Goal: Task Accomplishment & Management: Manage account settings

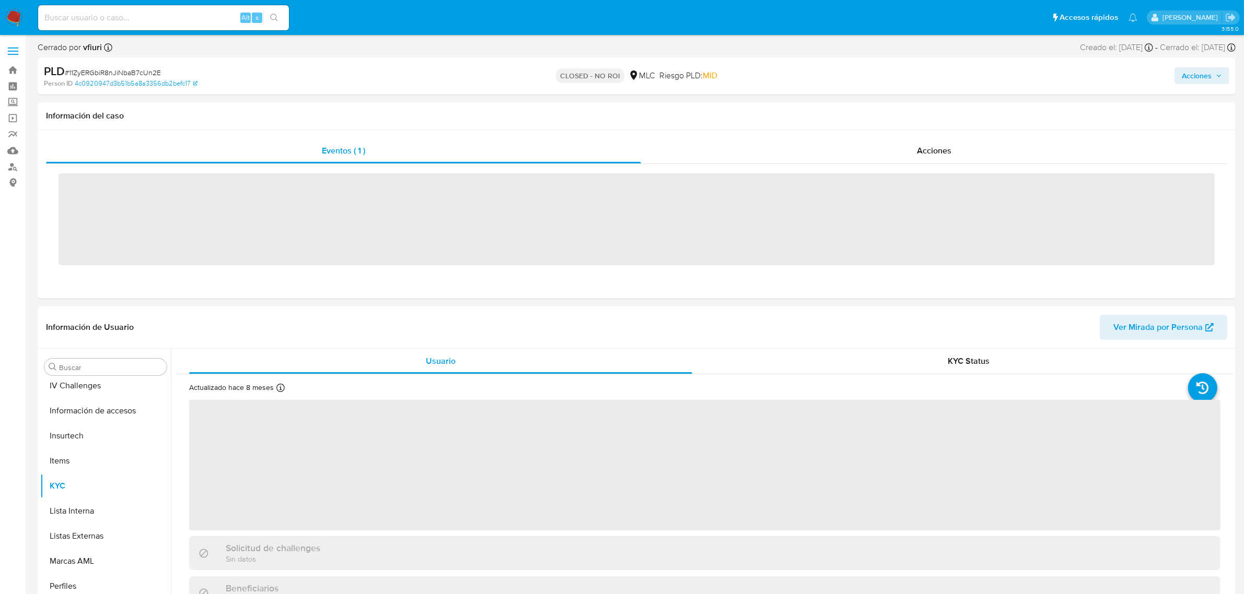
scroll to position [440, 0]
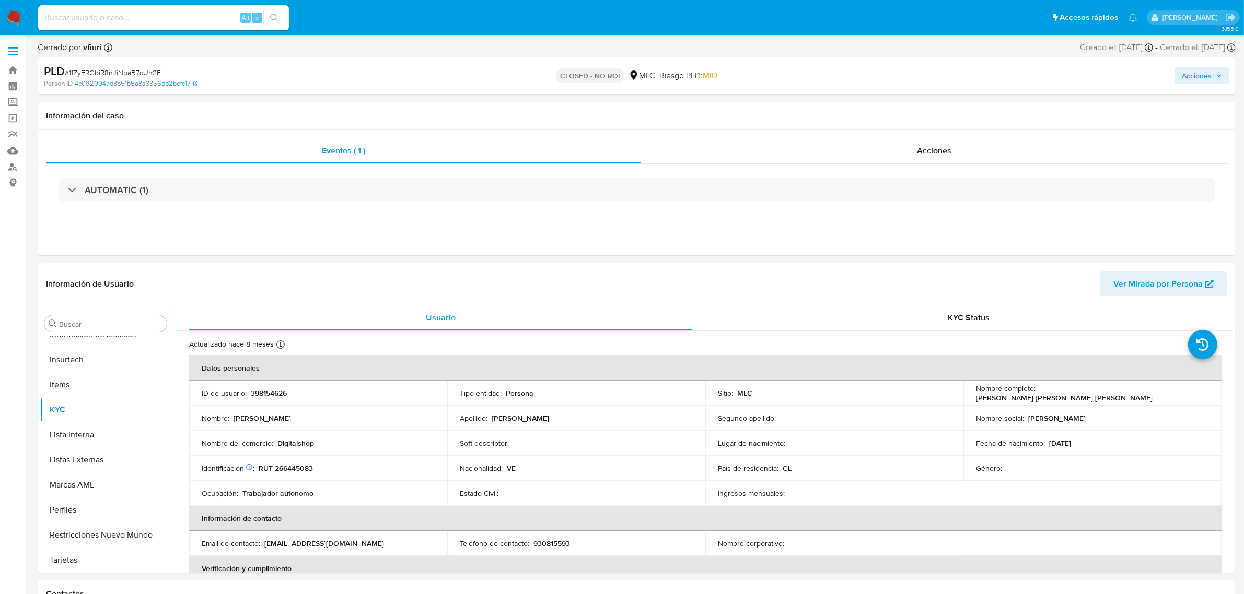
select select "10"
click at [16, 73] on link "Bandeja" at bounding box center [62, 70] width 124 height 16
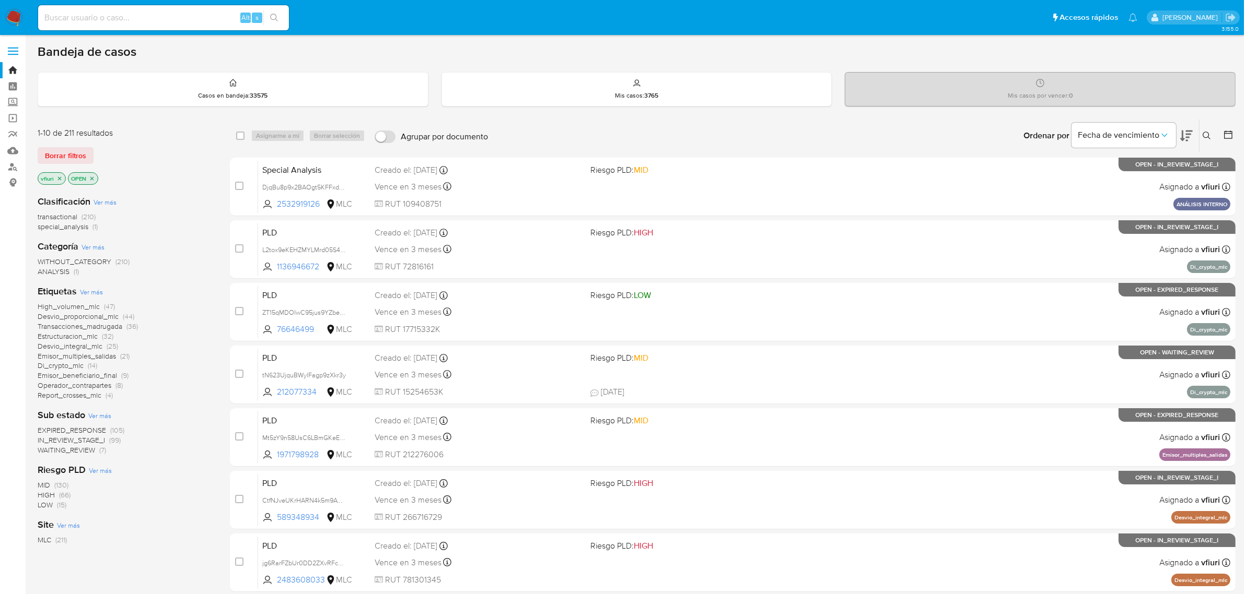
click at [111, 430] on span "(105)" at bounding box center [117, 430] width 14 height 10
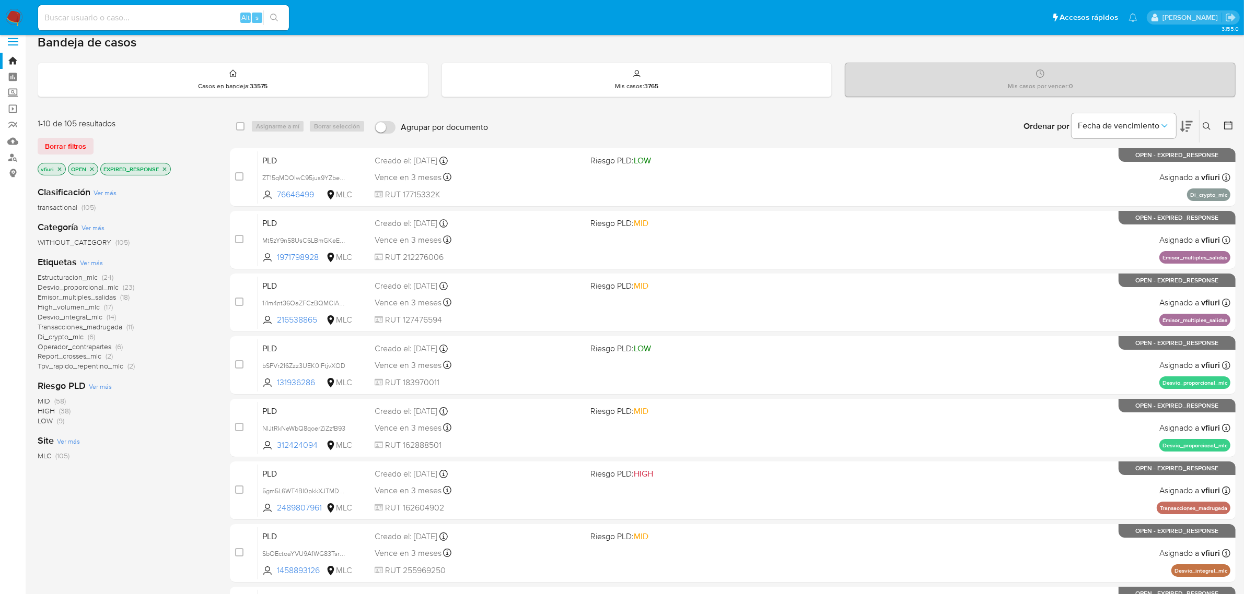
scroll to position [229, 0]
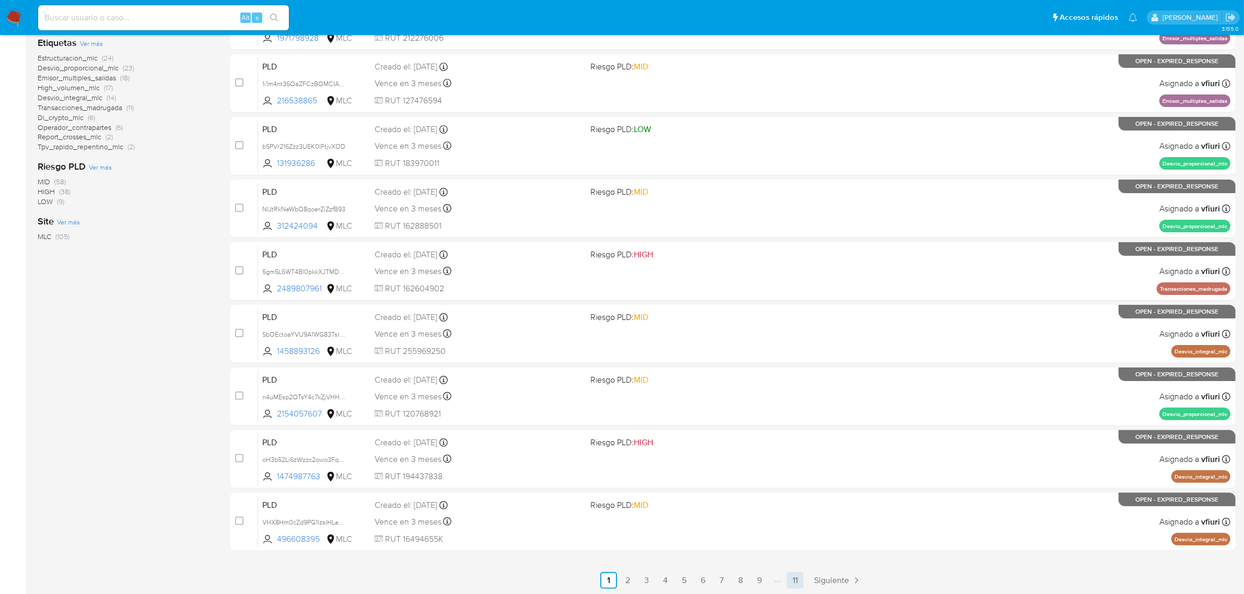
click at [792, 579] on link "11" at bounding box center [795, 580] width 17 height 17
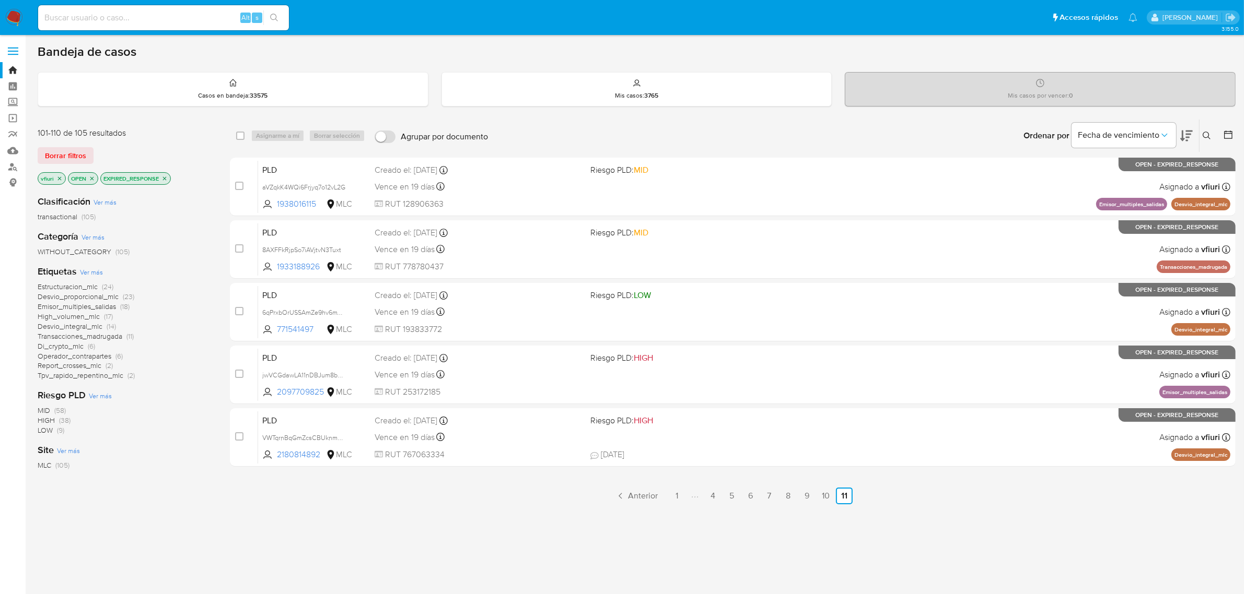
click at [1231, 133] on icon at bounding box center [1228, 135] width 8 height 8
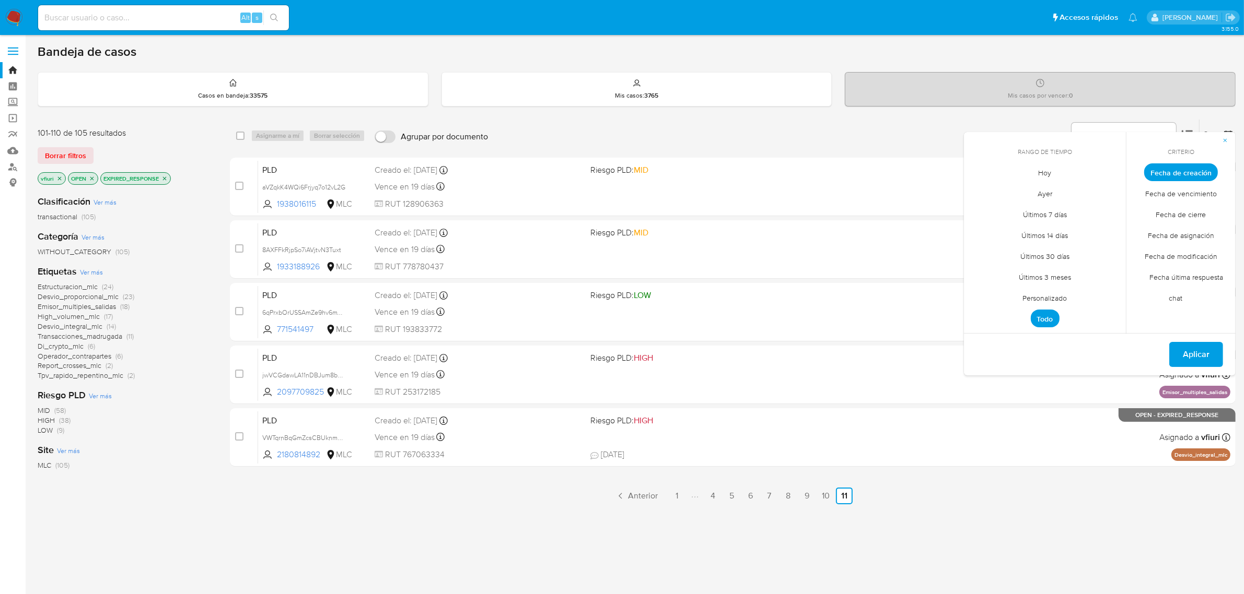
click at [1064, 299] on span "Personalizado" at bounding box center [1045, 298] width 66 height 21
click at [987, 196] on div "agosto 2025" at bounding box center [1045, 191] width 142 height 13
click at [987, 194] on div "agosto 2025" at bounding box center [1045, 191] width 142 height 13
click at [978, 189] on icon "Mes anterior" at bounding box center [980, 191] width 13 height 13
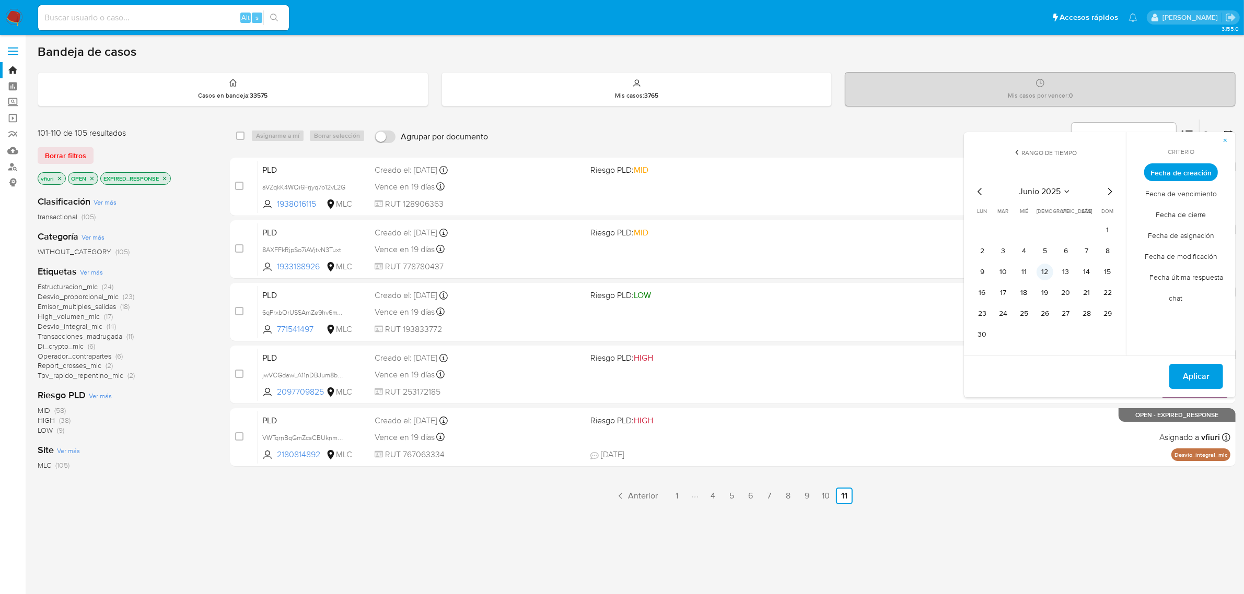
click at [1045, 273] on button "12" at bounding box center [1044, 272] width 17 height 17
click at [1211, 378] on button "Aplicar" at bounding box center [1196, 376] width 54 height 25
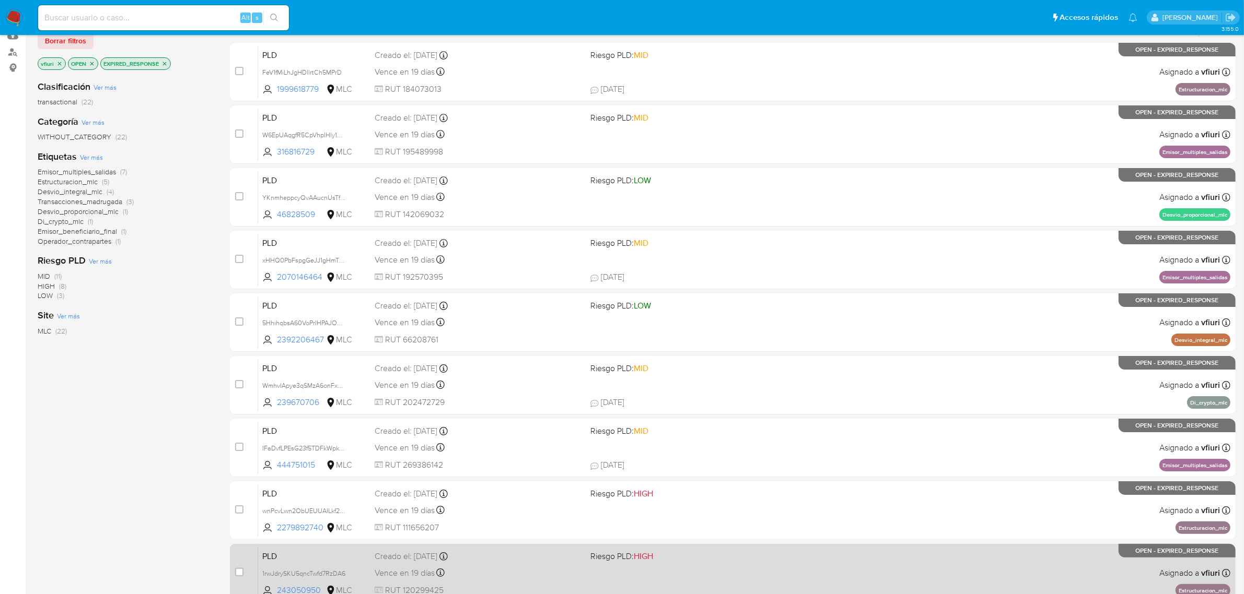
scroll to position [229, 0]
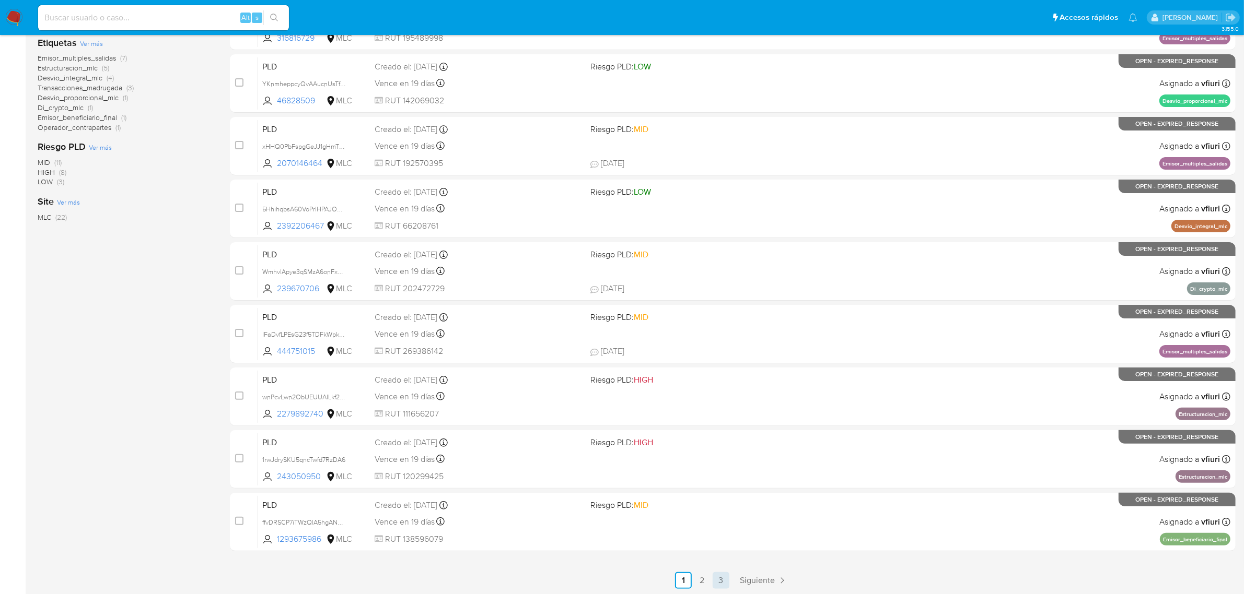
drag, startPoint x: 721, startPoint y: 569, endPoint x: 724, endPoint y: 576, distance: 6.8
click at [721, 571] on div "select-all-cases-checkbox Asignarme a mí Borrar selección Agrupar por documento…" at bounding box center [732, 239] width 1005 height 699
click at [724, 576] on link "3" at bounding box center [720, 580] width 17 height 17
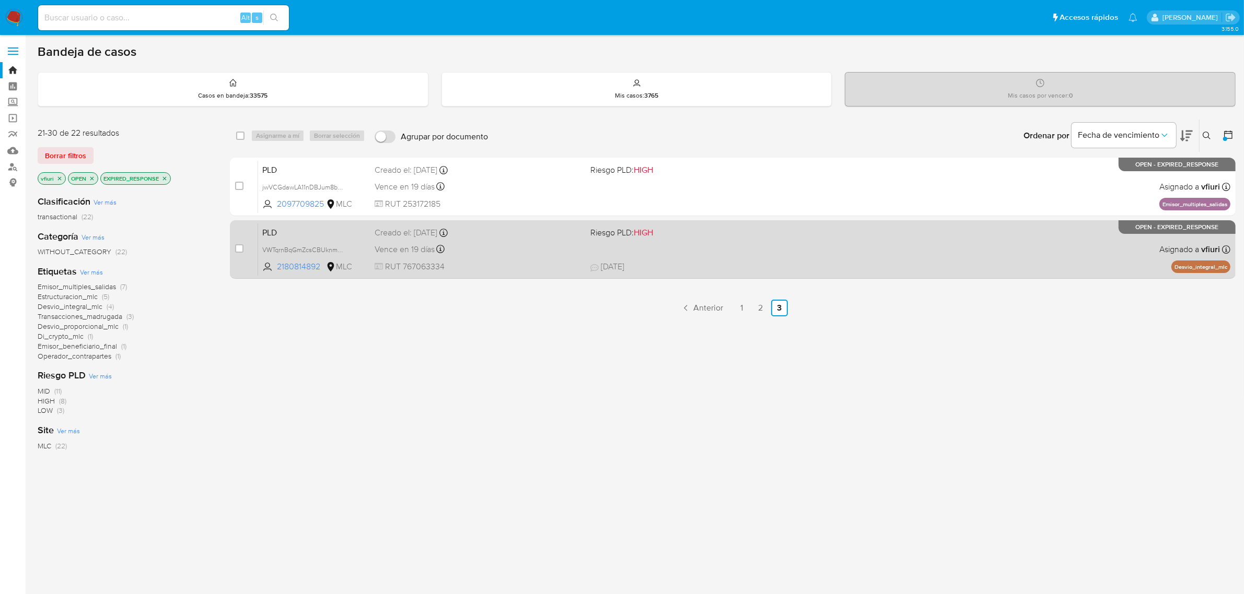
click at [718, 239] on div "PLD VWTqrnBqGmZcsCBUknmRQcmg 2180814892 MLC Riesgo PLD: HIGH Creado el: 12/06/2…" at bounding box center [744, 249] width 972 height 53
click at [237, 249] on input "checkbox" at bounding box center [239, 248] width 8 height 8
checkbox input "true"
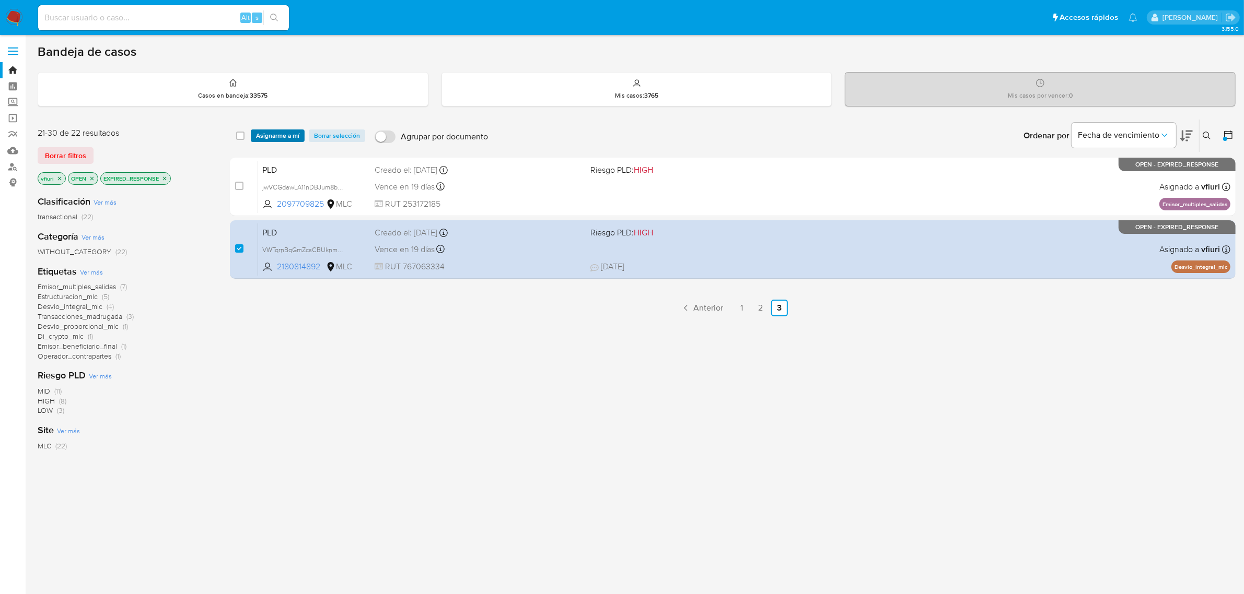
click at [273, 132] on span "Asignarme a mí" at bounding box center [277, 136] width 43 height 10
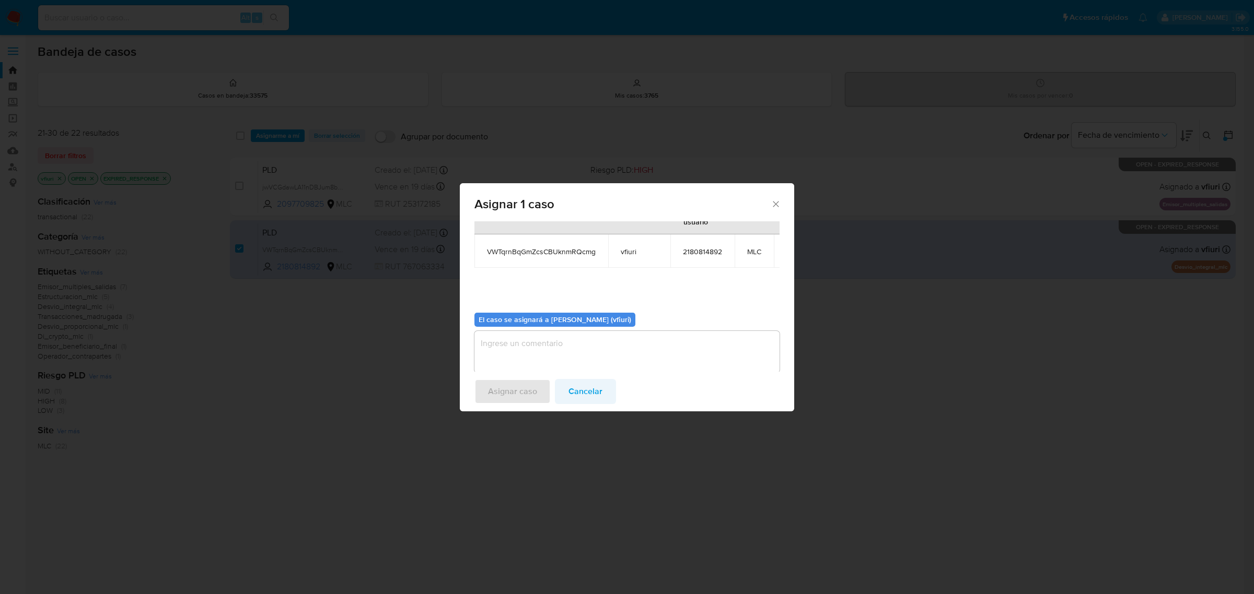
scroll to position [63, 0]
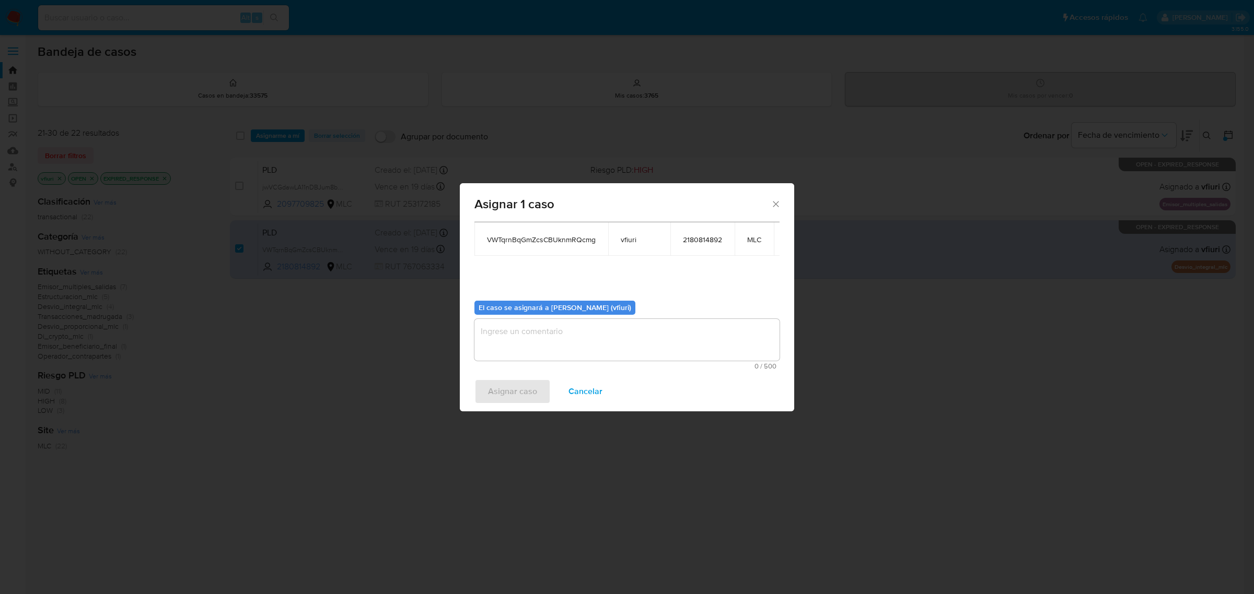
click at [582, 333] on textarea "assign-modal" at bounding box center [626, 340] width 305 height 42
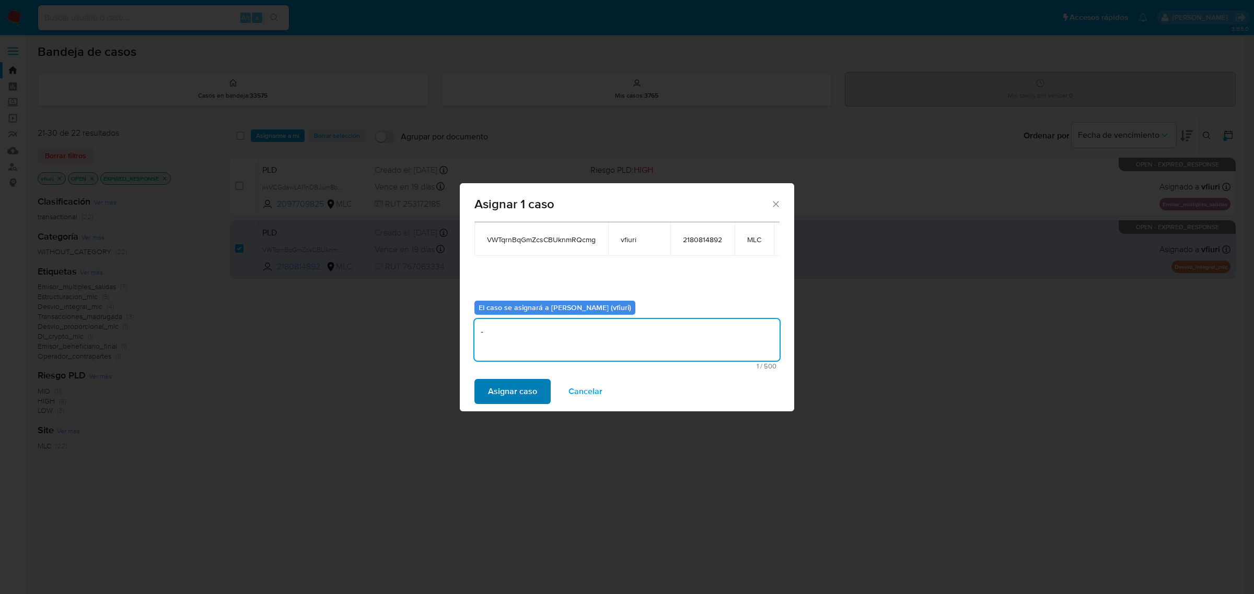
type textarea "-"
click at [538, 392] on button "Asignar caso" at bounding box center [512, 391] width 76 height 25
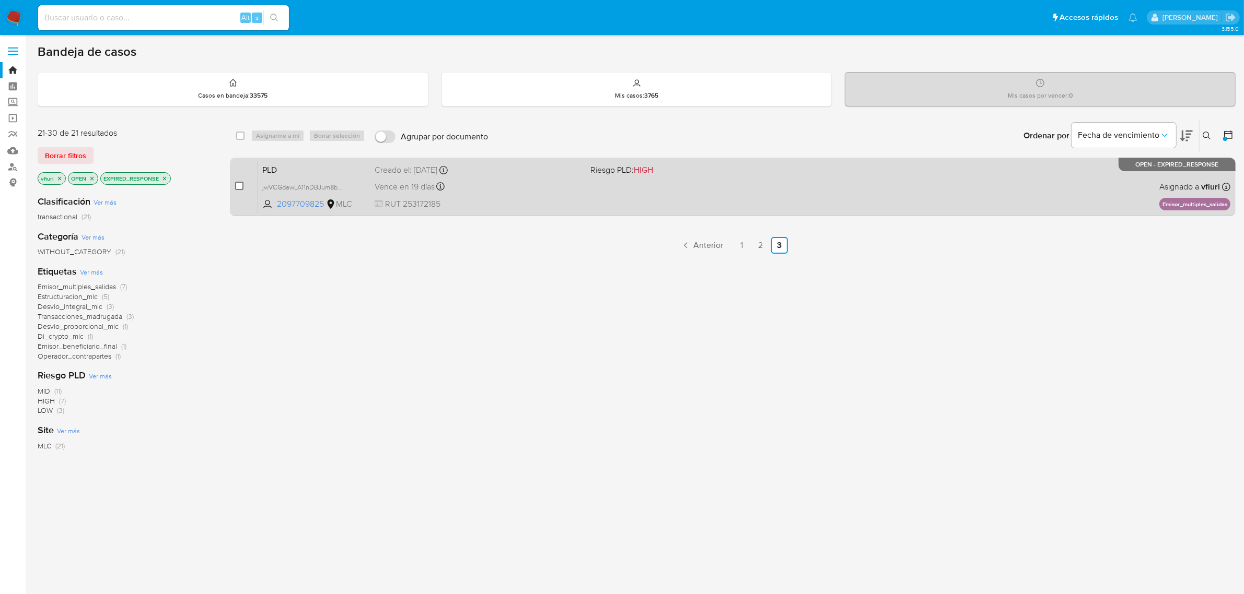
click at [243, 186] on input "checkbox" at bounding box center [239, 186] width 8 height 8
checkbox input "true"
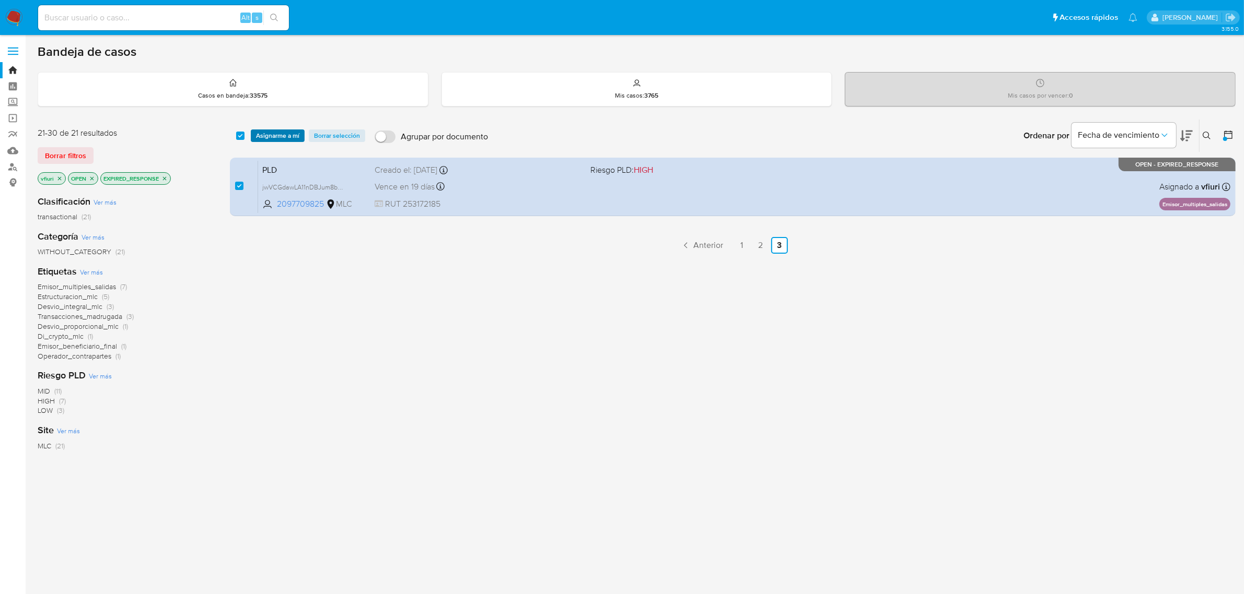
click at [275, 136] on span "Asignarme a mí" at bounding box center [277, 136] width 43 height 10
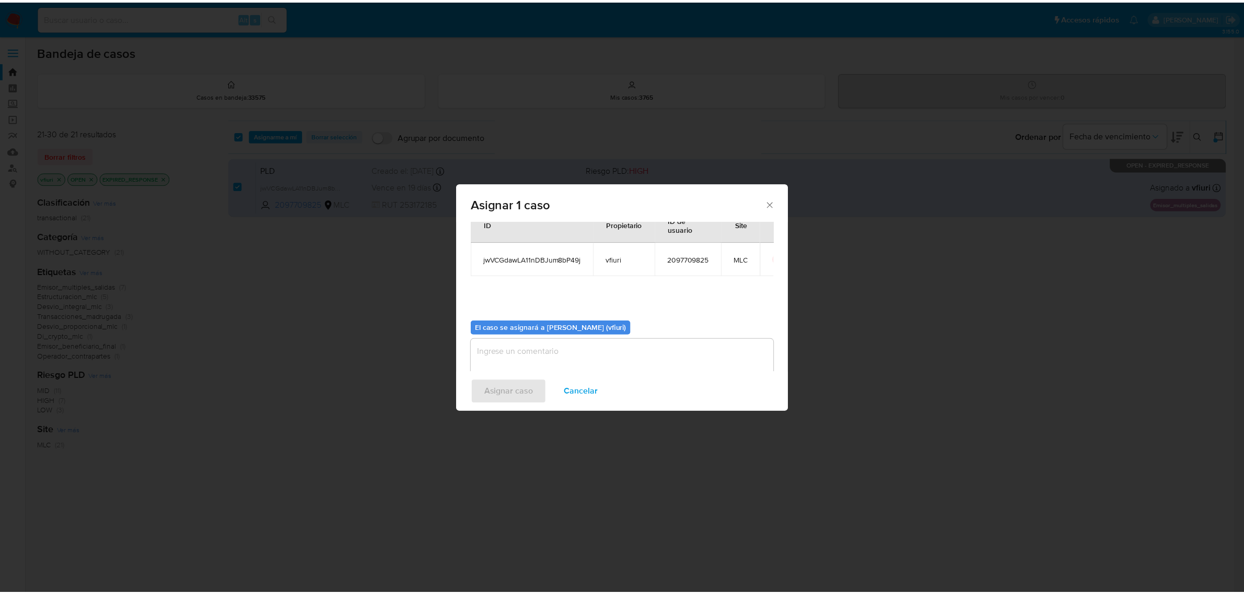
scroll to position [53, 0]
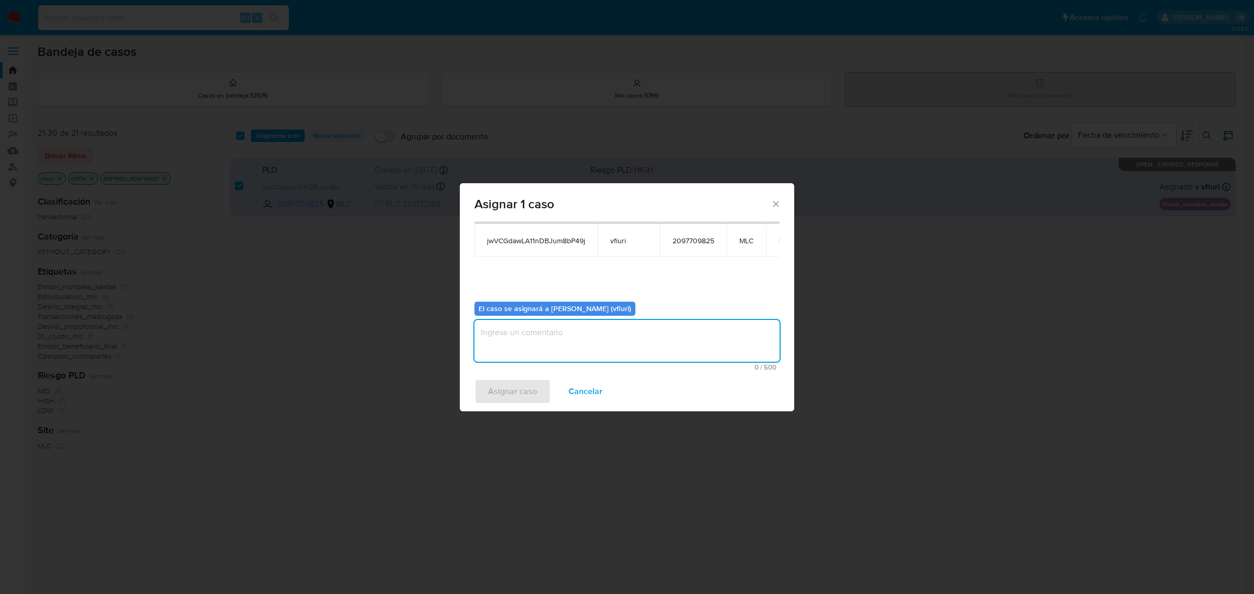
click at [611, 342] on textarea "assign-modal" at bounding box center [626, 341] width 305 height 42
type textarea "-"
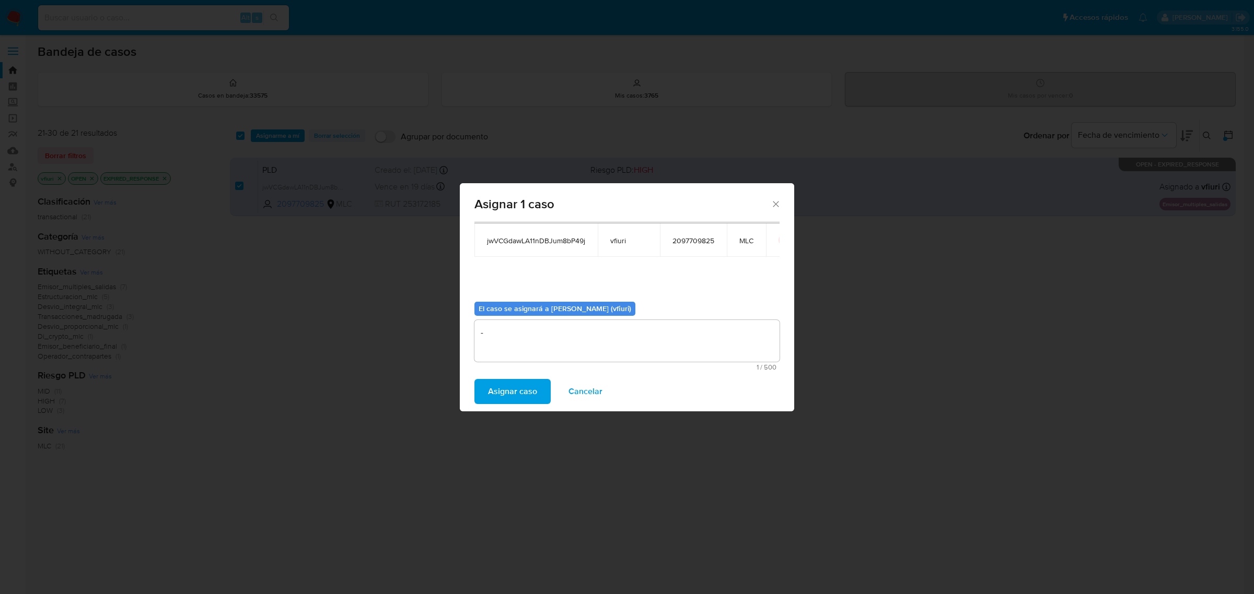
click at [512, 397] on span "Asignar caso" at bounding box center [512, 391] width 49 height 23
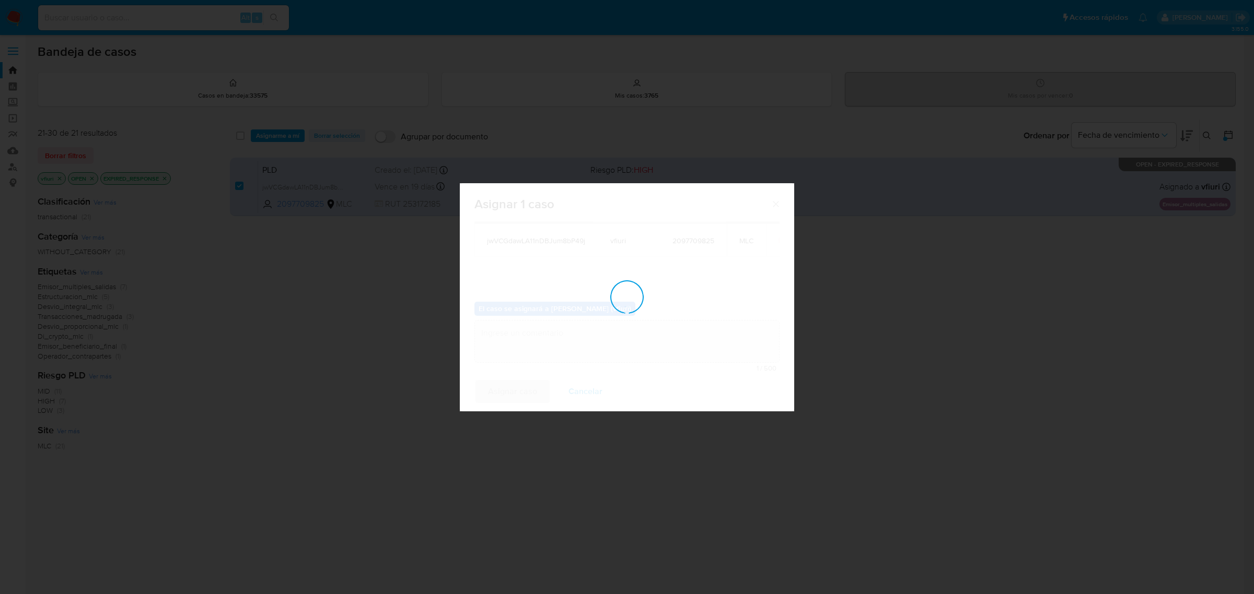
checkbox input "false"
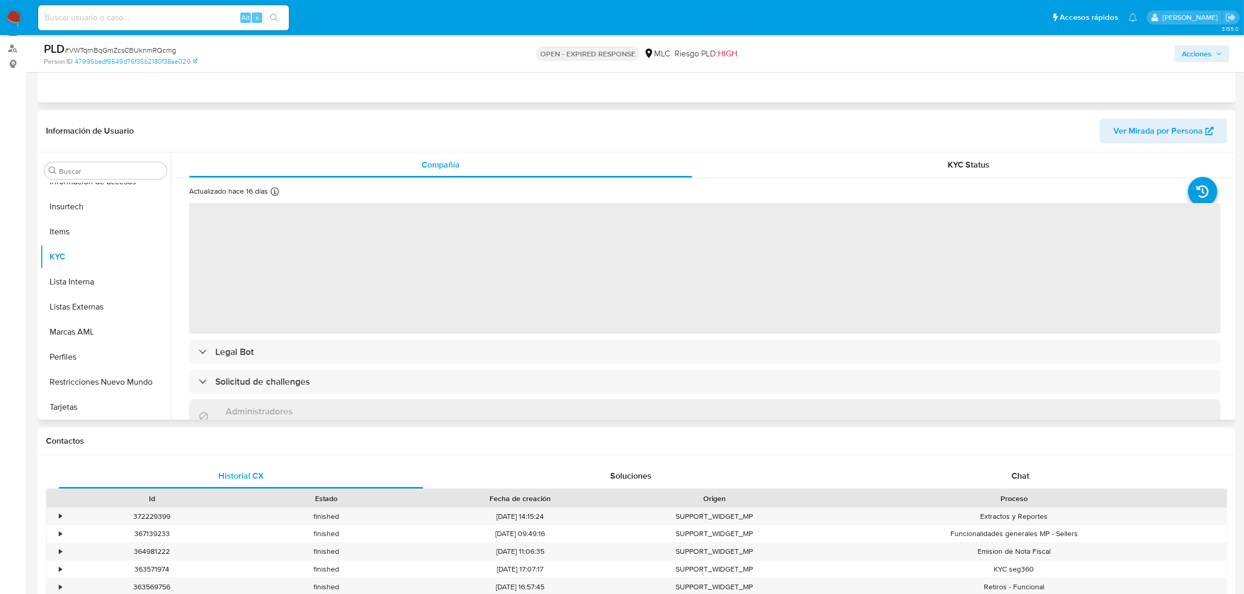
scroll to position [131, 0]
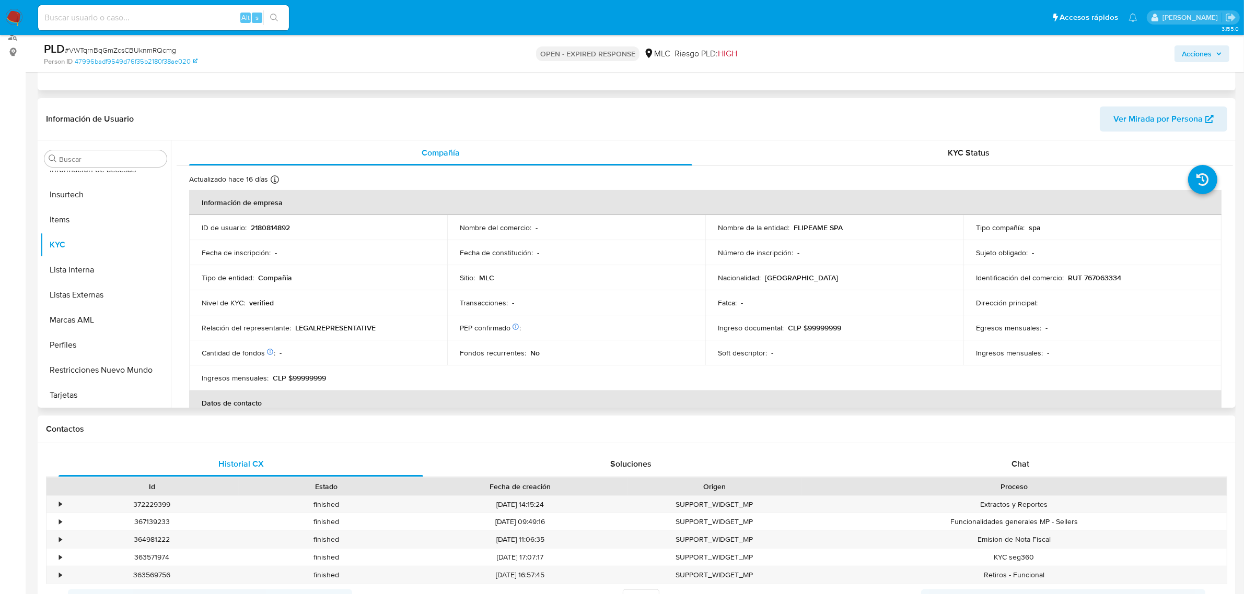
select select "10"
click at [286, 233] on td "ID de usuario : 2180814892" at bounding box center [318, 227] width 258 height 25
click at [283, 228] on p "2180814892" at bounding box center [270, 227] width 39 height 9
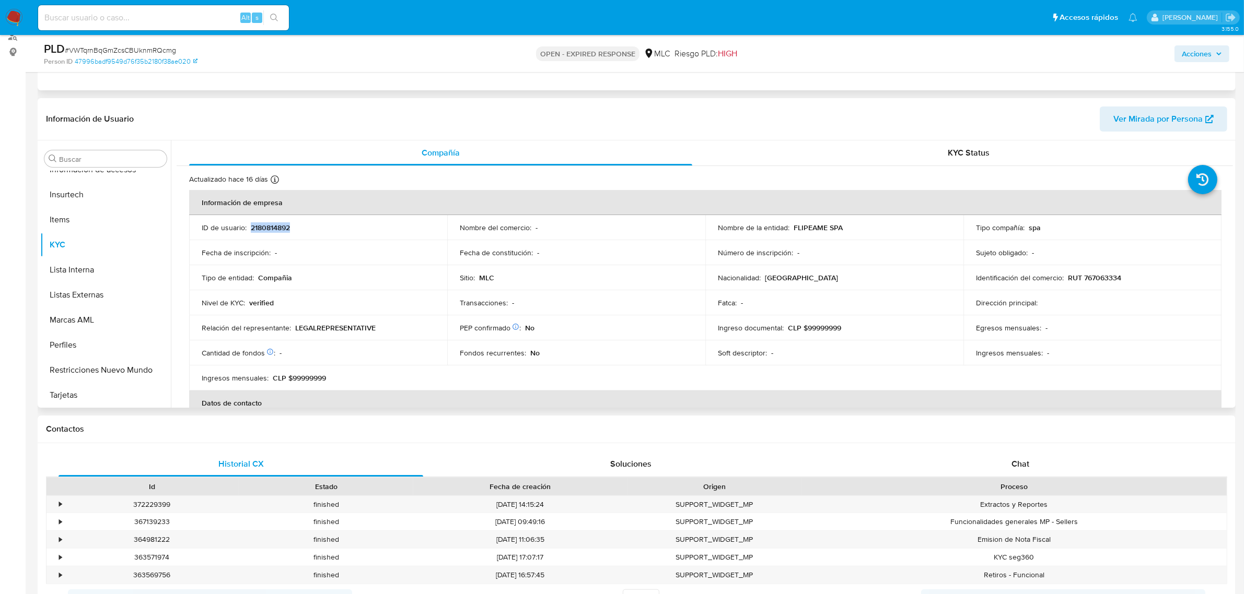
copy p "2180814892"
click at [1006, 479] on div "Proceso" at bounding box center [1013, 487] width 425 height 18
click at [1006, 471] on div "Chat" at bounding box center [1020, 464] width 365 height 25
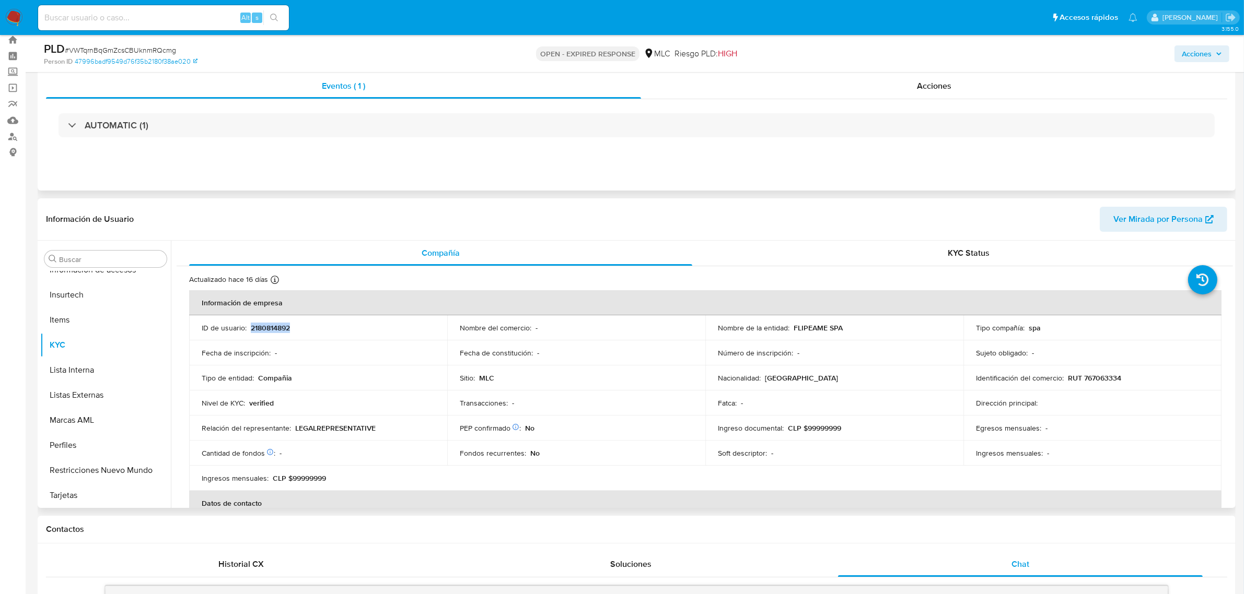
scroll to position [0, 0]
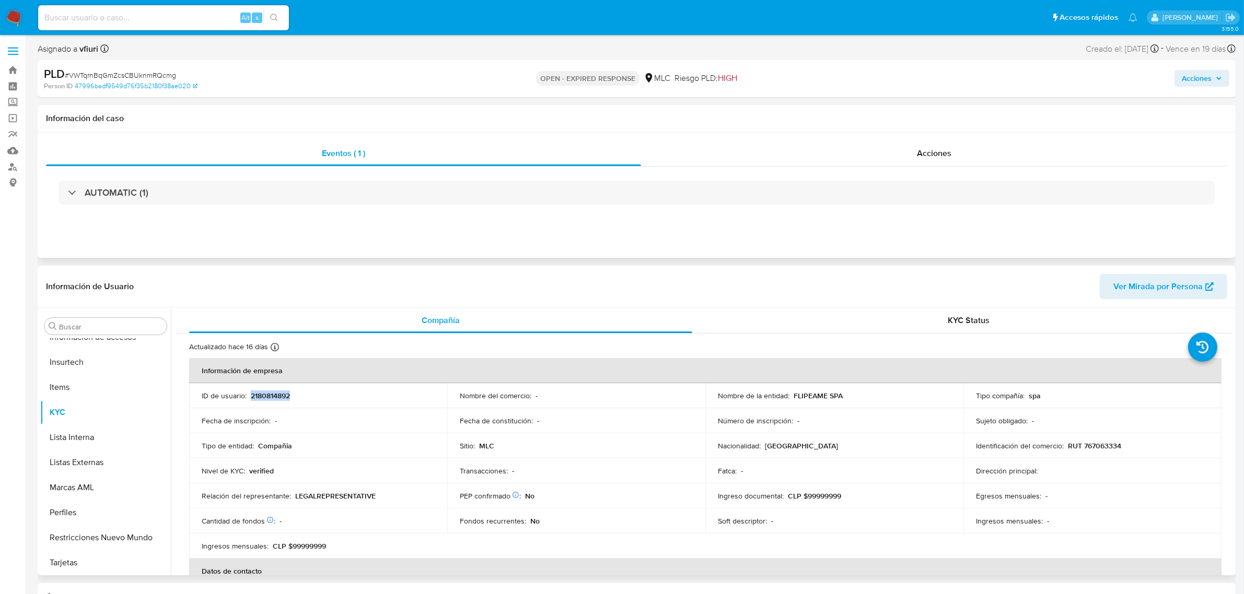
copy p "2180814892"
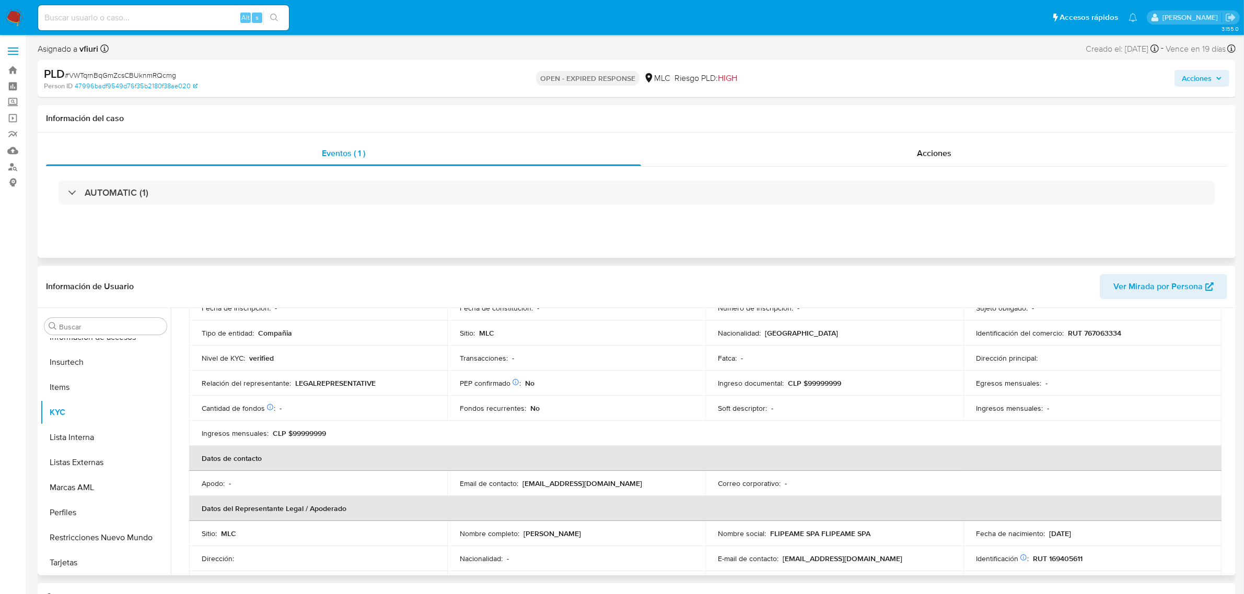
scroll to position [131, 0]
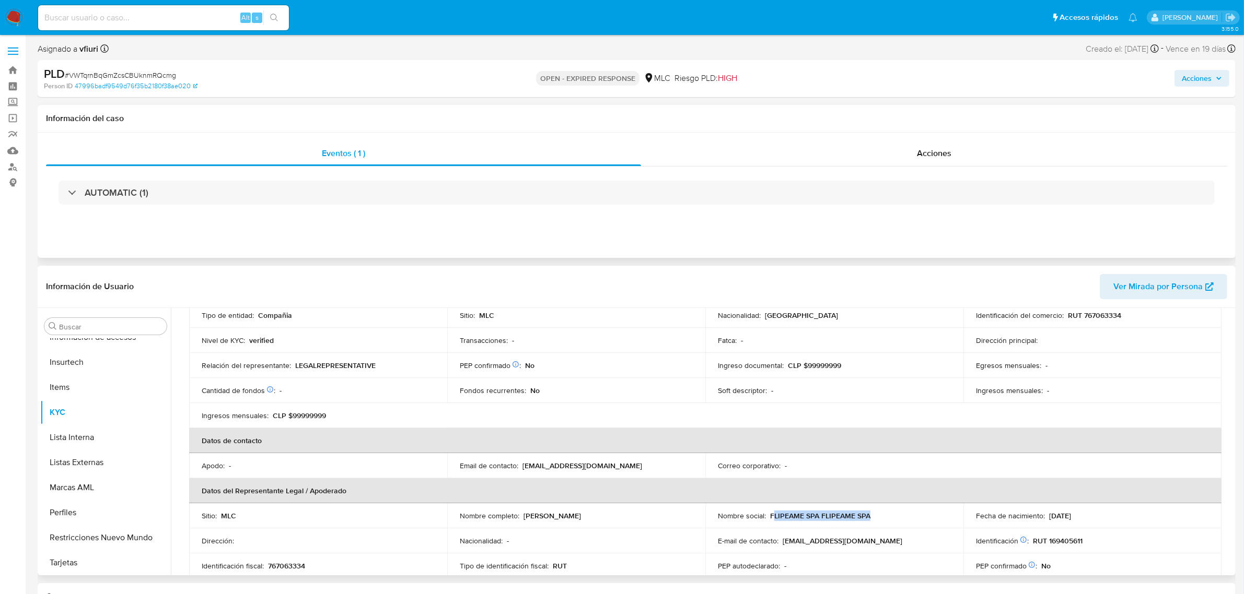
drag, startPoint x: 771, startPoint y: 518, endPoint x: 870, endPoint y: 518, distance: 98.7
click at [870, 518] on div "Nombre social : FLIPEAME SPA FLIPEAME SPA" at bounding box center [834, 515] width 233 height 9
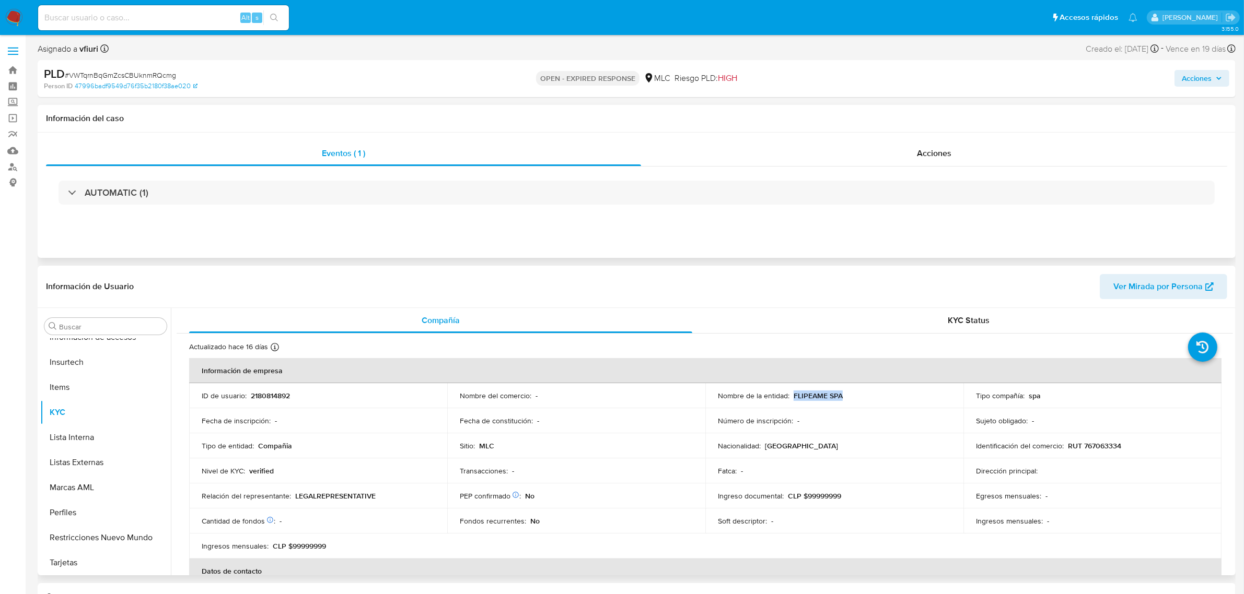
drag, startPoint x: 791, startPoint y: 395, endPoint x: 863, endPoint y: 395, distance: 71.6
click at [863, 395] on div "Nombre de la entidad : FLIPEAME SPA" at bounding box center [834, 395] width 233 height 9
copy p "FLIPEAME SPA"
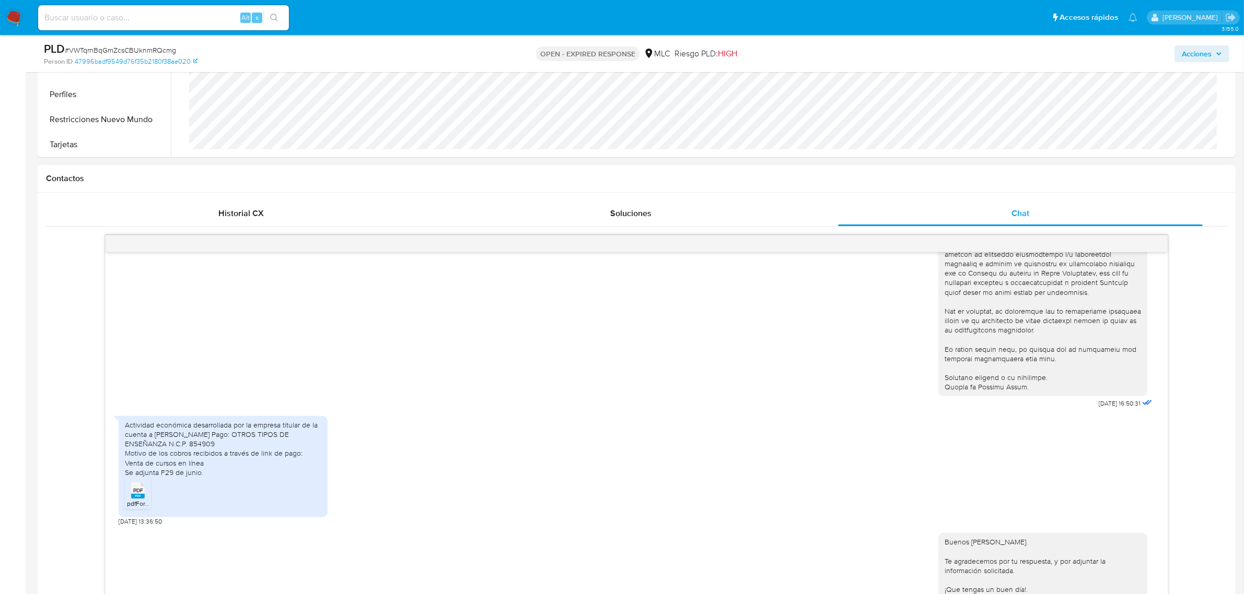
scroll to position [457, 0]
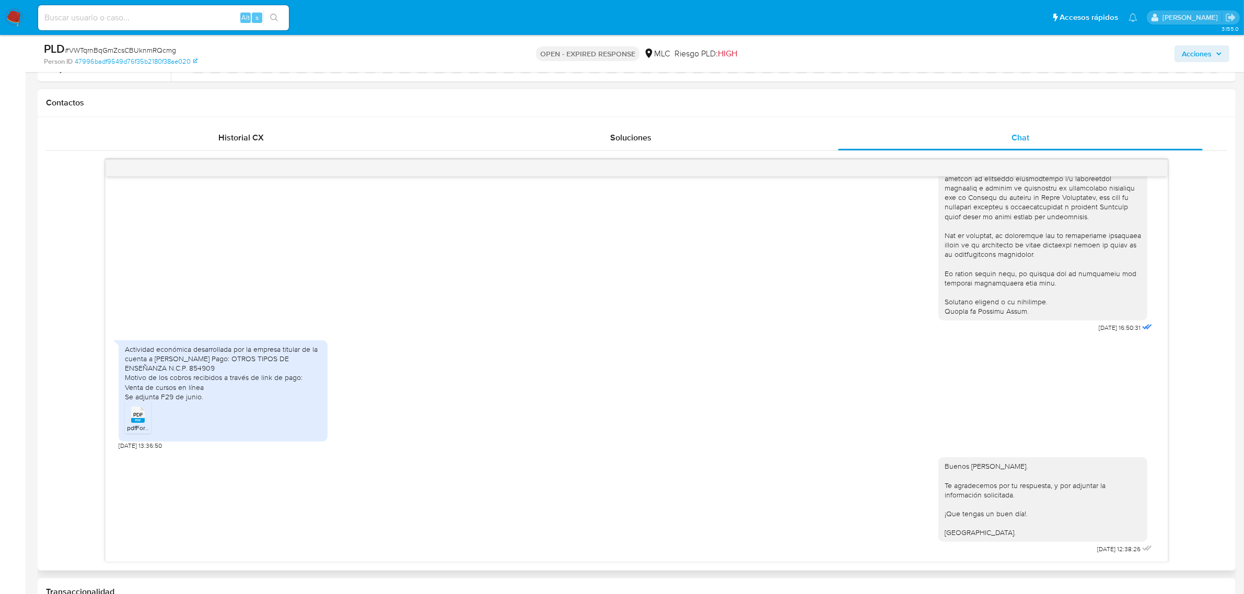
click at [136, 422] on rect at bounding box center [138, 420] width 14 height 5
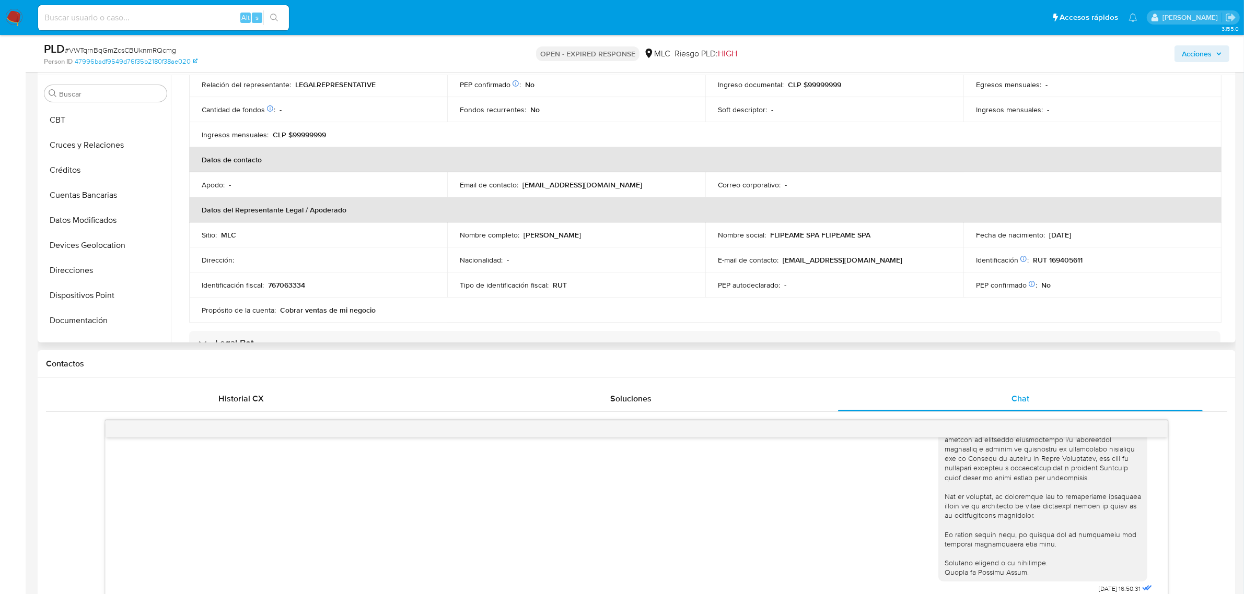
scroll to position [208, 0]
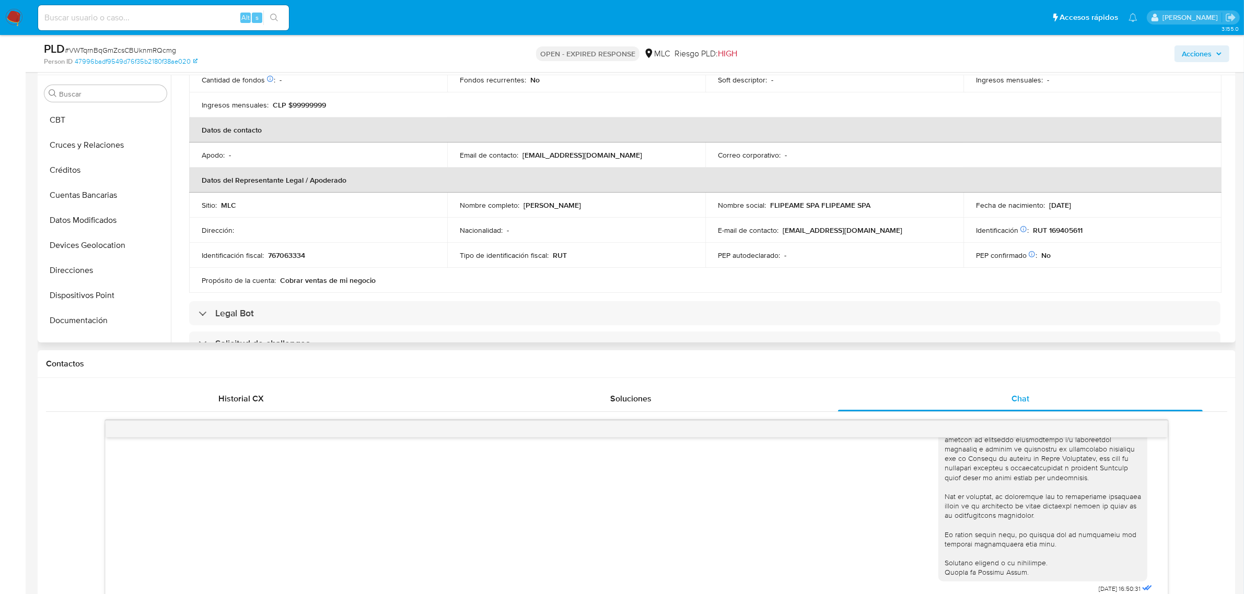
drag, startPoint x: 520, startPoint y: 207, endPoint x: 627, endPoint y: 217, distance: 107.0
click at [627, 217] on td "Nombre completo : Lucas Galan Valenzuela" at bounding box center [576, 205] width 258 height 25
copy div "Lucas Galan Valenzuela"
click at [88, 178] on button "Documentación" at bounding box center [101, 173] width 122 height 25
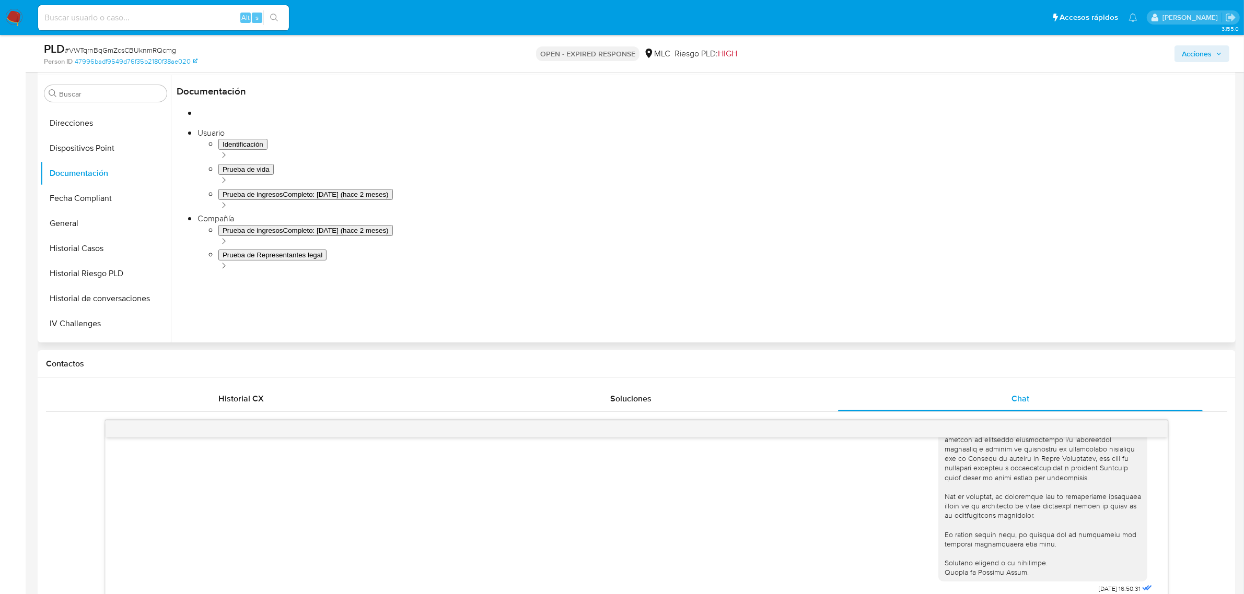
scroll to position [131, 0]
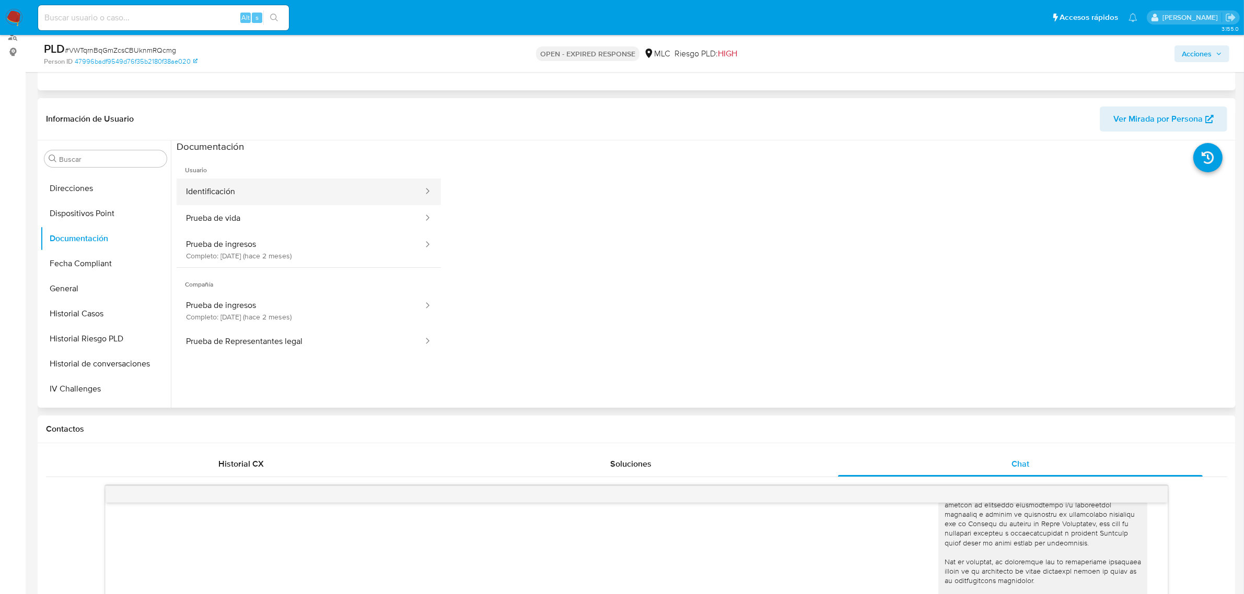
click at [262, 188] on button "Identificación" at bounding box center [301, 192] width 248 height 27
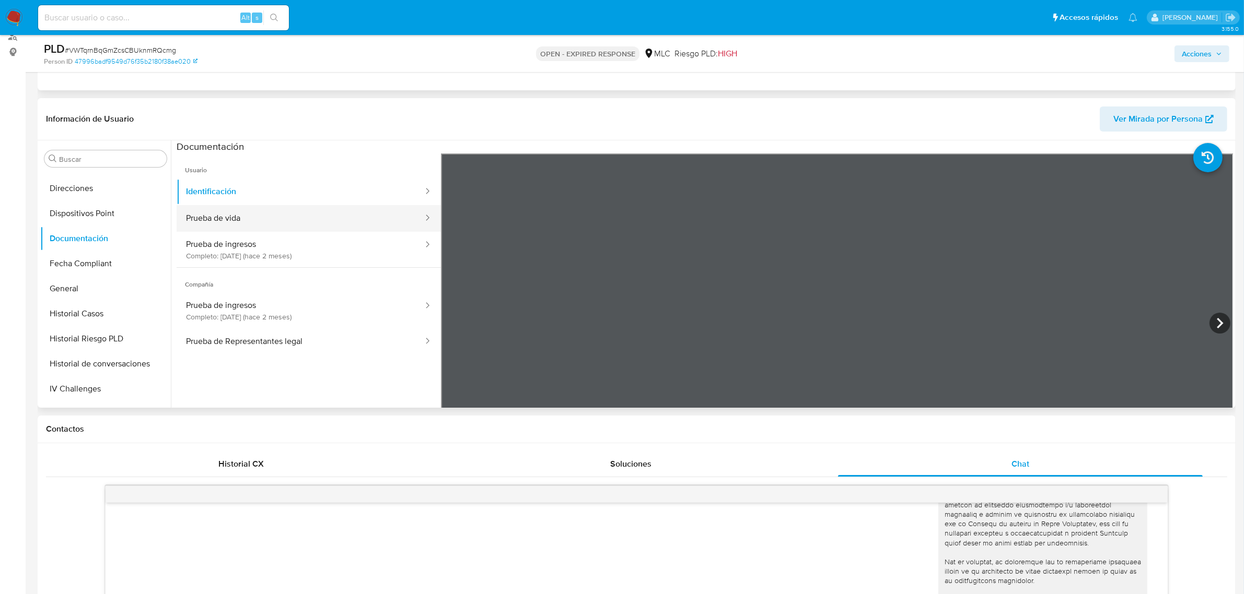
click at [261, 220] on button "Prueba de vida" at bounding box center [301, 218] width 248 height 27
click at [279, 234] on button "Prueba de ingresos Completo: 18/06/2025 (hace 2 meses)" at bounding box center [301, 250] width 248 height 36
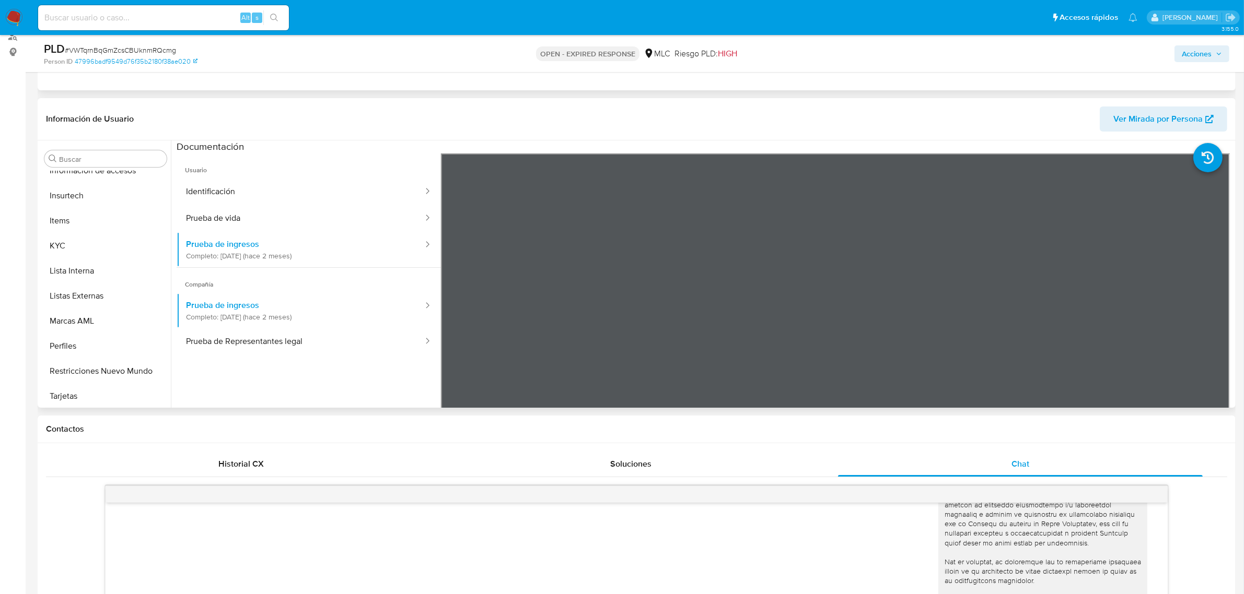
scroll to position [440, 0]
click at [88, 238] on button "KYC" at bounding box center [101, 244] width 122 height 25
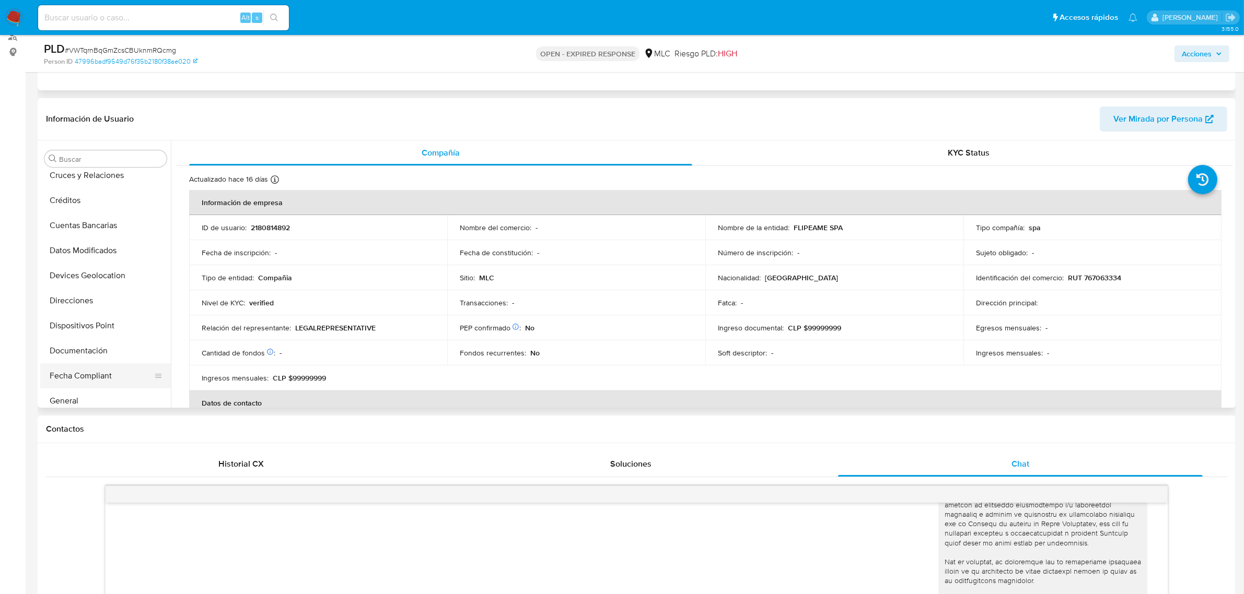
scroll to position [179, 0]
click at [87, 327] on button "Historial Casos" at bounding box center [101, 330] width 122 height 25
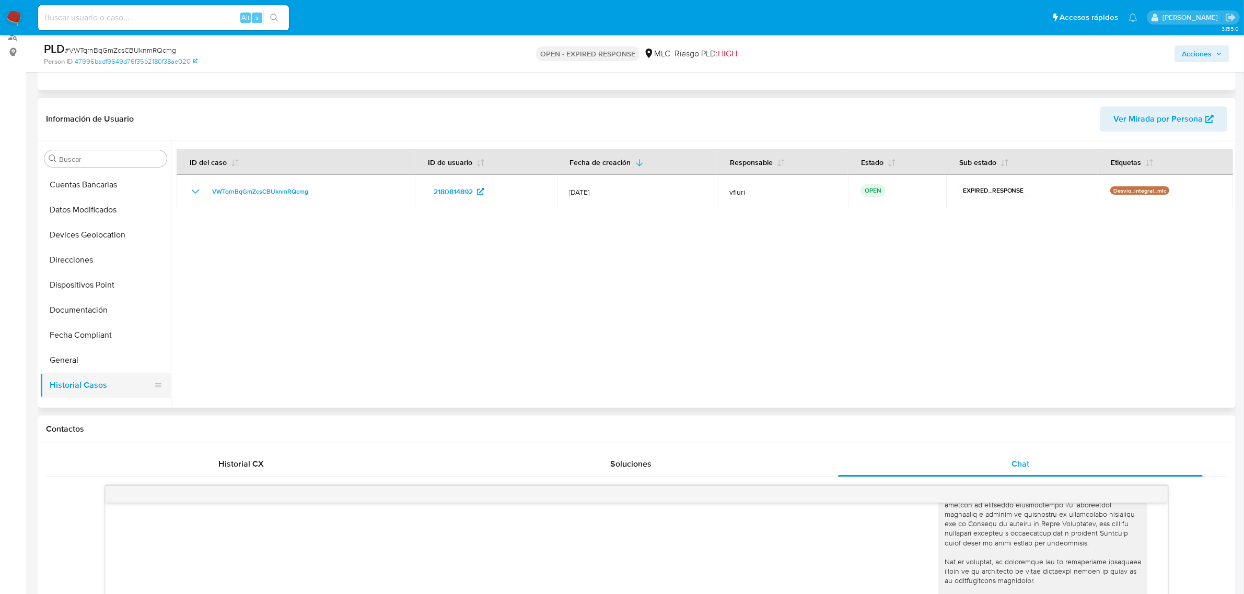
scroll to position [0, 0]
click at [76, 252] on button "Cruces y Relaciones" at bounding box center [101, 259] width 122 height 25
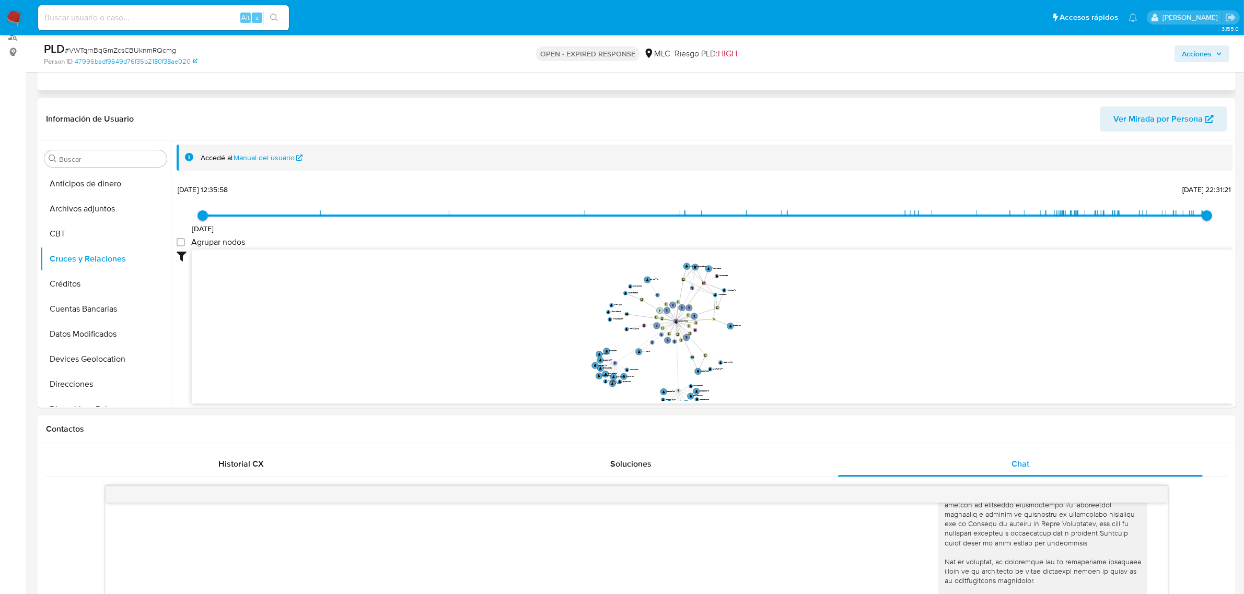
drag, startPoint x: 569, startPoint y: 391, endPoint x: 564, endPoint y: 408, distance: 18.0
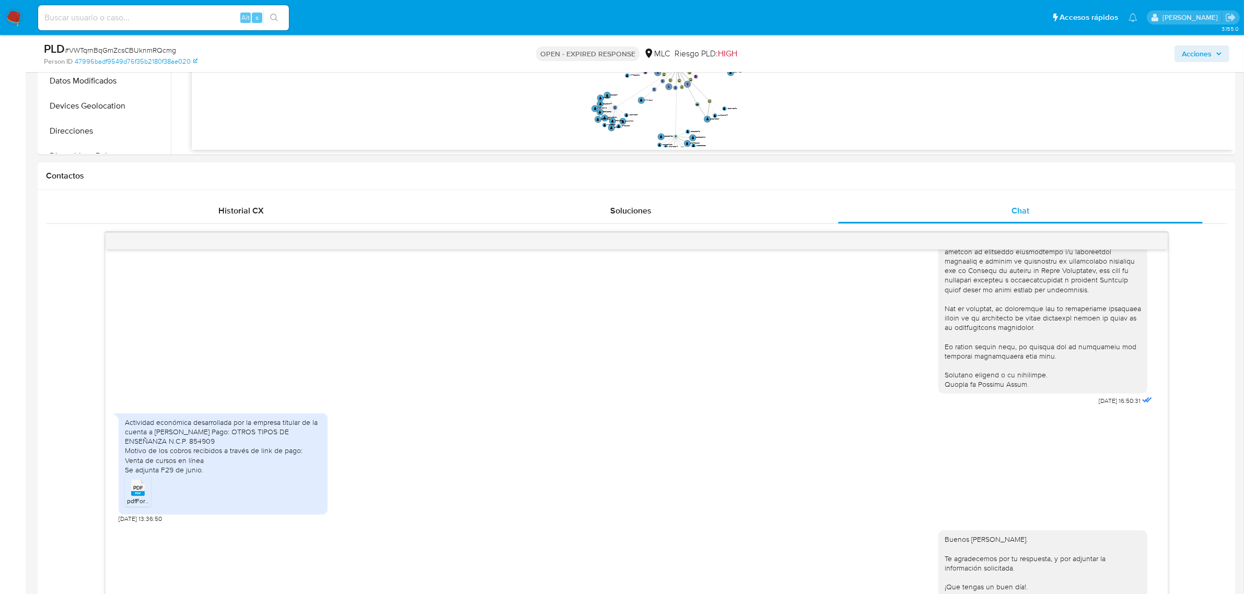
scroll to position [522, 0]
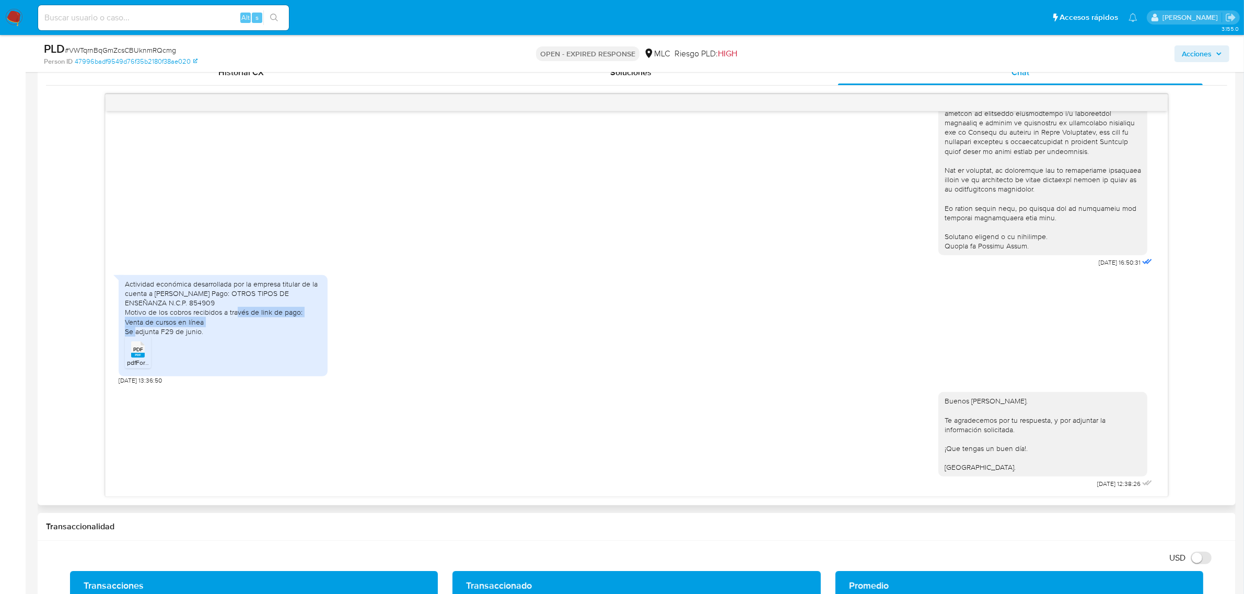
drag, startPoint x: 227, startPoint y: 313, endPoint x: 288, endPoint y: 324, distance: 61.5
click at [288, 324] on div "Actividad económica desarrollada por la empresa titular de la cuenta a través d…" at bounding box center [223, 307] width 196 height 57
click at [291, 324] on div "Actividad económica desarrollada por la empresa titular de la cuenta a través d…" at bounding box center [223, 307] width 196 height 57
drag, startPoint x: 189, startPoint y: 324, endPoint x: 285, endPoint y: 322, distance: 96.1
click at [285, 322] on div "Actividad económica desarrollada por la empresa titular de la cuenta a través d…" at bounding box center [223, 307] width 196 height 57
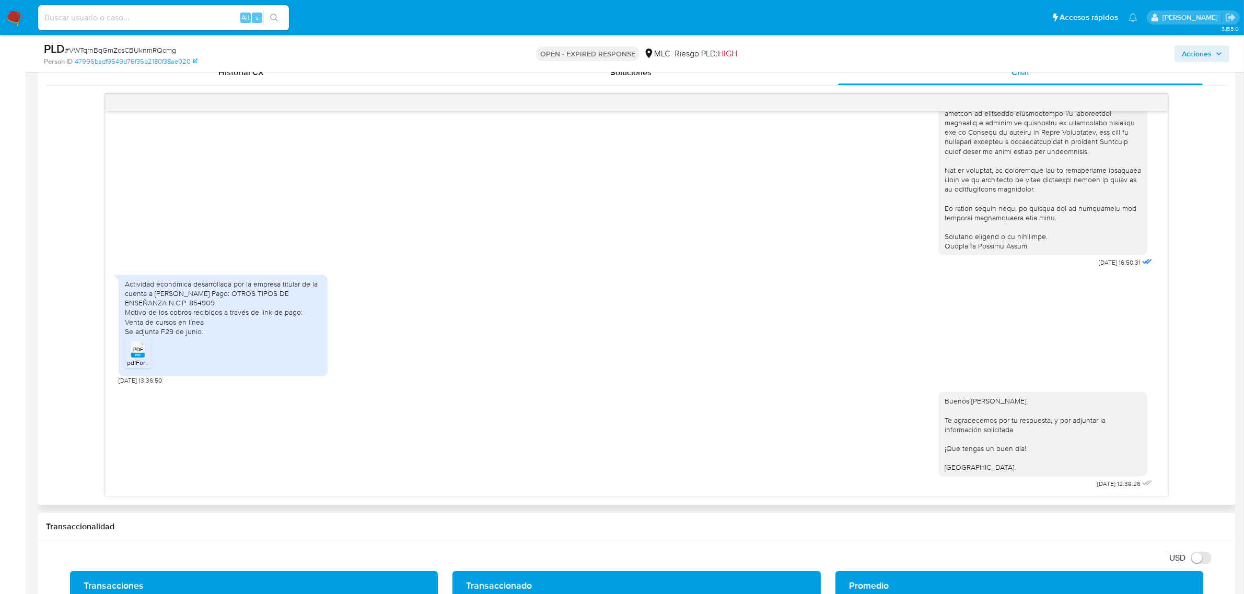
click at [316, 368] on ul "PDF PDF pdfFormularioCompacto.pdf" at bounding box center [223, 354] width 196 height 36
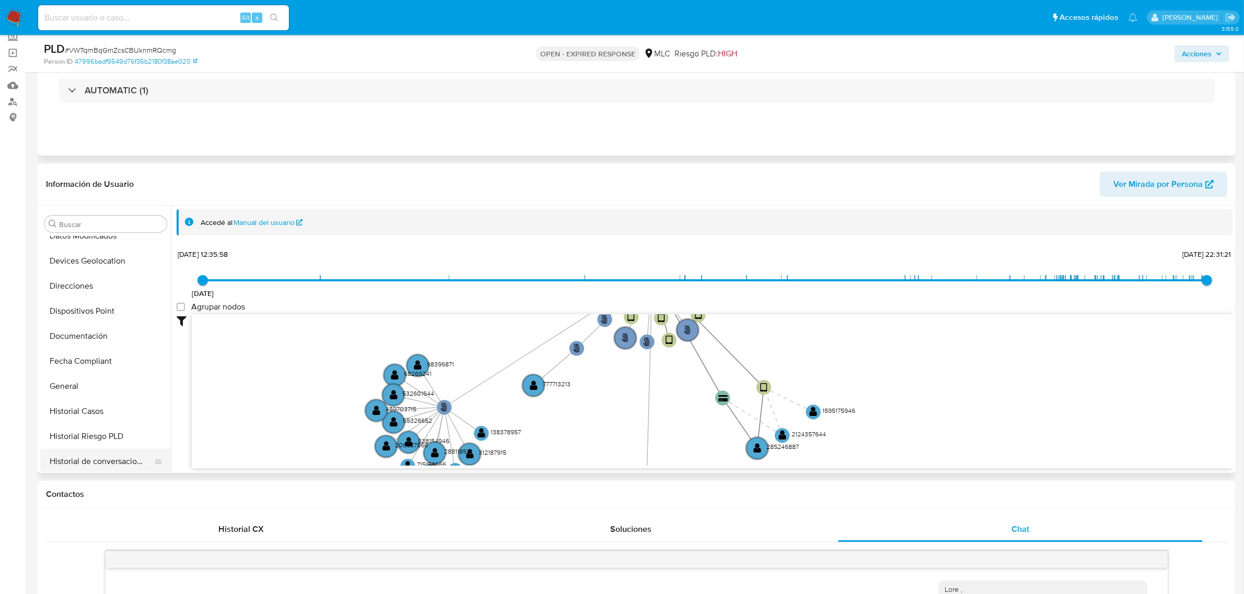
scroll to position [326, 0]
click at [68, 412] on button "KYC" at bounding box center [101, 424] width 122 height 25
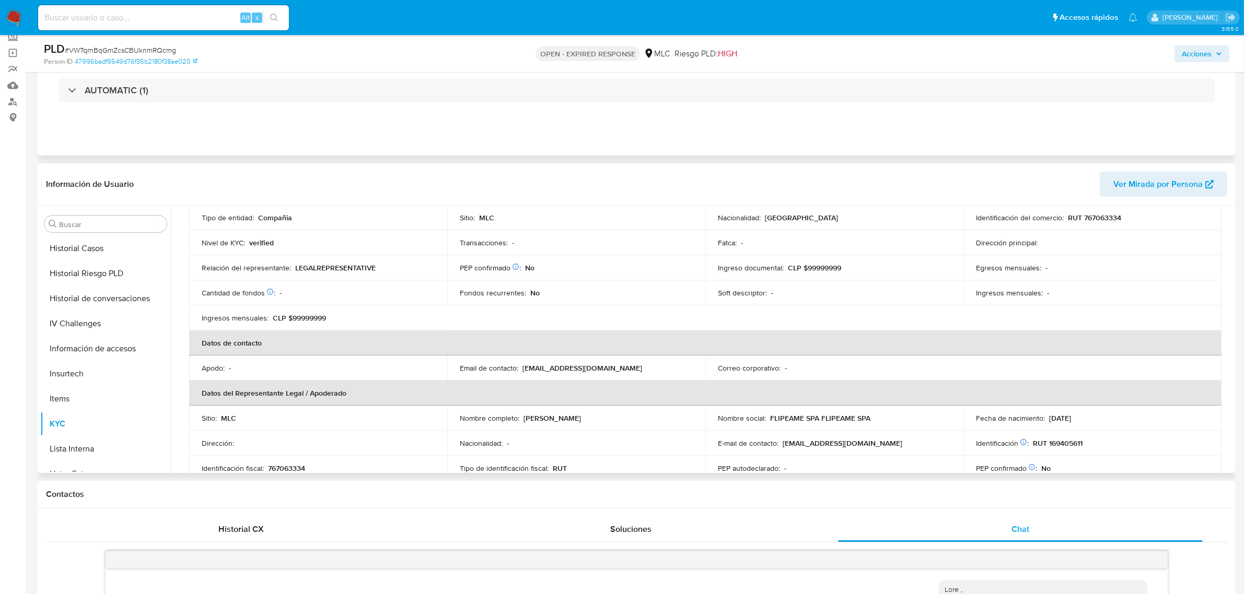
scroll to position [131, 0]
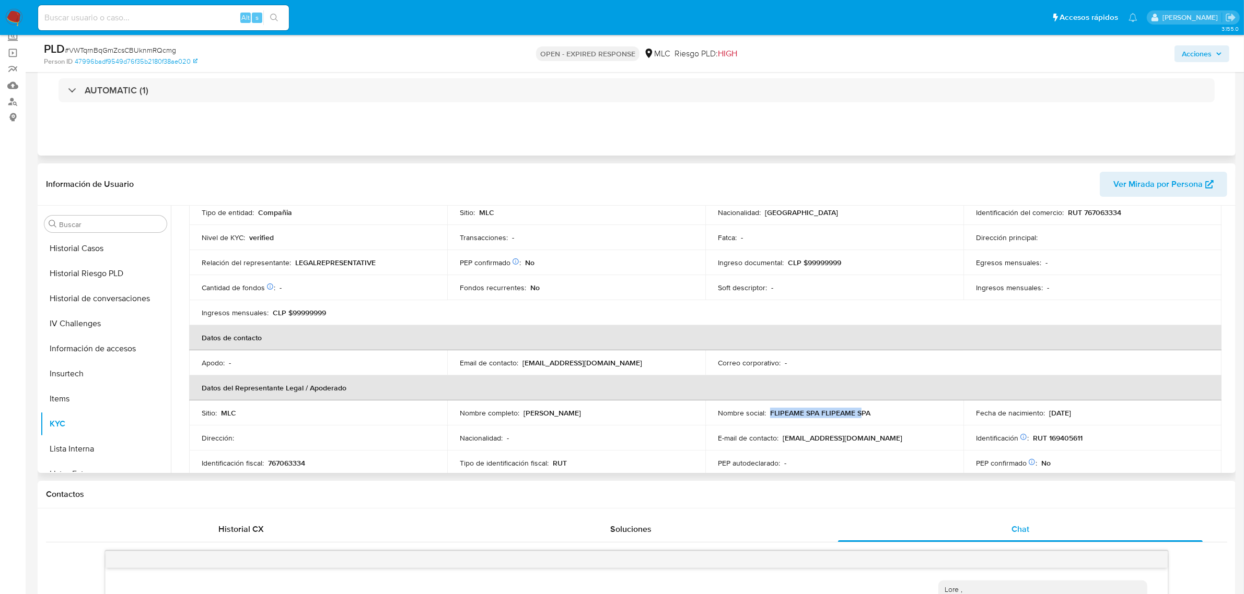
drag, startPoint x: 768, startPoint y: 415, endPoint x: 860, endPoint y: 415, distance: 91.4
click at [860, 415] on p "FLIPEAME SPA FLIPEAME SPA" at bounding box center [820, 412] width 100 height 9
drag, startPoint x: 520, startPoint y: 411, endPoint x: 603, endPoint y: 412, distance: 83.0
click at [603, 412] on div "Nombre completo : Lucas Galan Valenzuela" at bounding box center [576, 412] width 233 height 9
copy div "Lucas Galan Valenzuela"
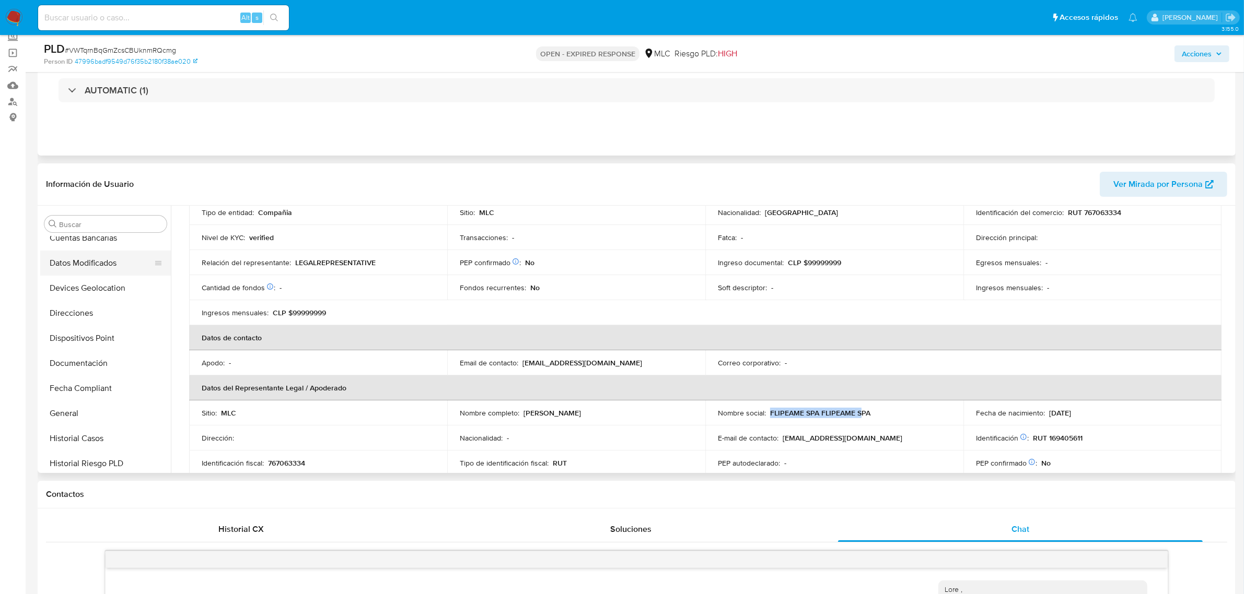
scroll to position [0, 0]
click at [63, 283] on button "Archivos adjuntos" at bounding box center [101, 274] width 122 height 25
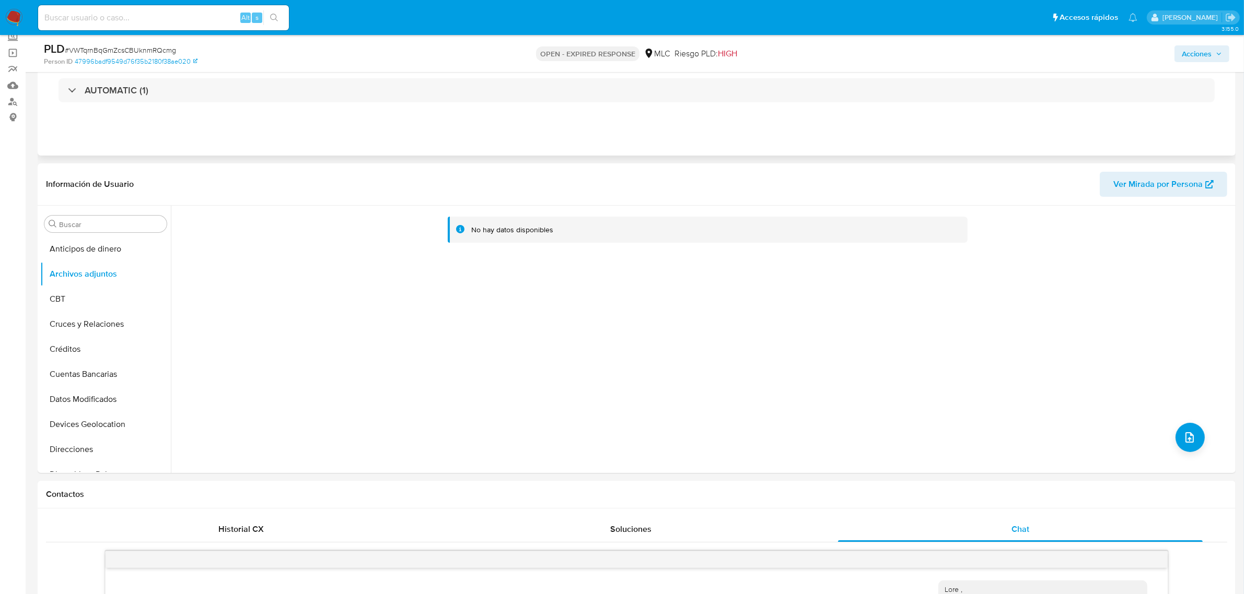
click at [160, 48] on span "# VWTqrnBqGmZcsCBUknmRQcmg" at bounding box center [120, 50] width 111 height 10
copy span "VWTqrnBqGmZcsCBUknmRQcmg"
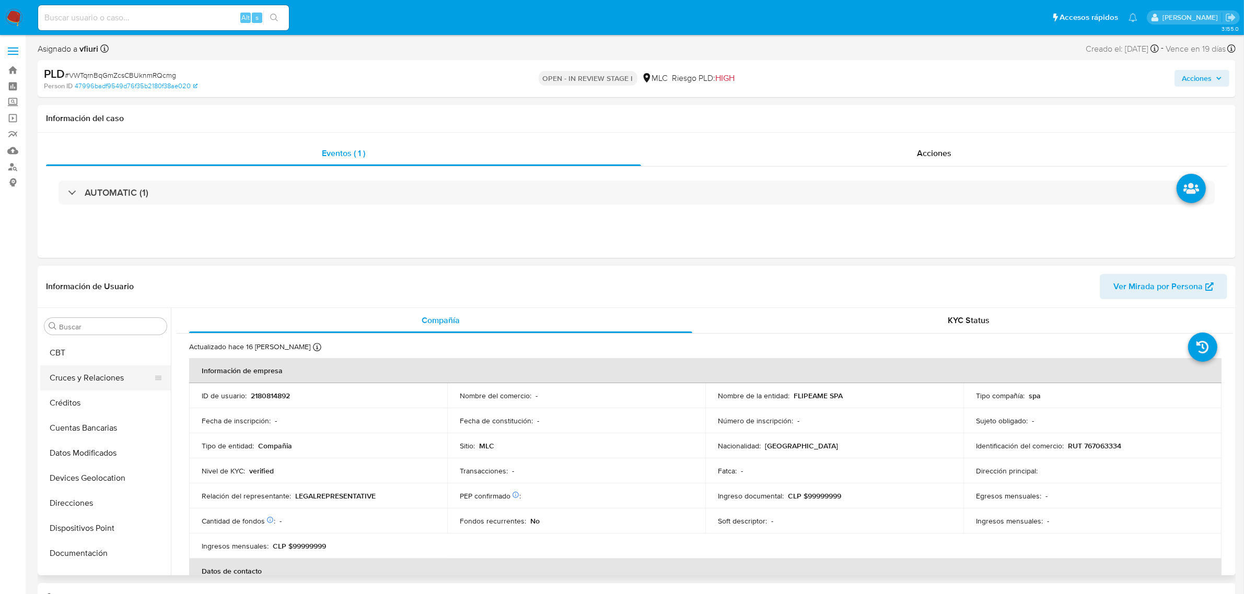
scroll to position [11, 0]
select select "10"
click at [76, 373] on button "Archivos adjuntos" at bounding box center [101, 376] width 122 height 25
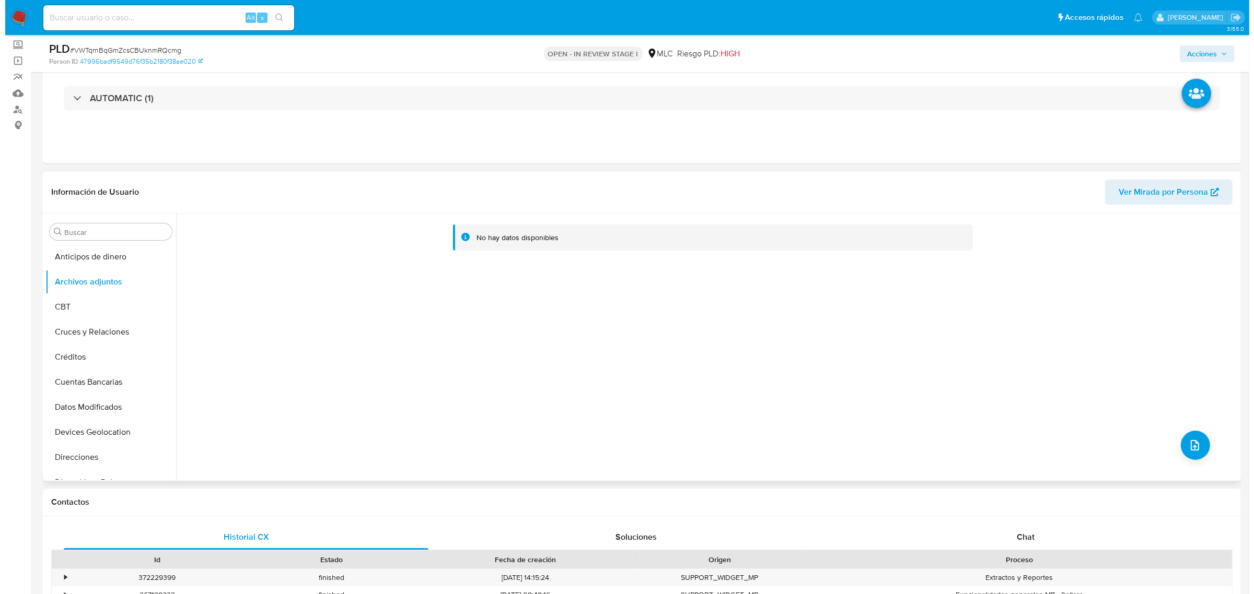
scroll to position [131, 0]
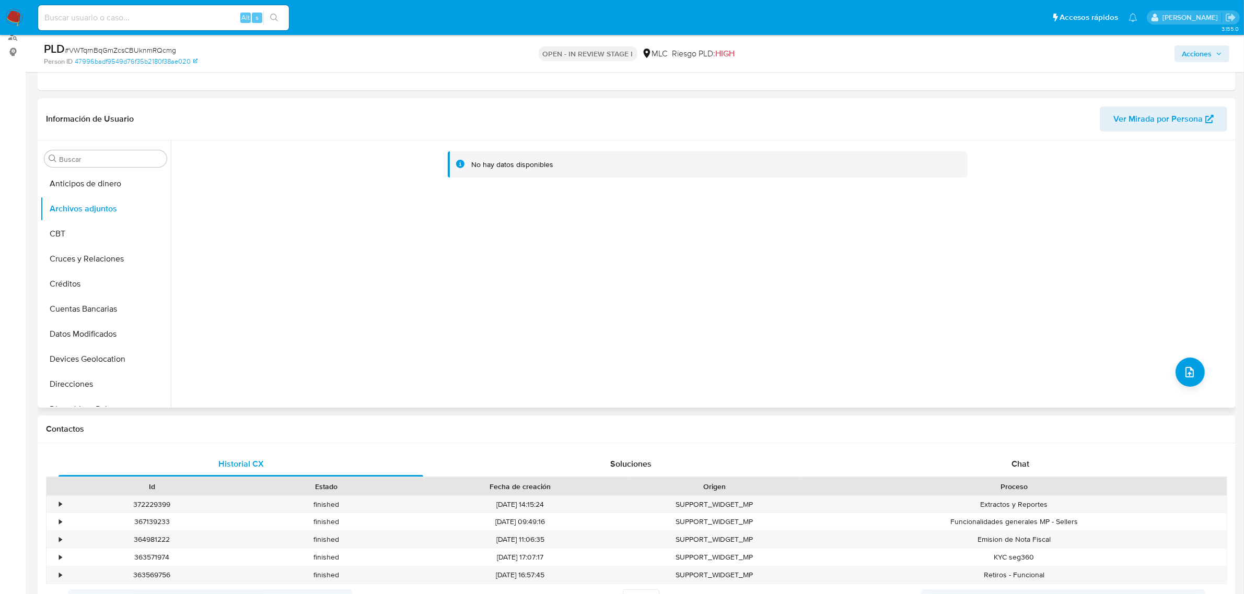
click at [1200, 368] on div "No hay datos disponibles" at bounding box center [702, 274] width 1062 height 267
click at [1200, 368] on button "upload-file" at bounding box center [1189, 372] width 29 height 29
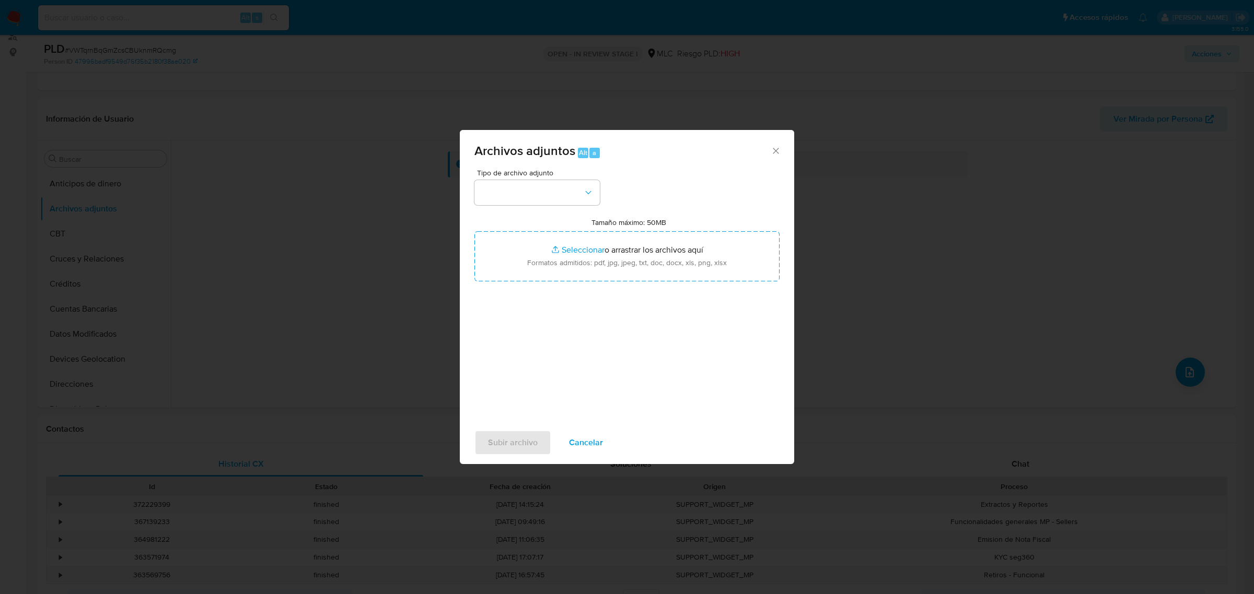
click at [530, 177] on span "Tipo de archivo adjunto" at bounding box center [539, 172] width 125 height 7
click at [535, 191] on button "button" at bounding box center [536, 192] width 125 height 25
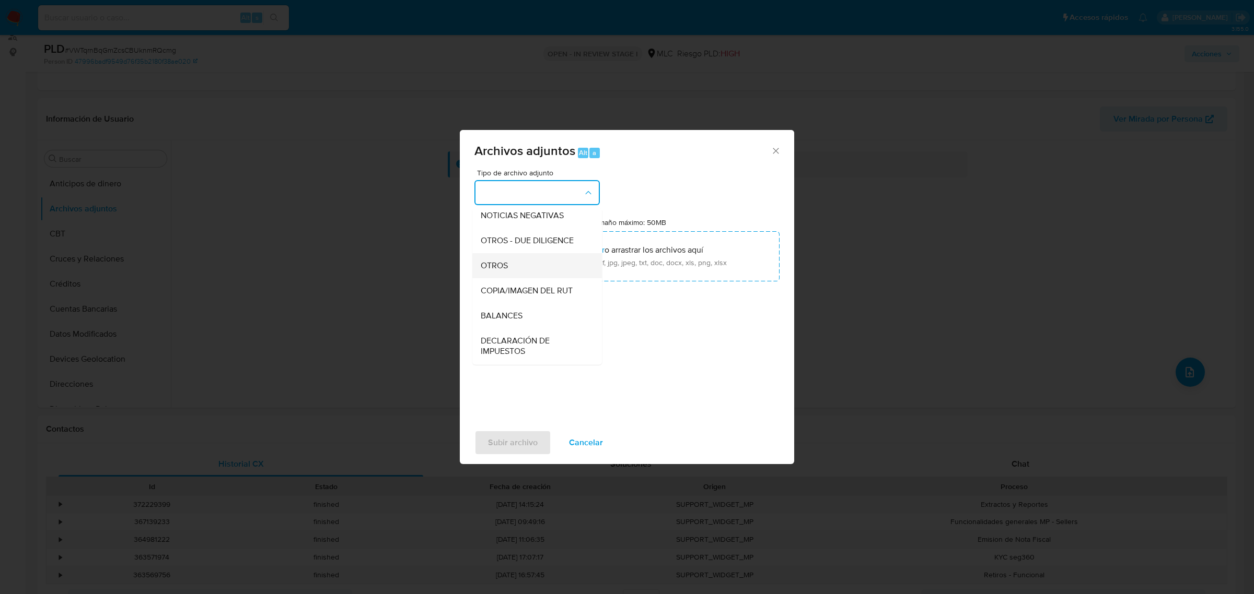
click at [508, 270] on div "OTROS" at bounding box center [534, 265] width 107 height 25
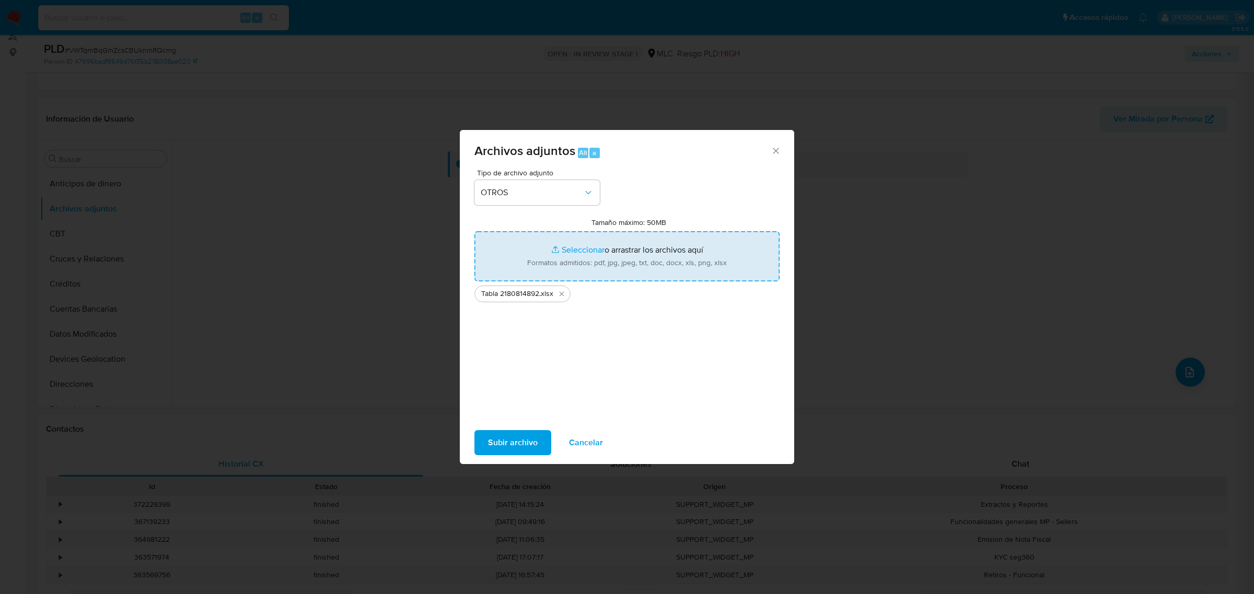
type input "C:\fakepath\2180814892 - 12_08_2025.pdf"
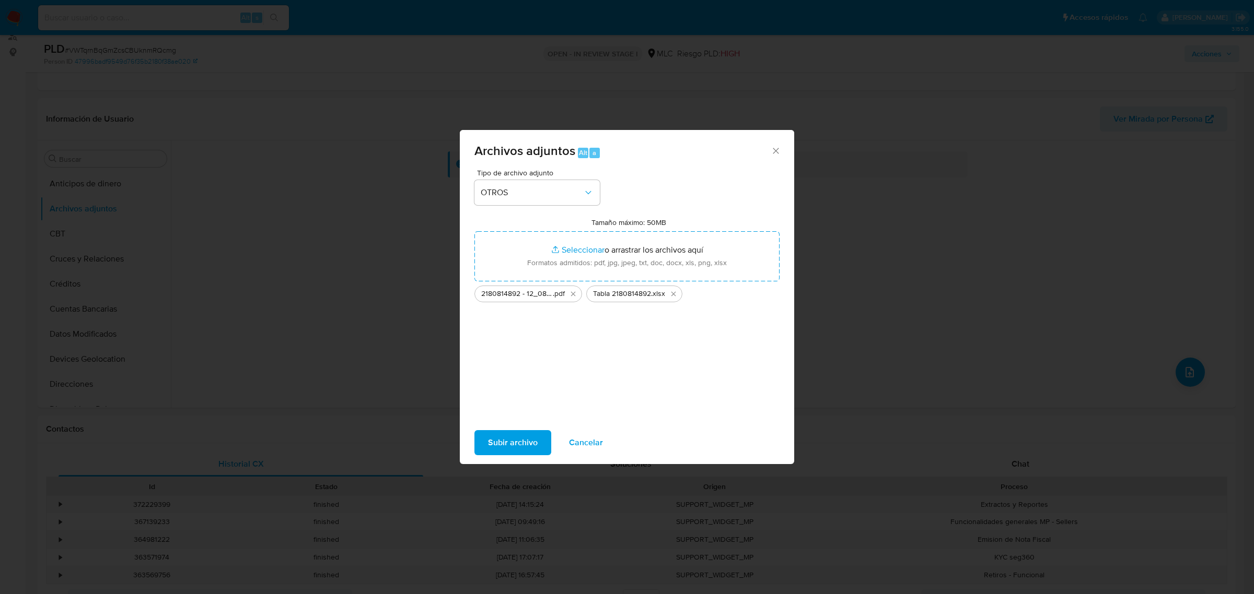
click at [520, 437] on span "Subir archivo" at bounding box center [513, 442] width 50 height 23
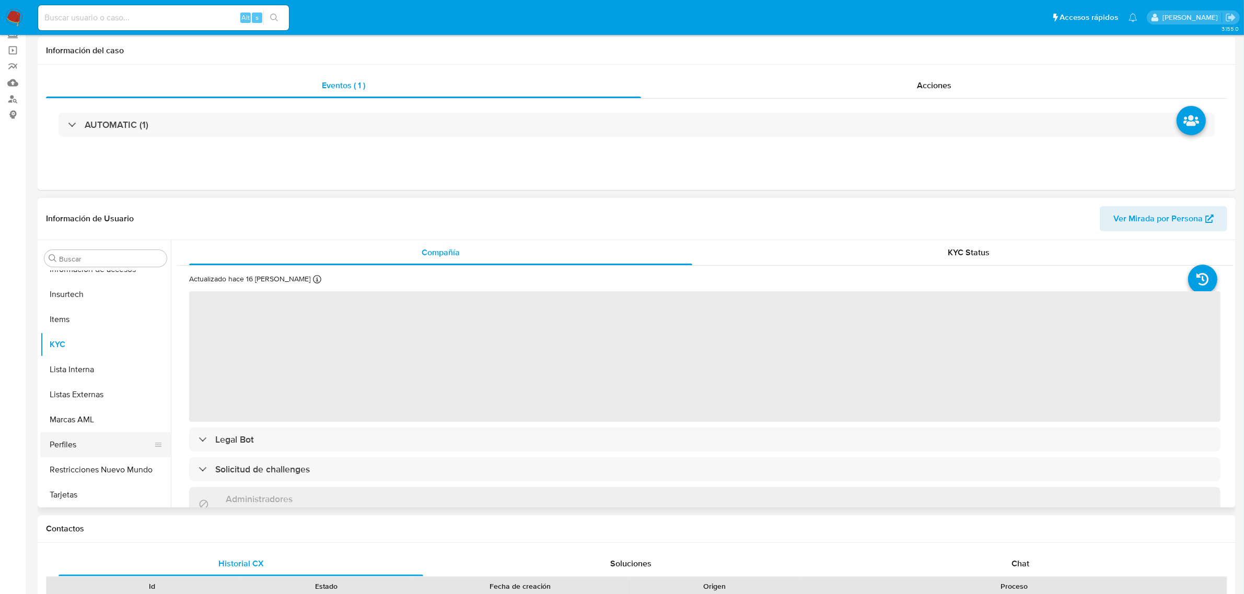
scroll to position [131, 0]
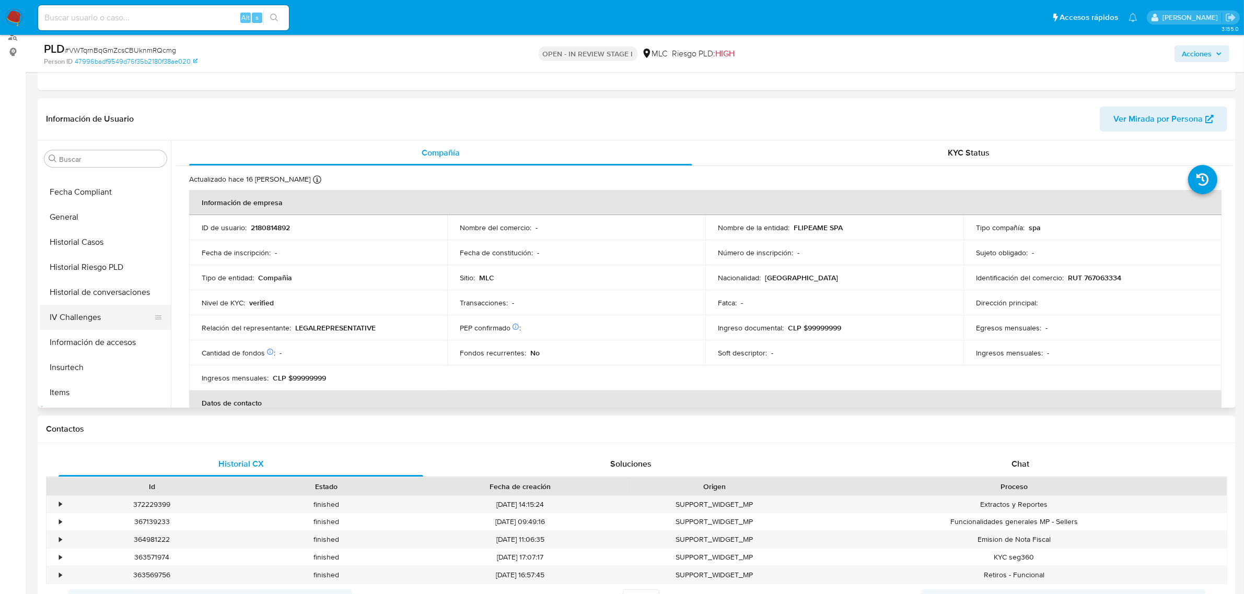
select select "10"
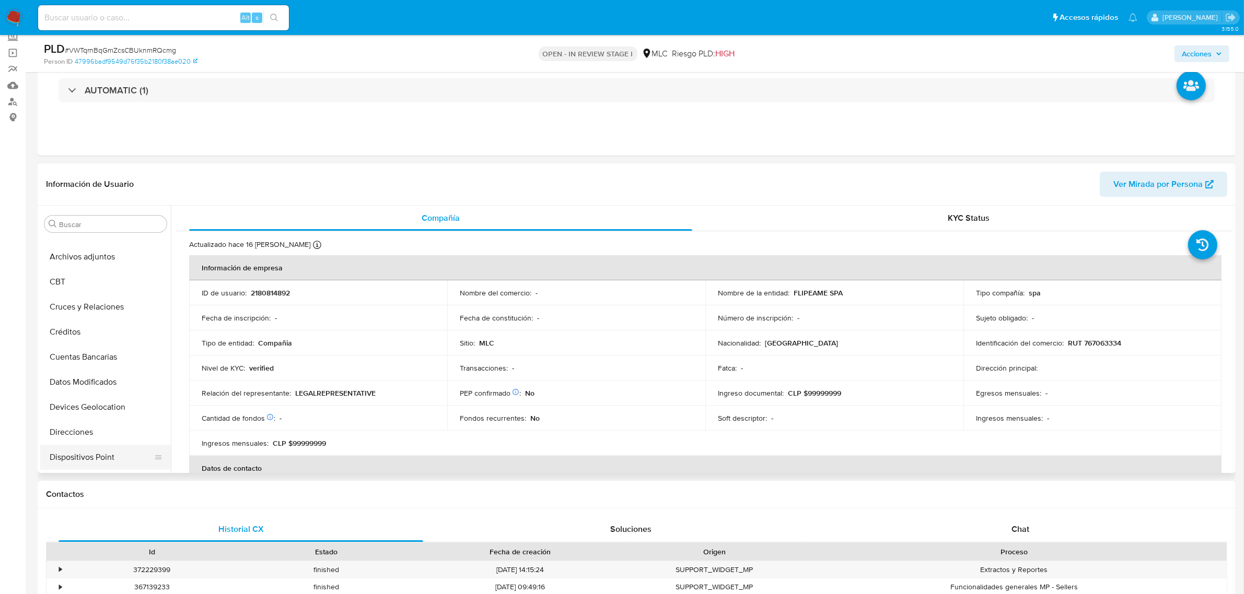
scroll to position [0, 0]
click at [108, 263] on button "Archivos adjuntos" at bounding box center [101, 274] width 122 height 25
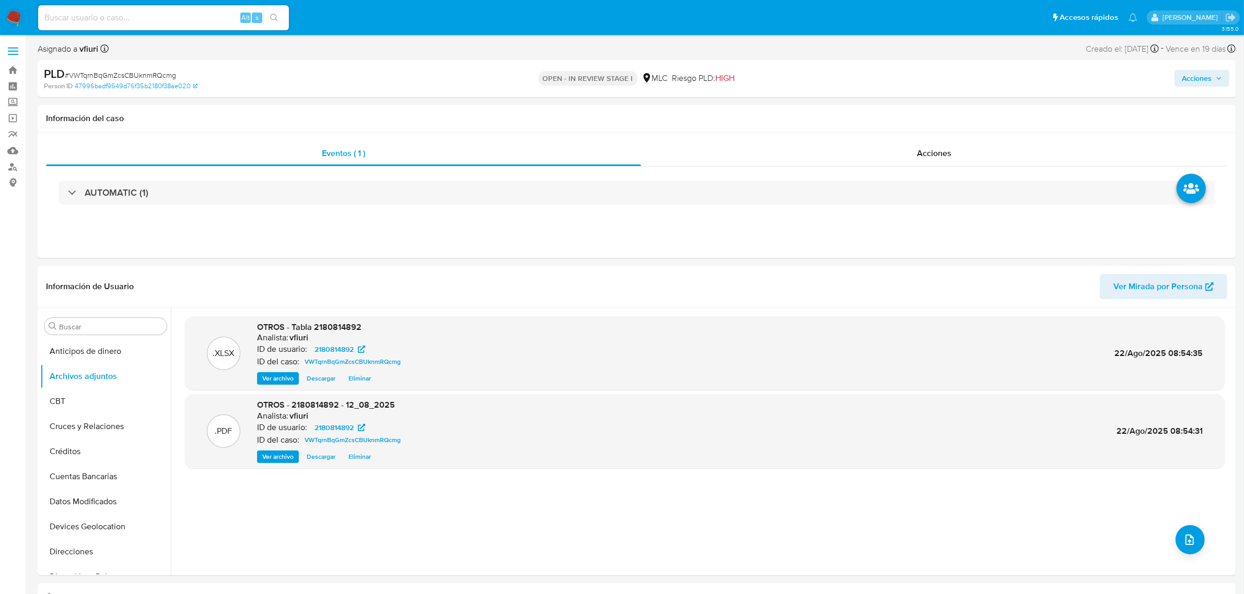
click at [1193, 73] on span "Acciones" at bounding box center [1196, 78] width 30 height 17
click at [938, 102] on div "Resolución del caso Alt r" at bounding box center [918, 111] width 100 height 27
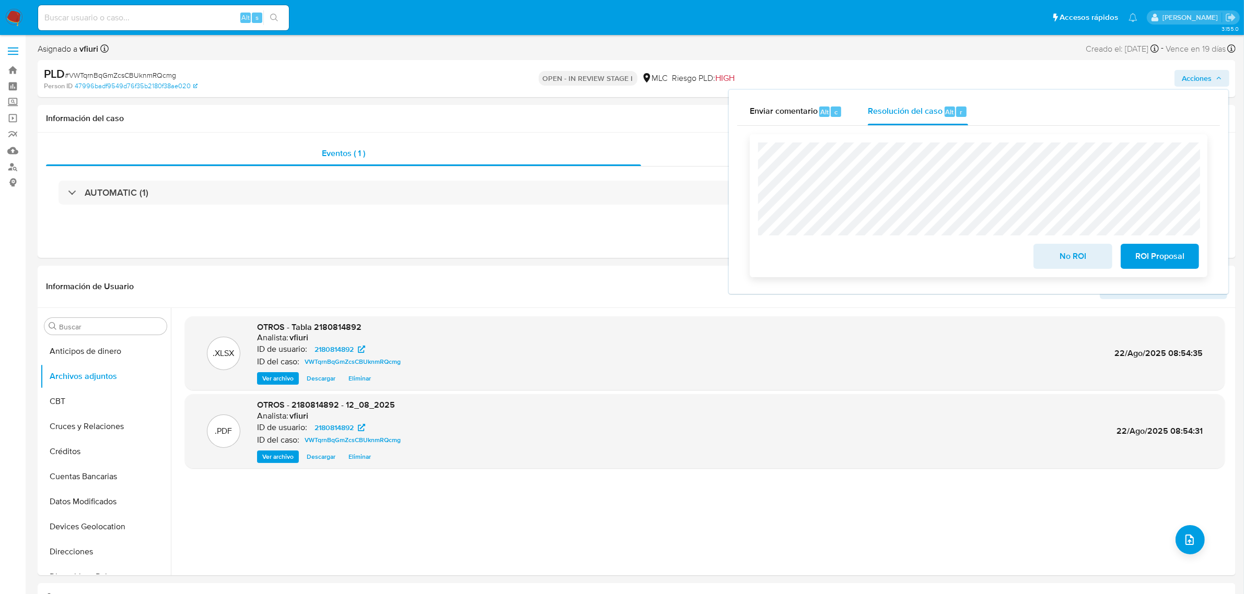
click at [1095, 261] on span "No ROI" at bounding box center [1072, 256] width 51 height 23
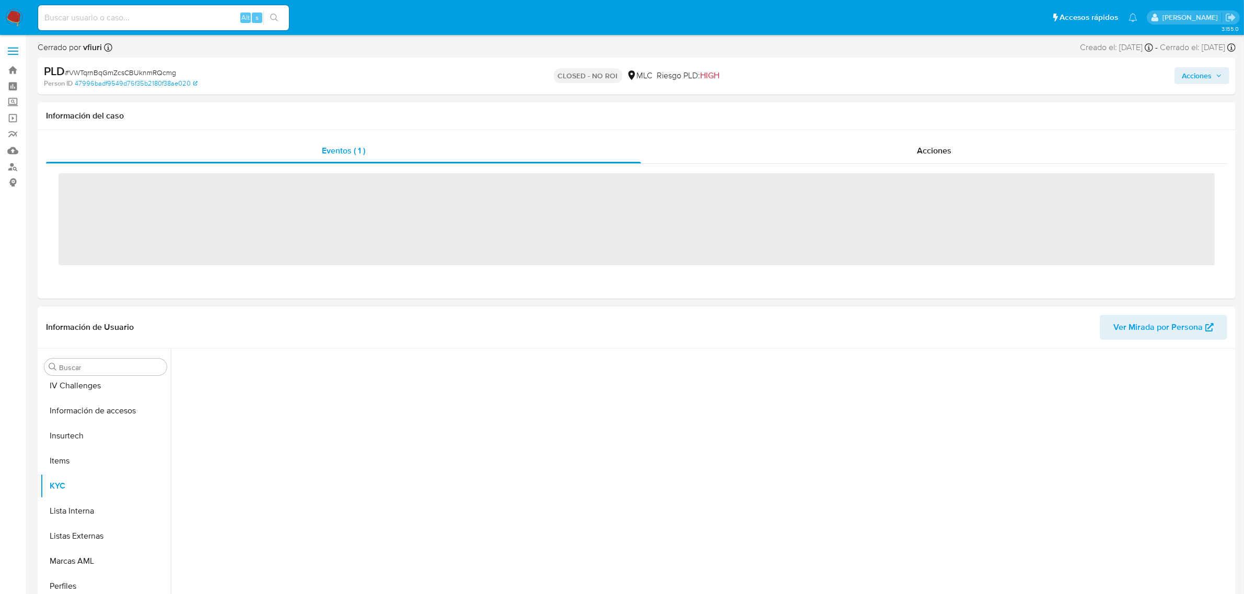
scroll to position [440, 0]
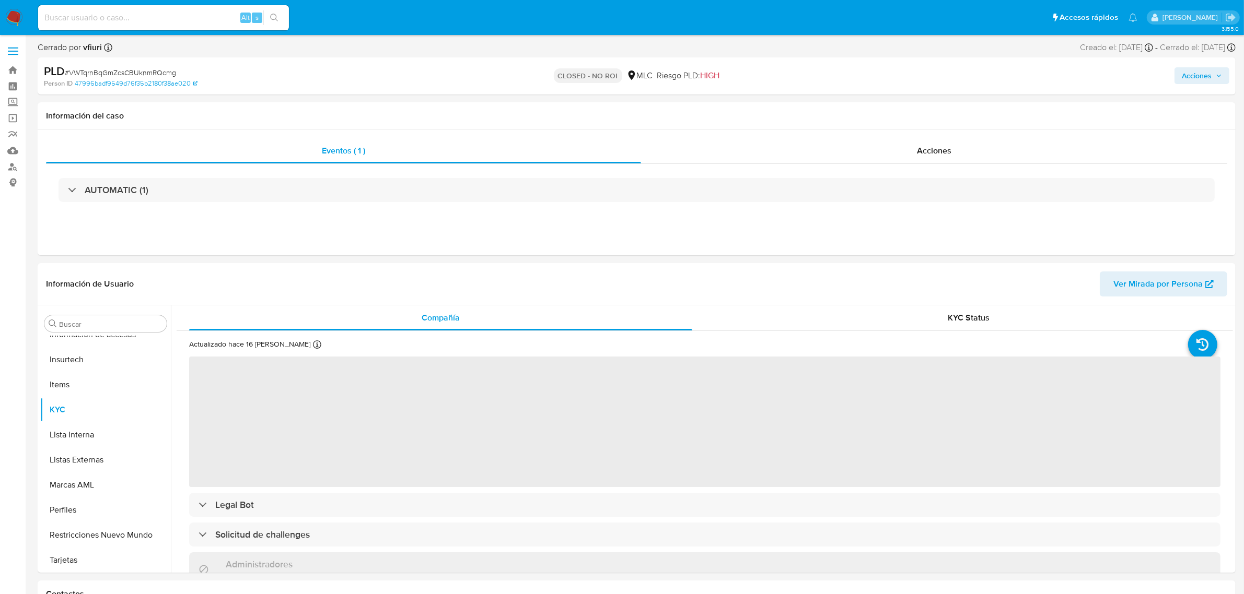
select select "10"
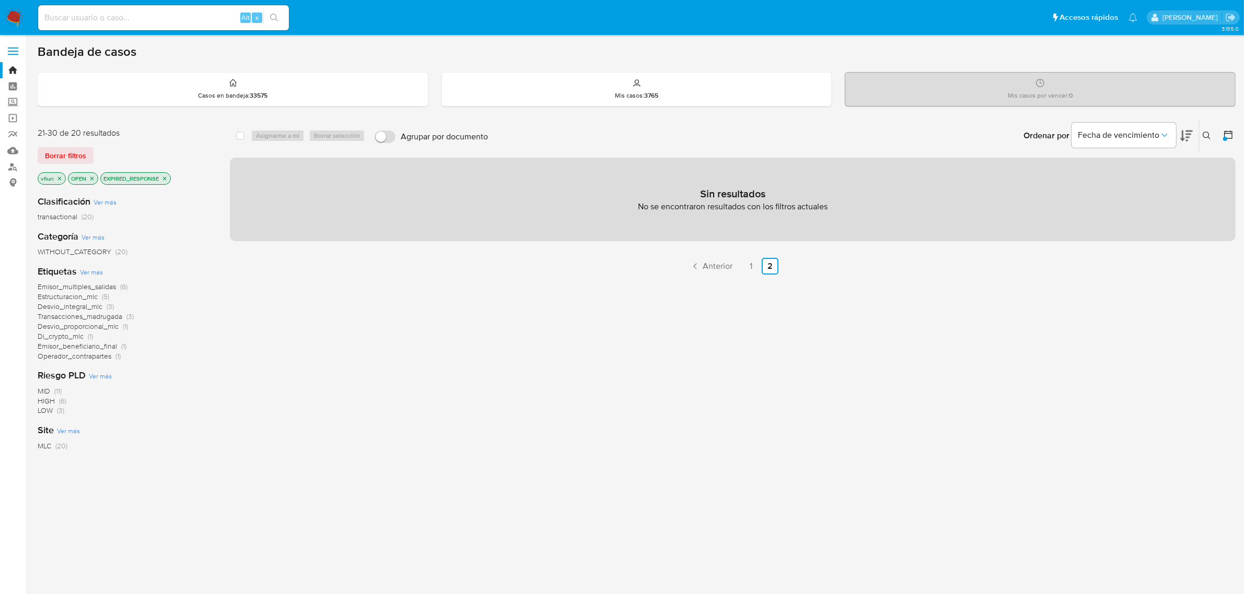
click at [162, 181] on p "EXPIRED_RESPONSE" at bounding box center [135, 178] width 69 height 11
click at [165, 180] on icon "close-filter" at bounding box center [164, 178] width 6 height 6
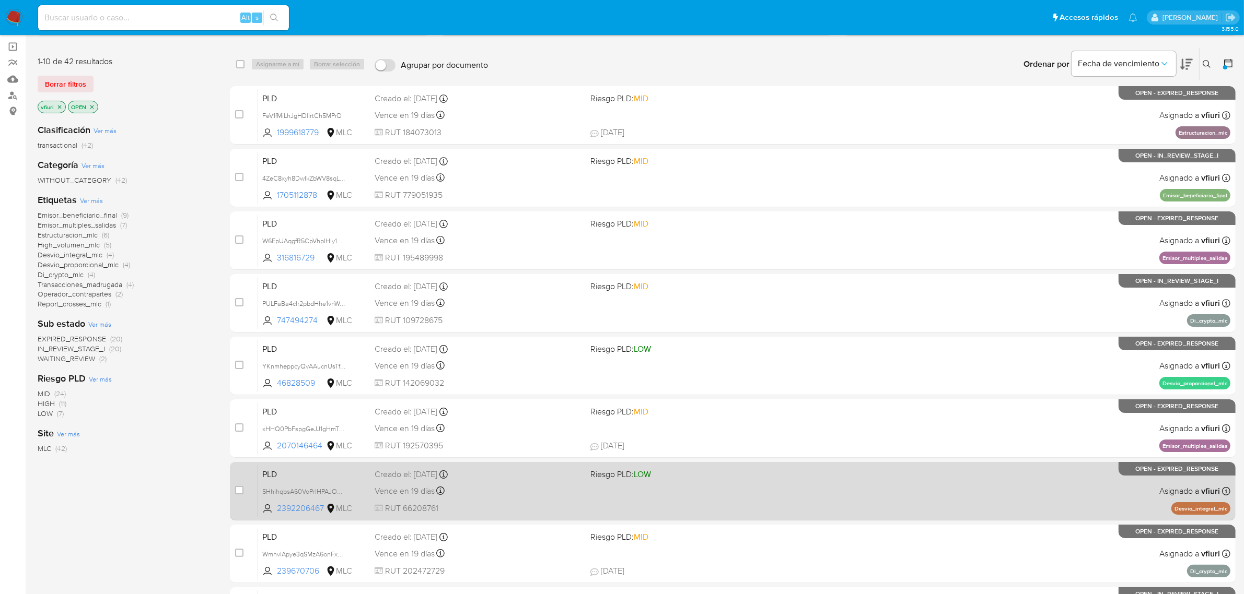
scroll to position [229, 0]
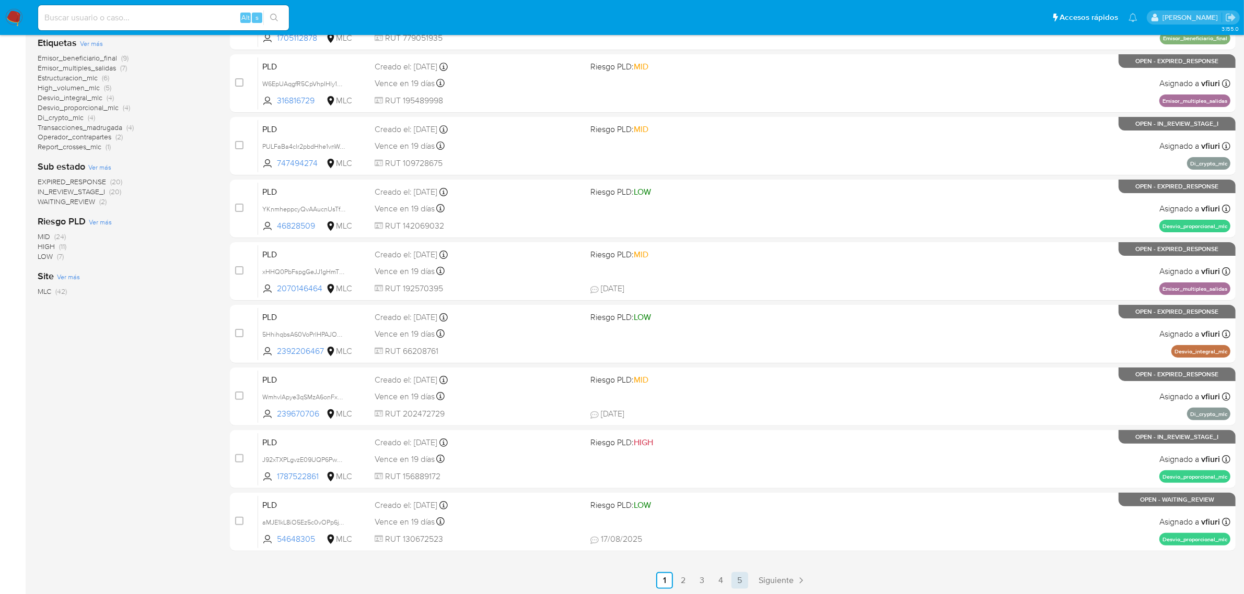
click at [743, 580] on link "5" at bounding box center [739, 580] width 17 height 17
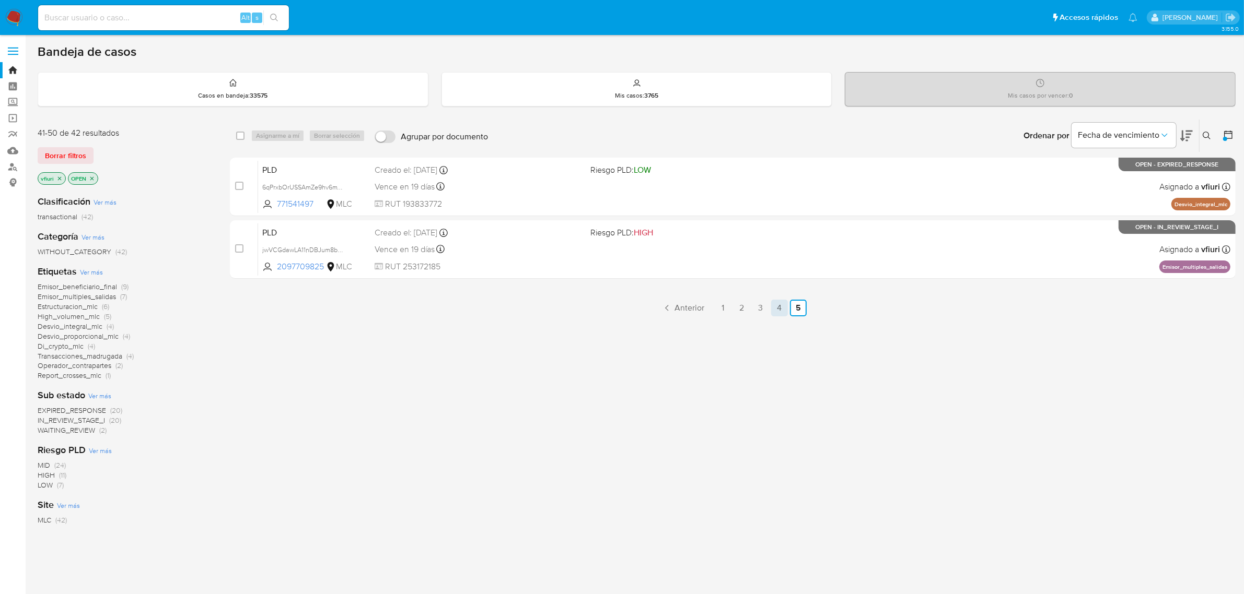
click at [781, 309] on link "4" at bounding box center [779, 308] width 17 height 17
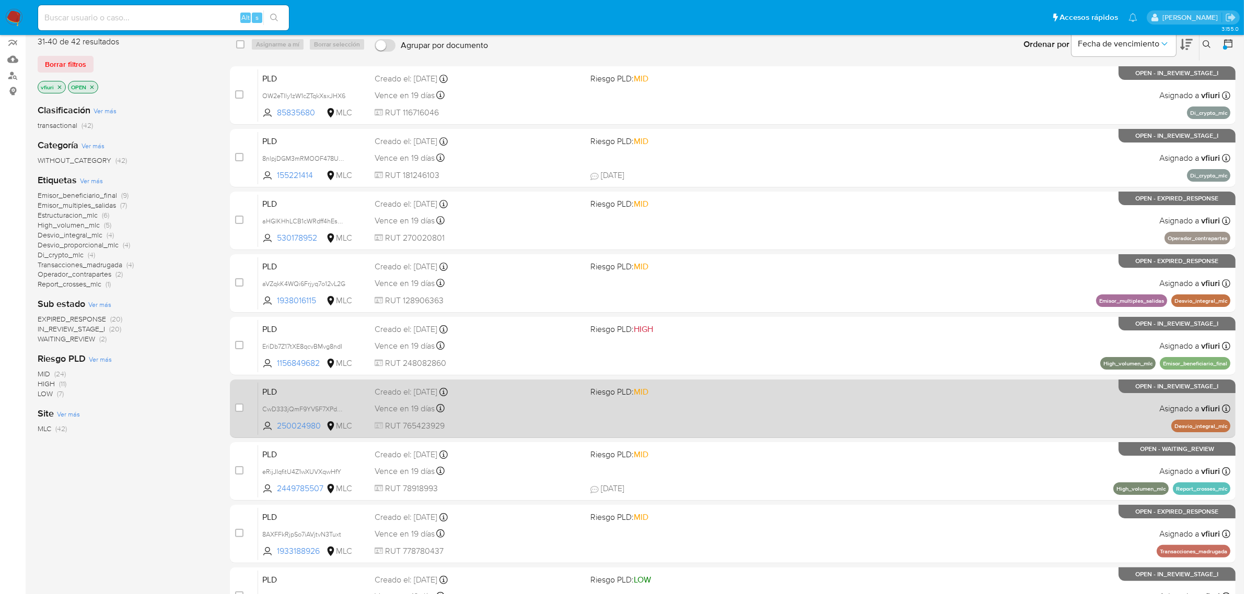
scroll to position [229, 0]
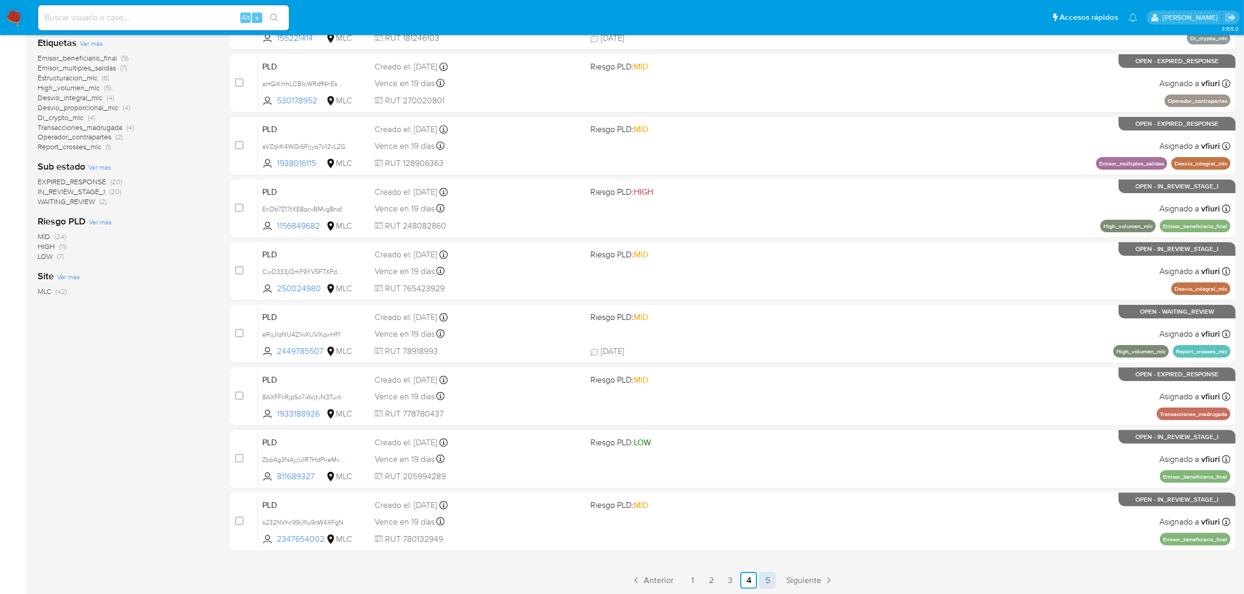
click at [764, 573] on link "5" at bounding box center [767, 580] width 17 height 17
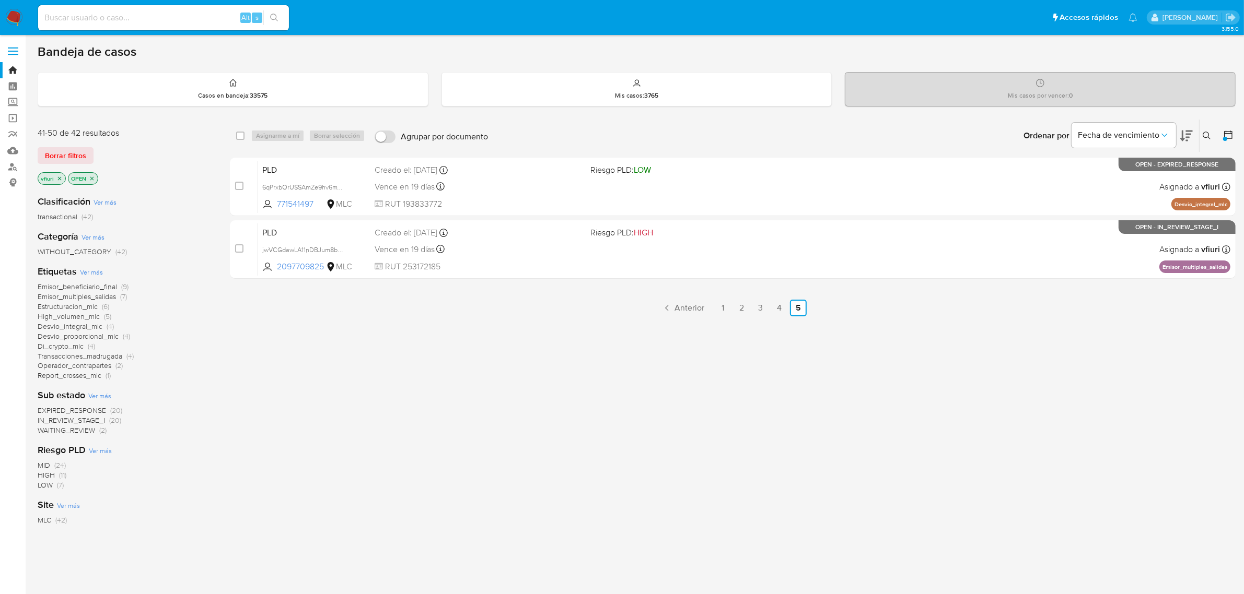
click at [58, 428] on span "WAITING_REVIEW" at bounding box center [66, 430] width 57 height 10
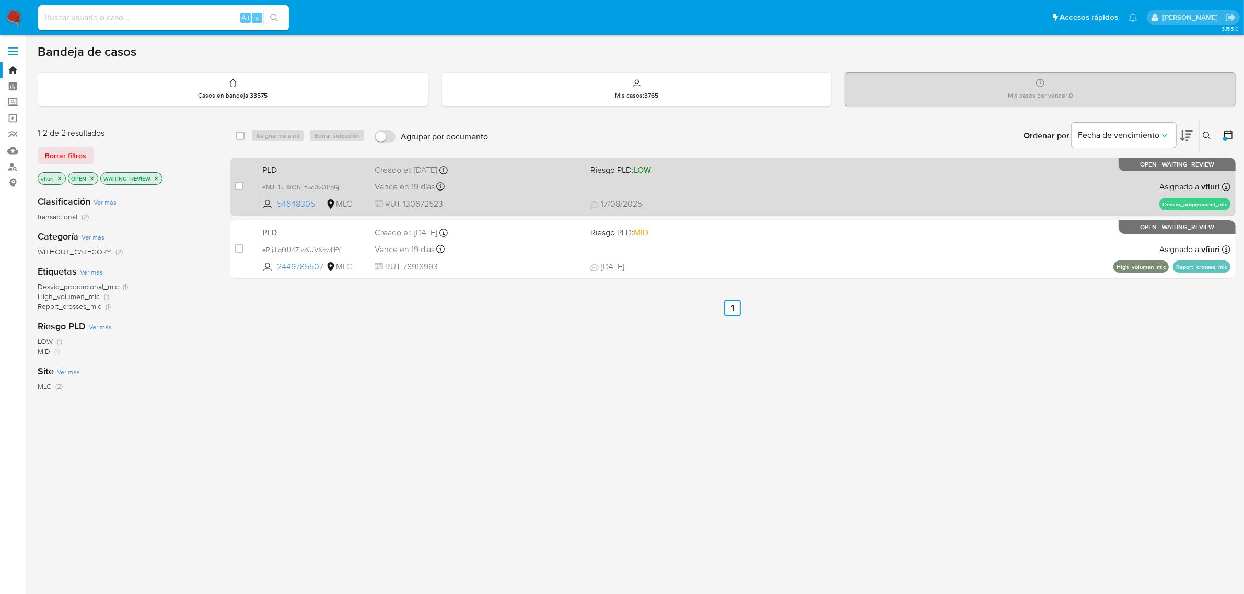
click at [813, 194] on div "PLD aMJE1kL8iO5Ez5c0vOPp6jYU 54648305 MLC Riesgo PLD: LOW Creado el: [DATE] Cre…" at bounding box center [744, 186] width 972 height 53
click at [243, 186] on div "case-item-checkbox No es posible asignar el caso" at bounding box center [246, 186] width 23 height 53
click at [241, 186] on input "checkbox" at bounding box center [239, 186] width 8 height 8
checkbox input "true"
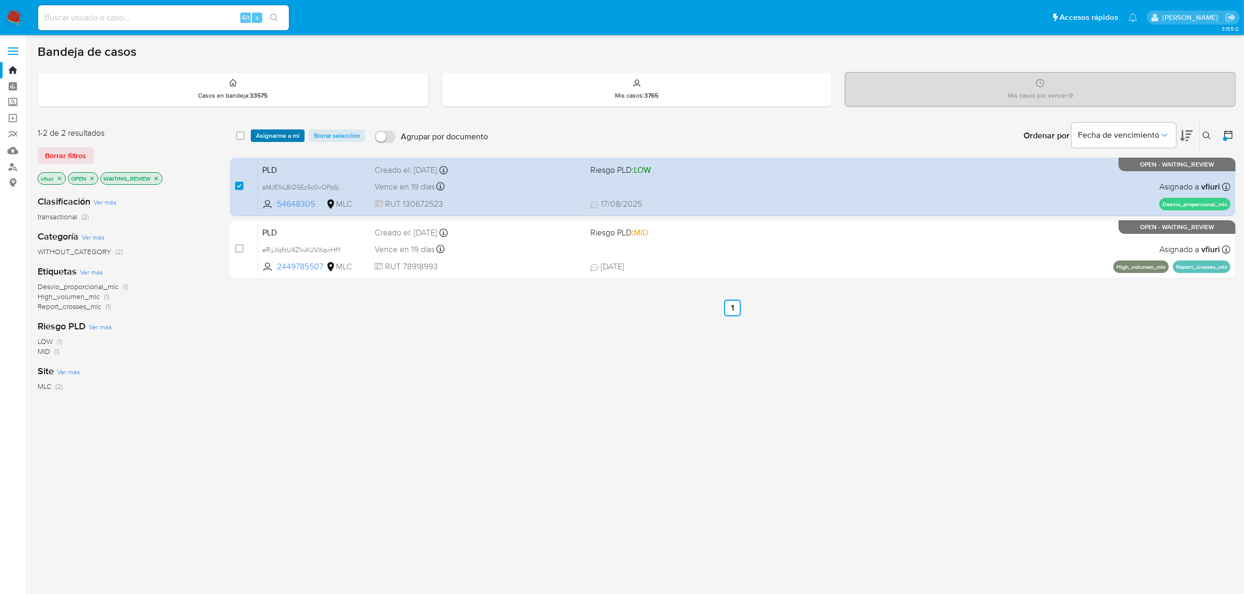
click at [262, 137] on span "Asignarme a mí" at bounding box center [277, 136] width 43 height 10
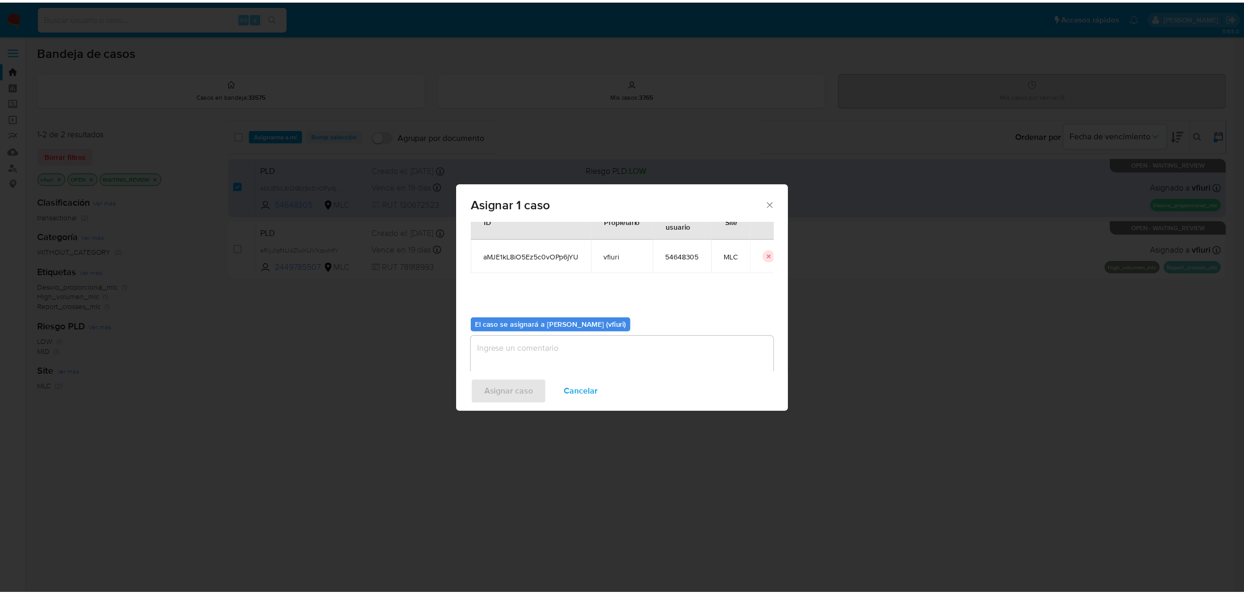
scroll to position [53, 0]
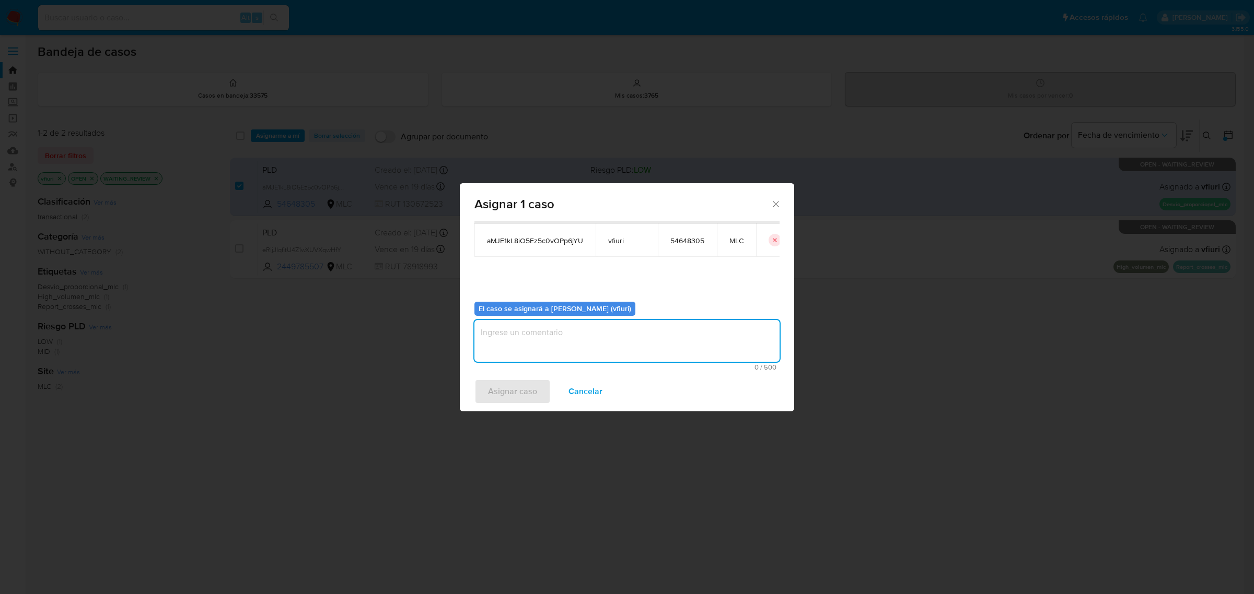
click at [628, 343] on textarea "assign-modal" at bounding box center [626, 341] width 305 height 42
type textarea "-"
click at [538, 380] on button "Asignar caso" at bounding box center [512, 391] width 76 height 25
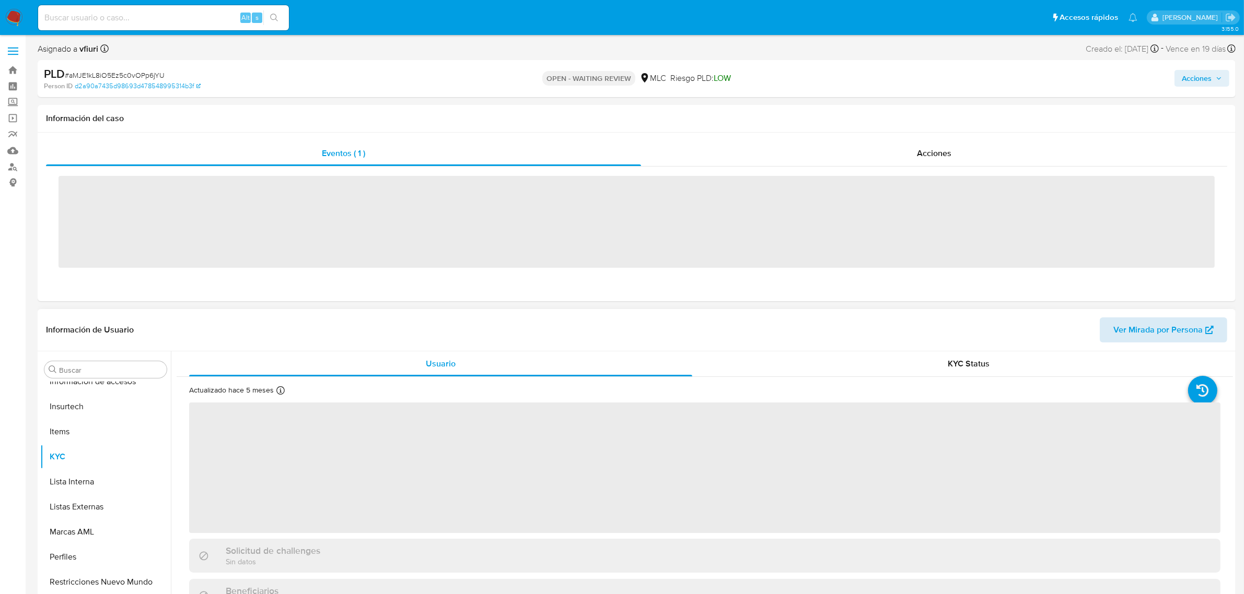
scroll to position [440, 0]
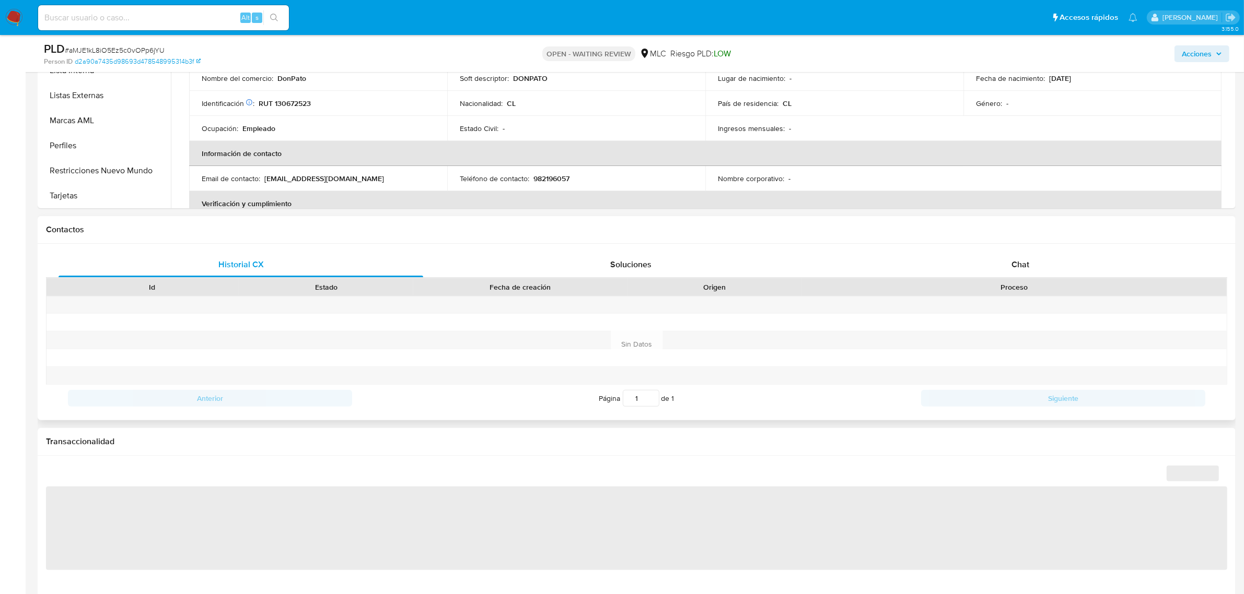
select select "10"
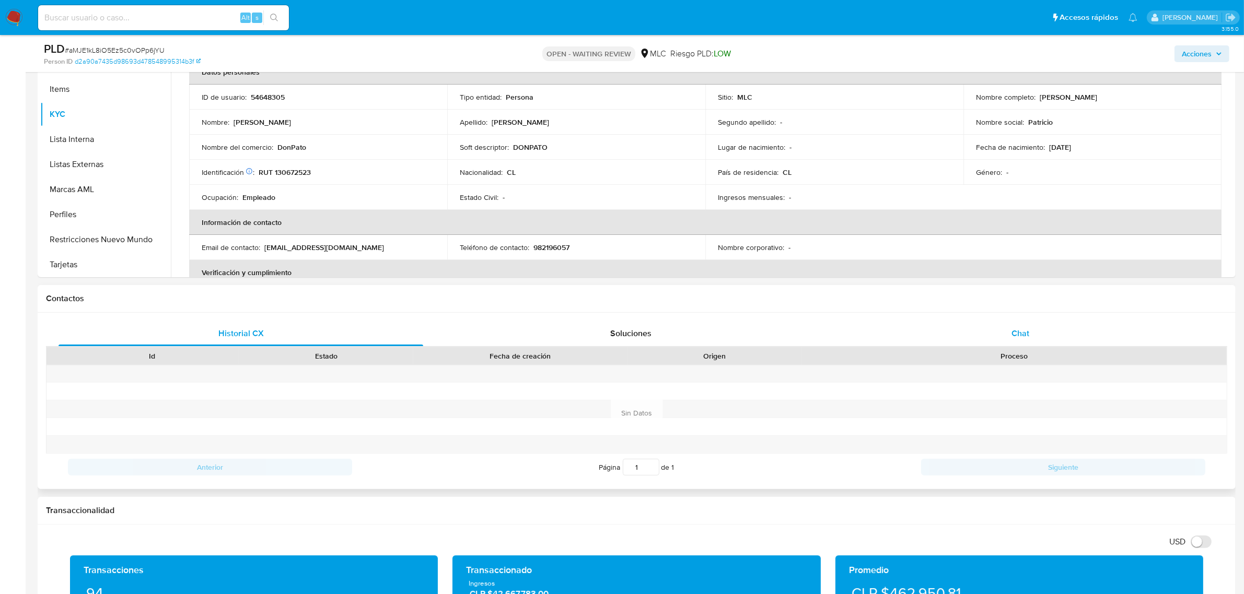
click at [1020, 343] on div "Chat" at bounding box center [1020, 333] width 365 height 25
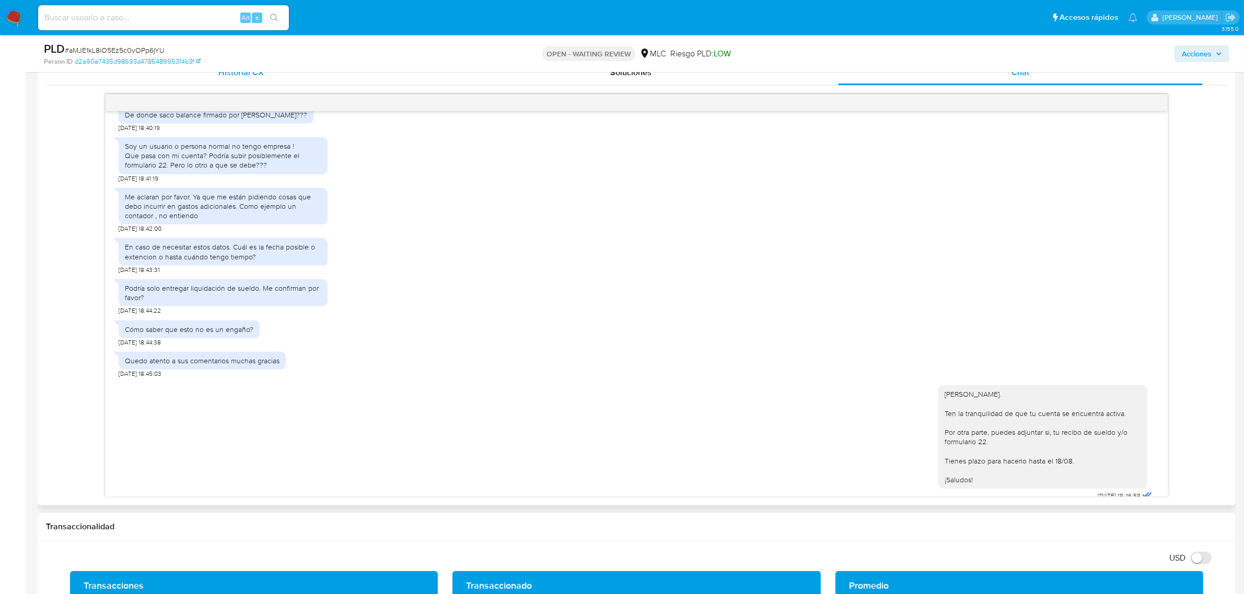
scroll to position [0, 0]
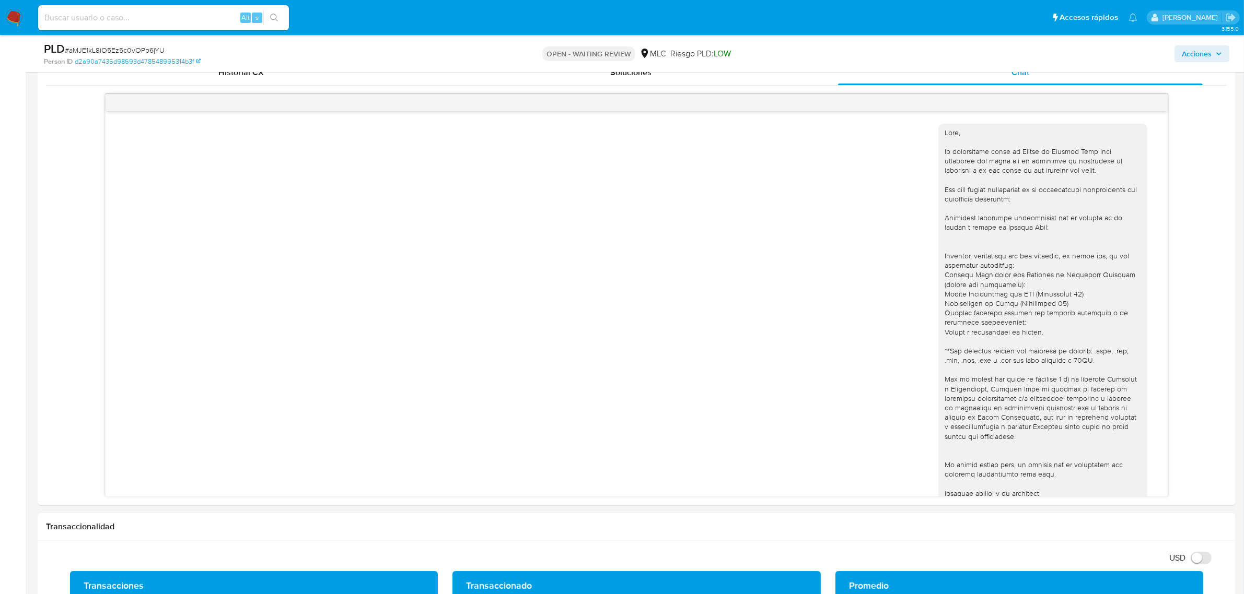
click at [98, 51] on span "# aMJE1kL8iO5Ez5c0vOPp6jYU" at bounding box center [115, 50] width 100 height 10
copy span "aMJE1kL8iO5Ez5c0vOPp6jYU"
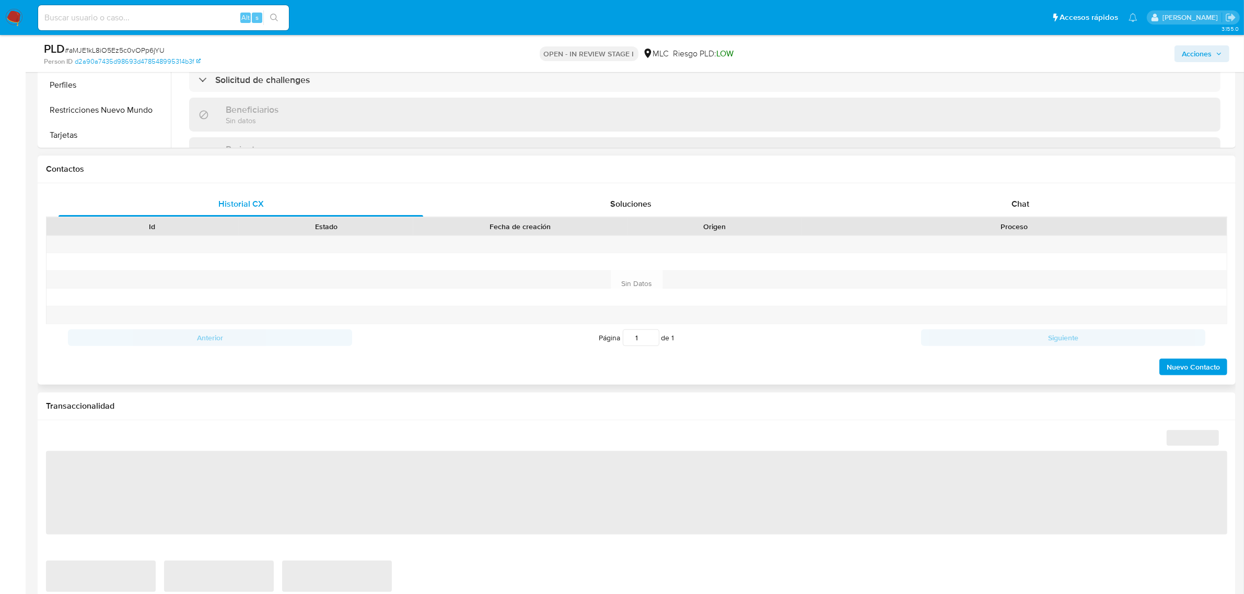
scroll to position [392, 0]
select select "10"
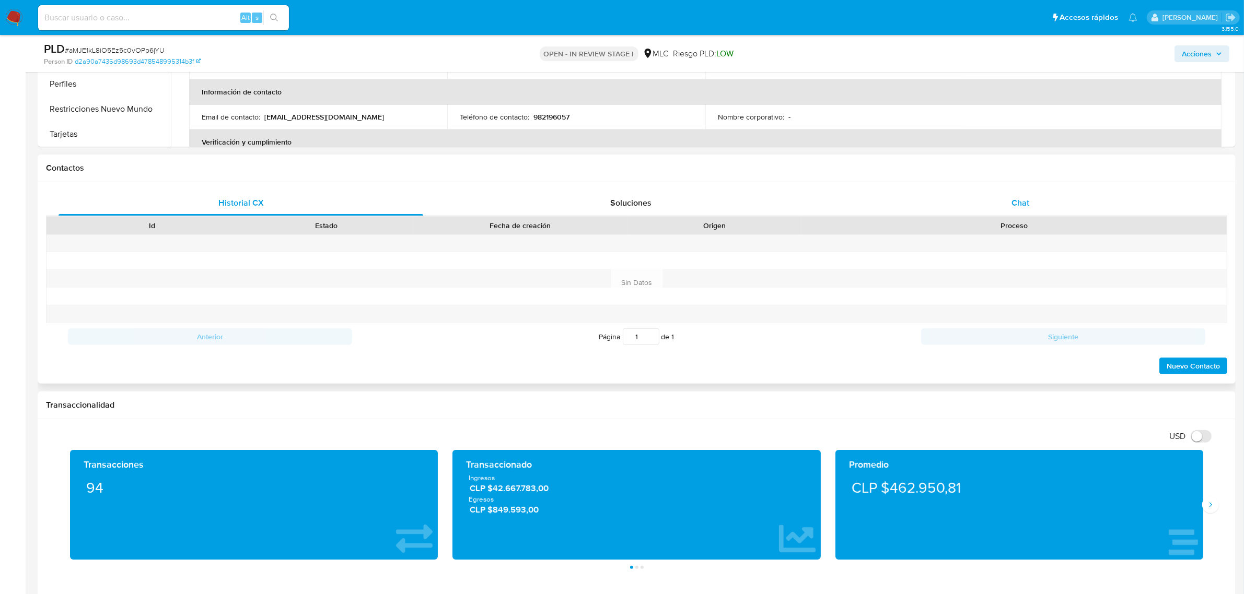
click at [1051, 212] on div "Chat" at bounding box center [1020, 203] width 365 height 25
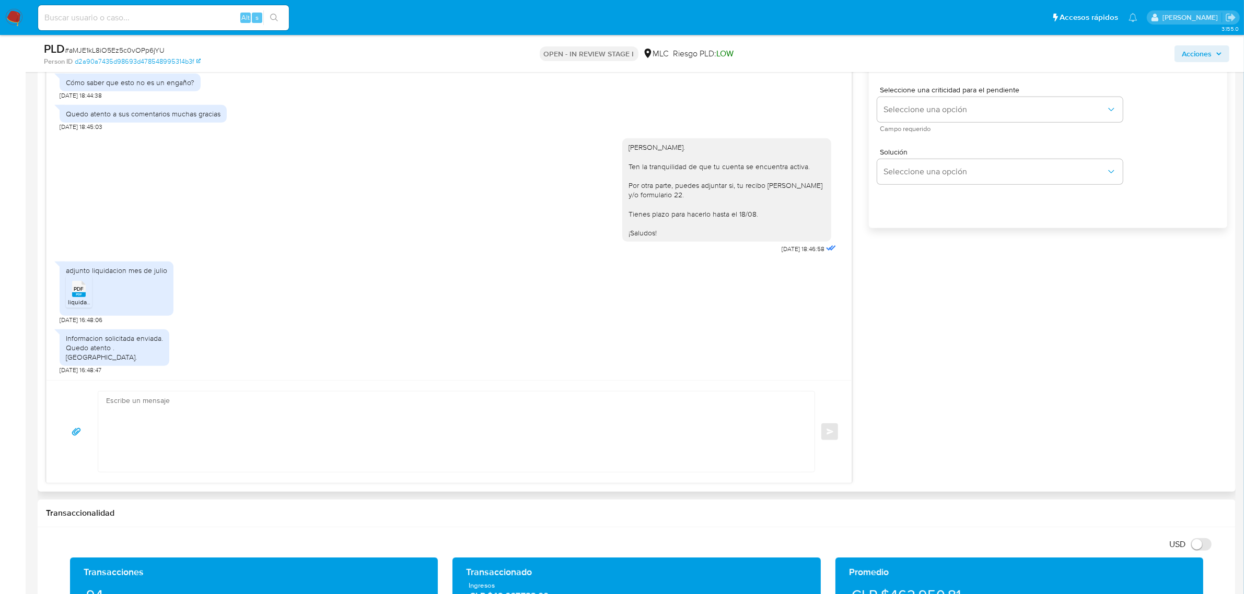
scroll to position [653, 0]
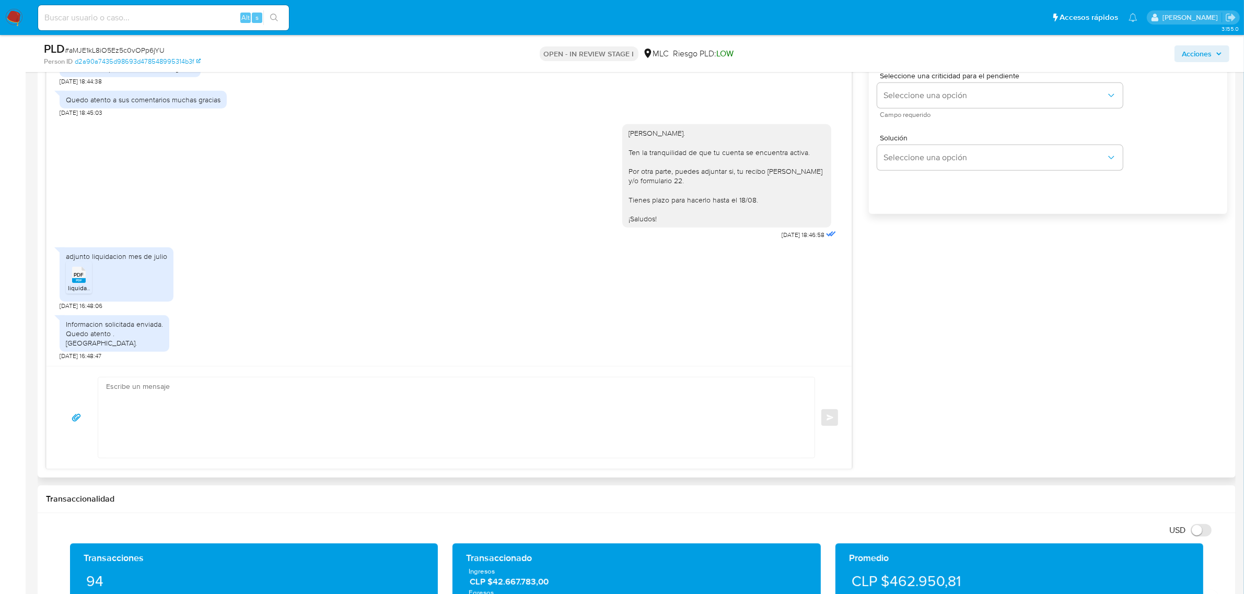
click at [209, 411] on textarea at bounding box center [453, 418] width 695 height 80
type textarea "T"
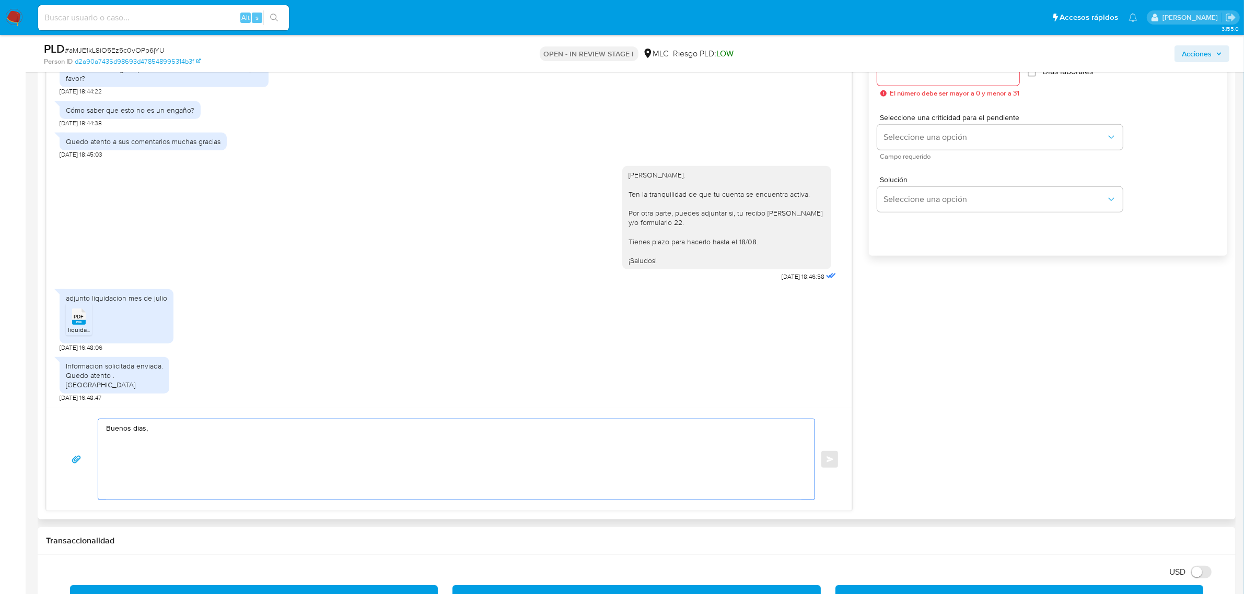
scroll to position [783, 0]
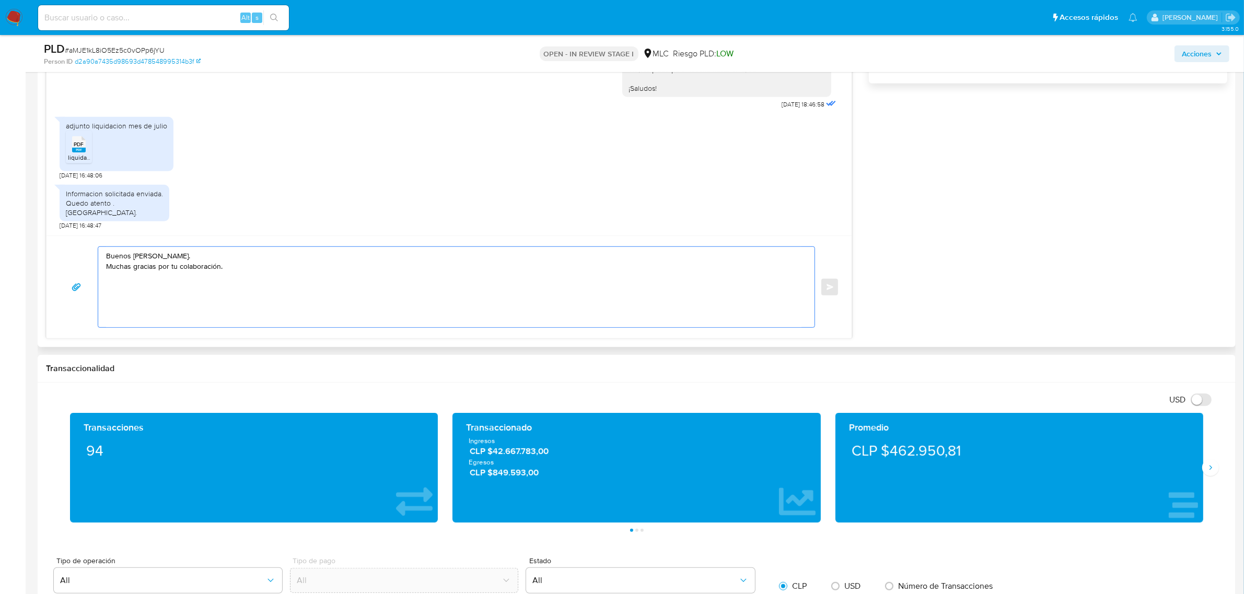
click at [180, 261] on textarea "Buenos dias, Patricio. Muchas gracias por tu colaboración." at bounding box center [453, 287] width 695 height 80
click at [139, 259] on textarea "Buenos dias, Patricio. Muchas gracias por tu colaboración." at bounding box center [453, 287] width 695 height 80
click at [134, 259] on textarea "Buenos dias, Patricio. Muchas gracias por tu colaboración." at bounding box center [453, 287] width 695 height 80
click at [0, 0] on lt-span "d í as" at bounding box center [0, 0] width 0 height 0
click at [245, 278] on textarea "Buenos días, Patricio. Muchas gracias por tu colaboración." at bounding box center [453, 287] width 695 height 80
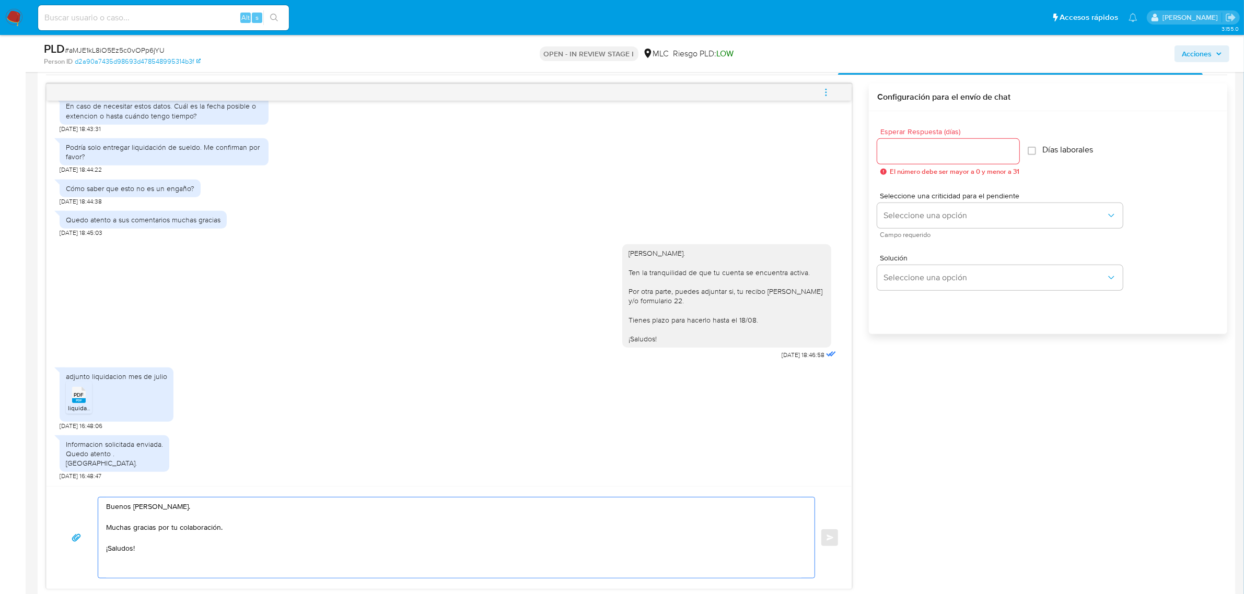
scroll to position [522, 0]
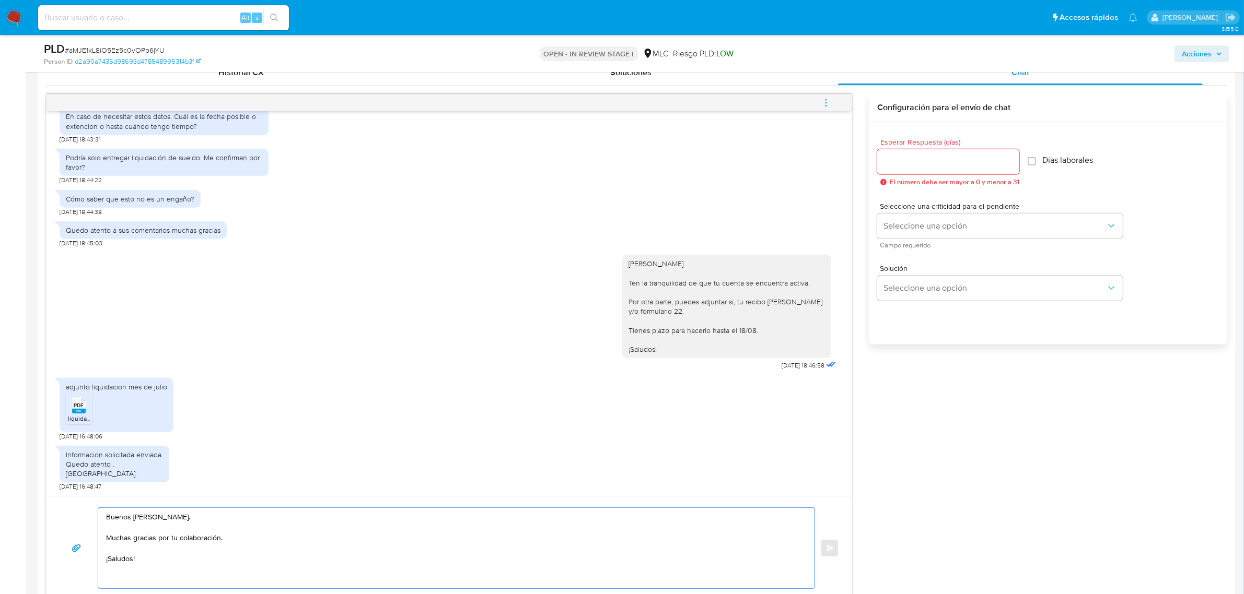
type textarea "Buenos días, Patricio. Muchas gracias por tu colaboración. ¡Saludos!"
click at [954, 170] on div at bounding box center [948, 161] width 142 height 25
click at [952, 162] on input "Esperar Respuesta (días)" at bounding box center [948, 162] width 142 height 14
type input "2"
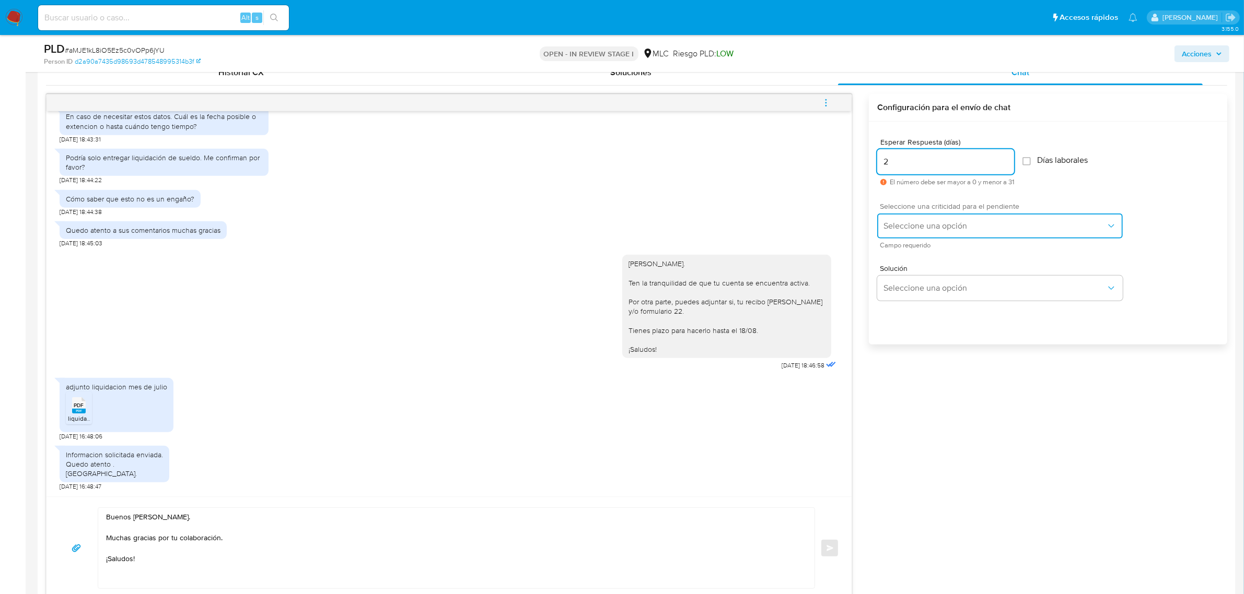
click at [935, 223] on span "Seleccione una opción" at bounding box center [994, 226] width 223 height 10
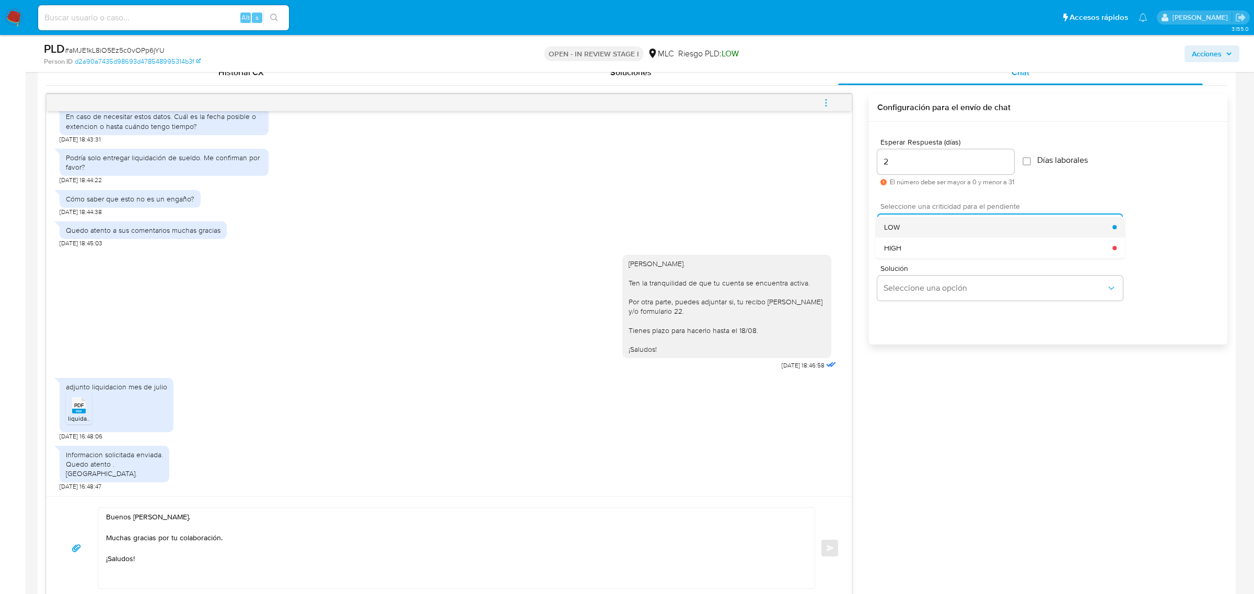
click at [935, 230] on div "LOW" at bounding box center [998, 227] width 229 height 21
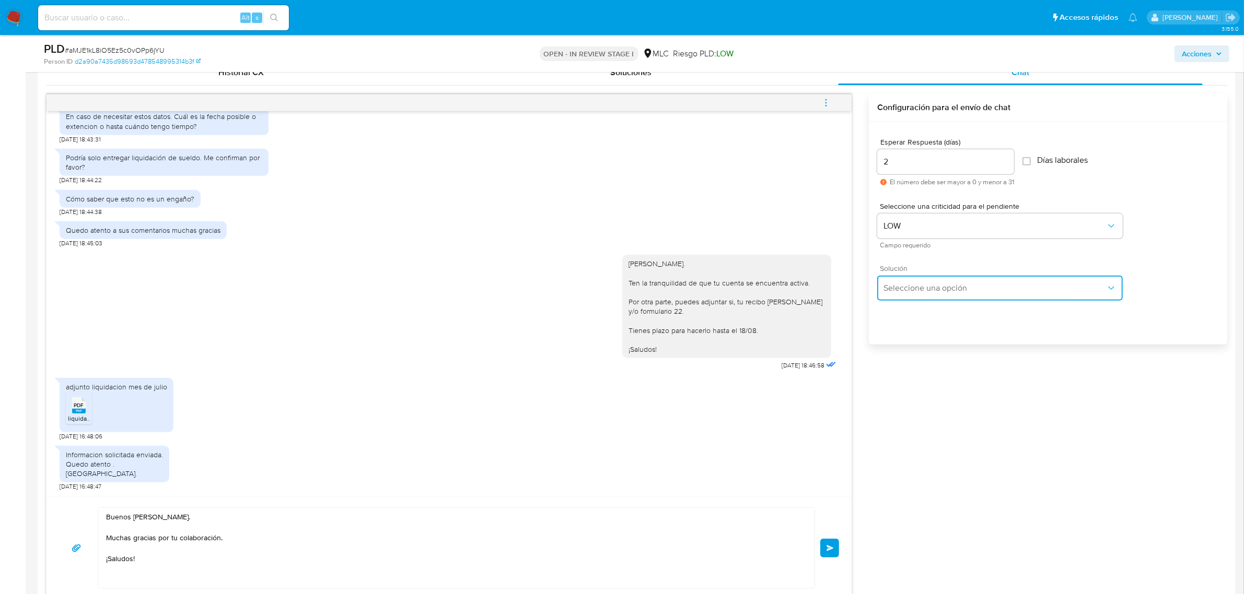
click at [935, 294] on button "Seleccione una opción" at bounding box center [999, 288] width 245 height 25
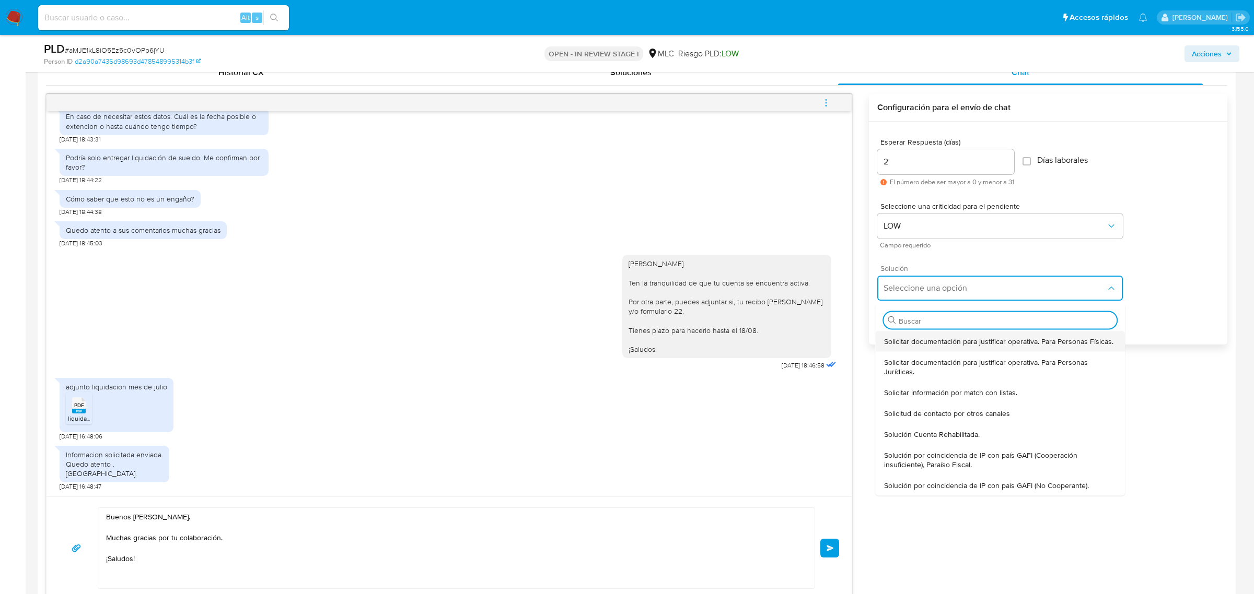
click at [928, 343] on span "Solicitar documentación para justificar operativa. Para Personas Físicas." at bounding box center [998, 340] width 229 height 9
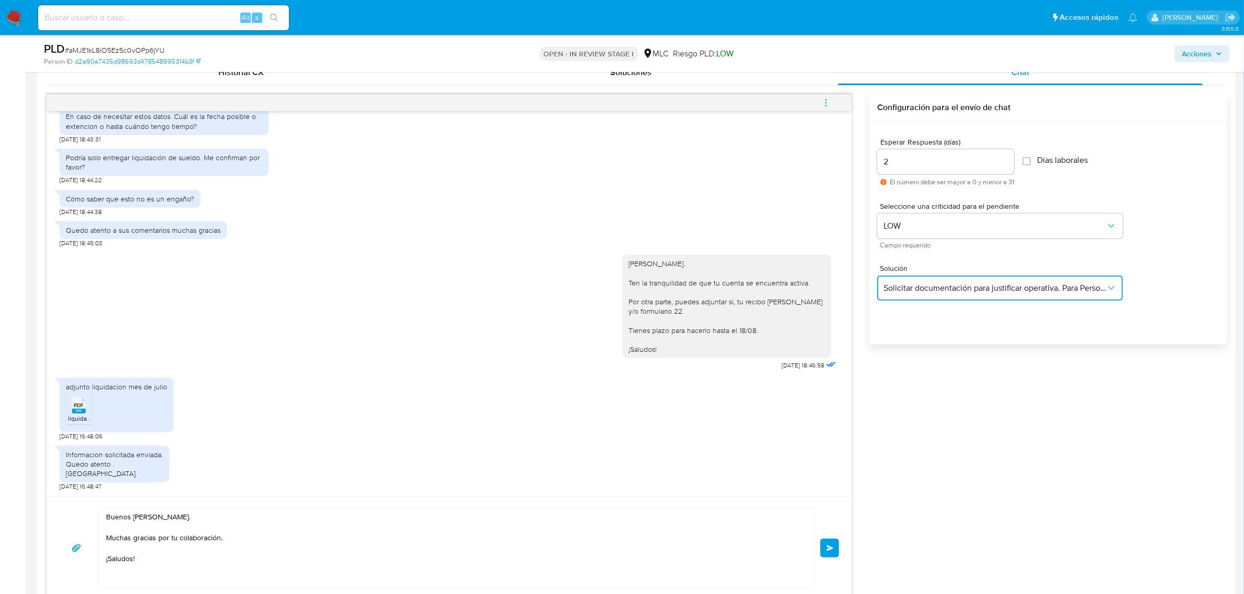
type textarea "Hola ,Te contactamos dado que tu cuenta fue suspendida para una verificación de…"
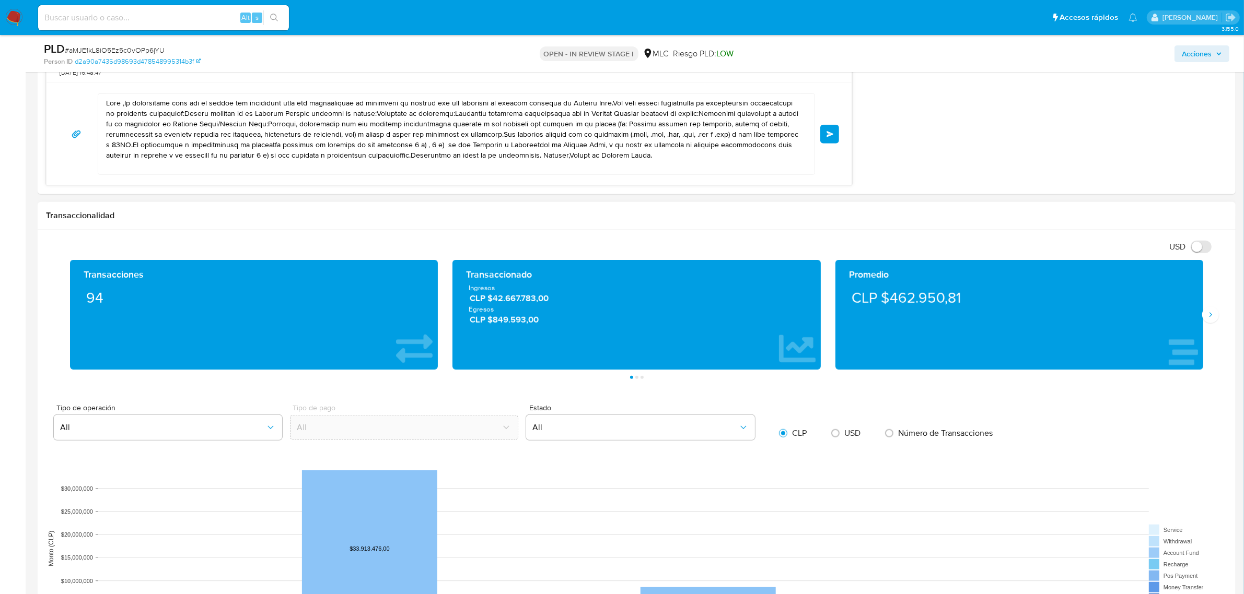
scroll to position [914, 0]
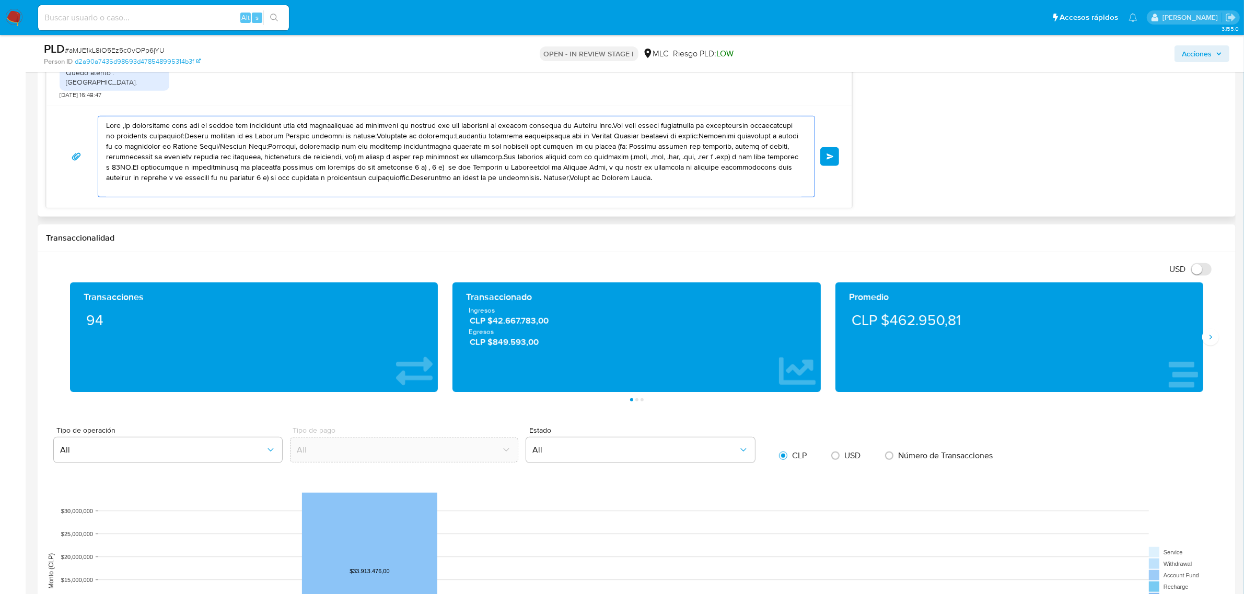
drag, startPoint x: 577, startPoint y: 186, endPoint x: 51, endPoint y: 98, distance: 533.3
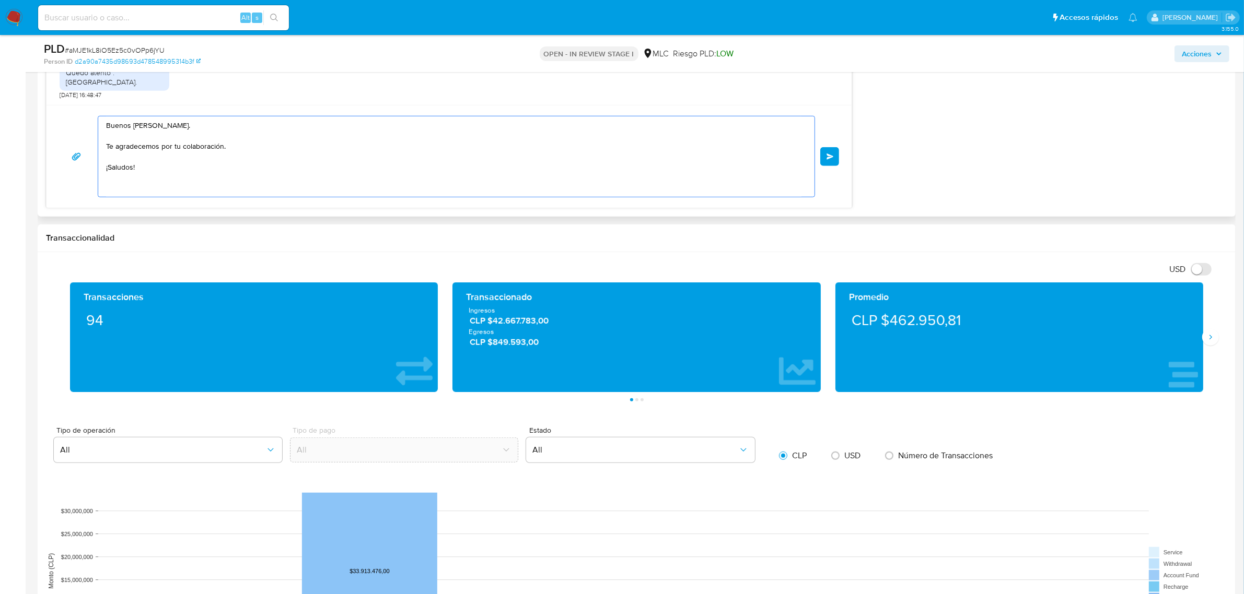
click at [136, 129] on textarea "Buenos dias, Patricio. Te agradecemos por tu colaboración. ¡Saludos!" at bounding box center [453, 156] width 695 height 80
click at [142, 128] on textarea "Buenos dias, Patricio. Te agradecemos por tu colaboración. ¡Saludos!" at bounding box center [453, 156] width 695 height 80
click at [0, 0] on lt-strong "í" at bounding box center [0, 0] width 0 height 0
click at [145, 175] on textarea "Buenos días, Patricio. Te agradecemos por tu colaboración. ¡Saludos!" at bounding box center [453, 156] width 695 height 80
type textarea "Buenos días, Patricio. Te agradecemos por tu colaboración. ¡Saludos!"
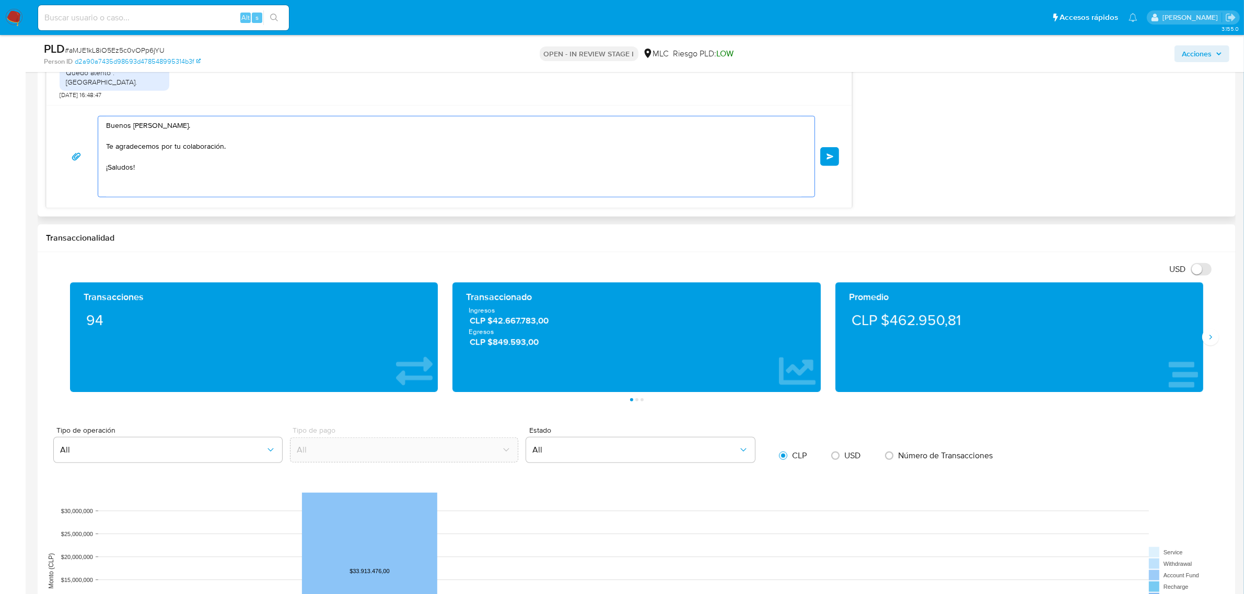
click at [824, 160] on button "Enviar" at bounding box center [829, 156] width 19 height 19
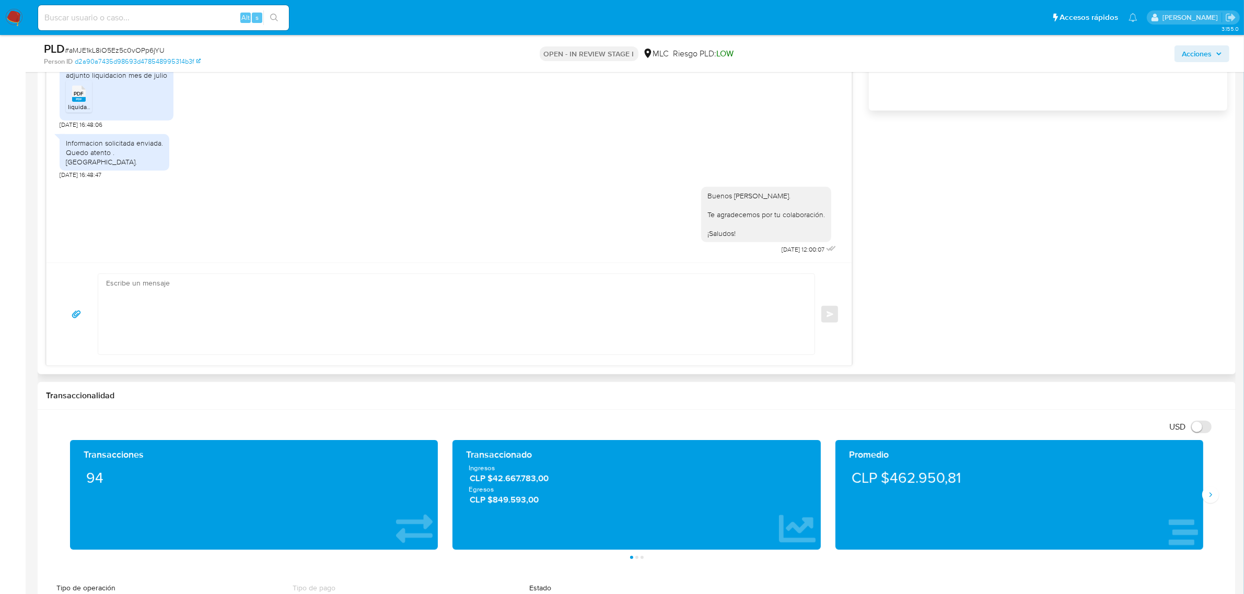
scroll to position [718, 0]
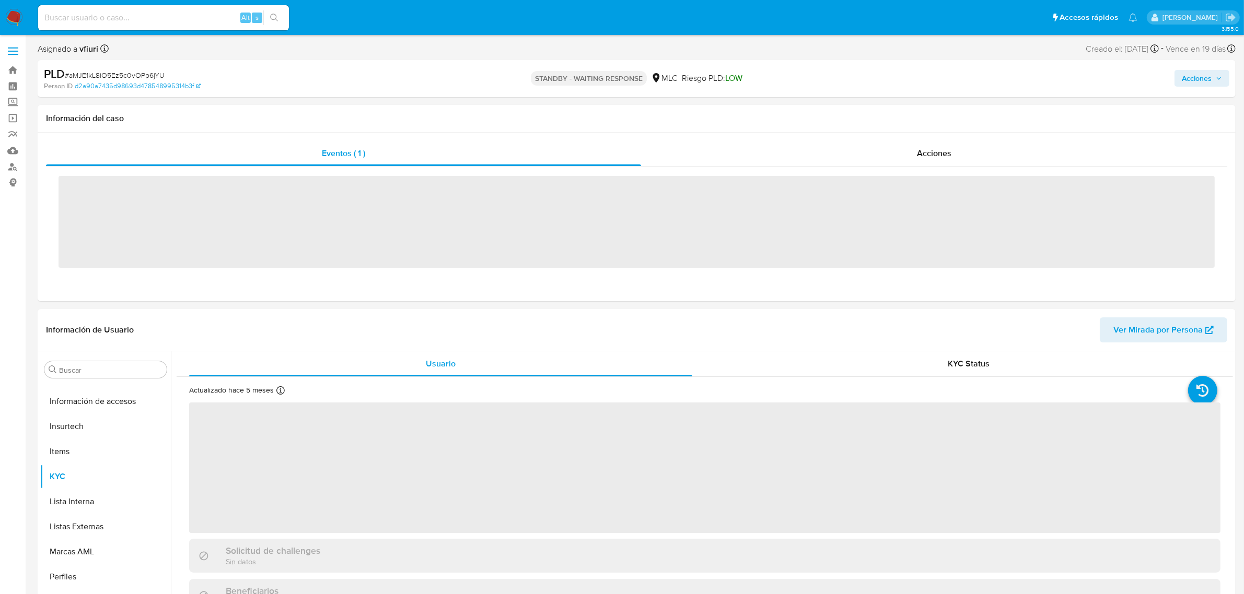
scroll to position [440, 0]
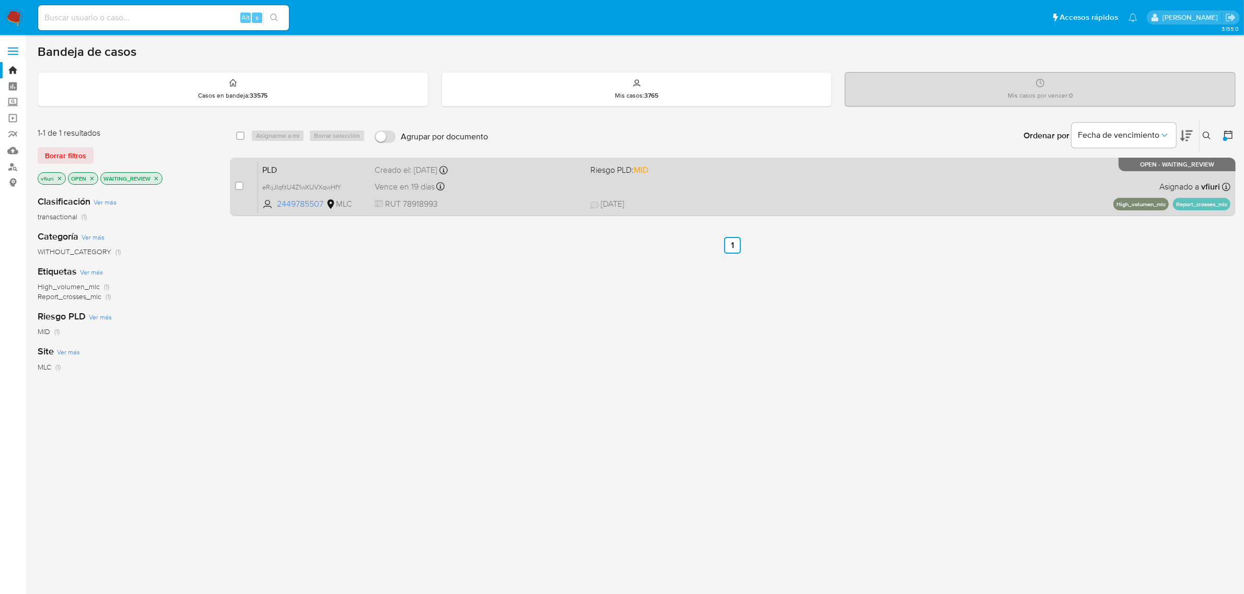
click at [518, 181] on div "Vence en 19 [PERSON_NAME] el [DATE] 06:04:07" at bounding box center [478, 187] width 208 height 14
drag, startPoint x: 247, startPoint y: 188, endPoint x: 240, endPoint y: 188, distance: 6.3
click at [247, 189] on div "case-item-checkbox No es posible asignar el caso" at bounding box center [246, 186] width 23 height 53
click at [240, 188] on input "checkbox" at bounding box center [239, 186] width 8 height 8
checkbox input "true"
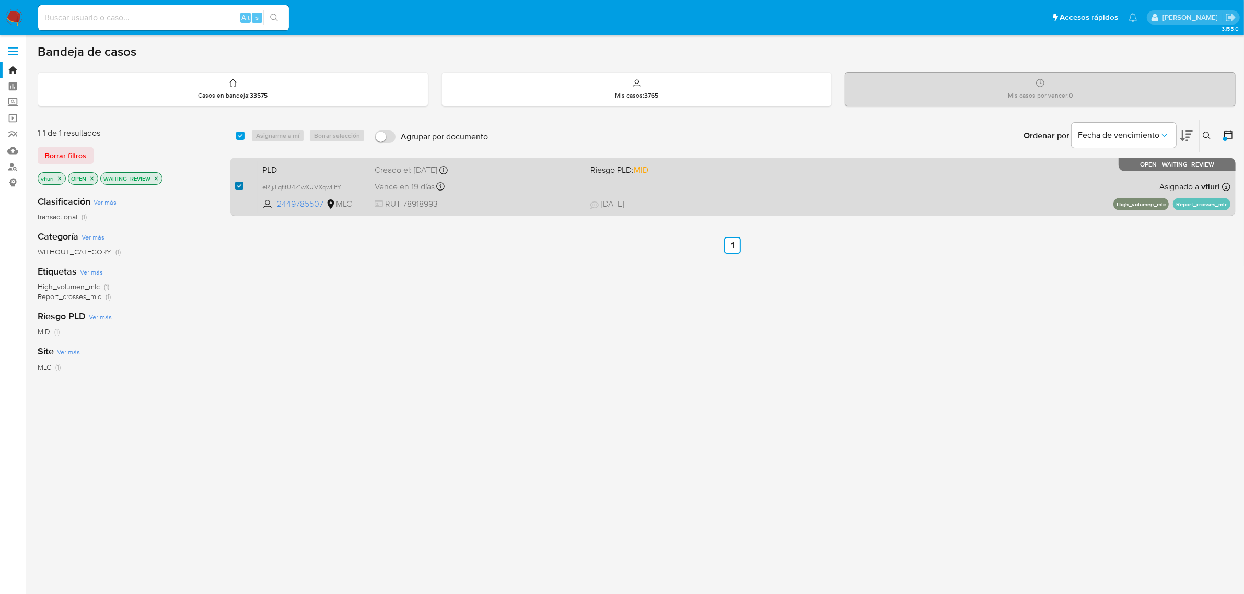
checkbox input "true"
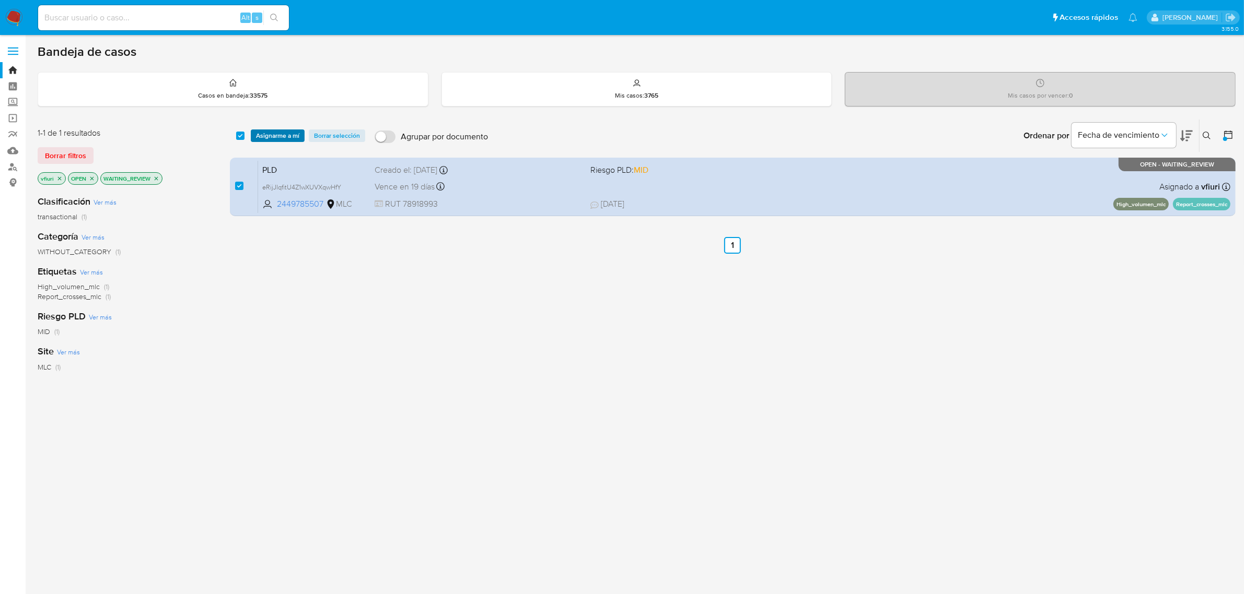
click at [271, 141] on span "Asignarme a mí" at bounding box center [277, 136] width 43 height 10
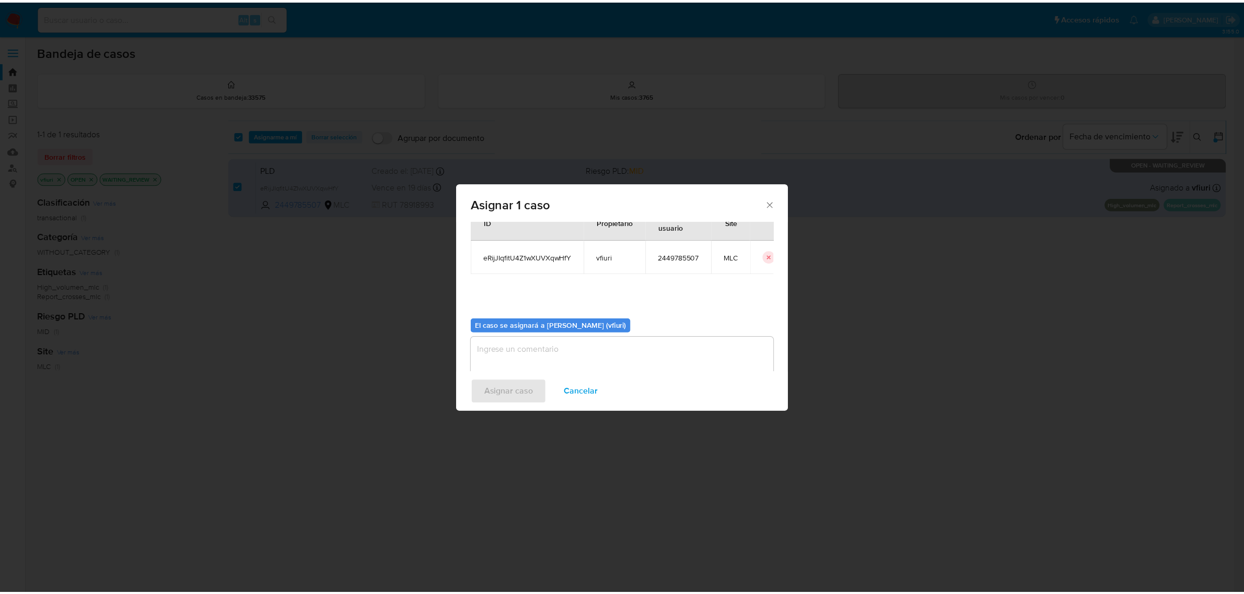
scroll to position [53, 0]
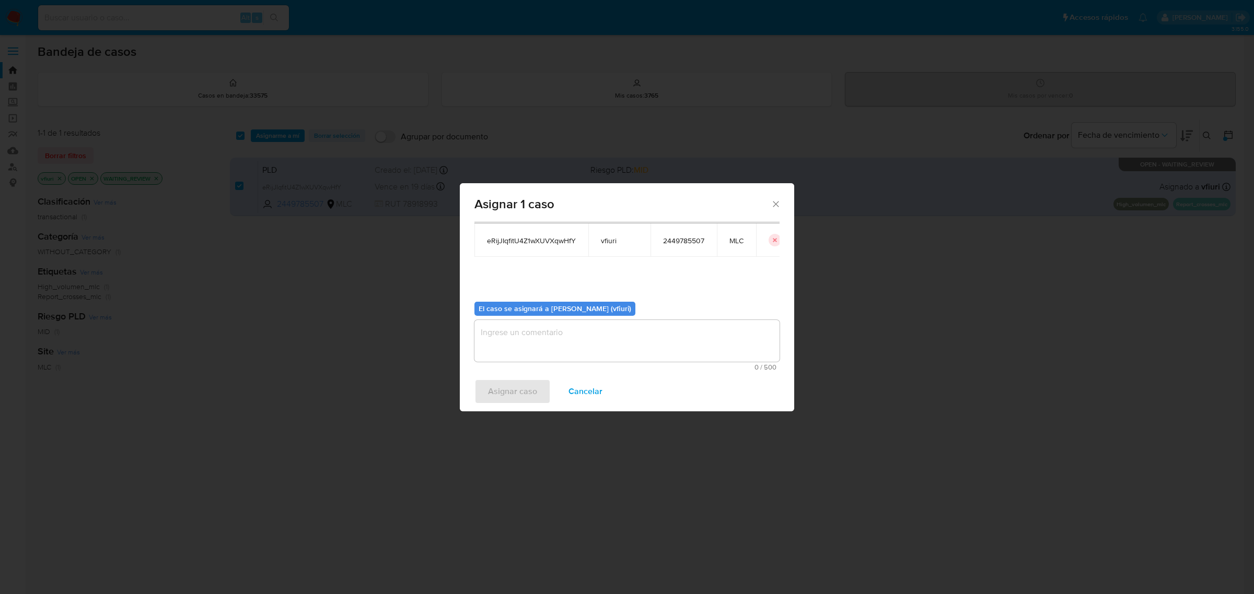
drag, startPoint x: 552, startPoint y: 354, endPoint x: 547, endPoint y: 359, distance: 6.3
click at [547, 359] on textarea "assign-modal" at bounding box center [626, 341] width 305 height 42
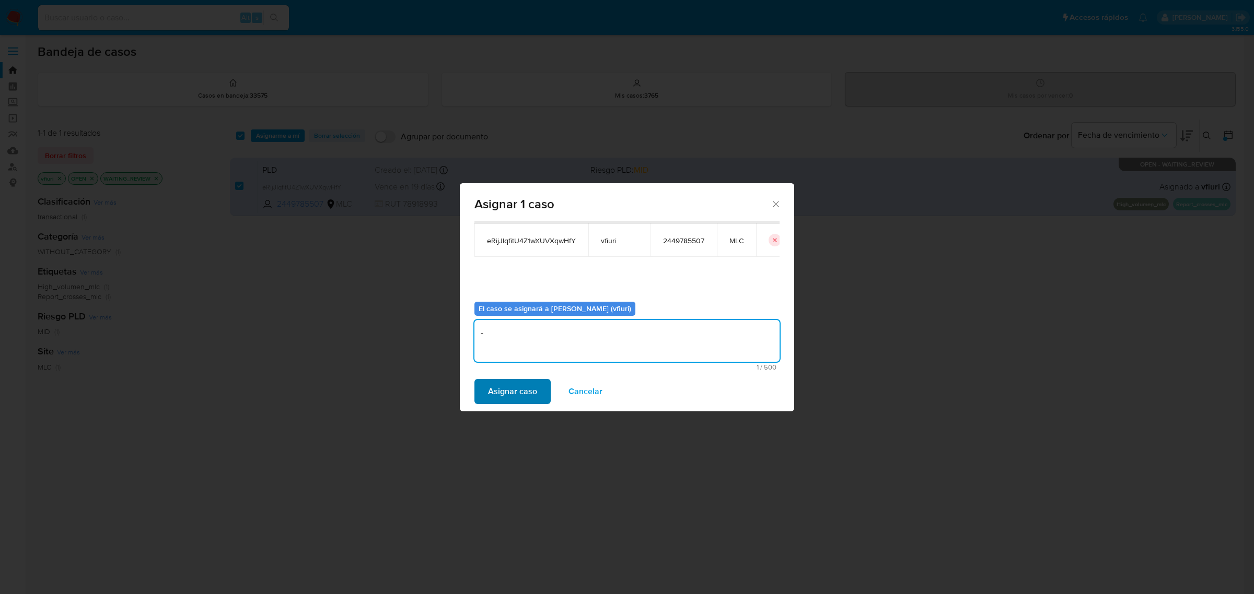
type textarea "-"
click at [482, 389] on button "Asignar caso" at bounding box center [512, 391] width 76 height 25
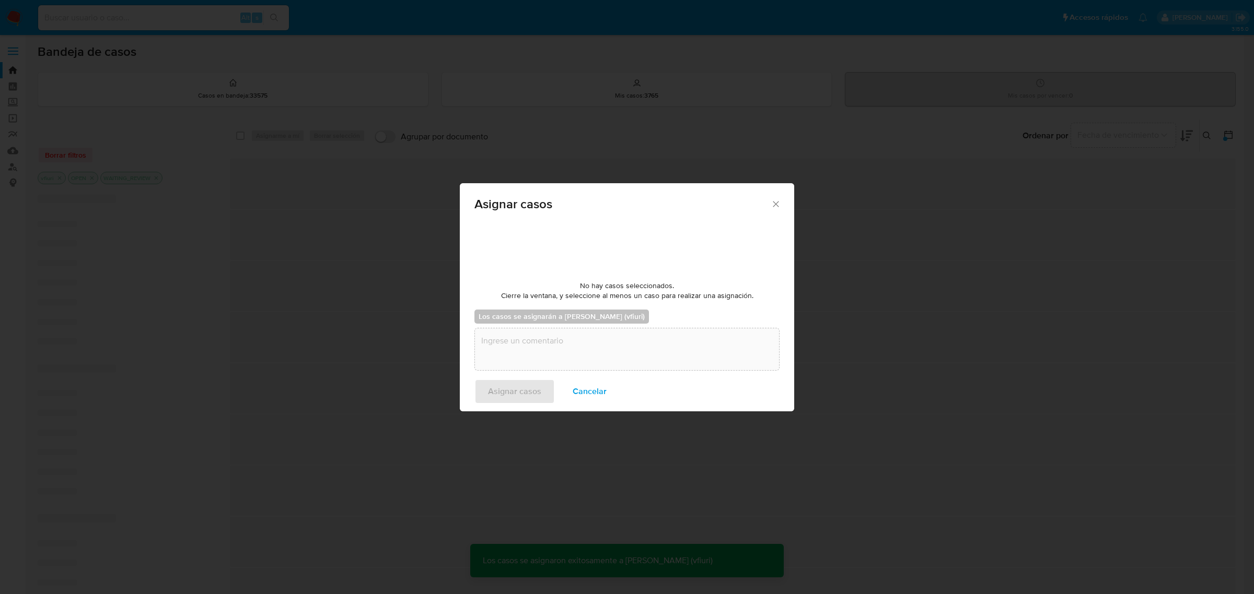
checkbox input "false"
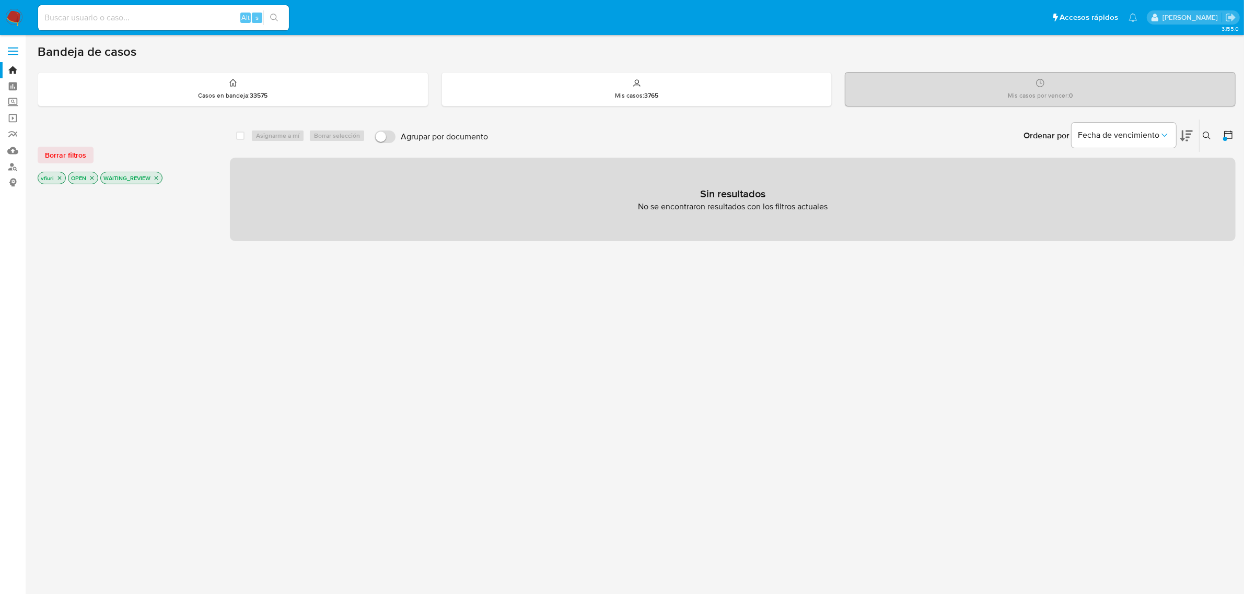
click at [158, 178] on icon "close-filter" at bounding box center [156, 178] width 6 height 6
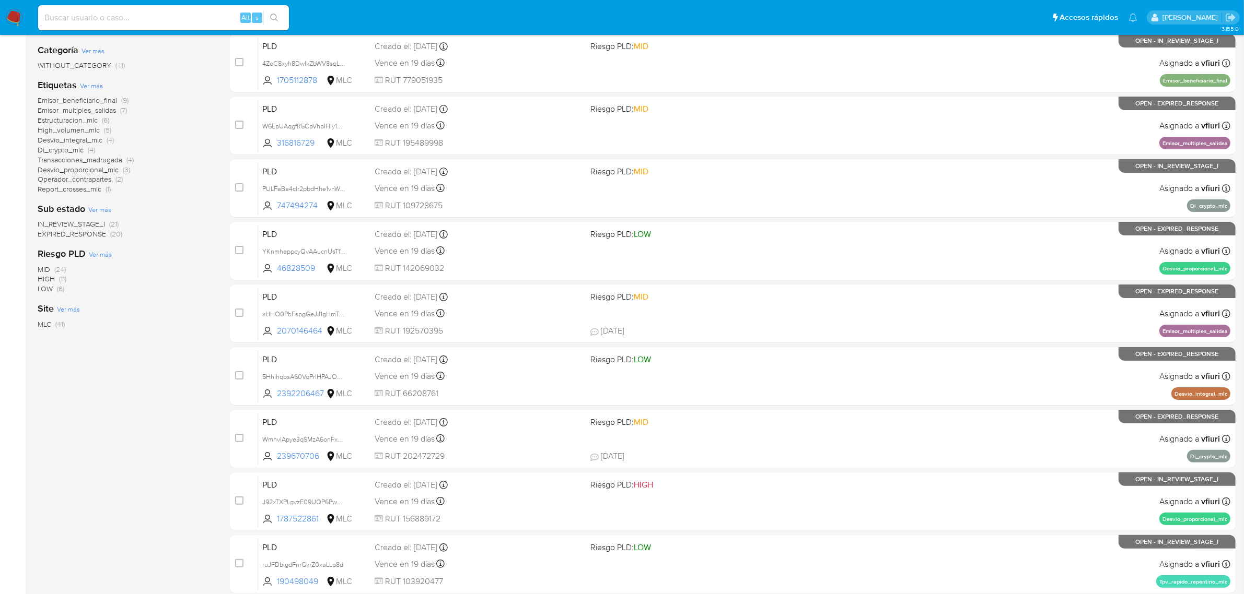
scroll to position [163, 0]
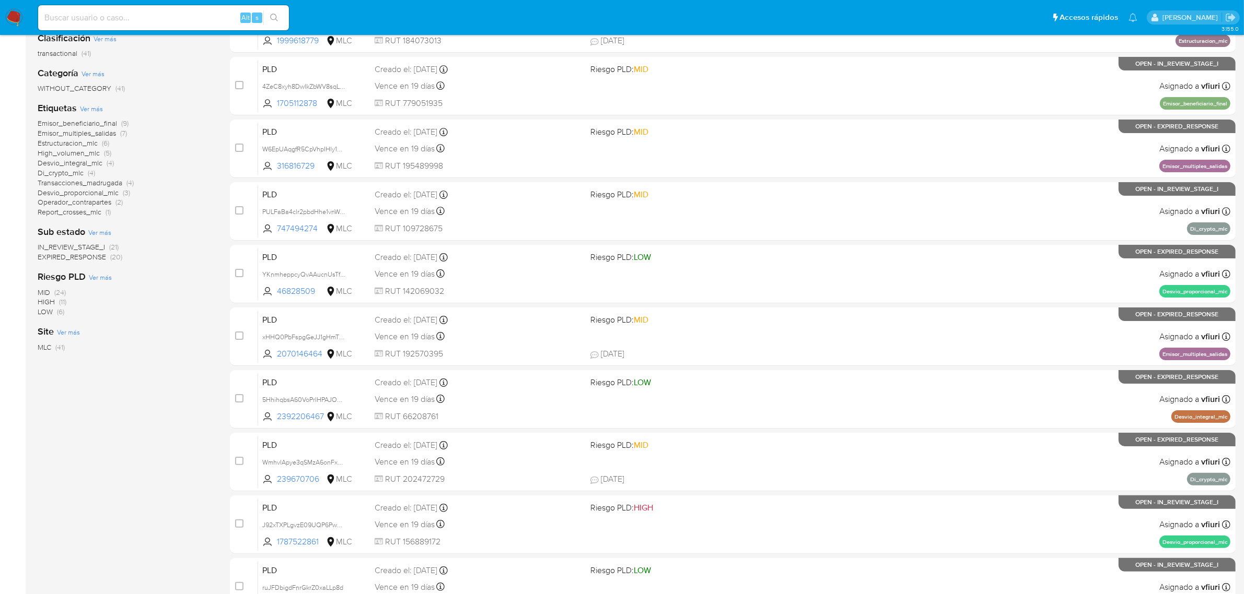
click at [76, 256] on span "EXPIRED_RESPONSE" at bounding box center [72, 257] width 68 height 10
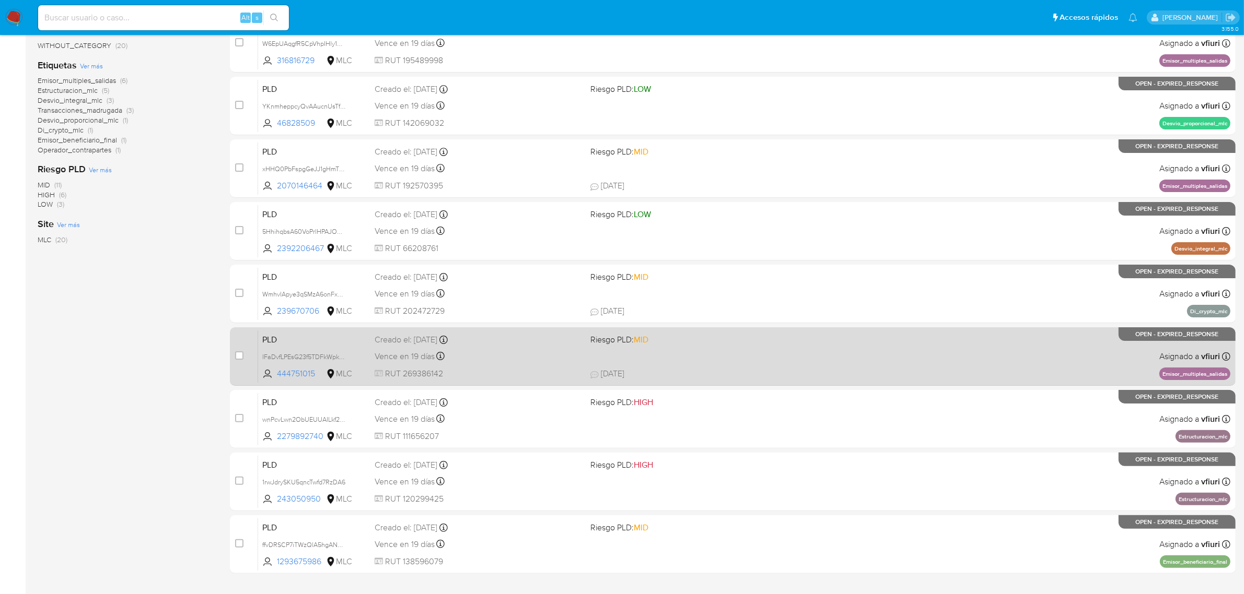
scroll to position [229, 0]
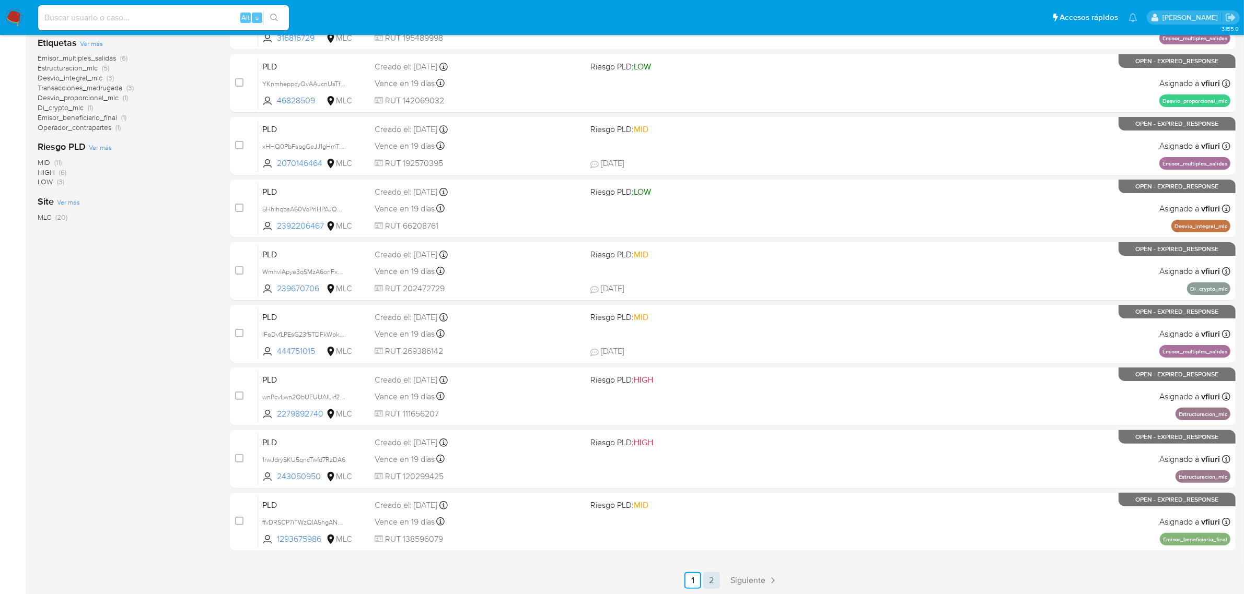
click at [708, 580] on link "2" at bounding box center [711, 580] width 17 height 17
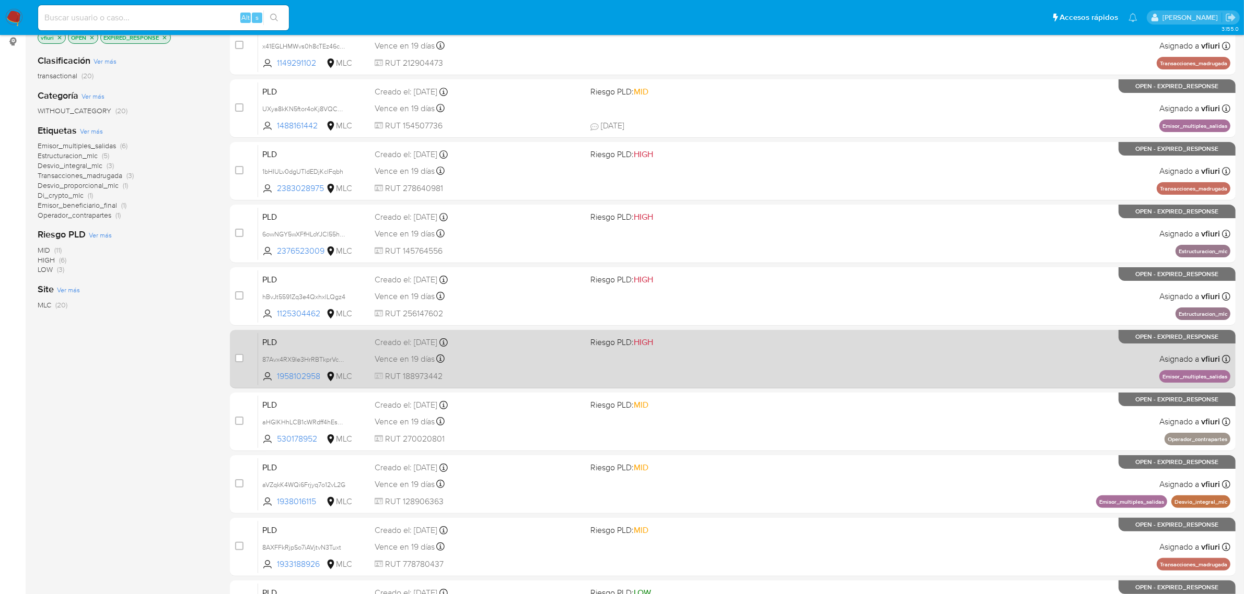
scroll to position [229, 0]
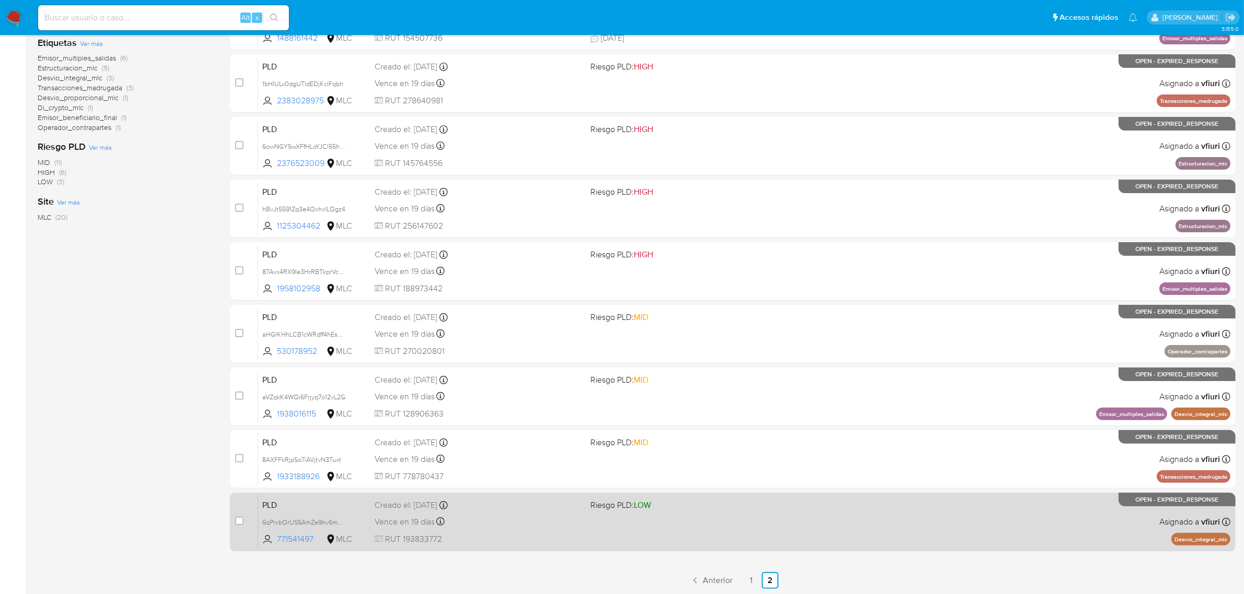
click at [593, 536] on div "PLD 6qPrxbOrUSSAmZe9hv6mYfQT 771541497 MLC Riesgo PLD: LOW Creado el: [DATE] Cr…" at bounding box center [744, 522] width 972 height 53
click at [240, 520] on input "checkbox" at bounding box center [239, 521] width 8 height 8
checkbox input "true"
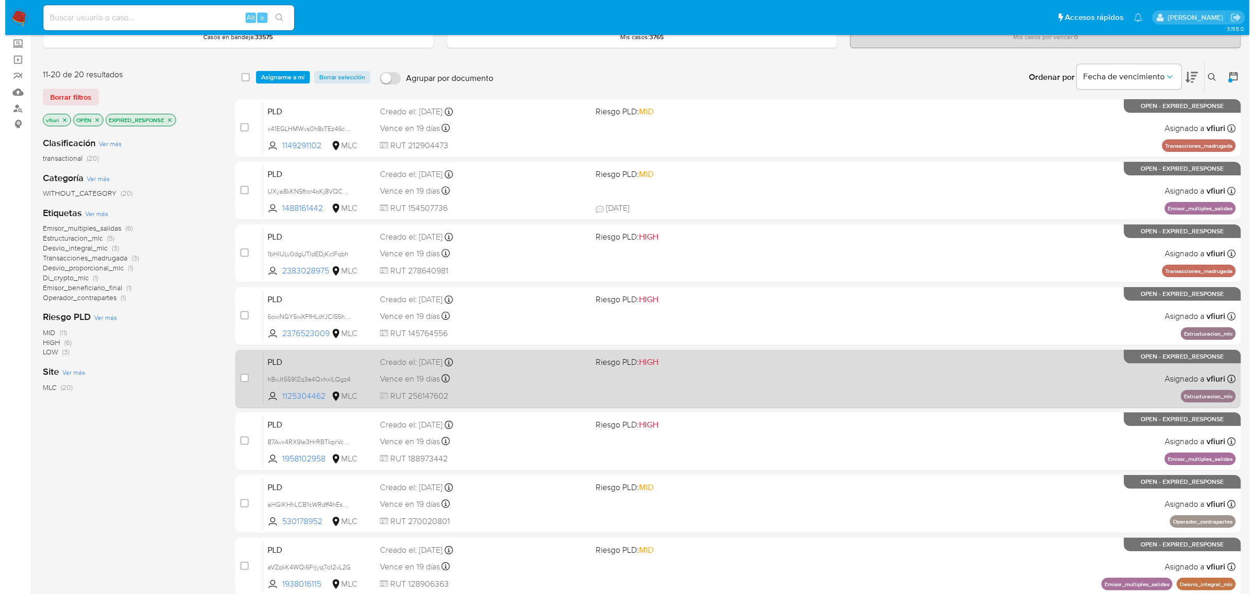
scroll to position [0, 0]
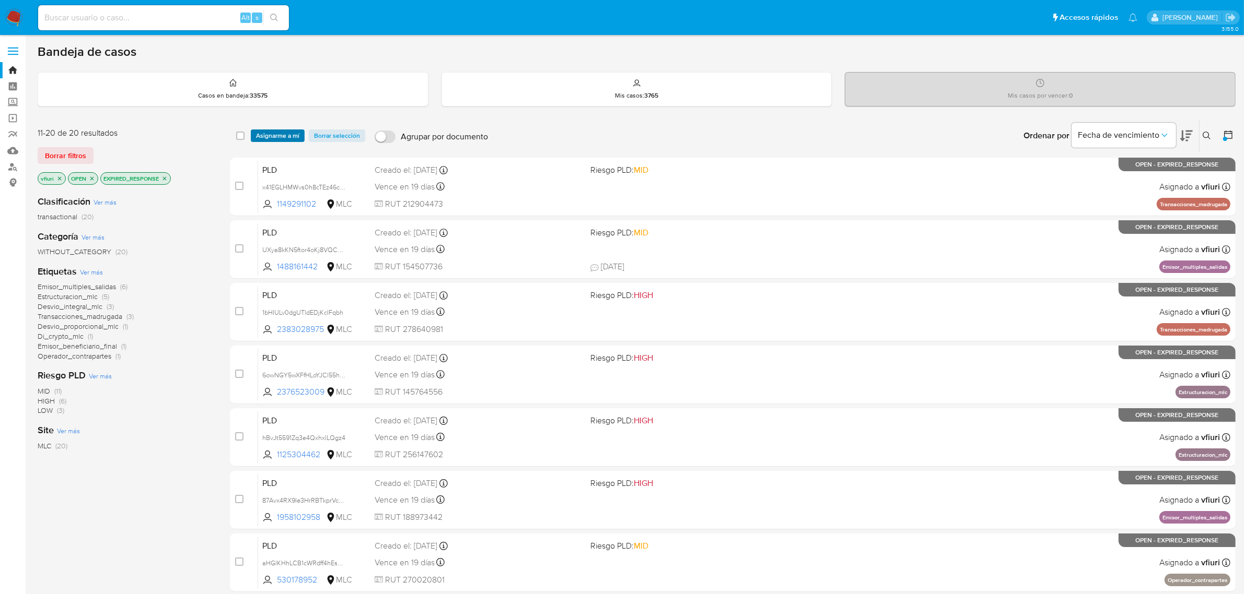
click at [267, 136] on span "Asignarme a mí" at bounding box center [277, 136] width 43 height 10
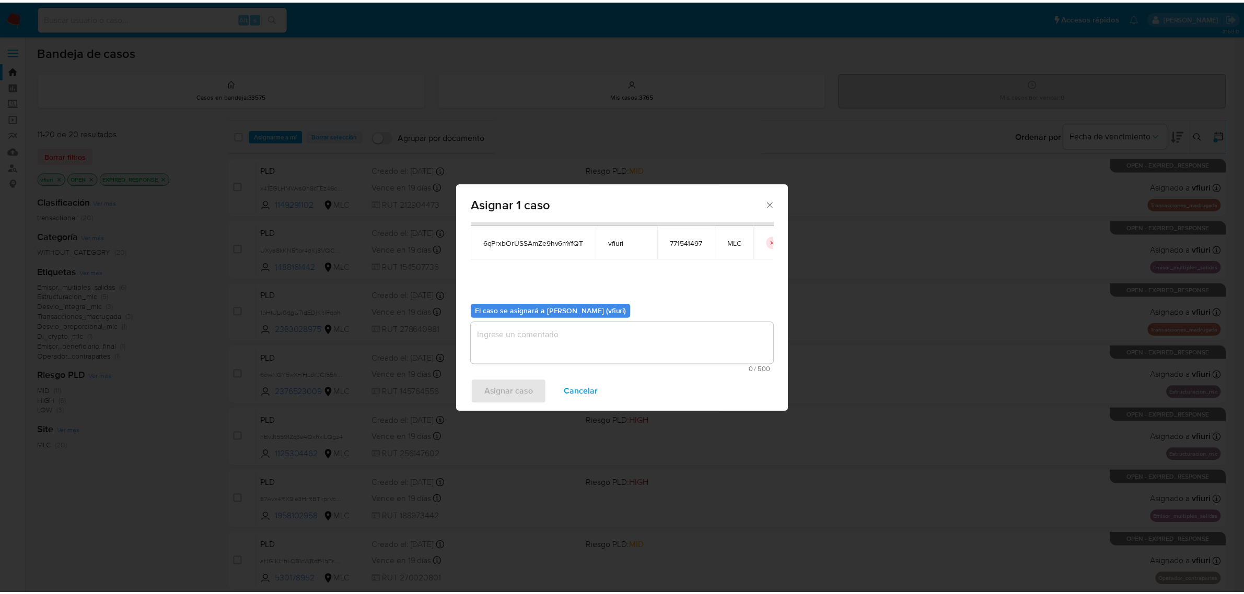
scroll to position [53, 0]
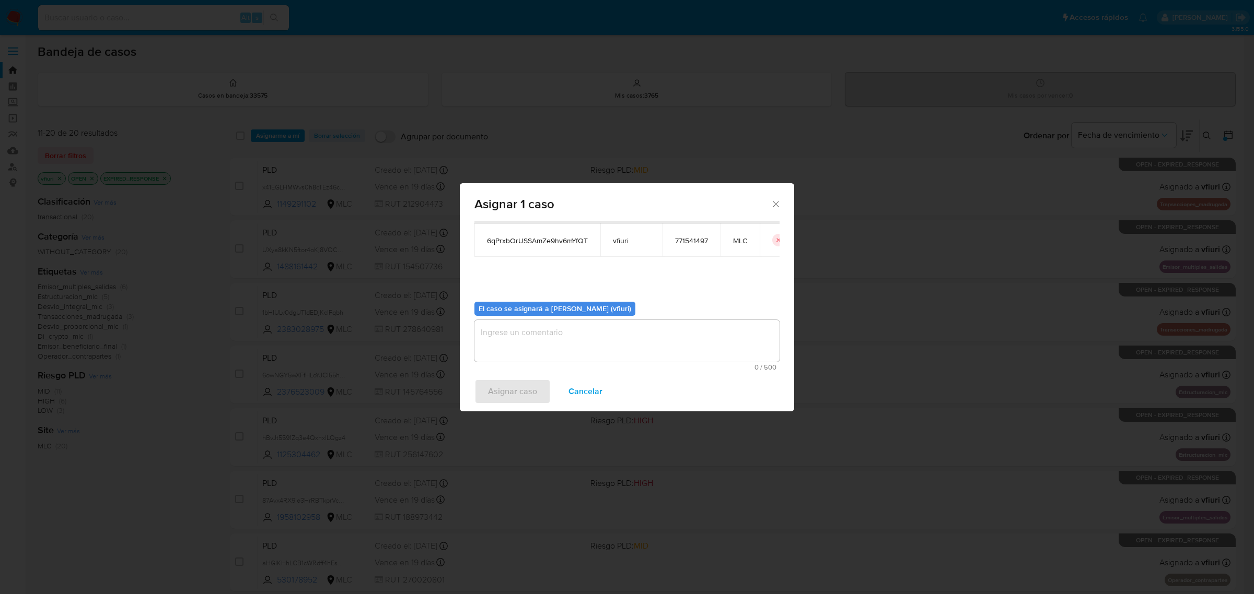
click at [508, 341] on textarea "assign-modal" at bounding box center [626, 341] width 305 height 42
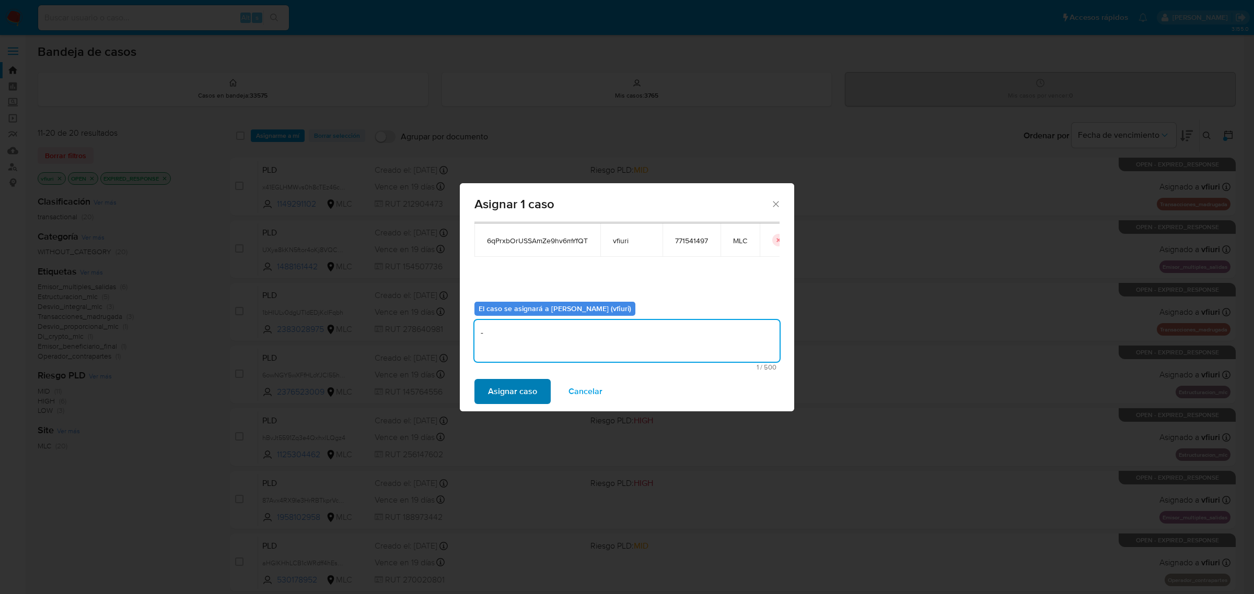
type textarea "-"
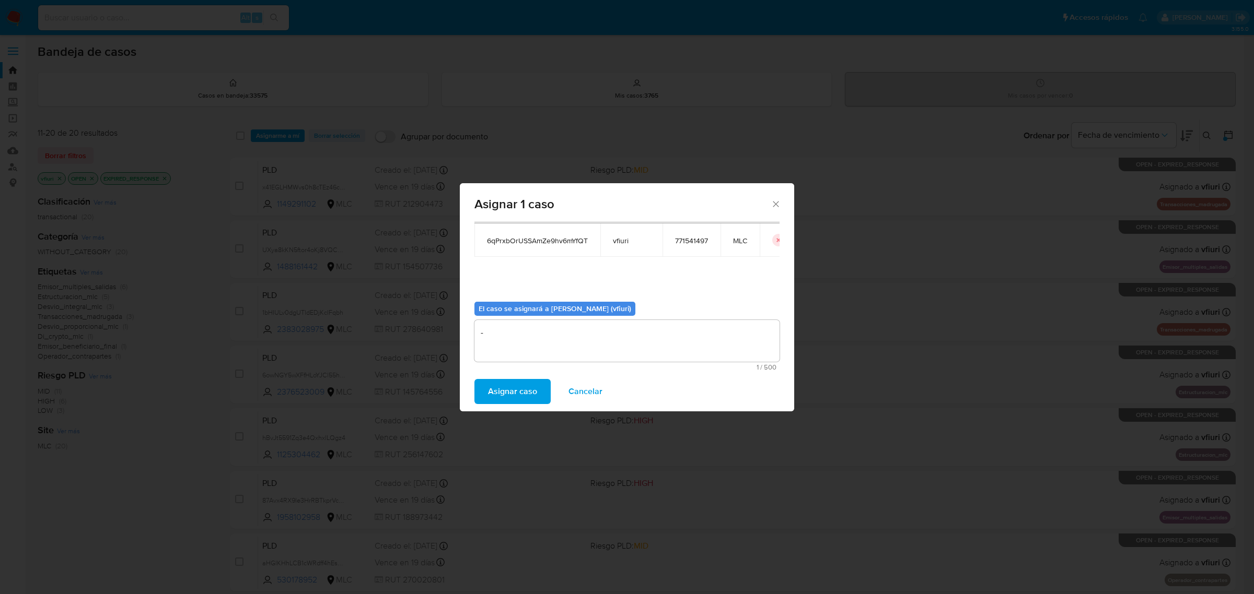
click at [486, 401] on button "Asignar caso" at bounding box center [512, 391] width 76 height 25
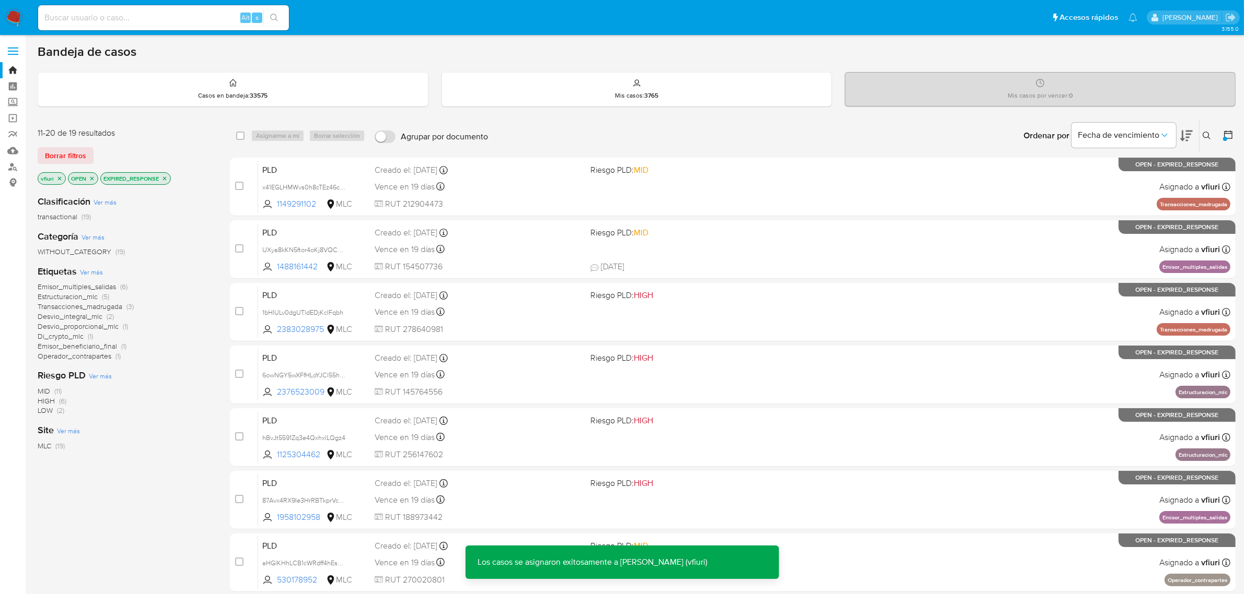
click at [96, 5] on div "Alt s" at bounding box center [163, 17] width 251 height 25
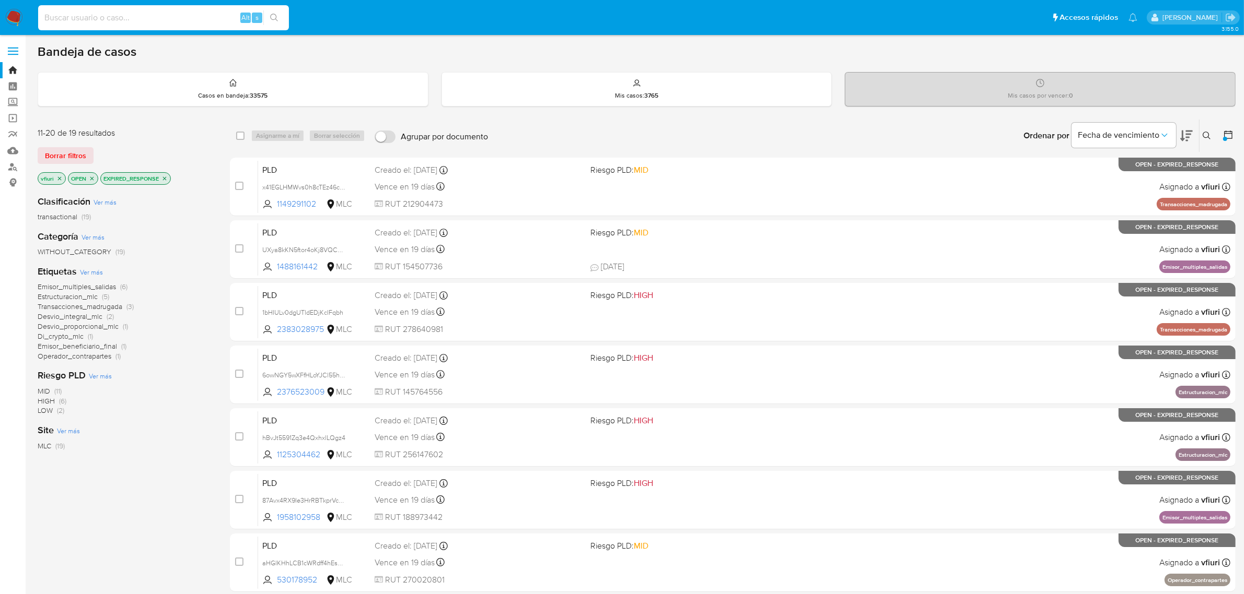
click at [101, 16] on input at bounding box center [163, 18] width 251 height 14
paste input "144584378"
type input "144584378"
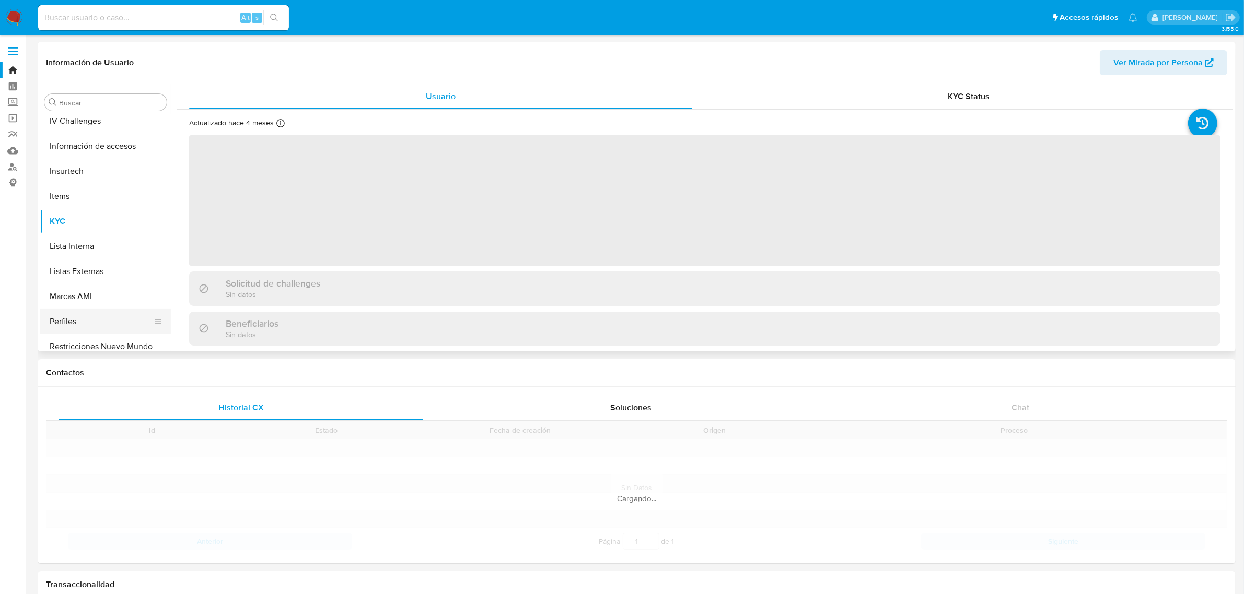
scroll to position [440, 0]
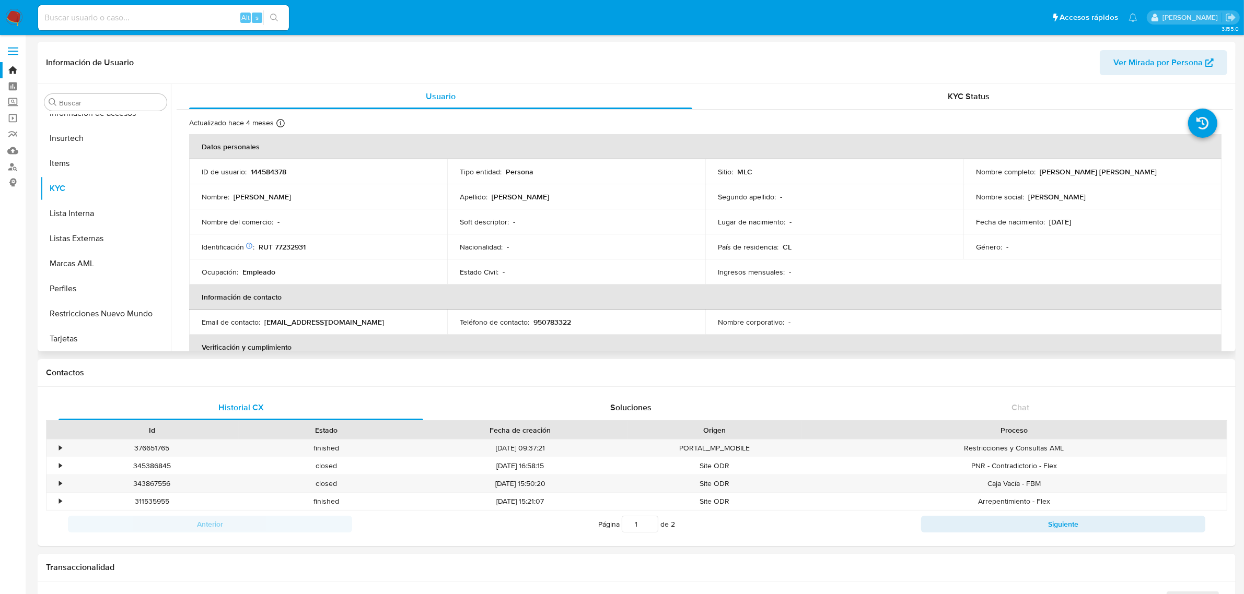
select select "10"
click at [294, 246] on p "RUT 77232931" at bounding box center [282, 246] width 47 height 9
copy p "77232931"
click at [128, 19] on input at bounding box center [163, 18] width 251 height 14
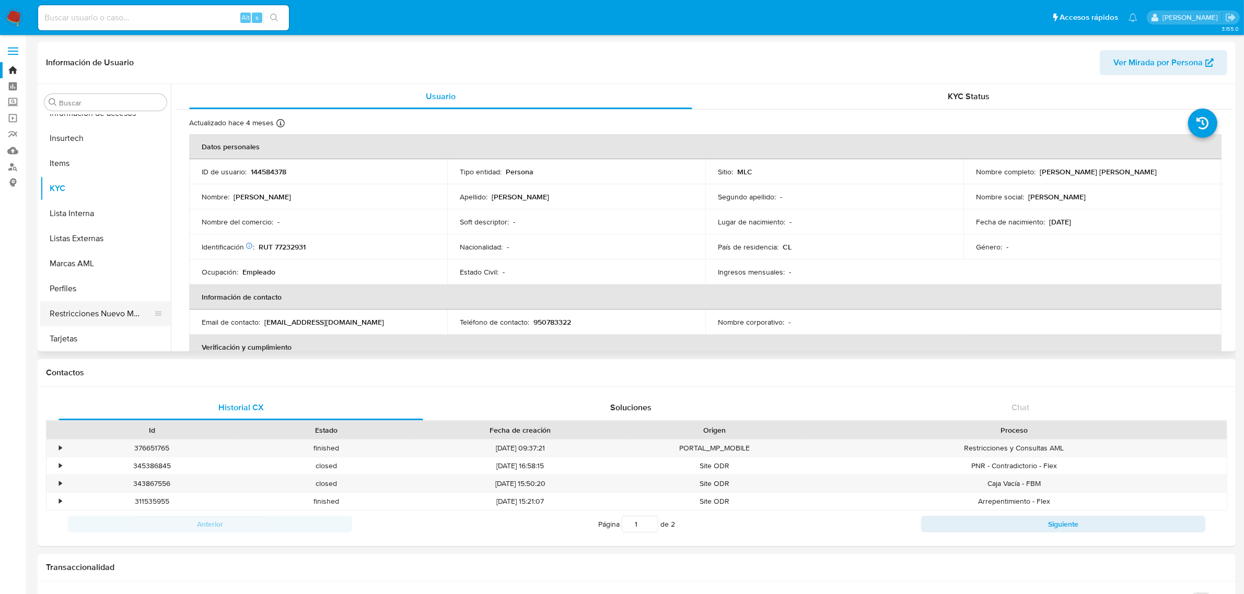
click at [101, 318] on button "Restricciones Nuevo Mundo" at bounding box center [101, 313] width 122 height 25
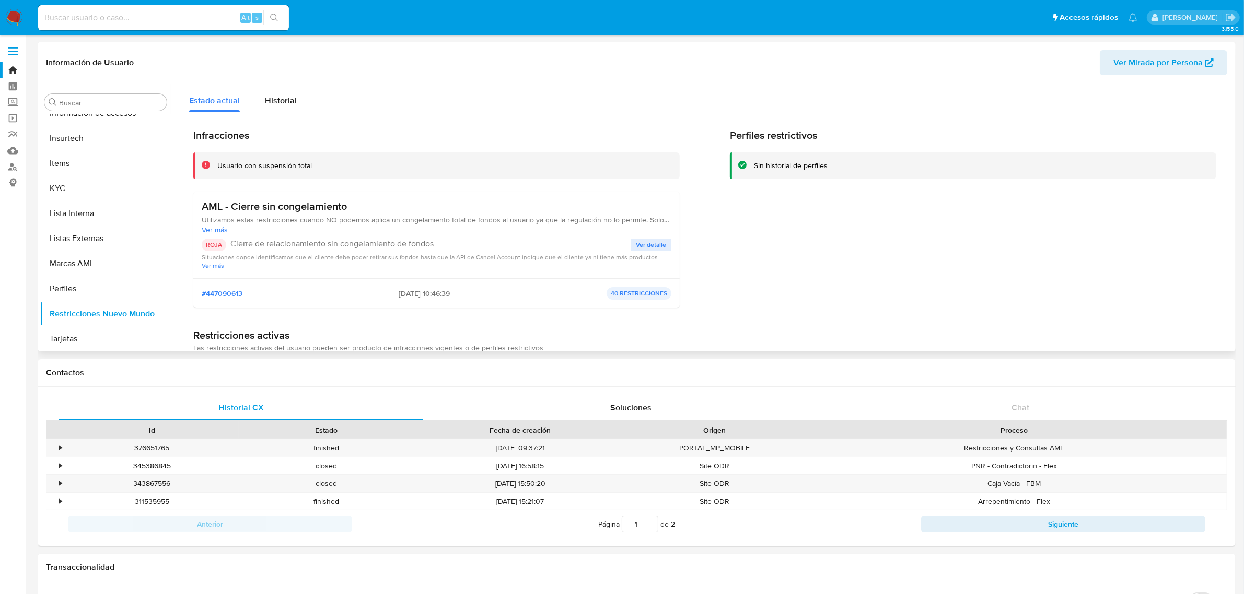
click at [644, 243] on span "Ver detalle" at bounding box center [651, 245] width 30 height 10
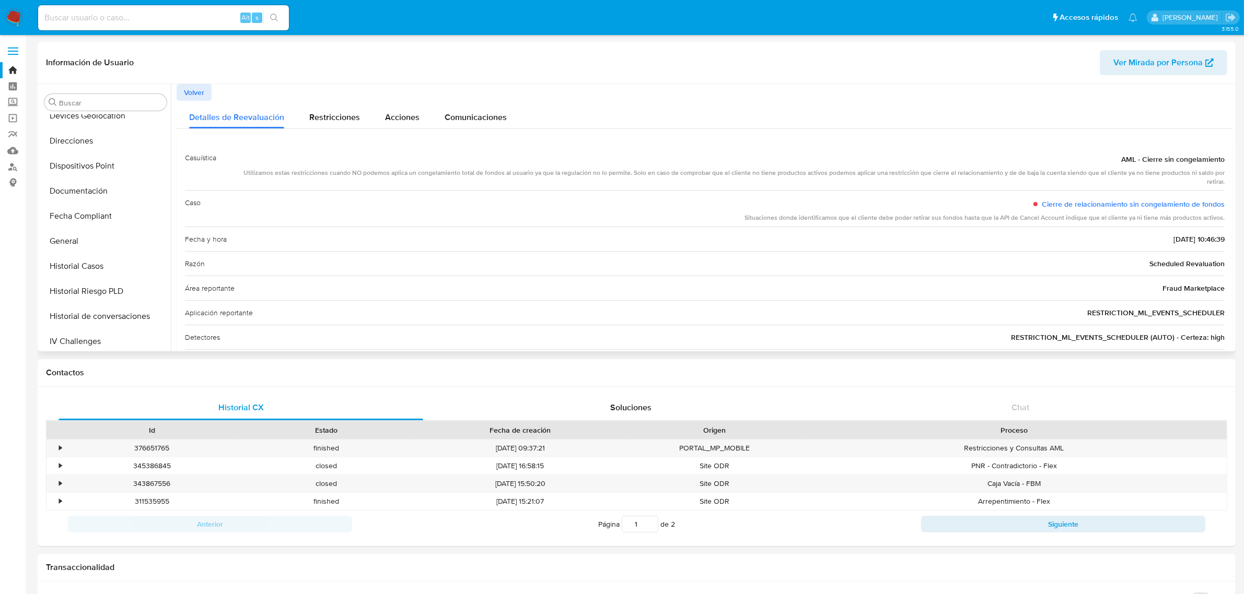
scroll to position [179, 0]
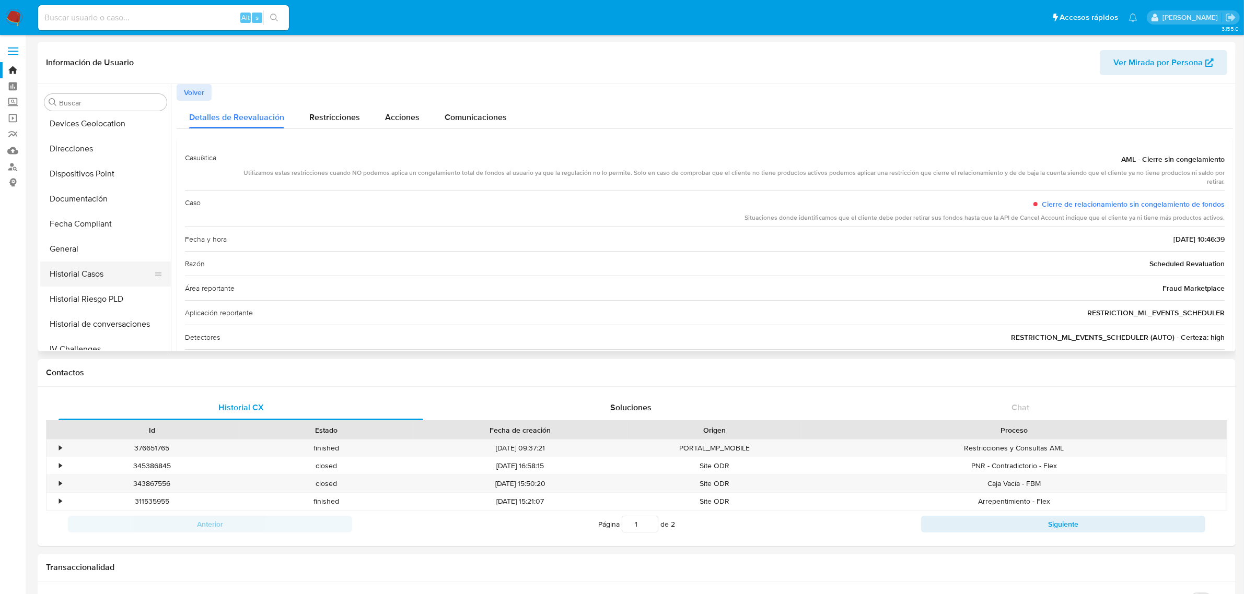
click at [101, 265] on button "Historial Casos" at bounding box center [101, 274] width 122 height 25
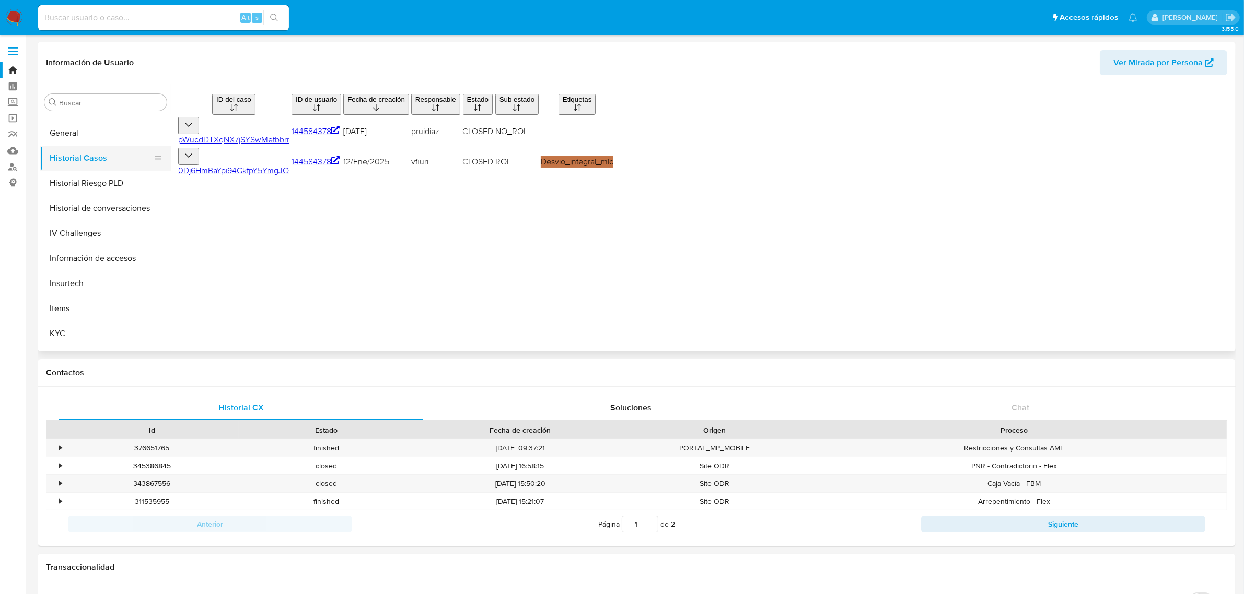
scroll to position [440, 0]
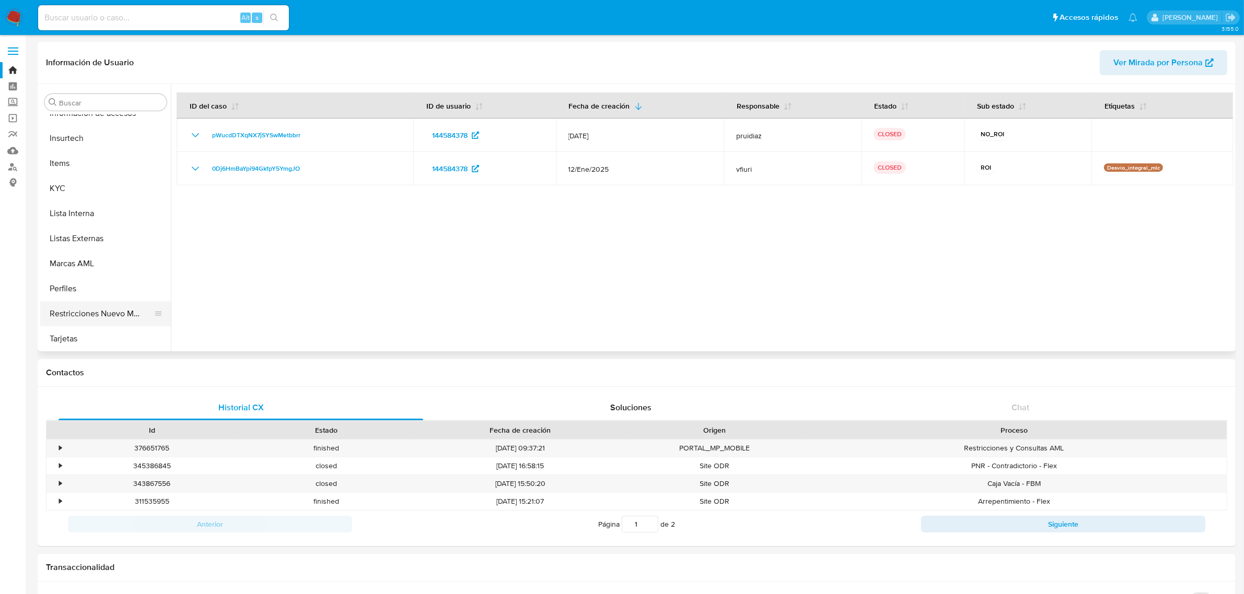
click at [103, 309] on button "Restricciones Nuevo Mundo" at bounding box center [101, 313] width 122 height 25
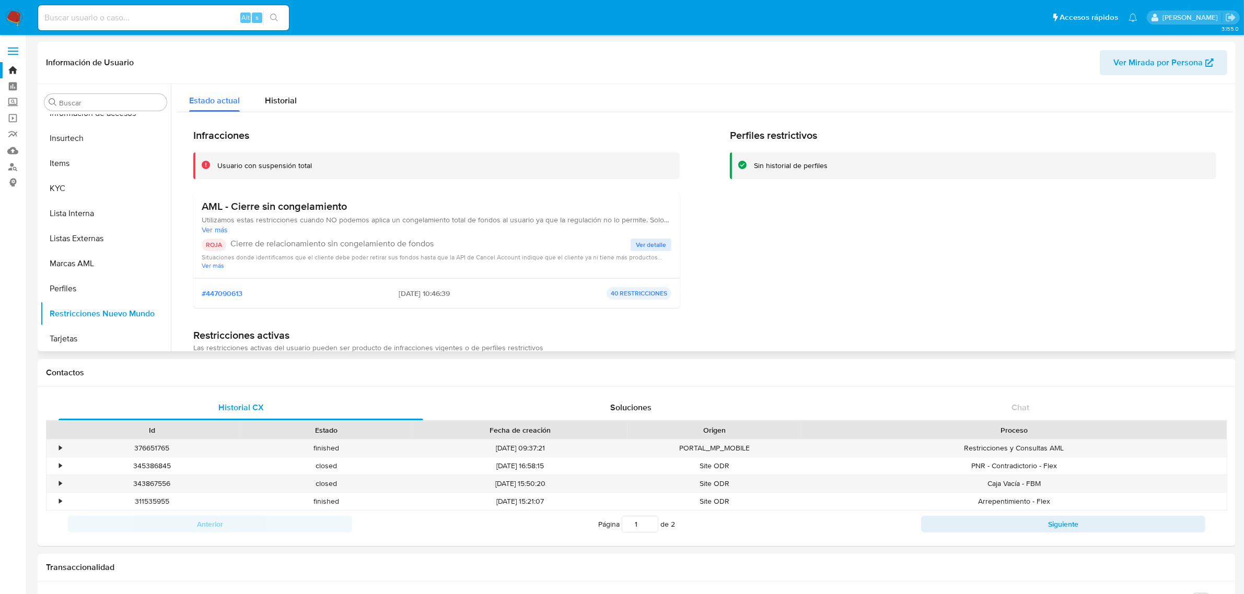
click at [643, 244] on span "Ver detalle" at bounding box center [651, 245] width 30 height 10
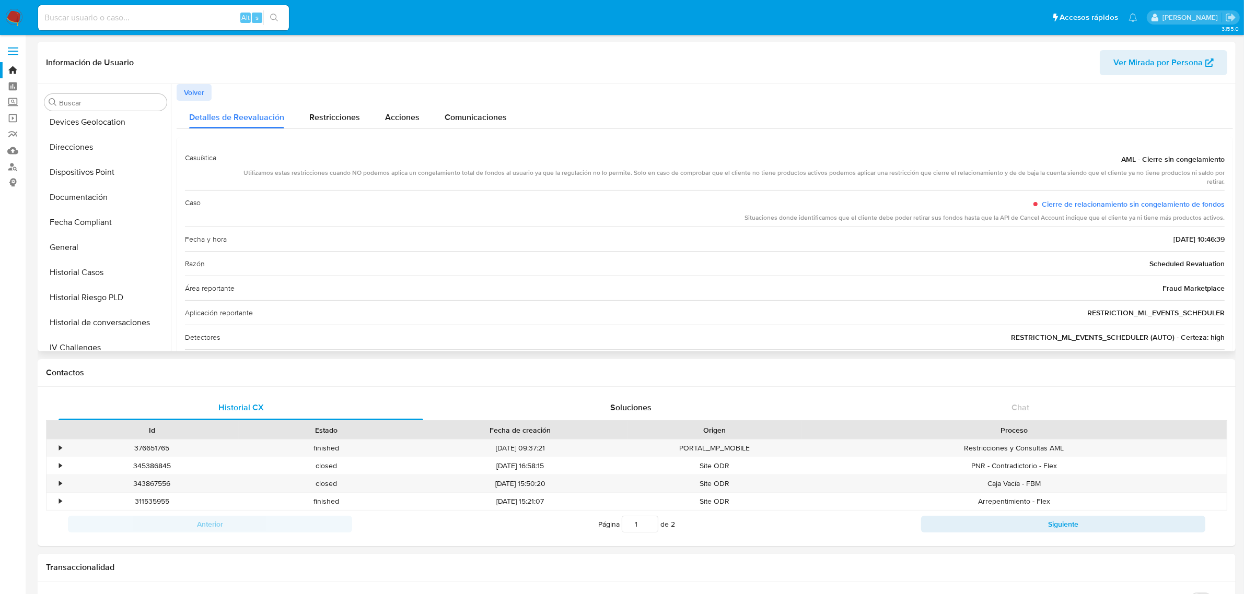
scroll to position [179, 0]
click at [97, 277] on button "Historial Casos" at bounding box center [101, 274] width 122 height 25
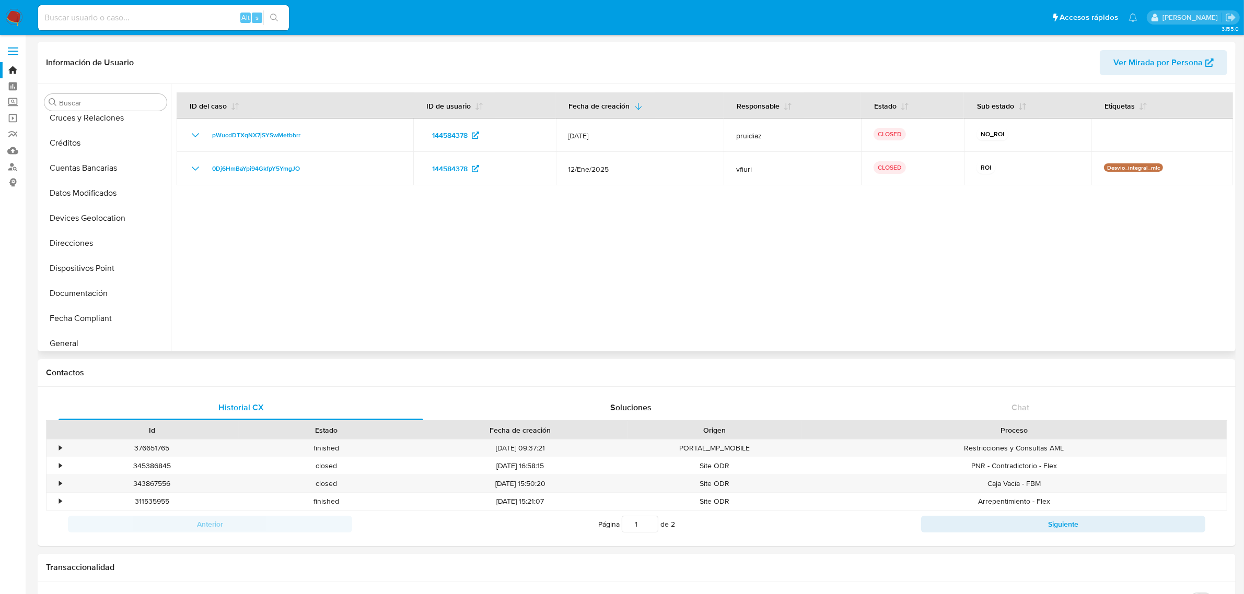
scroll to position [0, 0]
click at [85, 139] on button "Anticipos de dinero" at bounding box center [101, 127] width 122 height 25
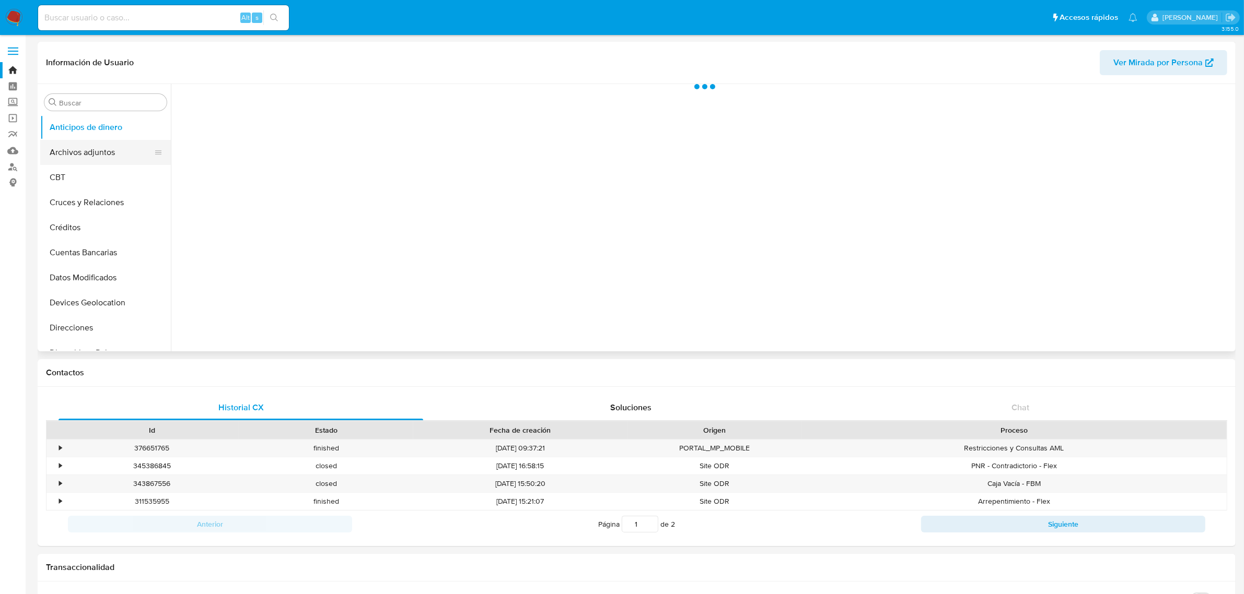
click at [87, 151] on button "Archivos adjuntos" at bounding box center [101, 152] width 122 height 25
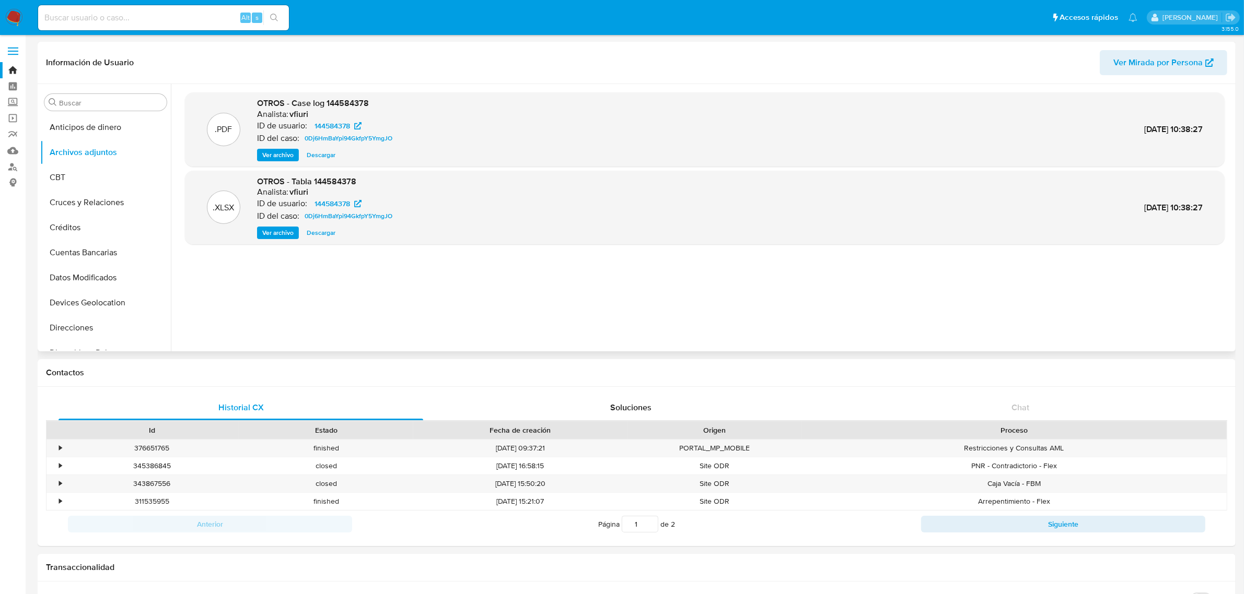
click at [267, 155] on span "Ver archivo" at bounding box center [277, 155] width 31 height 10
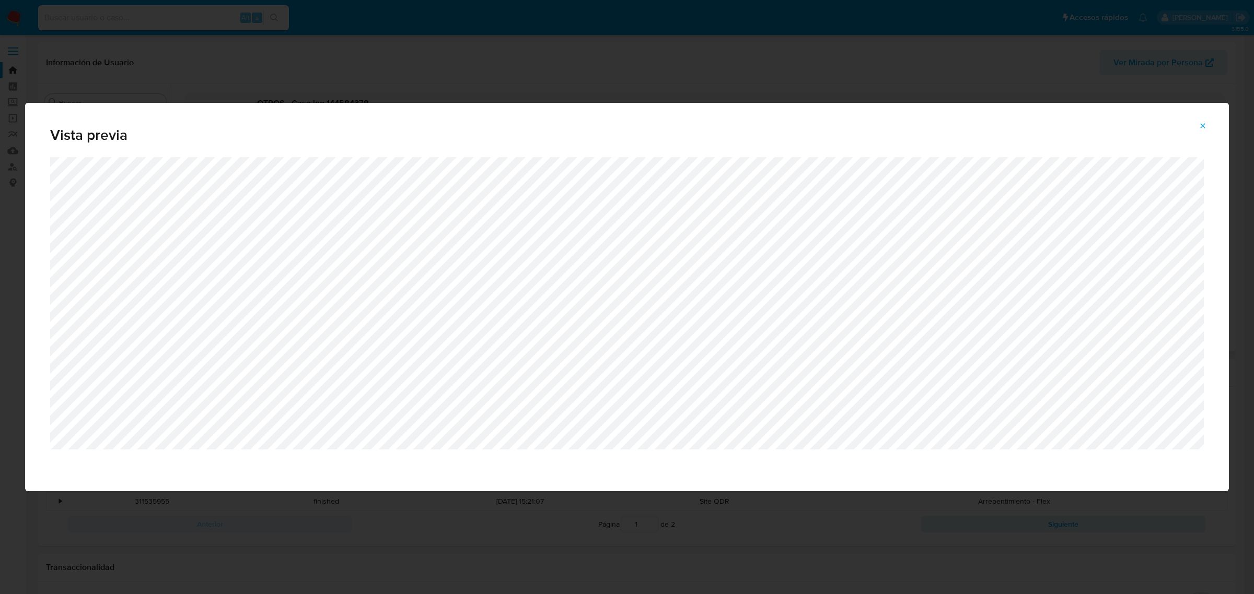
click at [1211, 131] on button "Attachment preview" at bounding box center [1202, 126] width 23 height 17
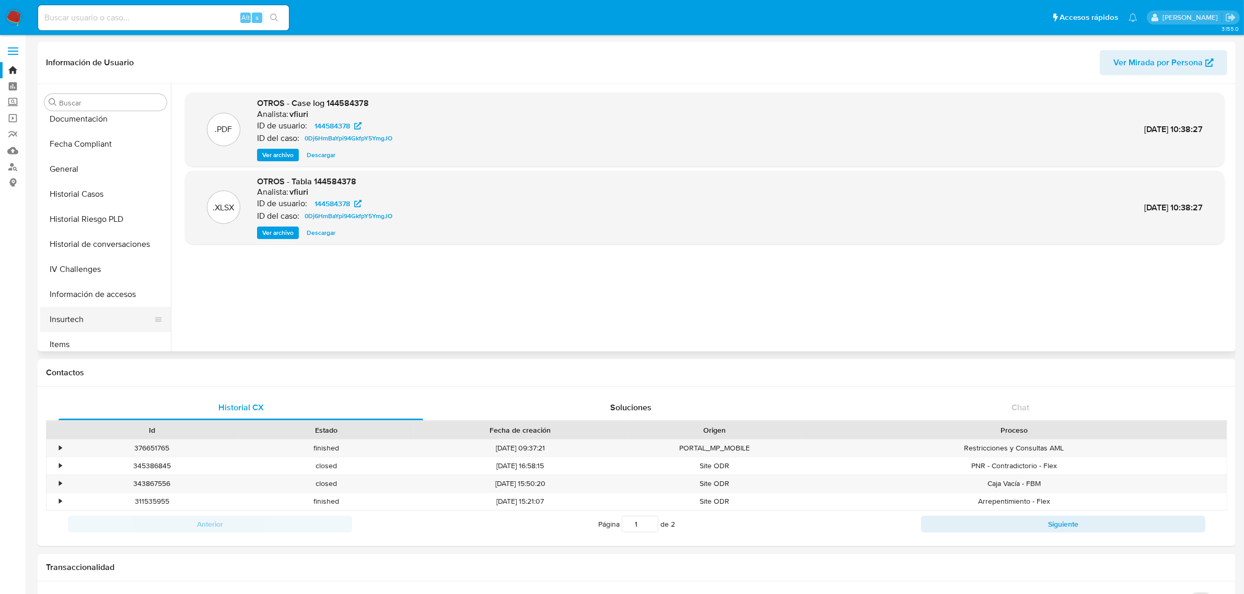
scroll to position [392, 0]
click at [95, 239] on button "KYC" at bounding box center [101, 237] width 122 height 25
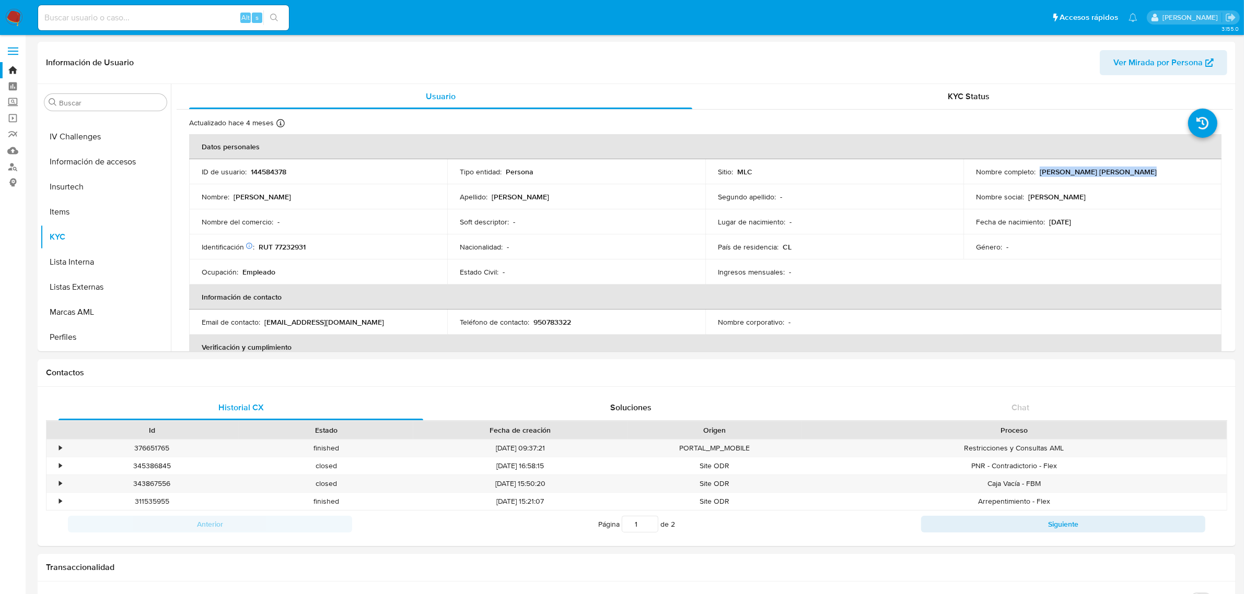
drag, startPoint x: 1035, startPoint y: 174, endPoint x: 1129, endPoint y: 173, distance: 93.5
click at [1129, 173] on div "Nombre completo : Luis Alberto Millar Miranda" at bounding box center [1092, 171] width 233 height 9
copy p "Luis Alberto Millar Miranda"
drag, startPoint x: 314, startPoint y: 247, endPoint x: 257, endPoint y: 249, distance: 57.0
click at [257, 249] on div "Identificación Nº de serie: 534389958 : RUT 77232931" at bounding box center [318, 246] width 233 height 9
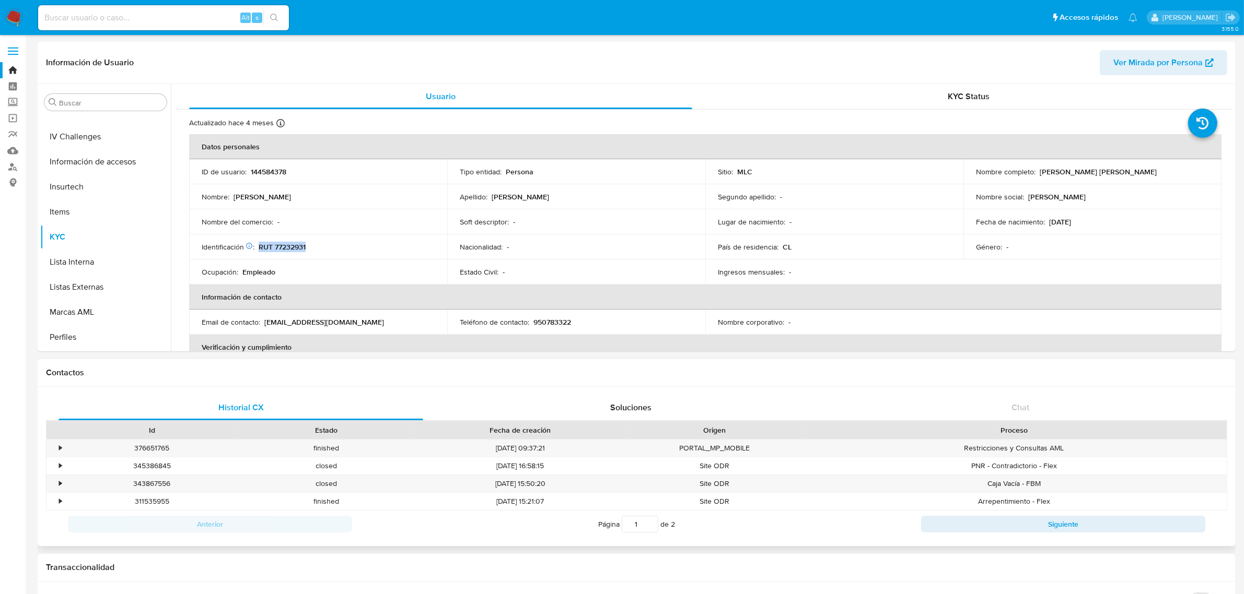
copy p "RUT 77232931"
click at [137, 22] on input at bounding box center [163, 18] width 251 height 14
paste input "1287047590"
type input "1287047590"
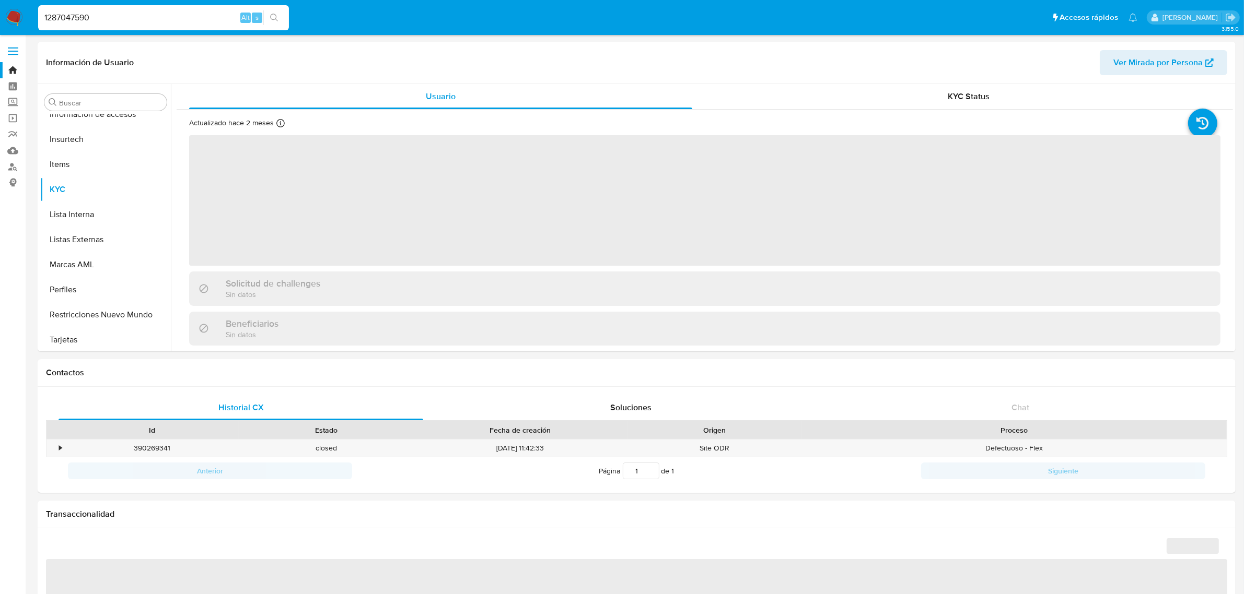
scroll to position [440, 0]
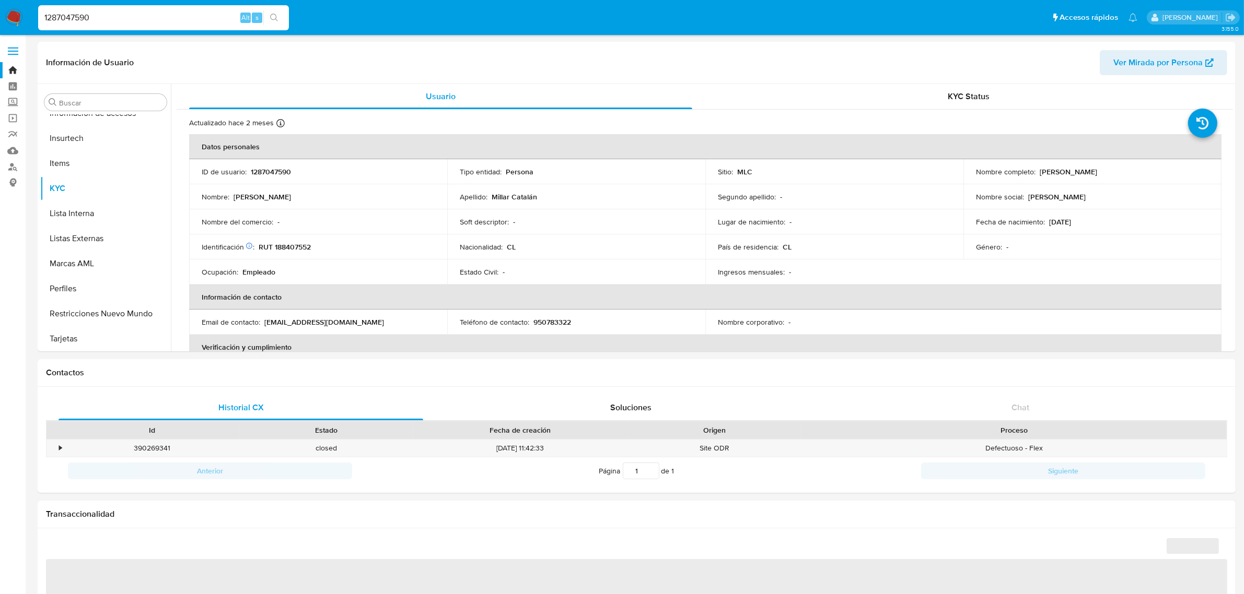
select select "10"
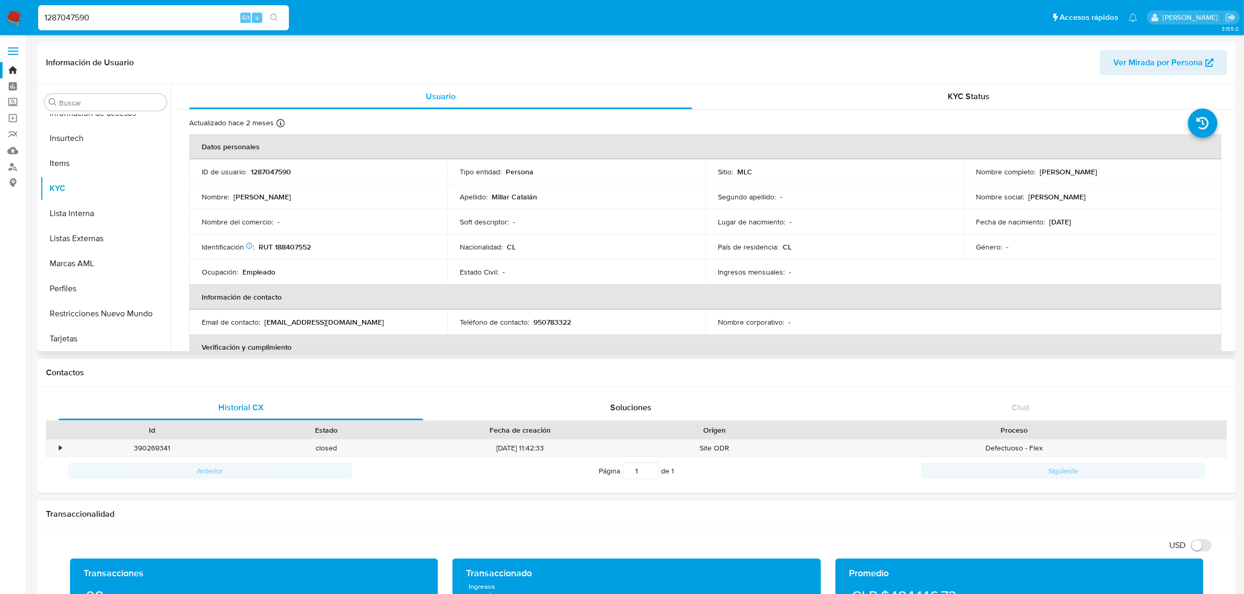
drag, startPoint x: 1035, startPoint y: 173, endPoint x: 1128, endPoint y: 173, distance: 93.5
click at [1128, 173] on div "Nombre completo : Jonathan Luis Millar Catalán" at bounding box center [1092, 171] width 233 height 9
drag, startPoint x: 324, startPoint y: 244, endPoint x: 259, endPoint y: 249, distance: 66.0
click at [259, 249] on div "Identificación Nº de serie: 106909319 : RUT 188407552" at bounding box center [318, 246] width 233 height 9
copy p "RUT 188407552"
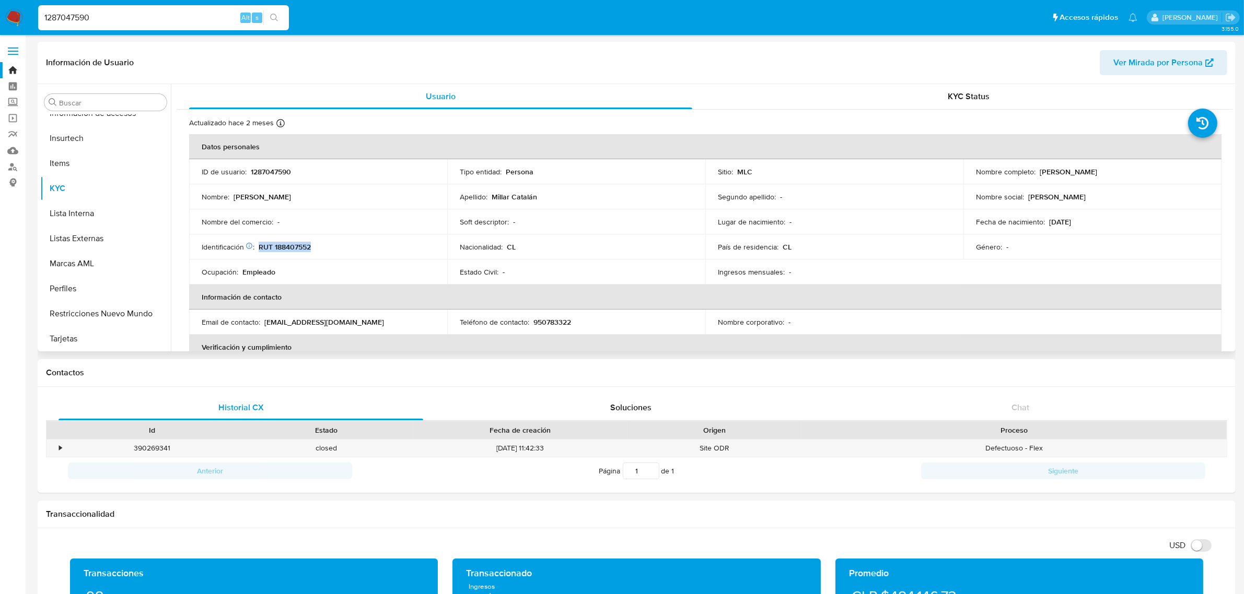
drag, startPoint x: 290, startPoint y: 250, endPoint x: 284, endPoint y: 249, distance: 6.9
click at [284, 249] on p "RUT 188407552" at bounding box center [285, 246] width 52 height 9
drag, startPoint x: 274, startPoint y: 249, endPoint x: 313, endPoint y: 251, distance: 39.2
click at [313, 251] on div "Identificación Nº de serie: 106909319 : RUT 188407552" at bounding box center [318, 246] width 233 height 9
copy p "188407552"
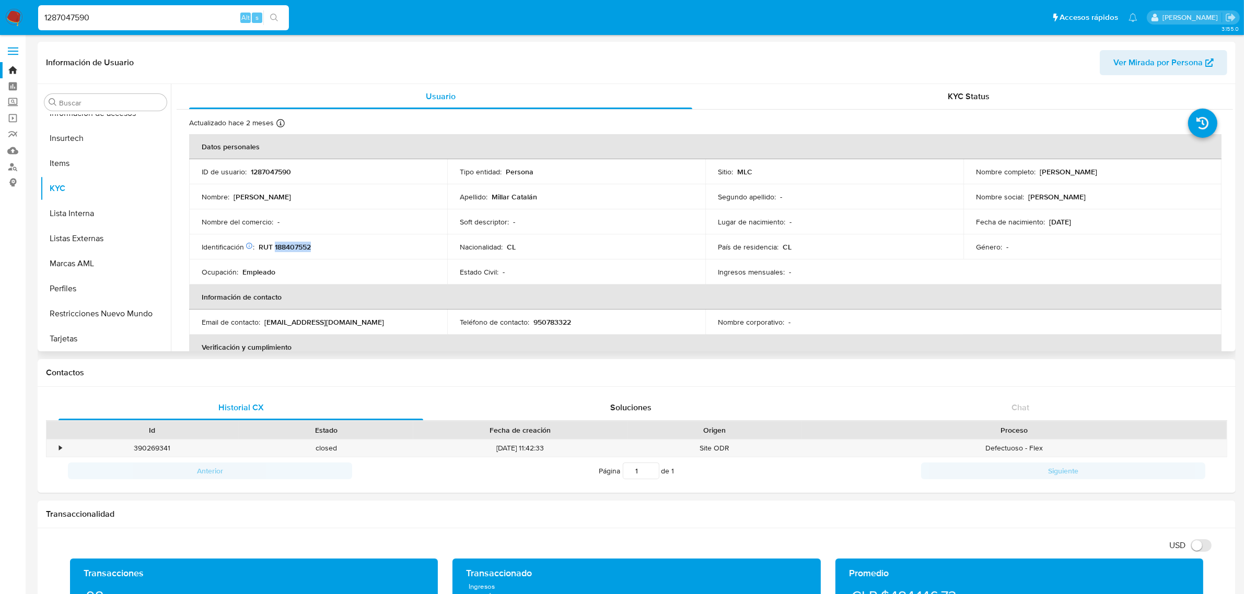
copy p "188407552"
drag, startPoint x: 312, startPoint y: 250, endPoint x: 305, endPoint y: 247, distance: 8.4
click at [305, 247] on p "RUT 188407552" at bounding box center [285, 246] width 52 height 9
drag, startPoint x: 312, startPoint y: 249, endPoint x: 298, endPoint y: 246, distance: 14.3
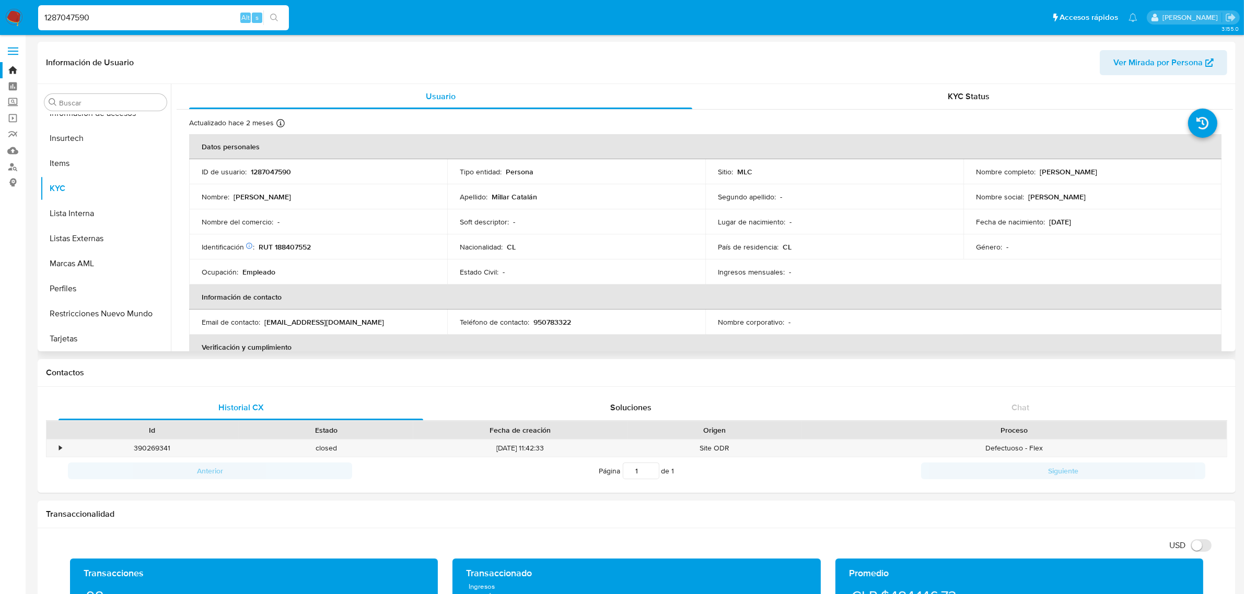
click at [298, 246] on p "RUT 188407552" at bounding box center [285, 246] width 52 height 9
copy p "188407552"
click at [110, 311] on button "Restricciones Nuevo Mundo" at bounding box center [101, 313] width 122 height 25
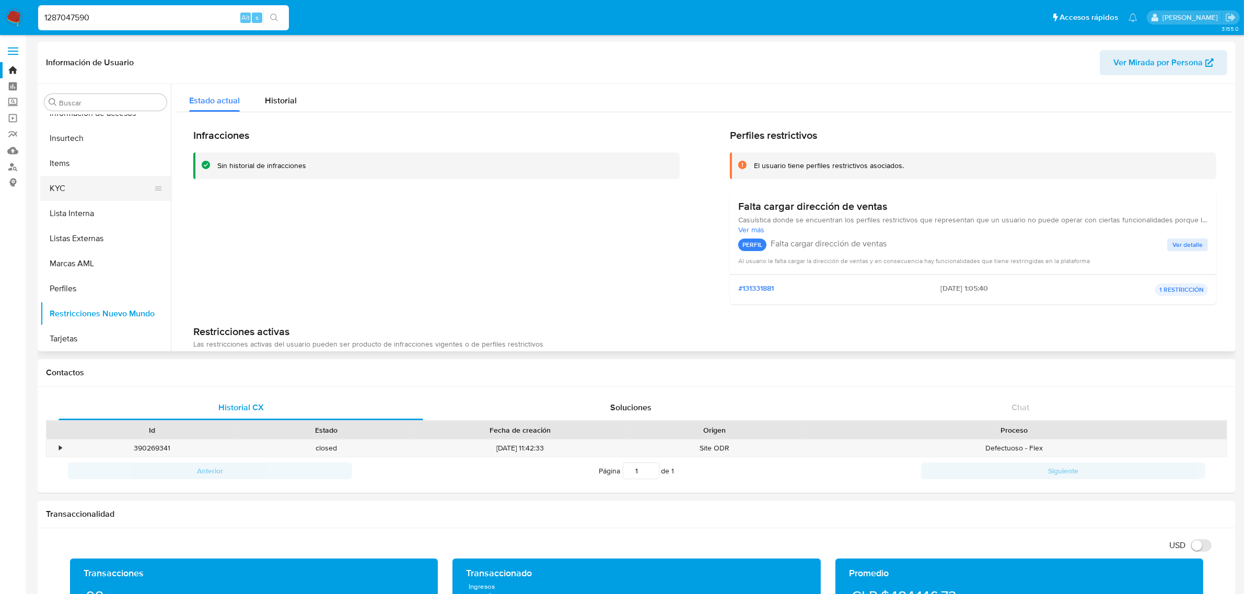
click at [71, 194] on button "KYC" at bounding box center [101, 188] width 122 height 25
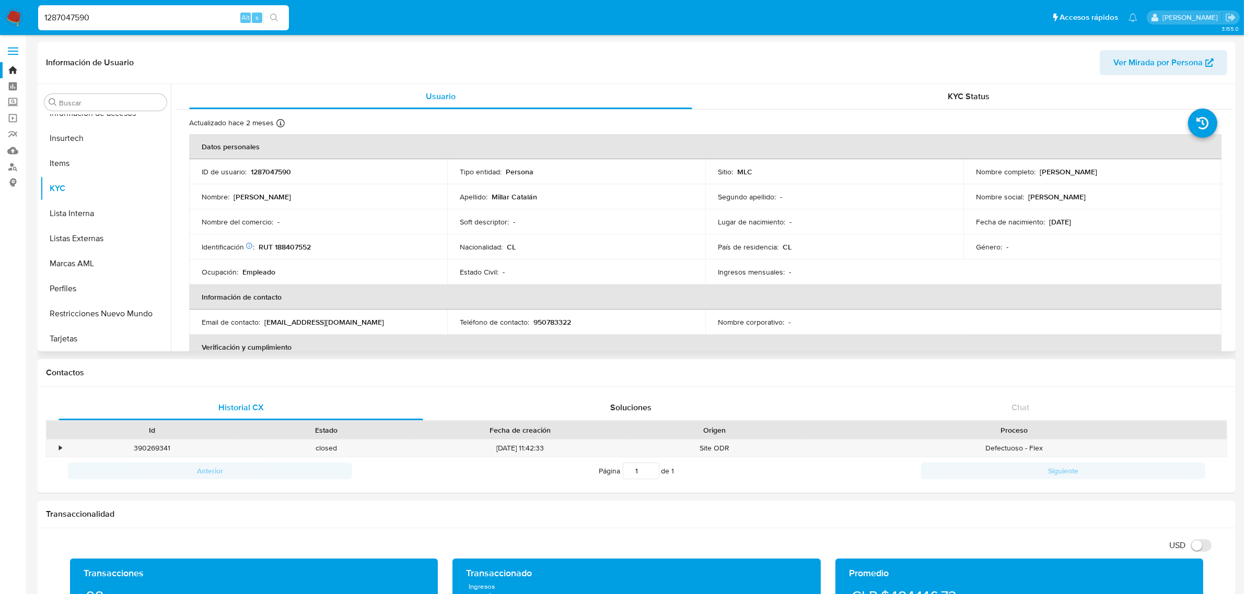
click at [292, 242] on p "RUT 188407552" at bounding box center [285, 246] width 52 height 9
drag, startPoint x: 292, startPoint y: 241, endPoint x: 286, endPoint y: 248, distance: 9.6
click at [286, 248] on p "RUT 188407552" at bounding box center [285, 246] width 52 height 9
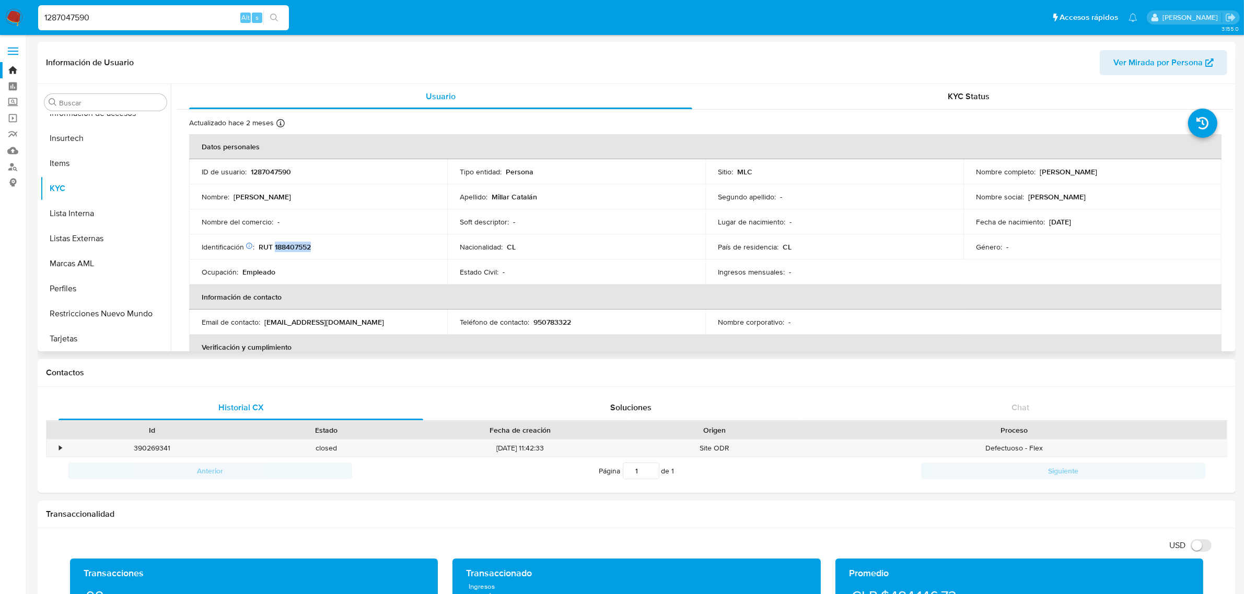
copy p "188407552"
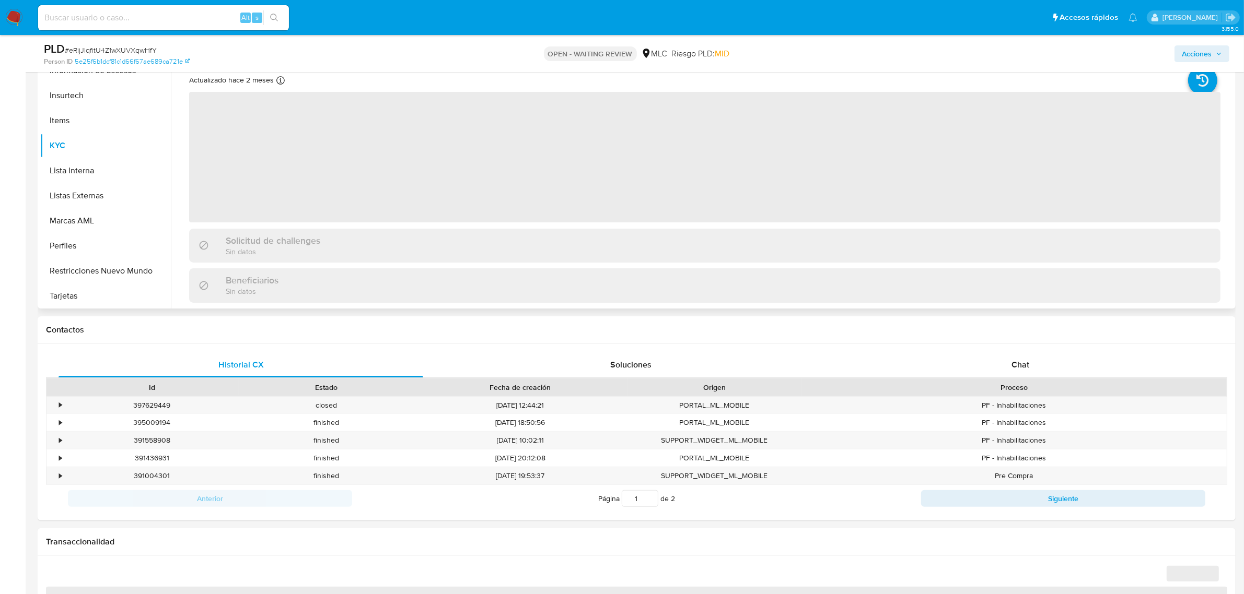
scroll to position [261, 0]
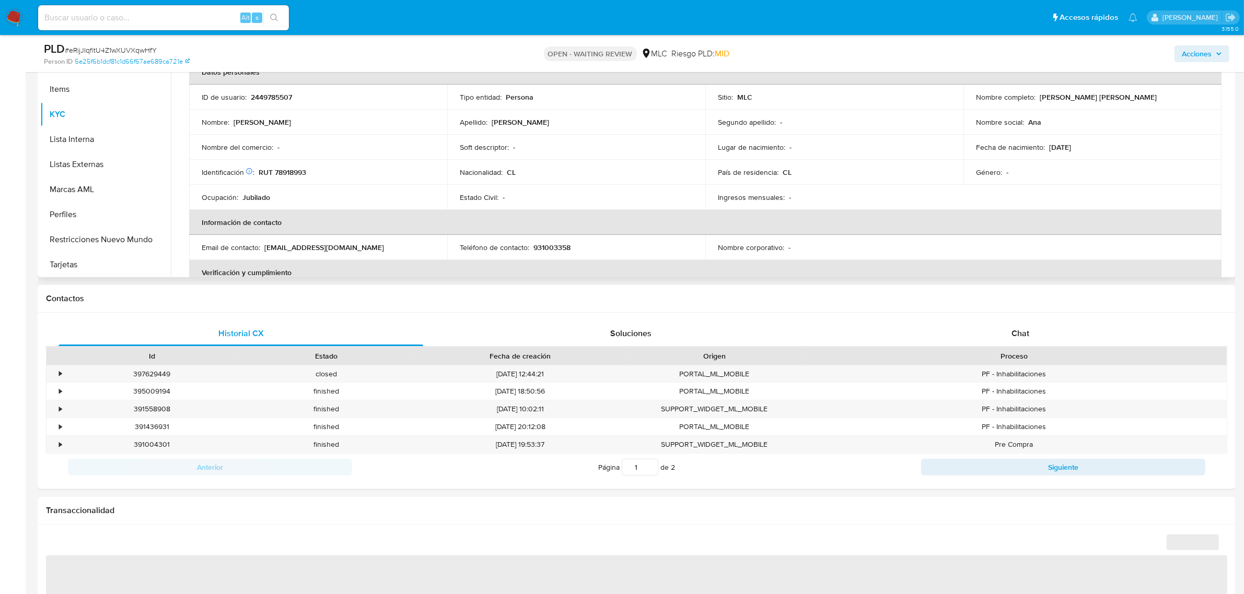
select select "10"
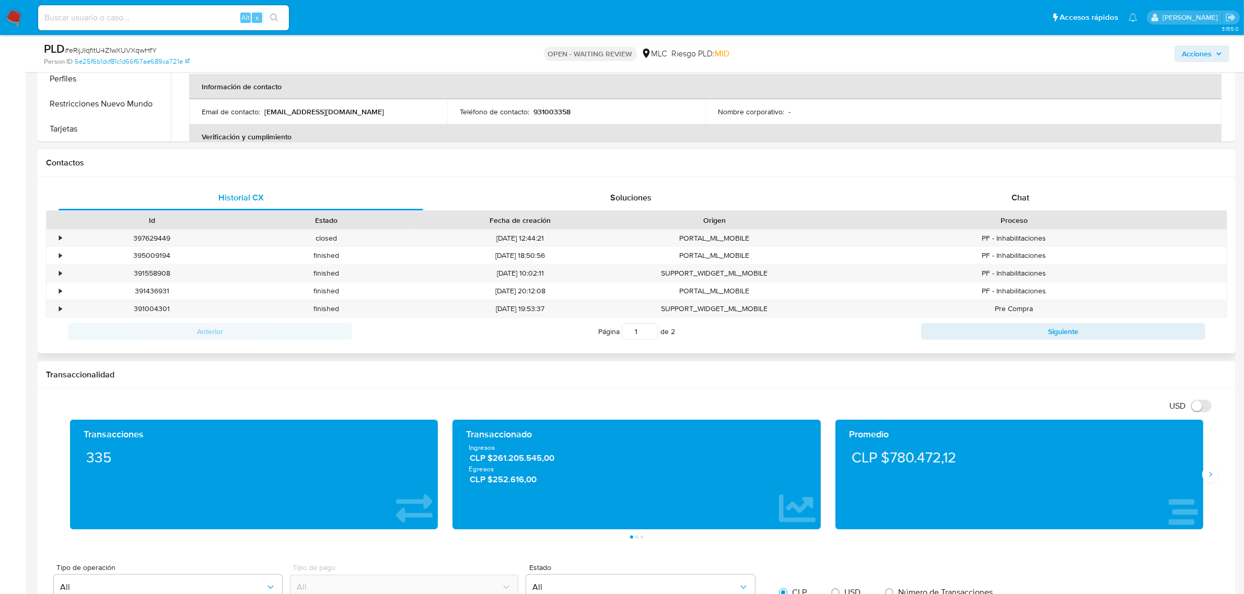
scroll to position [392, 0]
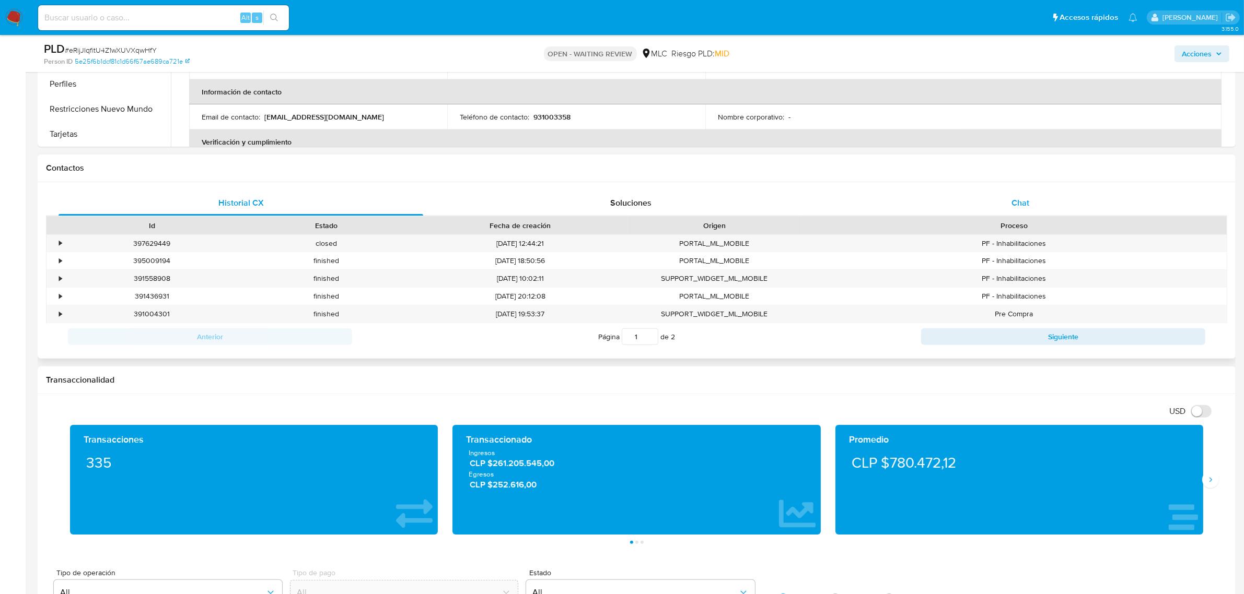
click at [1016, 206] on span "Chat" at bounding box center [1020, 203] width 18 height 12
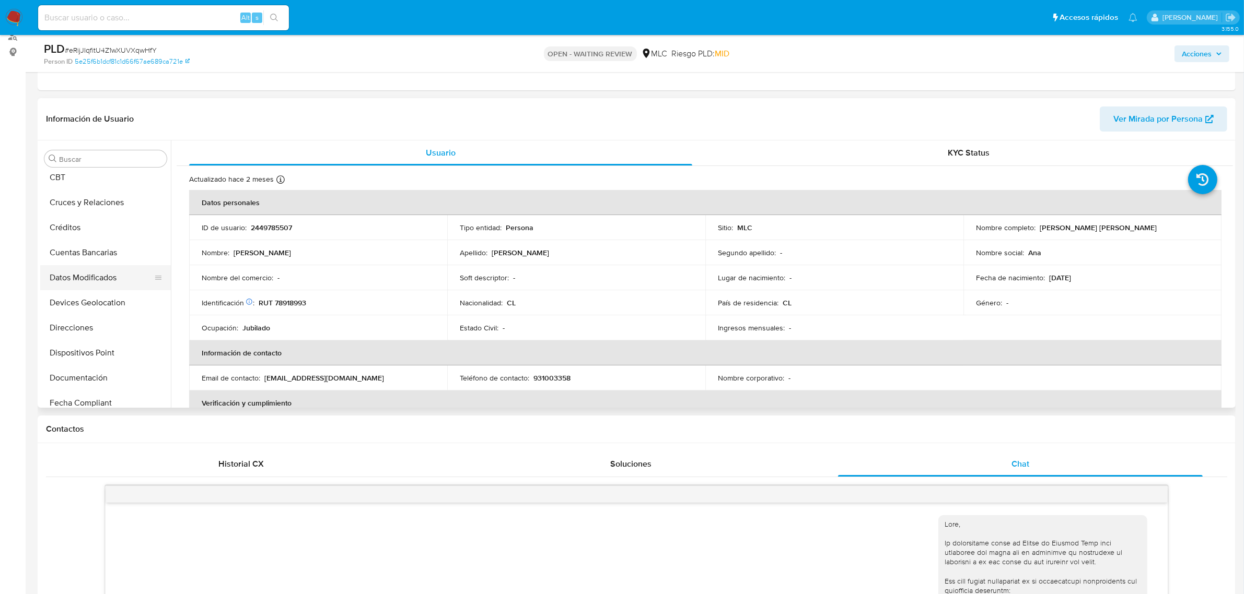
scroll to position [49, 0]
click at [82, 217] on button "Cruces y Relaciones" at bounding box center [101, 210] width 122 height 25
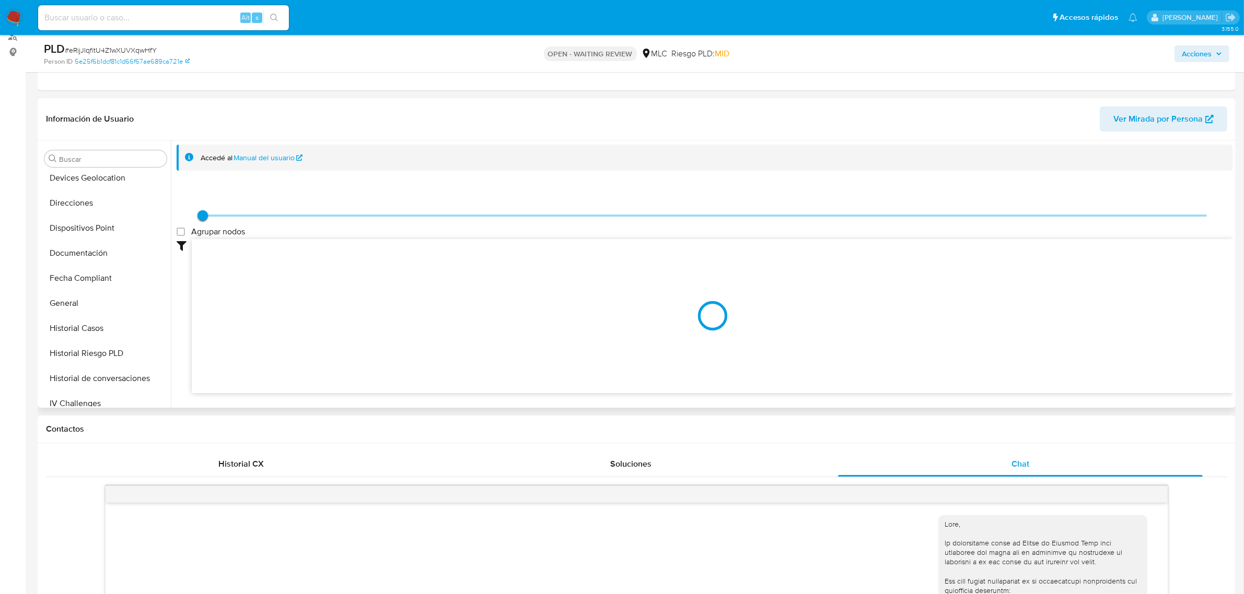
scroll to position [244, 0]
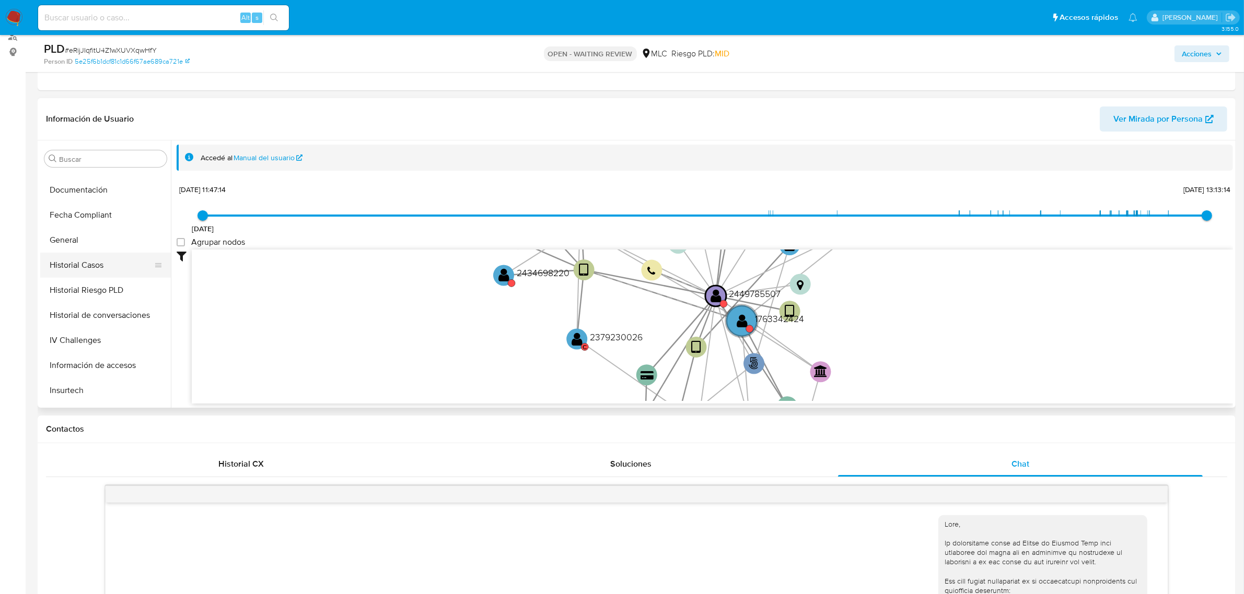
click at [65, 268] on button "Historial Casos" at bounding box center [101, 265] width 122 height 25
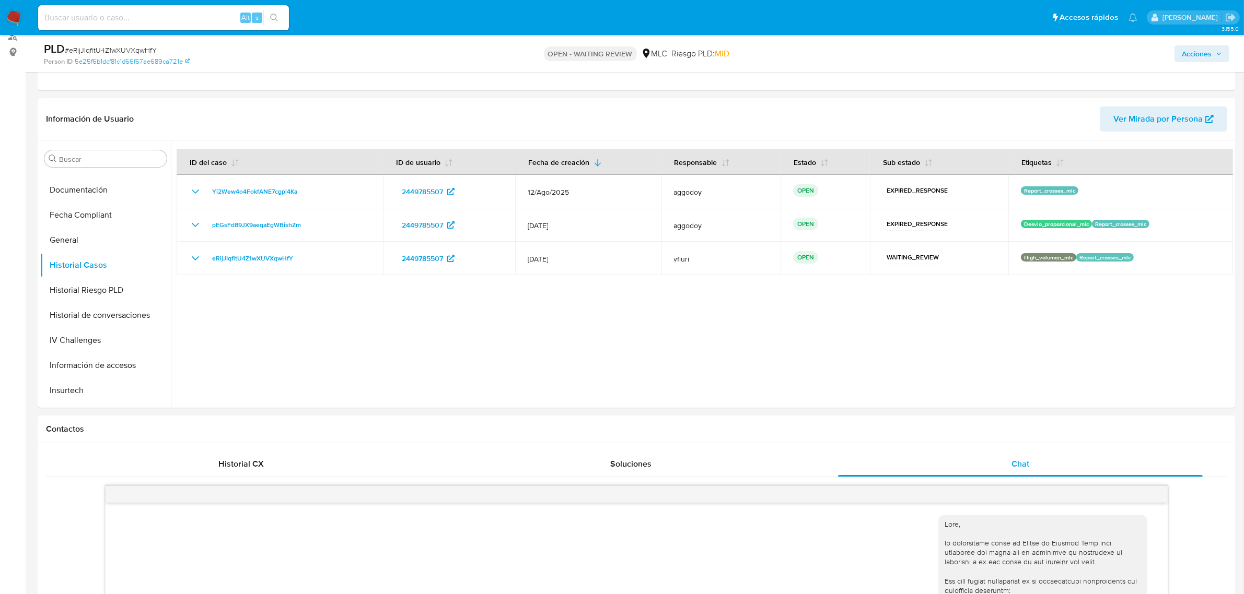
click at [122, 49] on span "# eRijJIqfitU4Z1wXUVXqwHfY" at bounding box center [111, 50] width 92 height 10
drag, startPoint x: 122, startPoint y: 49, endPoint x: 114, endPoint y: 51, distance: 8.1
click at [114, 51] on span "# eRijJIqfitU4Z1wXUVXqwHfY" at bounding box center [111, 50] width 92 height 10
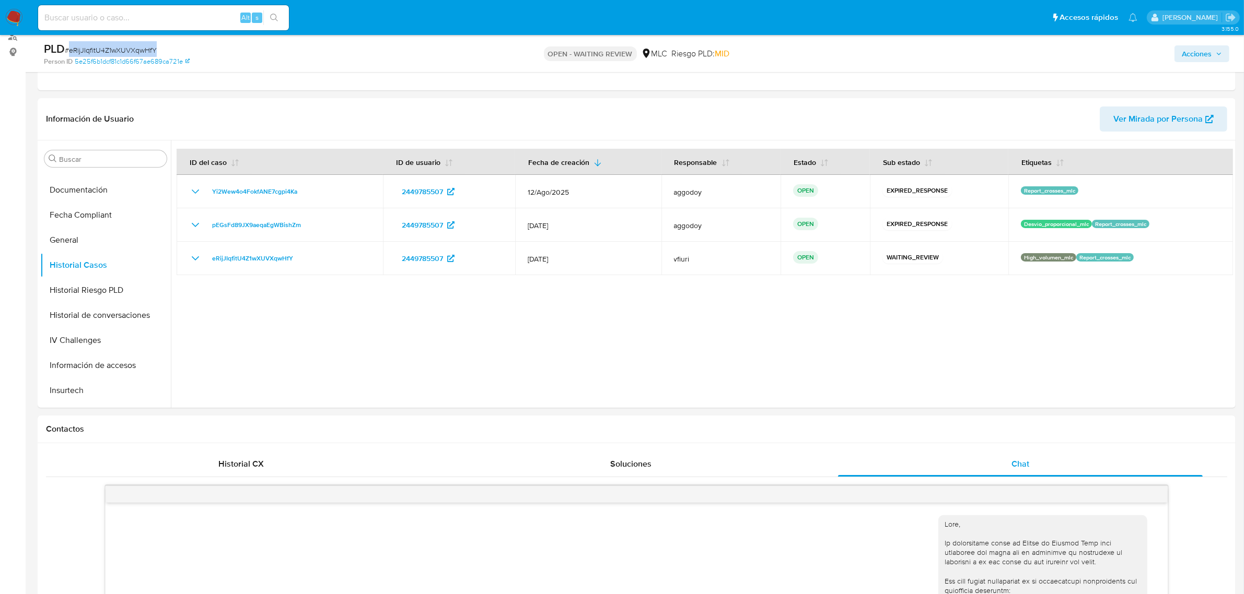
copy span "eRijJIqfitU4Z1wXUVXqwHfY"
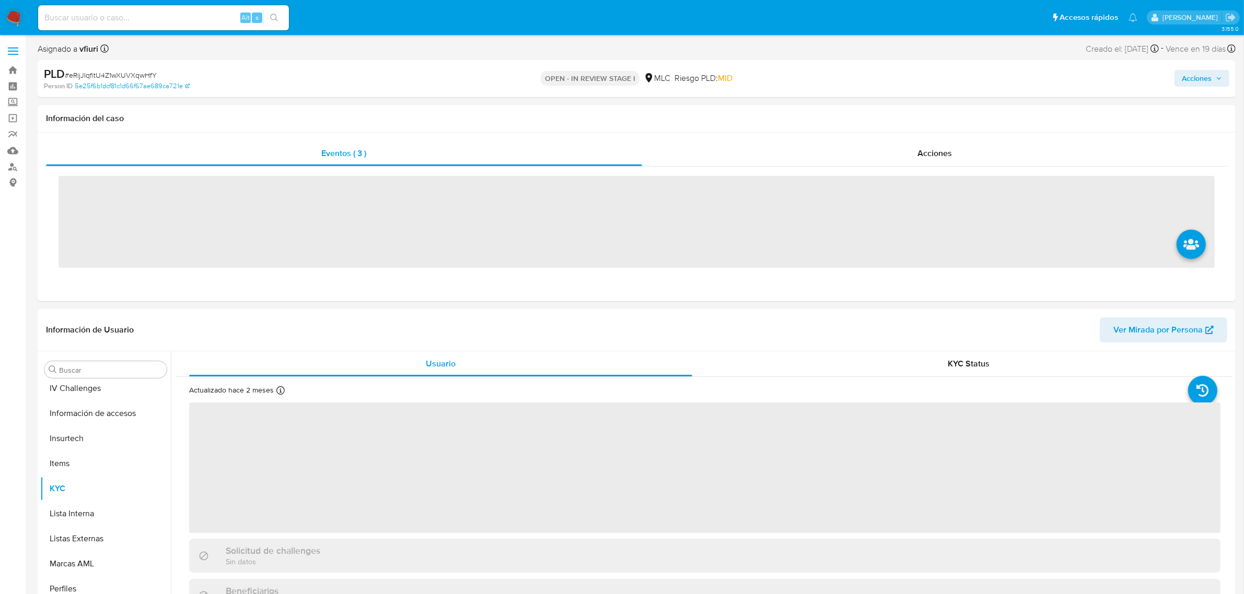
scroll to position [440, 0]
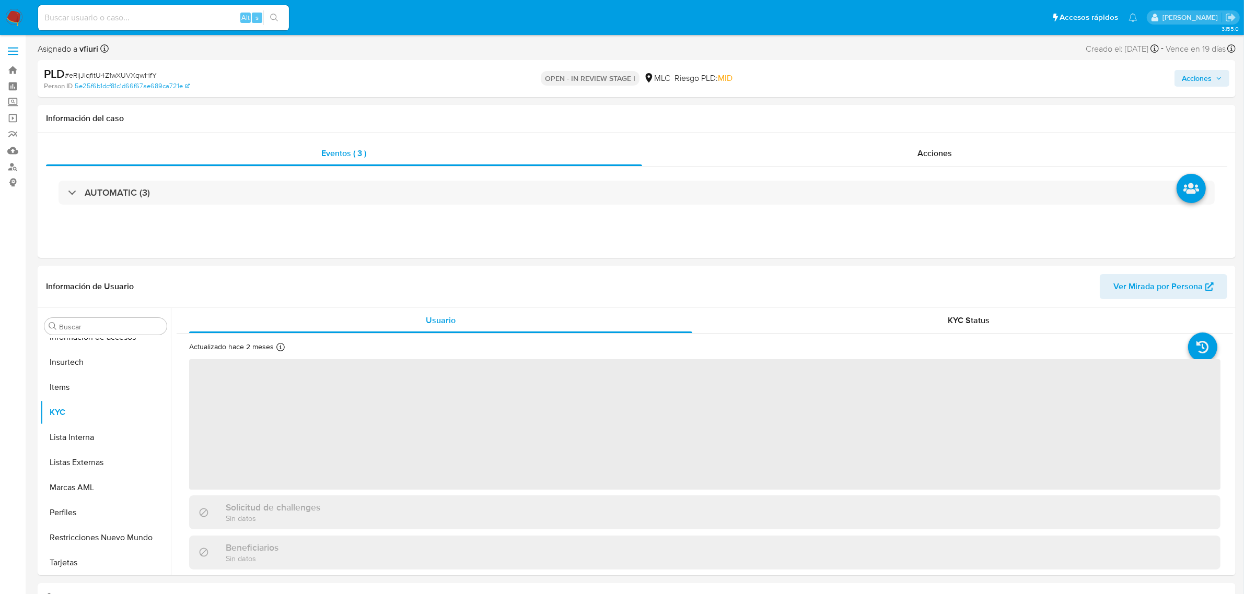
select select "10"
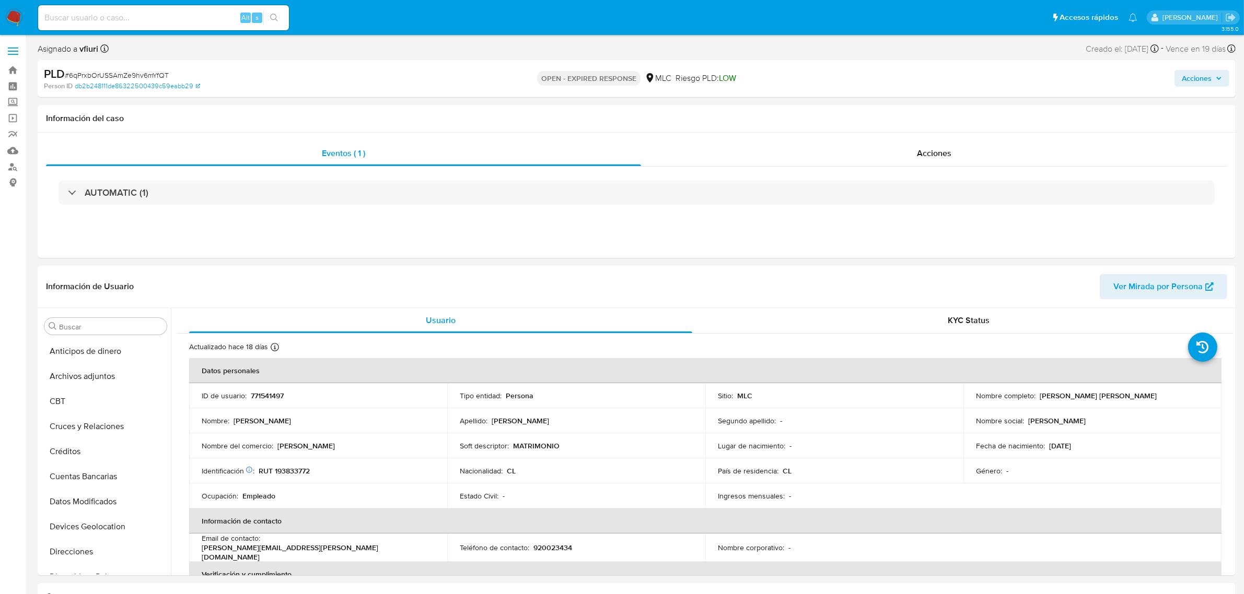
scroll to position [440, 0]
select select "10"
click at [277, 390] on td "ID de usuario : 771541497" at bounding box center [318, 395] width 258 height 25
copy p "771541497"
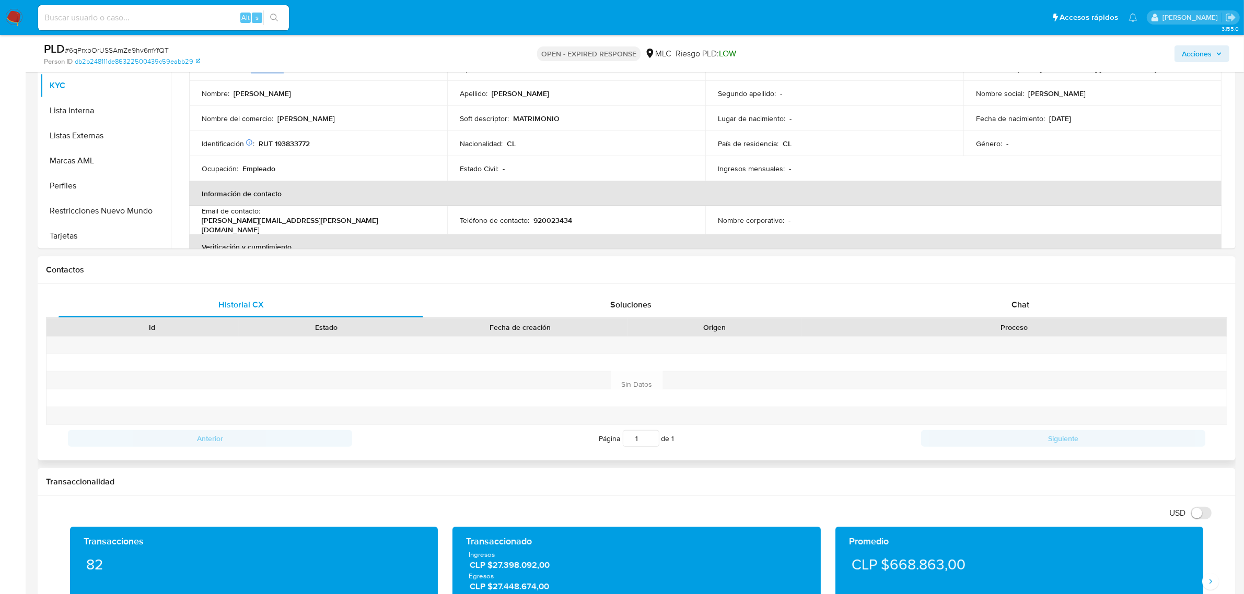
scroll to position [392, 0]
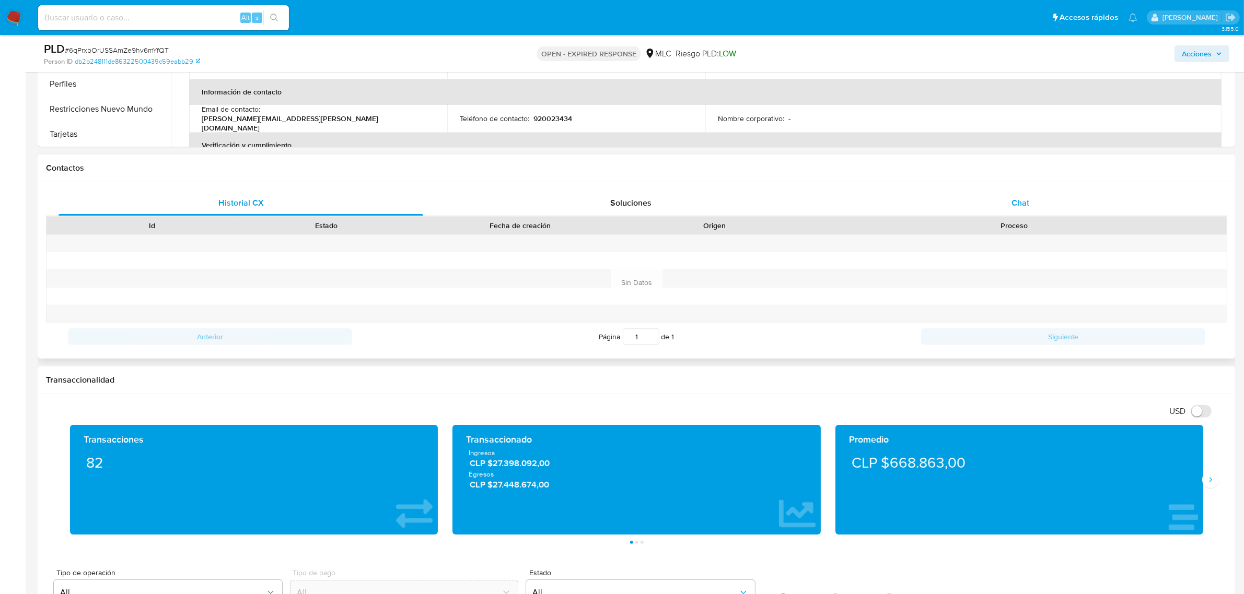
click at [1022, 202] on span "Chat" at bounding box center [1020, 203] width 18 height 12
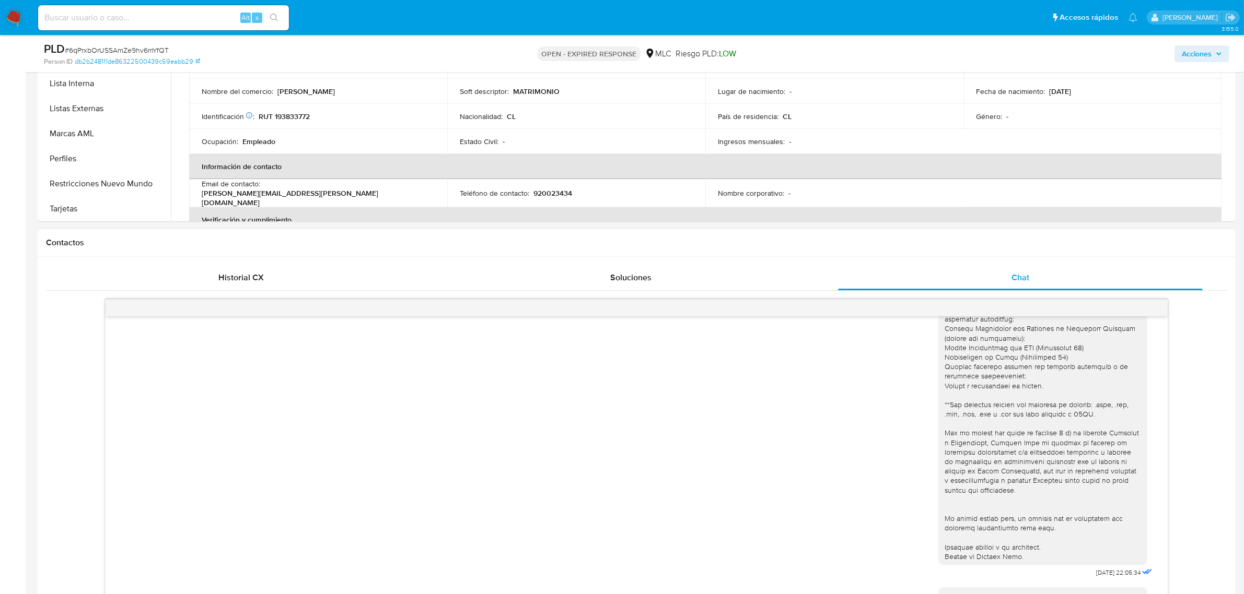
scroll to position [261, 0]
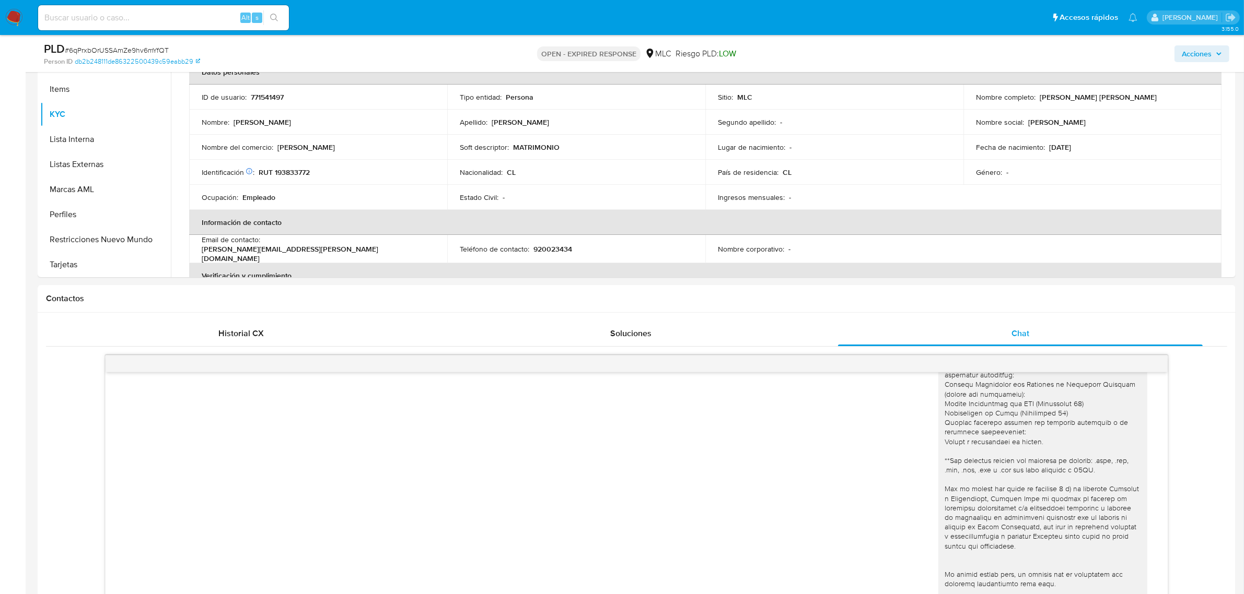
click at [143, 46] on span "# 6qPrxbOrUSSAmZe9hv6mYfQT" at bounding box center [117, 50] width 104 height 10
copy span "6qPrxbOrUSSAmZe9hv6mYfQT"
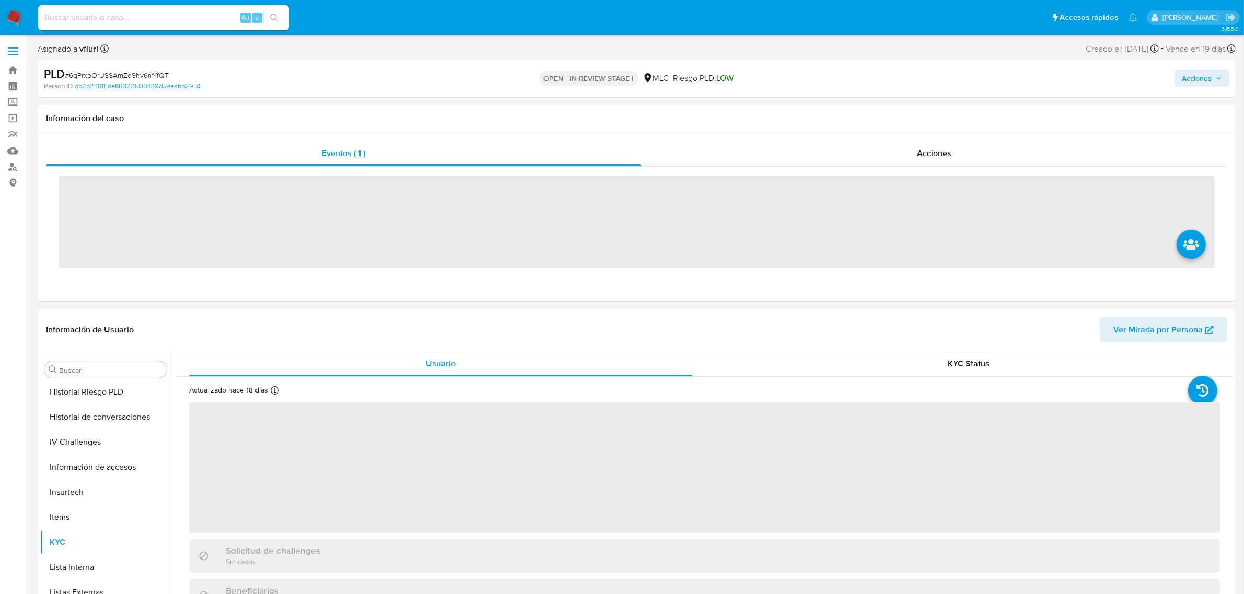
scroll to position [440, 0]
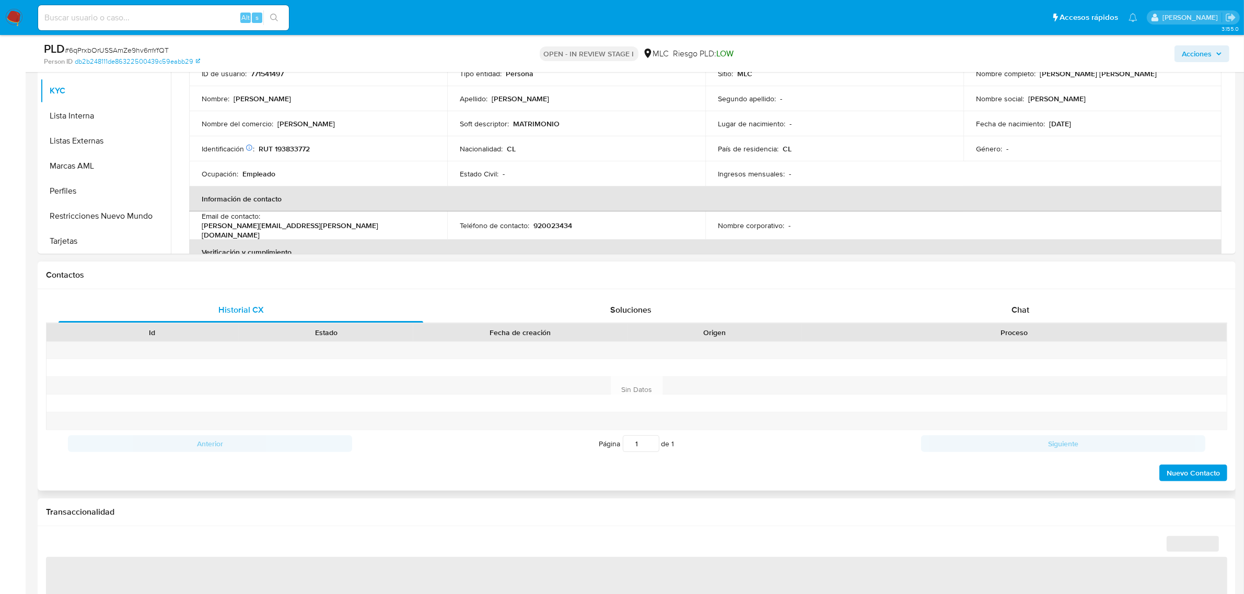
select select "10"
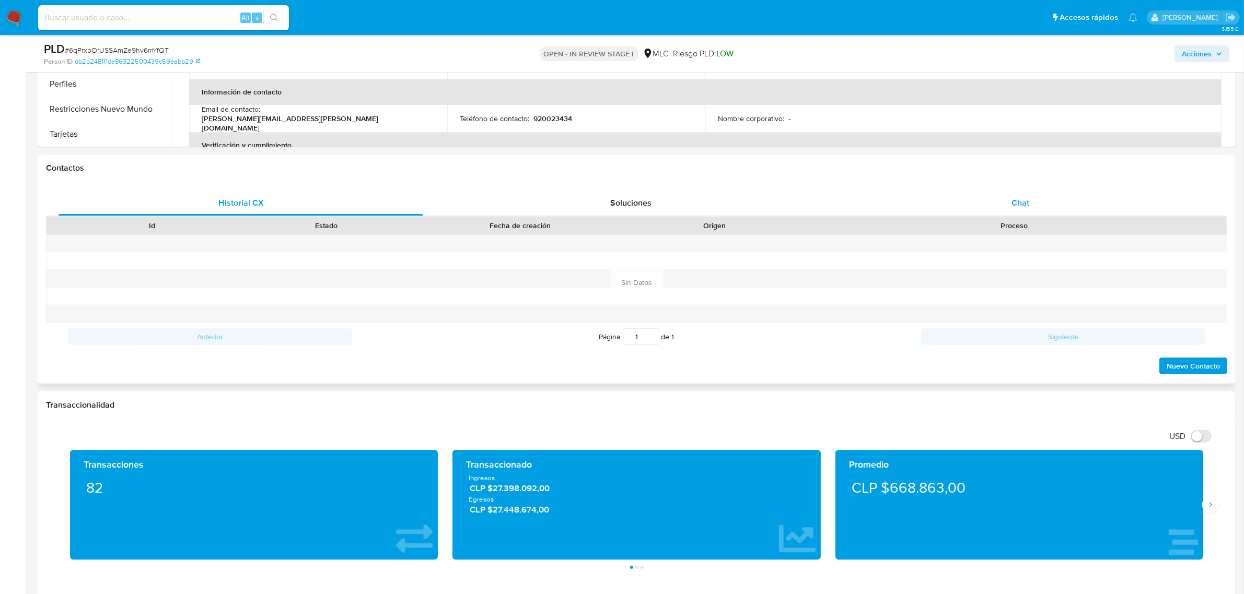
click at [1003, 210] on div "Chat" at bounding box center [1020, 203] width 365 height 25
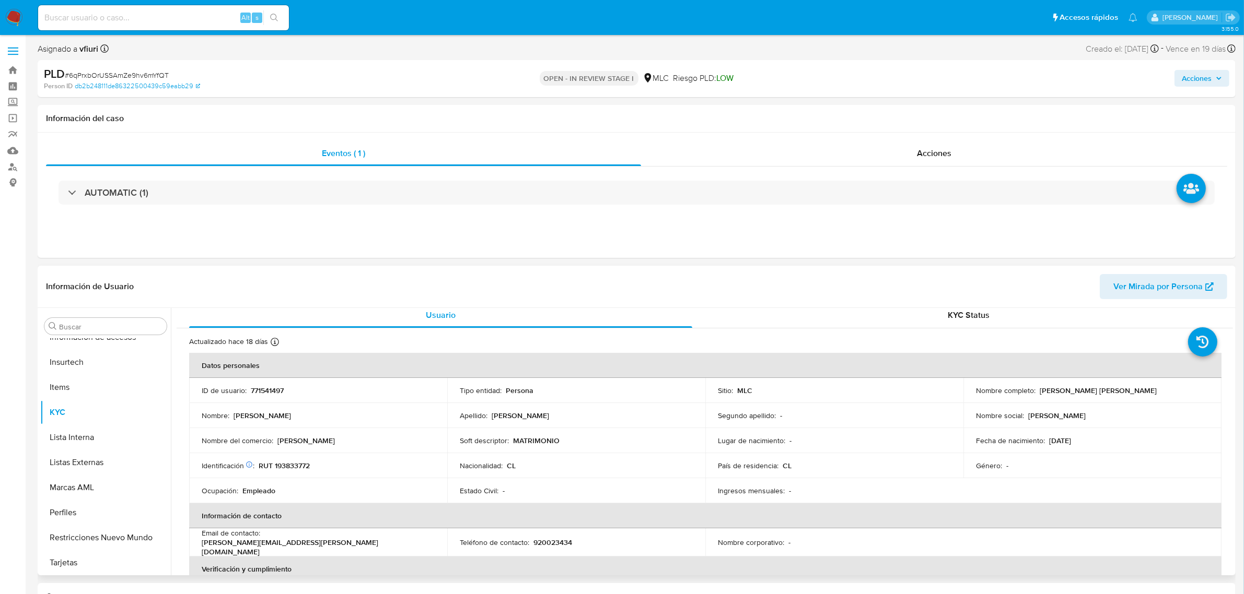
scroll to position [0, 0]
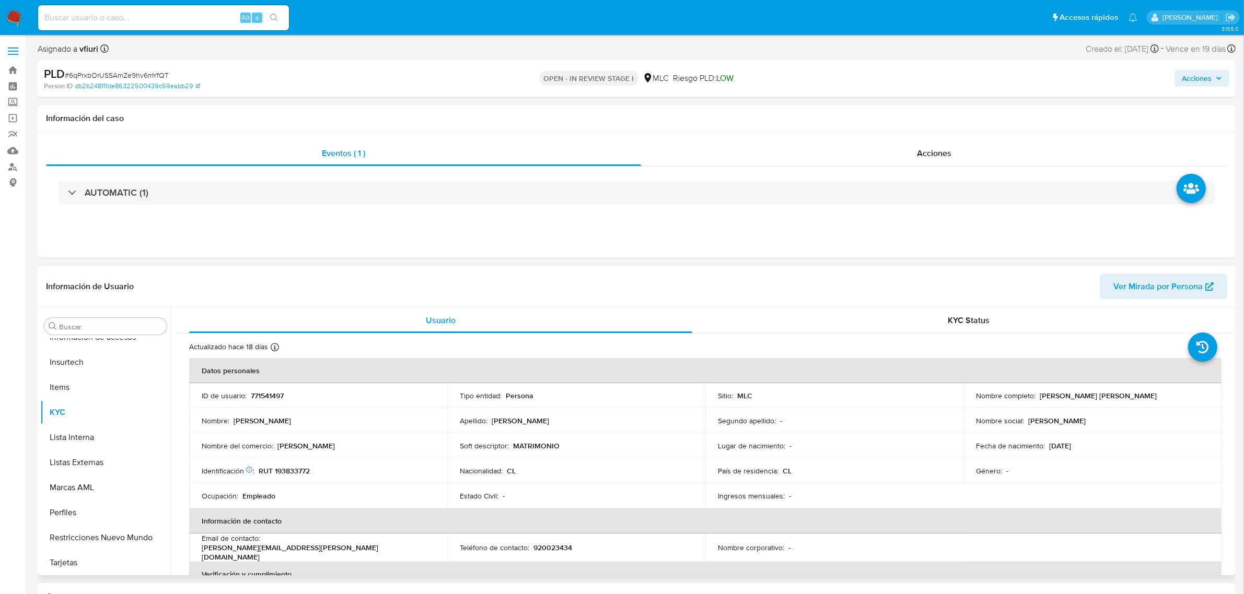
click at [296, 468] on p "RUT 193833772" at bounding box center [284, 470] width 51 height 9
copy p "193833772"
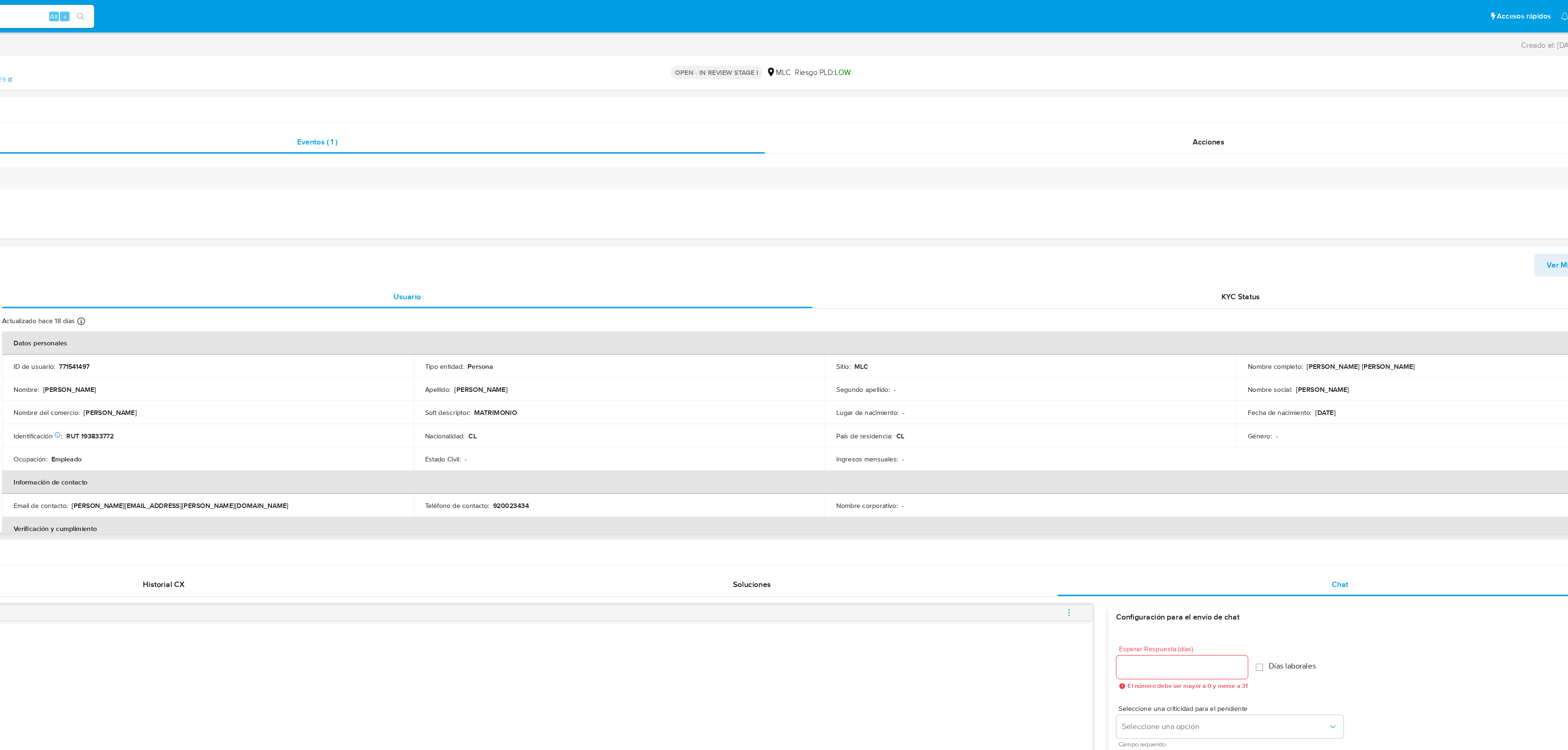
drag, startPoint x: 1258, startPoint y: 312, endPoint x: 1357, endPoint y: 308, distance: 99.1
click at [987, 308] on p "Josefa Francisca Andrea Ubeda Quiroz" at bounding box center [1306, 311] width 92 height 7
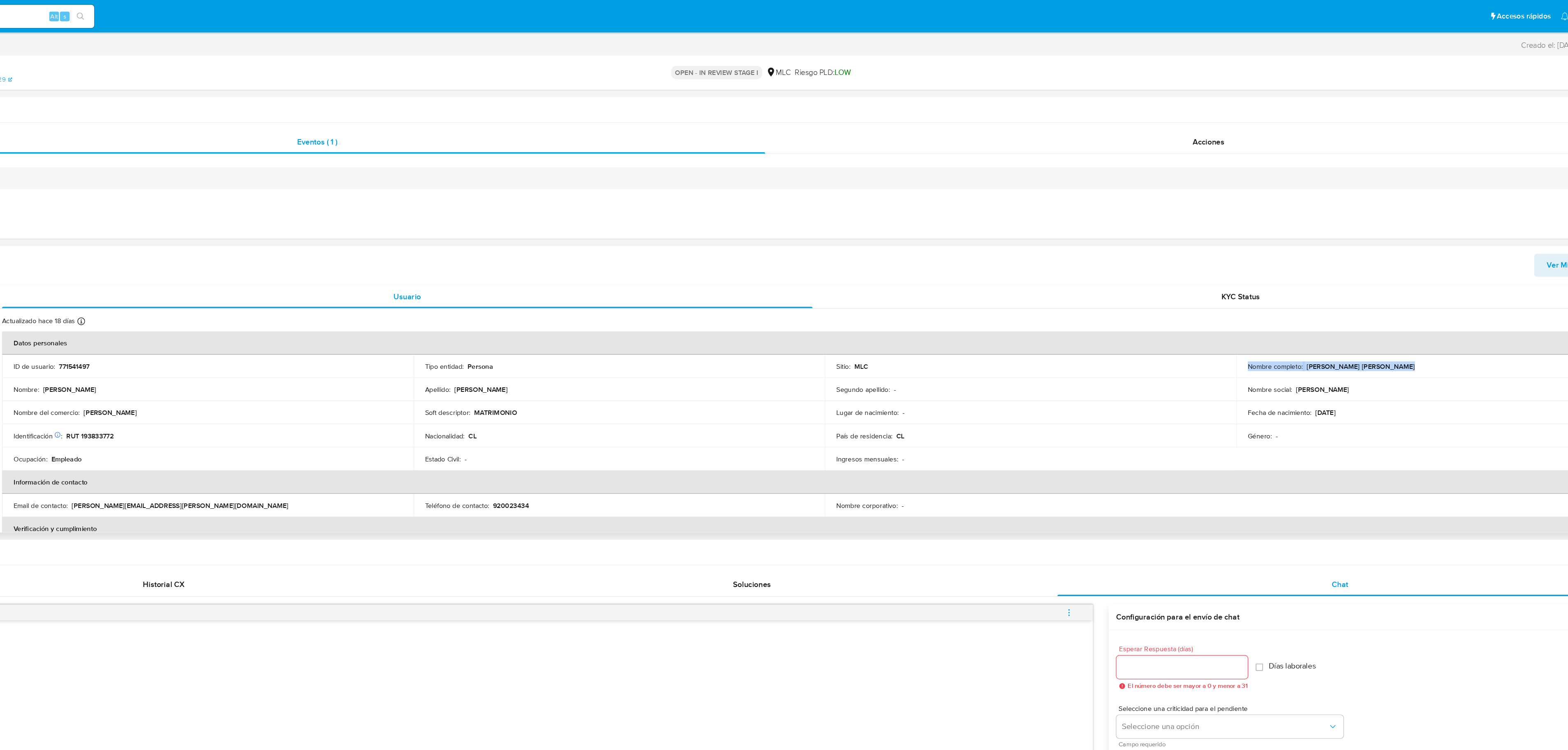
click at [987, 310] on p "Josefa Francisca Andrea Ubeda Quiroz" at bounding box center [1306, 311] width 92 height 7
drag, startPoint x: 1252, startPoint y: 312, endPoint x: 1364, endPoint y: 312, distance: 112.0
click at [987, 312] on div "Nombre completo : Josefa Francisca Andrea Ubeda Quiroz" at bounding box center [1376, 311] width 331 height 7
copy div ": Josefa Francisca Andrea Ubeda Quiroz"
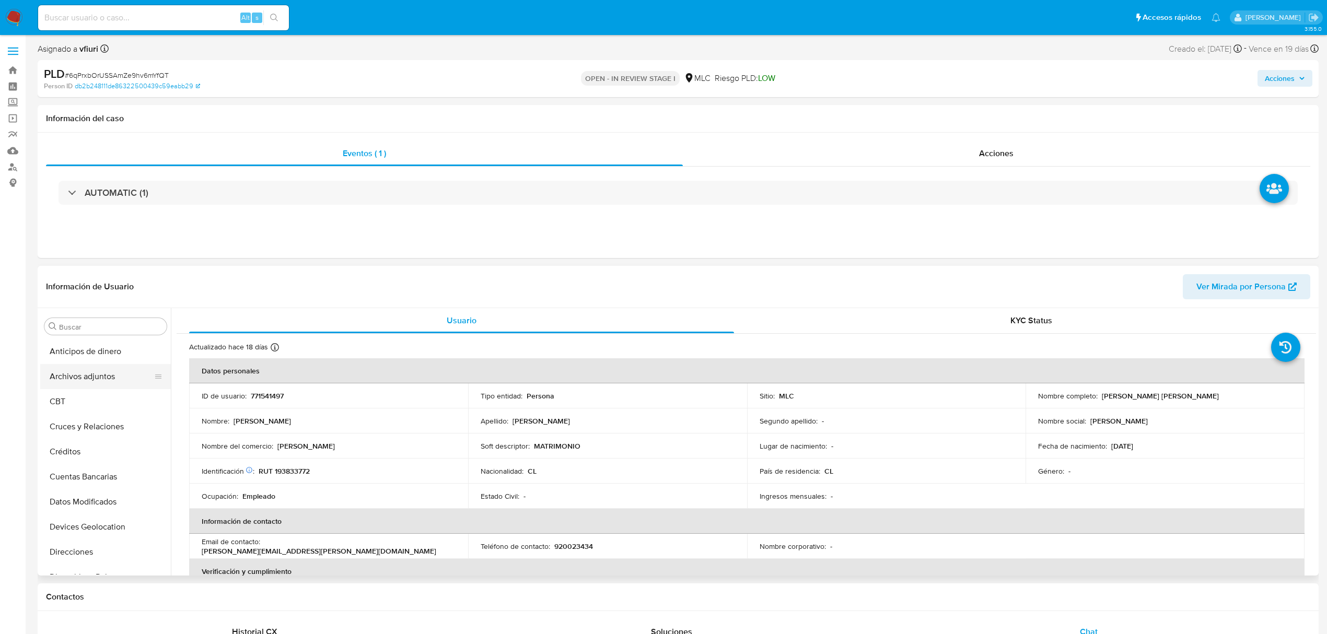
click at [84, 378] on button "Archivos adjuntos" at bounding box center [101, 376] width 122 height 25
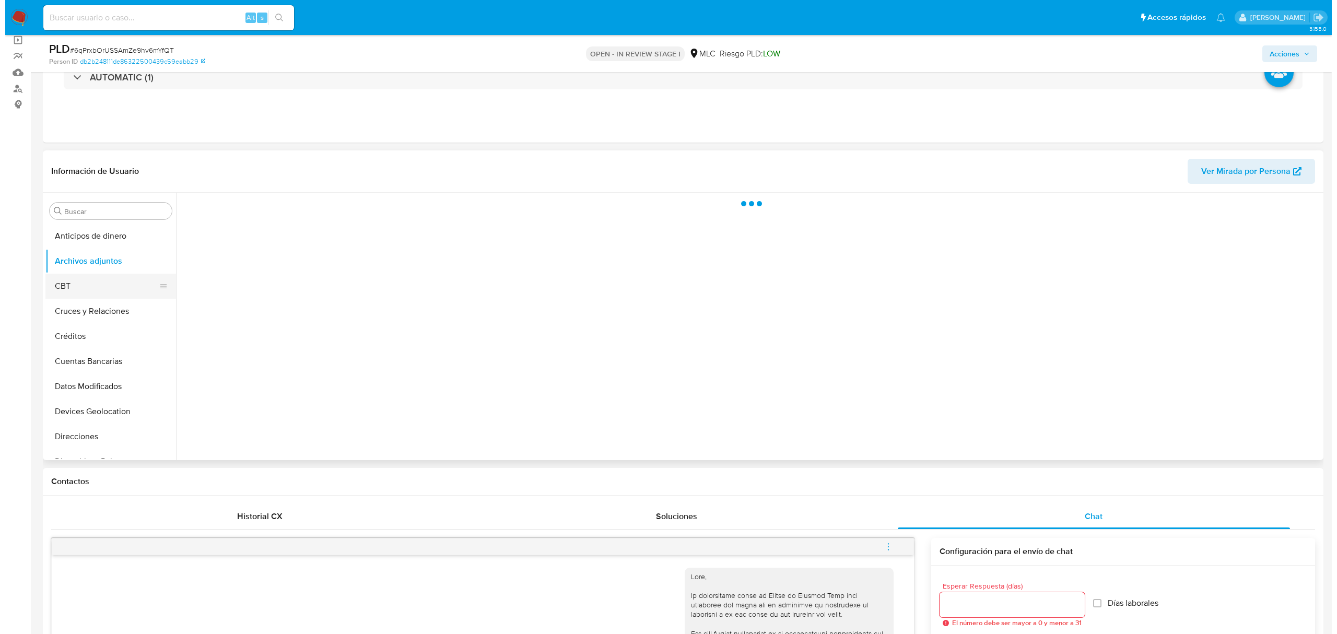
scroll to position [139, 0]
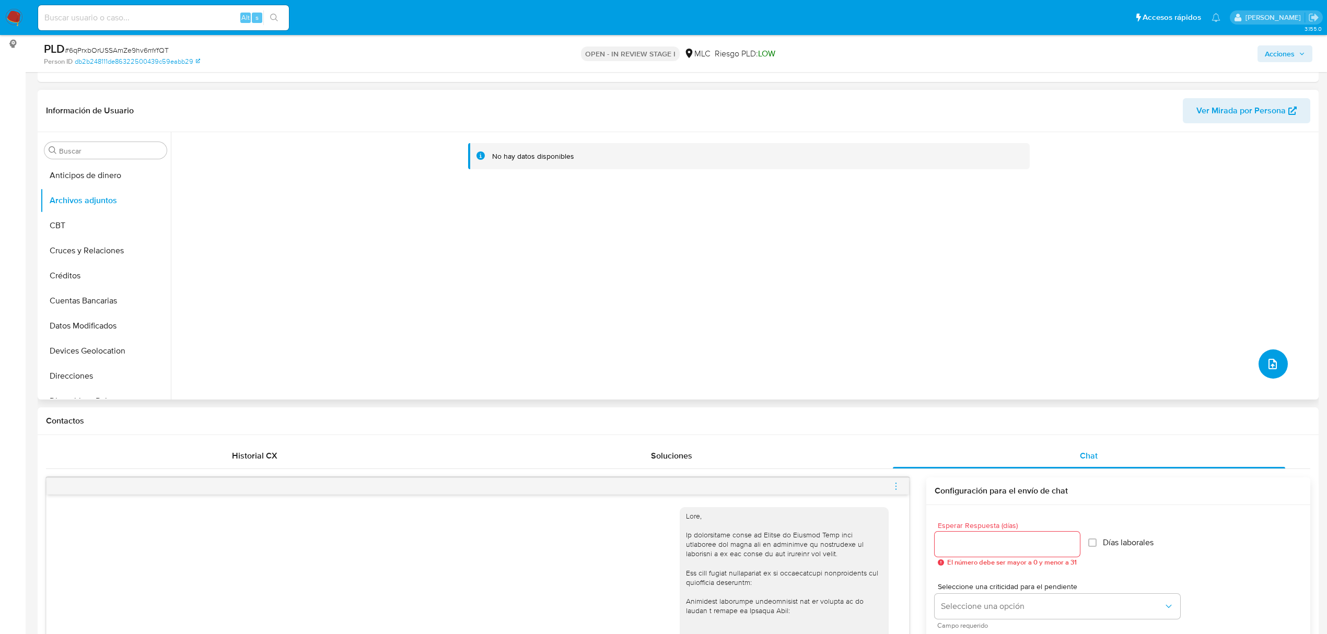
click at [1253, 357] on button "upload-file" at bounding box center [1272, 363] width 29 height 29
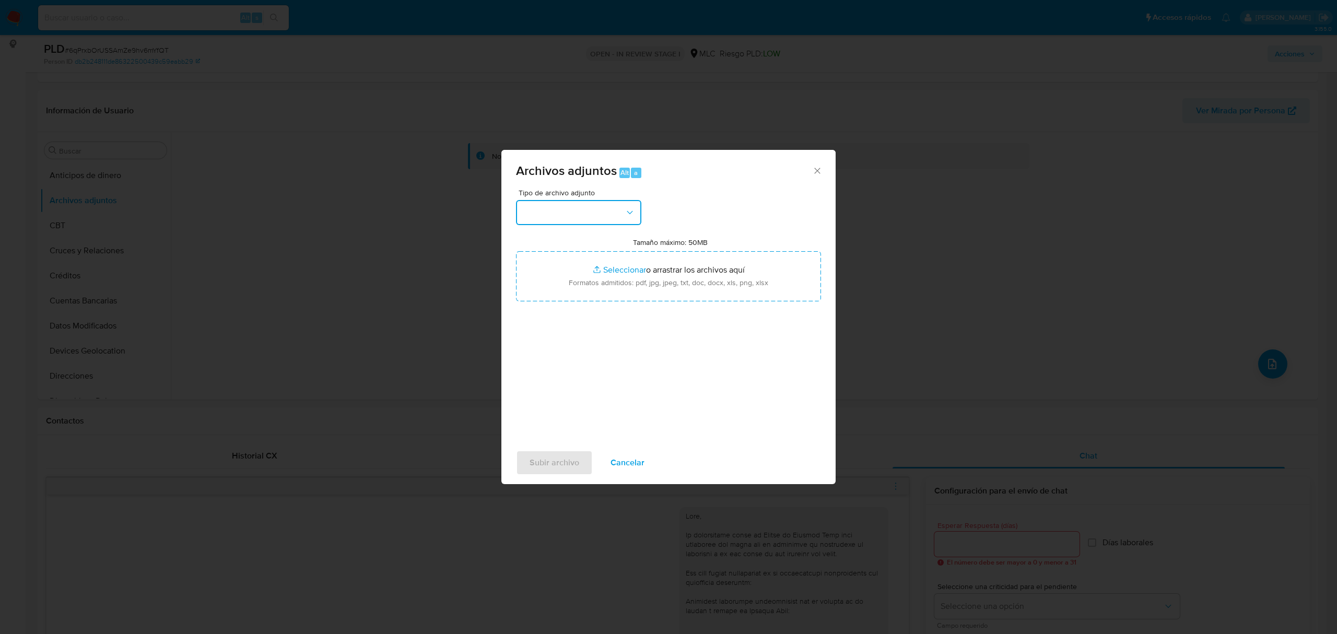
click at [602, 209] on button "button" at bounding box center [578, 212] width 125 height 25
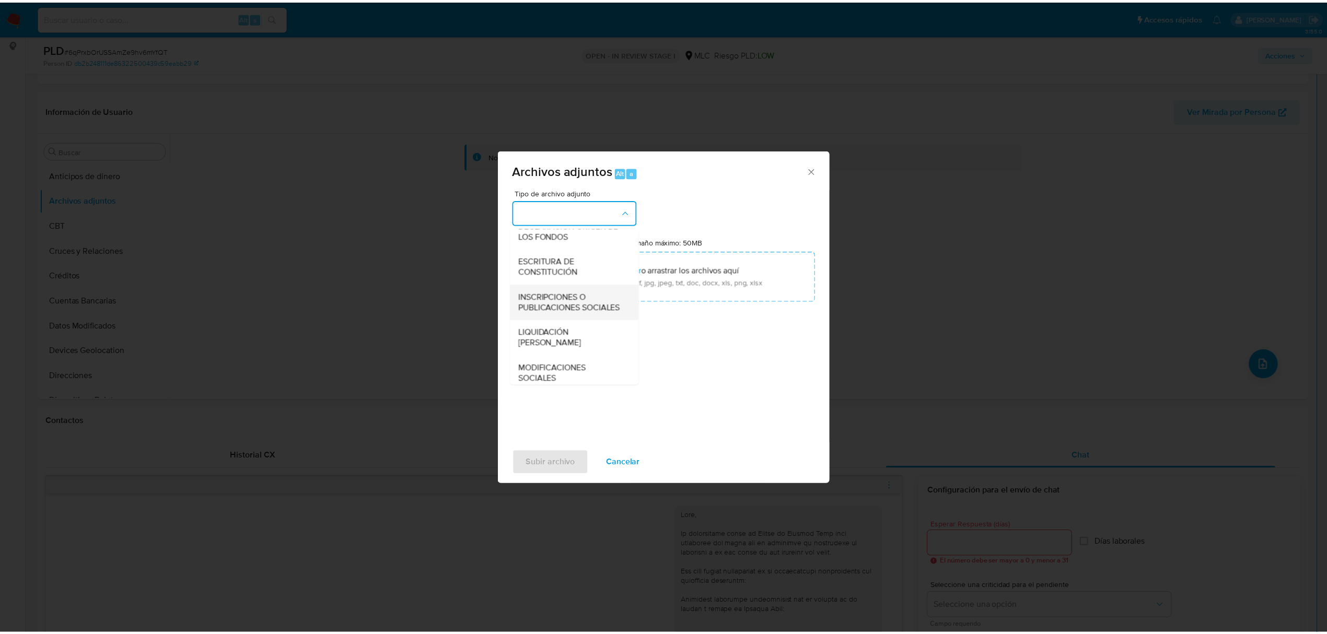
scroll to position [156, 0]
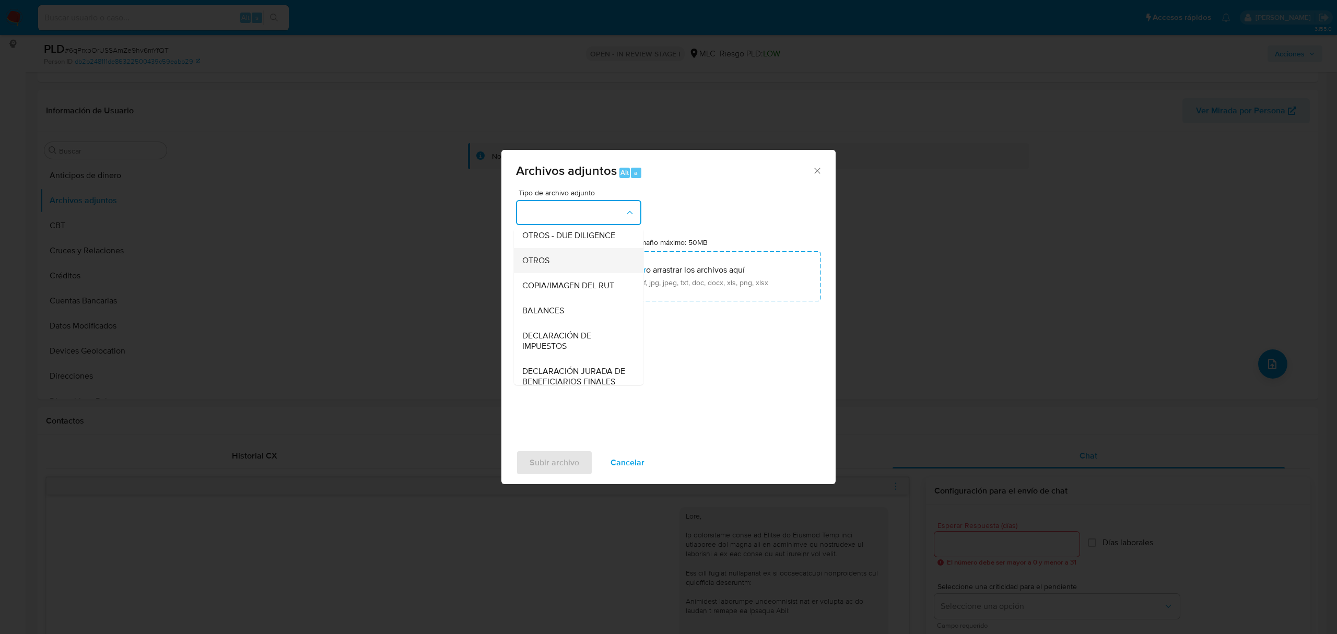
click at [551, 273] on div "OTROS" at bounding box center [575, 260] width 107 height 25
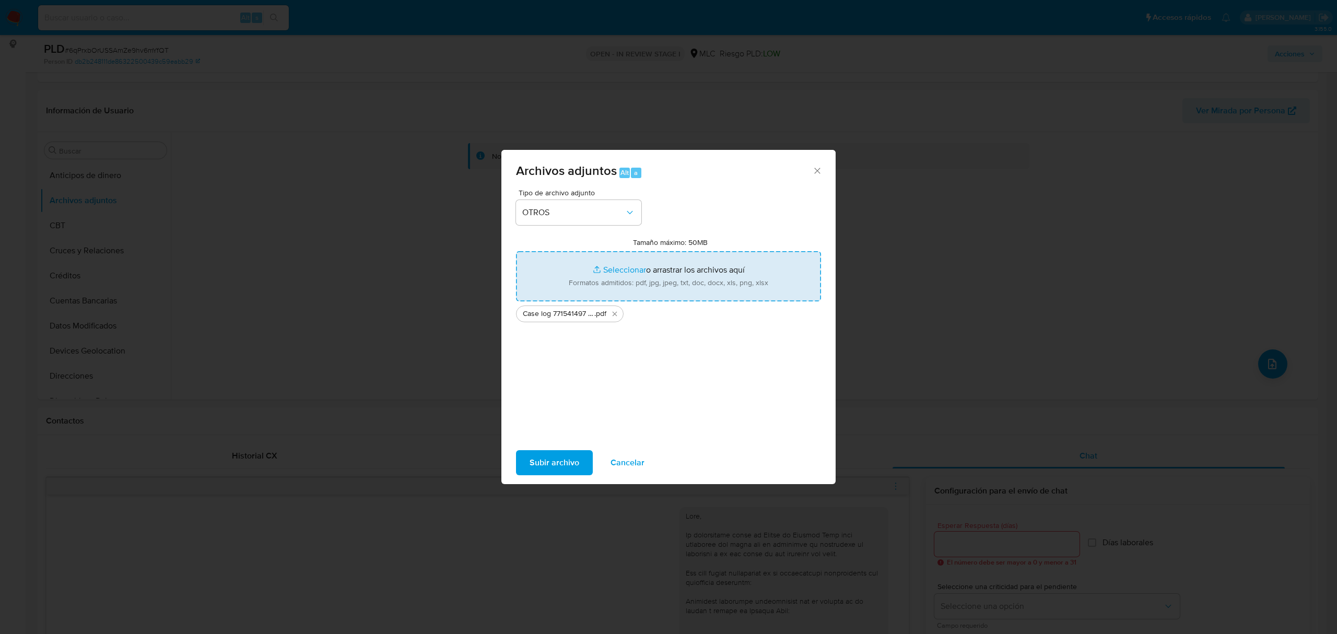
type input "C:\fakepath\Tabla 771541497.xlsx"
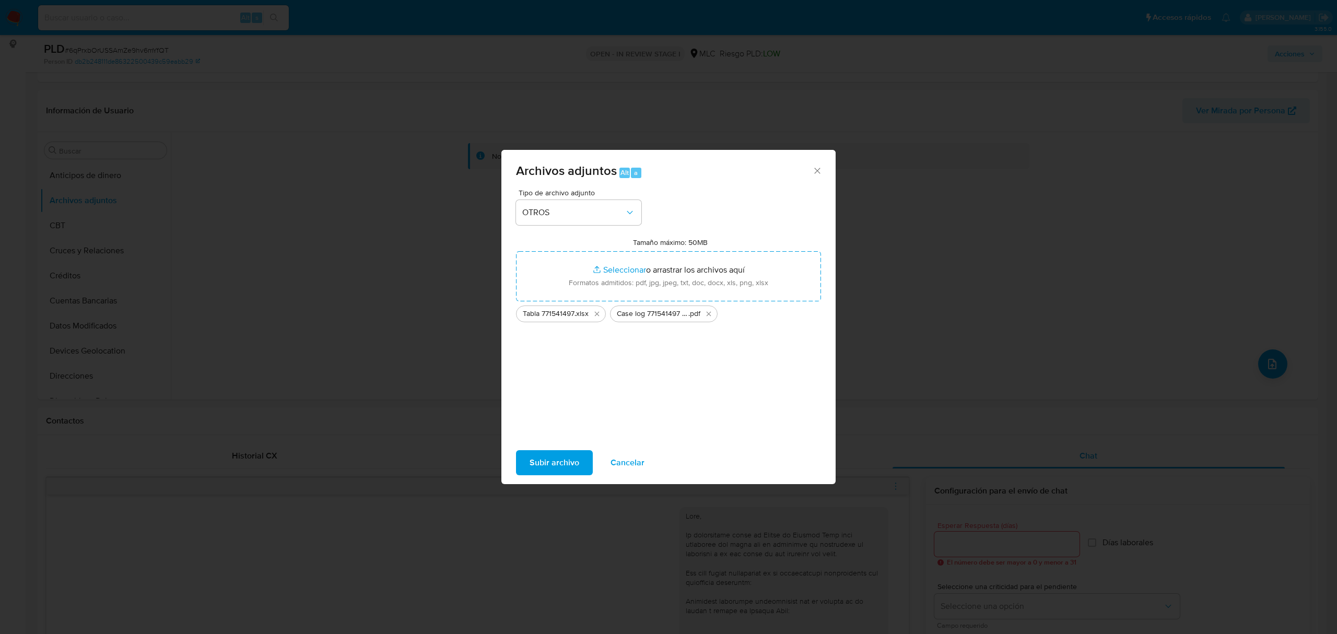
click at [554, 456] on span "Subir archivo" at bounding box center [555, 462] width 50 height 23
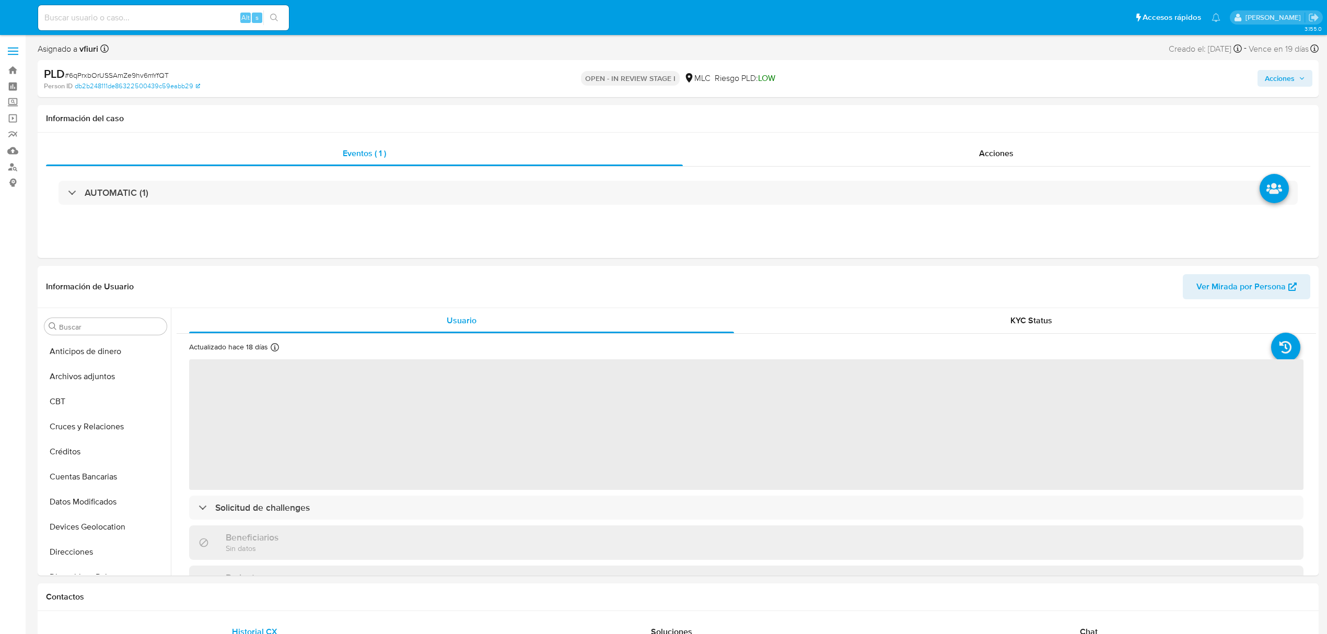
select select "10"
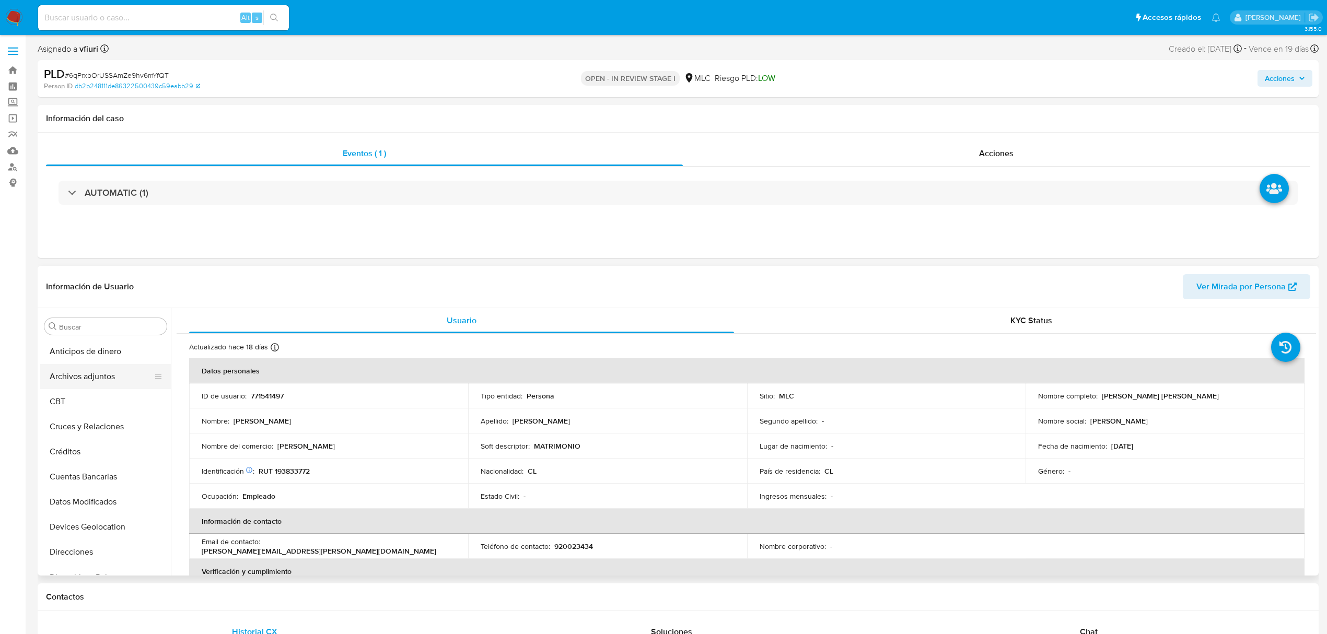
click at [88, 378] on button "Archivos adjuntos" at bounding box center [101, 376] width 122 height 25
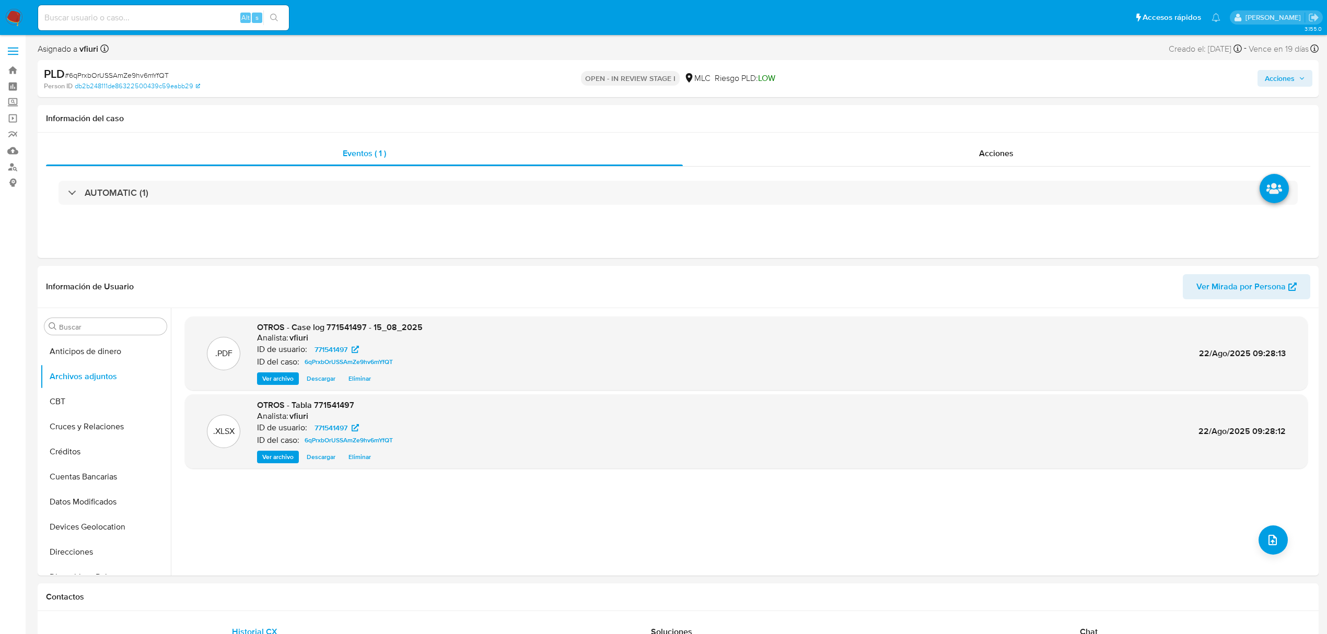
click at [1278, 78] on span "Acciones" at bounding box center [1280, 78] width 30 height 17
click at [1034, 117] on div "Resolución del caso Alt r" at bounding box center [1001, 111] width 100 height 27
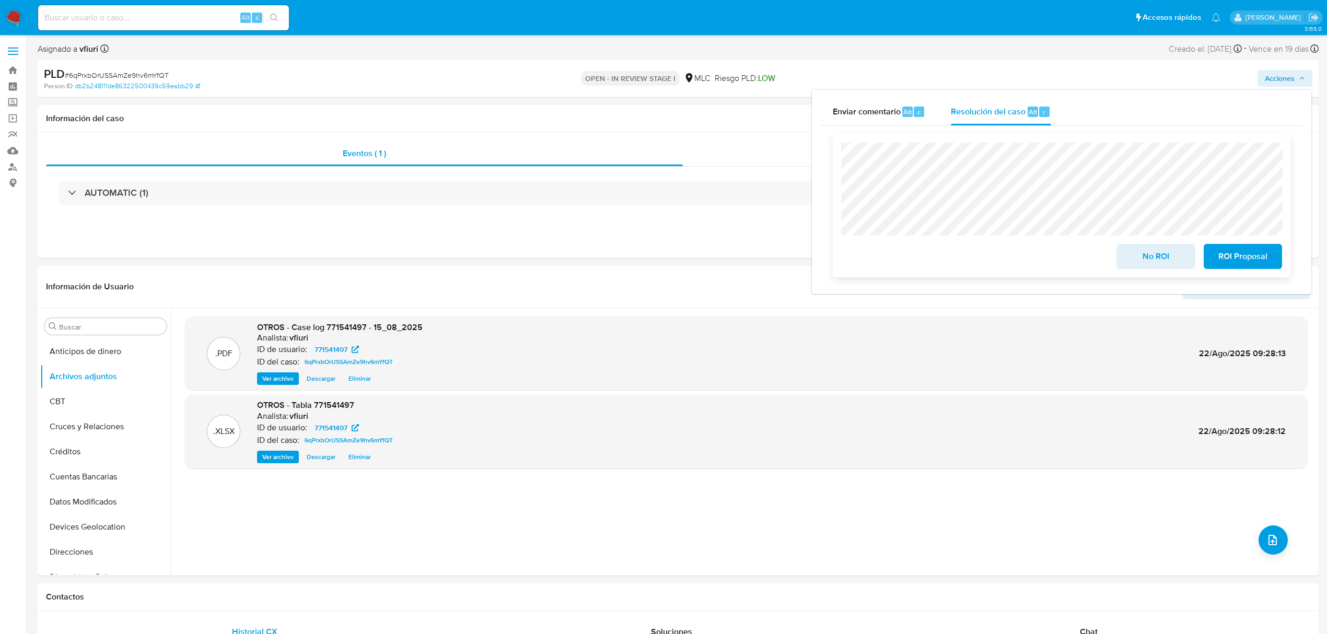
click at [1214, 252] on button "ROI Proposal" at bounding box center [1242, 256] width 78 height 25
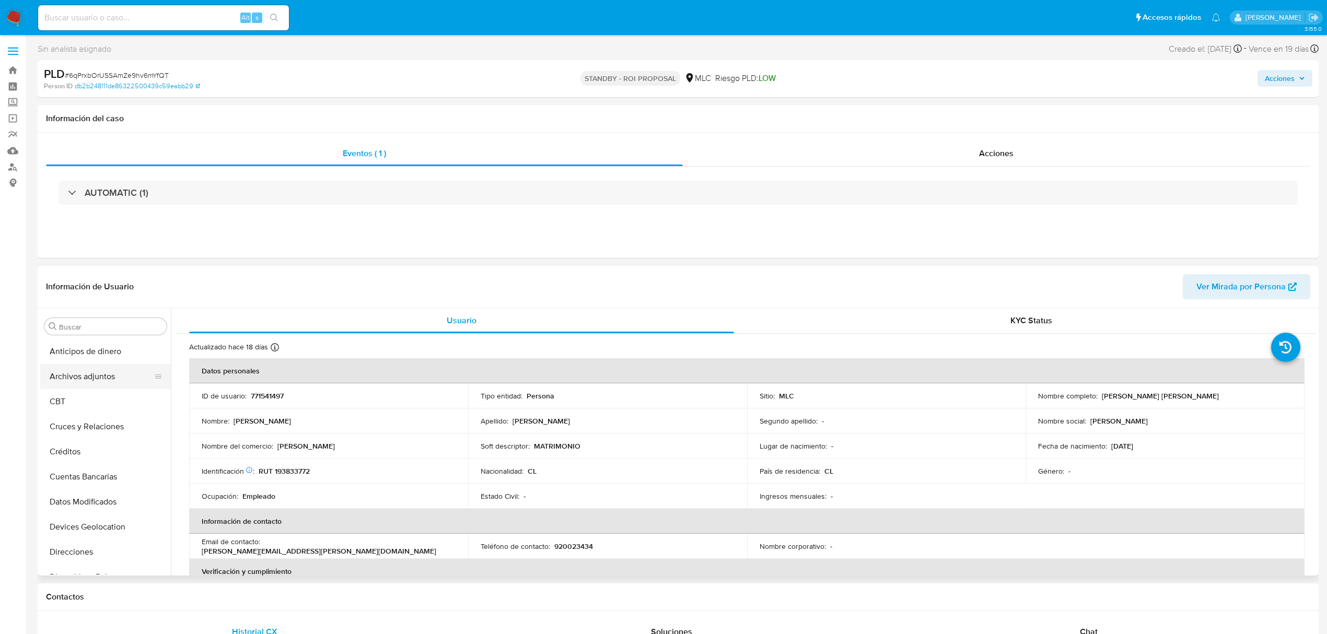
click at [107, 383] on button "Archivos adjuntos" at bounding box center [101, 376] width 122 height 25
select select "10"
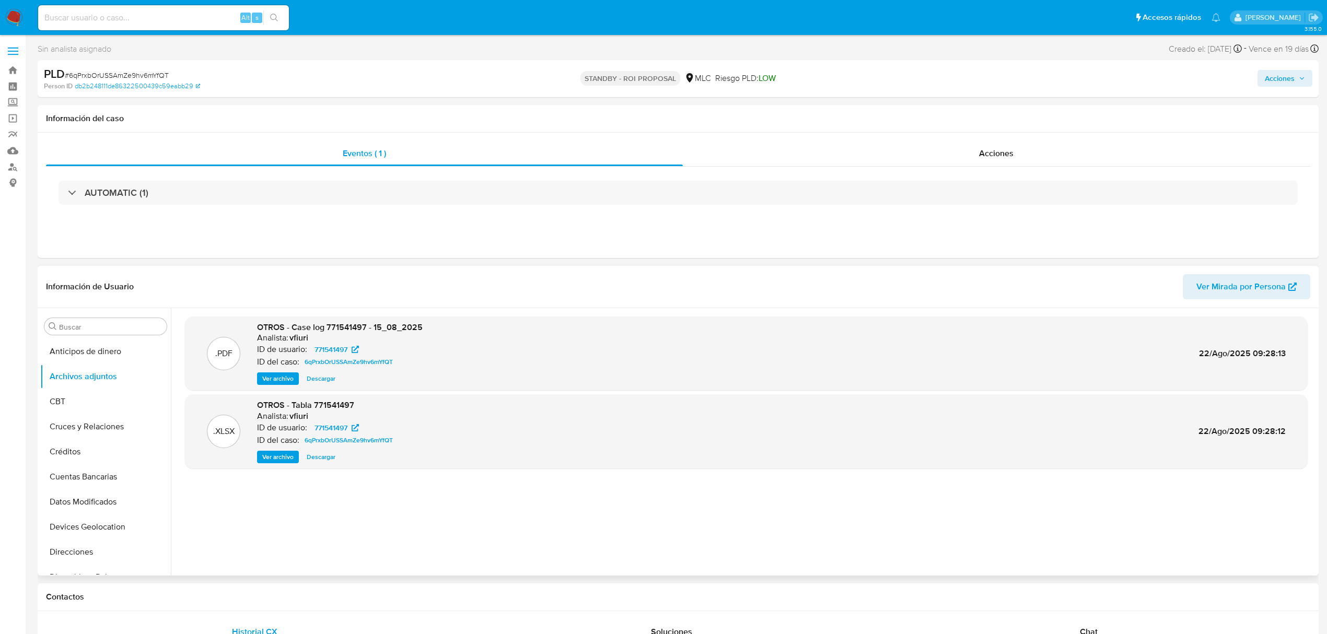
click at [264, 376] on span "Ver archivo" at bounding box center [277, 378] width 31 height 10
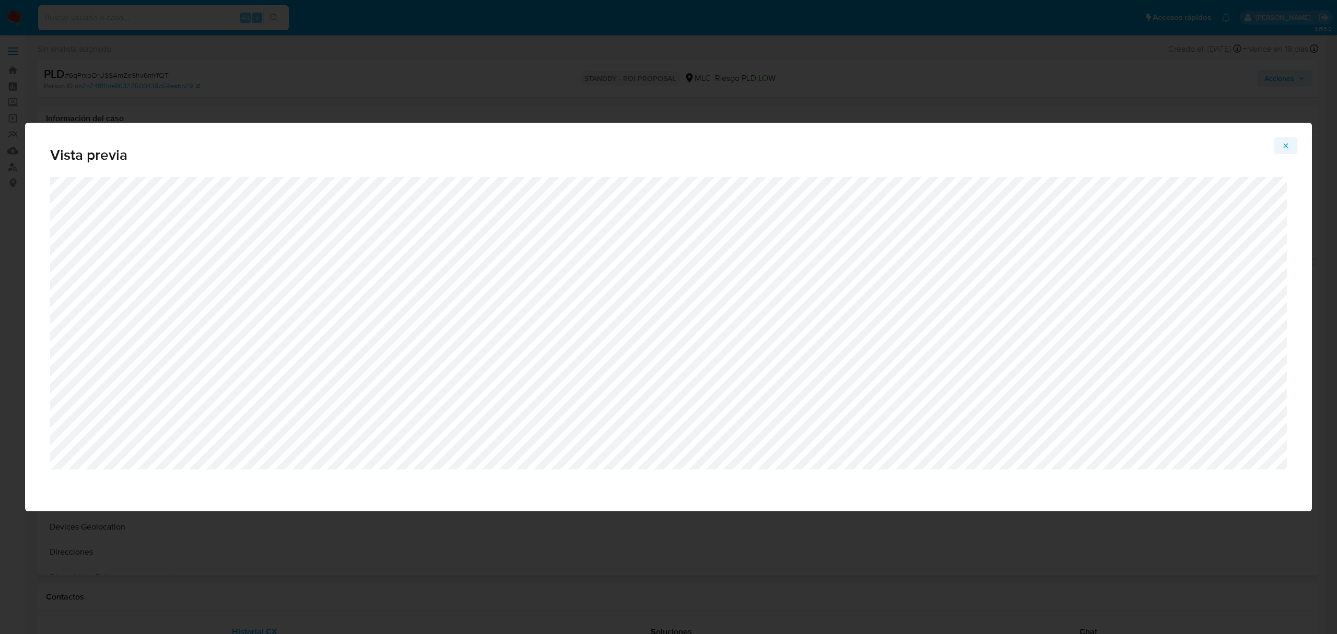
click at [1285, 153] on span "Attachment preview" at bounding box center [1286, 145] width 8 height 15
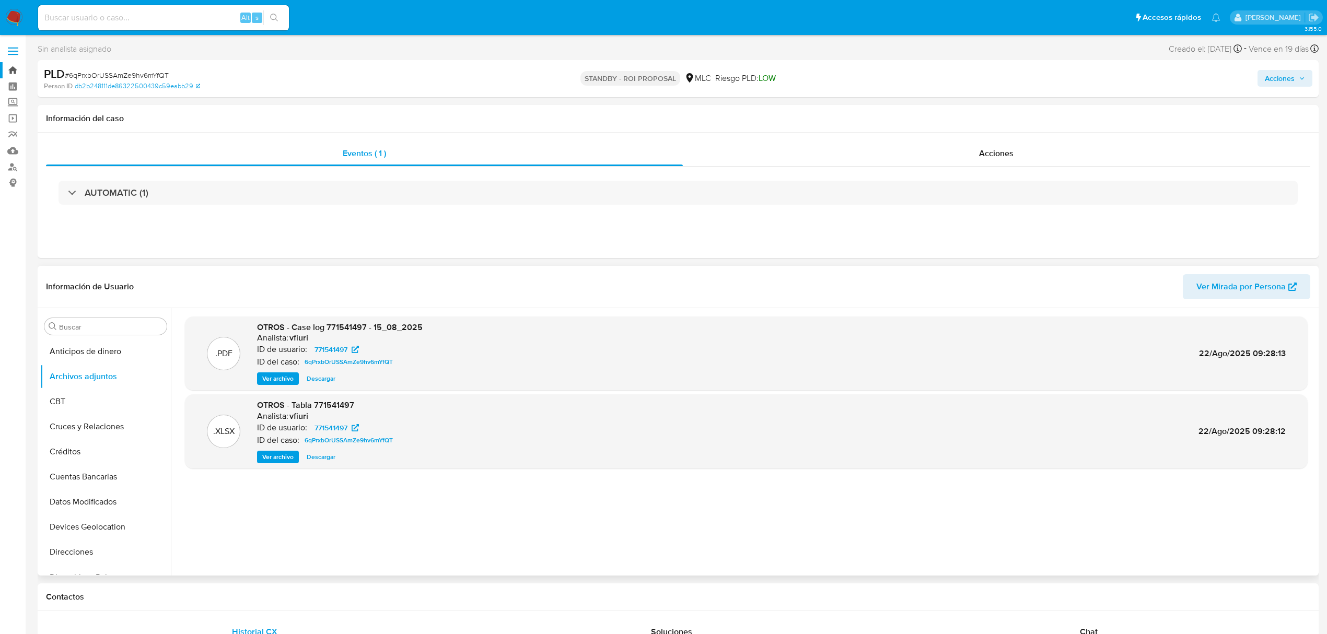
click at [14, 69] on link "Bandeja" at bounding box center [62, 70] width 124 height 16
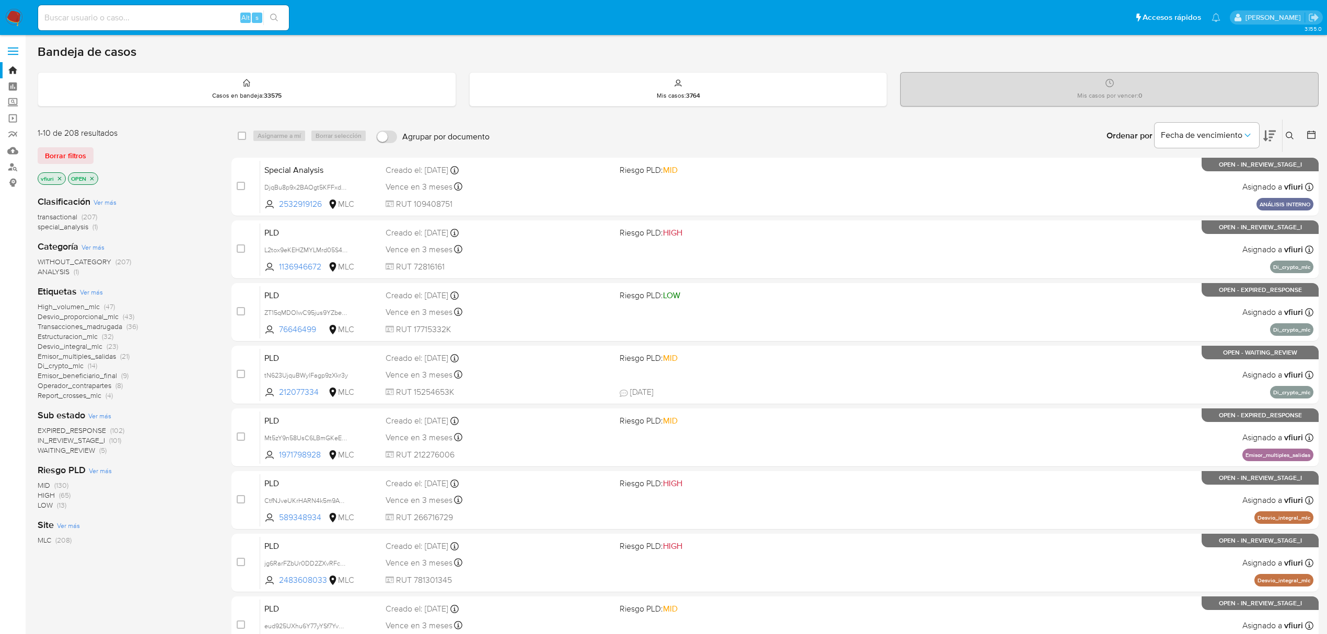
click at [1314, 134] on icon at bounding box center [1311, 135] width 10 height 10
click at [1305, 141] on div at bounding box center [1309, 136] width 19 height 32
click at [1308, 136] on icon at bounding box center [1311, 135] width 10 height 10
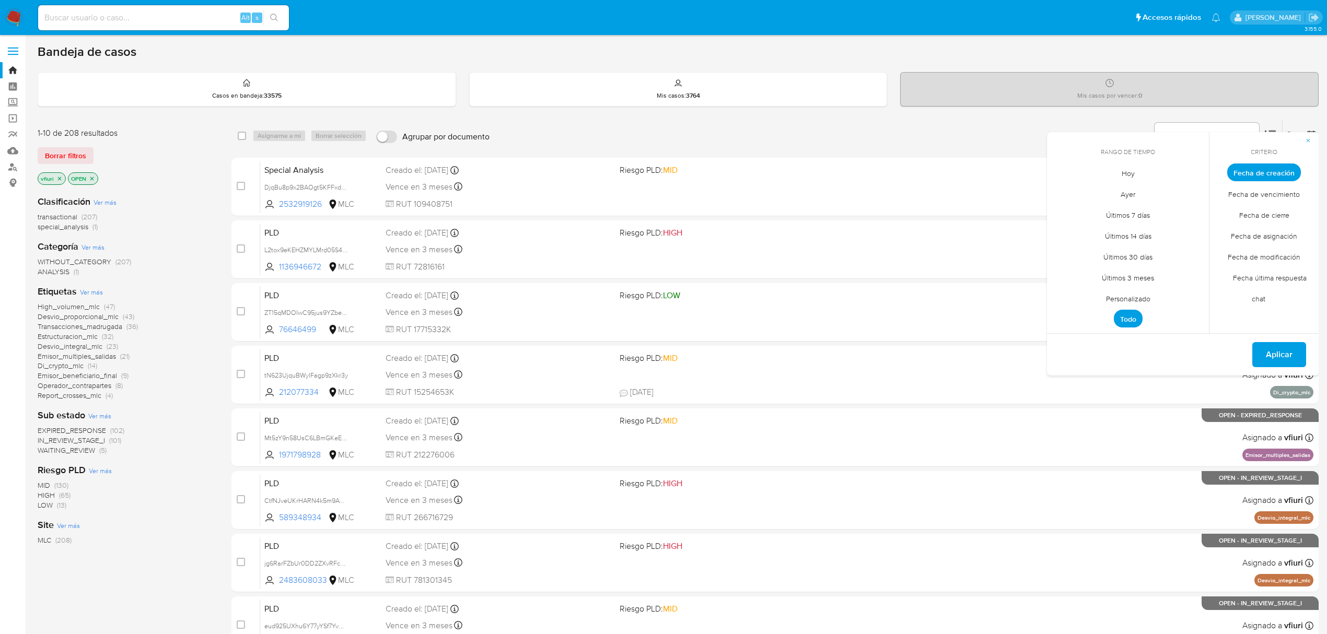
click at [1151, 295] on span "Personalizado" at bounding box center [1128, 298] width 66 height 21
click at [1058, 195] on icon "Mes anterior" at bounding box center [1063, 191] width 13 height 13
click at [1059, 192] on icon "Mes anterior" at bounding box center [1063, 191] width 13 height 13
click at [1132, 271] on button "12" at bounding box center [1127, 272] width 17 height 17
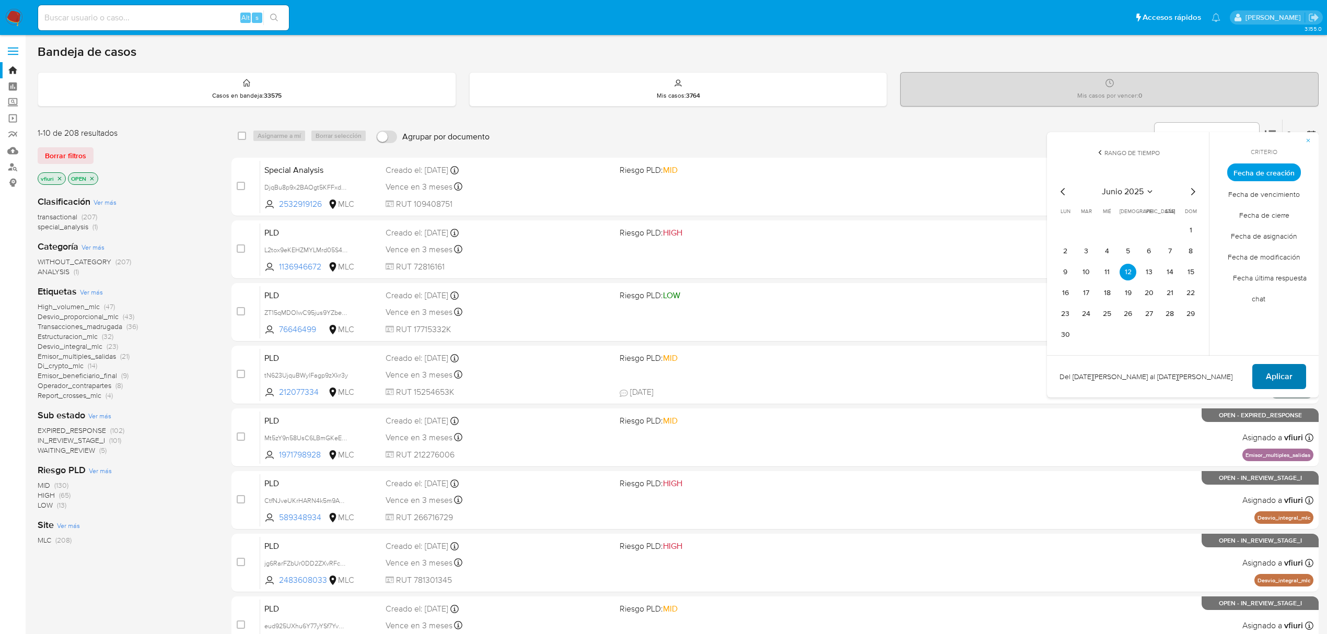
click at [1269, 367] on span "Aplicar" at bounding box center [1279, 376] width 27 height 23
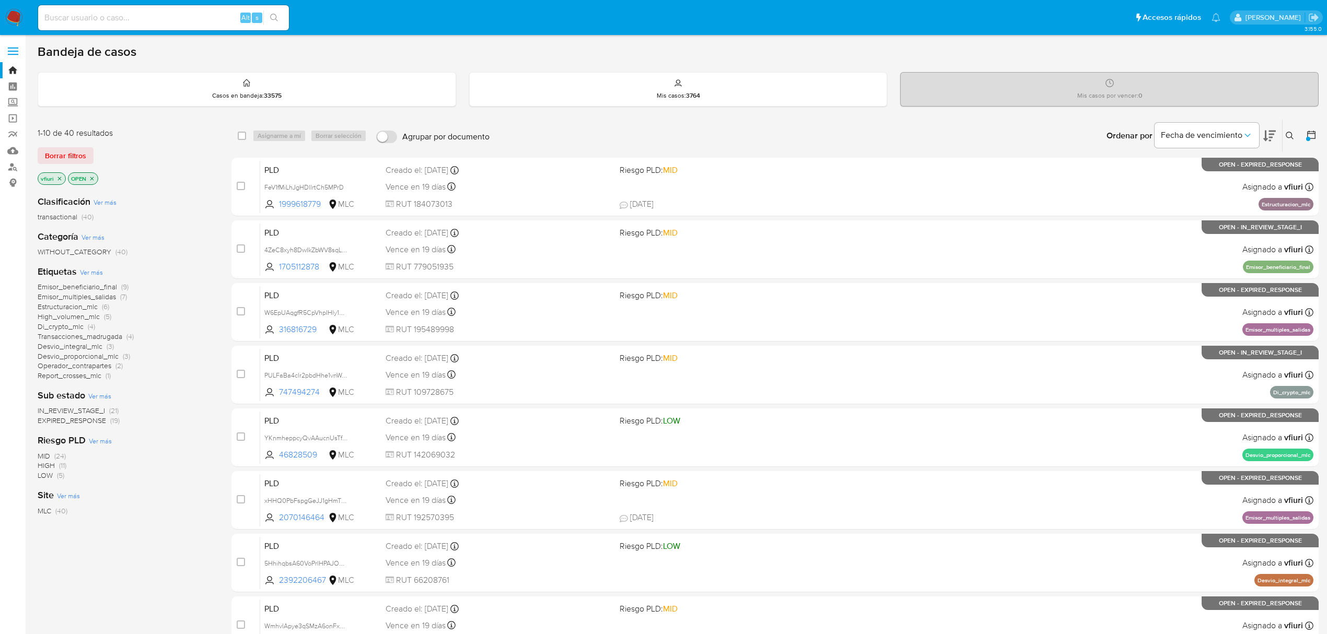
scroll to position [190, 0]
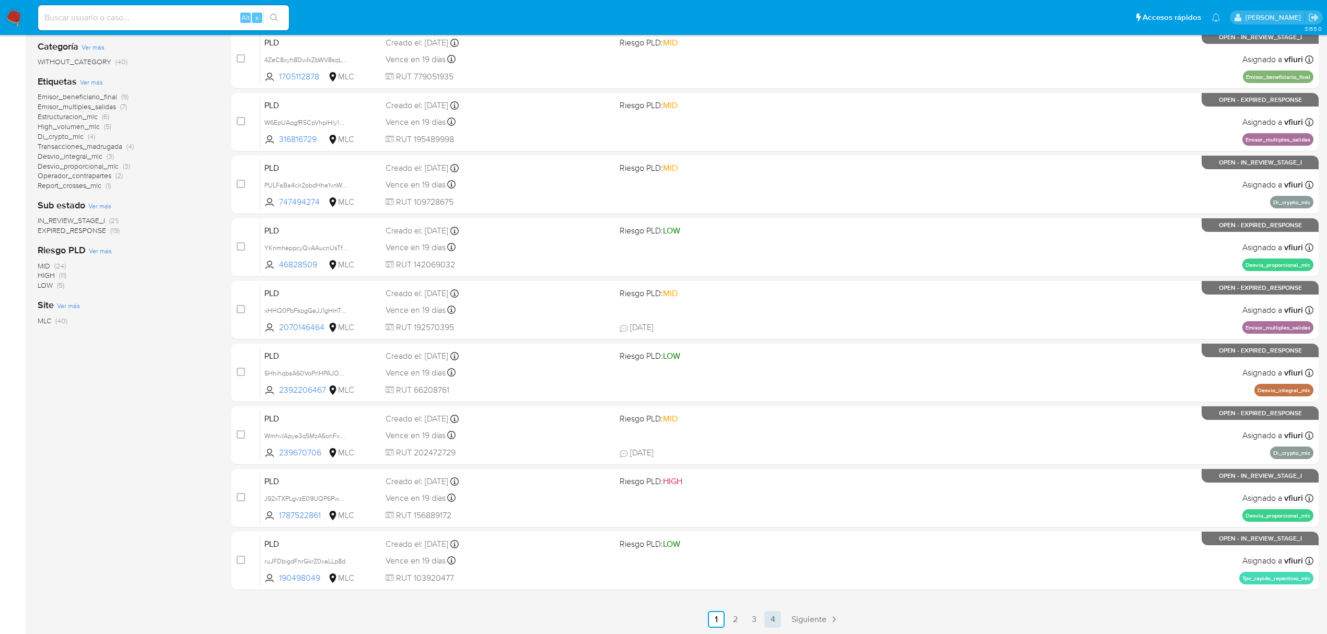
click at [780, 617] on link "4" at bounding box center [772, 619] width 17 height 17
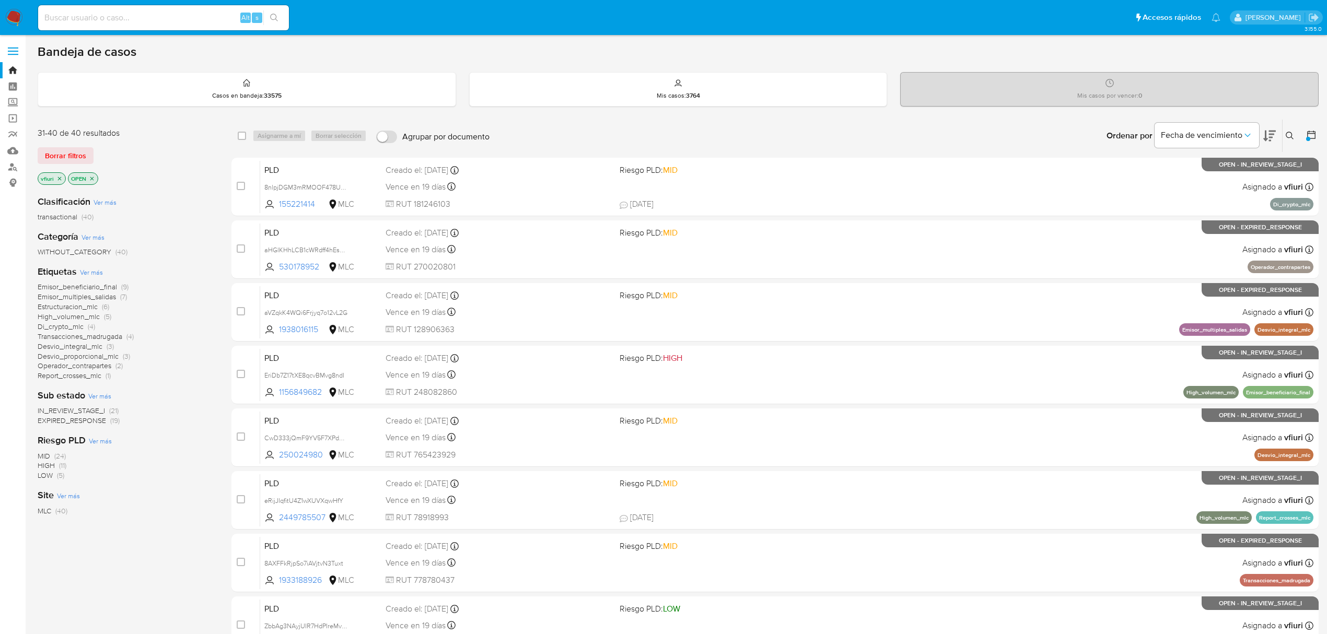
click at [73, 418] on span "EXPIRED_RESPONSE" at bounding box center [72, 420] width 68 height 10
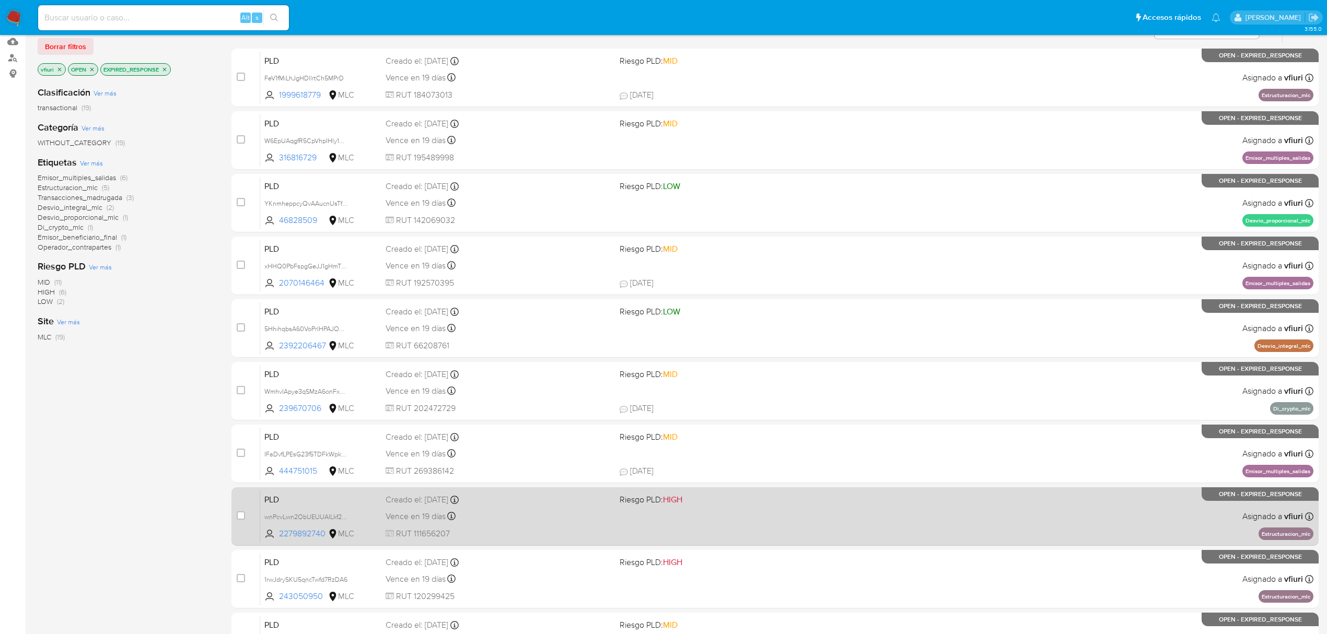
scroll to position [190, 0]
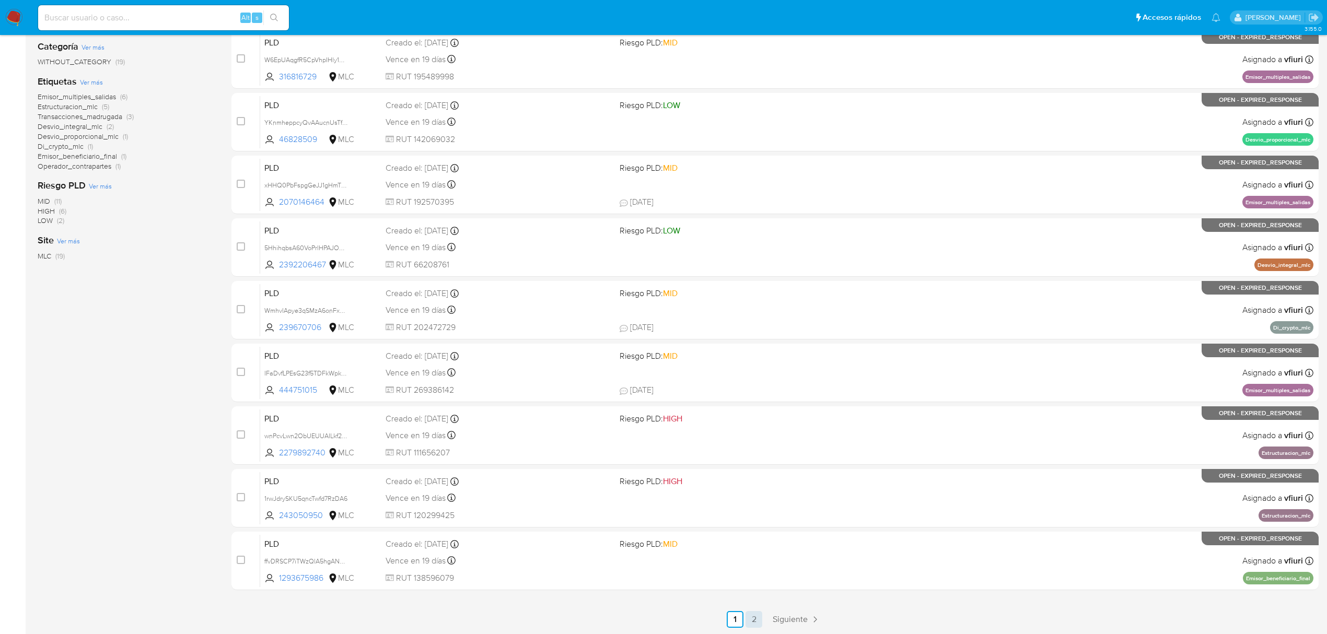
click at [753, 621] on link "2" at bounding box center [753, 619] width 17 height 17
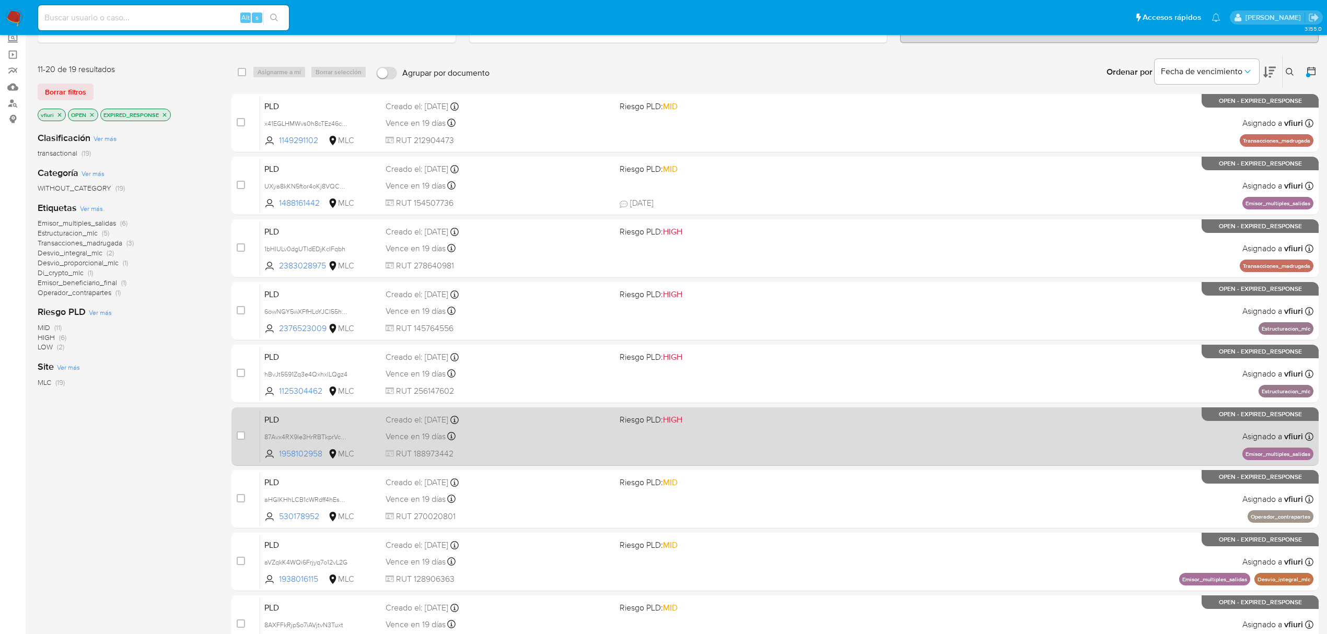
scroll to position [127, 0]
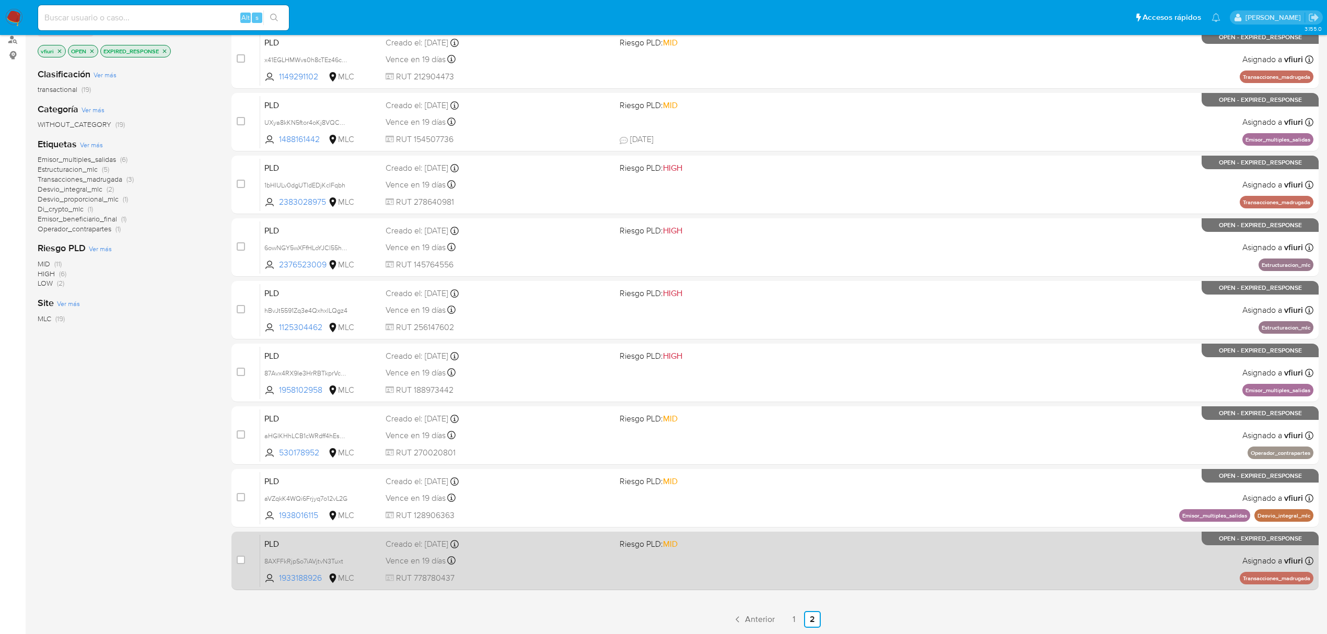
click at [631, 546] on span "Riesgo PLD: MID" at bounding box center [648, 543] width 58 height 11
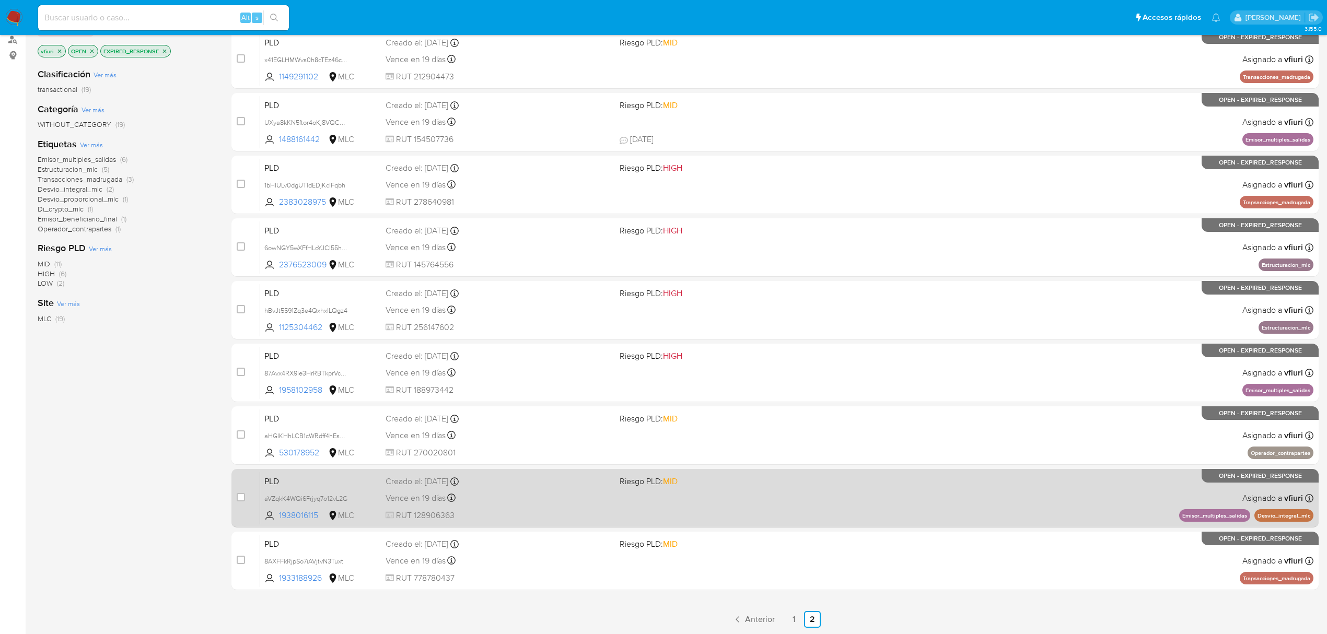
click at [757, 502] on div "PLD aVZqkK4WQi6Frjyq7o12vL2G 1938016115 MLC Riesgo PLD: MID Creado el: 12/06/20…" at bounding box center [786, 498] width 1053 height 53
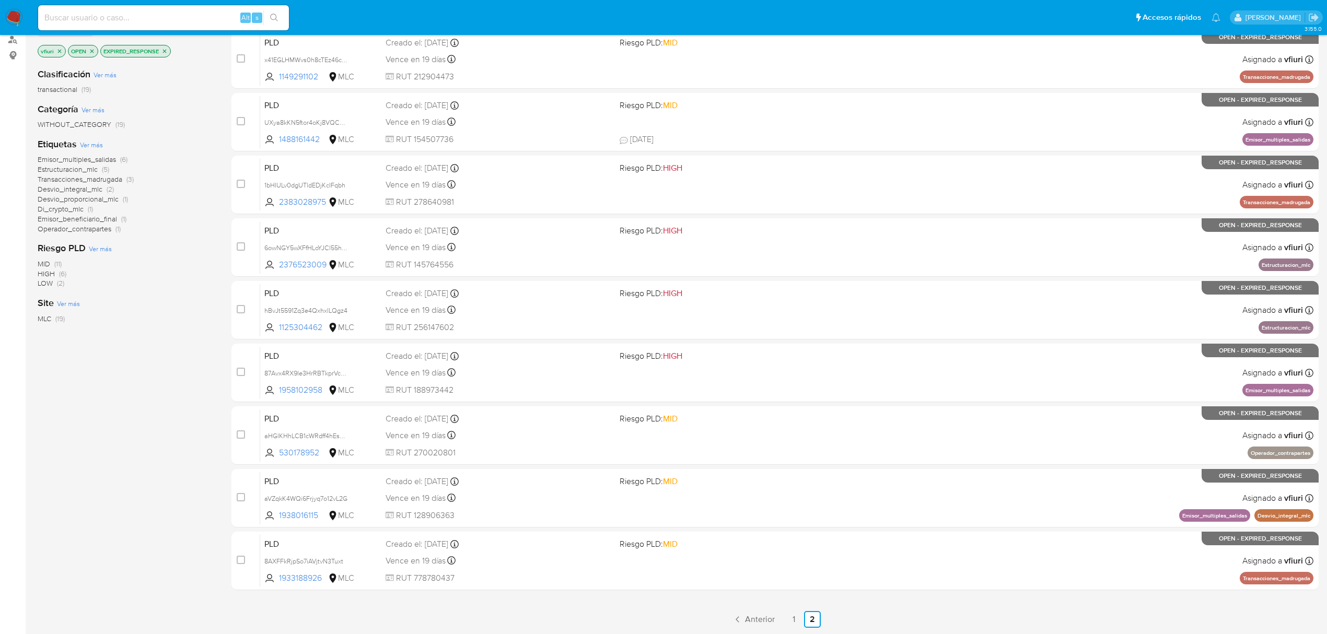
click at [91, 158] on span "Emisor_multiples_salidas" at bounding box center [77, 159] width 78 height 10
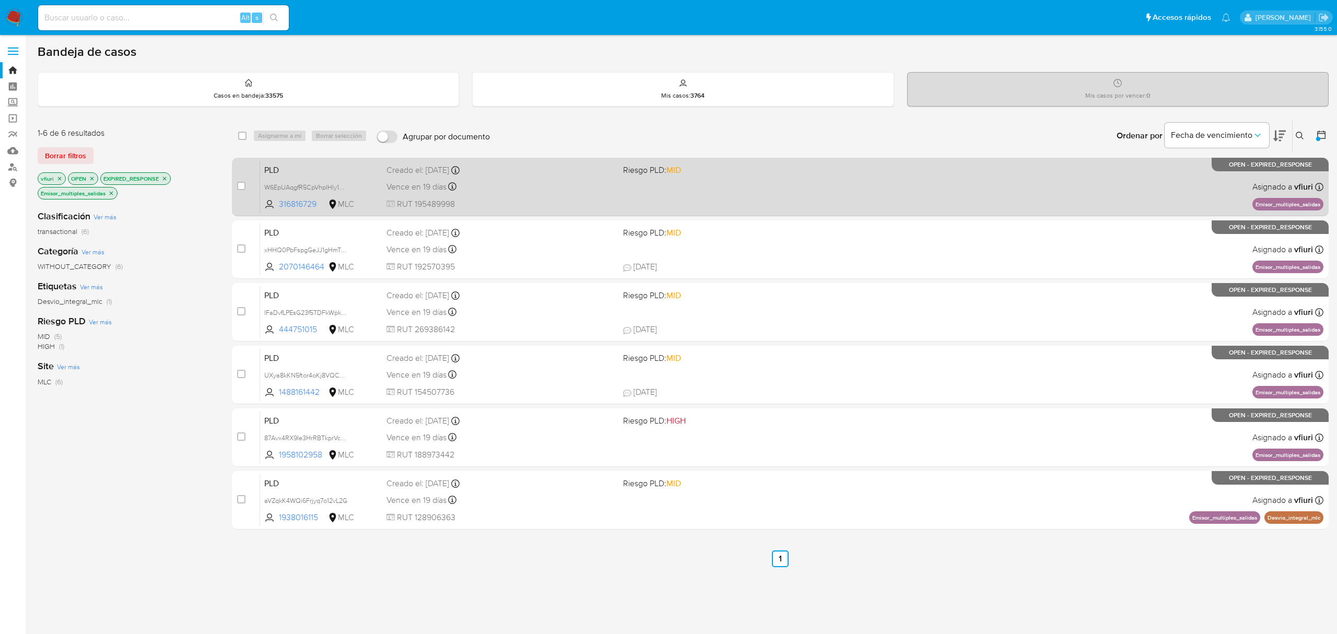
click at [703, 202] on div "PLD W6EpUAqgfR5CpVhpIHly1u4A 316816729 MLC Riesgo PLD: MID Creado el: 12/06/202…" at bounding box center [791, 186] width 1063 height 53
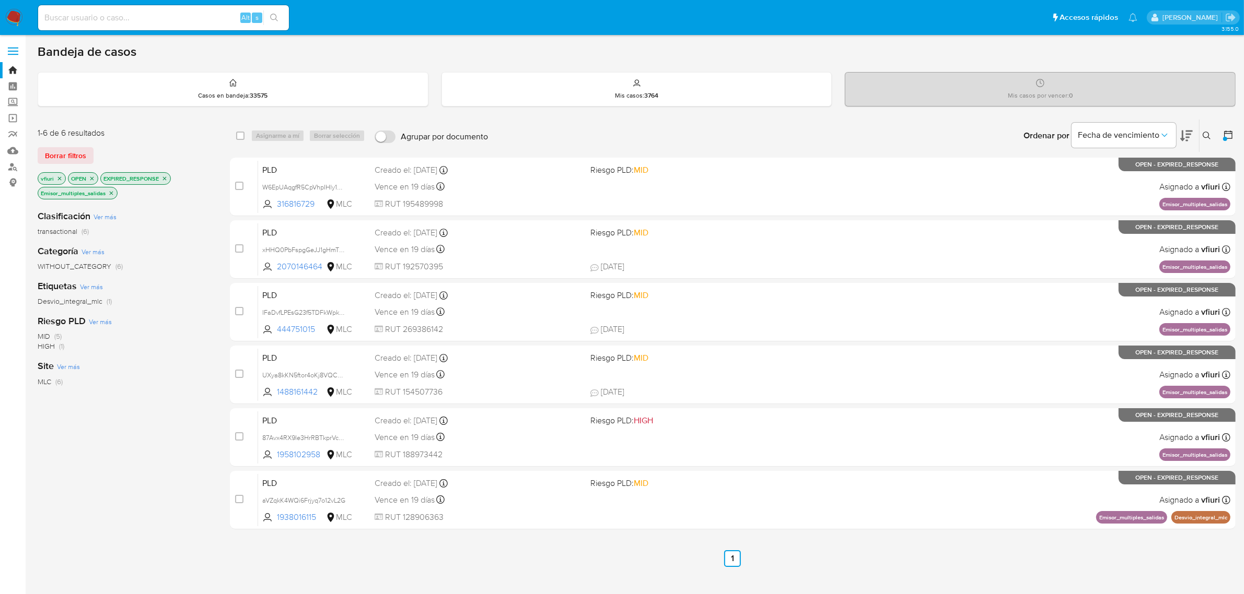
click at [1198, 136] on div "Ordenar por Fecha de vencimiento" at bounding box center [1107, 136] width 184 height 32
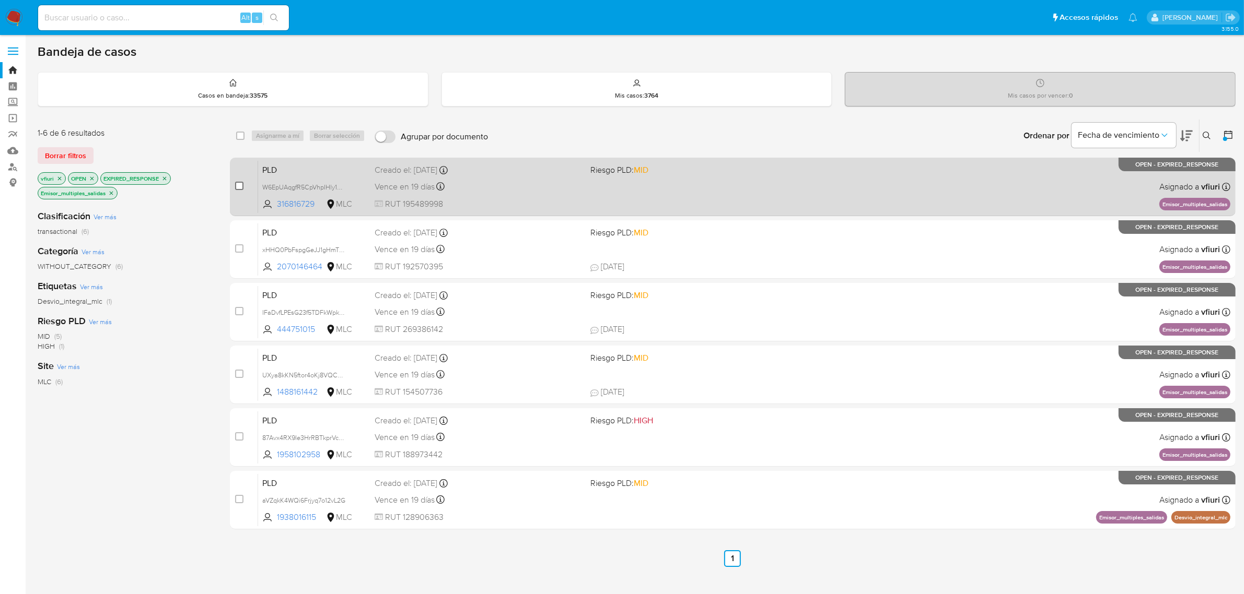
click at [236, 183] on input "checkbox" at bounding box center [239, 186] width 8 height 8
checkbox input "true"
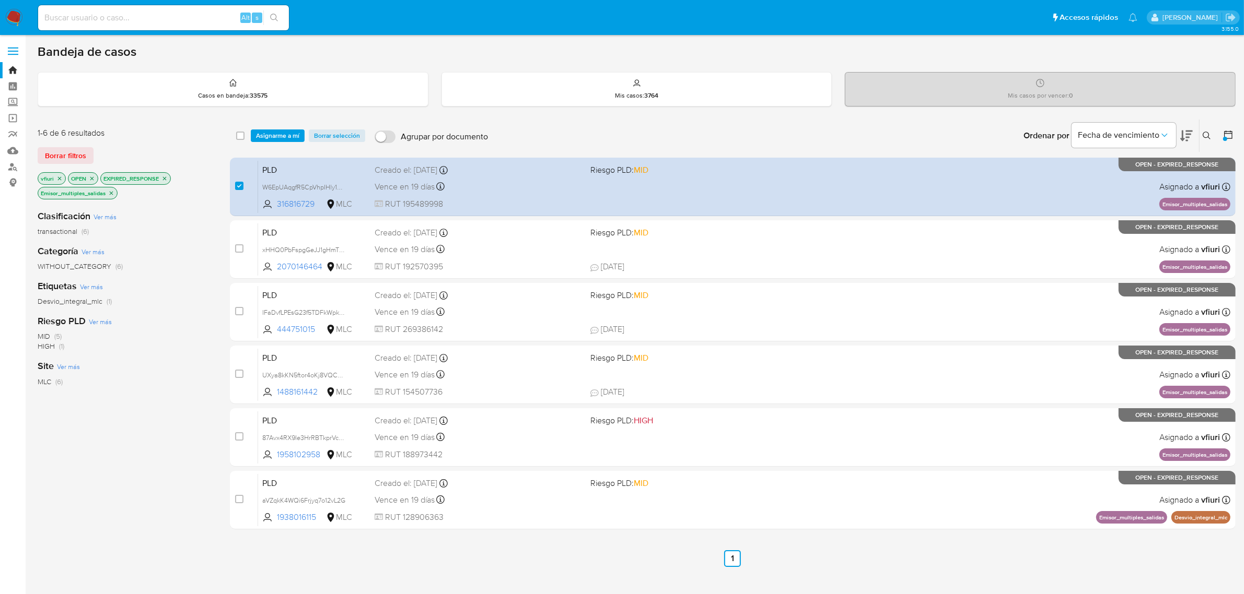
click at [272, 142] on div "select-all-cases-checkbox Asignarme a mí Borrar selección Agrupar por documento…" at bounding box center [732, 136] width 1005 height 32
click at [272, 137] on span "Asignarme a mí" at bounding box center [277, 136] width 43 height 10
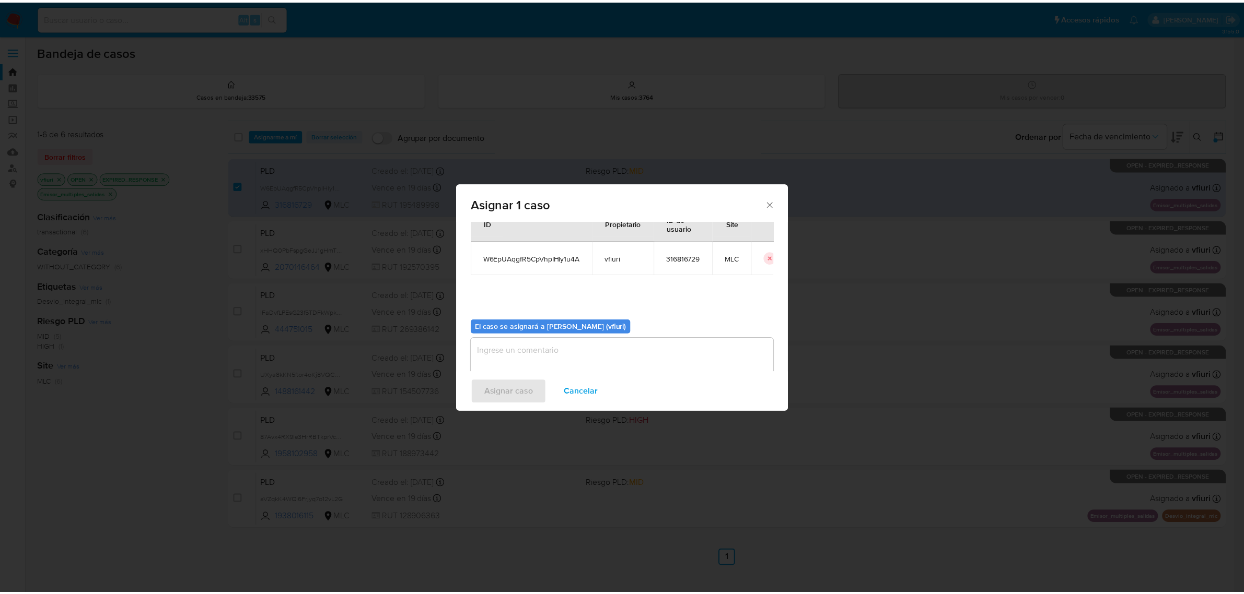
scroll to position [53, 0]
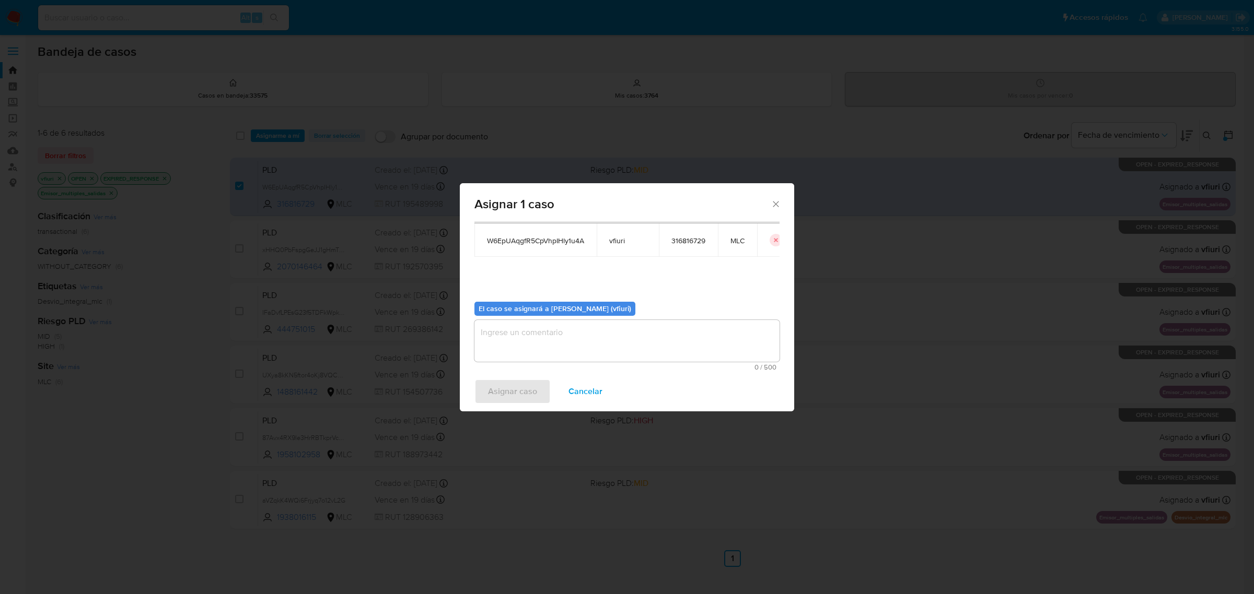
click at [573, 344] on textarea "assign-modal" at bounding box center [626, 341] width 305 height 42
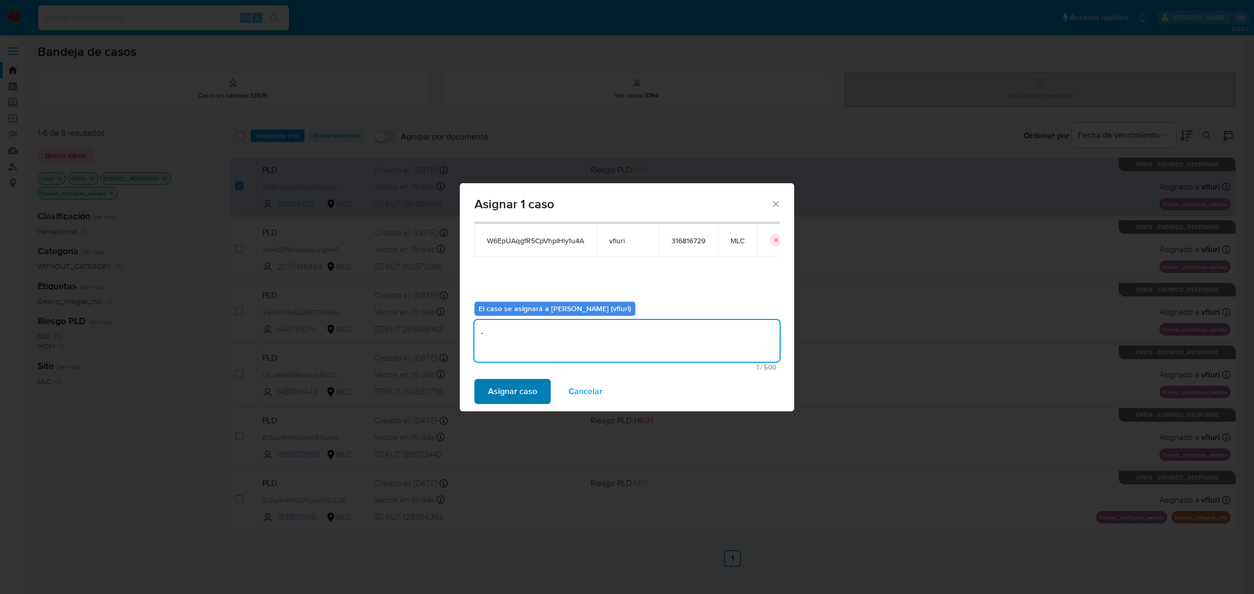
type textarea "-"
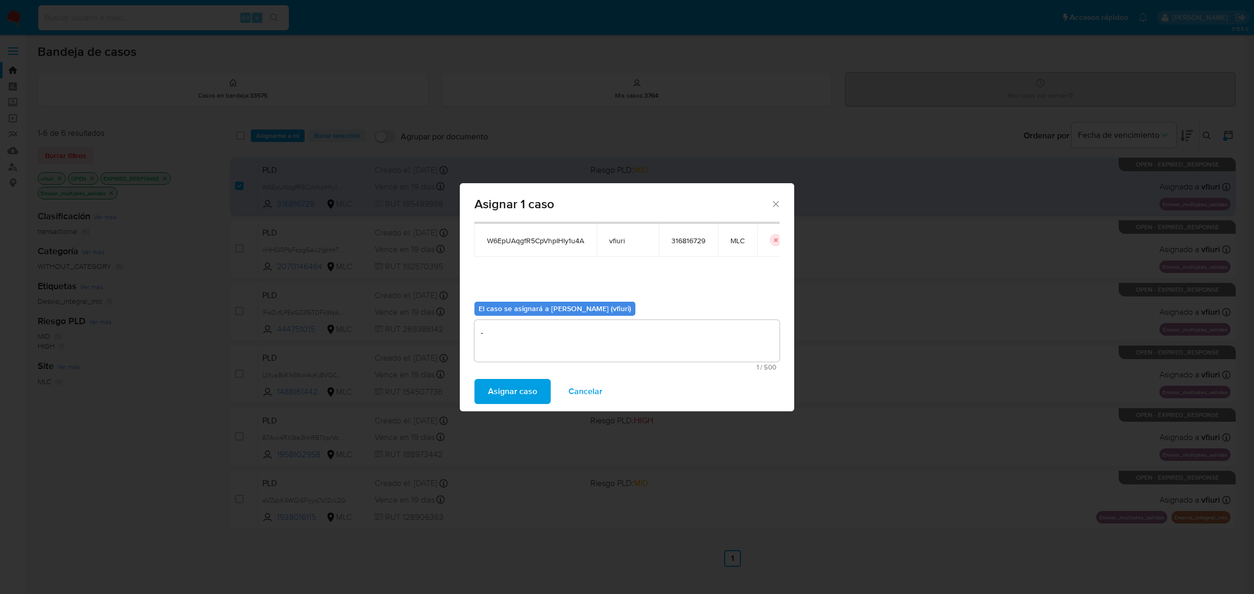
click at [523, 384] on span "Asignar caso" at bounding box center [512, 391] width 49 height 23
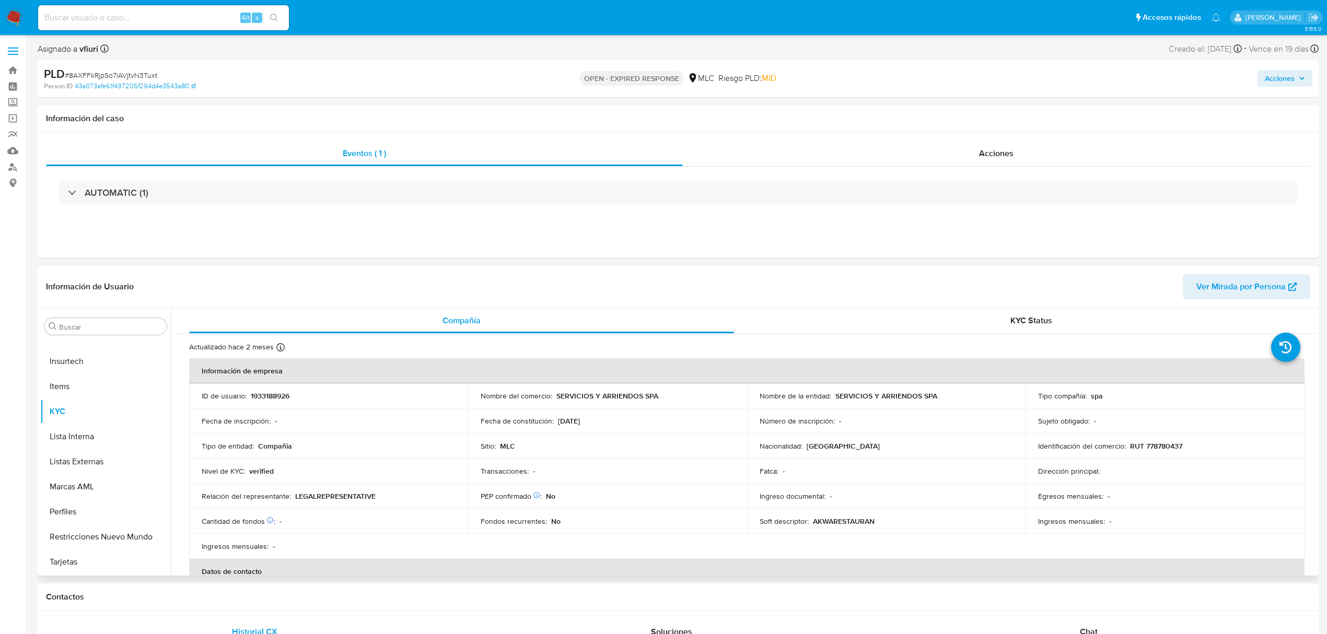
select select "10"
click at [267, 394] on p "1933188926" at bounding box center [270, 395] width 39 height 9
copy p "1933188926"
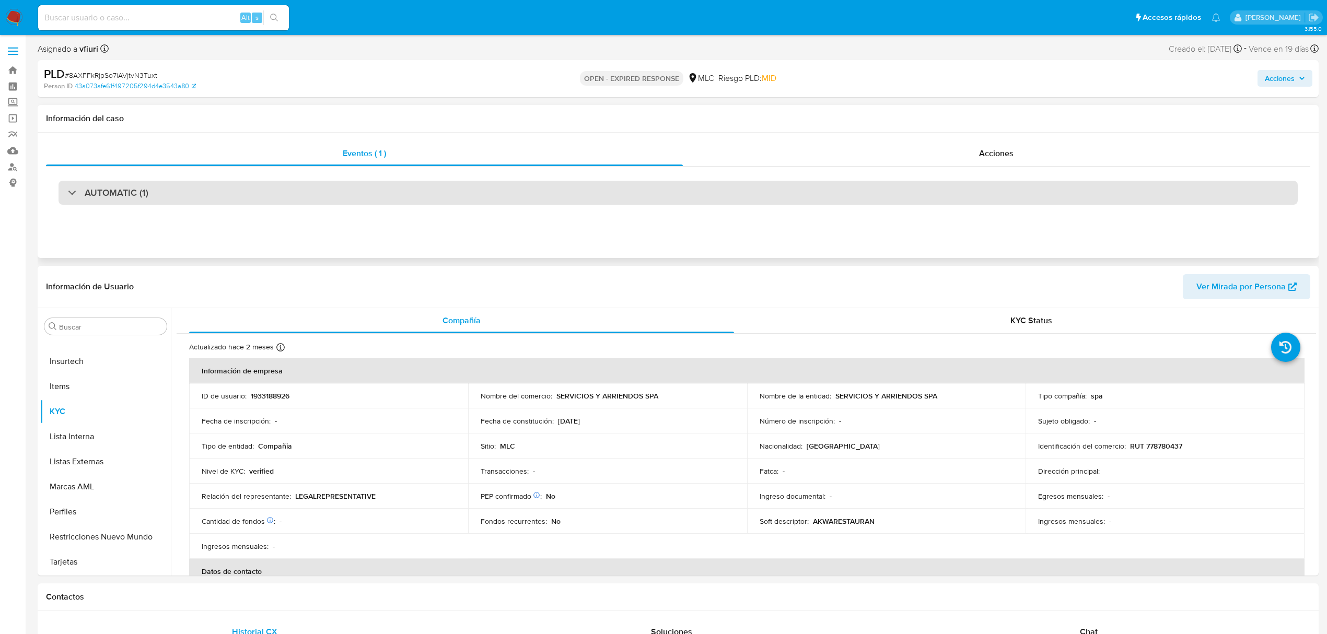
click at [474, 187] on div "AUTOMATIC (1)" at bounding box center [677, 193] width 1239 height 24
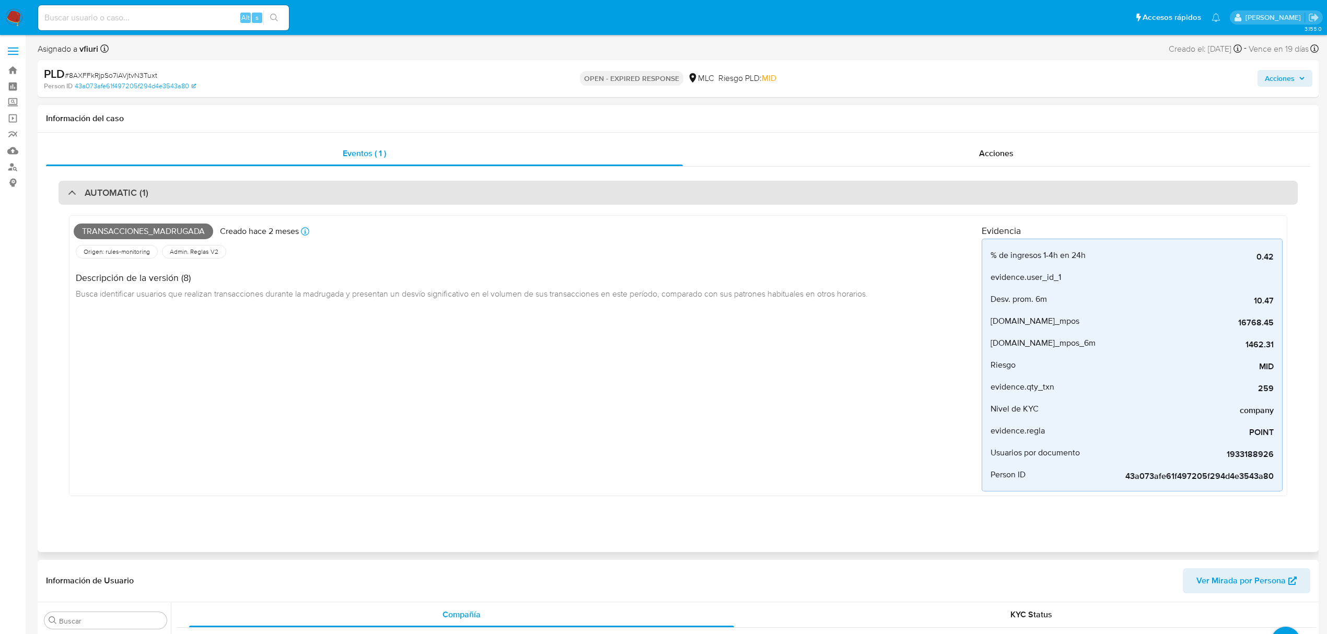
click at [474, 187] on div "AUTOMATIC (1)" at bounding box center [677, 193] width 1239 height 24
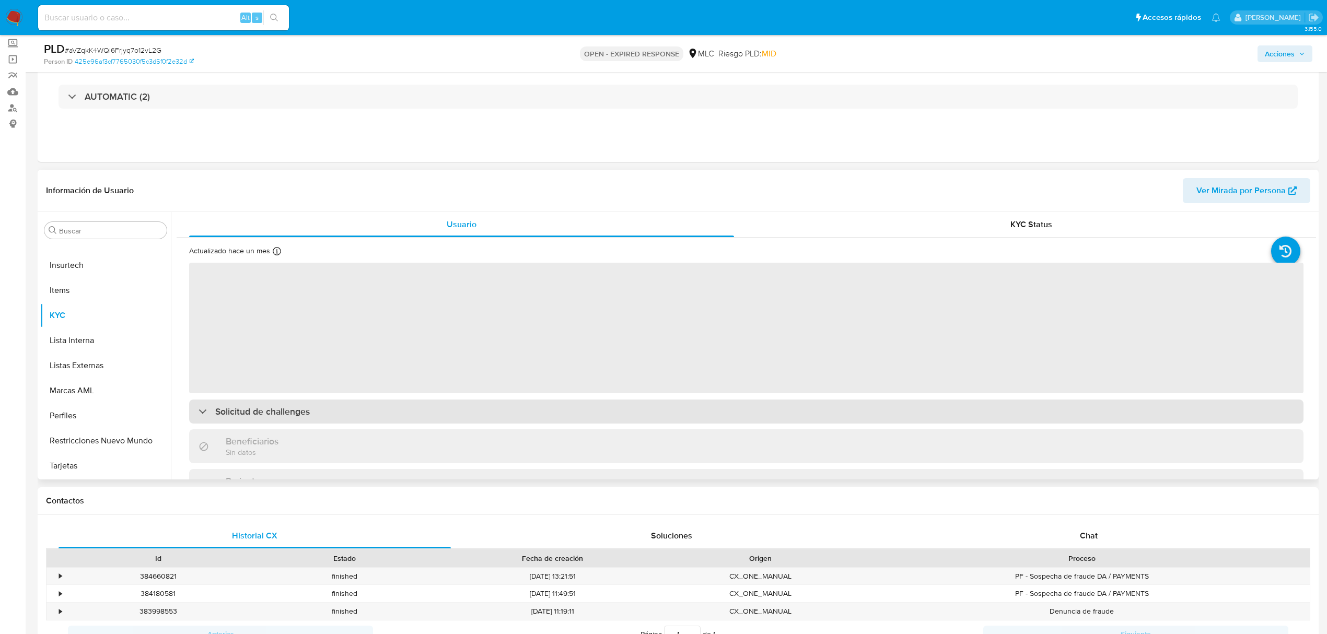
scroll to position [139, 0]
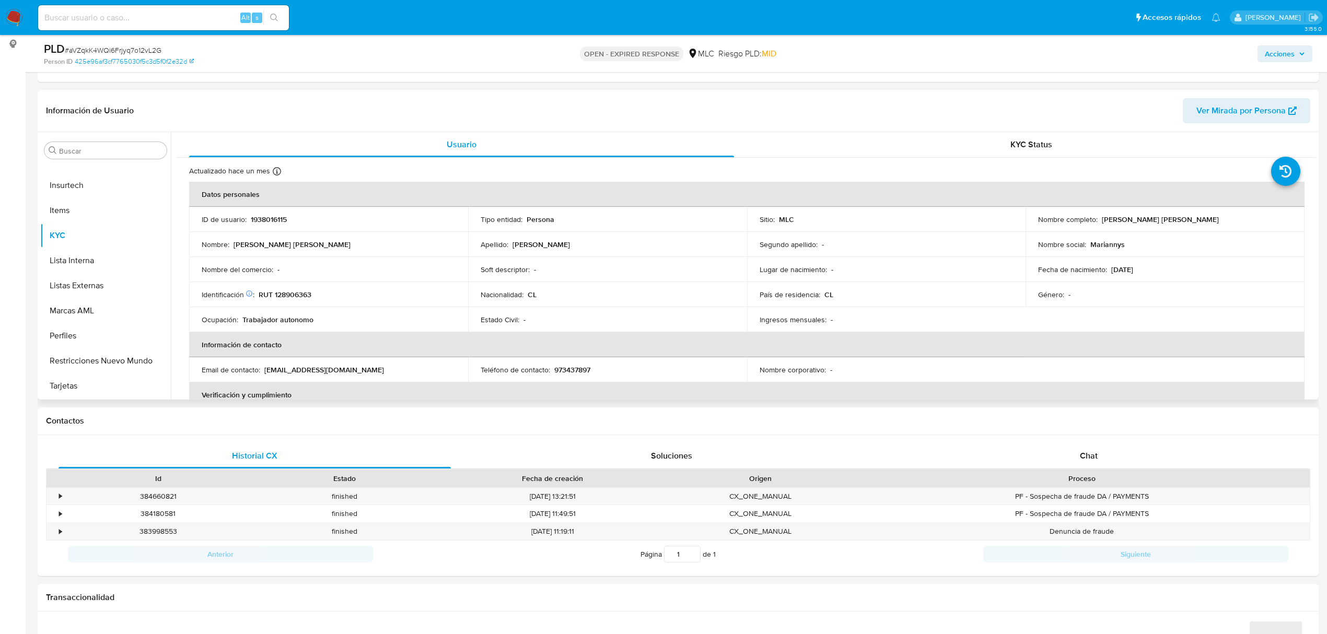
select select "10"
click at [263, 217] on p "1938016115" at bounding box center [269, 219] width 36 height 9
copy p "1938016115"
click at [291, 292] on p "RUT 128906363" at bounding box center [285, 294] width 53 height 9
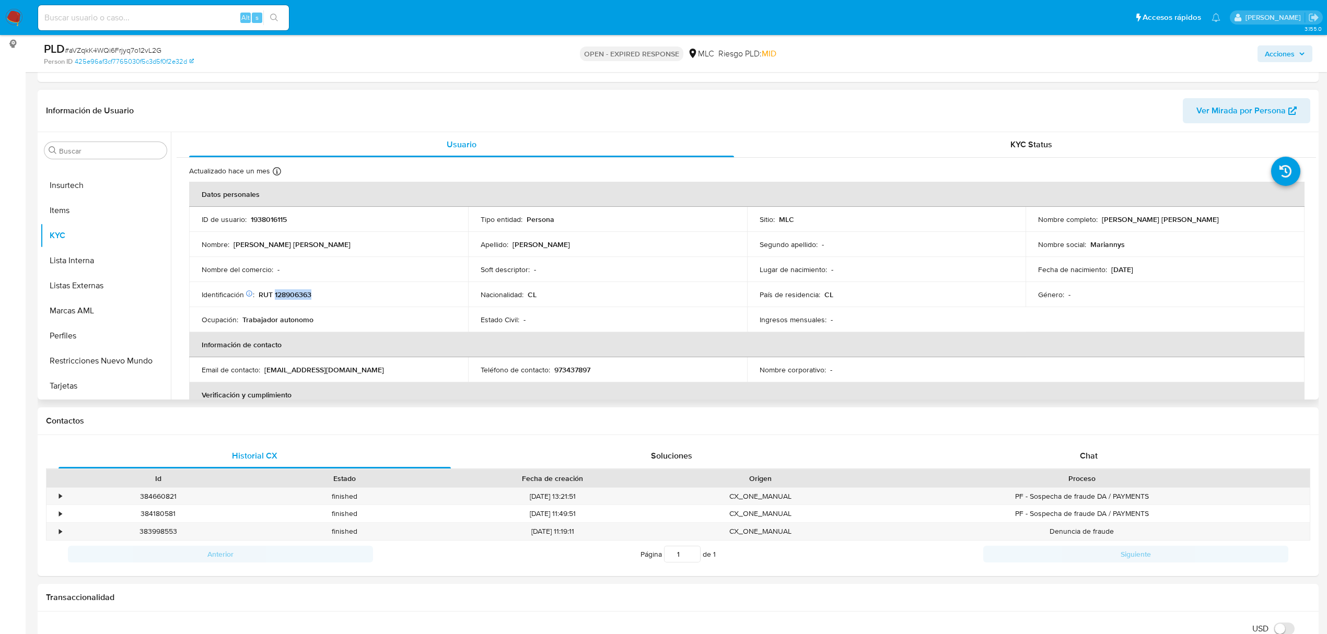
click at [291, 292] on p "RUT 128906363" at bounding box center [285, 294] width 53 height 9
copy p "128906363"
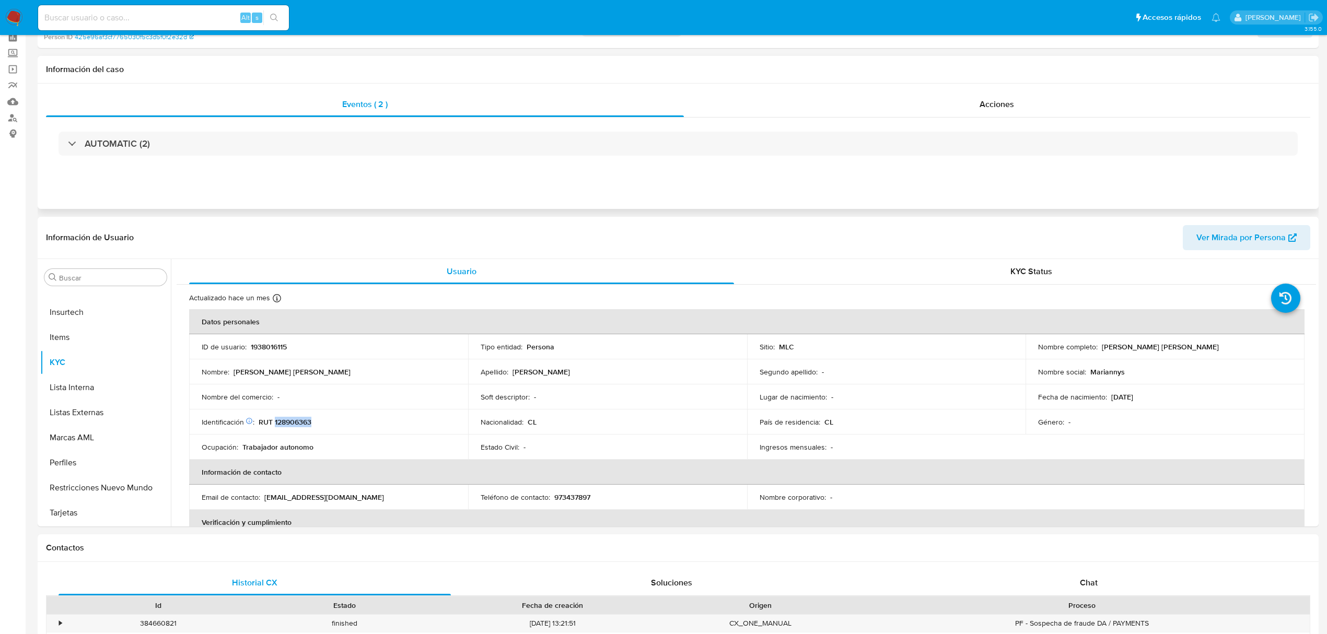
scroll to position [0, 0]
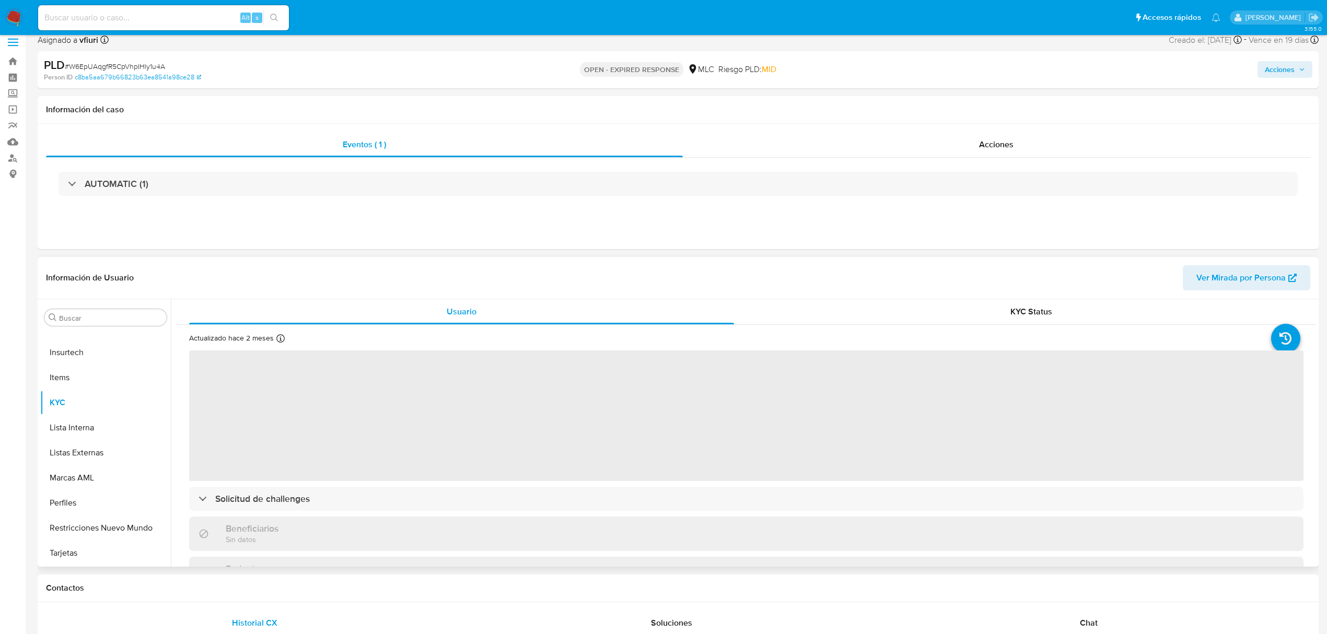
scroll to position [139, 0]
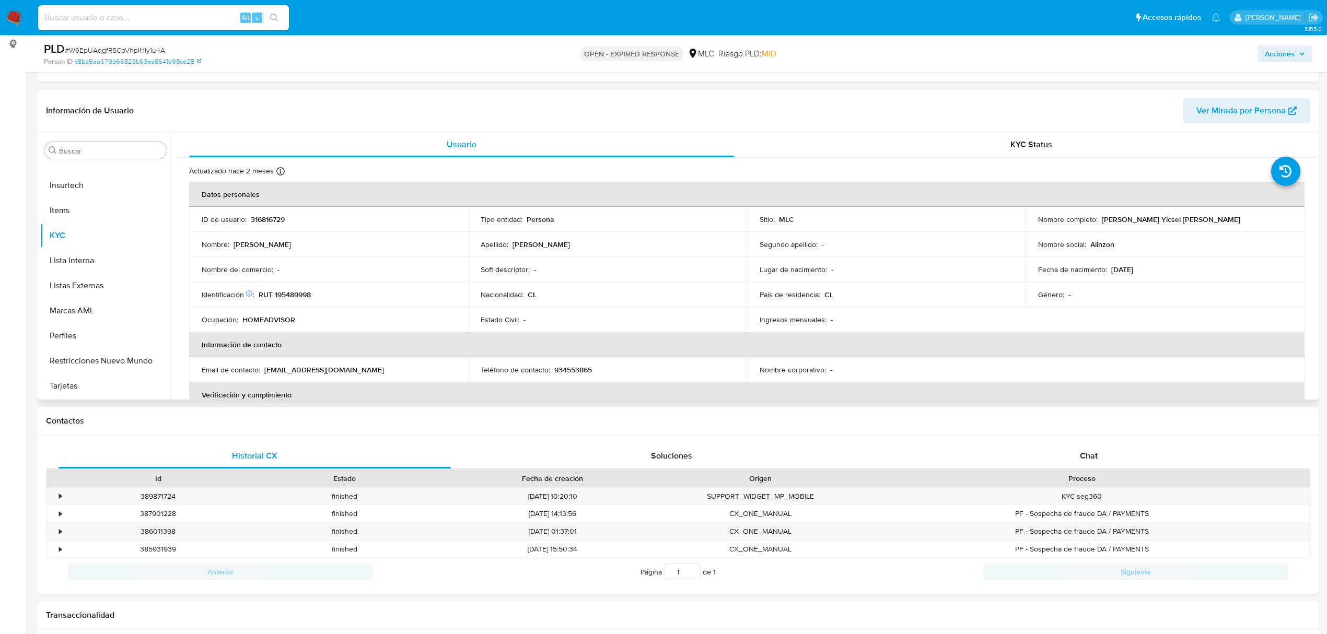
select select "10"
click at [281, 217] on p "316816729" at bounding box center [268, 219] width 34 height 9
copy p "316816729"
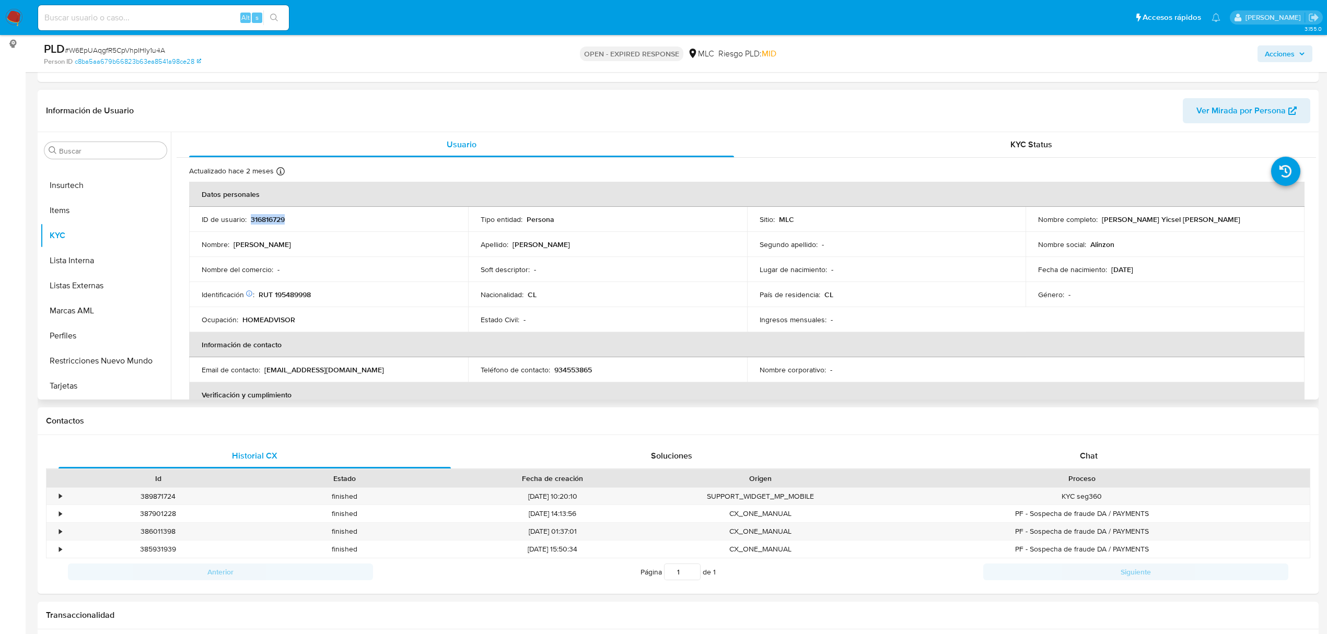
copy p "316816729"
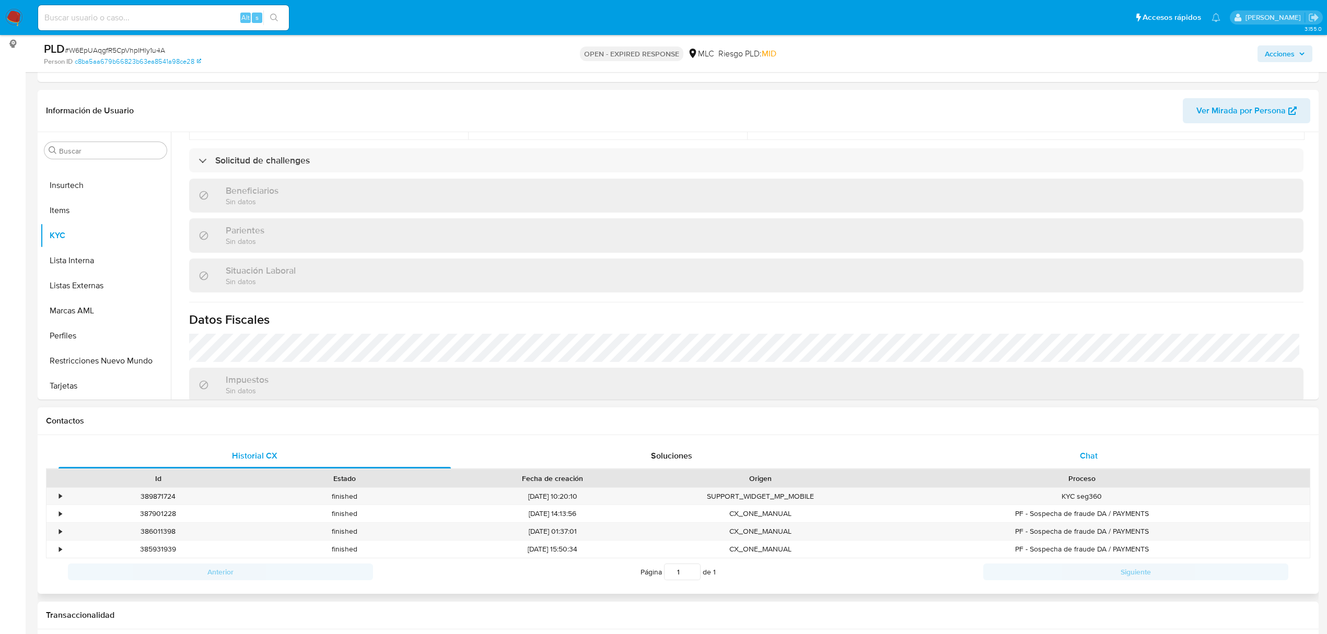
click at [1099, 458] on div "Chat" at bounding box center [1089, 455] width 392 height 25
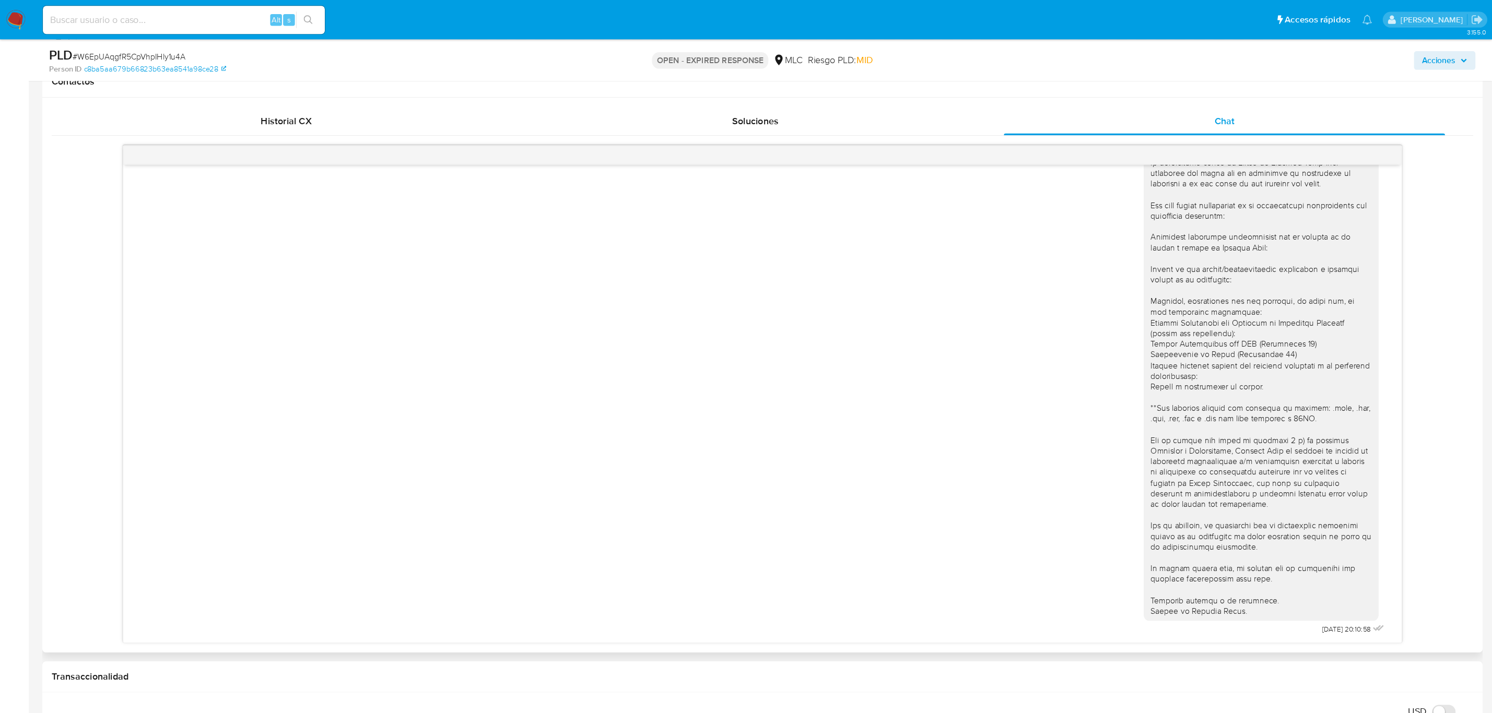
scroll to position [0, 0]
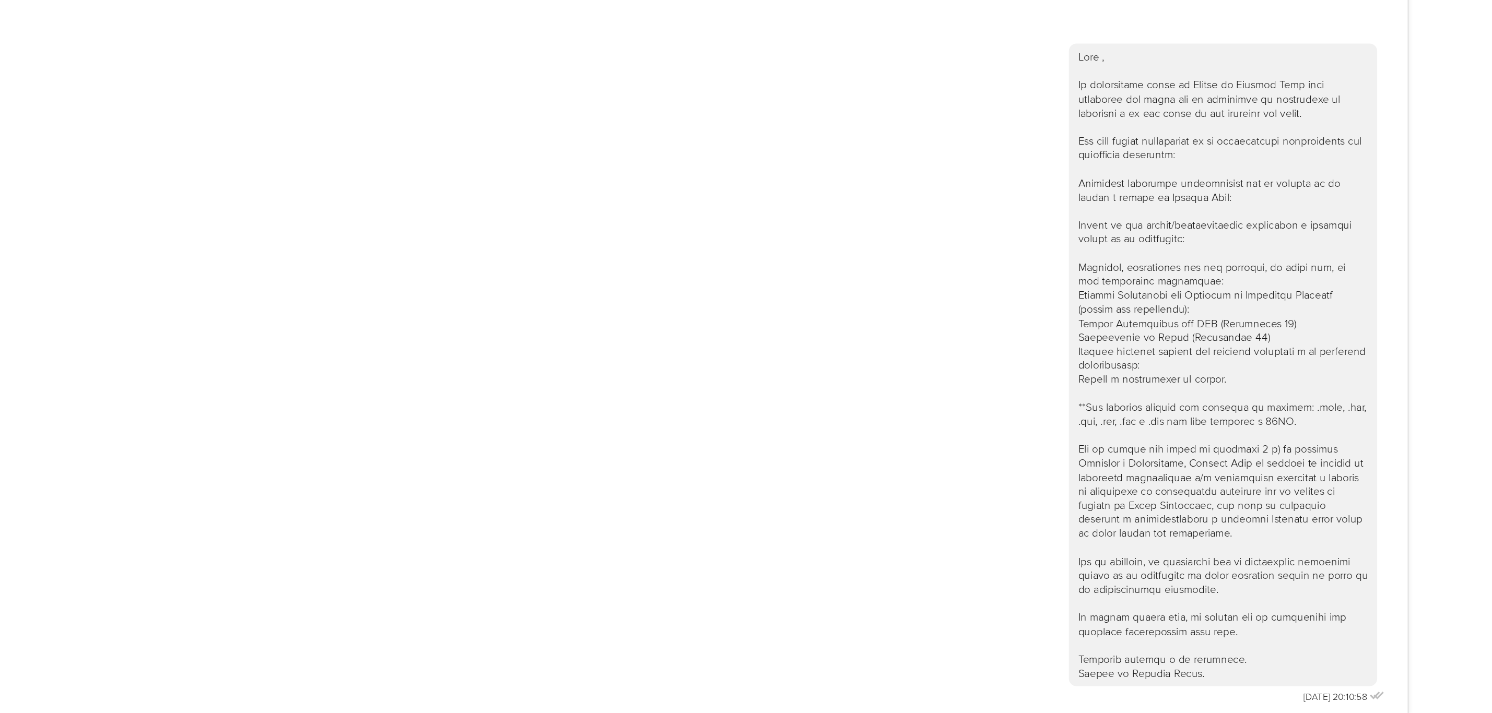
click at [1082, 634] on div "06/08/2025 20:10:58" at bounding box center [760, 417] width 1259 height 458
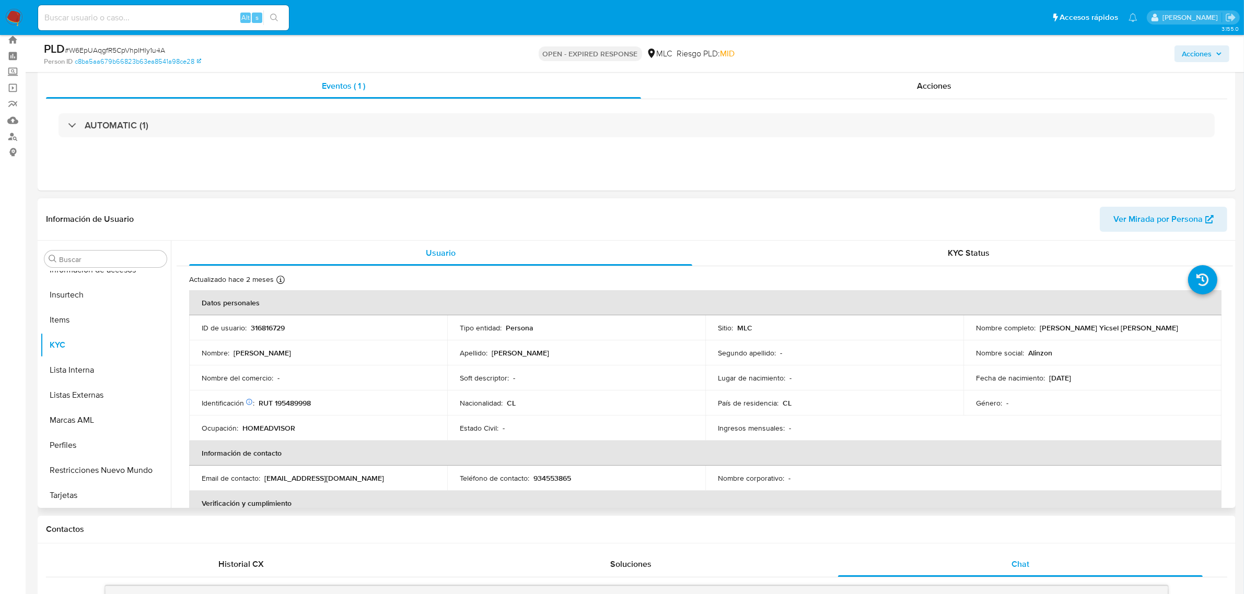
click at [1057, 323] on p "[PERSON_NAME]" at bounding box center [1067, 327] width 57 height 9
click at [84, 463] on button "Restricciones Nuevo Mundo" at bounding box center [101, 470] width 122 height 25
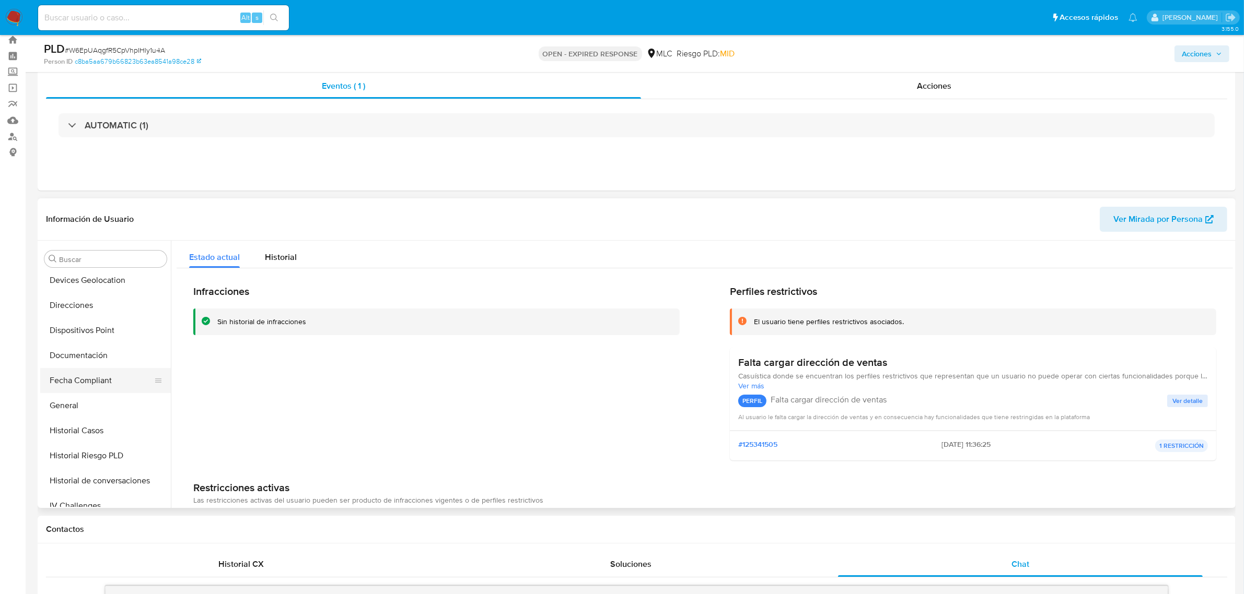
click at [95, 368] on button "Fecha Compliant" at bounding box center [101, 380] width 122 height 25
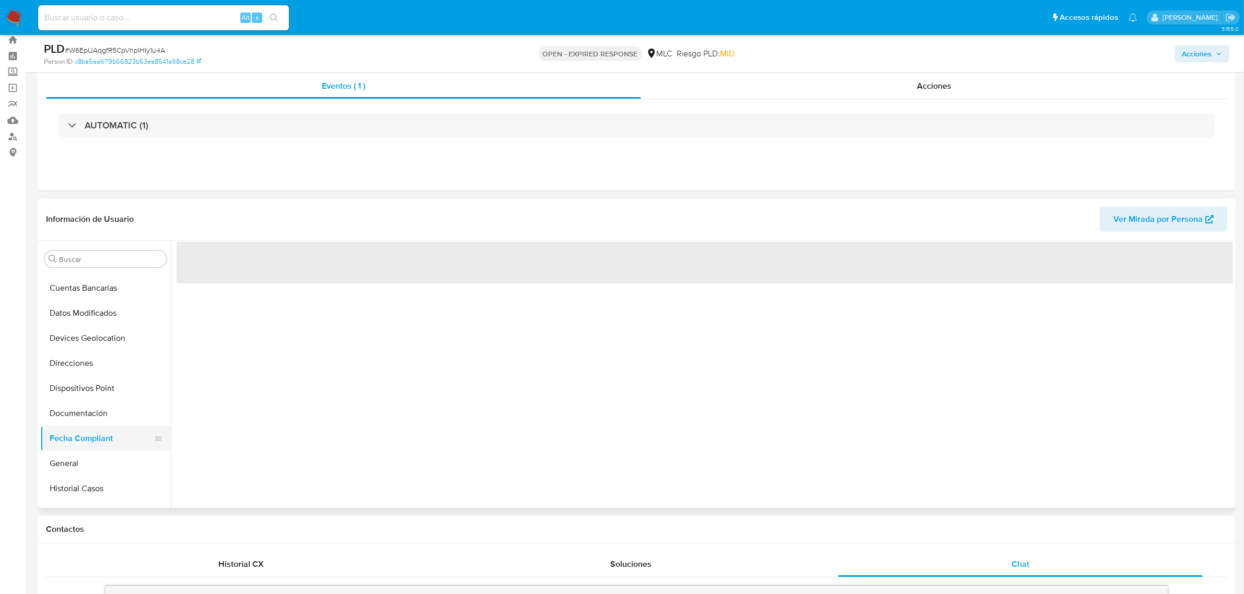
scroll to position [49, 0]
click at [95, 318] on button "Cruces y Relaciones" at bounding box center [101, 310] width 122 height 25
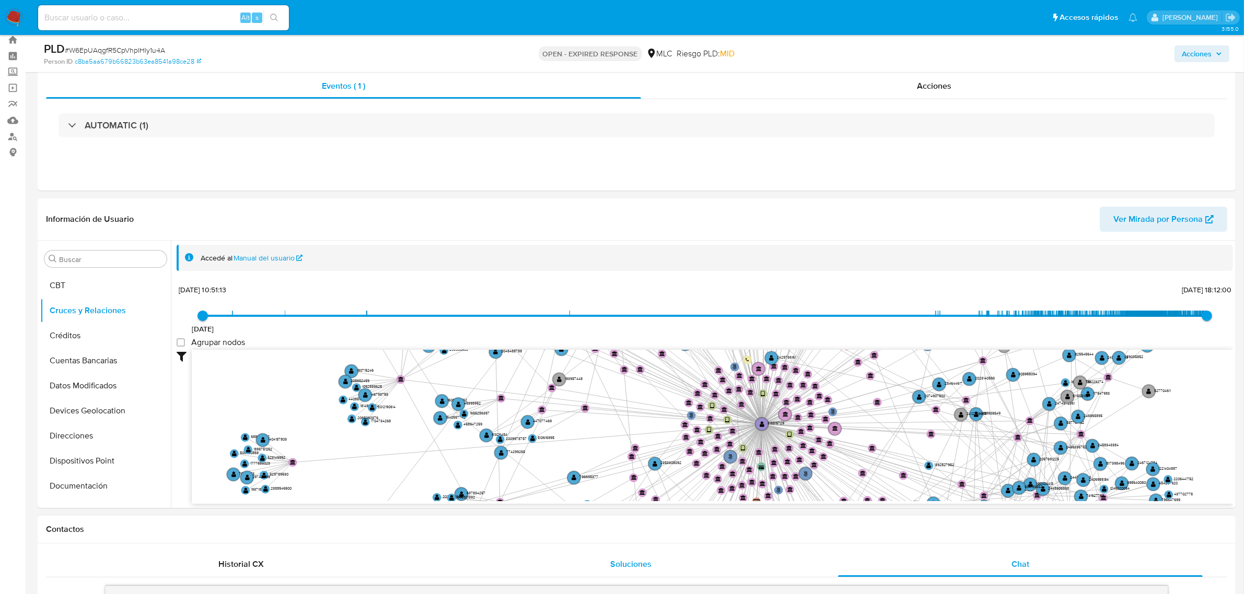
drag, startPoint x: 813, startPoint y: 426, endPoint x: 797, endPoint y: 557, distance: 132.1
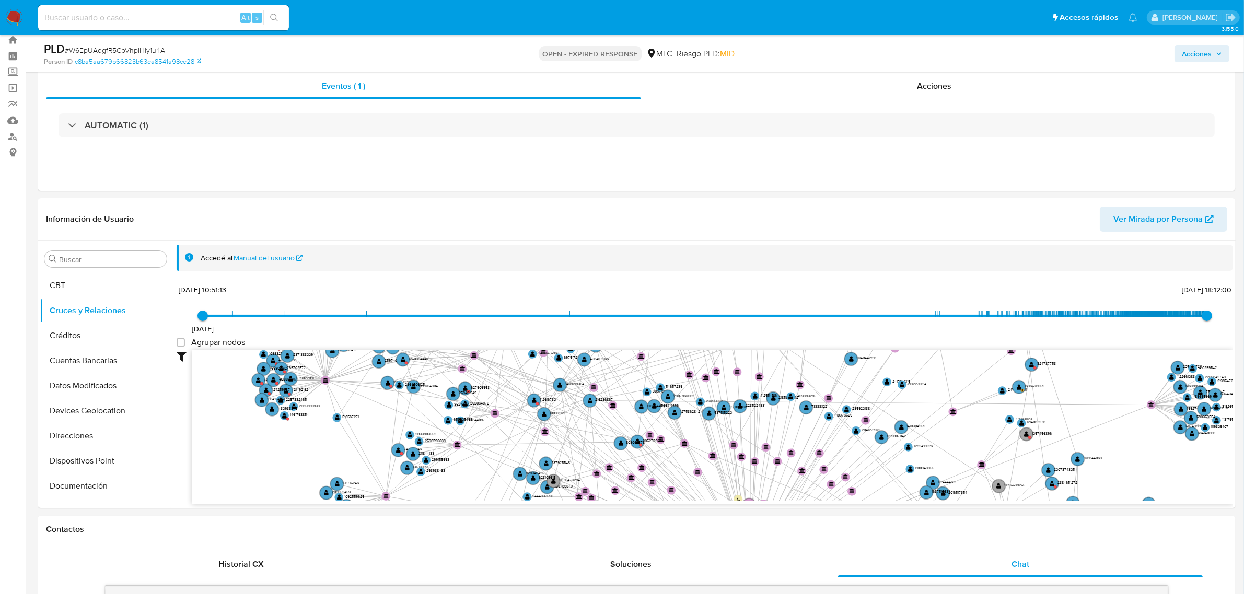
drag, startPoint x: 685, startPoint y: 464, endPoint x: 648, endPoint y: 675, distance: 214.8
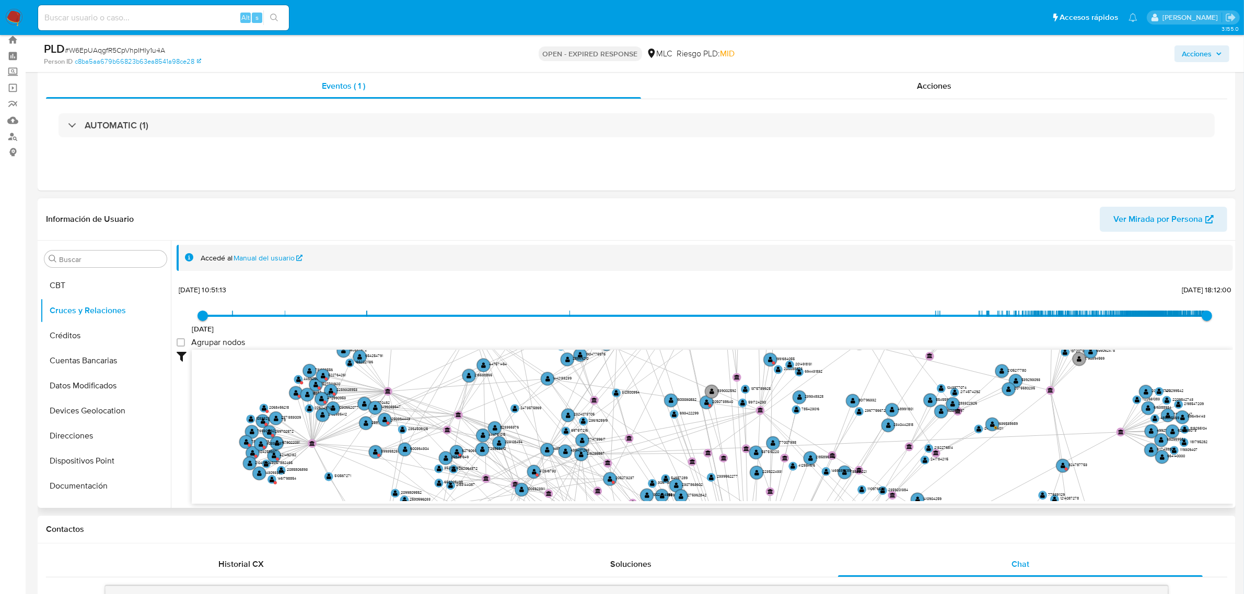
drag, startPoint x: 688, startPoint y: 404, endPoint x: 716, endPoint y: 264, distance: 142.1
click at [716, 264] on div "Accedé al Manual del usuario 6/7/2021 6/7/2021, 10:51:13 19/8/2025, 18:12:00 Ag…" at bounding box center [705, 375] width 1056 height 260
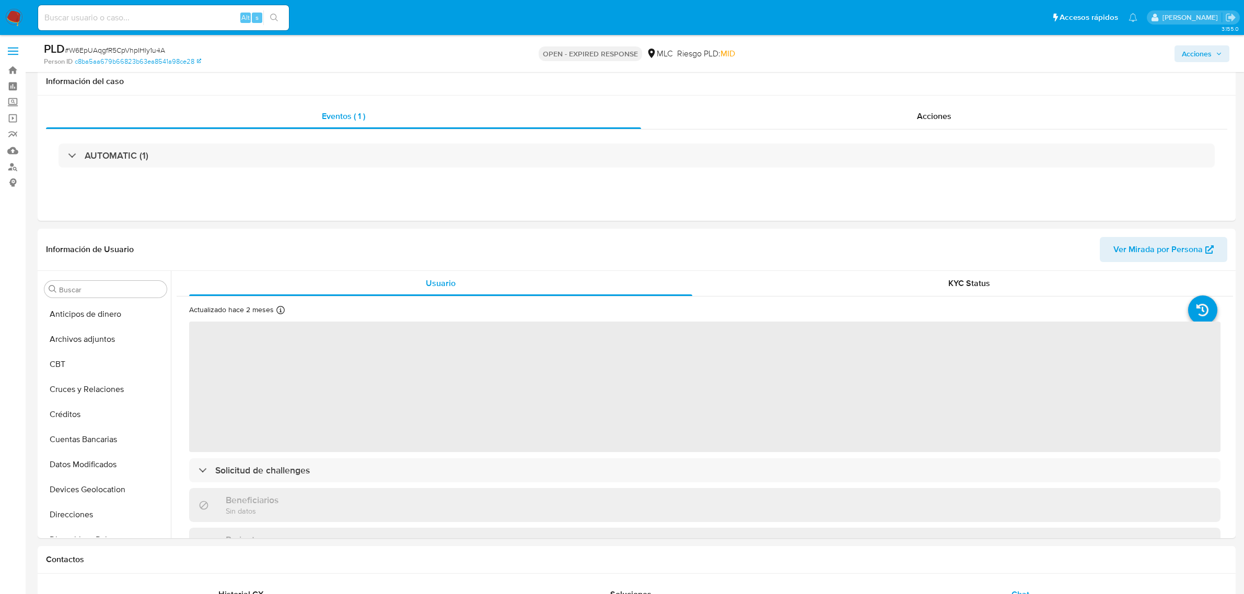
select select "10"
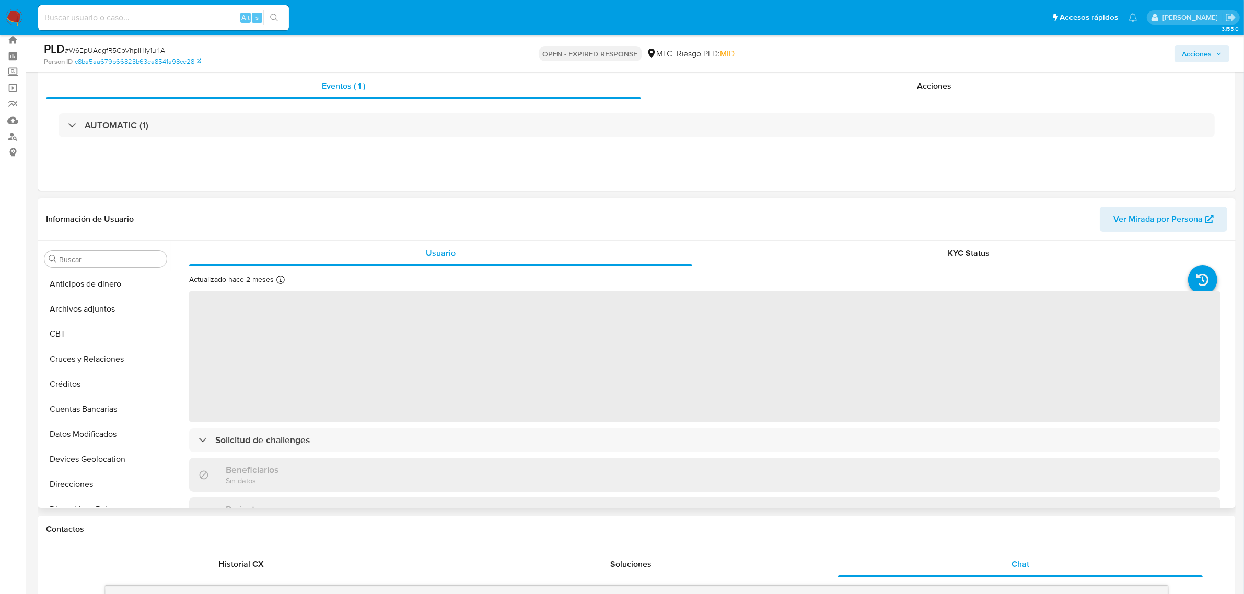
scroll to position [440, 0]
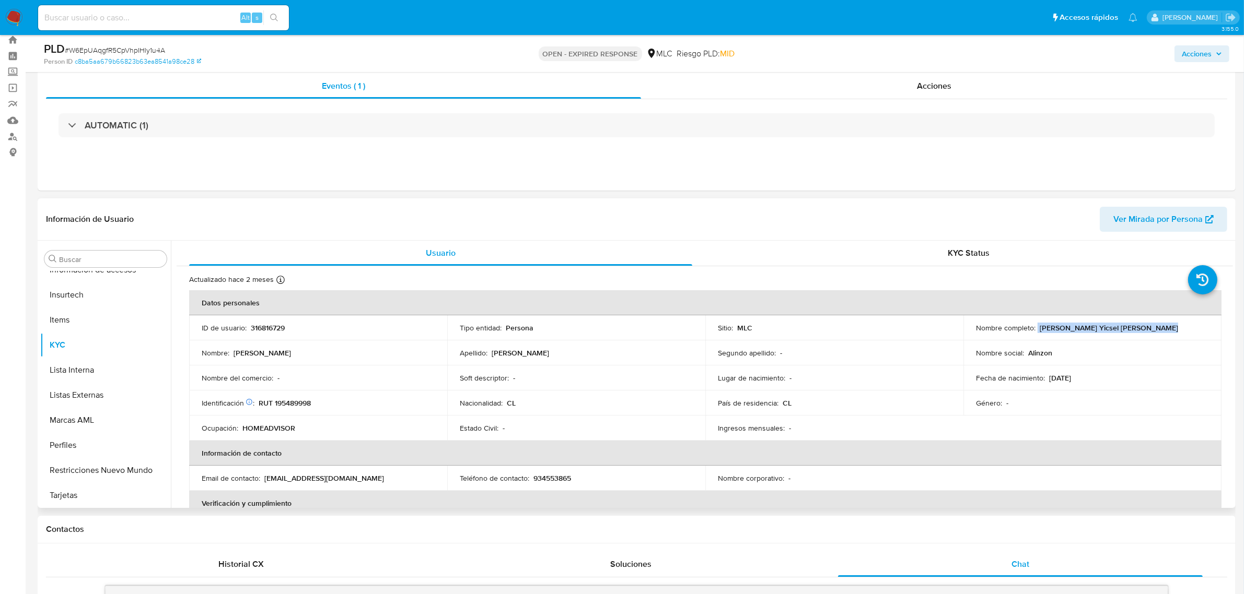
drag, startPoint x: 1034, startPoint y: 327, endPoint x: 1154, endPoint y: 328, distance: 120.1
click at [1154, 328] on div "Nombre completo : [PERSON_NAME]" at bounding box center [1092, 327] width 233 height 9
copy div "[PERSON_NAME]"
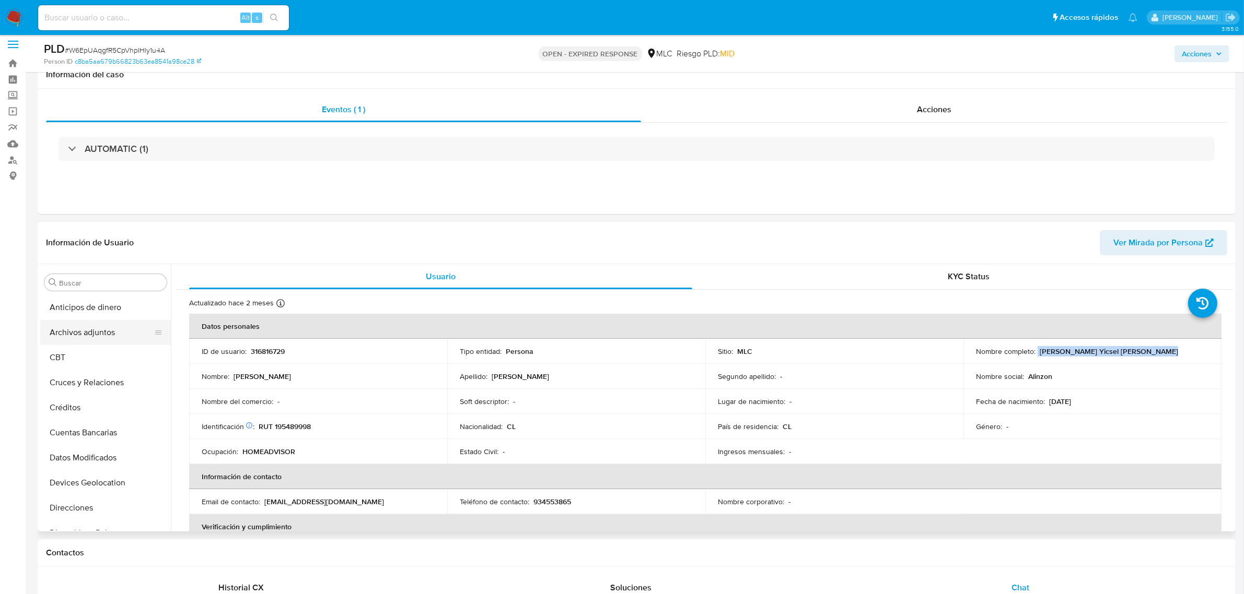
scroll to position [0, 0]
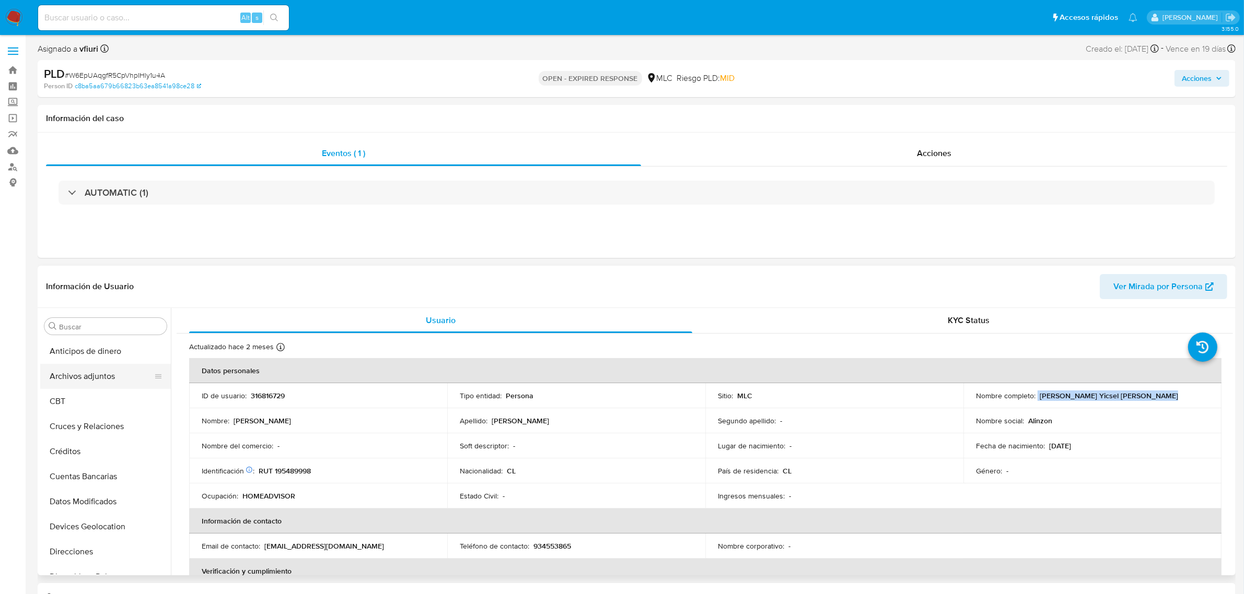
click at [102, 366] on button "Archivos adjuntos" at bounding box center [101, 376] width 122 height 25
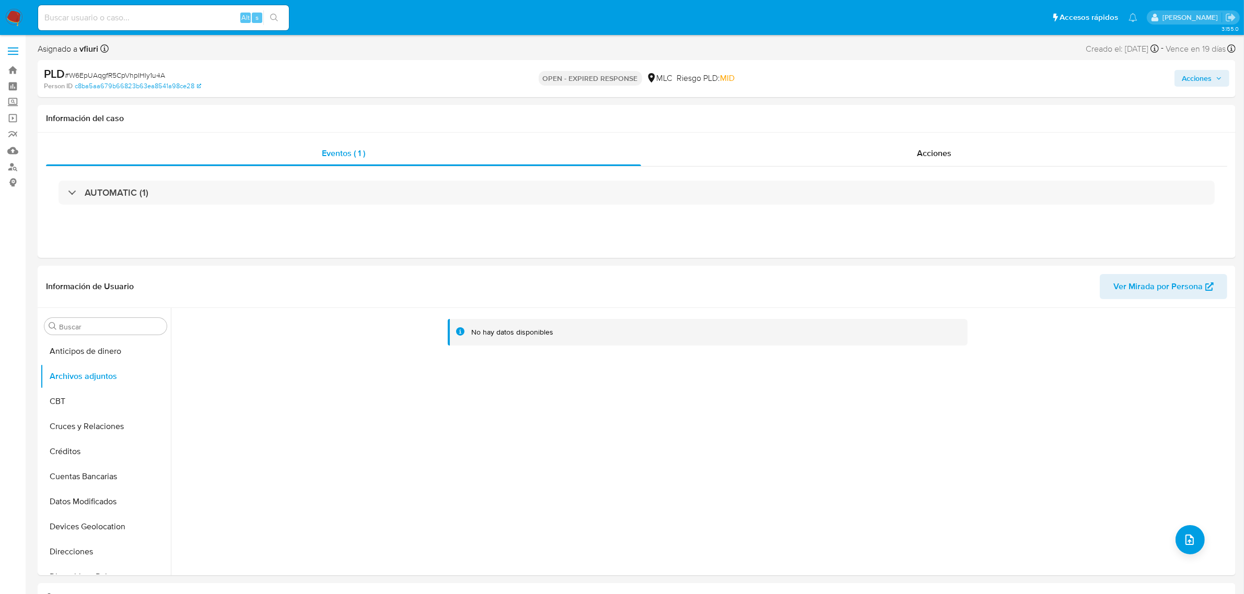
click at [92, 72] on span "# W6EpUAqgfR5CpVhpIHly1u4A" at bounding box center [115, 75] width 100 height 10
copy span "W6EpUAqgfR5CpVhpIHly1u4A"
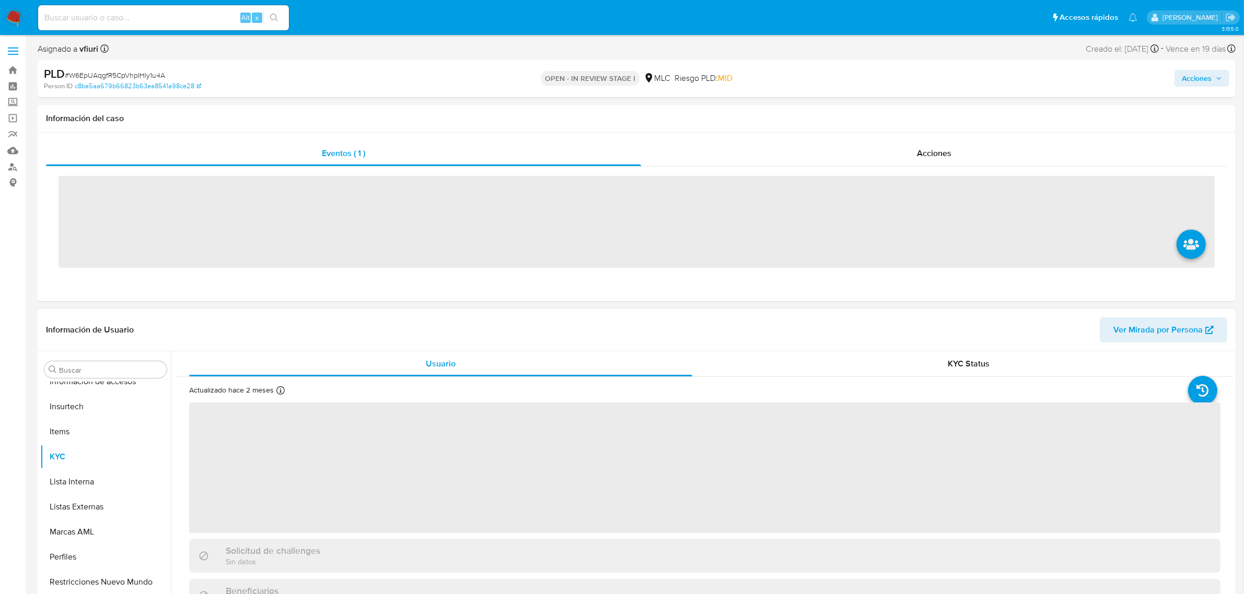
scroll to position [440, 0]
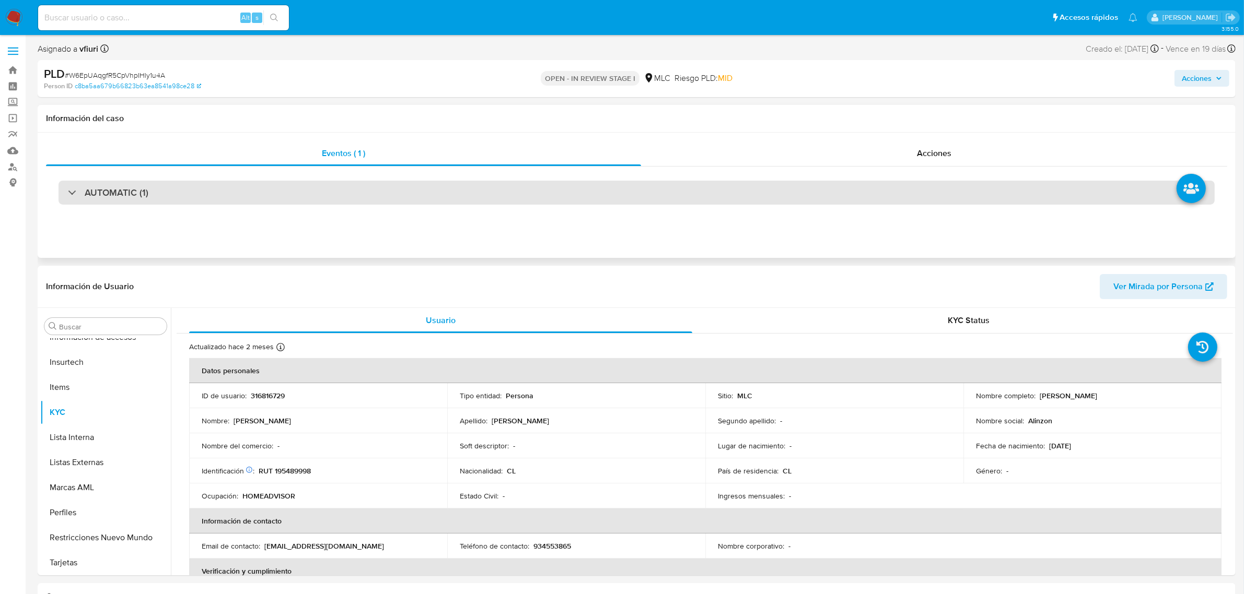
select select "10"
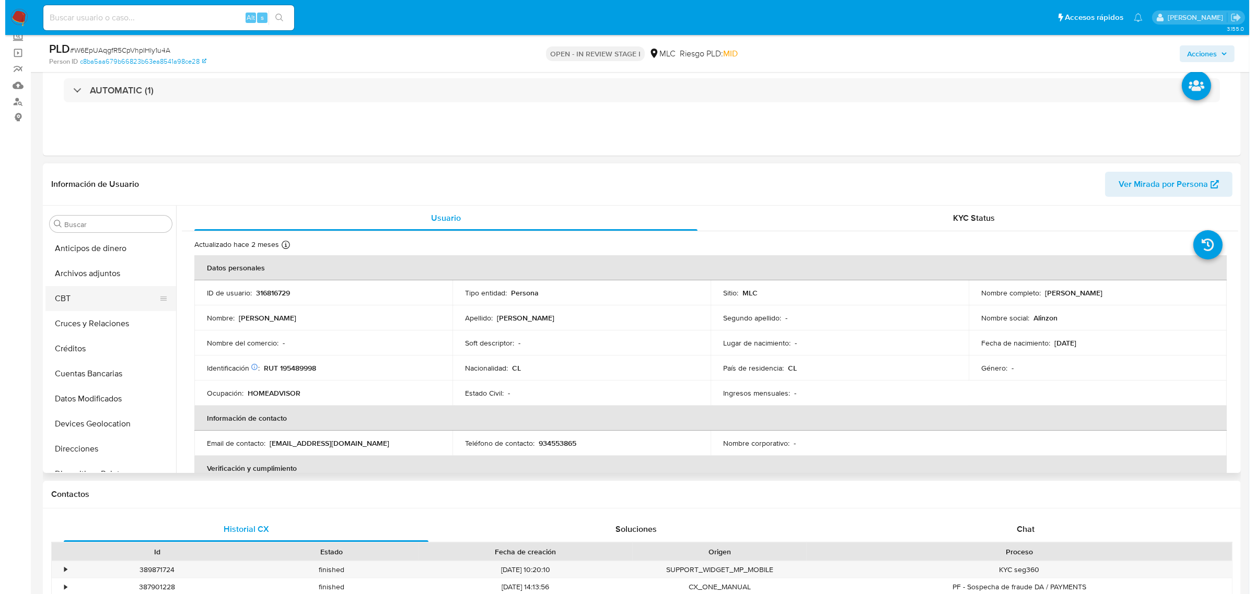
scroll to position [0, 0]
click at [94, 276] on button "Archivos adjuntos" at bounding box center [101, 274] width 122 height 25
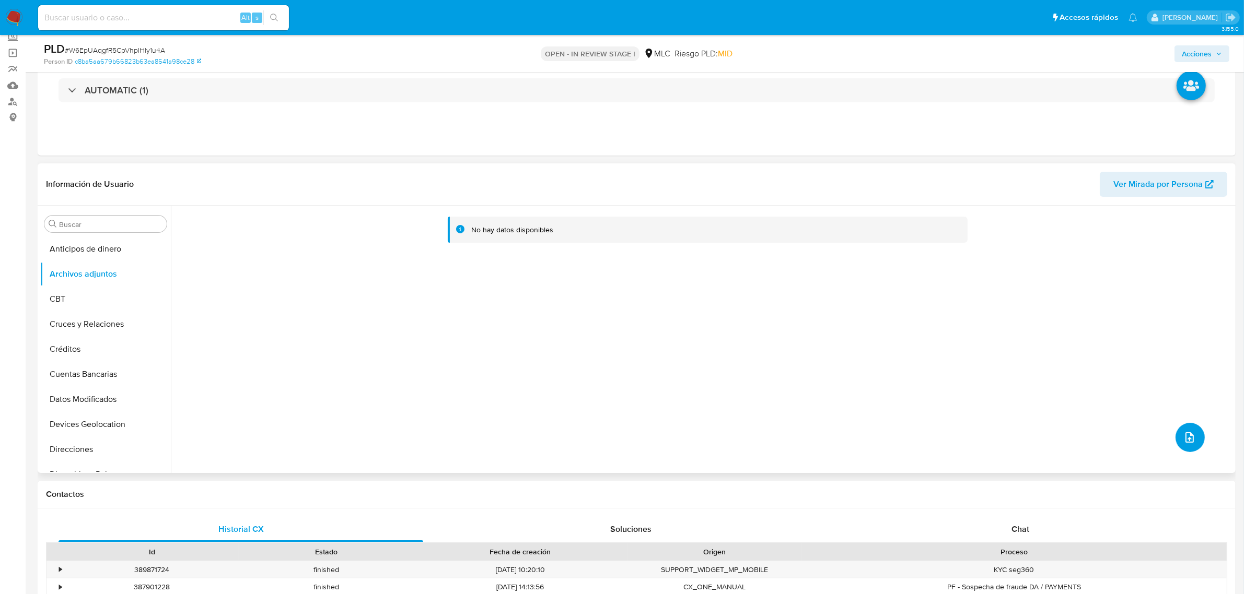
click at [1184, 431] on icon "upload-file" at bounding box center [1189, 437] width 13 height 13
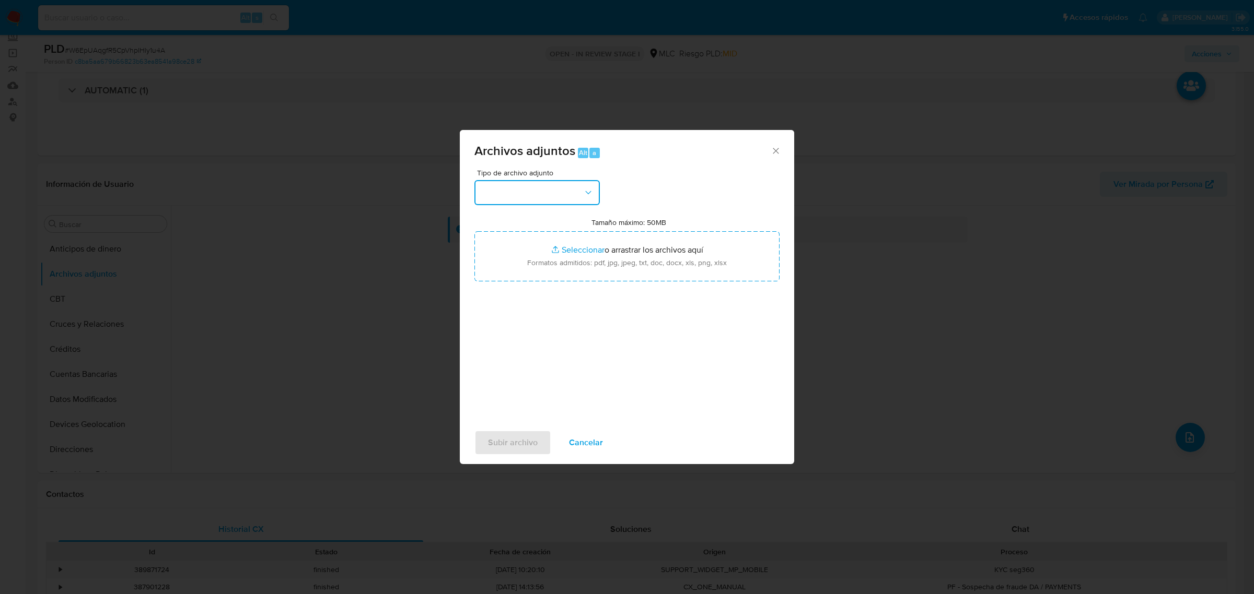
click at [488, 184] on button "button" at bounding box center [536, 192] width 125 height 25
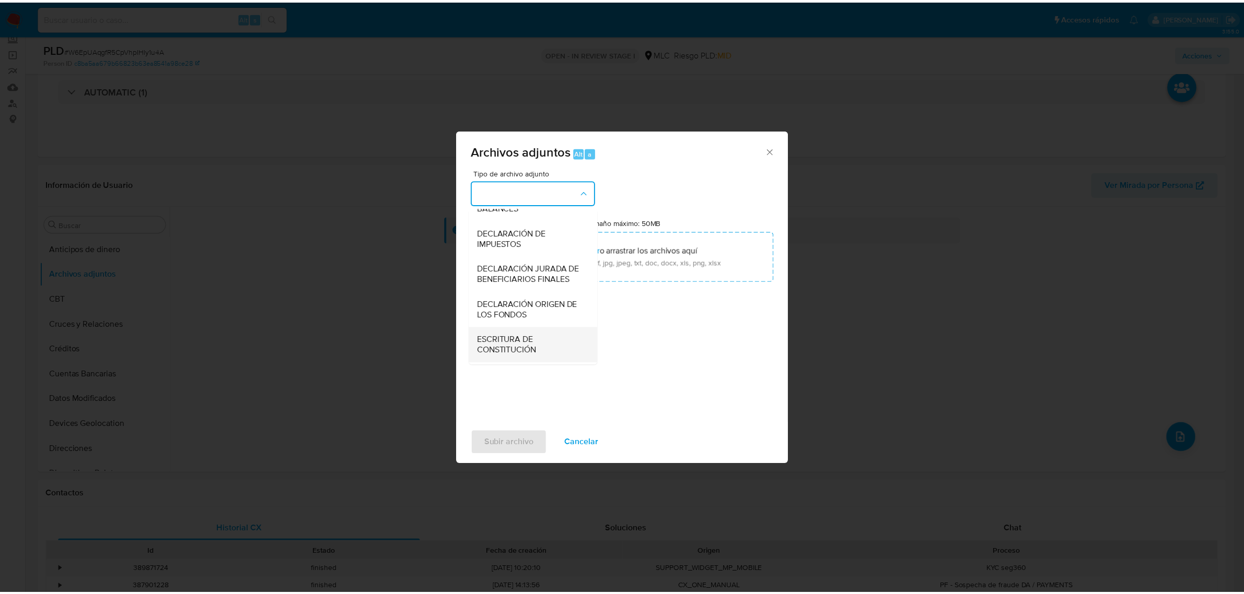
scroll to position [173, 0]
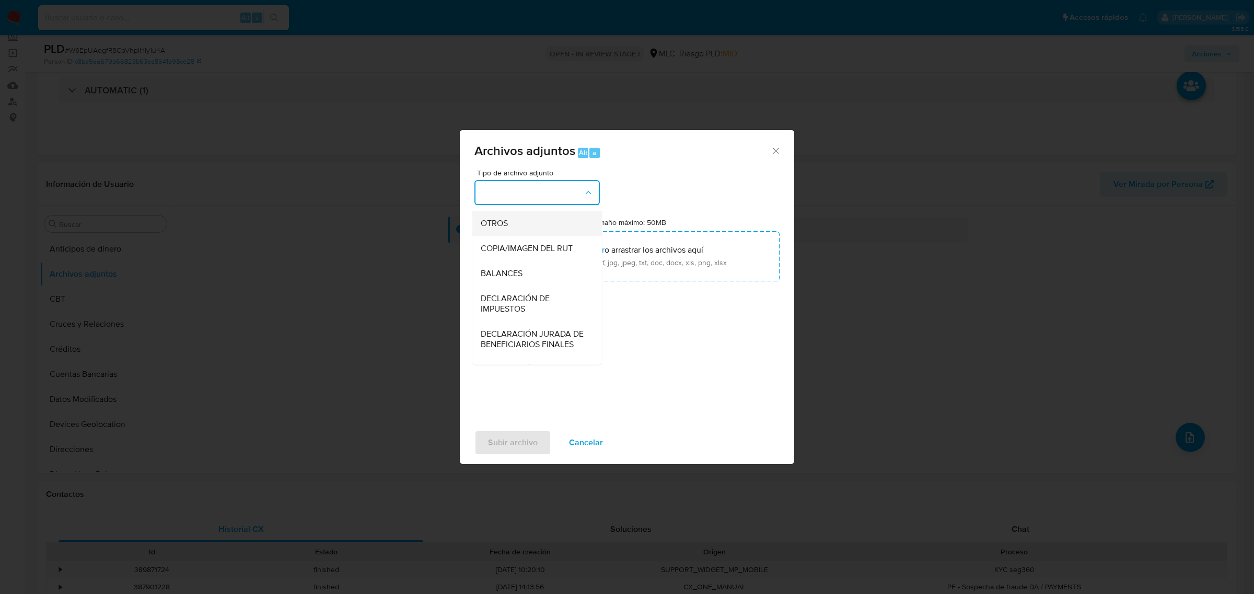
click at [500, 228] on span "OTROS" at bounding box center [494, 223] width 27 height 10
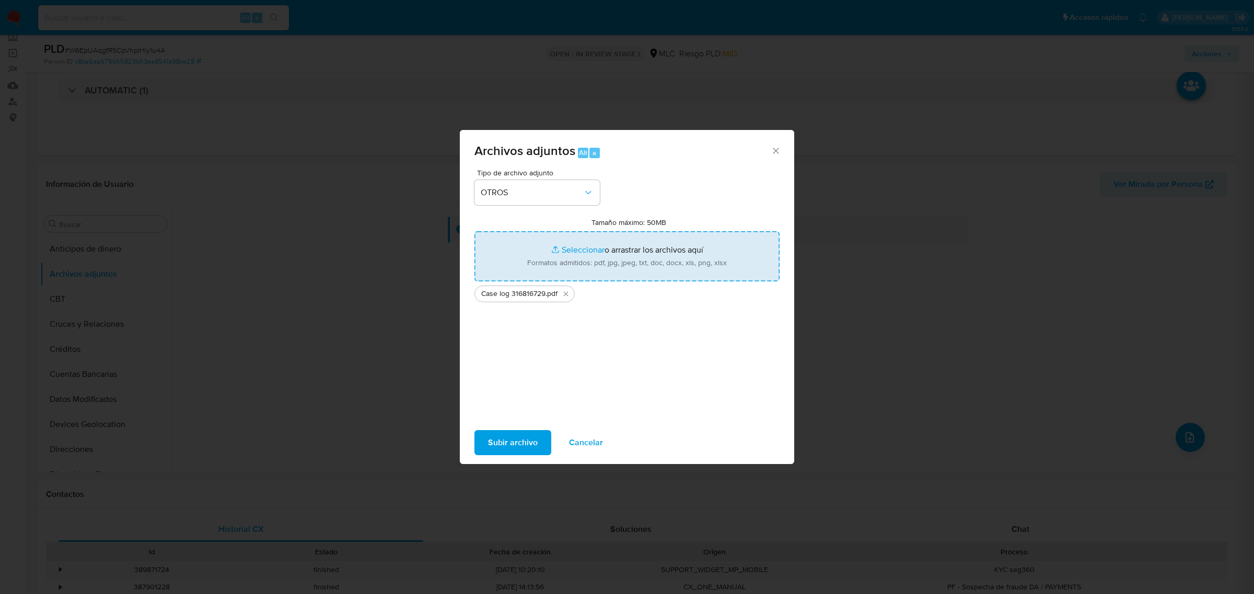
type input "C:\fakepath\Tabla 316816729.xlsx"
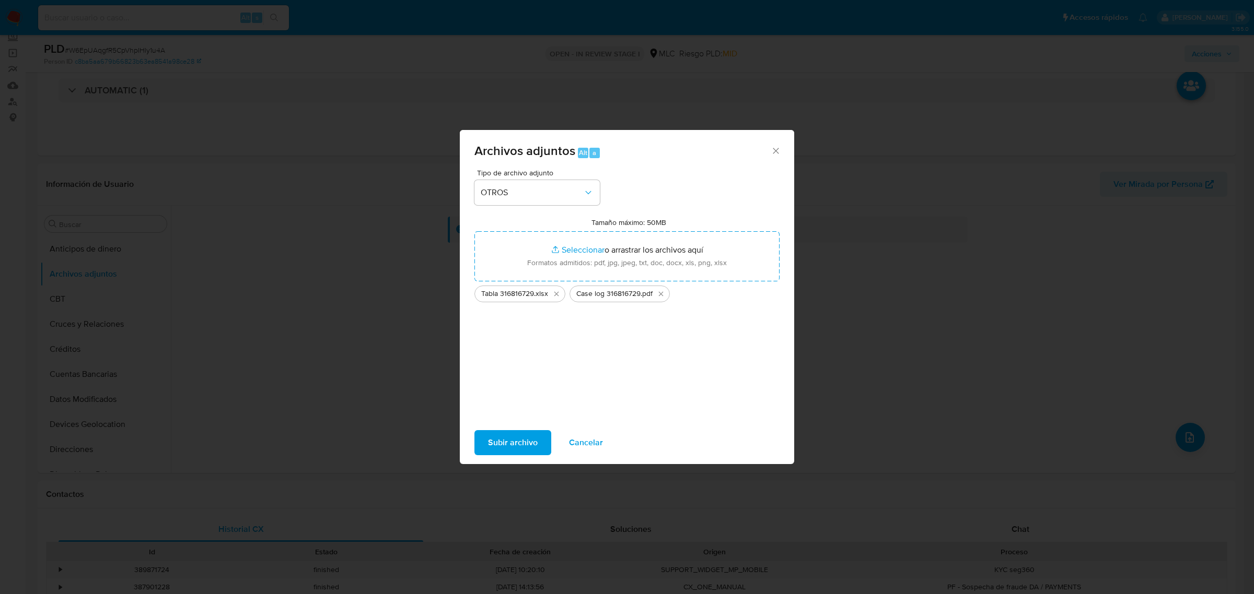
click at [534, 443] on span "Subir archivo" at bounding box center [513, 442] width 50 height 23
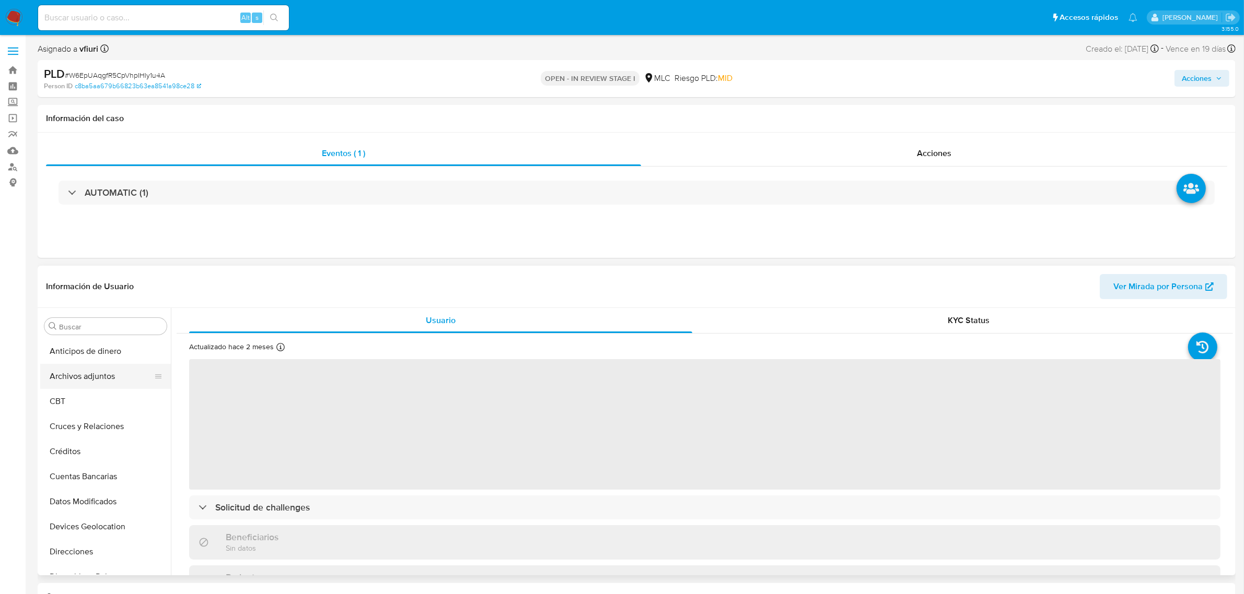
click at [76, 367] on button "Archivos adjuntos" at bounding box center [101, 376] width 122 height 25
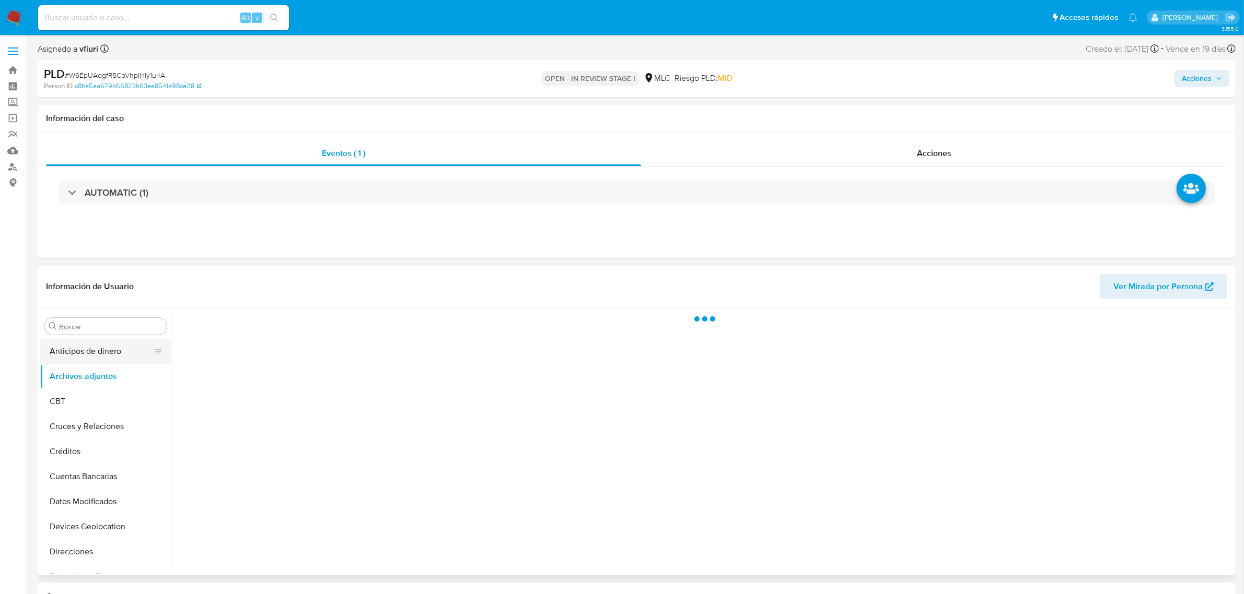
select select "10"
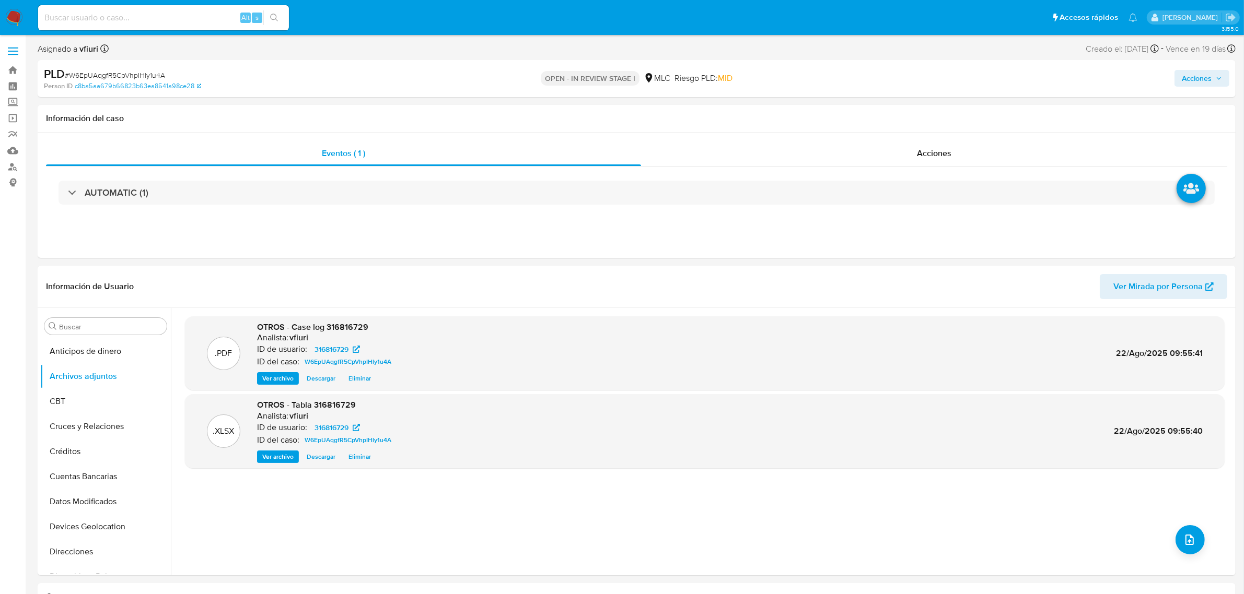
click at [1184, 76] on span "Acciones" at bounding box center [1196, 78] width 30 height 17
click at [959, 110] on span "r" at bounding box center [960, 112] width 3 height 10
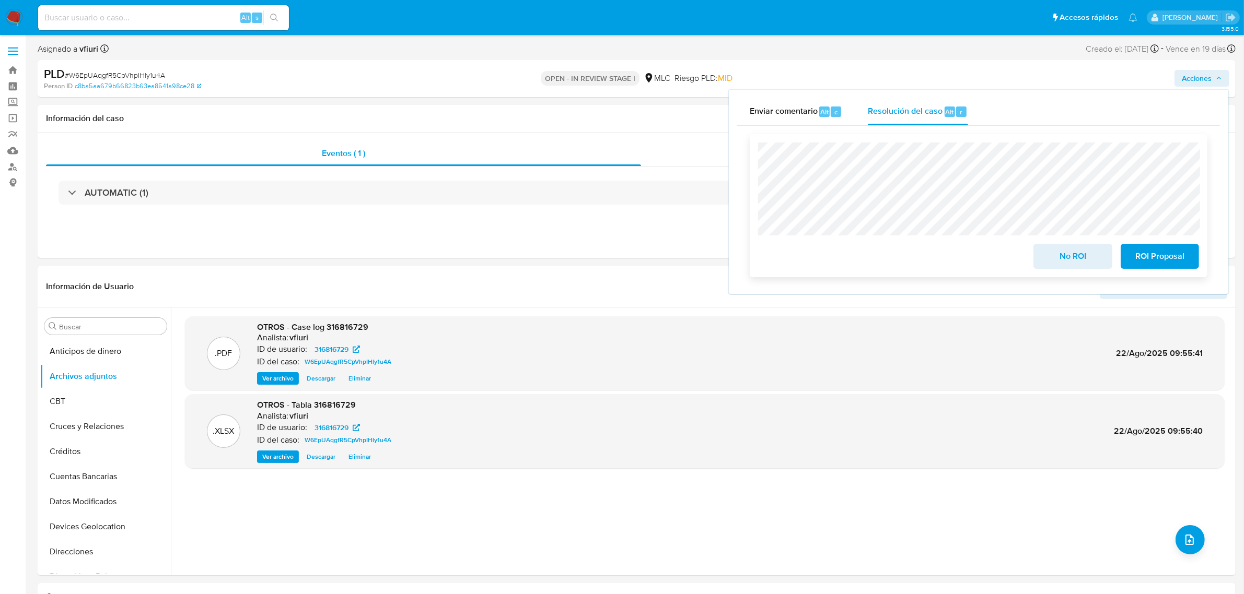
click at [1143, 255] on span "ROI Proposal" at bounding box center [1159, 256] width 51 height 23
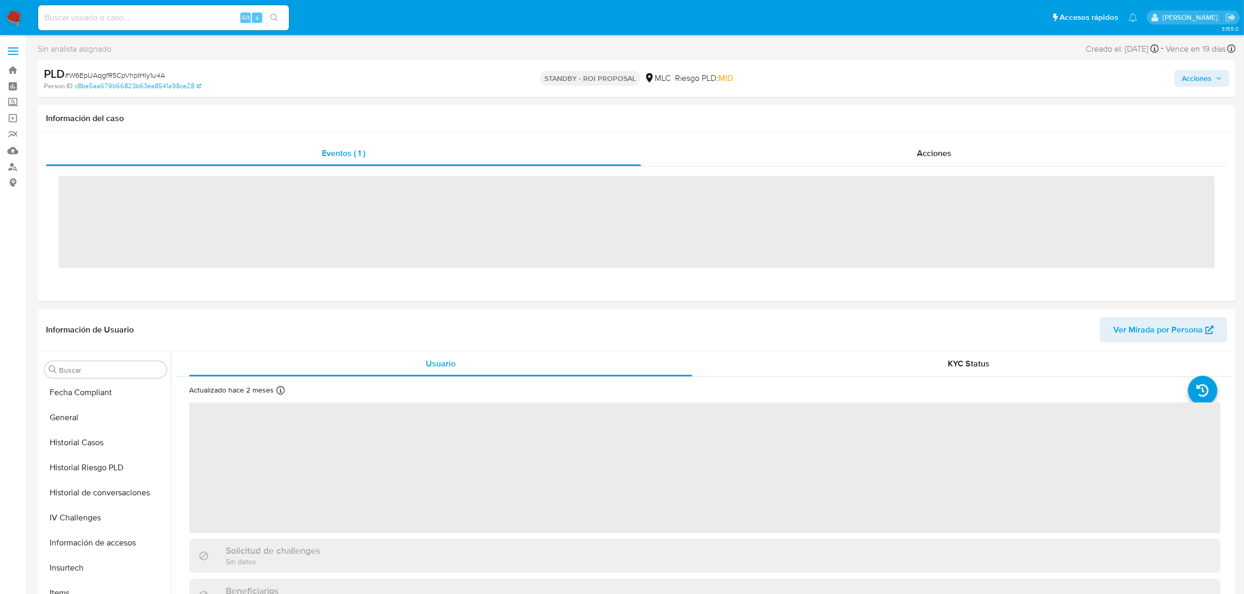
scroll to position [440, 0]
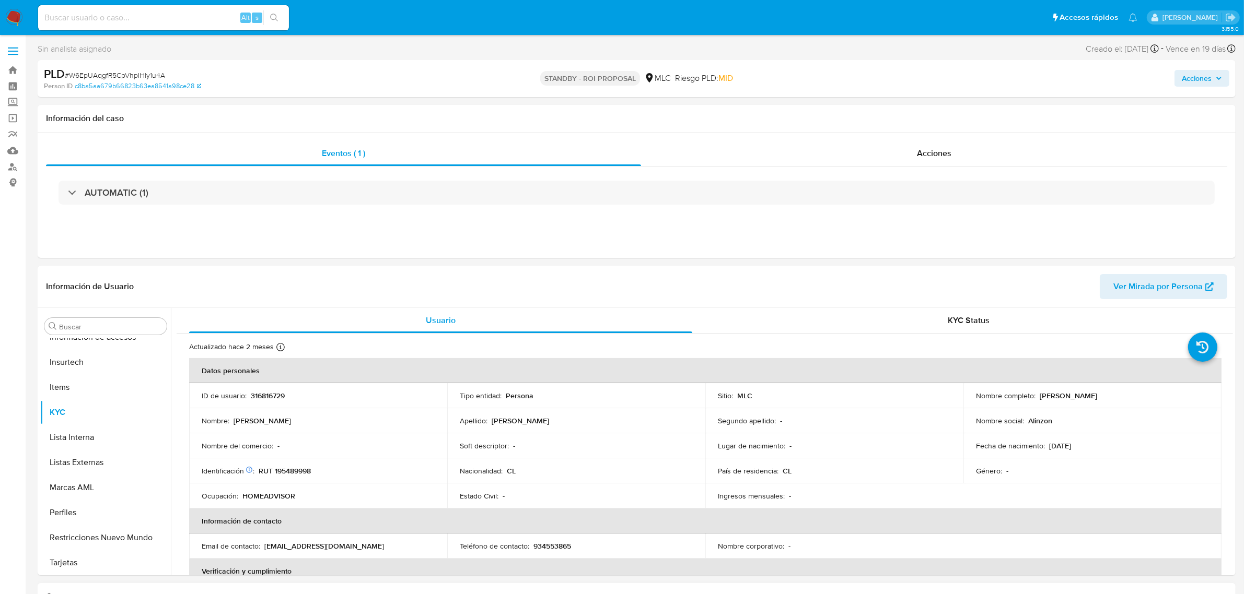
select select "10"
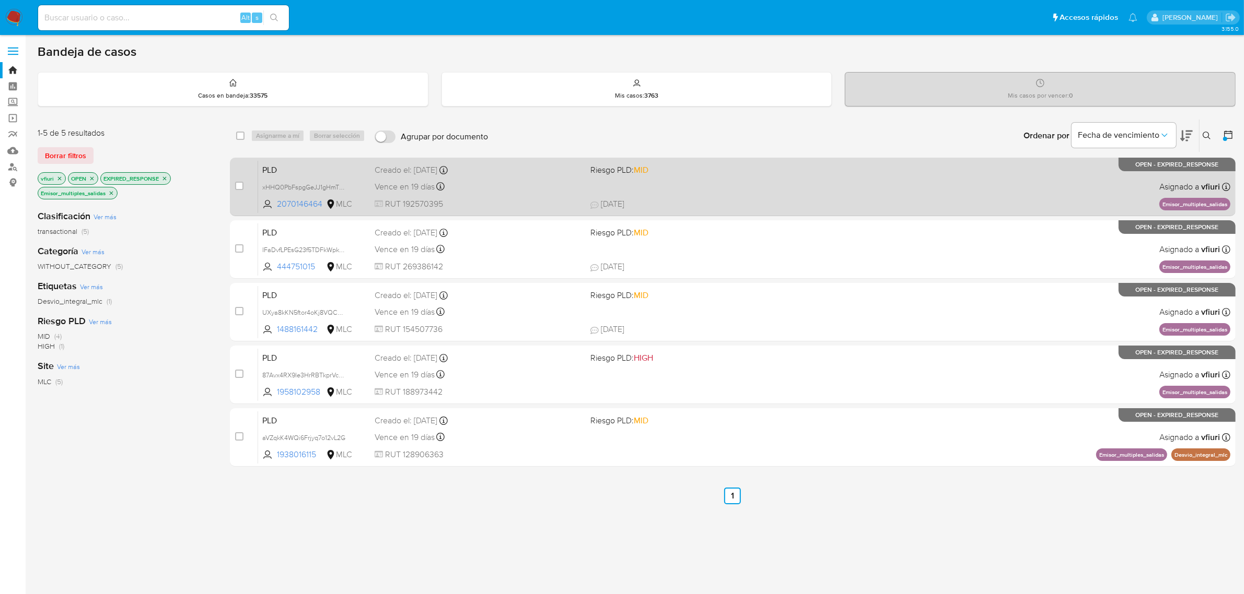
click at [526, 194] on div "PLD xHHQ0PbFspgGeJJ1gHmT9D8B 2070146464 MLC Riesgo PLD: MID Creado el: 12/06/20…" at bounding box center [744, 186] width 972 height 53
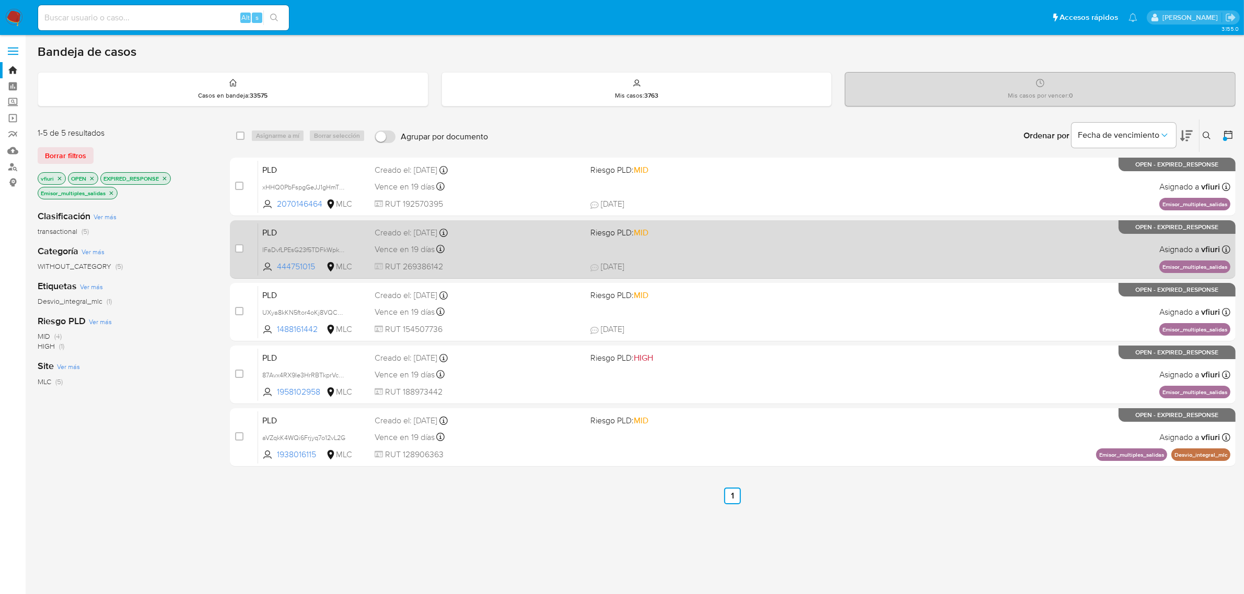
click at [908, 251] on div "PLD IFaDvfLPEsG23f5TDFkWpkQ4 444751015 MLC Riesgo PLD: MID Creado el: 12/06/202…" at bounding box center [744, 249] width 972 height 53
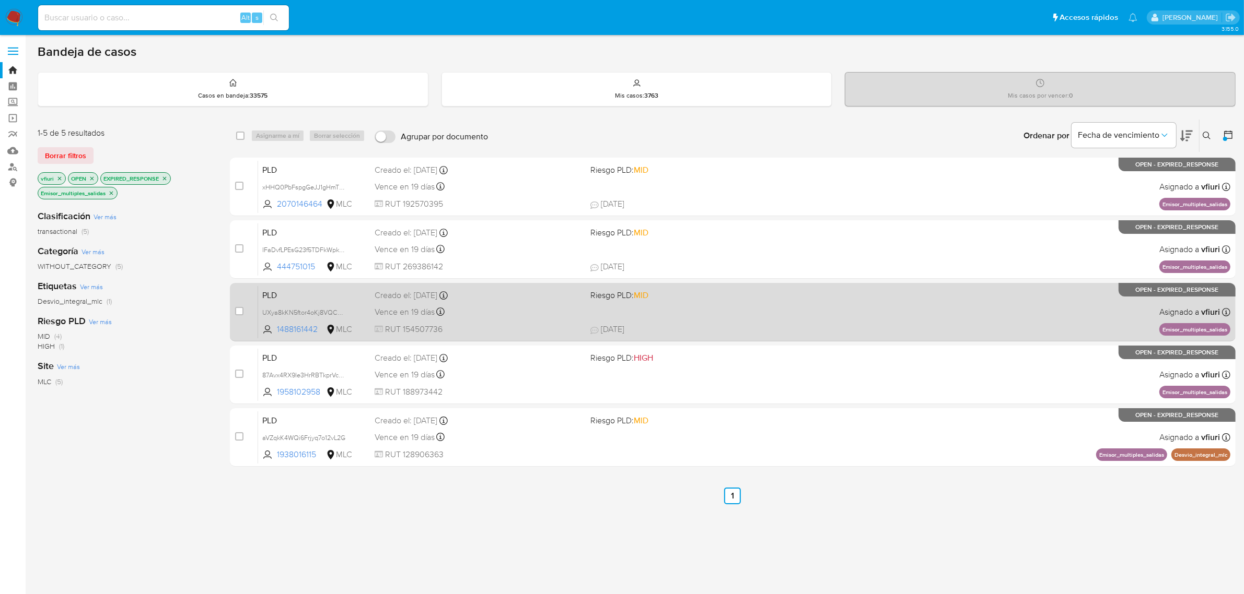
click at [484, 314] on div "Vence en 19 días Vence el 10/09/2025 06:06:08" at bounding box center [478, 312] width 208 height 14
click at [238, 311] on input "checkbox" at bounding box center [239, 311] width 8 height 8
checkbox input "true"
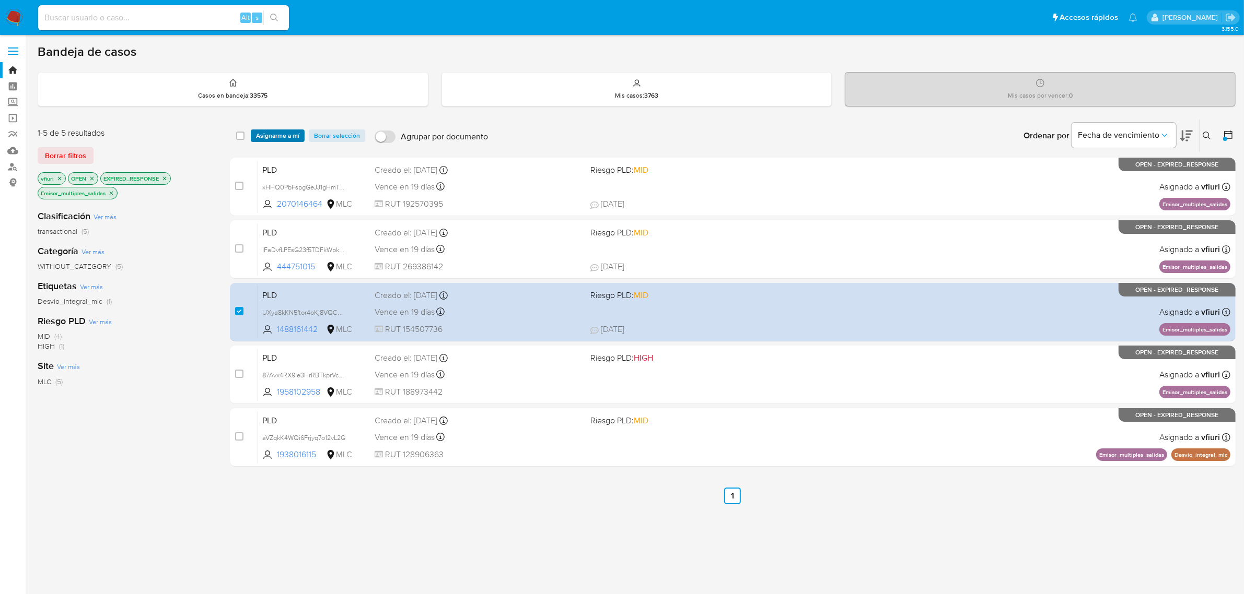
click at [298, 138] on span "Asignarme a mí" at bounding box center [277, 136] width 43 height 10
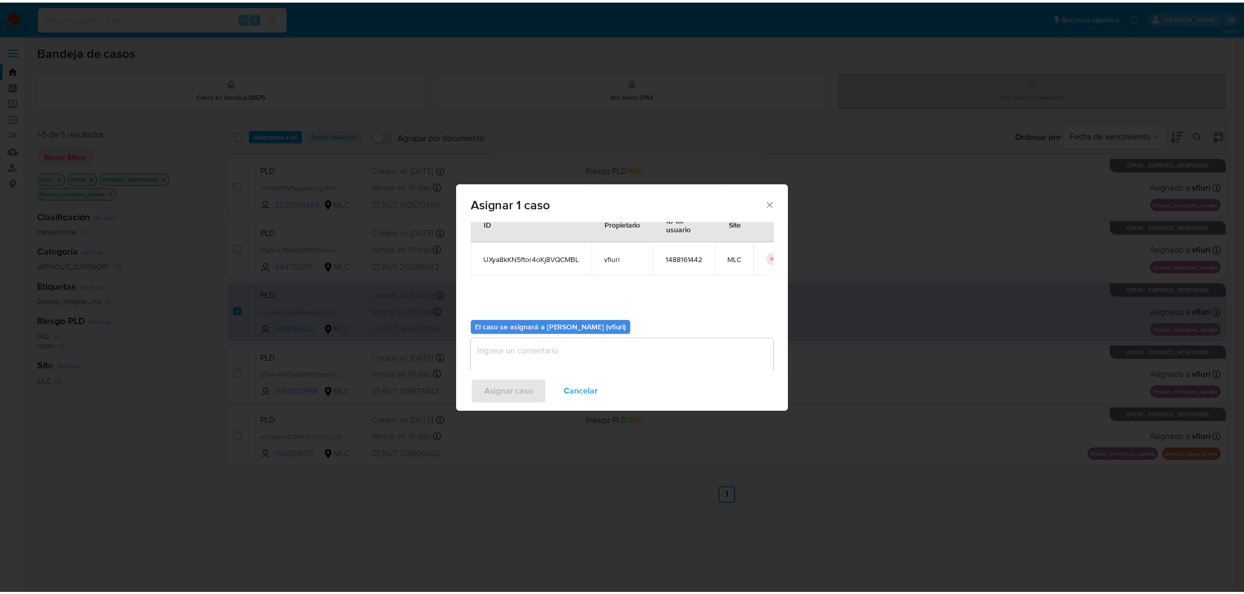
scroll to position [53, 0]
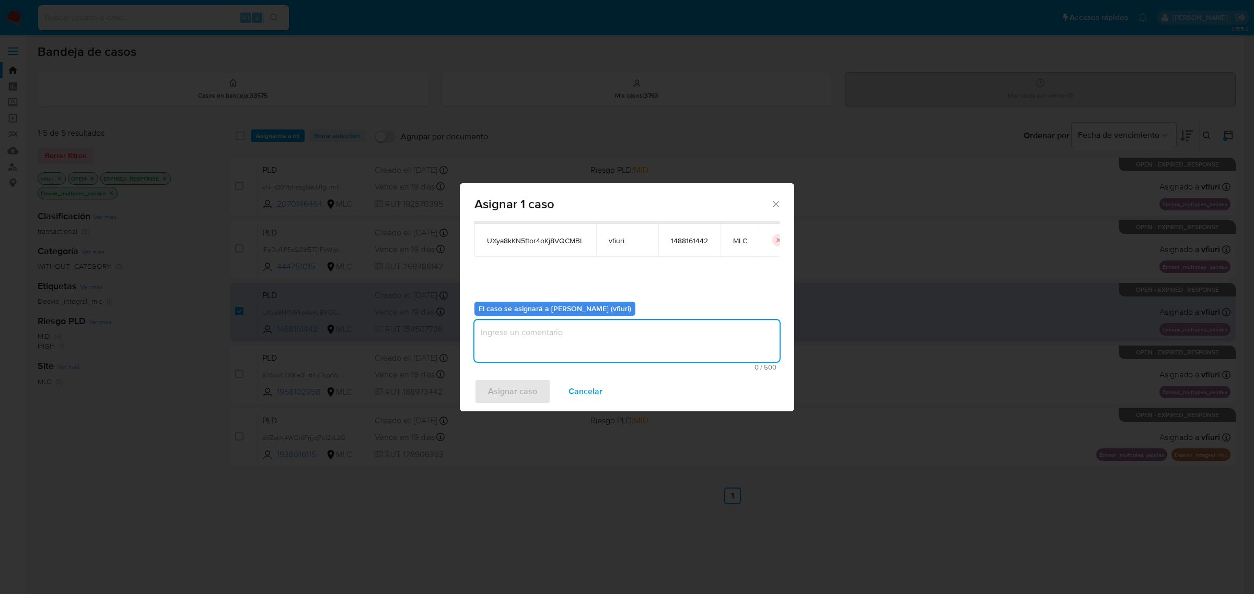
click at [506, 345] on textarea "assign-modal" at bounding box center [626, 341] width 305 height 42
type textarea "-"
click at [489, 391] on span "Asignar caso" at bounding box center [512, 391] width 49 height 23
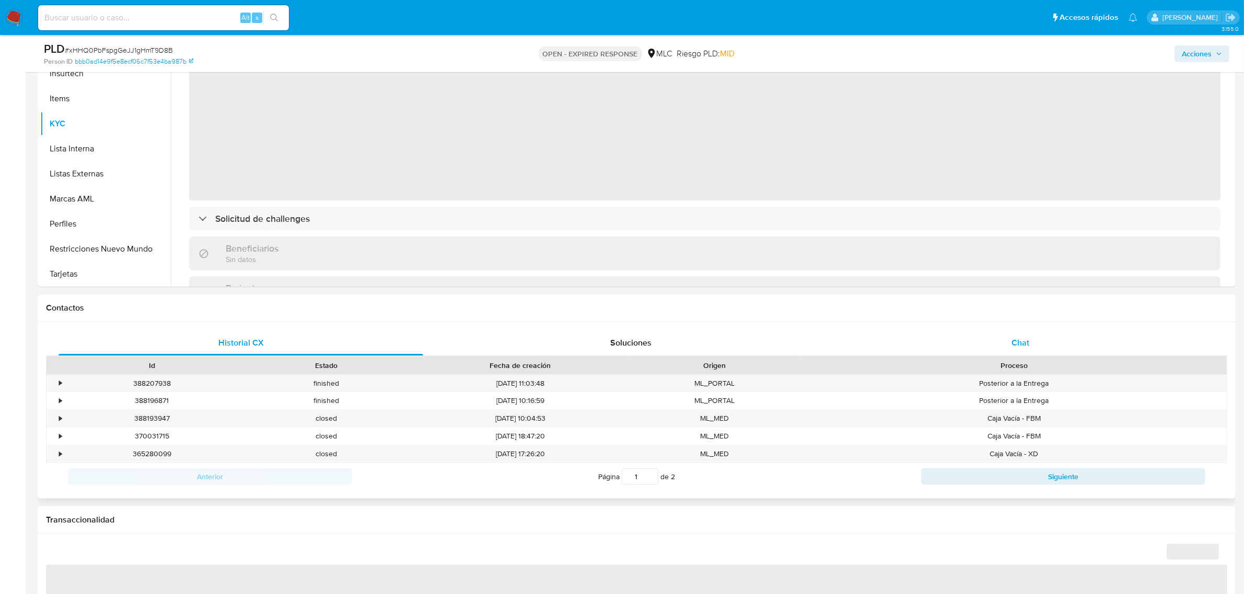
scroll to position [261, 0]
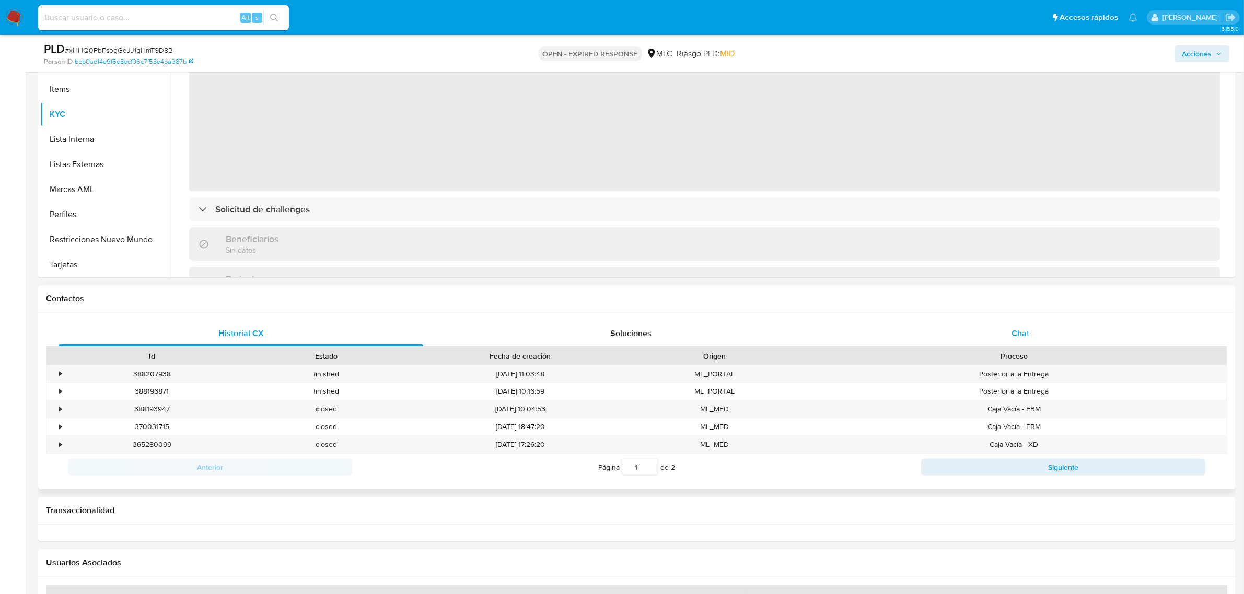
click at [1000, 334] on div "Chat" at bounding box center [1020, 333] width 365 height 25
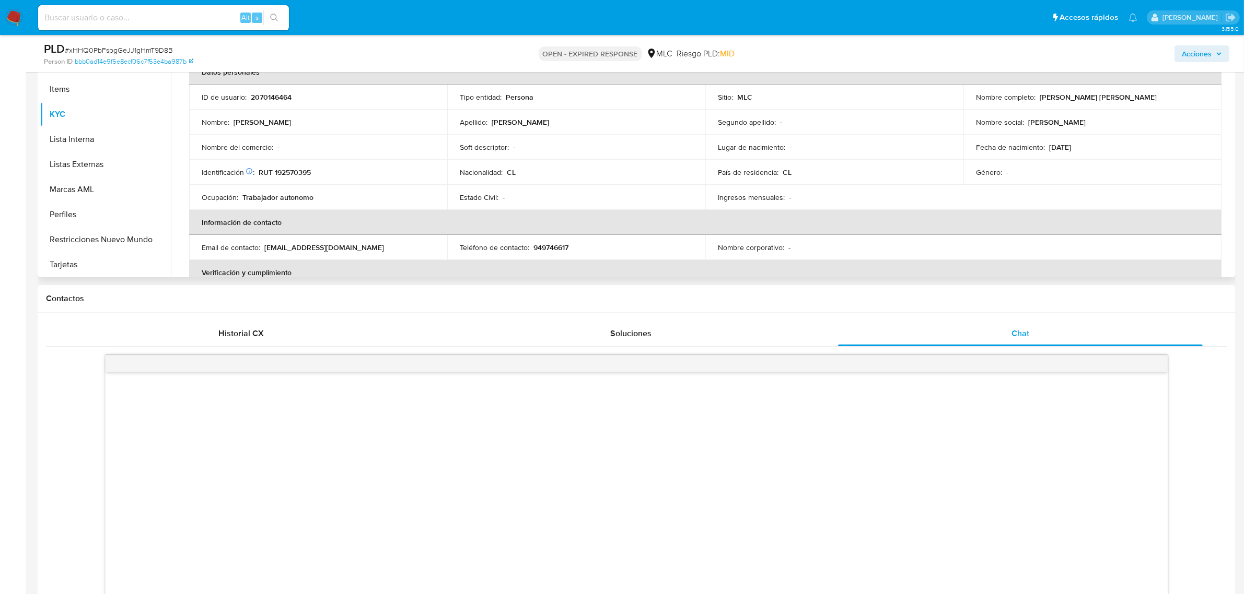
select select "10"
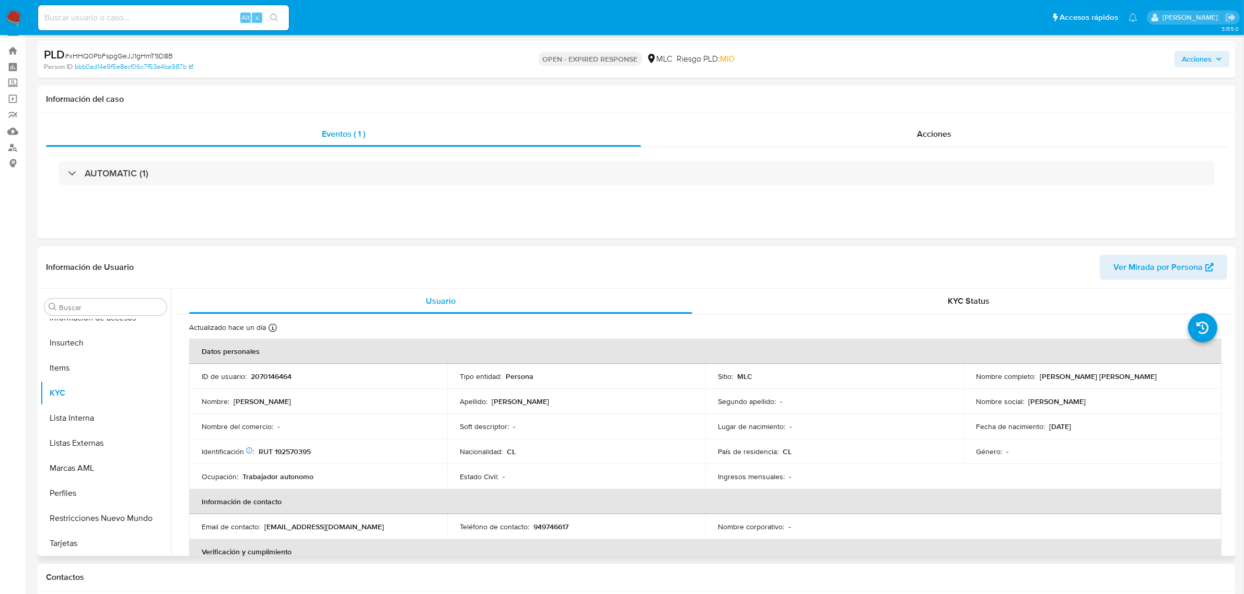
scroll to position [0, 0]
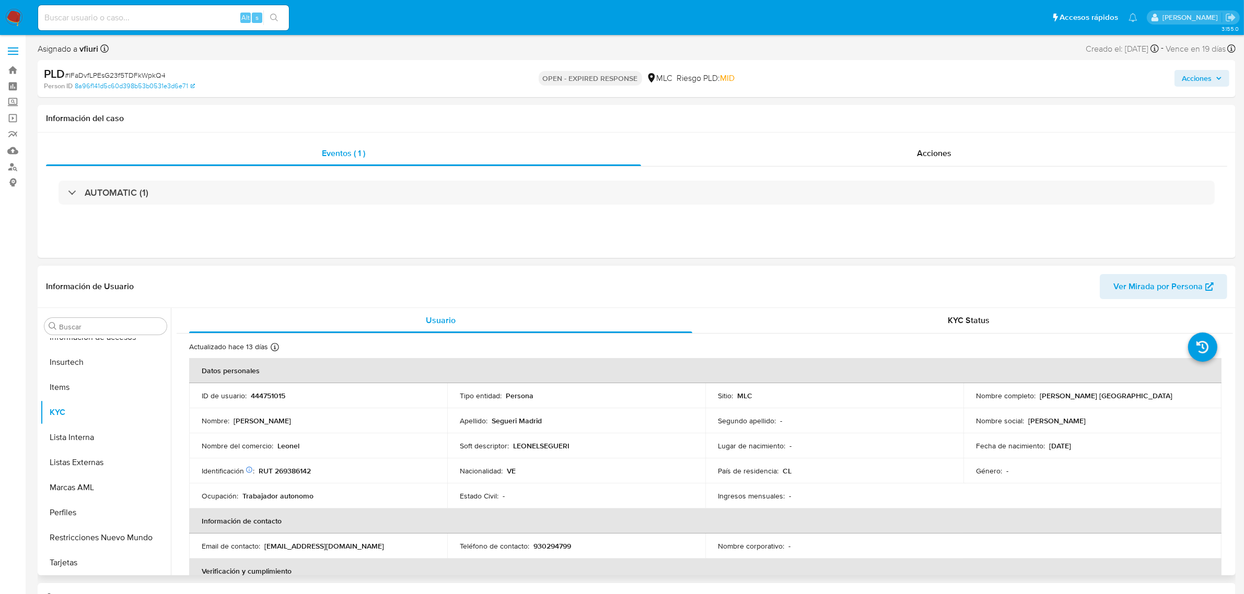
select select "10"
click at [244, 383] on th "Datos personales" at bounding box center [705, 370] width 1032 height 25
click at [264, 395] on p "444751015" at bounding box center [268, 395] width 34 height 9
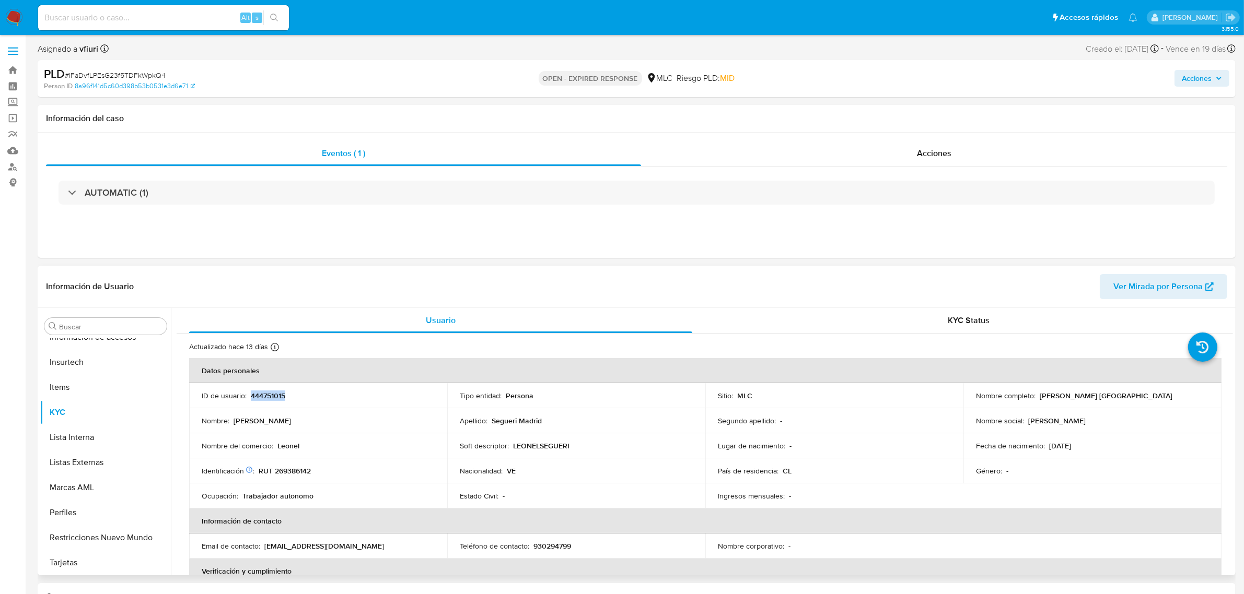
copy p "444751015"
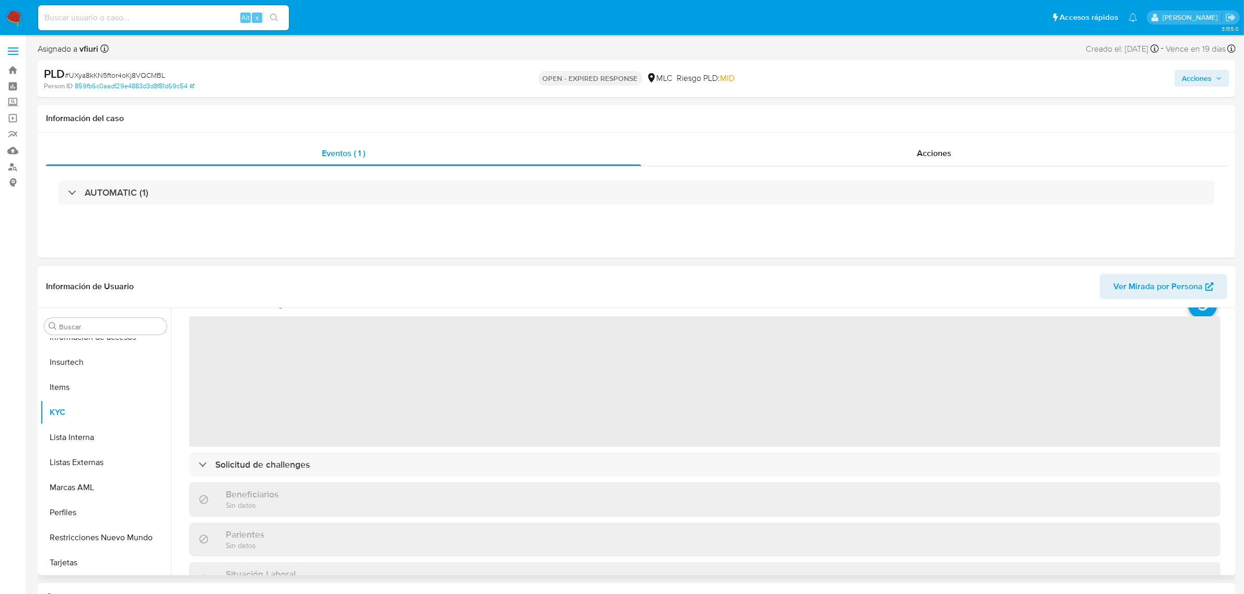
scroll to position [65, 0]
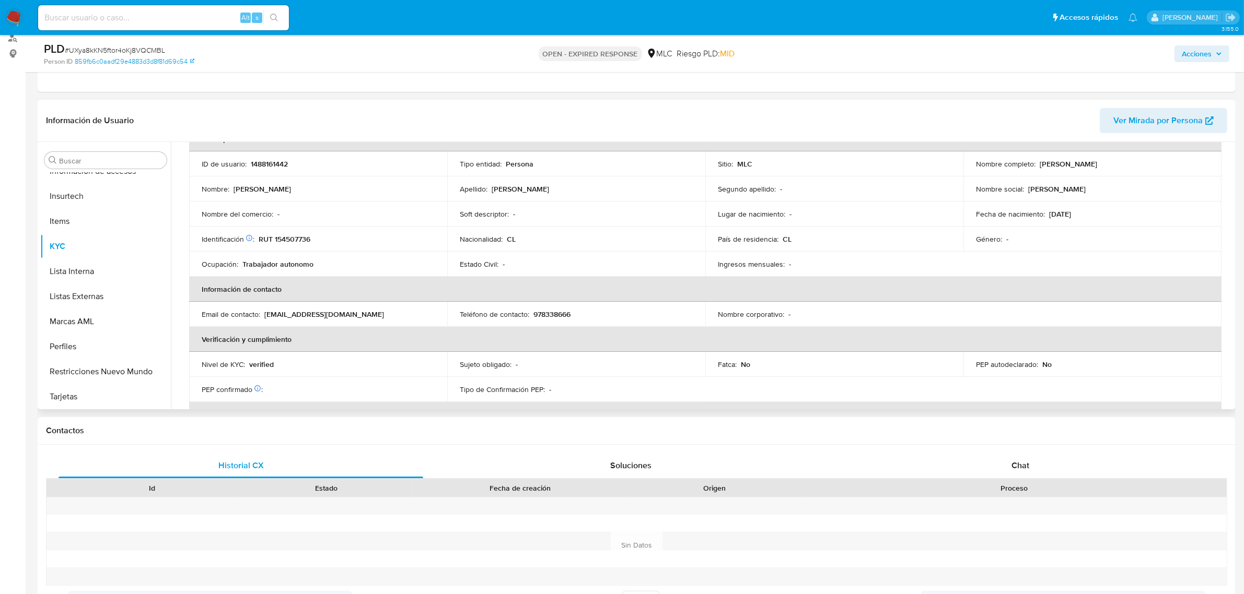
select select "10"
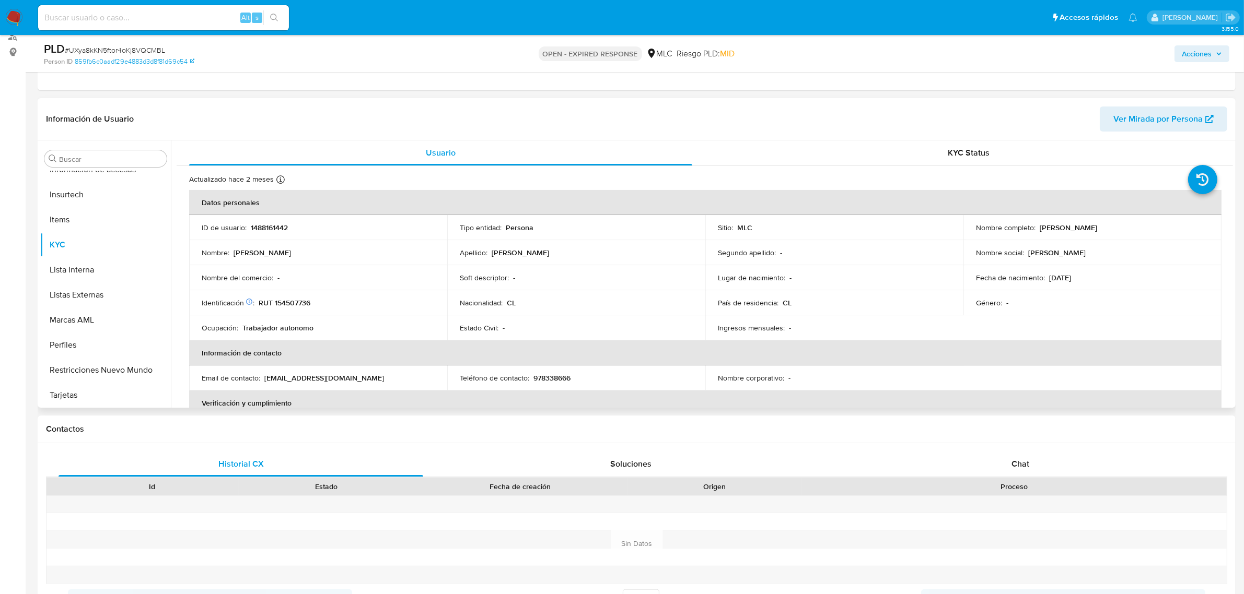
click at [261, 226] on p "1488161442" at bounding box center [269, 227] width 37 height 9
copy p "1488161442"
click at [306, 306] on p "RUT 154507736" at bounding box center [285, 302] width 52 height 9
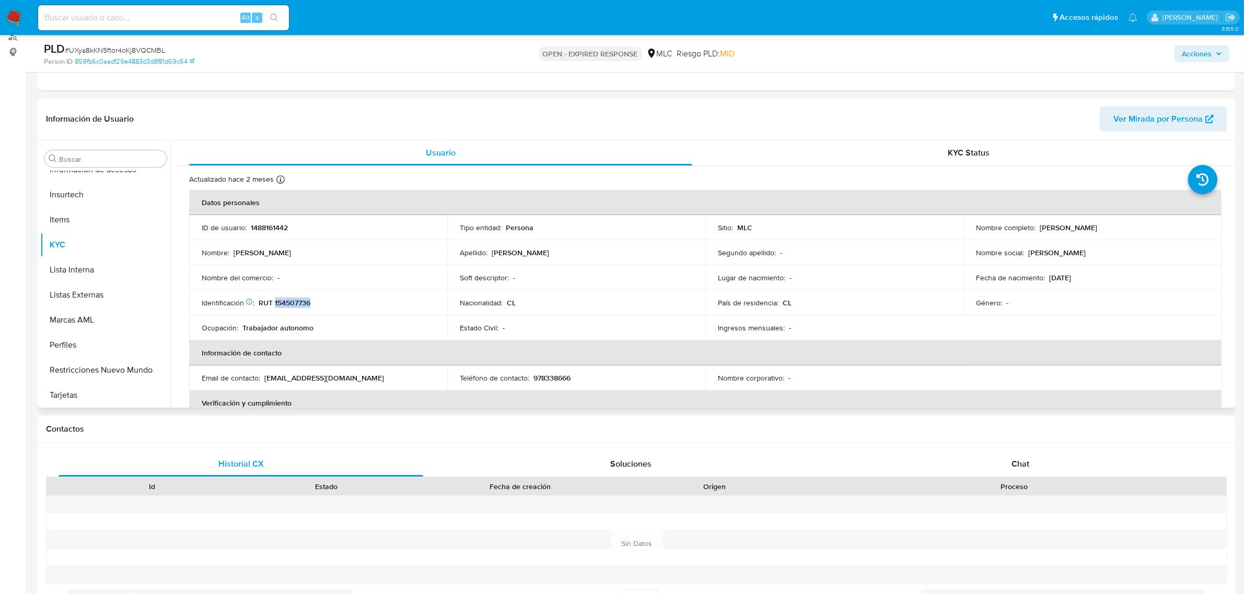
copy p "154507736"
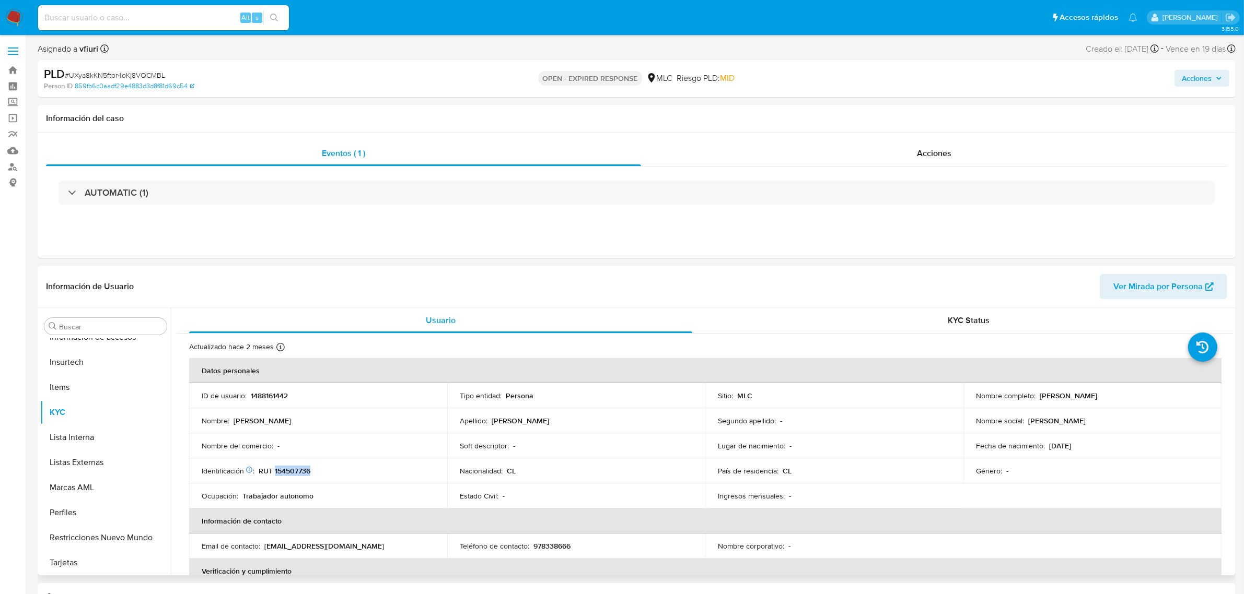
copy p "154507736"
drag, startPoint x: 312, startPoint y: 471, endPoint x: 305, endPoint y: 470, distance: 7.9
click at [305, 470] on p "RUT 154507736" at bounding box center [285, 470] width 52 height 9
copy p "154507736"
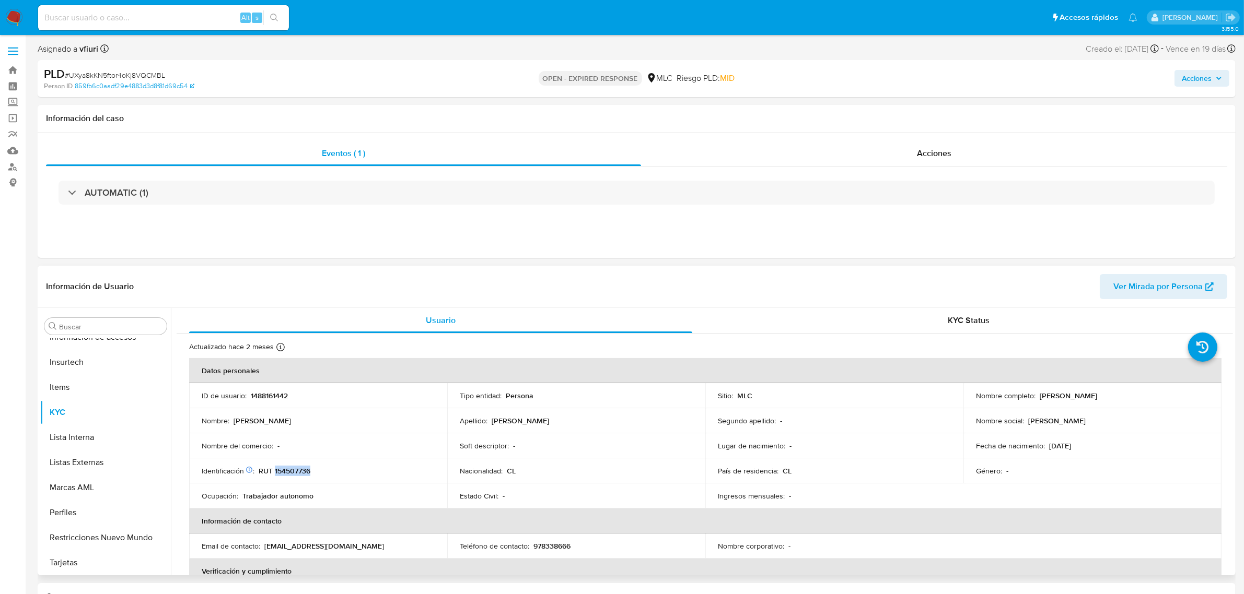
copy p "154507736"
drag, startPoint x: 1035, startPoint y: 400, endPoint x: 1183, endPoint y: 401, distance: 148.3
click at [1183, 401] on div "Nombre completo : [PERSON_NAME]" at bounding box center [1092, 395] width 233 height 9
drag, startPoint x: 1110, startPoint y: 406, endPoint x: 1129, endPoint y: 403, distance: 19.1
click at [1129, 403] on td "Nombre completo : [PERSON_NAME]" at bounding box center [1092, 395] width 258 height 25
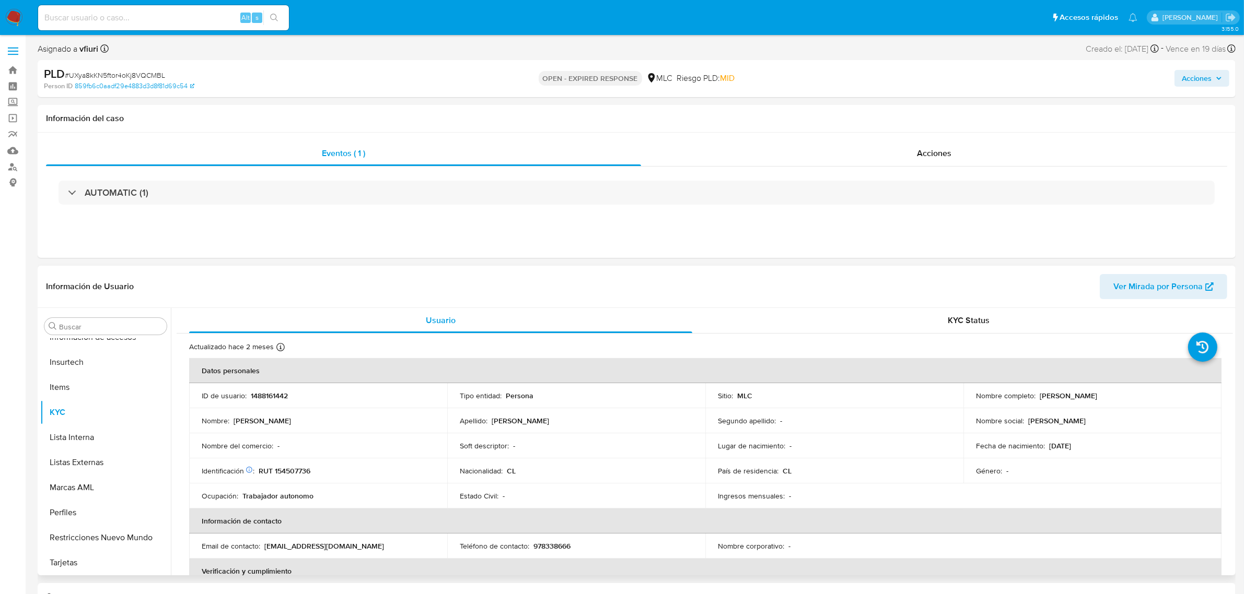
drag, startPoint x: 1037, startPoint y: 395, endPoint x: 1132, endPoint y: 399, distance: 94.6
click at [1132, 399] on div "Nombre completo : [PERSON_NAME]" at bounding box center [1092, 395] width 233 height 9
copy p "[PERSON_NAME]"
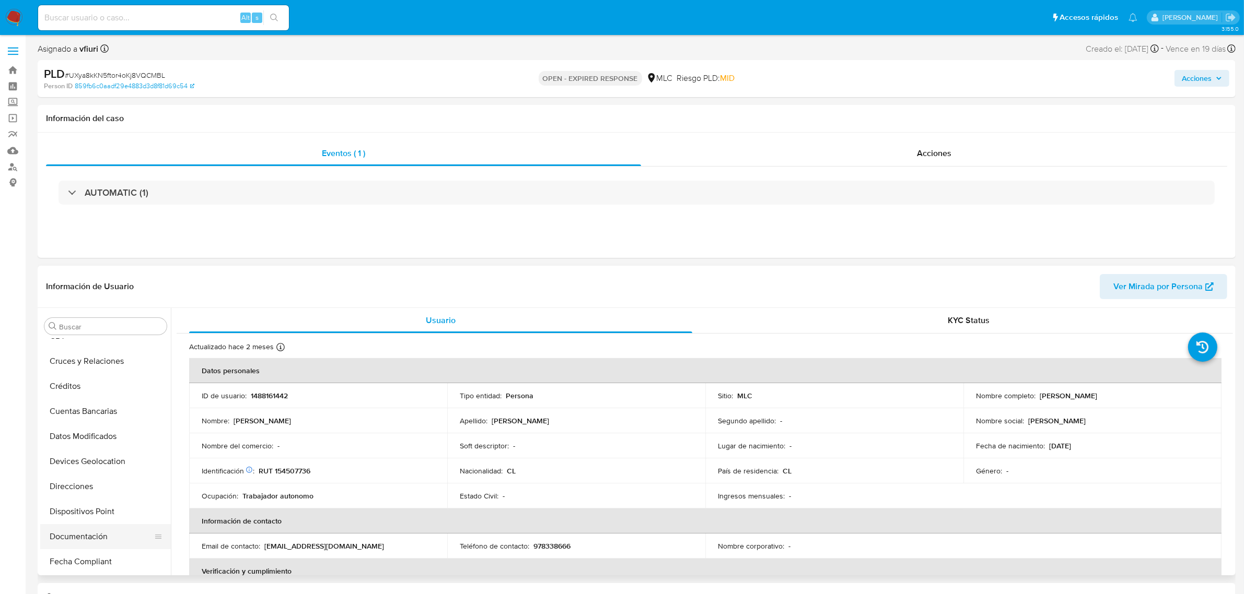
click at [92, 542] on button "Documentación" at bounding box center [101, 536] width 122 height 25
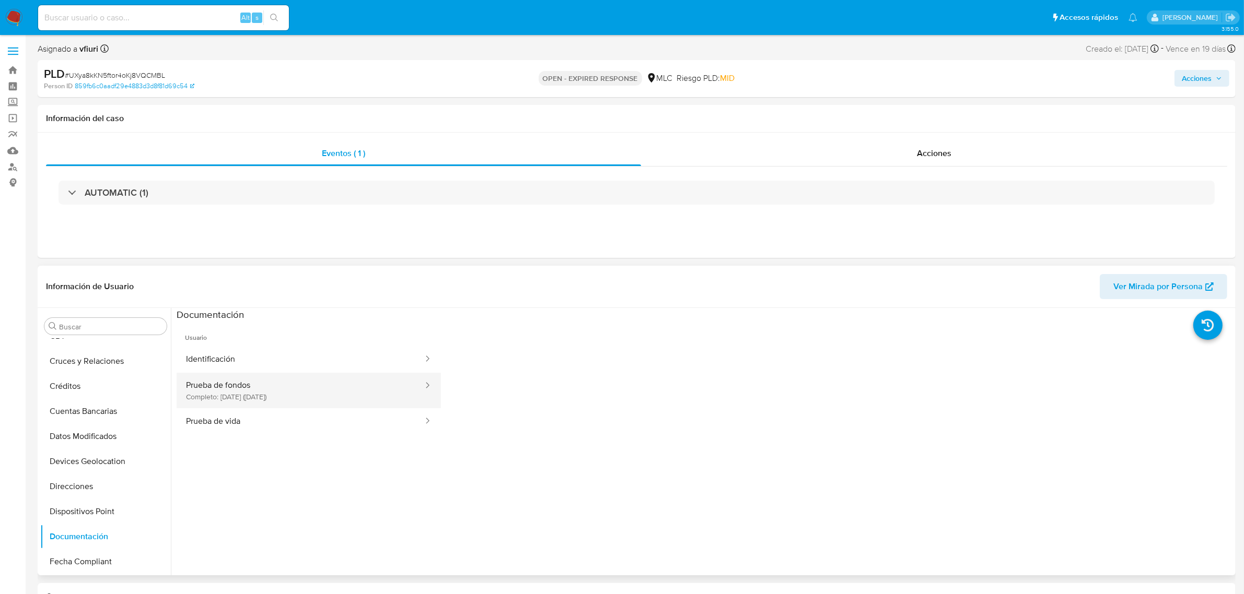
click at [220, 389] on button "Prueba de fondos Completo: 16/06/2025 (hace 2 meses)" at bounding box center [301, 391] width 248 height 36
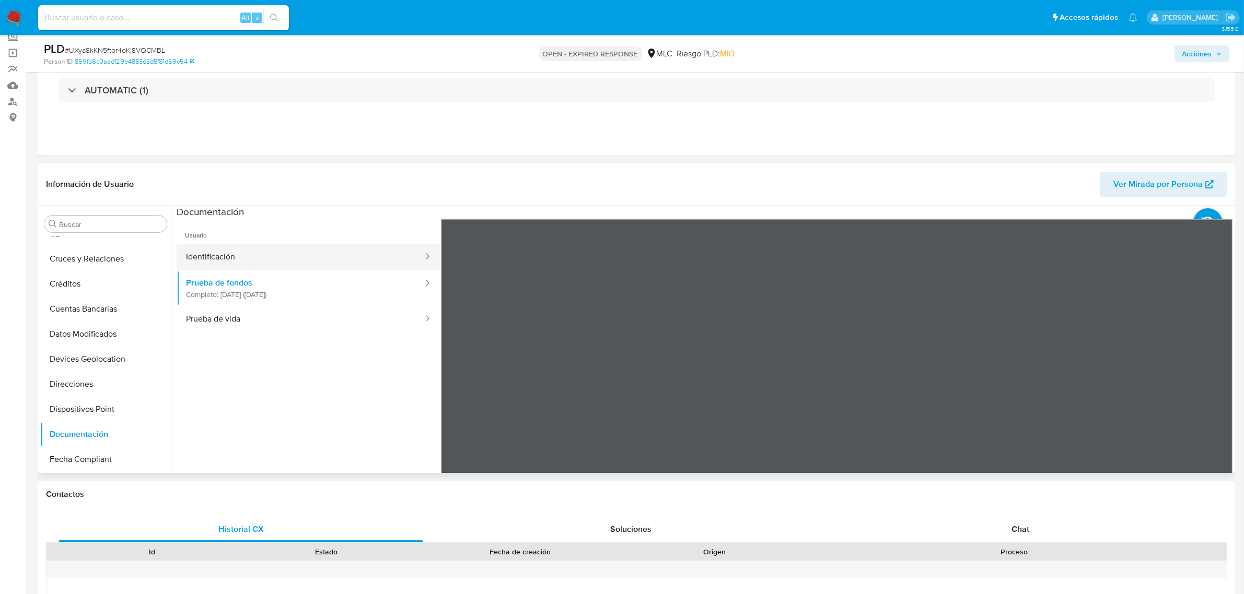
click at [300, 267] on button "Identificación" at bounding box center [301, 257] width 248 height 27
click at [1220, 384] on icon at bounding box center [1219, 388] width 21 height 21
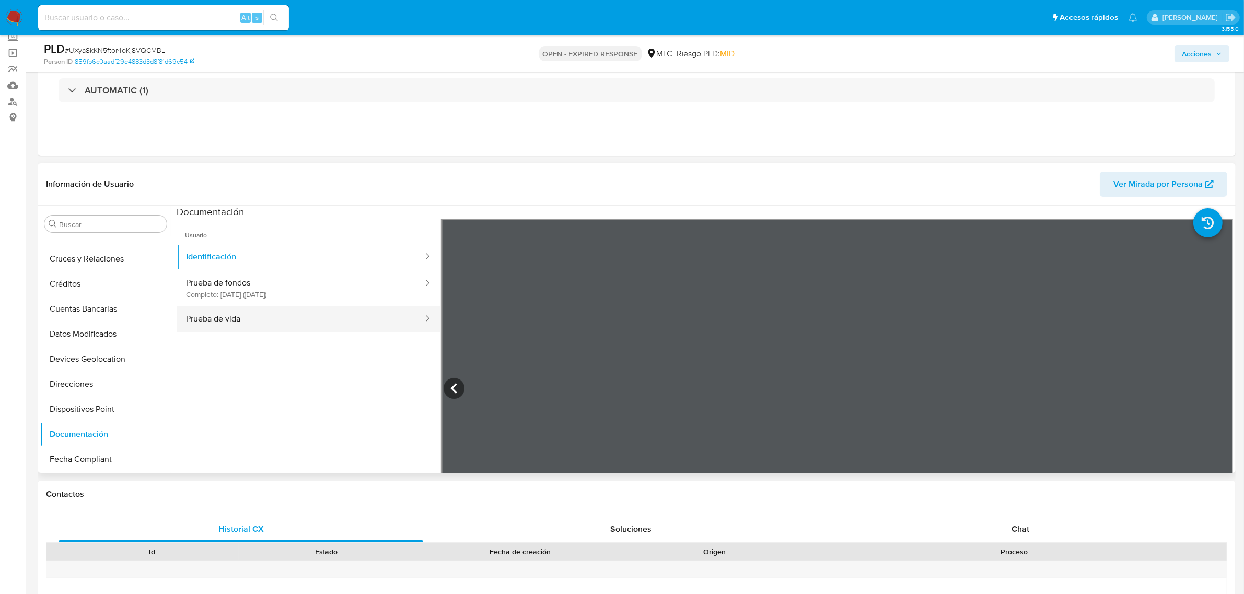
click at [300, 323] on button "Prueba de vida" at bounding box center [301, 319] width 248 height 27
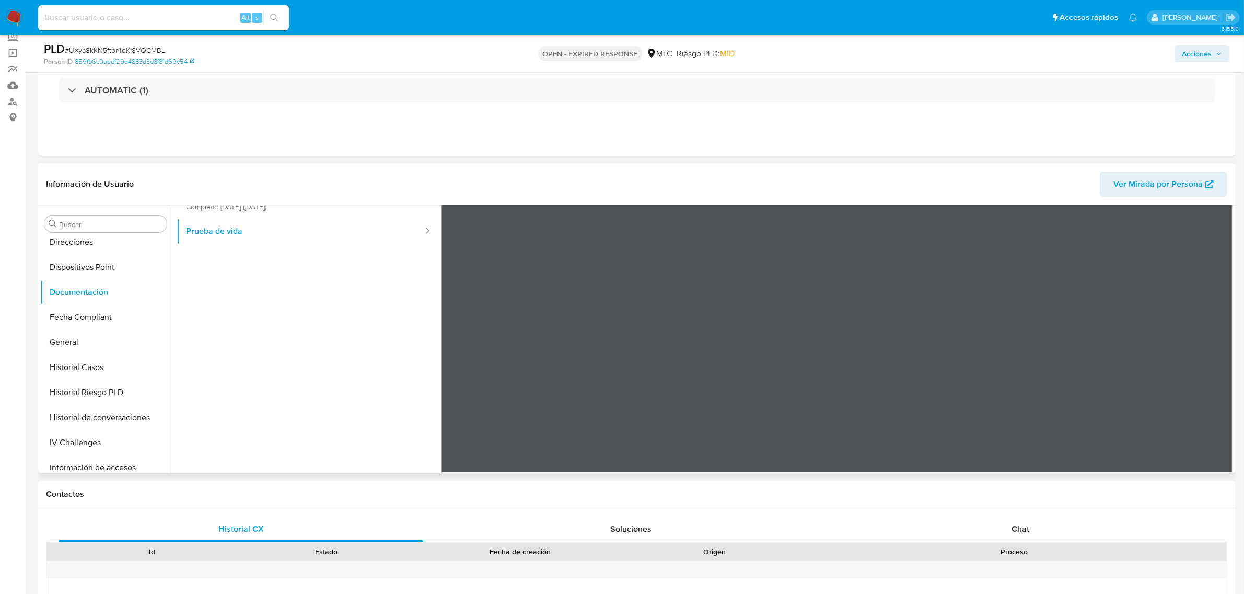
scroll to position [392, 0]
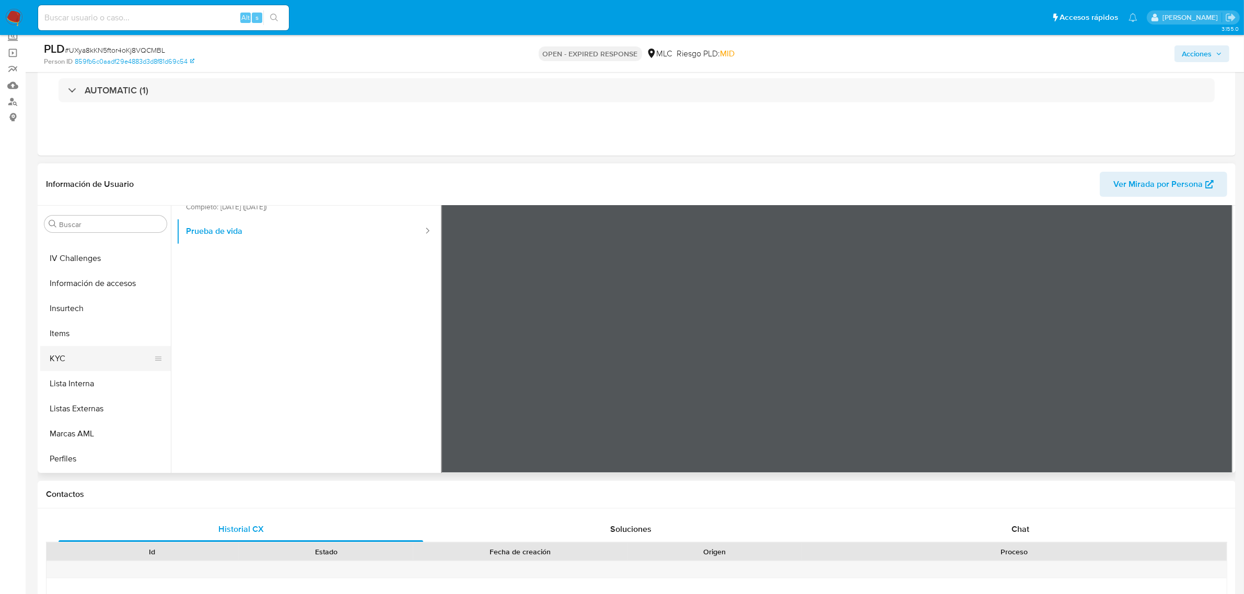
click at [72, 351] on button "KYC" at bounding box center [101, 358] width 122 height 25
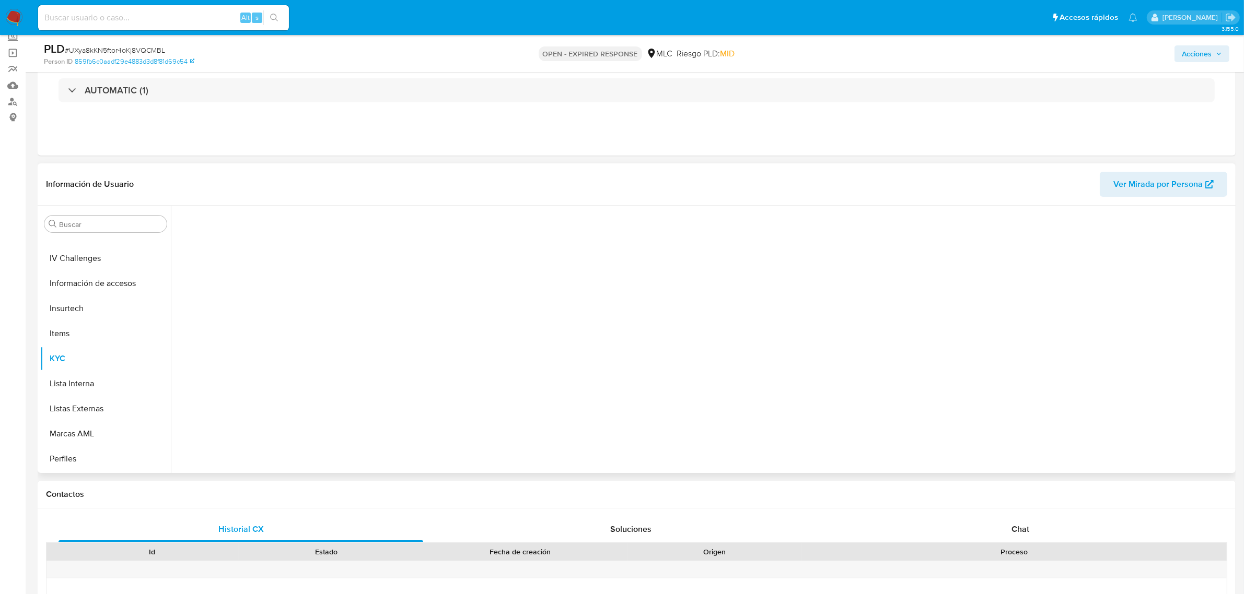
scroll to position [0, 0]
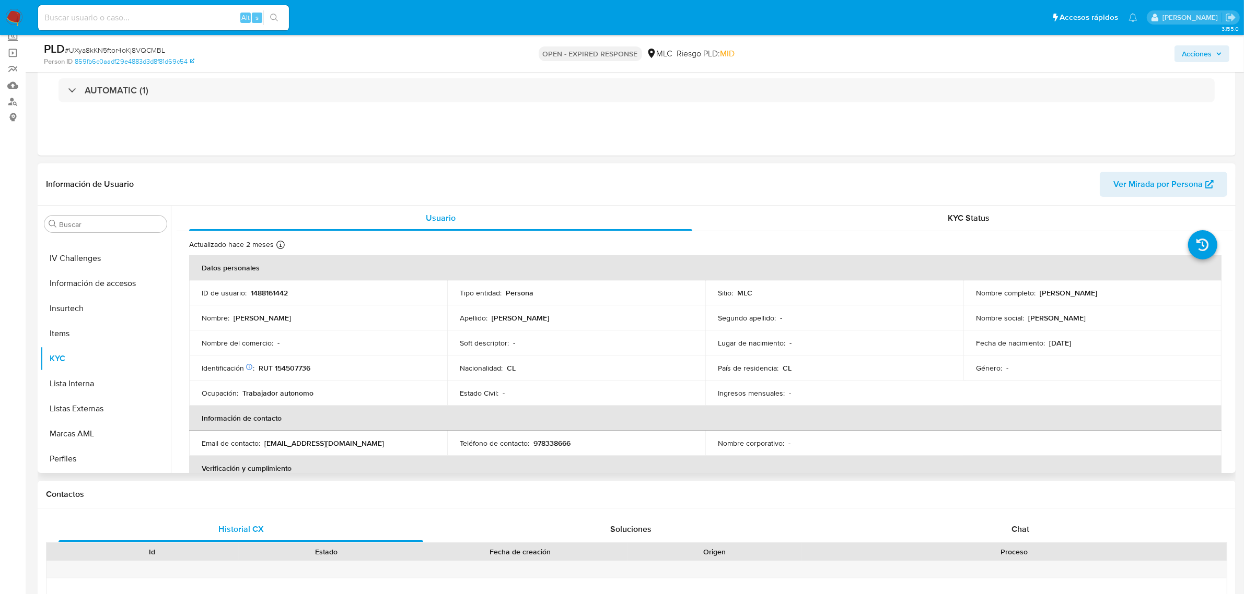
click at [309, 369] on p "RUT 154507736" at bounding box center [285, 368] width 52 height 9
copy p "154507736"
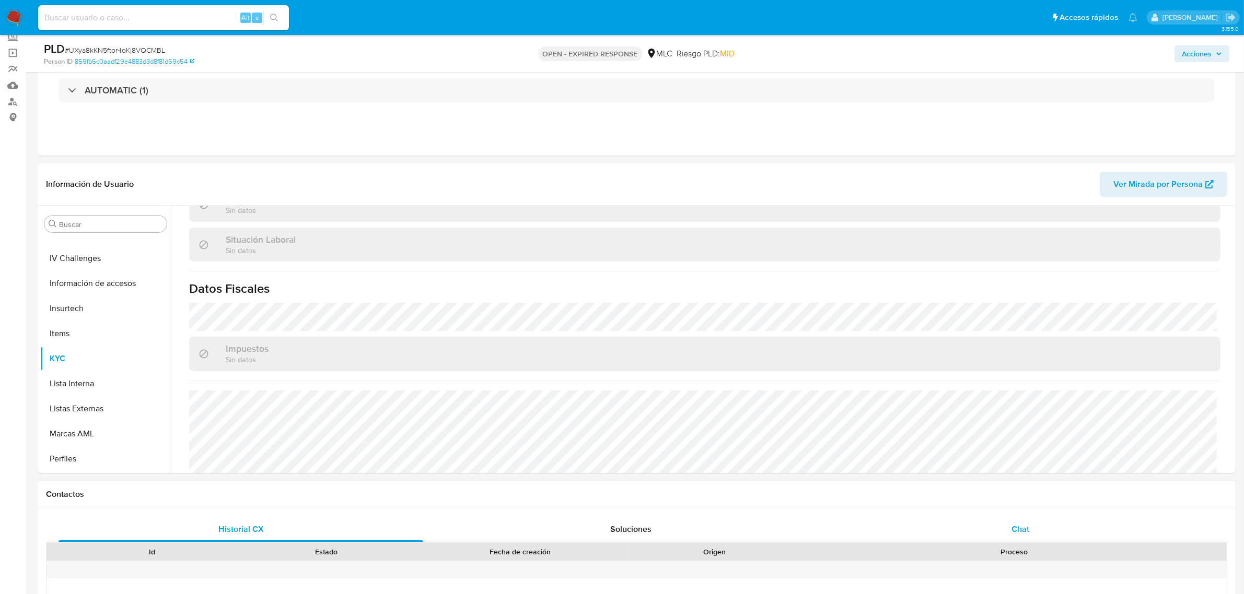
click at [986, 523] on div "Chat" at bounding box center [1020, 529] width 365 height 25
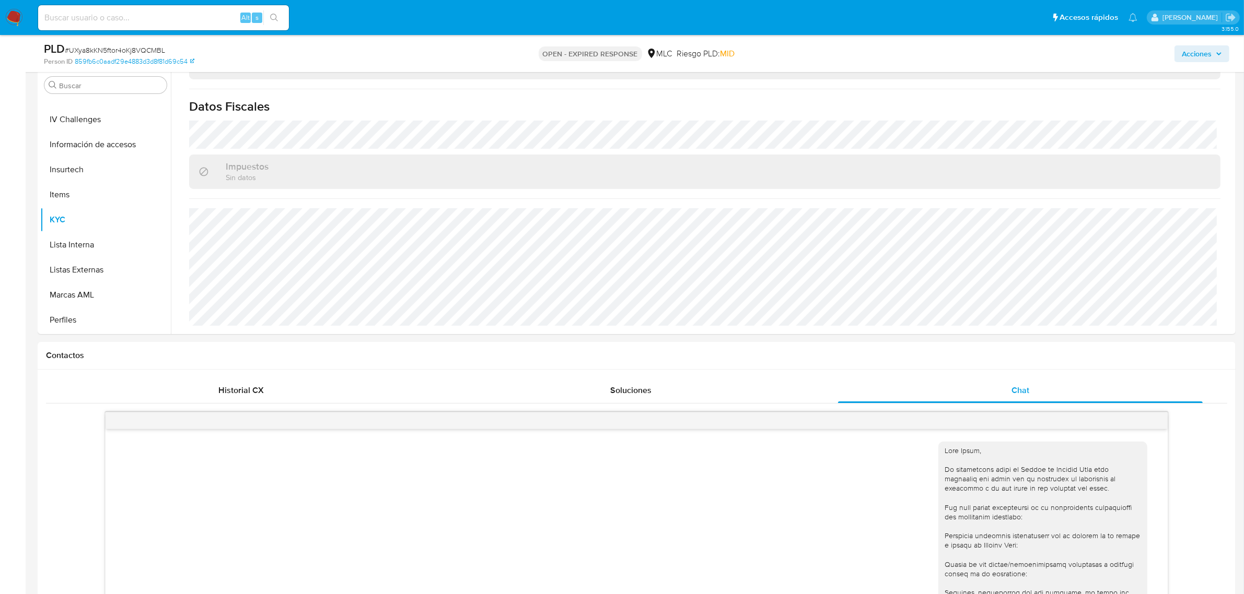
scroll to position [196, 0]
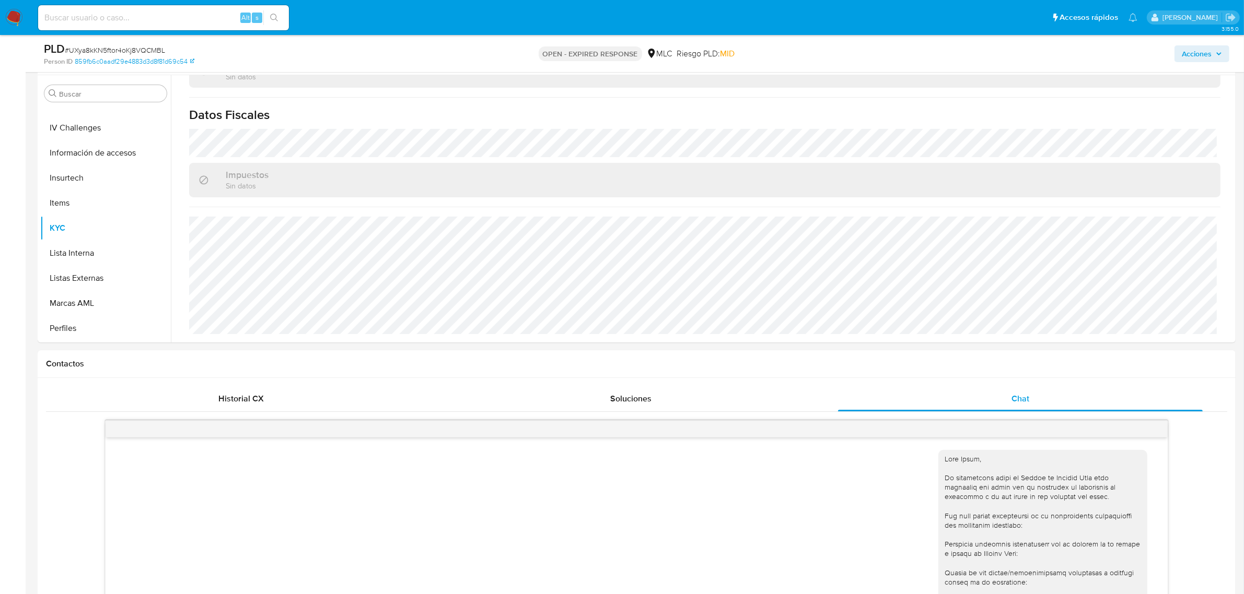
click at [119, 43] on div "PLD # UXya8kKN5ftor4oKj8VQCMBL" at bounding box center [239, 49] width 391 height 16
copy span "UXya8kKN5ftor4oKj8VQCMBL"
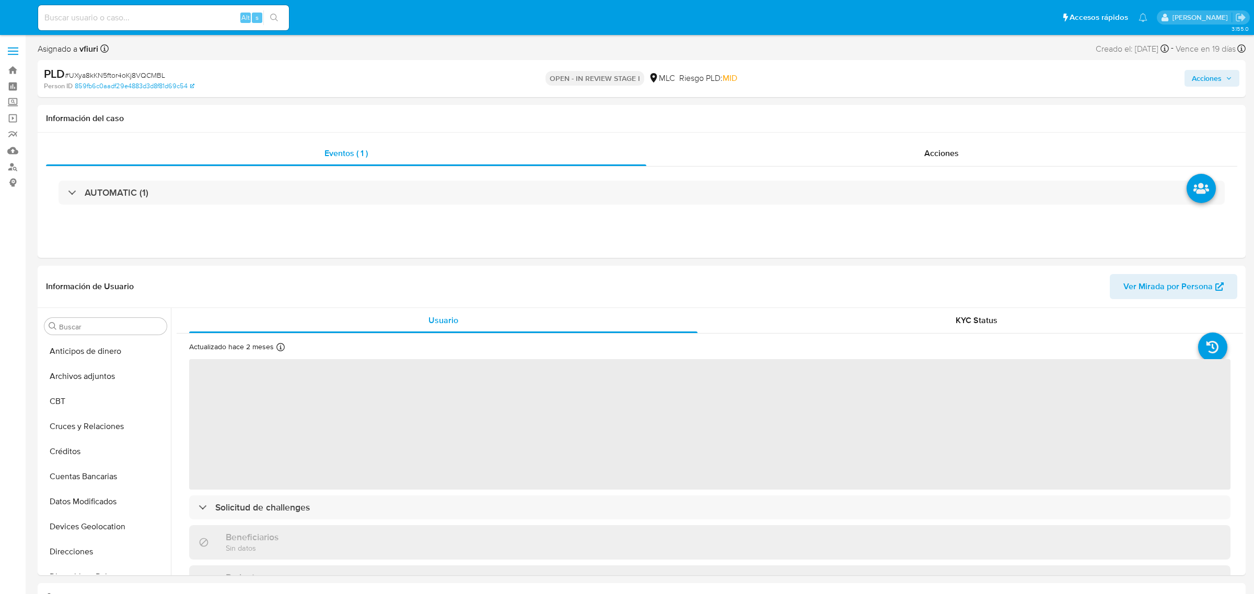
select select "10"
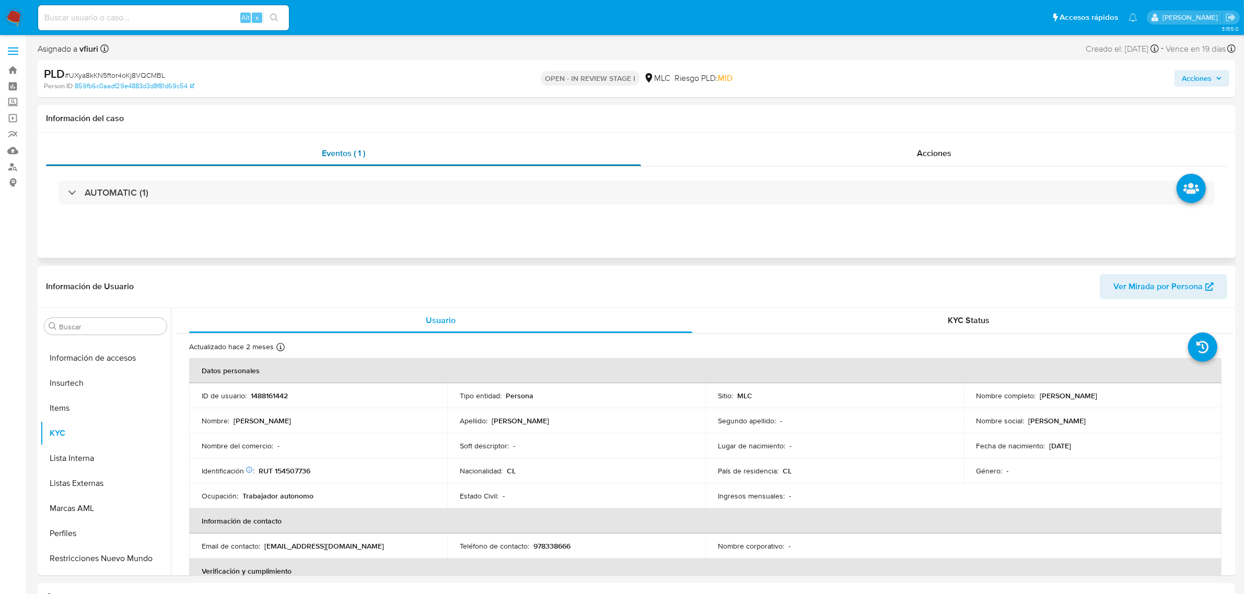
scroll to position [440, 0]
drag, startPoint x: 1035, startPoint y: 397, endPoint x: 1118, endPoint y: 400, distance: 83.1
click at [1118, 400] on div "Nombre completo : [PERSON_NAME]" at bounding box center [1092, 395] width 233 height 9
drag, startPoint x: 1131, startPoint y: 398, endPoint x: 1037, endPoint y: 395, distance: 94.1
click at [1037, 395] on div "Nombre completo : Jorge Andrés Millar Bórquez" at bounding box center [1092, 395] width 233 height 9
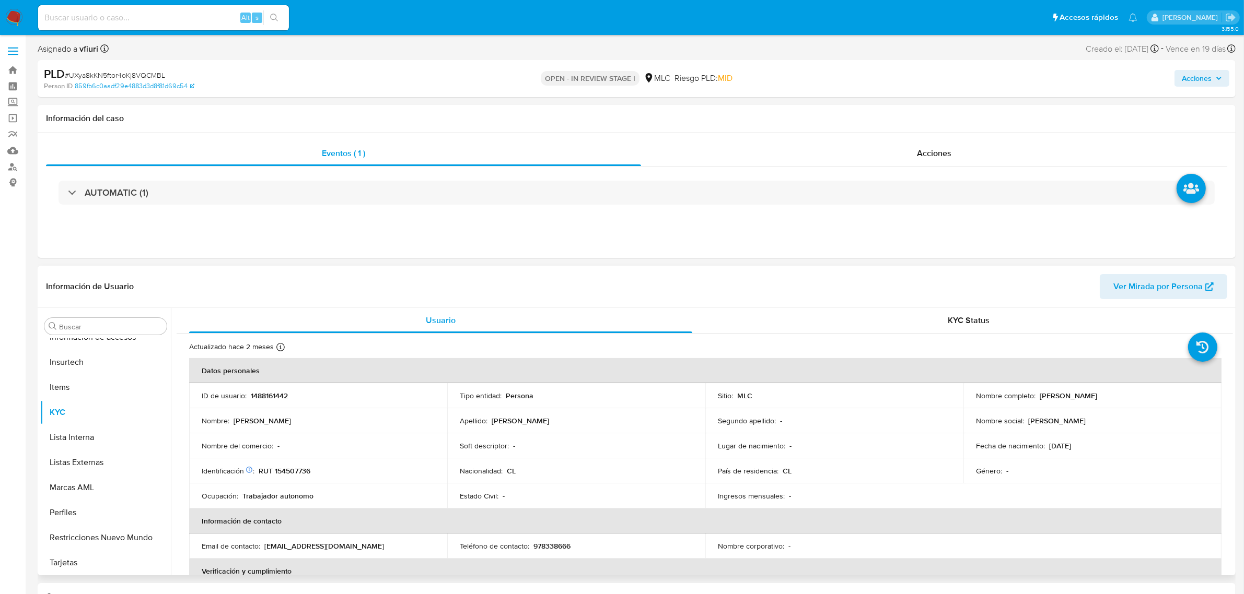
copy p "Jorge Andrés Millar Bórquez"
click at [87, 383] on button "Archivos adjuntos" at bounding box center [101, 376] width 122 height 25
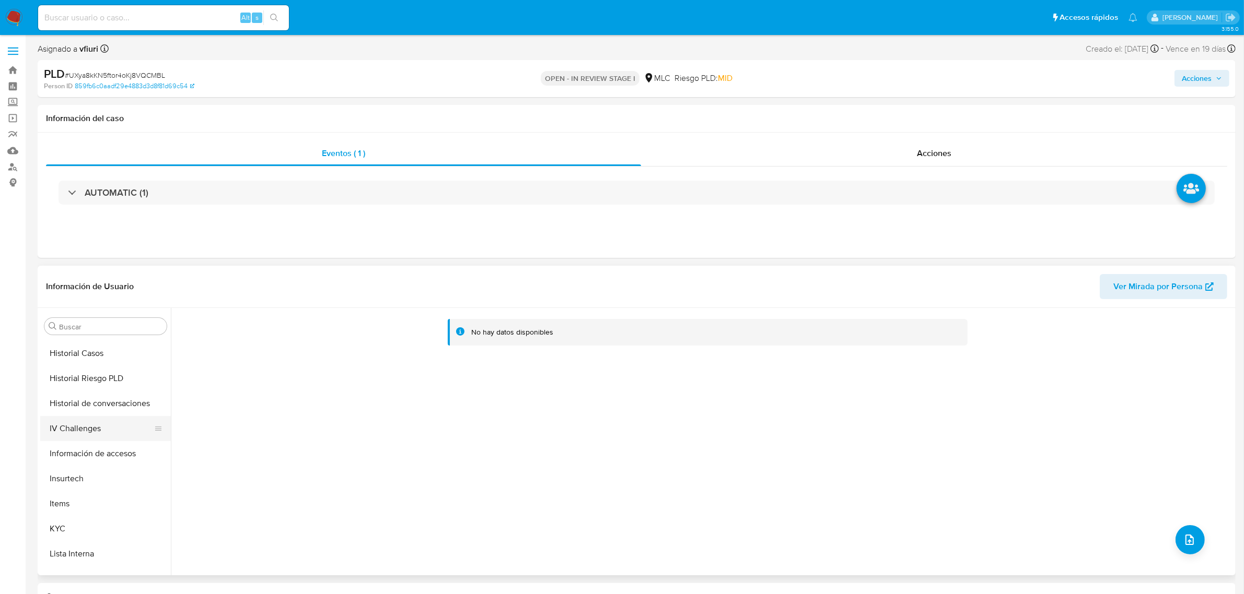
scroll to position [326, 0]
click at [72, 534] on button "KYC" at bounding box center [101, 526] width 122 height 25
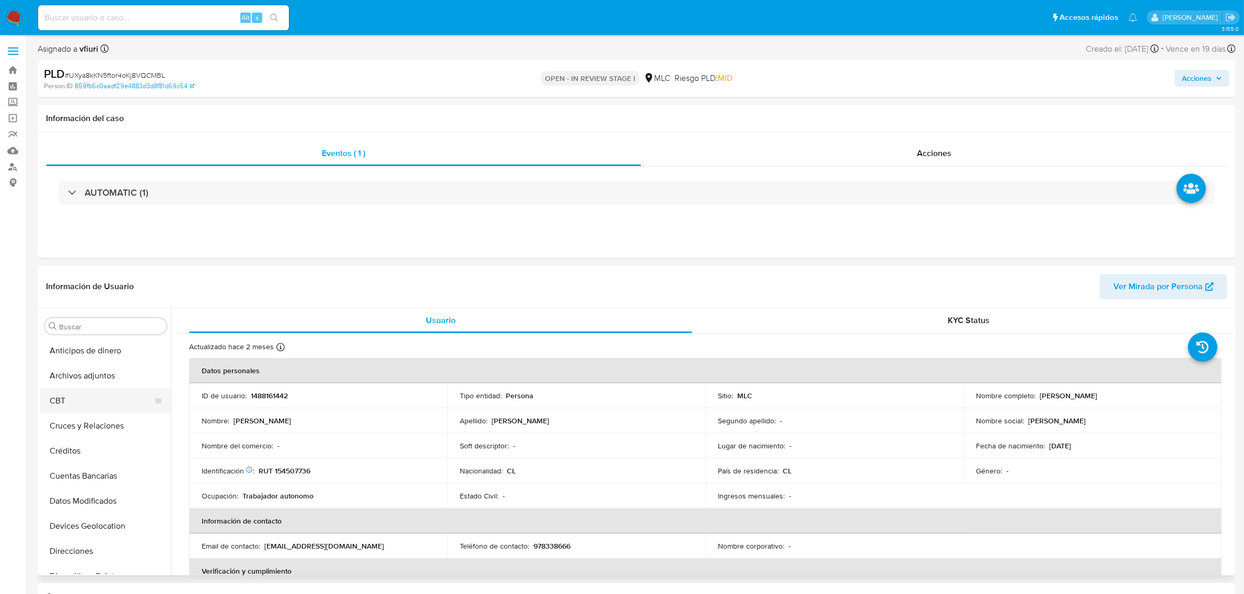
scroll to position [0, 0]
click at [85, 373] on button "Archivos adjuntos" at bounding box center [101, 376] width 122 height 25
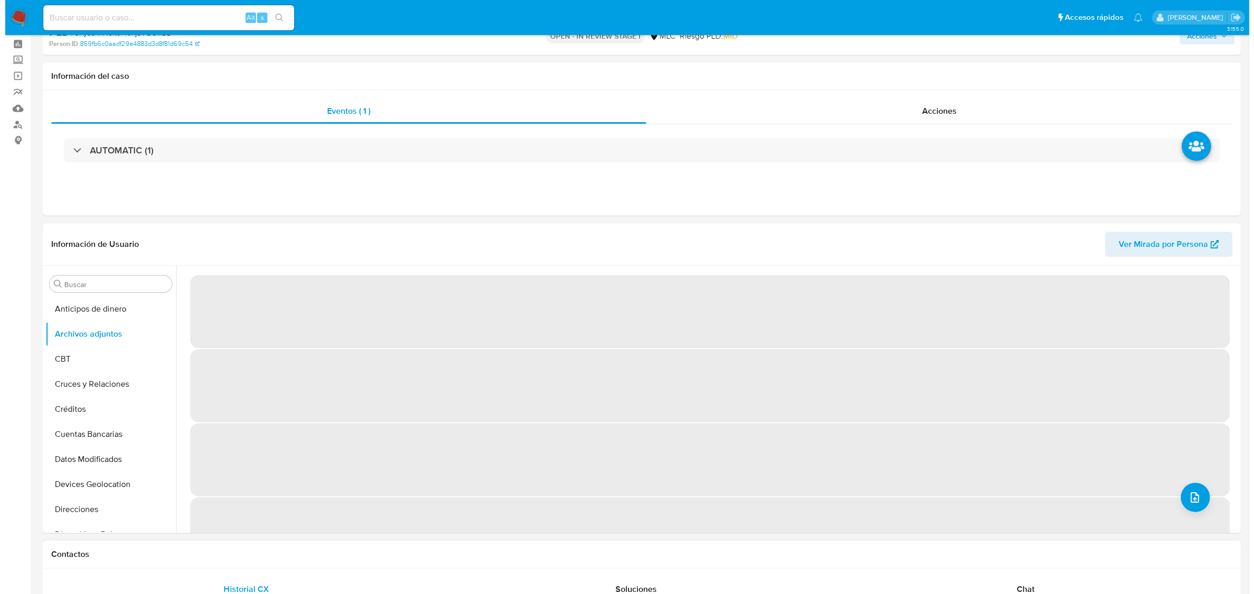
scroll to position [65, 0]
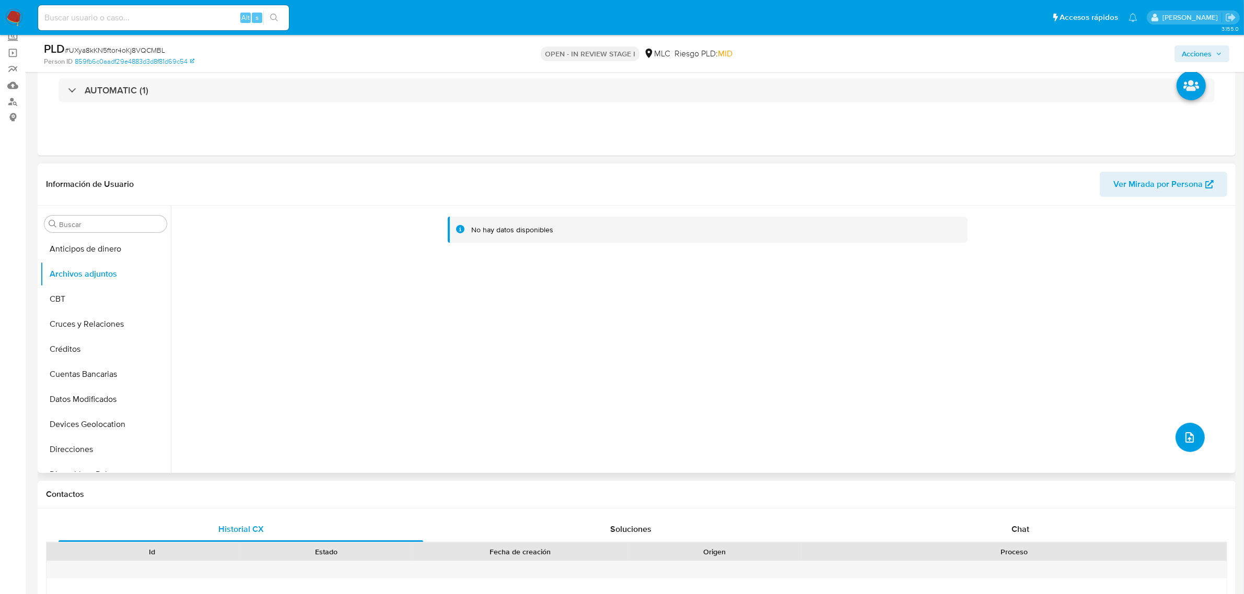
click at [1183, 439] on icon "upload-file" at bounding box center [1189, 437] width 13 height 13
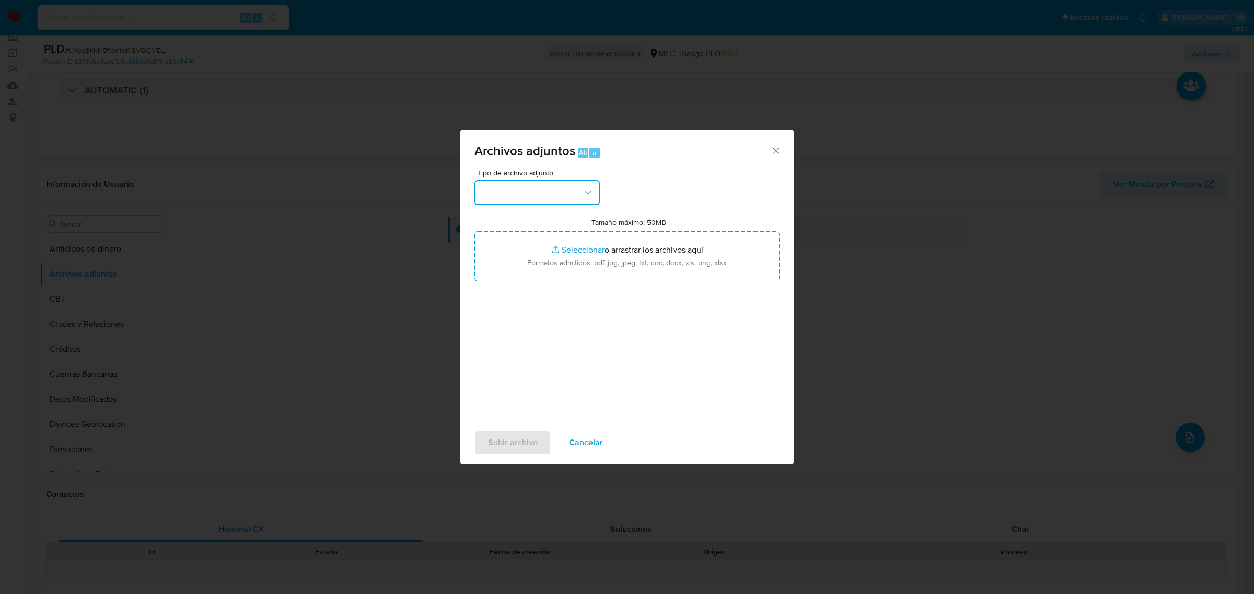
click at [544, 198] on button "button" at bounding box center [536, 192] width 125 height 25
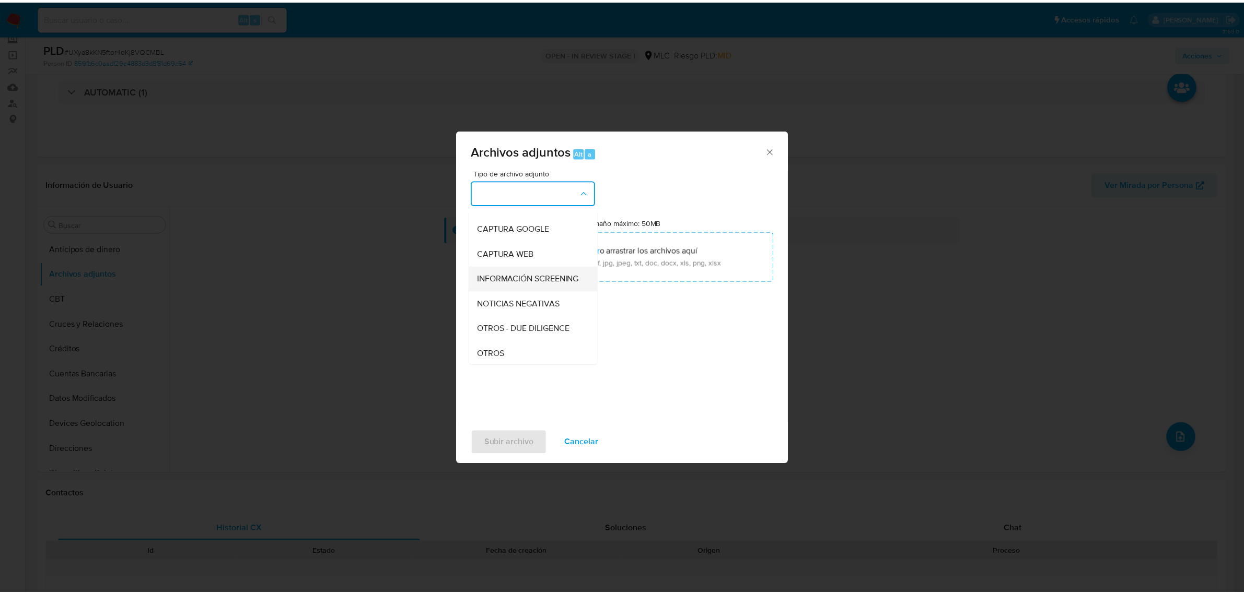
scroll to position [108, 0]
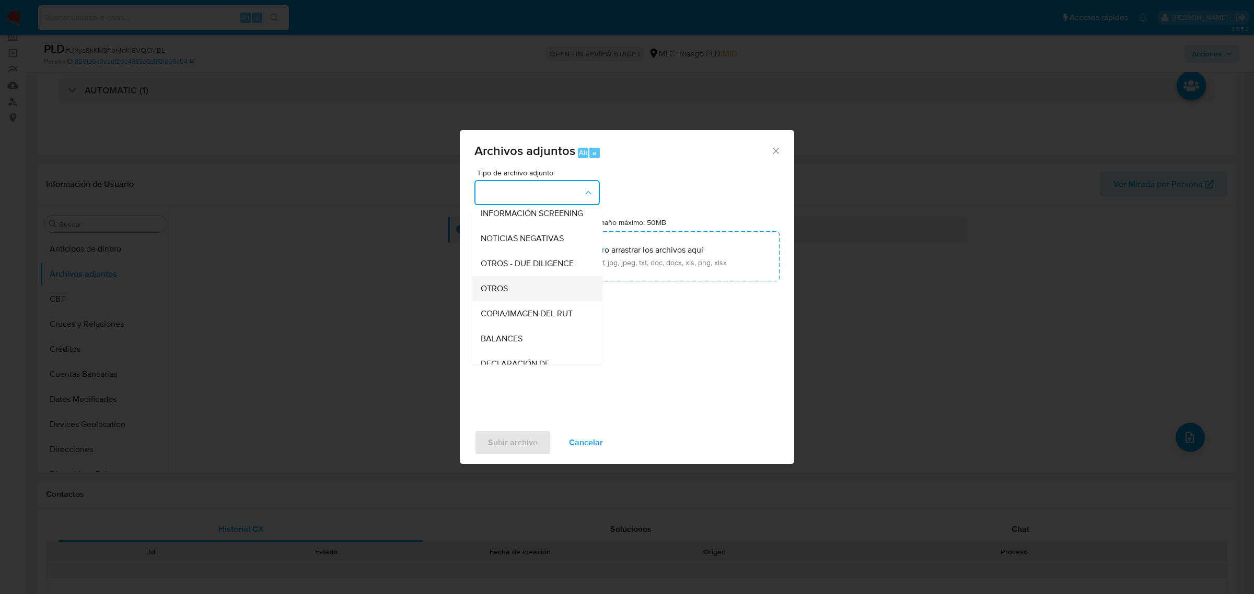
click at [510, 291] on div "OTROS" at bounding box center [534, 288] width 107 height 25
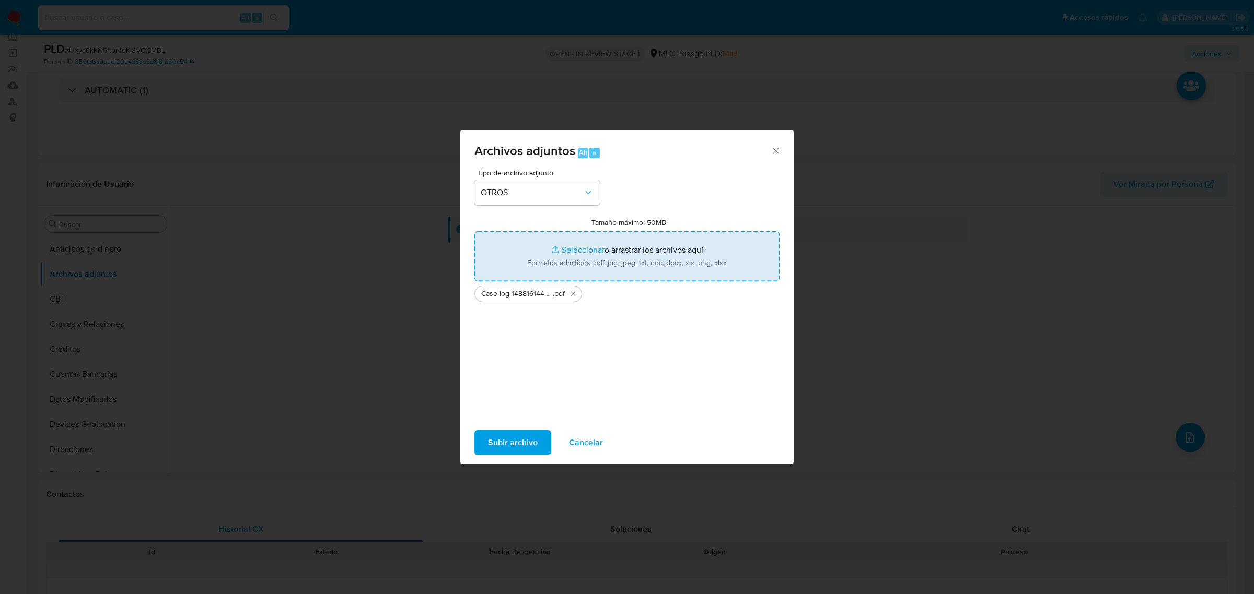
type input "C:\fakepath\Tabla 1488161442 (1).xlsx"
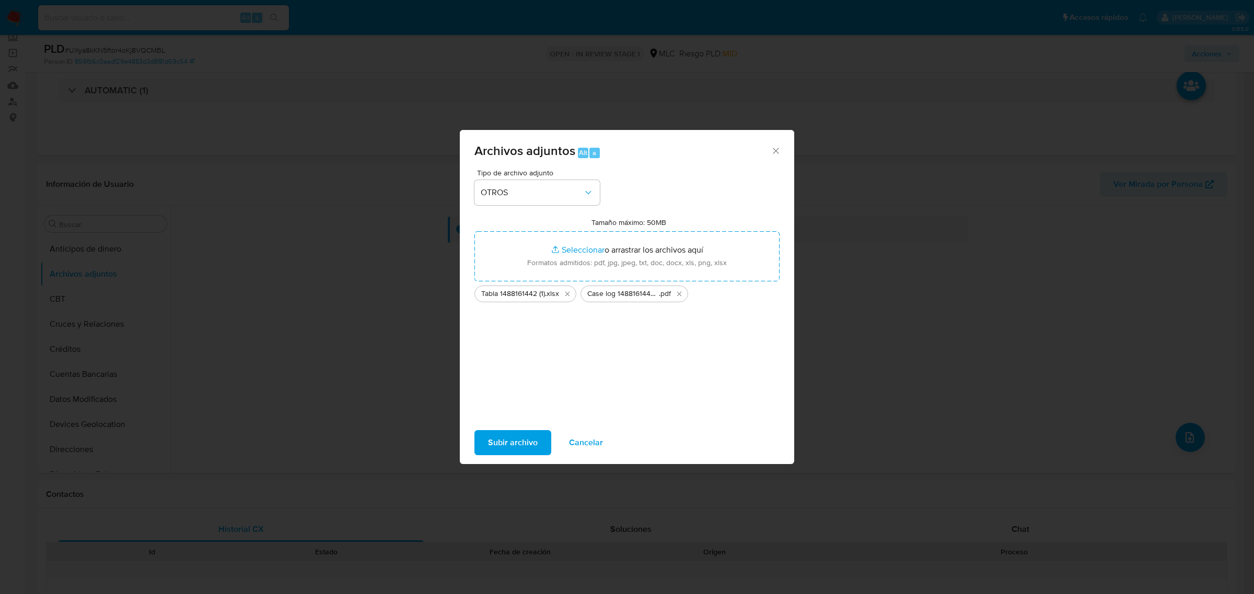
click at [528, 438] on span "Subir archivo" at bounding box center [513, 442] width 50 height 23
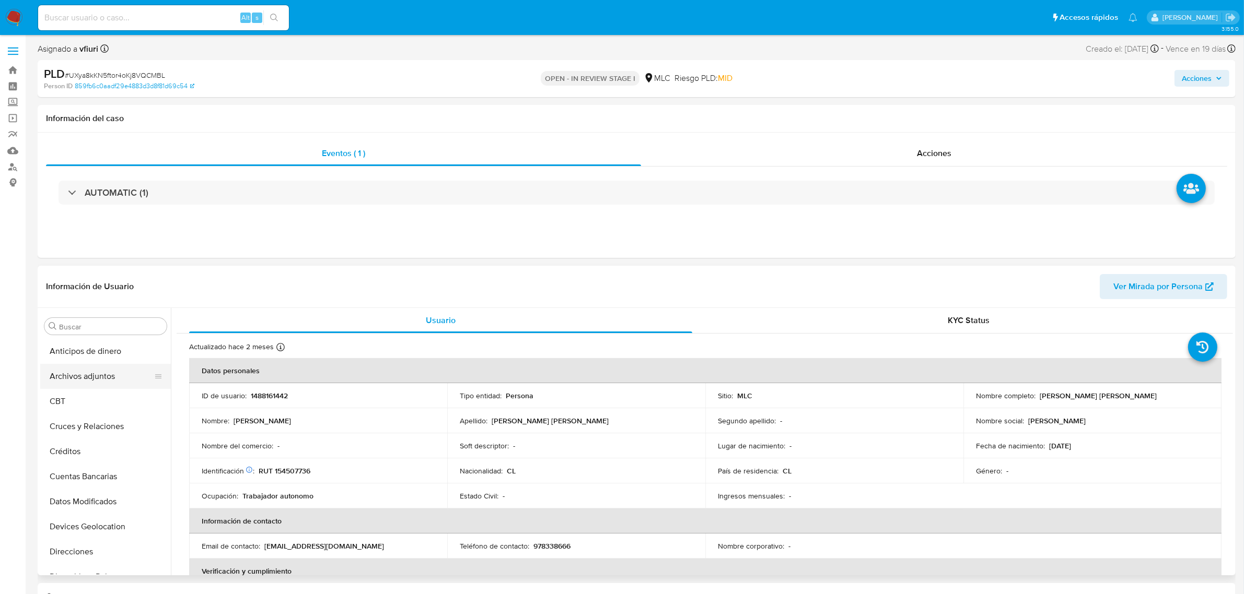
select select "10"
click at [74, 382] on button "Archivos adjuntos" at bounding box center [101, 376] width 122 height 25
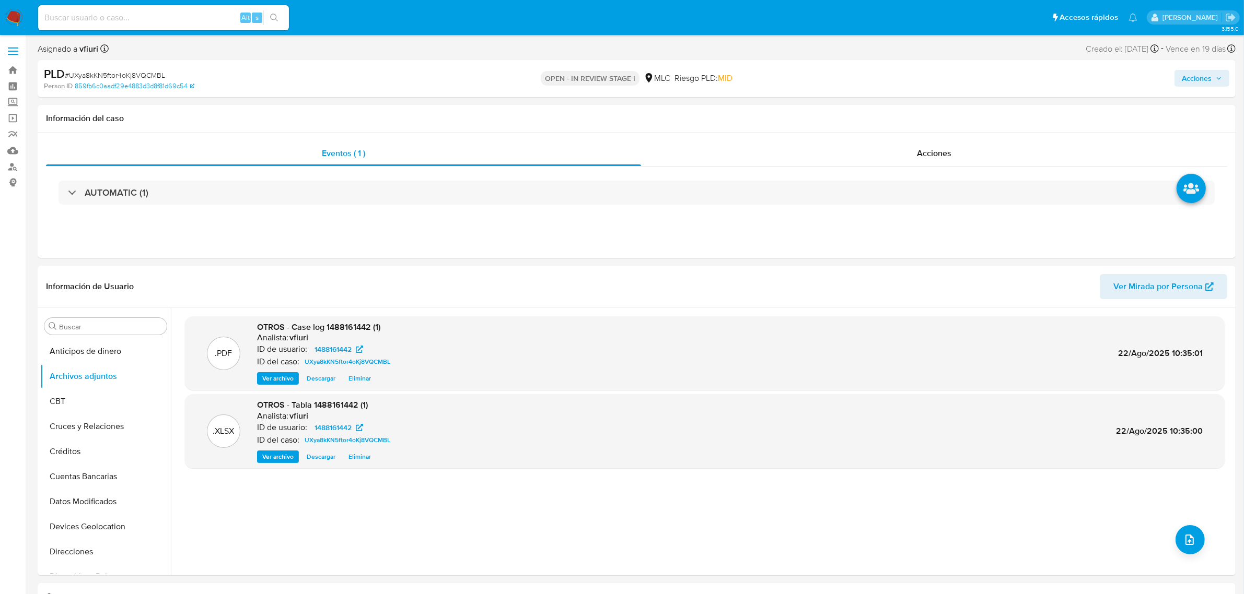
click at [1201, 85] on span "Acciones" at bounding box center [1196, 78] width 30 height 17
click at [907, 115] on span "Resolución del caso" at bounding box center [905, 112] width 75 height 12
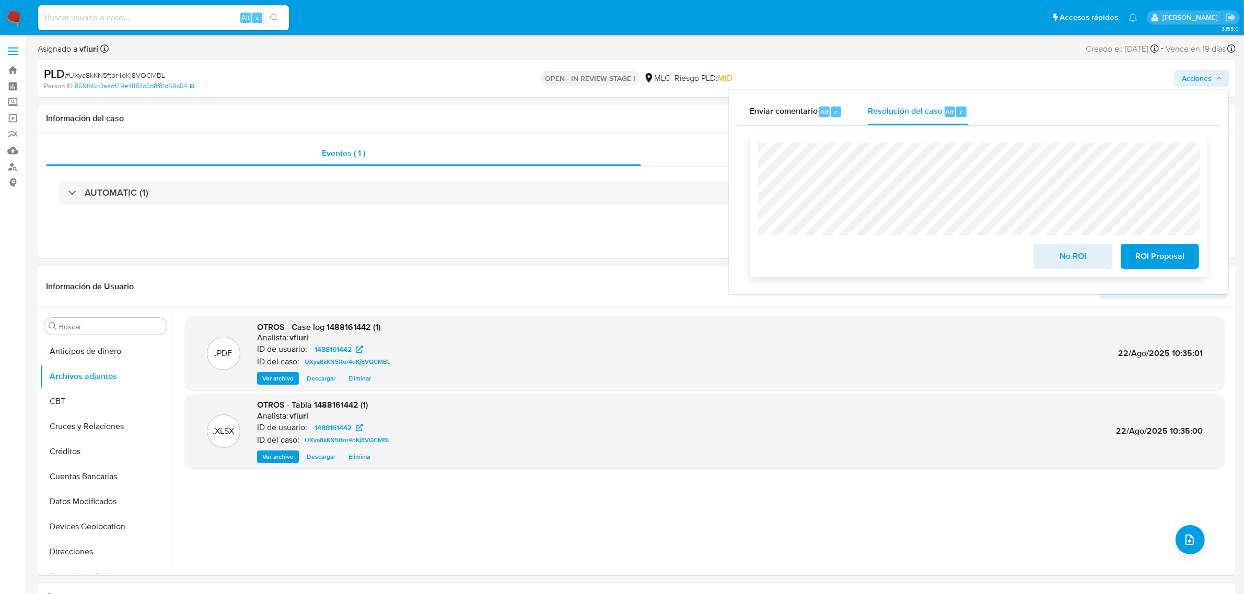
click at [1075, 144] on div at bounding box center [978, 189] width 441 height 93
click at [1157, 255] on span "ROI Proposal" at bounding box center [1159, 256] width 51 height 23
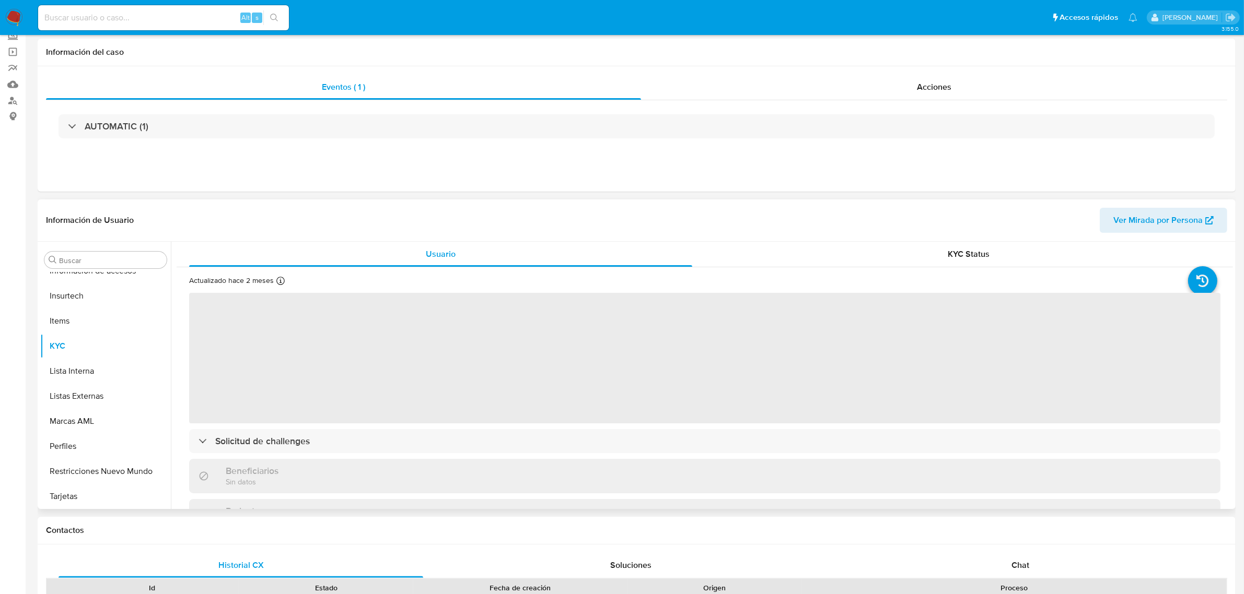
scroll to position [131, 0]
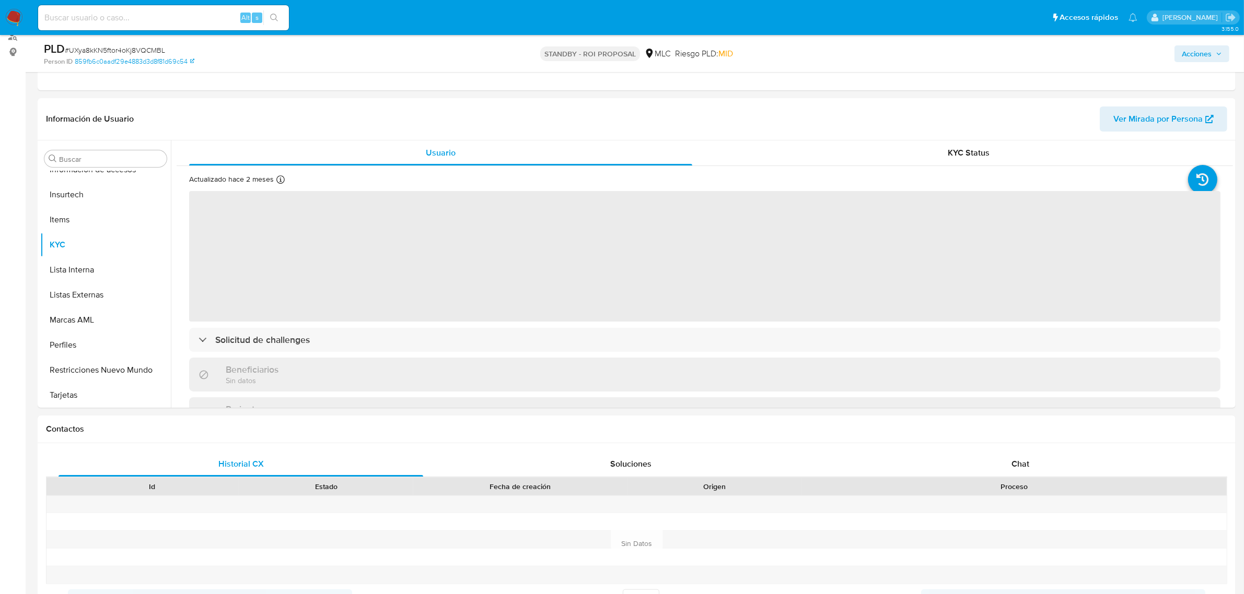
select select "10"
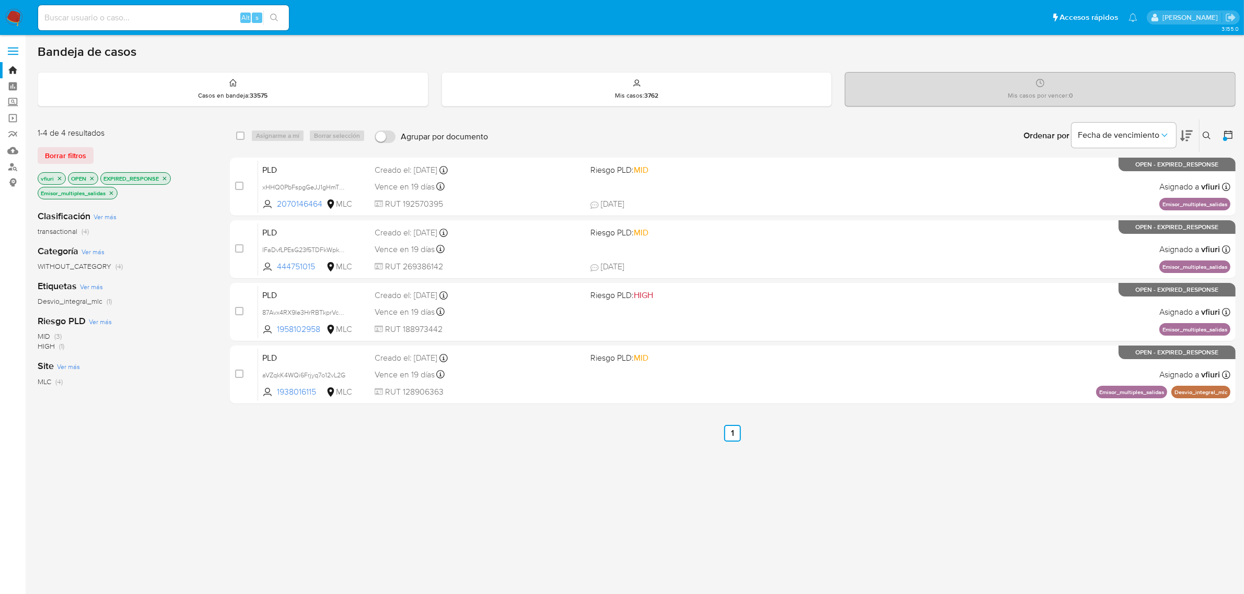
click at [168, 180] on icon "close-filter" at bounding box center [164, 178] width 6 height 6
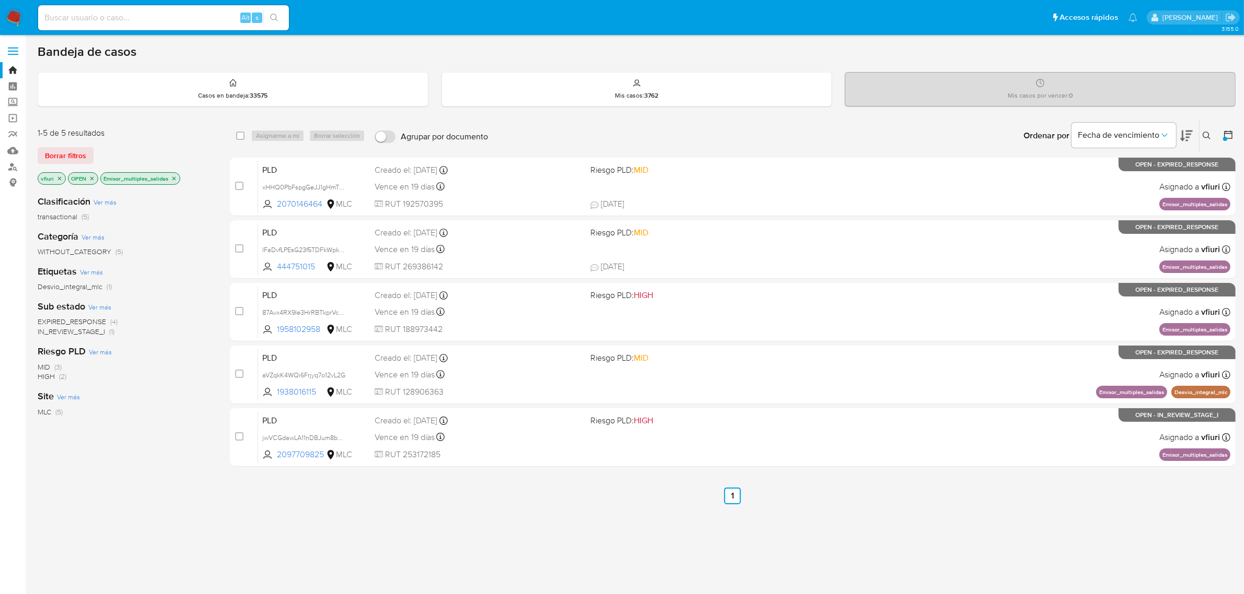
click at [175, 179] on icon "close-filter" at bounding box center [174, 178] width 6 height 6
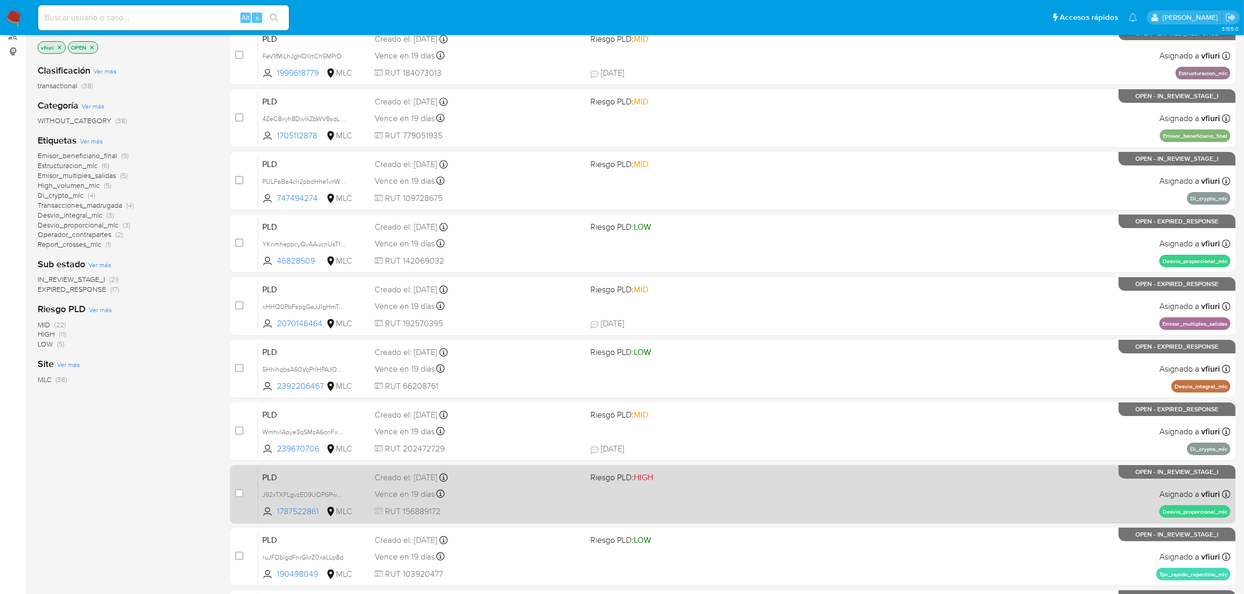
scroll to position [229, 0]
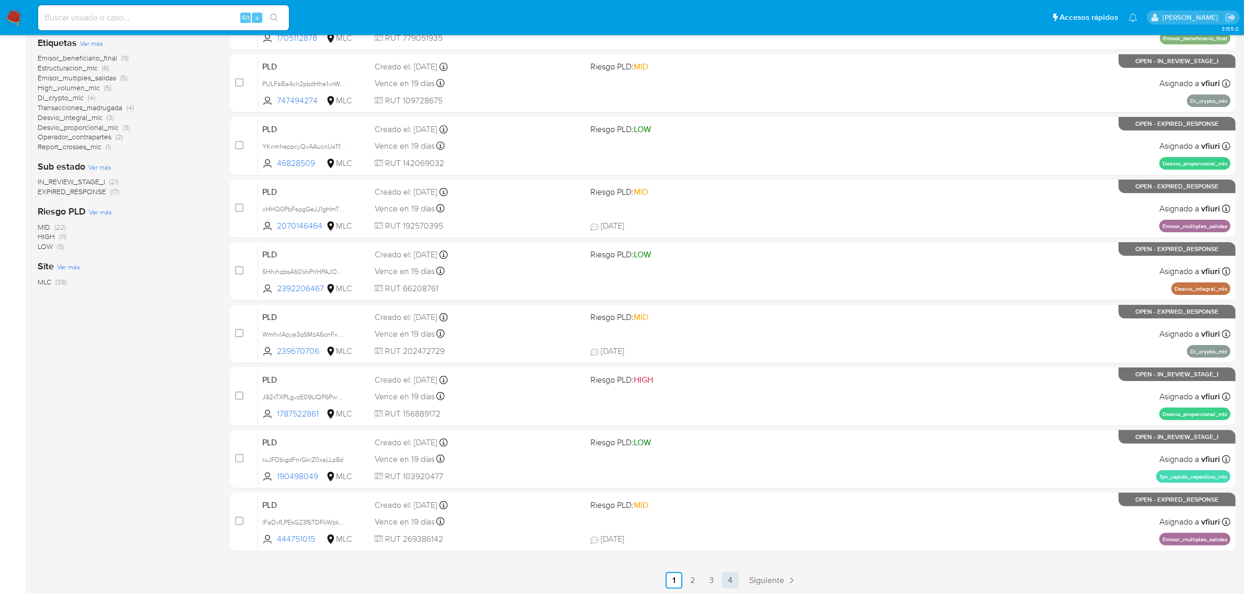
click at [738, 580] on link "4" at bounding box center [730, 580] width 17 height 17
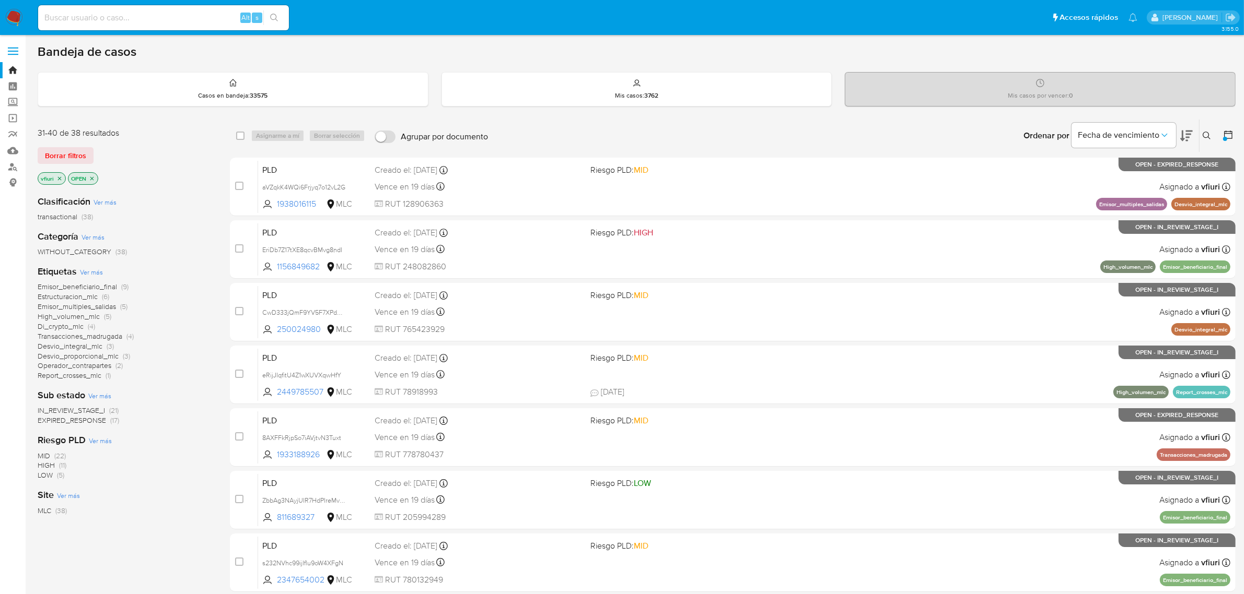
click at [48, 409] on span "IN_REVIEW_STAGE_I" at bounding box center [71, 410] width 67 height 10
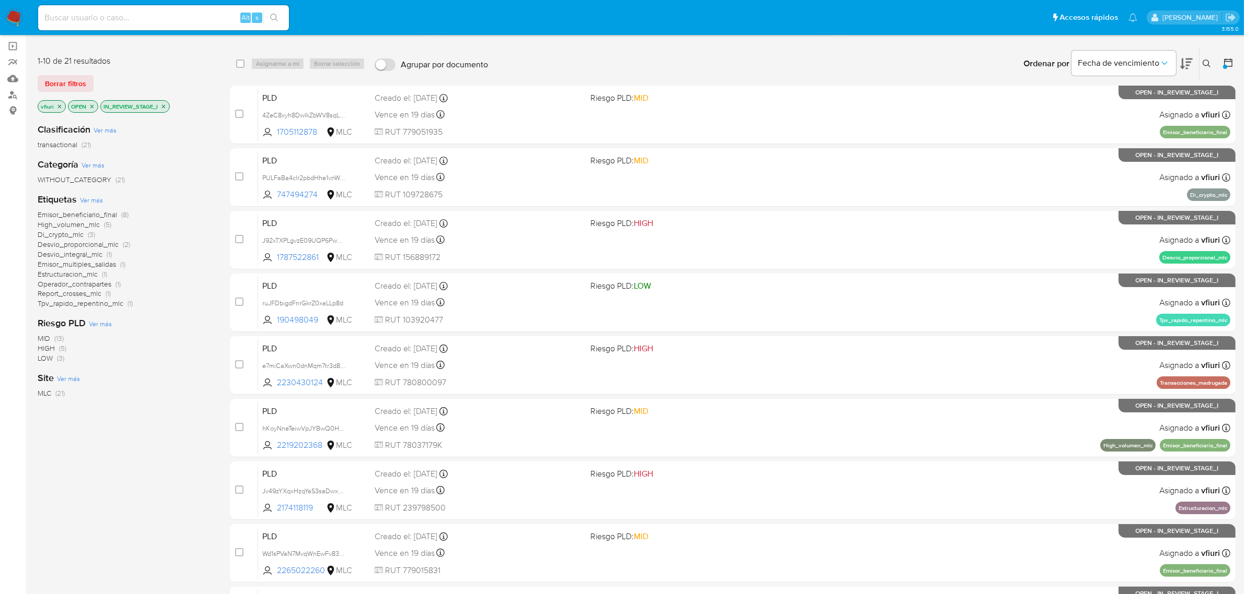
scroll to position [229, 0]
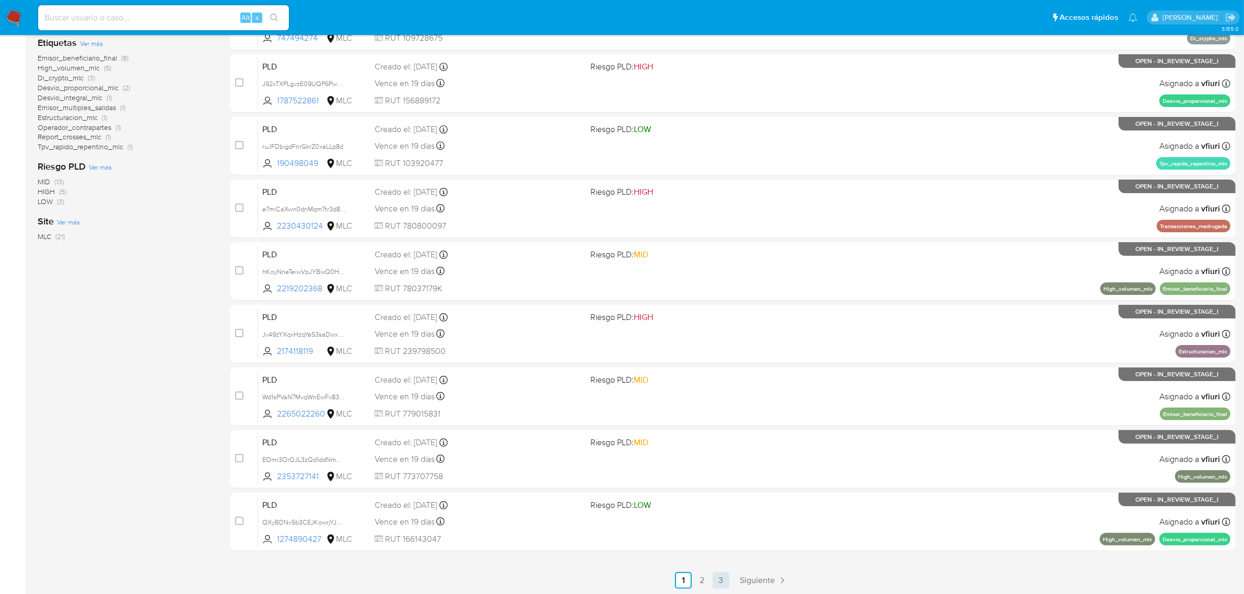
click at [722, 577] on link "3" at bounding box center [720, 580] width 17 height 17
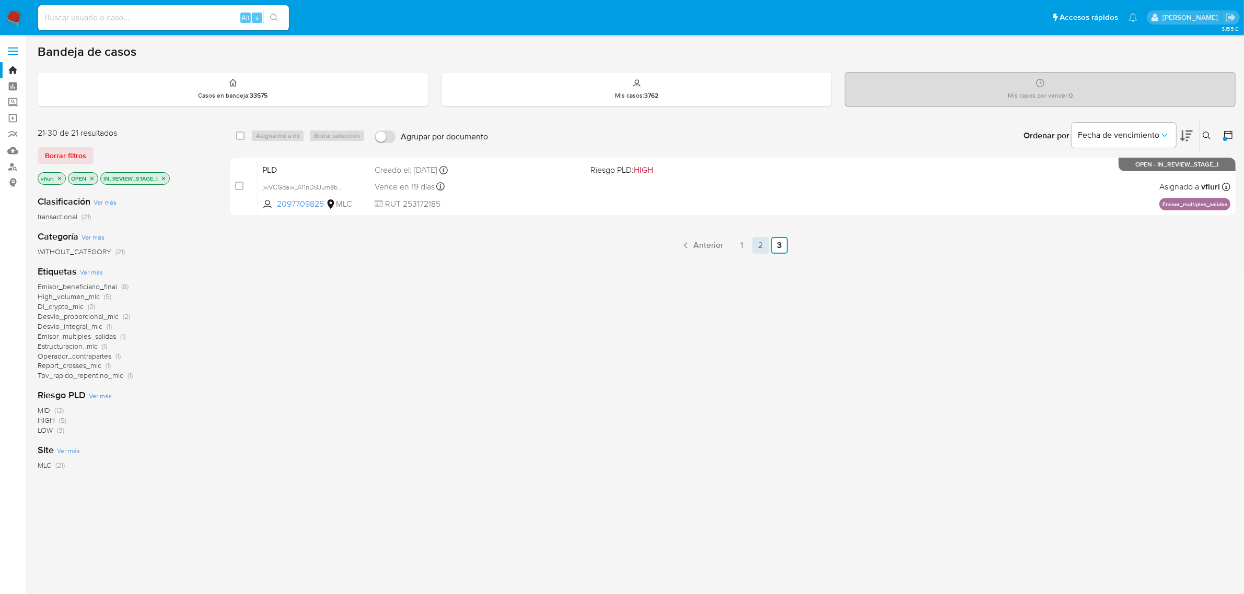
click at [758, 249] on link "2" at bounding box center [760, 245] width 17 height 17
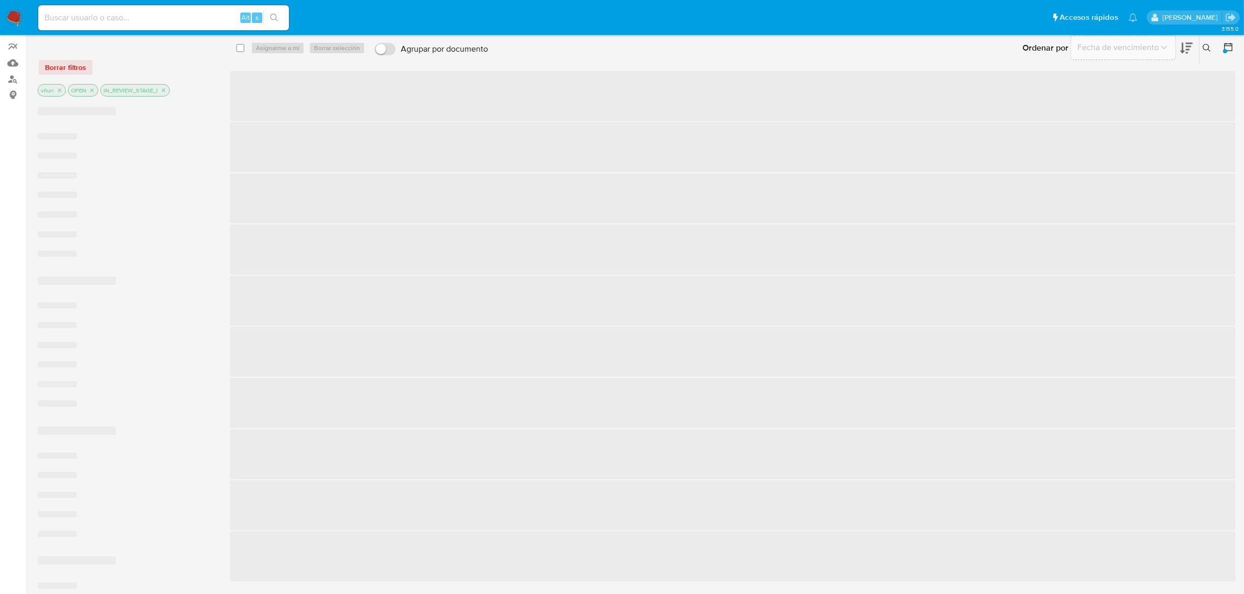
scroll to position [229, 0]
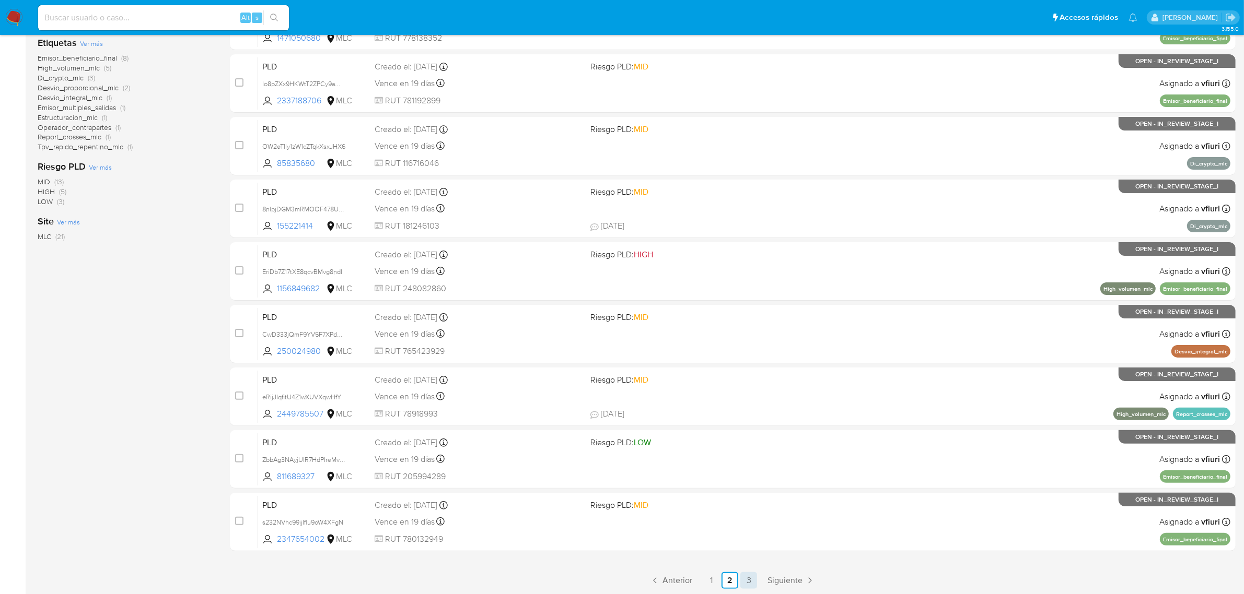
click at [753, 583] on link "3" at bounding box center [748, 580] width 17 height 17
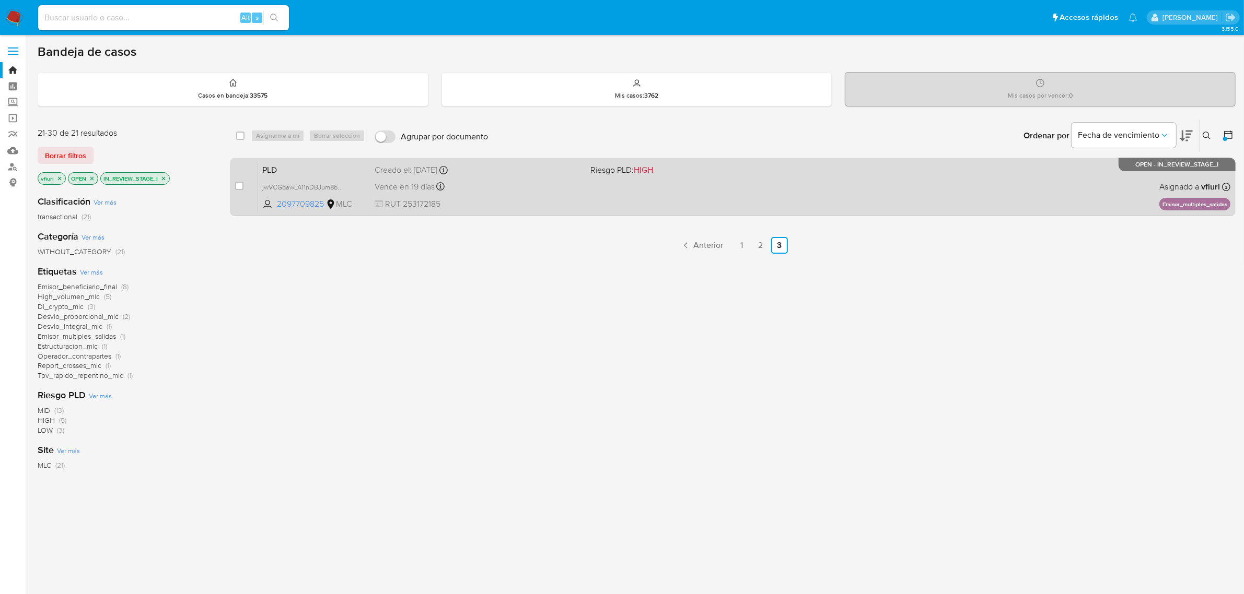
click at [522, 200] on span "RUT 253172185" at bounding box center [478, 203] width 208 height 11
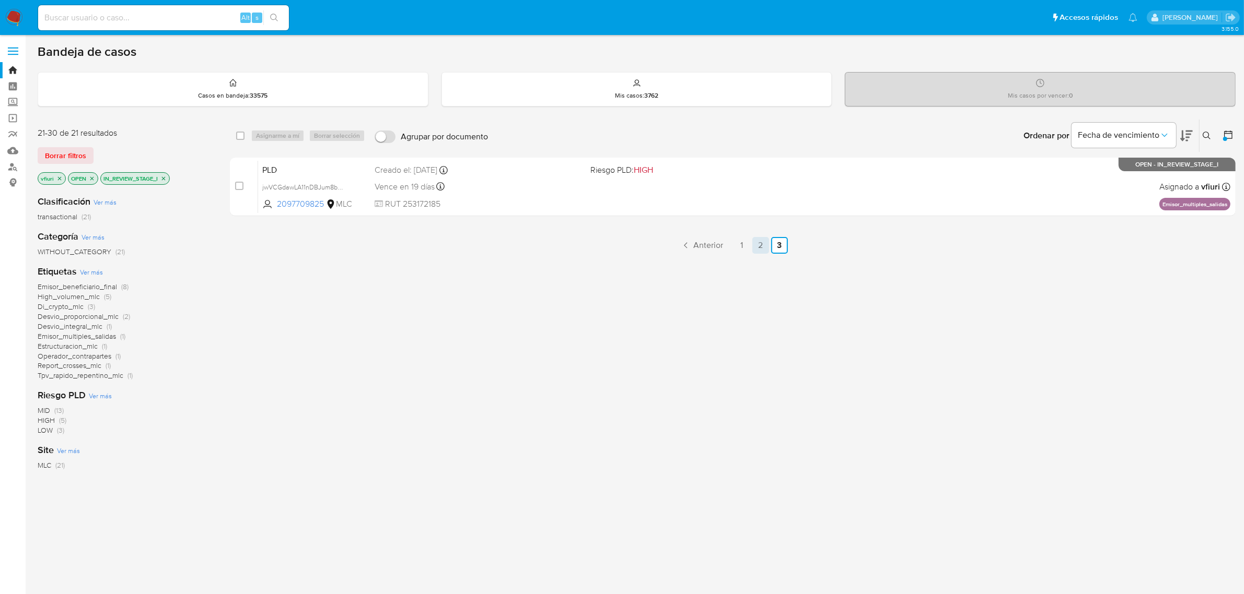
click at [764, 239] on link "2" at bounding box center [760, 245] width 17 height 17
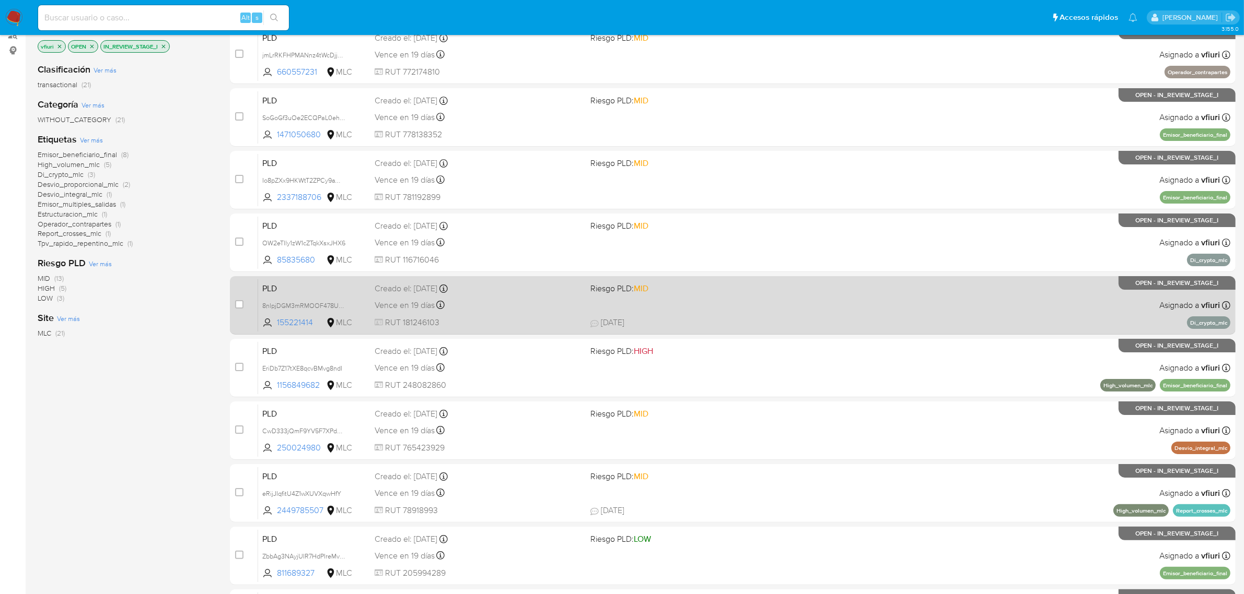
scroll to position [229, 0]
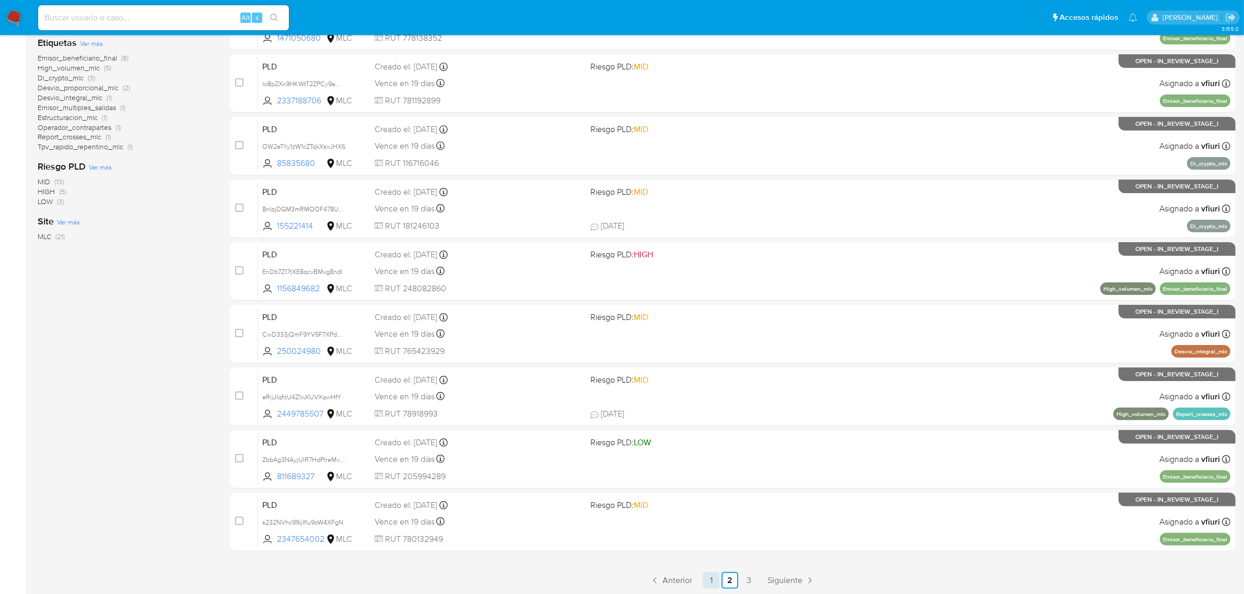
click at [704, 578] on link "1" at bounding box center [711, 580] width 17 height 17
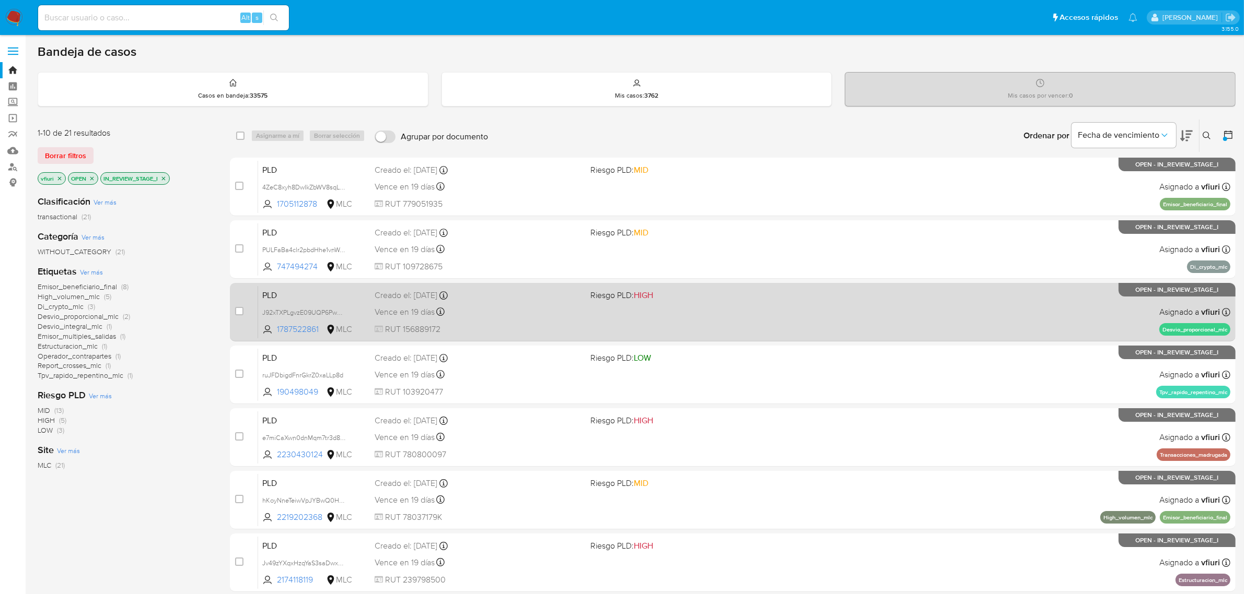
scroll to position [229, 0]
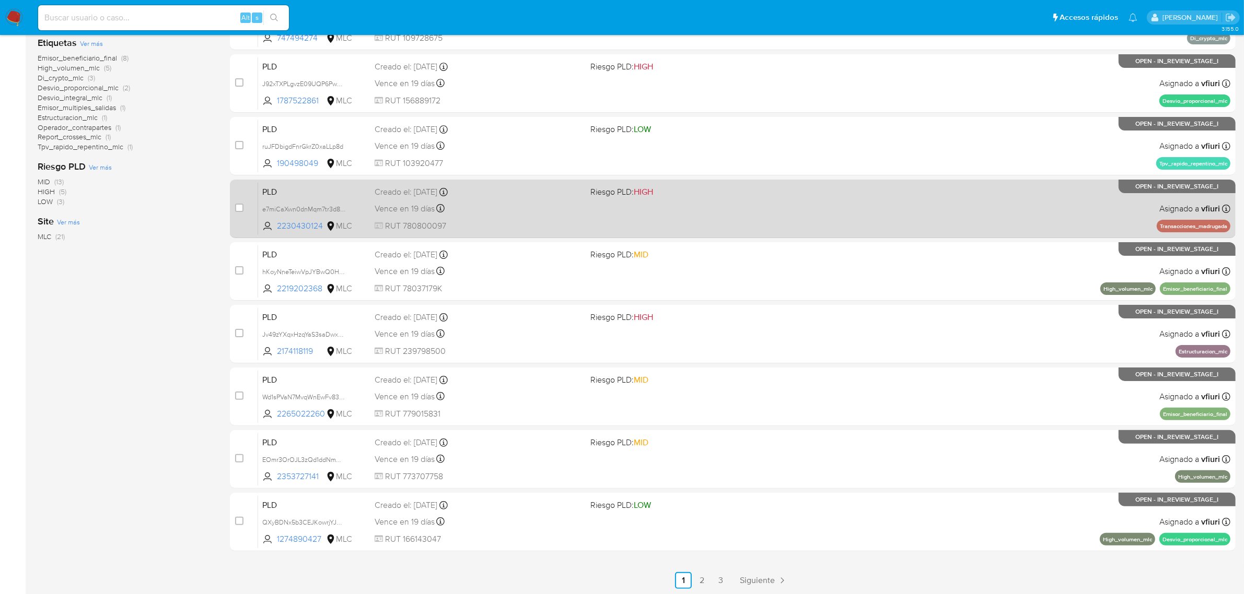
click at [824, 212] on div "PLD e7miCaXwn0dnMqm7tr3d8Lol 2230430124 MLC Riesgo PLD: HIGH Creado el: 12/06/2…" at bounding box center [744, 208] width 972 height 53
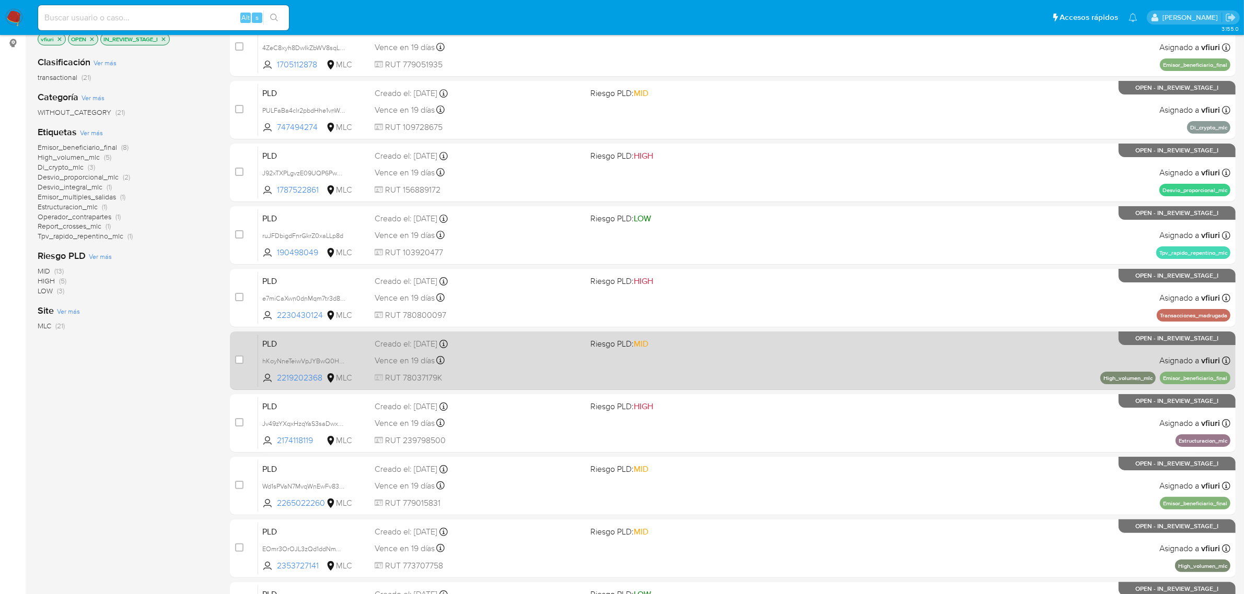
scroll to position [0, 0]
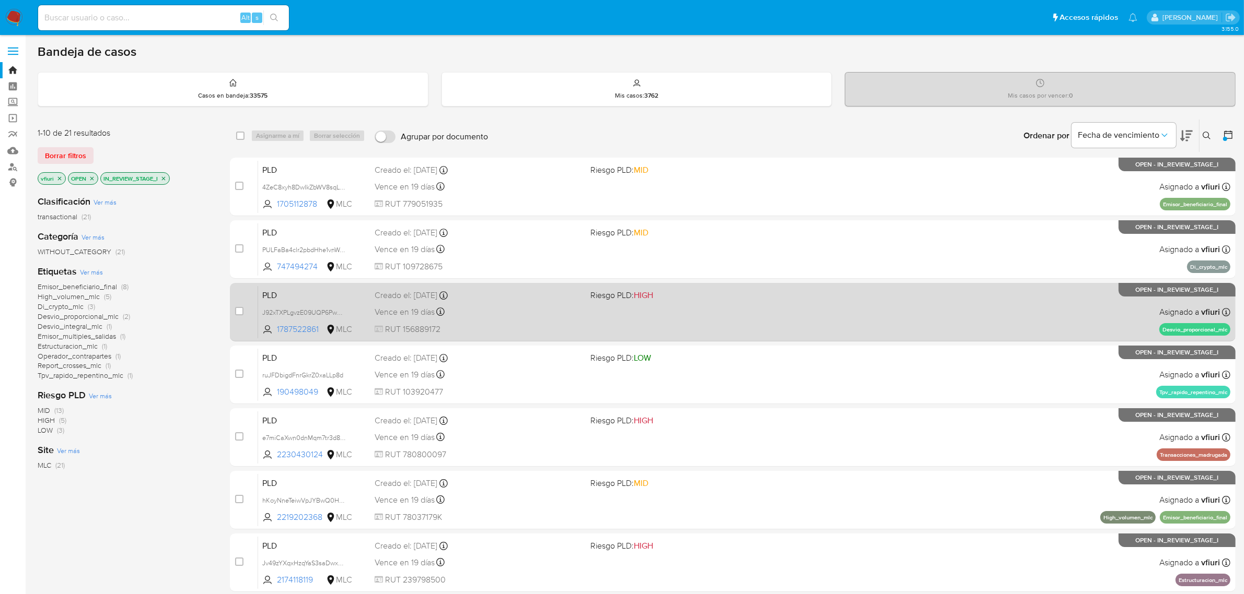
click at [608, 315] on div "PLD J92xTXPLgvzE09UQP6Pw3OXO 1787522861 MLC Riesgo PLD: HIGH Creado el: 12/06/2…" at bounding box center [744, 312] width 972 height 53
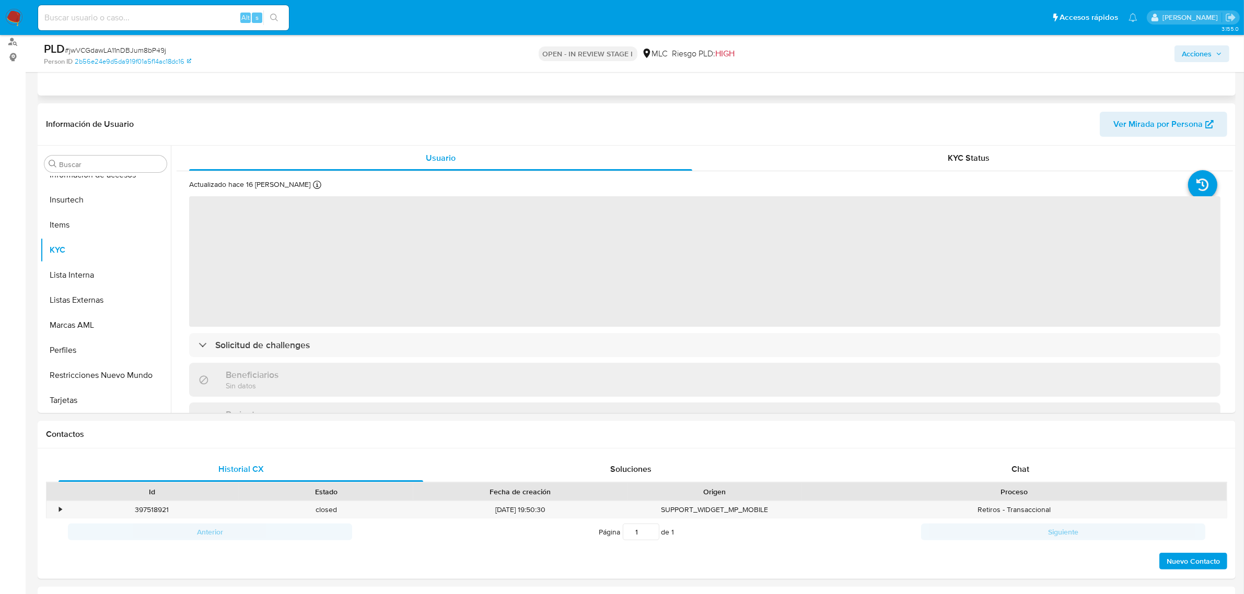
scroll to position [131, 0]
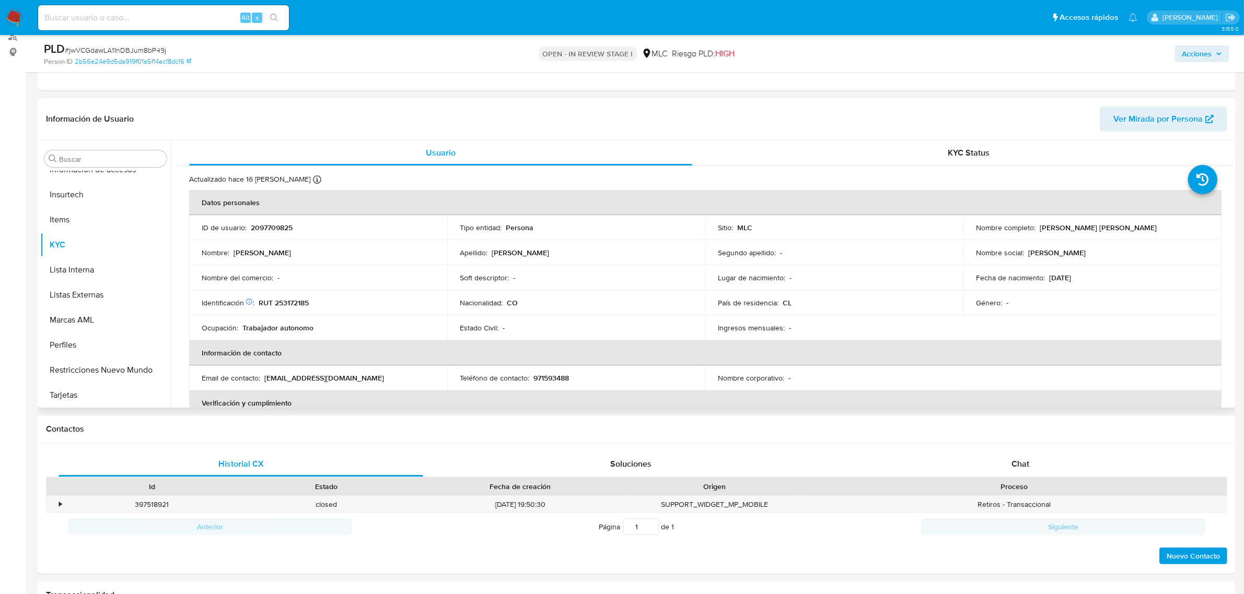
select select "10"
click at [282, 228] on p "2097709825" at bounding box center [272, 227] width 42 height 9
copy p "2097709825"
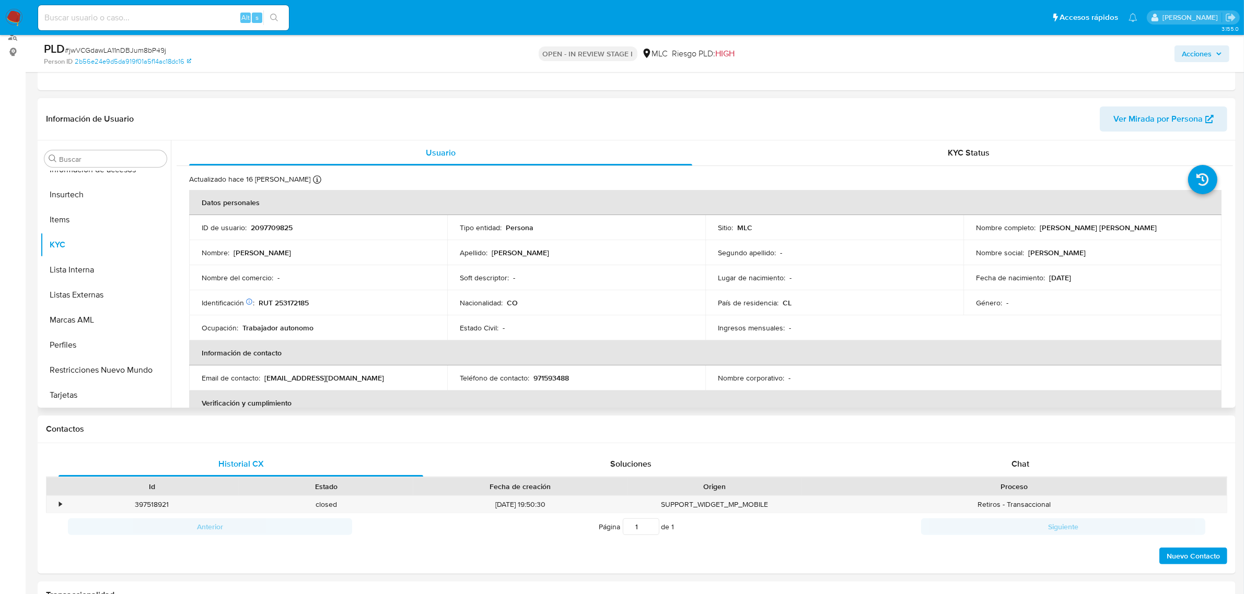
click at [260, 229] on p "2097709825" at bounding box center [272, 227] width 42 height 9
copy p "2097709825"
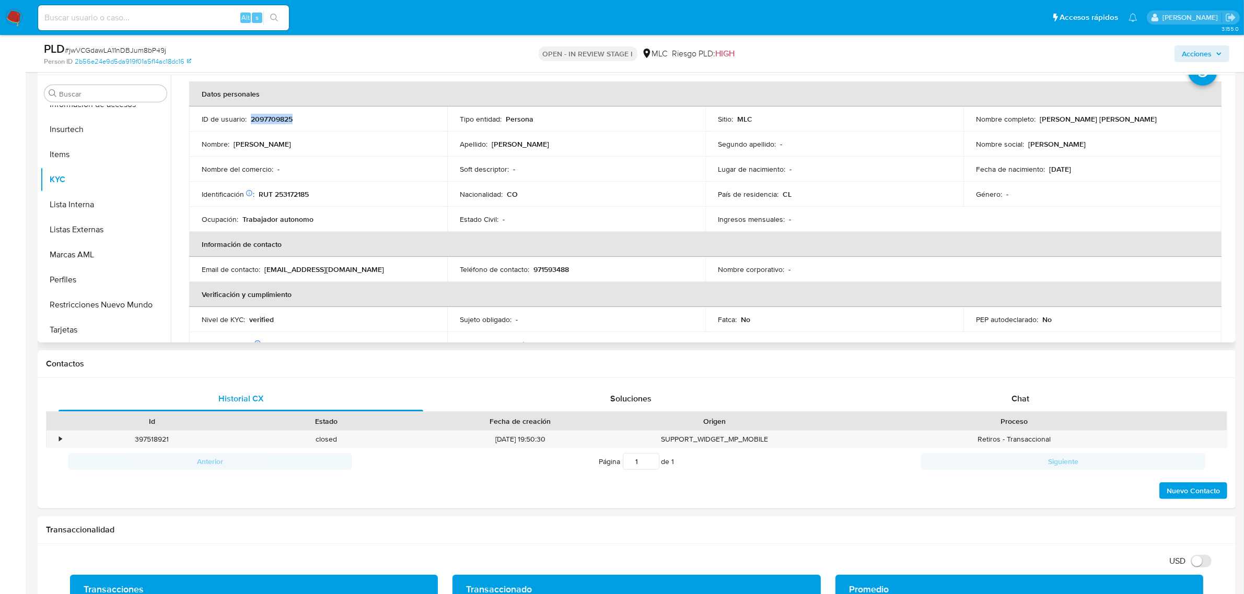
scroll to position [0, 0]
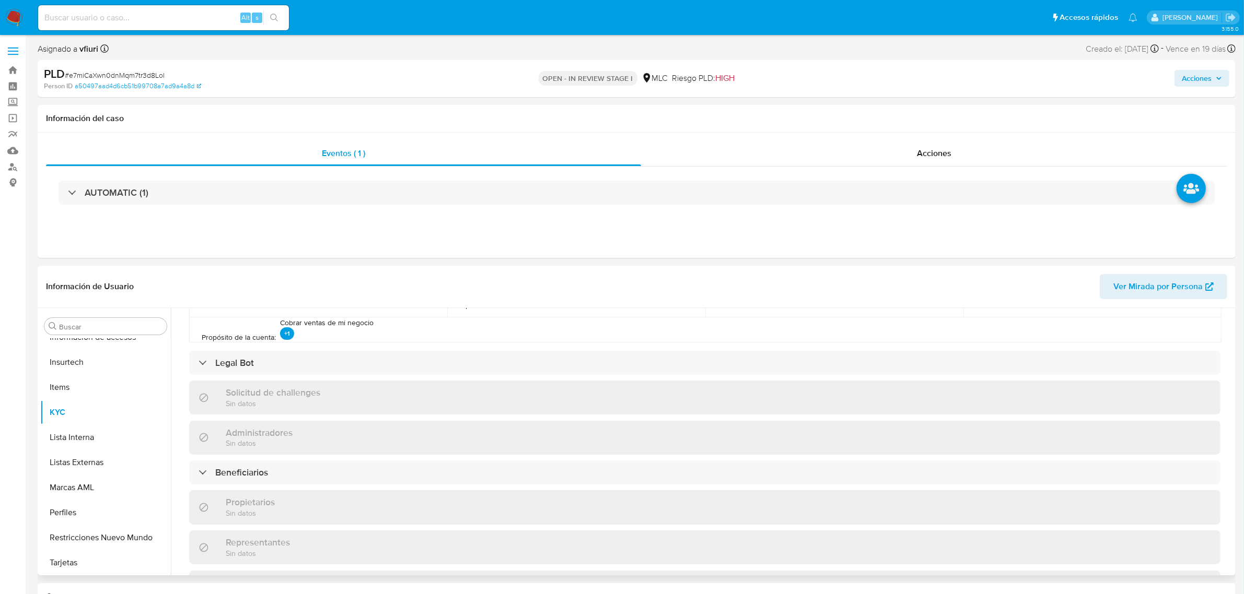
scroll to position [638, 0]
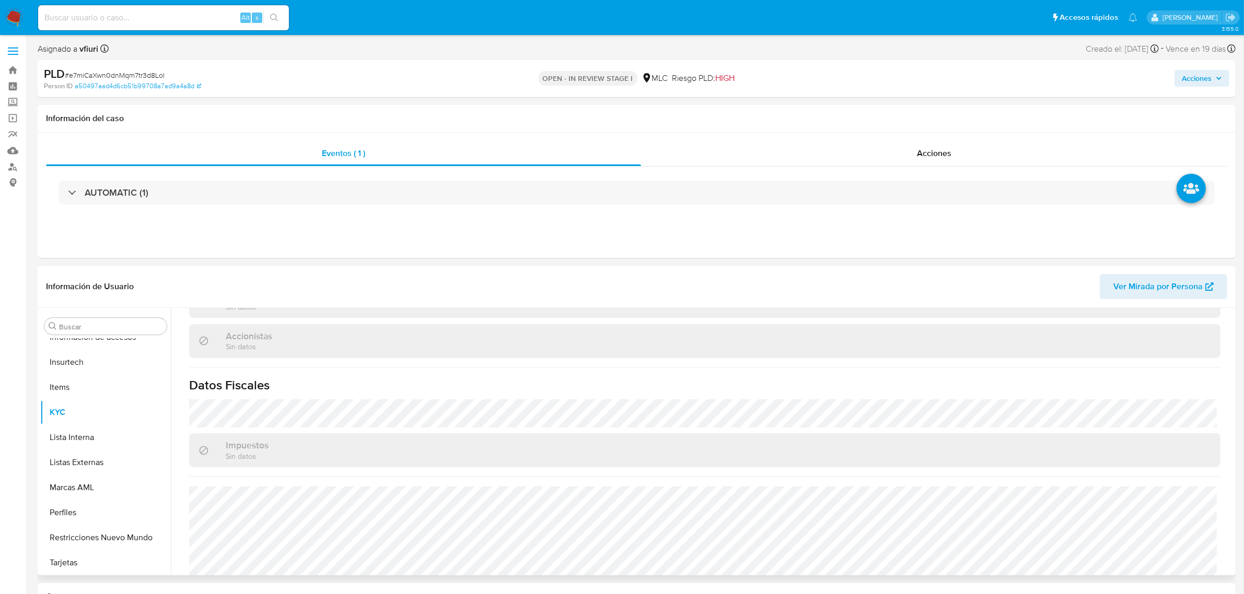
select select "10"
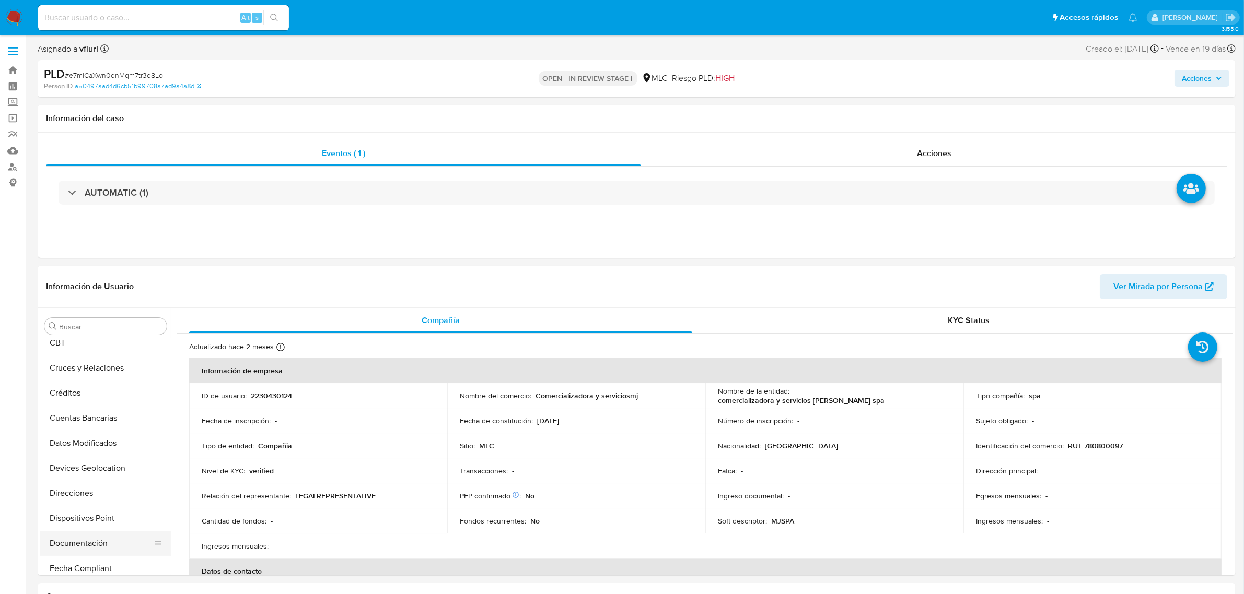
scroll to position [131, 0]
click at [73, 521] on button "General" at bounding box center [101, 521] width 122 height 25
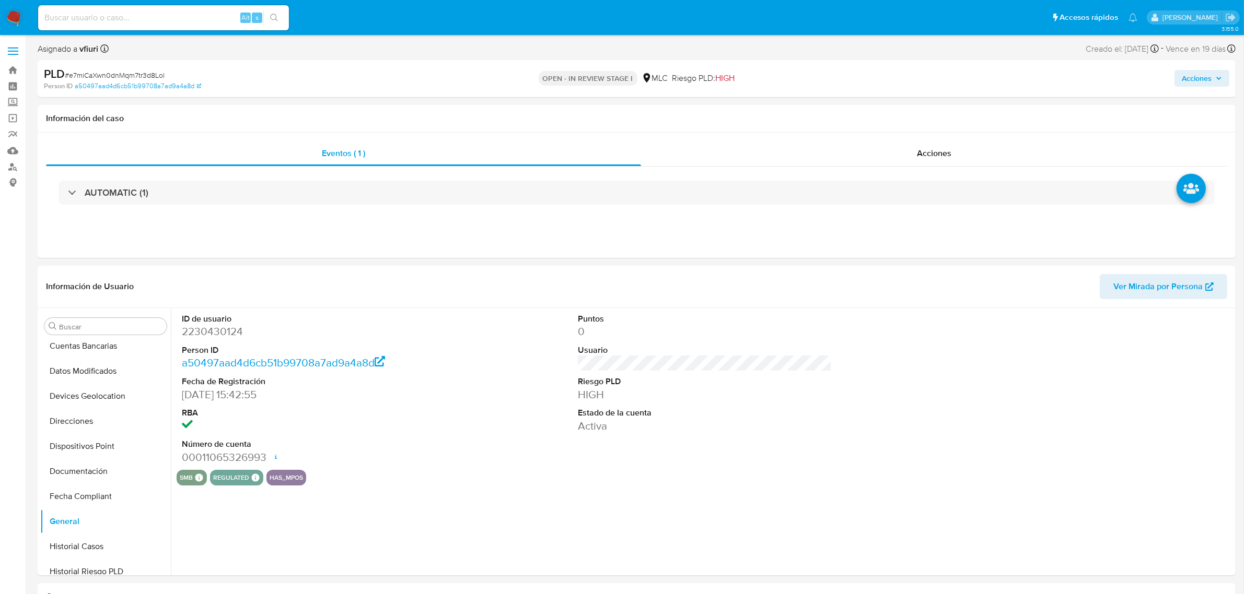
click at [218, 334] on dd "2230430124" at bounding box center [309, 331] width 254 height 15
copy dd "2230430124"
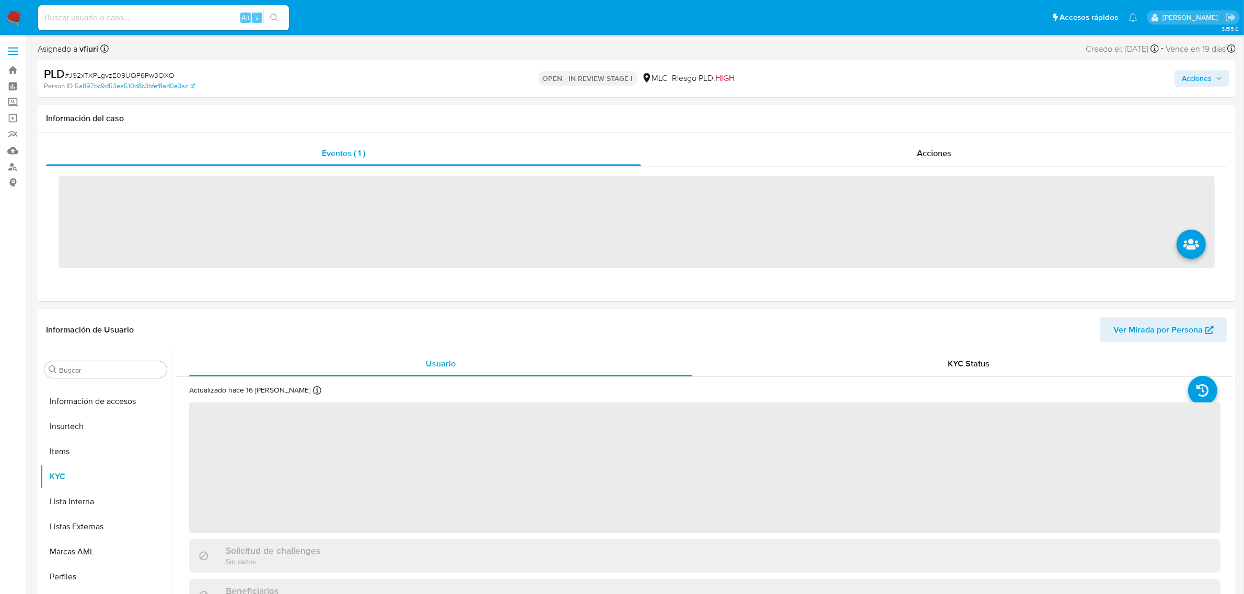
scroll to position [440, 0]
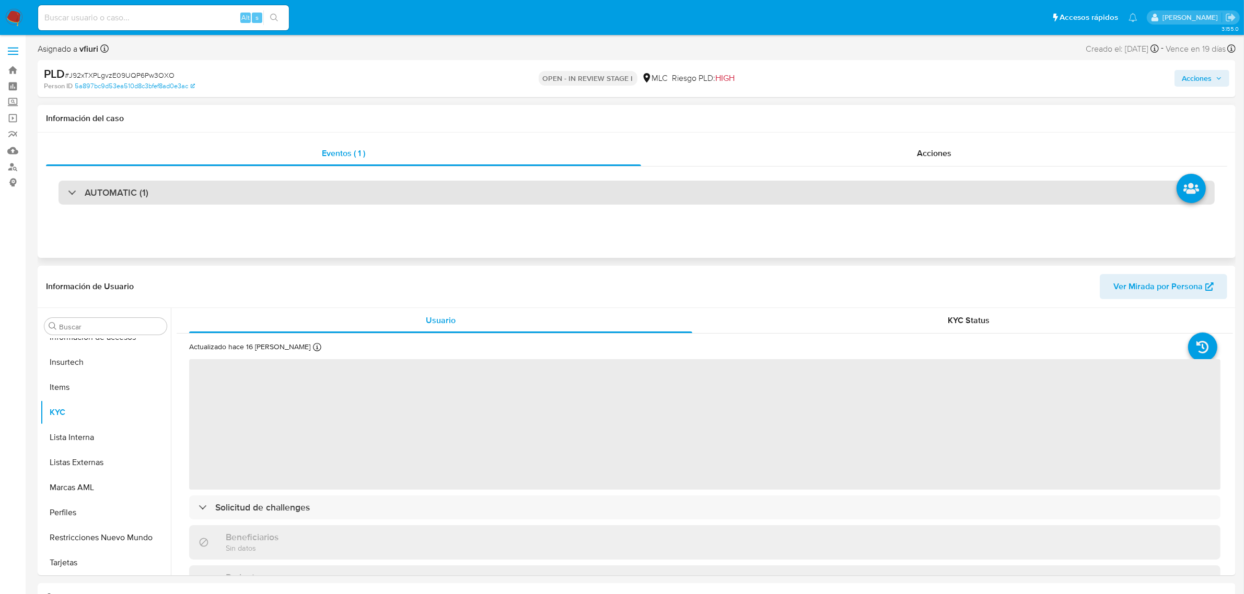
click at [299, 186] on div "AUTOMATIC (1)" at bounding box center [636, 193] width 1156 height 24
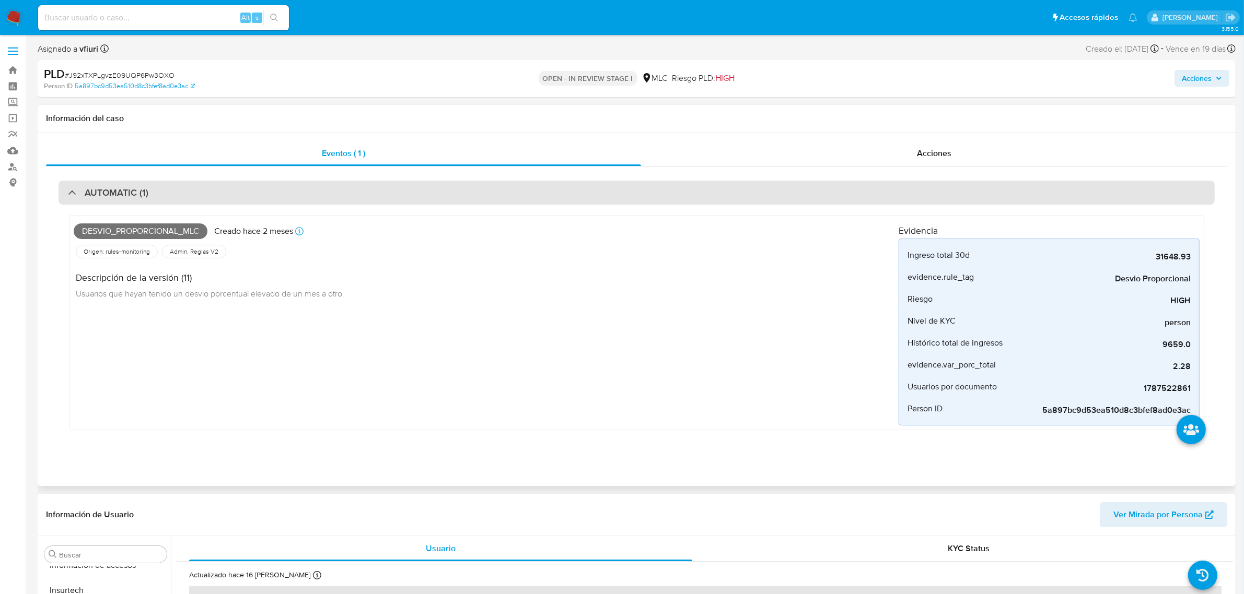
select select "10"
click at [305, 189] on div "AUTOMATIC (1)" at bounding box center [636, 193] width 1156 height 24
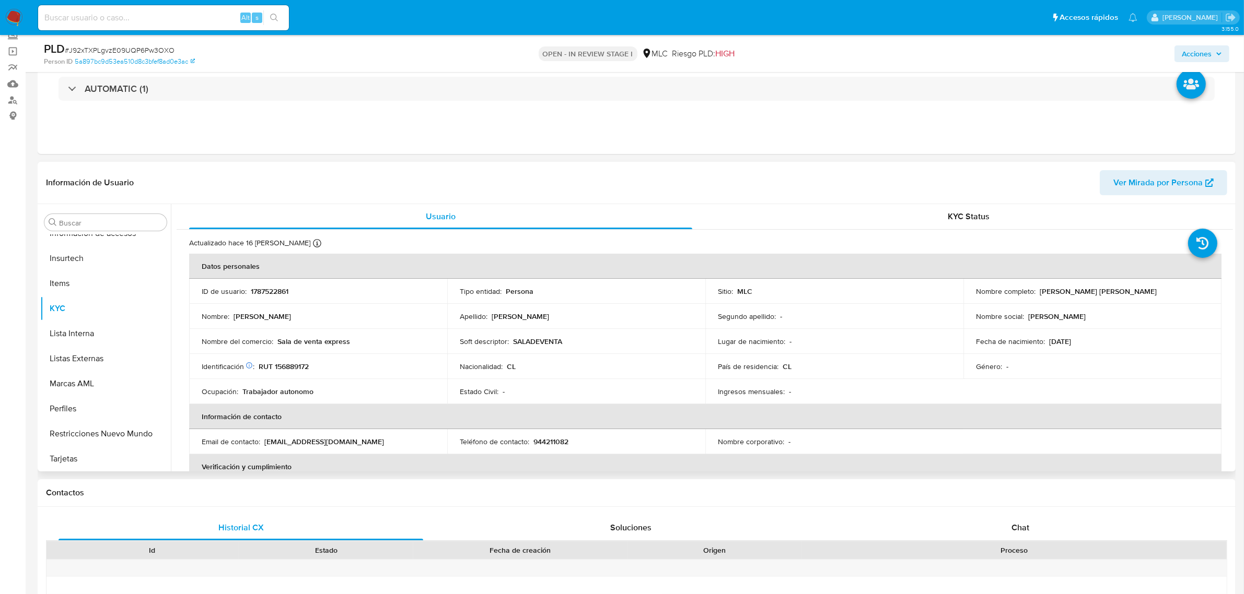
scroll to position [131, 0]
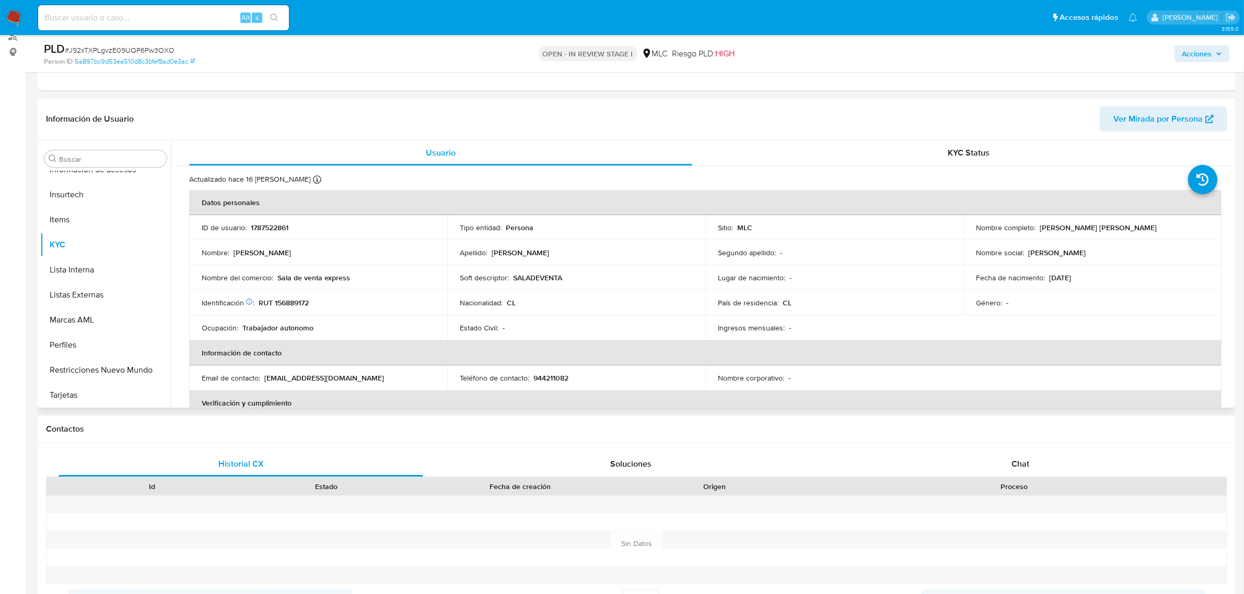
click at [265, 218] on td "ID de usuario : 1787522861" at bounding box center [318, 227] width 258 height 25
click at [270, 223] on p "1787522861" at bounding box center [270, 227] width 38 height 9
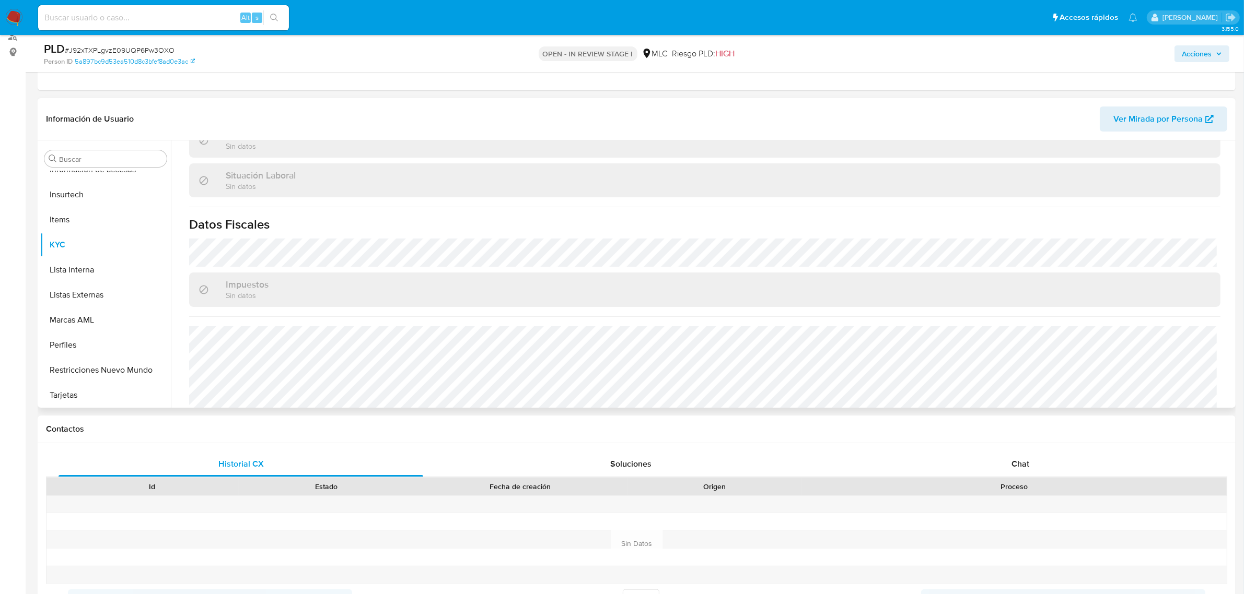
scroll to position [566, 0]
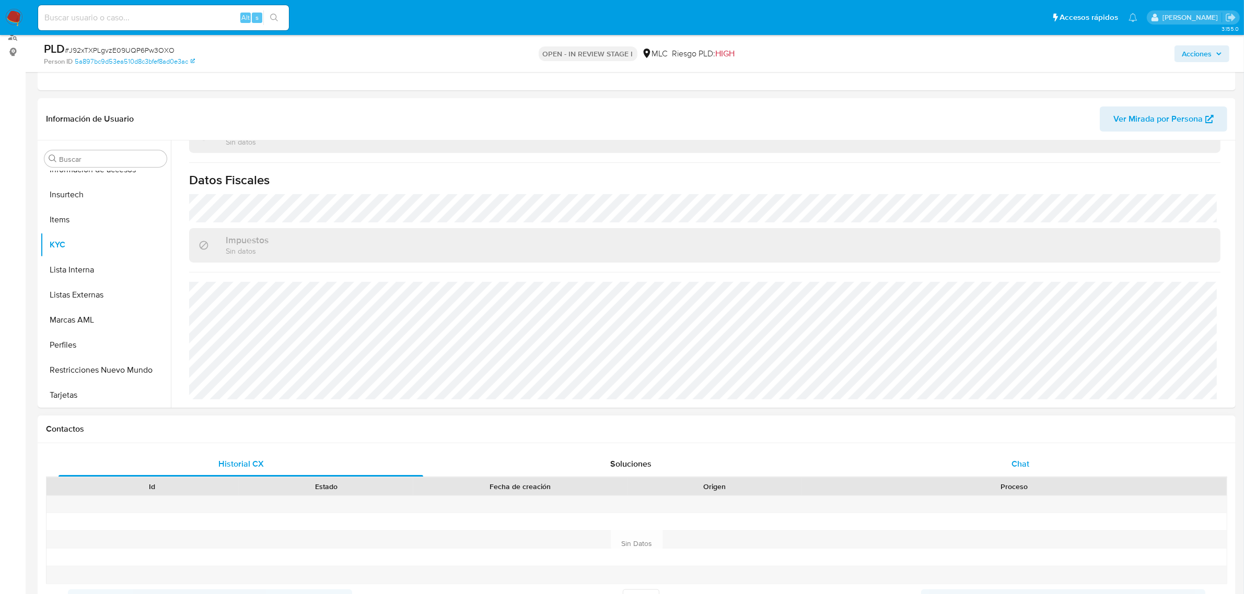
click at [1050, 474] on div "Chat" at bounding box center [1020, 464] width 365 height 25
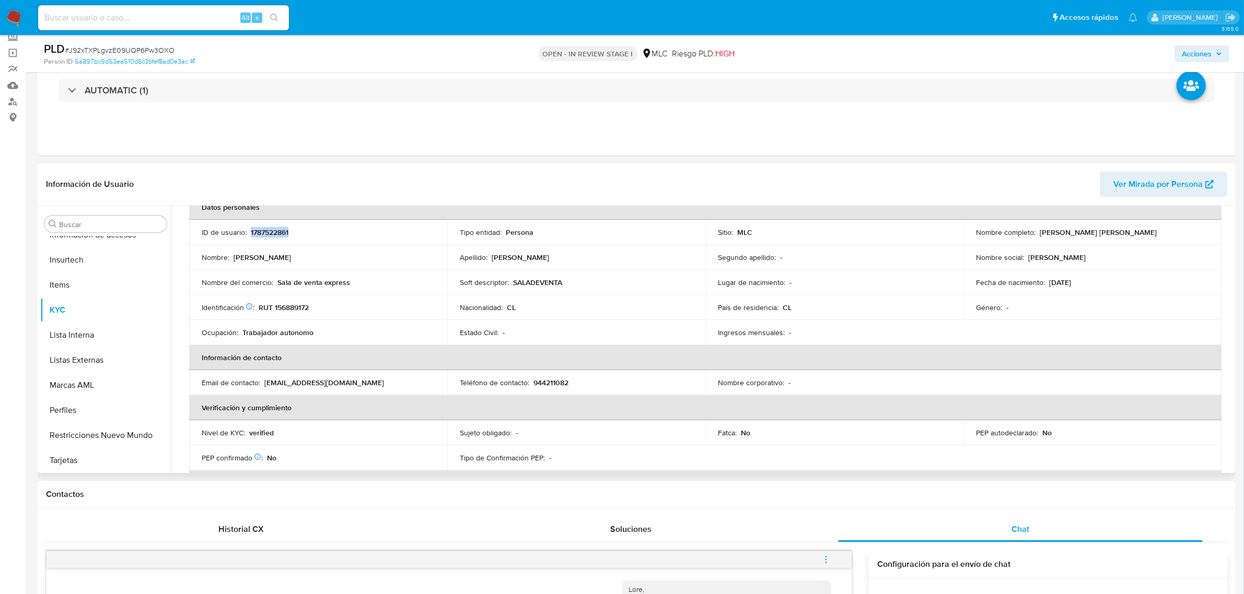
scroll to position [0, 0]
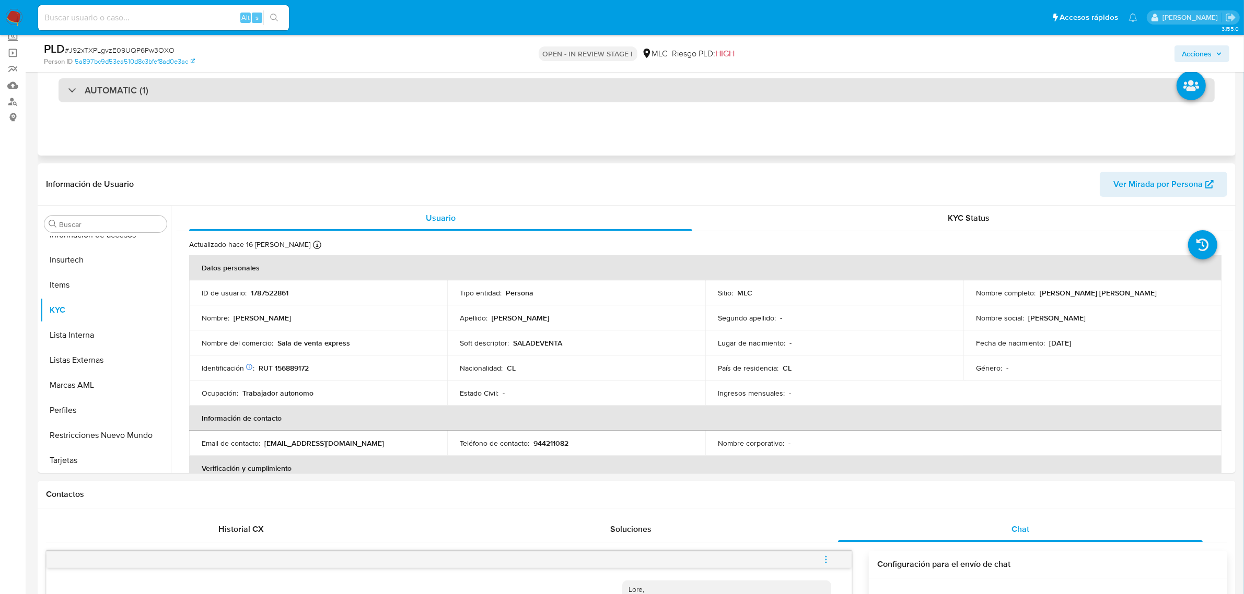
click at [294, 91] on div "AUTOMATIC (1)" at bounding box center [636, 90] width 1156 height 24
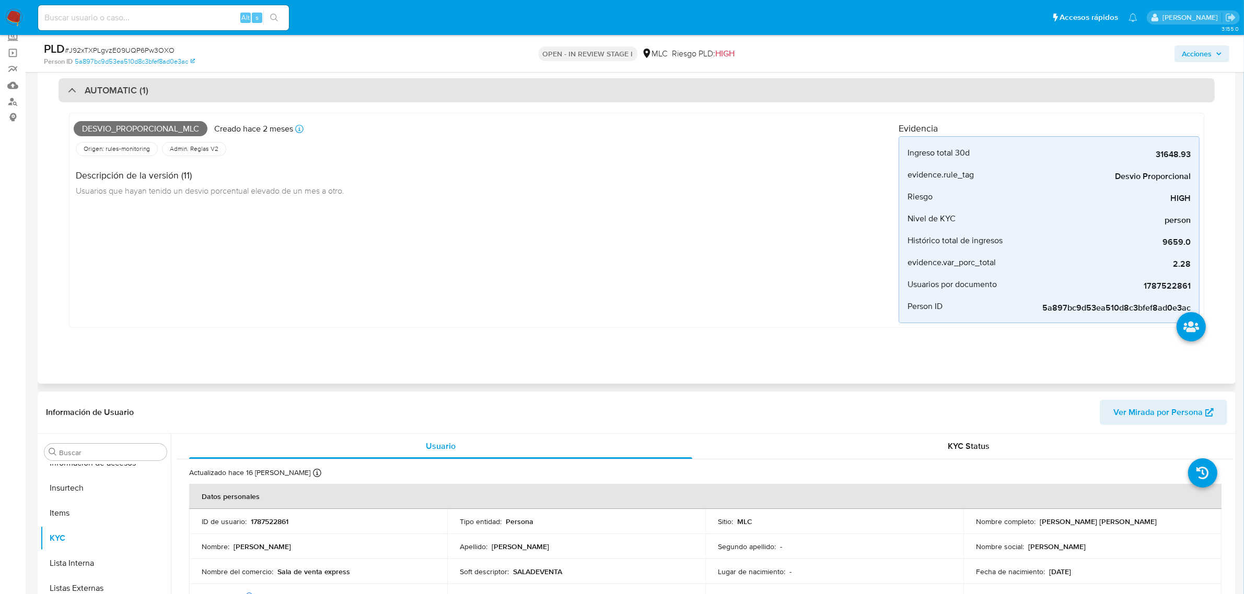
click at [294, 91] on div "AUTOMATIC (1)" at bounding box center [636, 90] width 1156 height 24
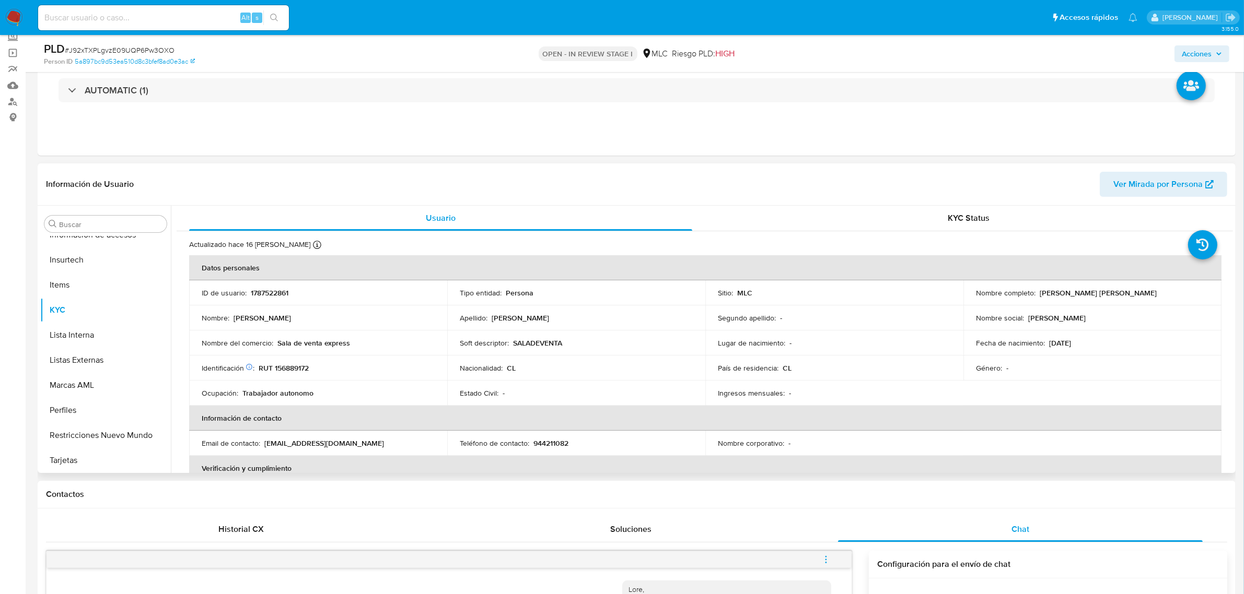
click at [267, 291] on p "1787522861" at bounding box center [270, 292] width 38 height 9
copy p "1787522861"
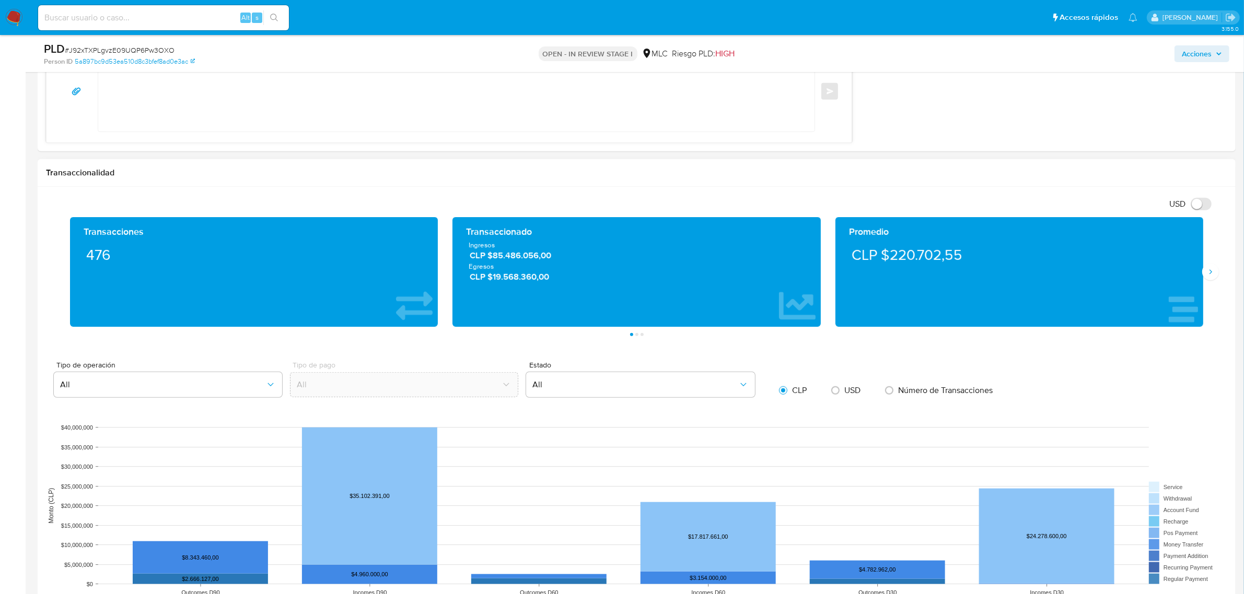
scroll to position [1436, 0]
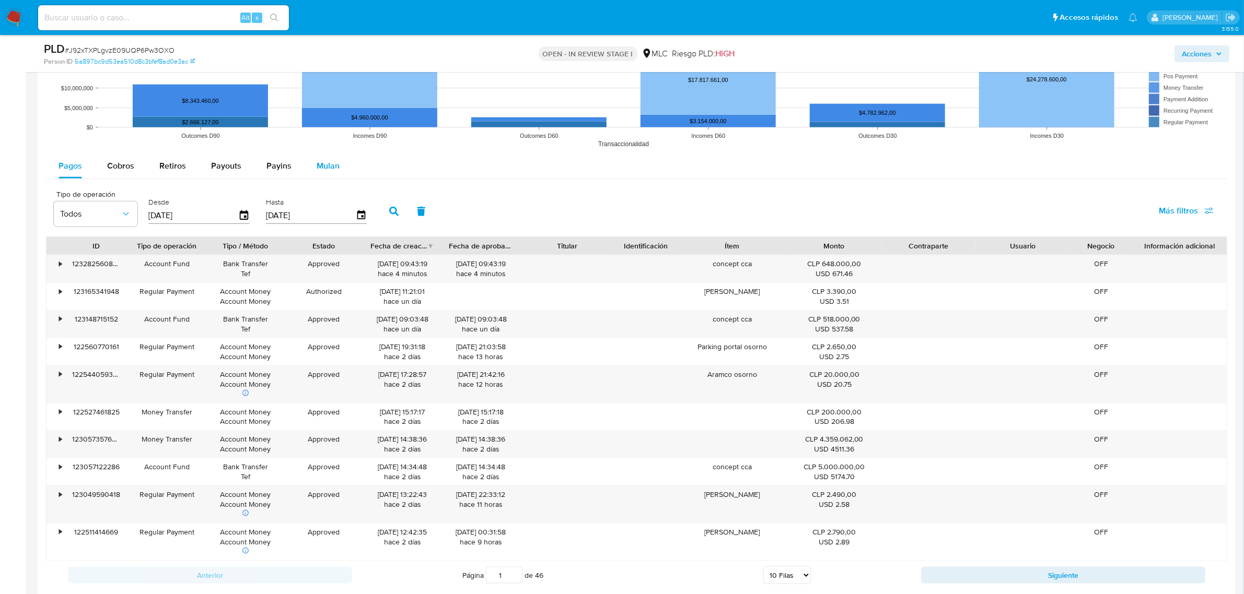
click at [309, 174] on button "Mulan" at bounding box center [328, 166] width 48 height 25
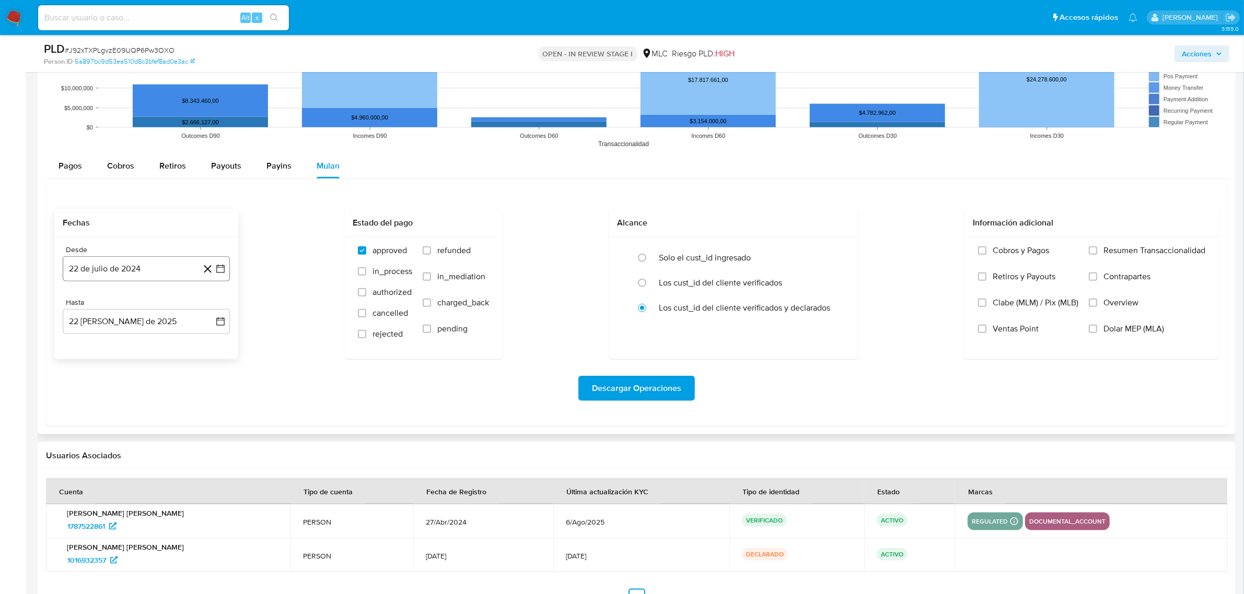
click at [223, 278] on button "22 de julio de 2024" at bounding box center [146, 268] width 167 height 25
click at [207, 310] on icon "Mes siguiente" at bounding box center [211, 306] width 13 height 13
click at [131, 383] on button "14" at bounding box center [125, 387] width 17 height 17
click at [218, 324] on icon "button" at bounding box center [220, 322] width 10 height 10
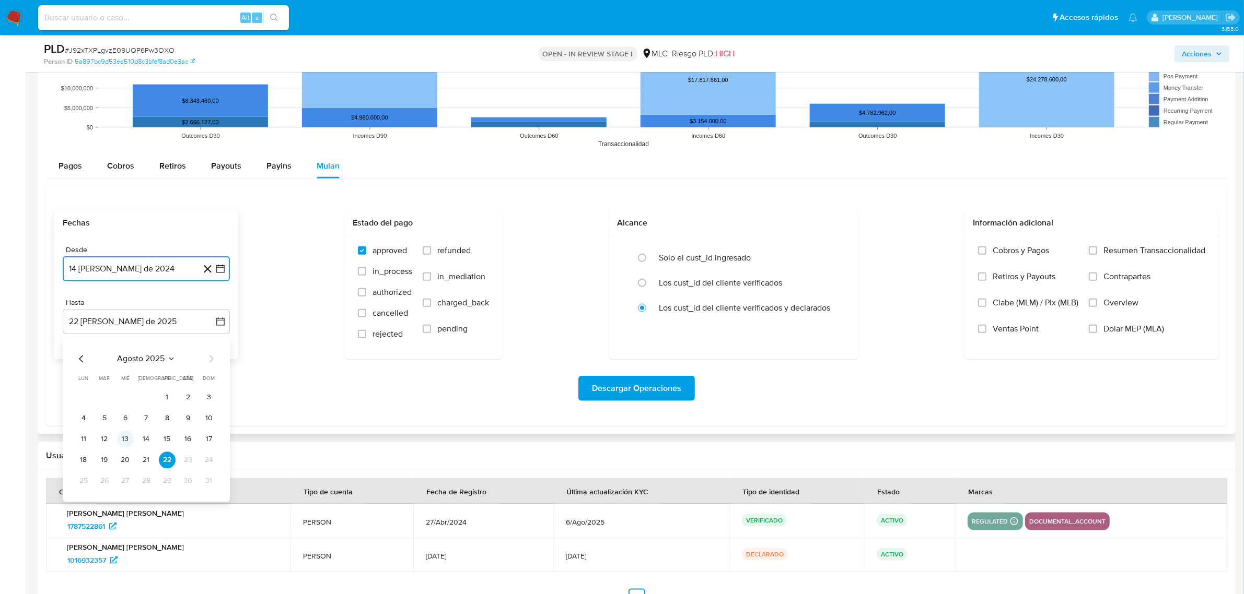
click at [124, 442] on button "13" at bounding box center [125, 439] width 17 height 17
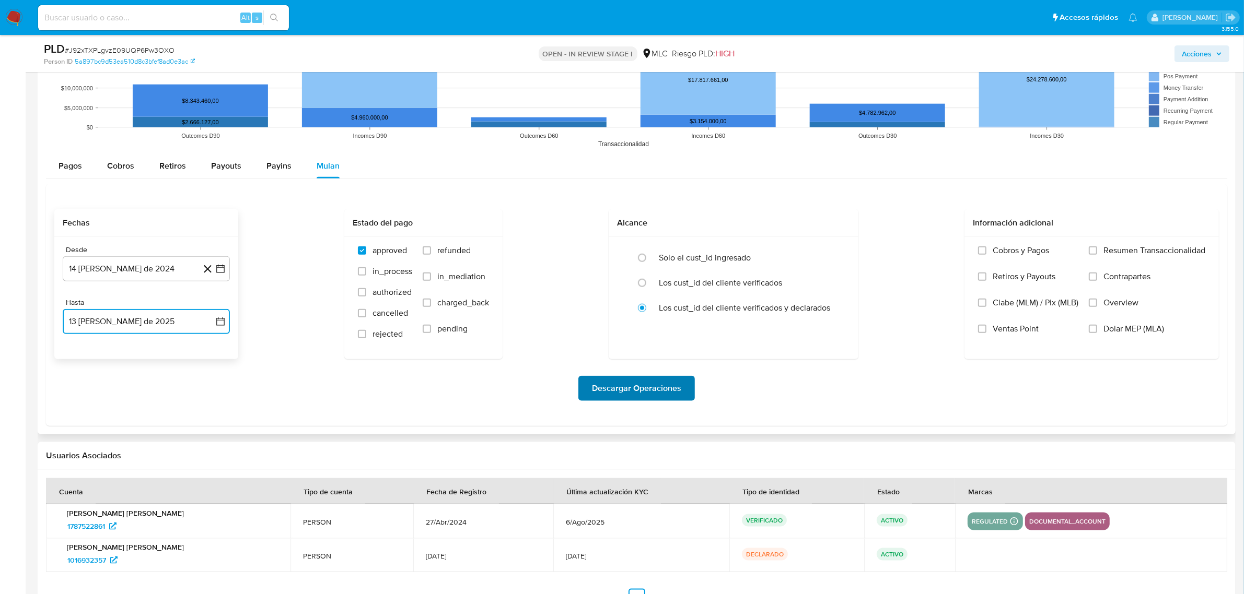
click at [686, 396] on button "Descargar Operaciones" at bounding box center [636, 388] width 116 height 25
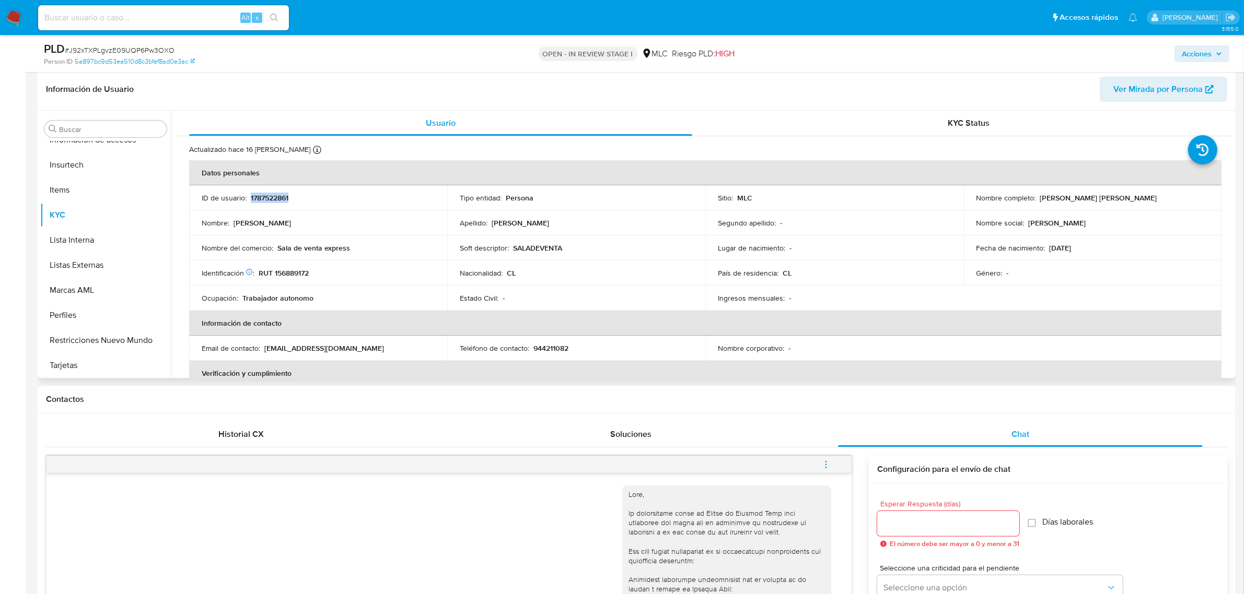
scroll to position [131, 0]
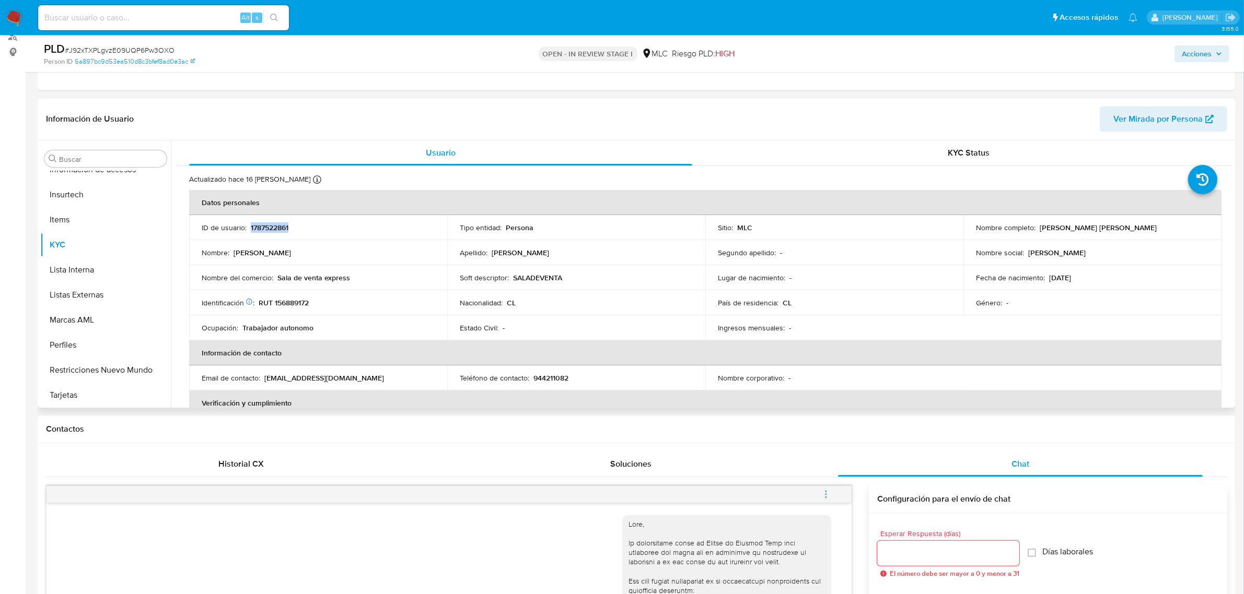
copy p "1787522861"
drag, startPoint x: 289, startPoint y: 233, endPoint x: 283, endPoint y: 228, distance: 8.1
click at [283, 228] on p "1787522861" at bounding box center [270, 227] width 38 height 9
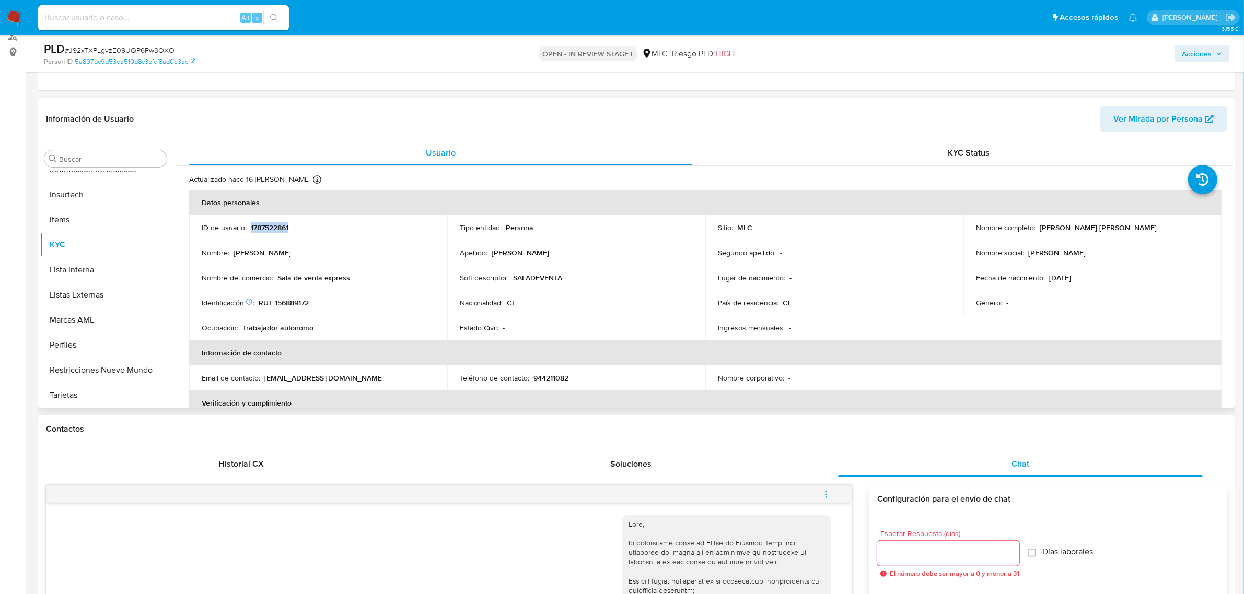
click at [283, 228] on p "1787522861" at bounding box center [270, 227] width 38 height 9
copy p "1787522861"
click at [139, 51] on span "# J92xTXPLgvzE09UQP6Pw3OXO" at bounding box center [120, 50] width 110 height 10
copy span "J92xTXPLgvzE09UQP6Pw3OXO"
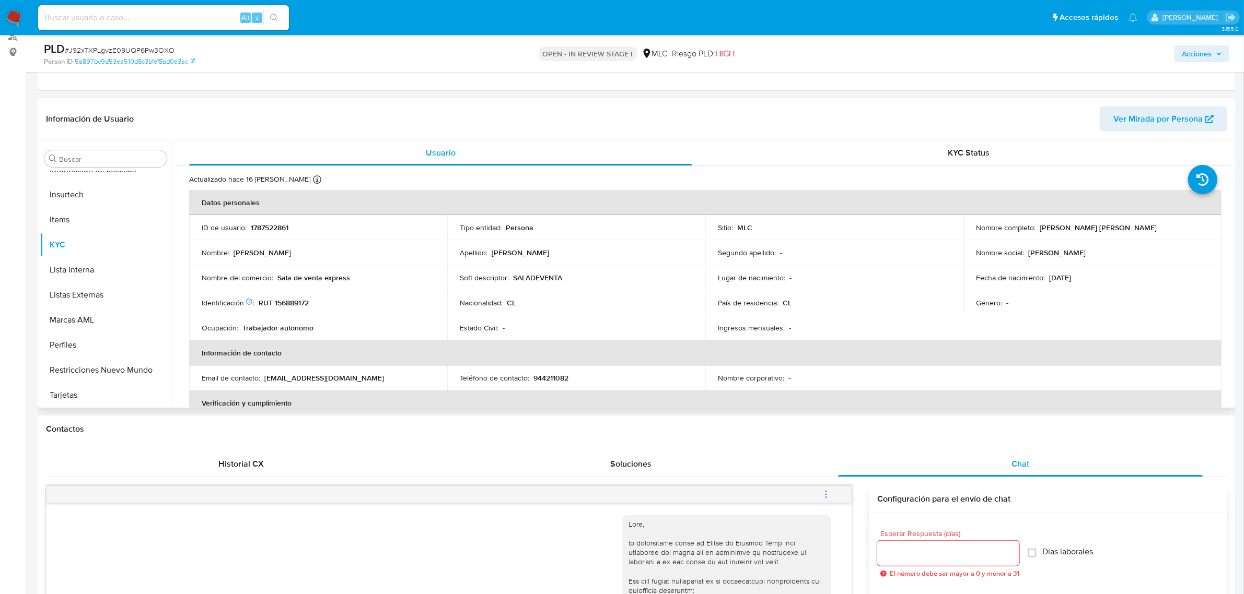
click at [299, 299] on p "RUT 156889172" at bounding box center [284, 302] width 50 height 9
click at [300, 306] on p "RUT 156889172" at bounding box center [284, 302] width 50 height 9
copy p "156889172"
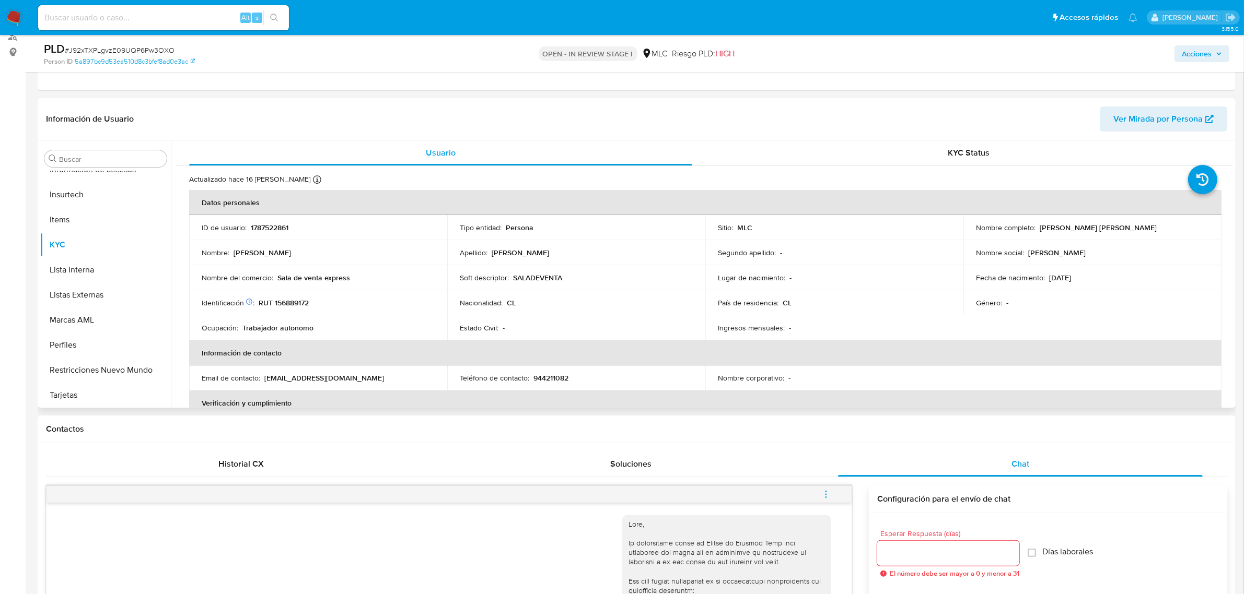
click at [343, 251] on div "Nombre : Luis Miguel" at bounding box center [318, 252] width 233 height 9
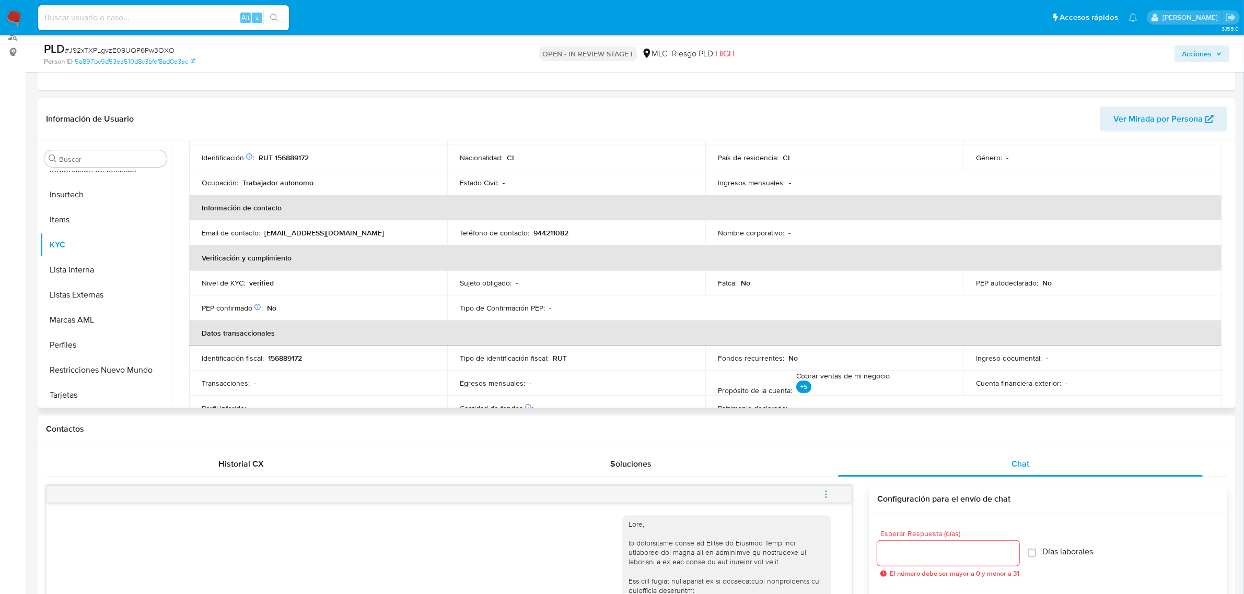
scroll to position [28, 0]
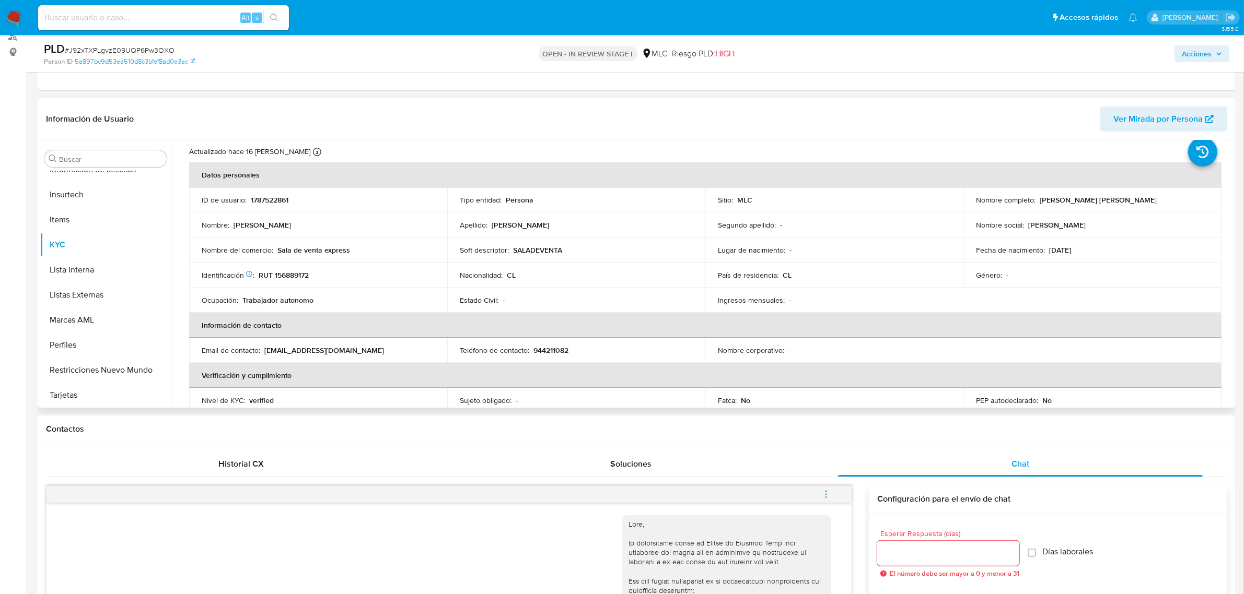
click at [301, 275] on p "RUT 156889172" at bounding box center [284, 275] width 50 height 9
copy p "156889172"
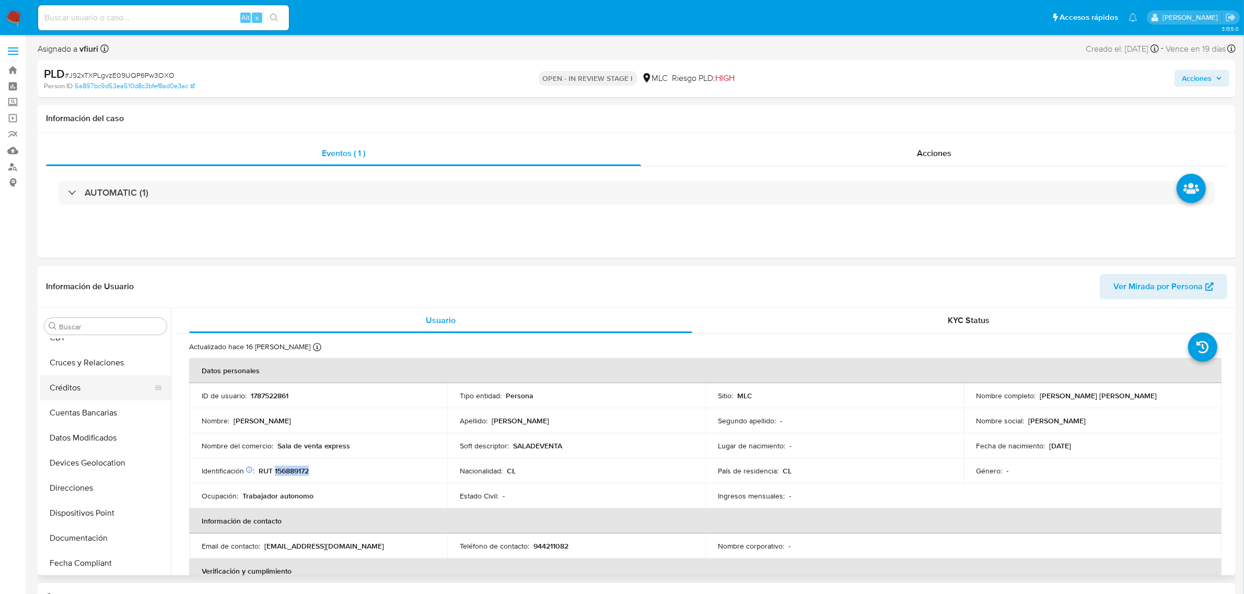
scroll to position [49, 0]
click at [77, 381] on button "Cruces y Relaciones" at bounding box center [101, 378] width 122 height 25
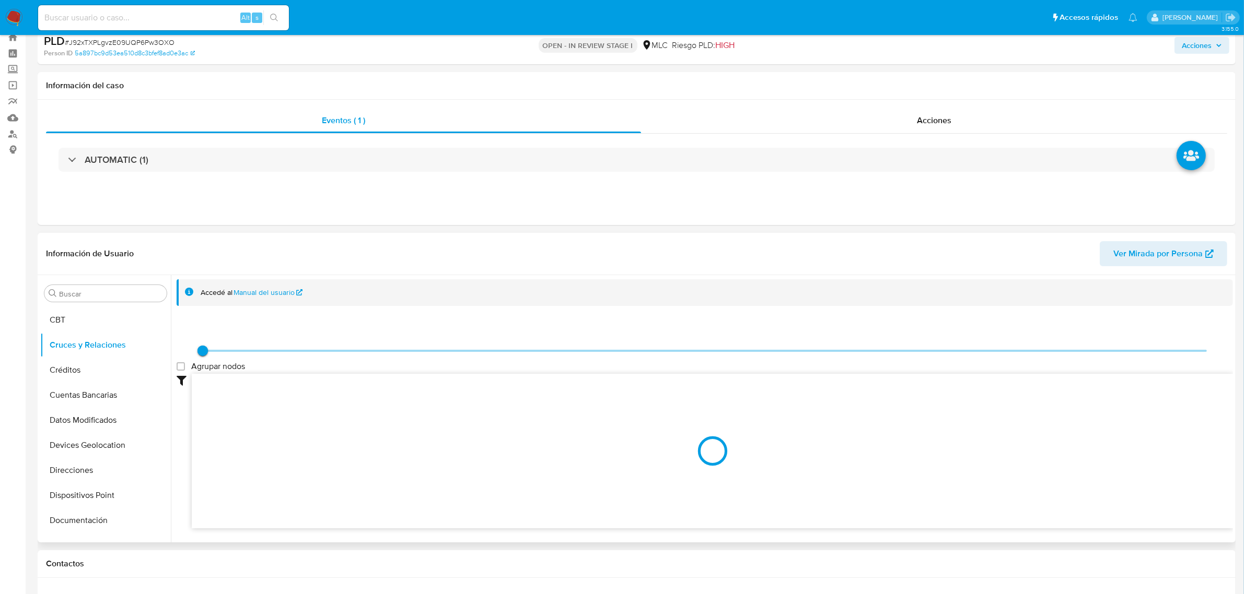
scroll to position [65, 0]
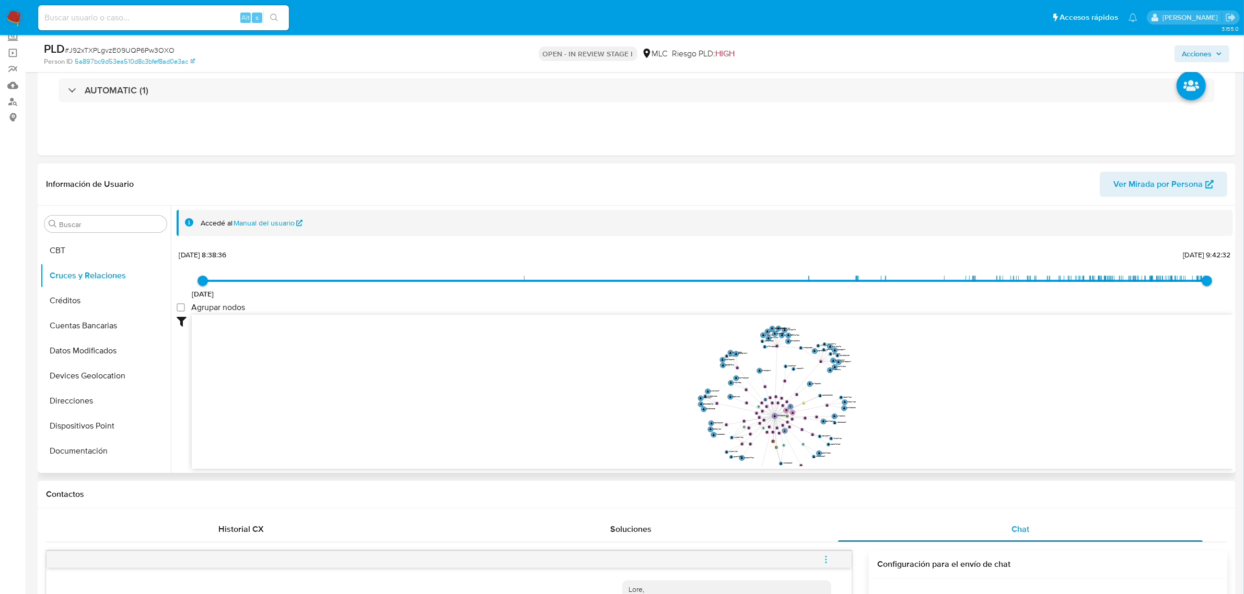
drag, startPoint x: 907, startPoint y: 406, endPoint x: 865, endPoint y: 394, distance: 43.5
click at [865, 394] on icon "user-1787522861  1787522861 phone-bb64c3f874f242bb9219732bb10f2e42  person-5a…" at bounding box center [712, 390] width 1041 height 151
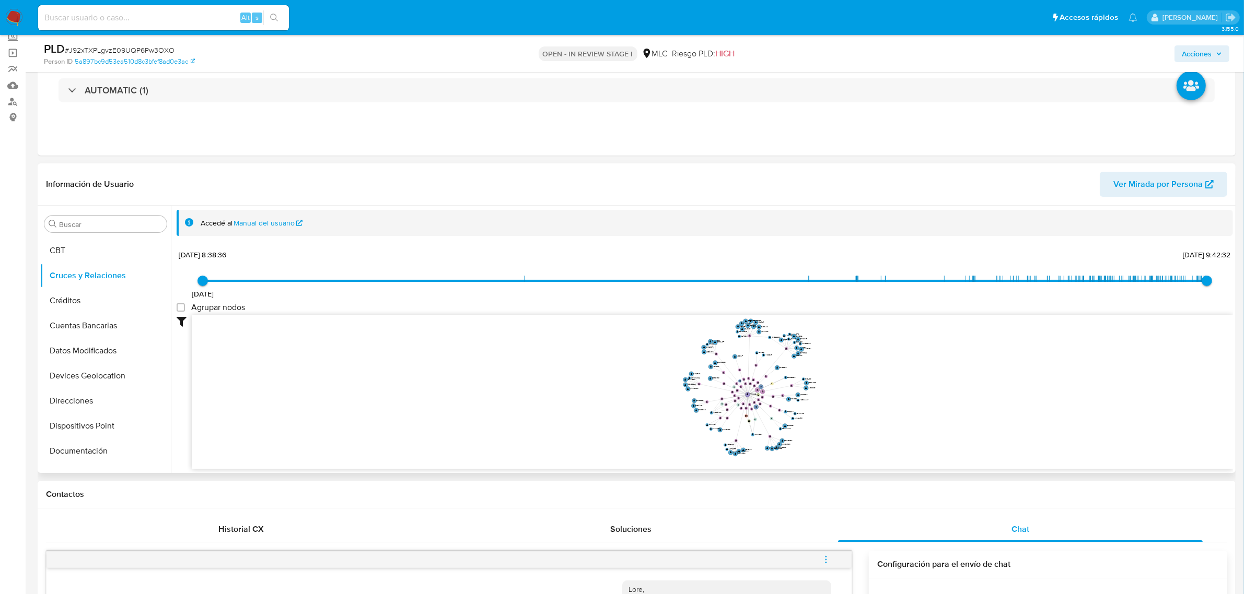
drag, startPoint x: 865, startPoint y: 394, endPoint x: 853, endPoint y: 387, distance: 14.3
click at [853, 387] on icon "user-1787522861  1787522861 phone-bb64c3f874f242bb9219732bb10f2e42  person-5a…" at bounding box center [712, 390] width 1041 height 151
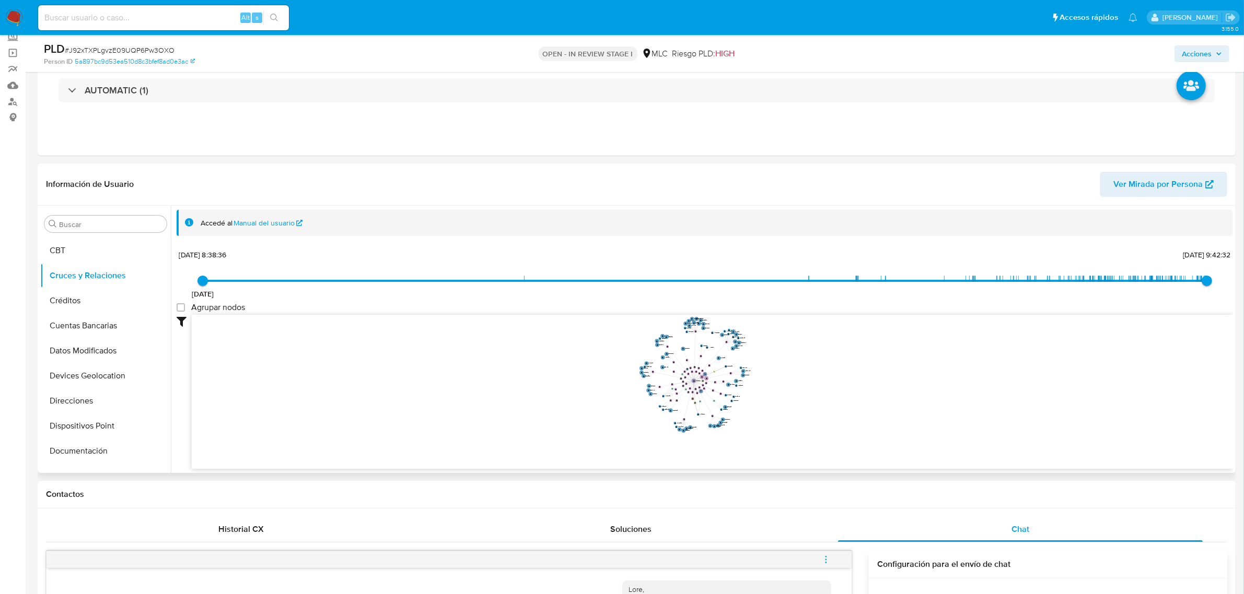
drag, startPoint x: 756, startPoint y: 434, endPoint x: 685, endPoint y: 422, distance: 72.6
click at [685, 422] on icon "user-1787522861  1787522861 phone-bb64c3f874f242bb9219732bb10f2e42  person-5a…" at bounding box center [712, 390] width 1041 height 151
drag, startPoint x: 899, startPoint y: 408, endPoint x: 929, endPoint y: 416, distance: 30.8
click at [929, 416] on icon "user-1787522861  1787522861 phone-bb64c3f874f242bb9219732bb10f2e42  person-5a…" at bounding box center [712, 390] width 1041 height 151
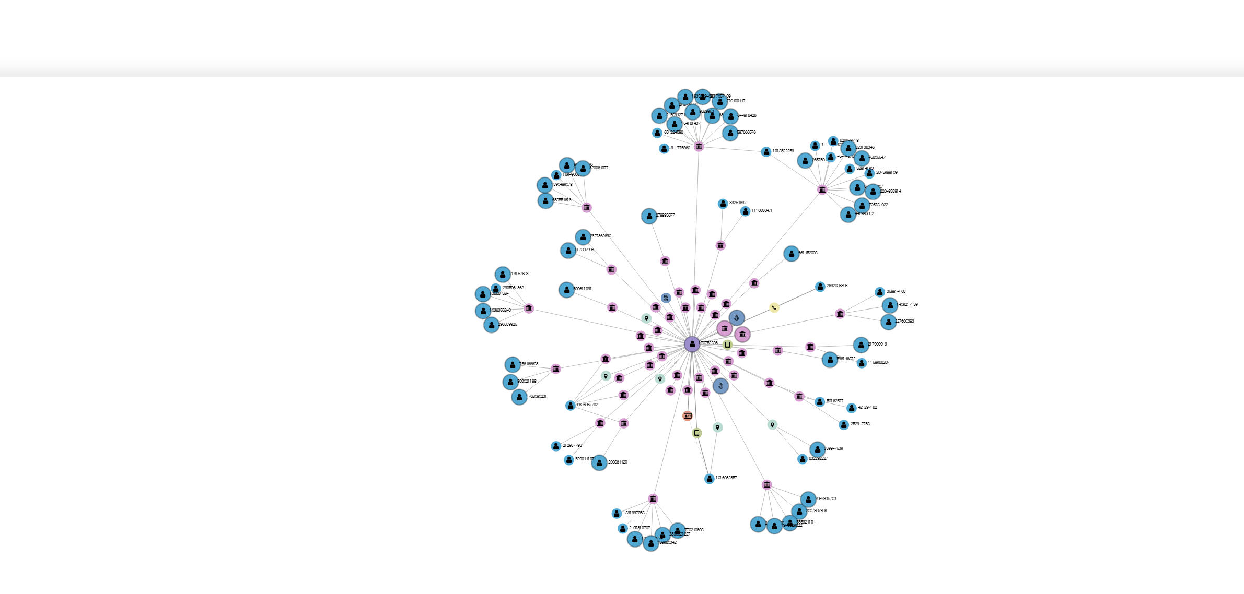
drag, startPoint x: 809, startPoint y: 355, endPoint x: 782, endPoint y: 351, distance: 27.5
click at [780, 349] on icon "user-1787522861  1787522861 phone-bb64c3f874f242bb9219732bb10f2e42  person-5a…" at bounding box center [712, 390] width 1041 height 151
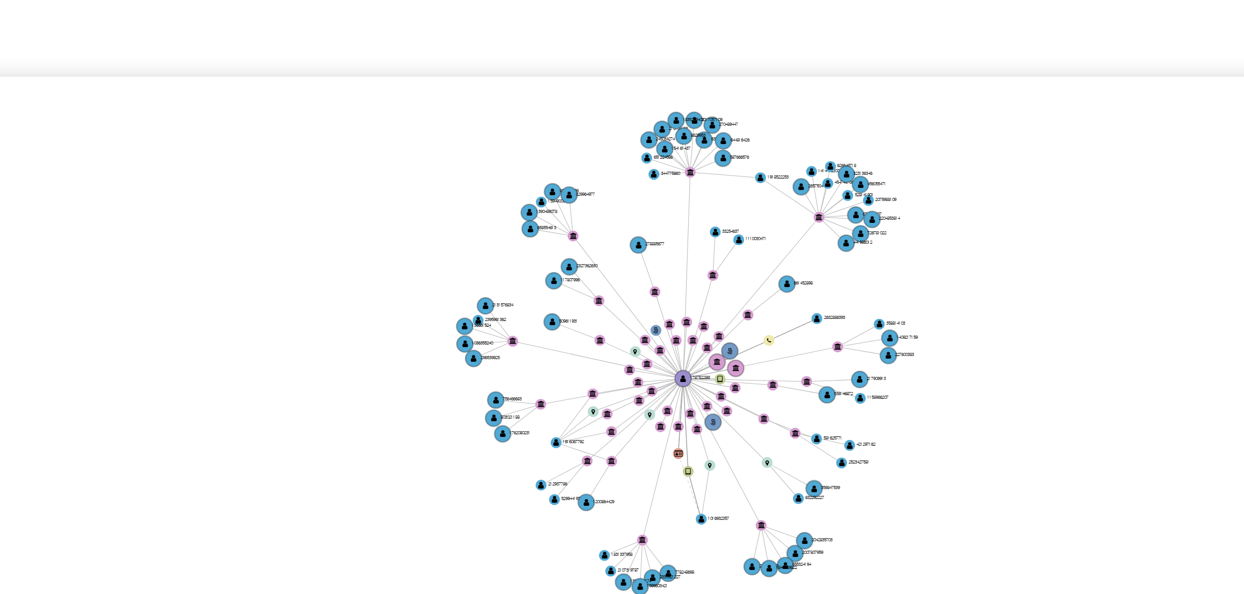
drag, startPoint x: 768, startPoint y: 365, endPoint x: 769, endPoint y: 371, distance: 6.5
click at [769, 371] on icon "user-1787522861  1787522861 phone-bb64c3f874f242bb9219732bb10f2e42  person-5a…" at bounding box center [712, 390] width 1041 height 151
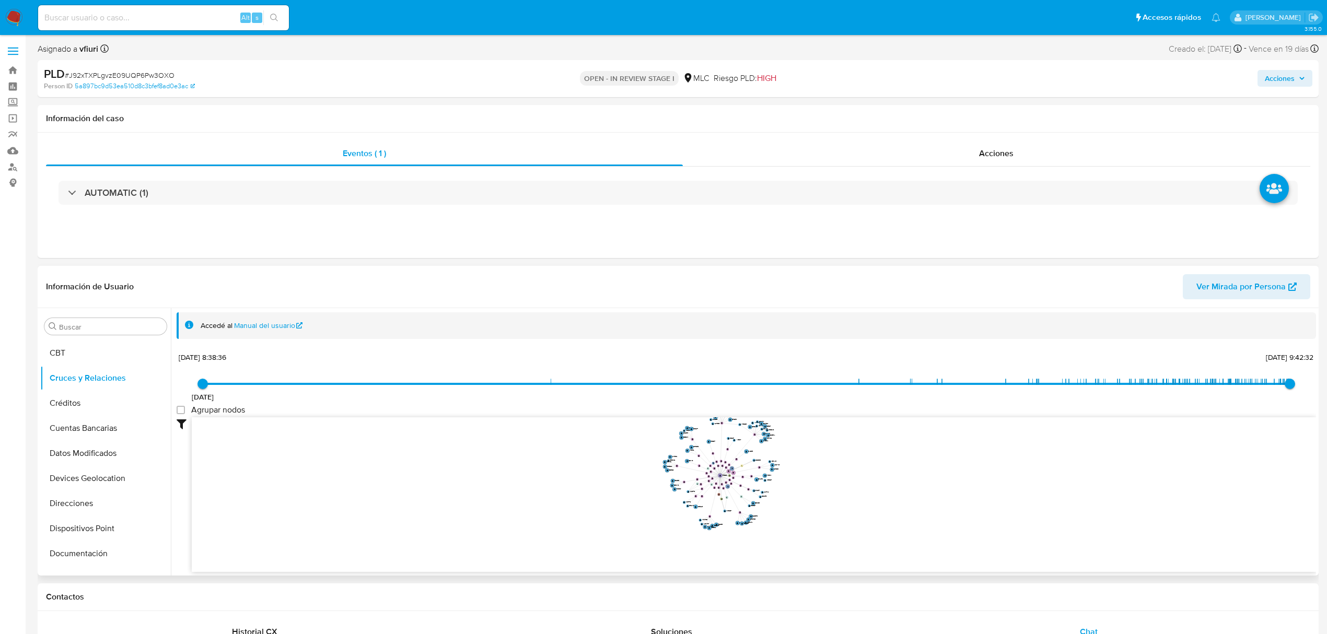
scroll to position [327, 0]
click at [72, 521] on button "KYC" at bounding box center [101, 525] width 122 height 25
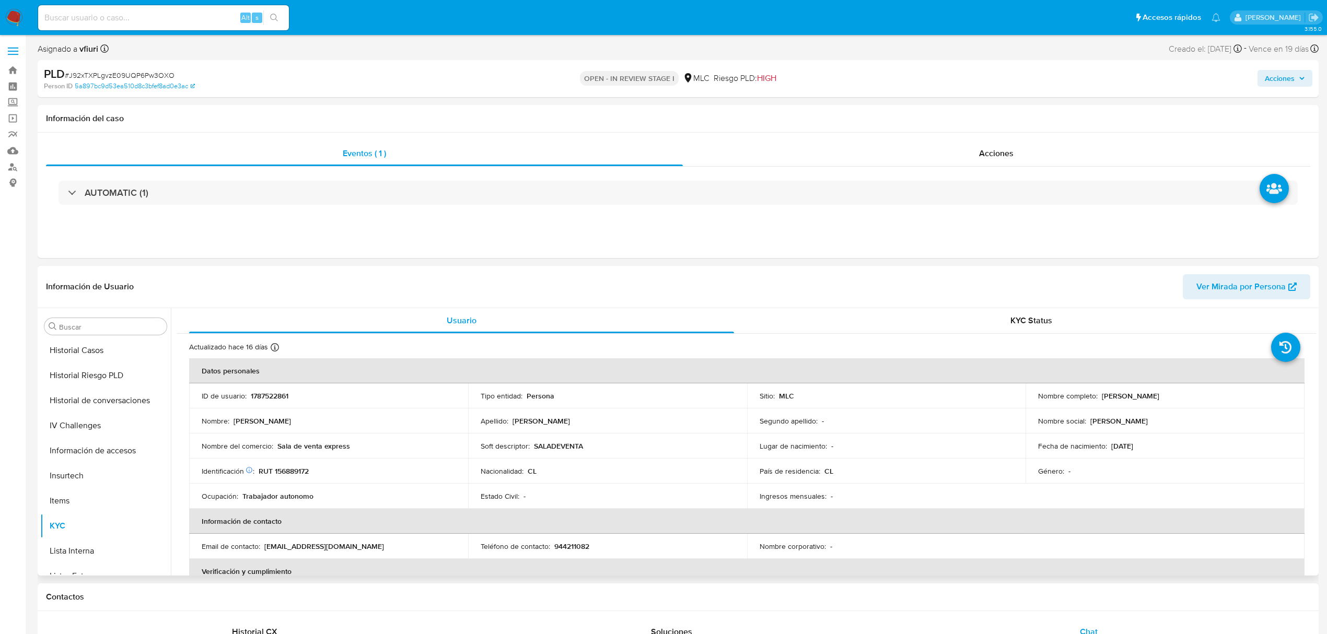
drag, startPoint x: 1099, startPoint y: 400, endPoint x: 1202, endPoint y: 400, distance: 102.9
click at [1202, 400] on div "Nombre completo : Luis Miguel Vidal Fernández" at bounding box center [1165, 395] width 254 height 9
copy p "Luis Miguel Vidal Fernández"
click at [103, 385] on button "Archivos adjuntos" at bounding box center [101, 376] width 122 height 25
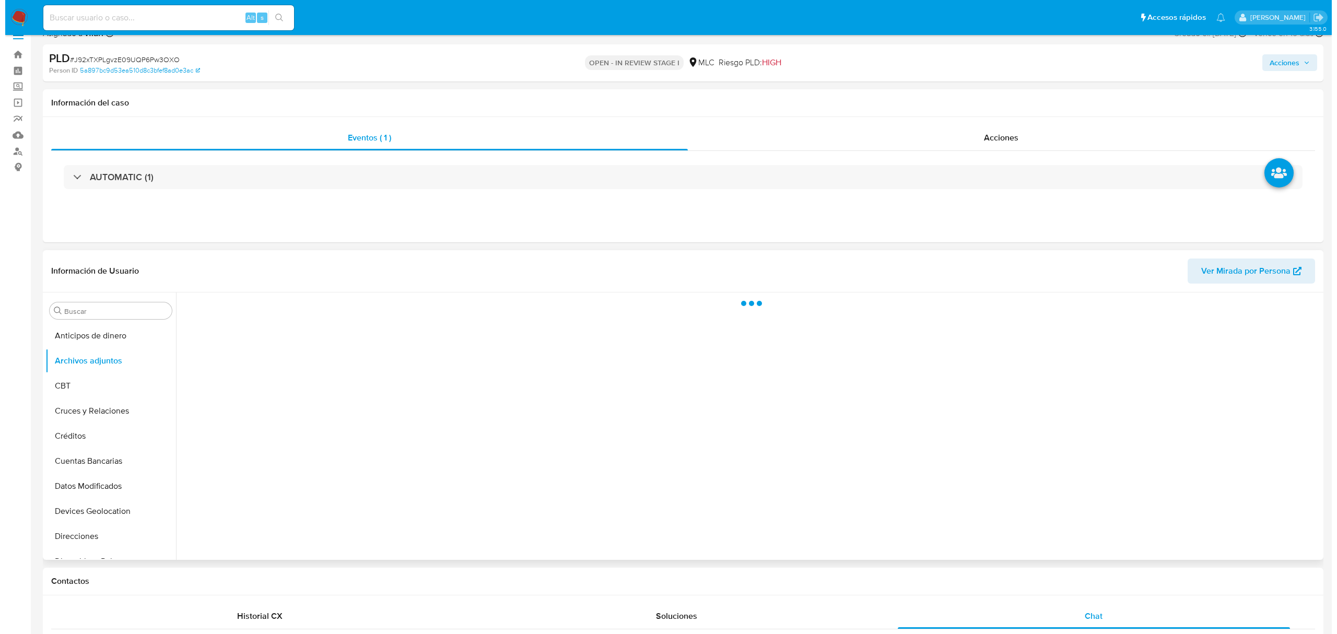
scroll to position [69, 0]
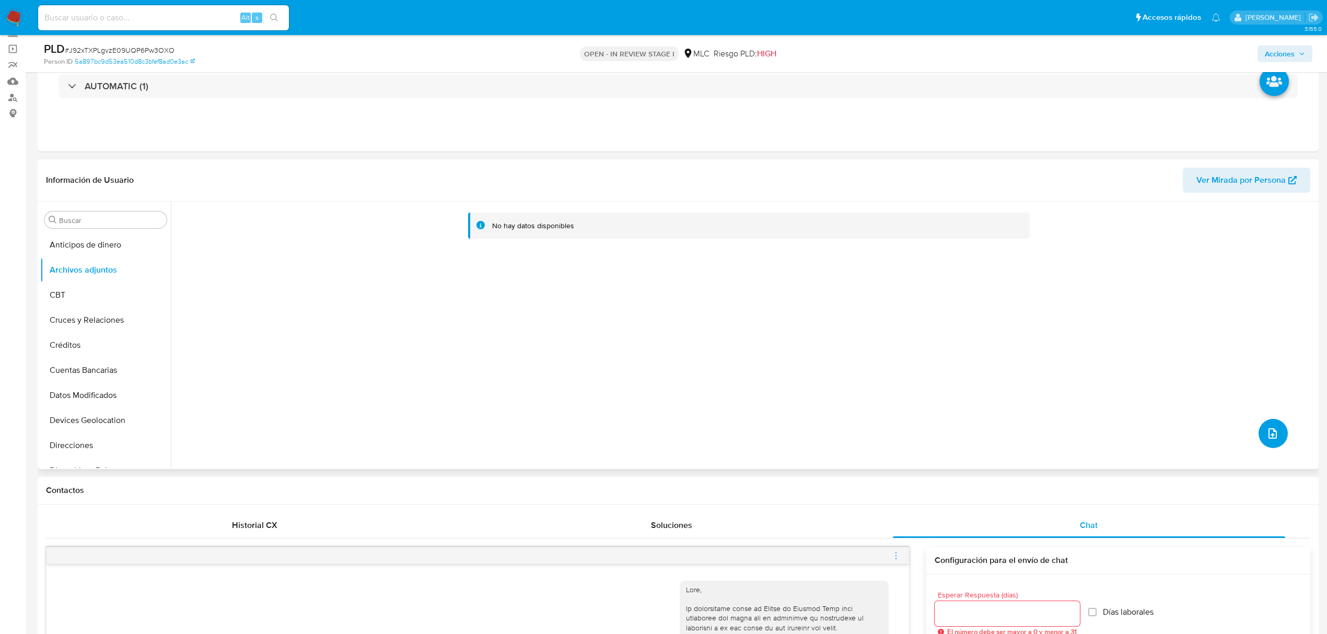
click at [1253, 434] on icon "upload-file" at bounding box center [1272, 433] width 13 height 13
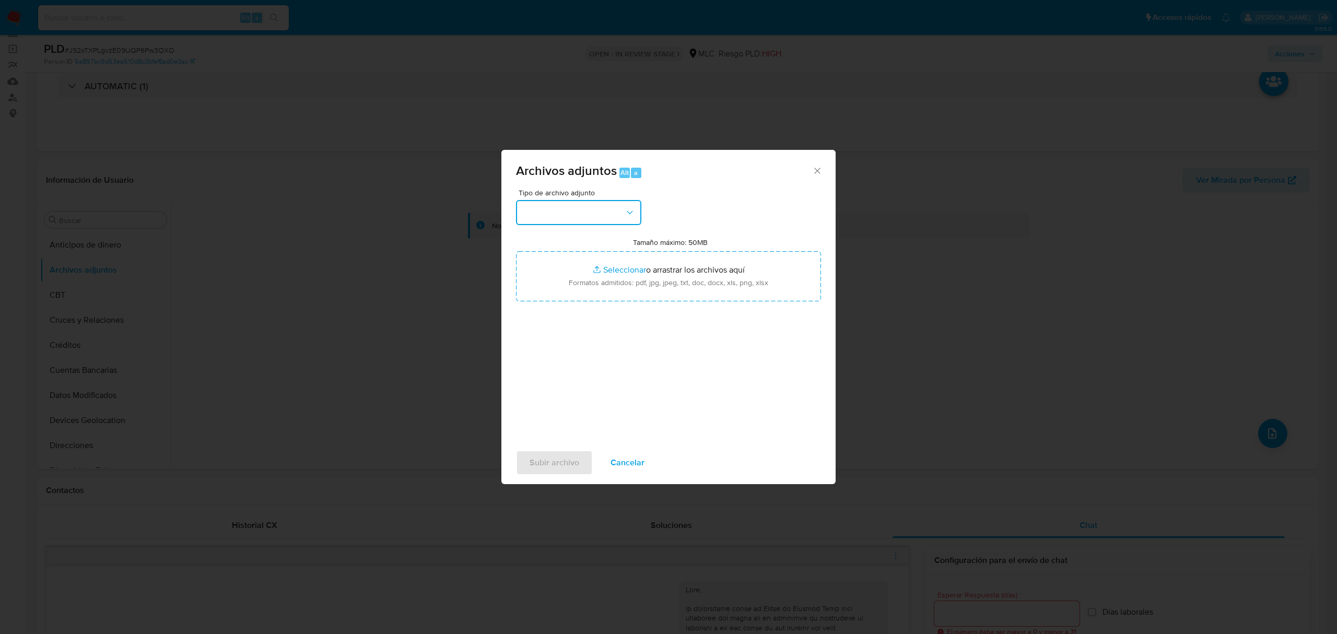
click at [575, 209] on button "button" at bounding box center [578, 212] width 125 height 25
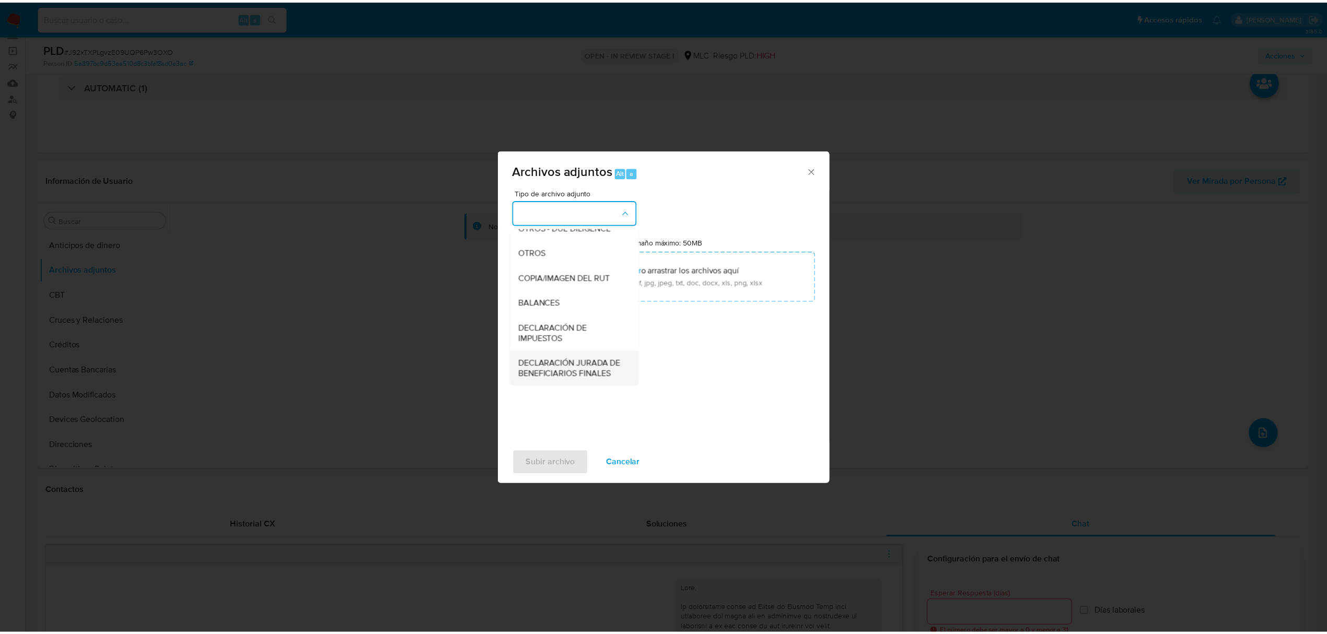
scroll to position [139, 0]
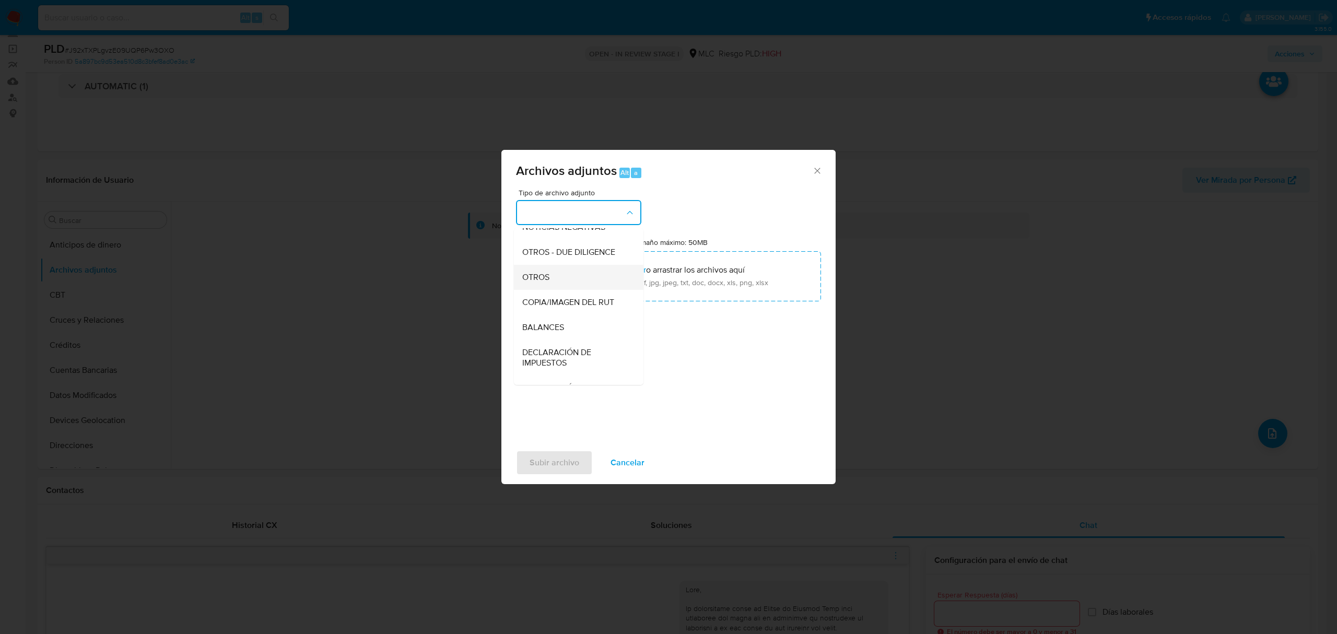
click at [567, 280] on div "OTROS" at bounding box center [575, 277] width 107 height 25
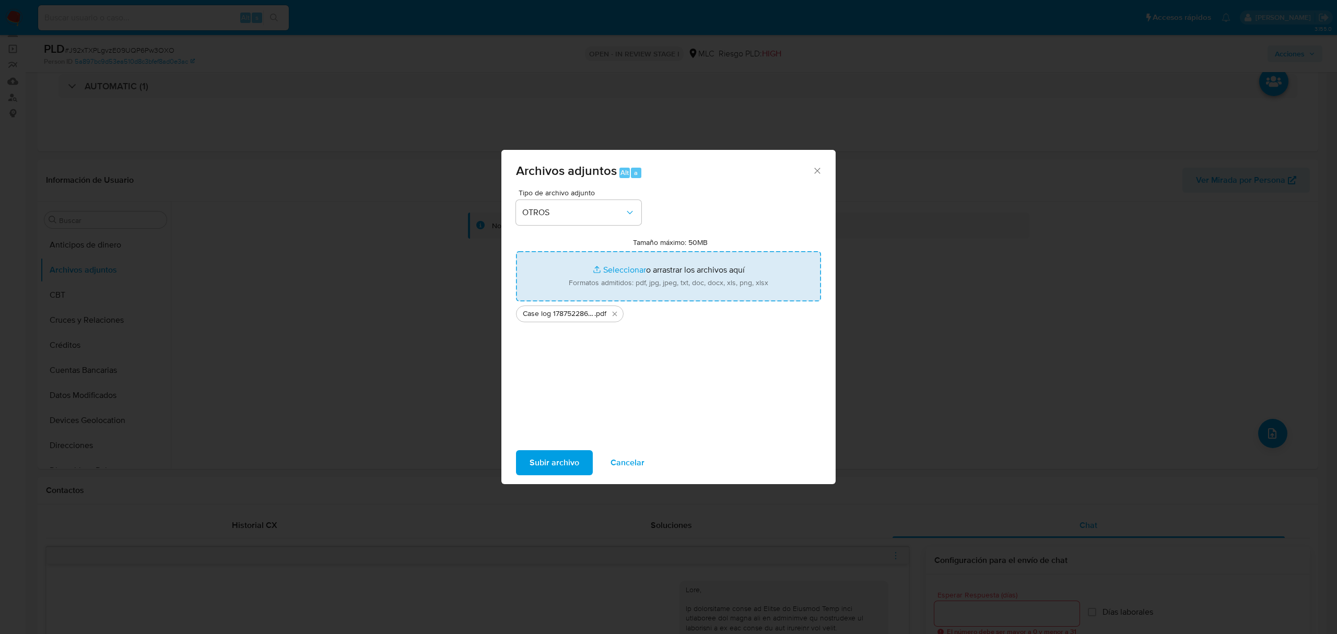
type input "C:\fakepath\Tabla 1787522861.xlsx"
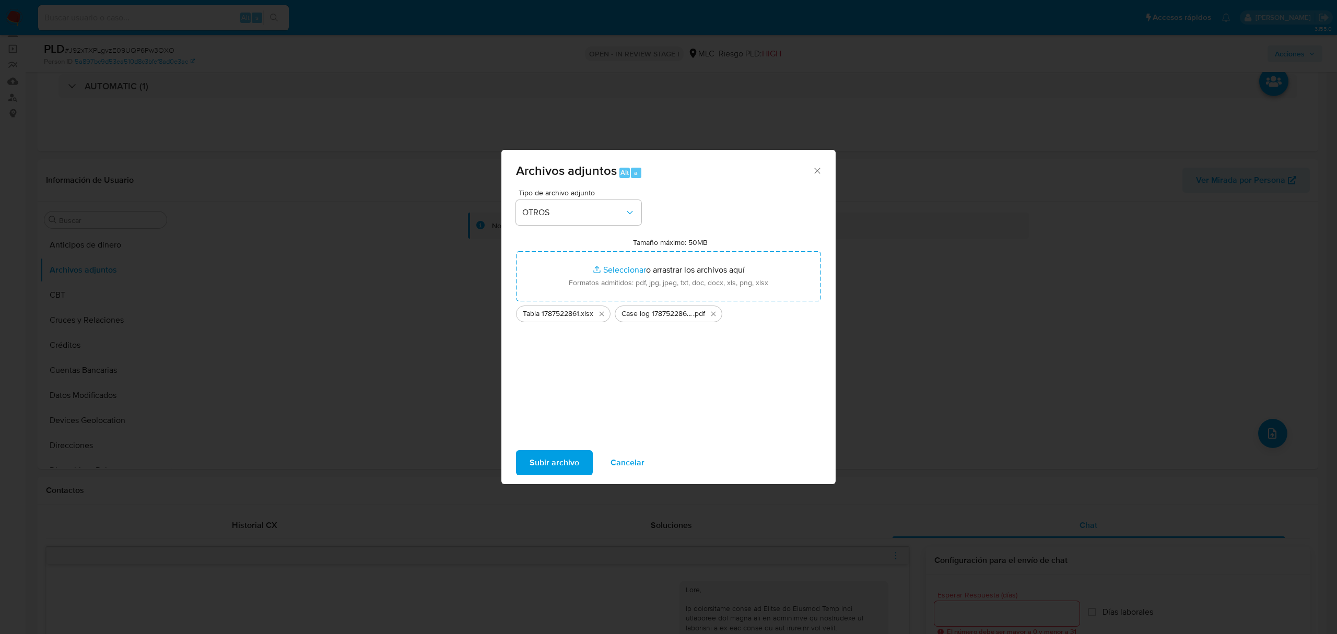
click at [542, 470] on span "Subir archivo" at bounding box center [555, 462] width 50 height 23
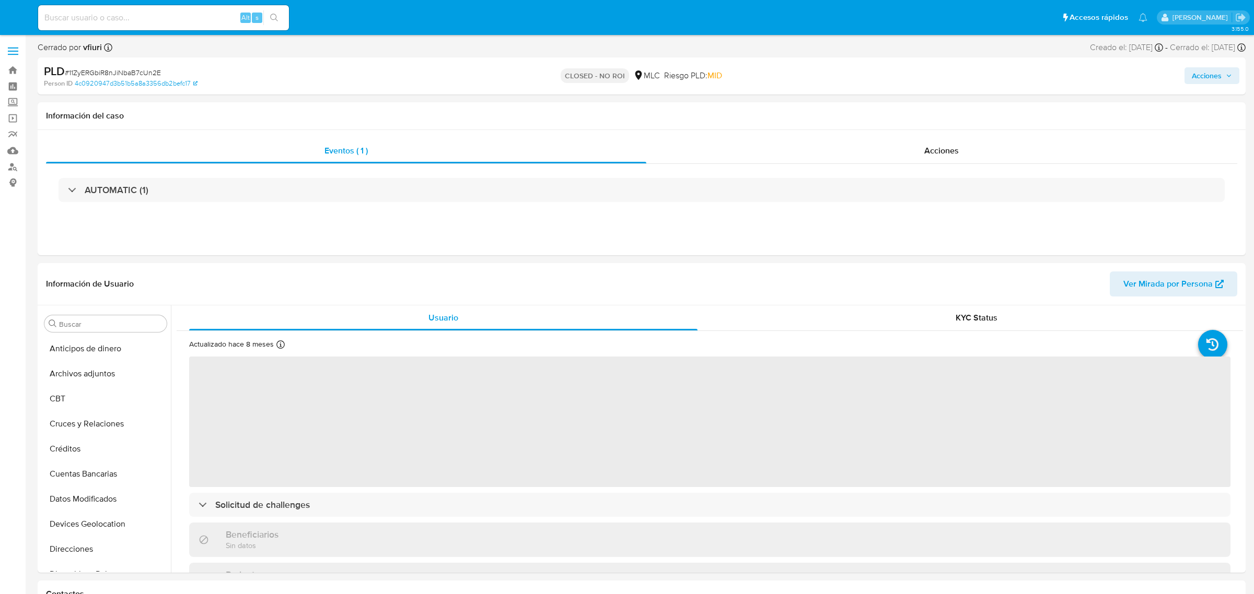
select select "10"
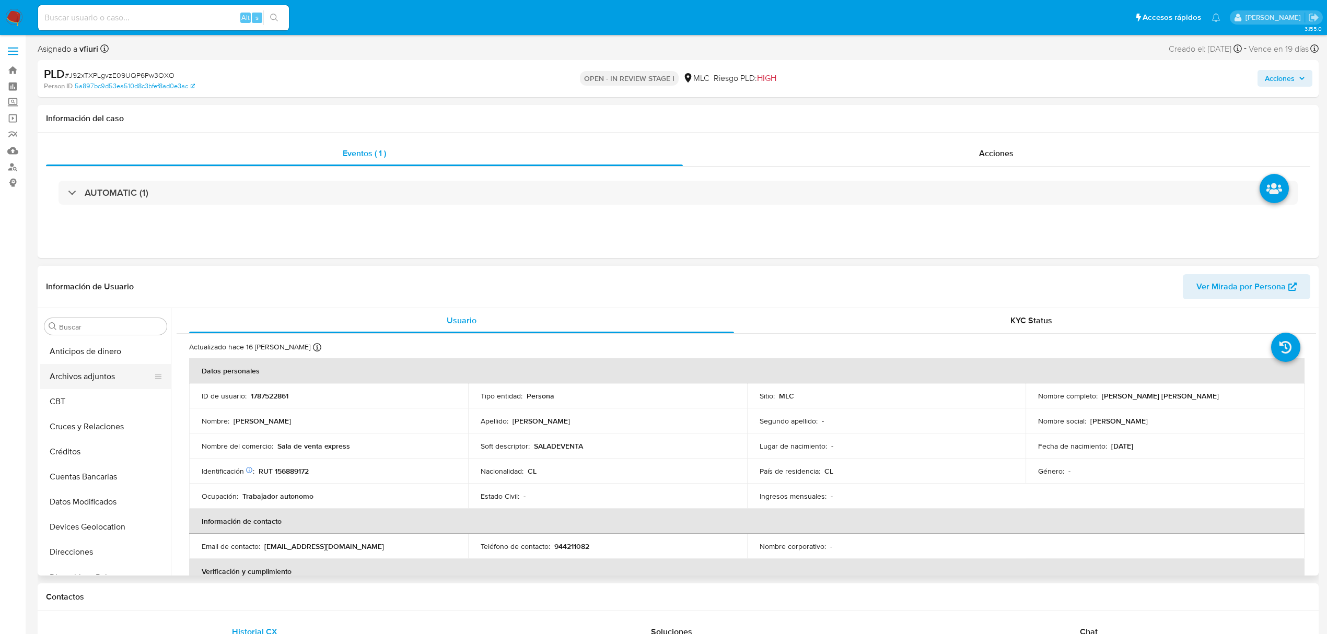
click at [88, 379] on button "Archivos adjuntos" at bounding box center [101, 376] width 122 height 25
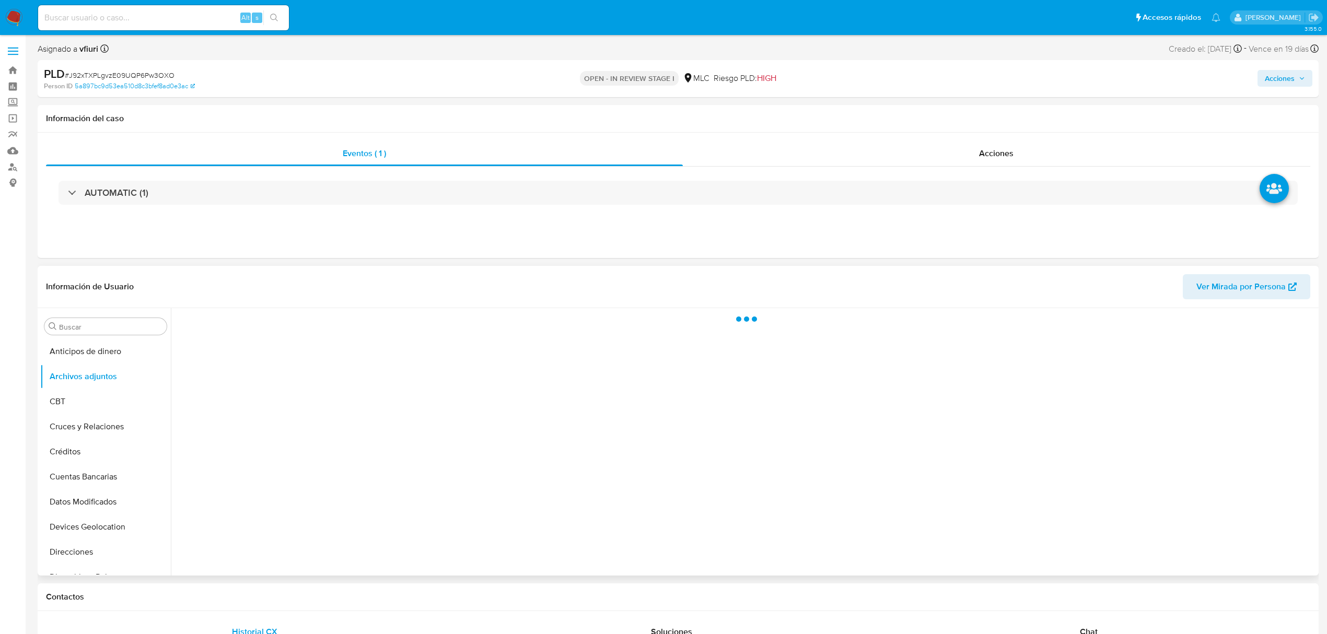
select select "10"
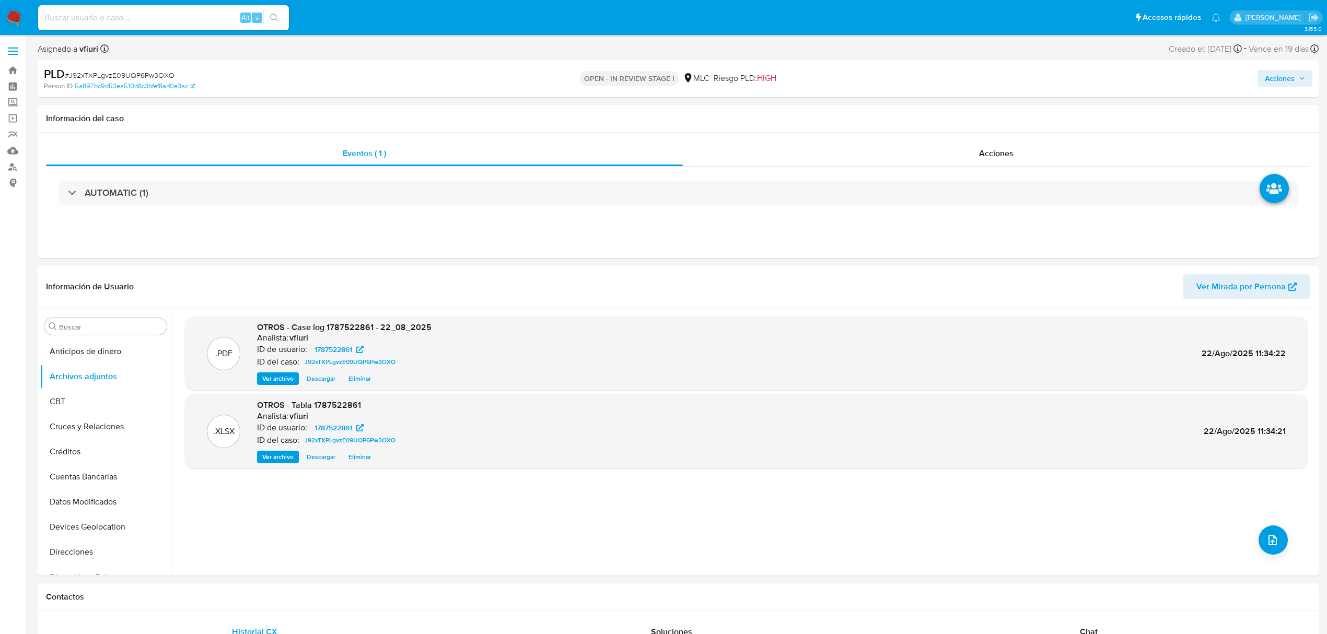
click at [1295, 74] on span "Acciones" at bounding box center [1285, 78] width 40 height 15
click at [1004, 118] on div "Resolución del caso Alt r" at bounding box center [1001, 111] width 100 height 27
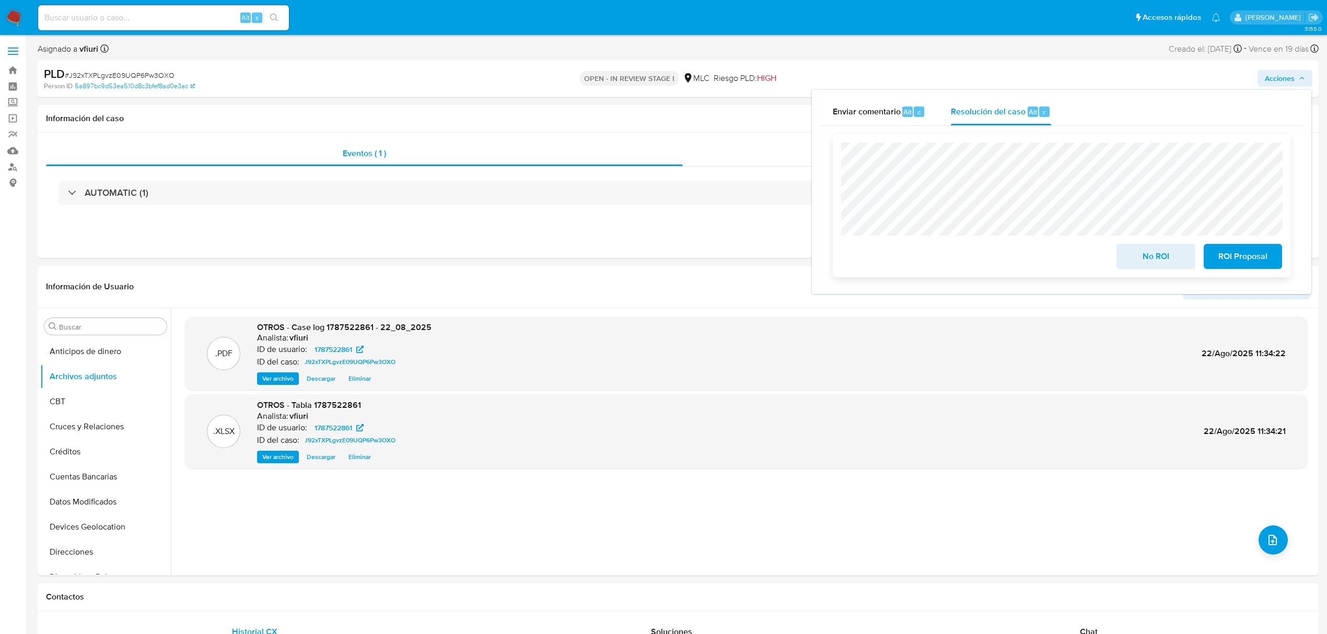
click at [1175, 266] on span "No ROI" at bounding box center [1155, 256] width 51 height 23
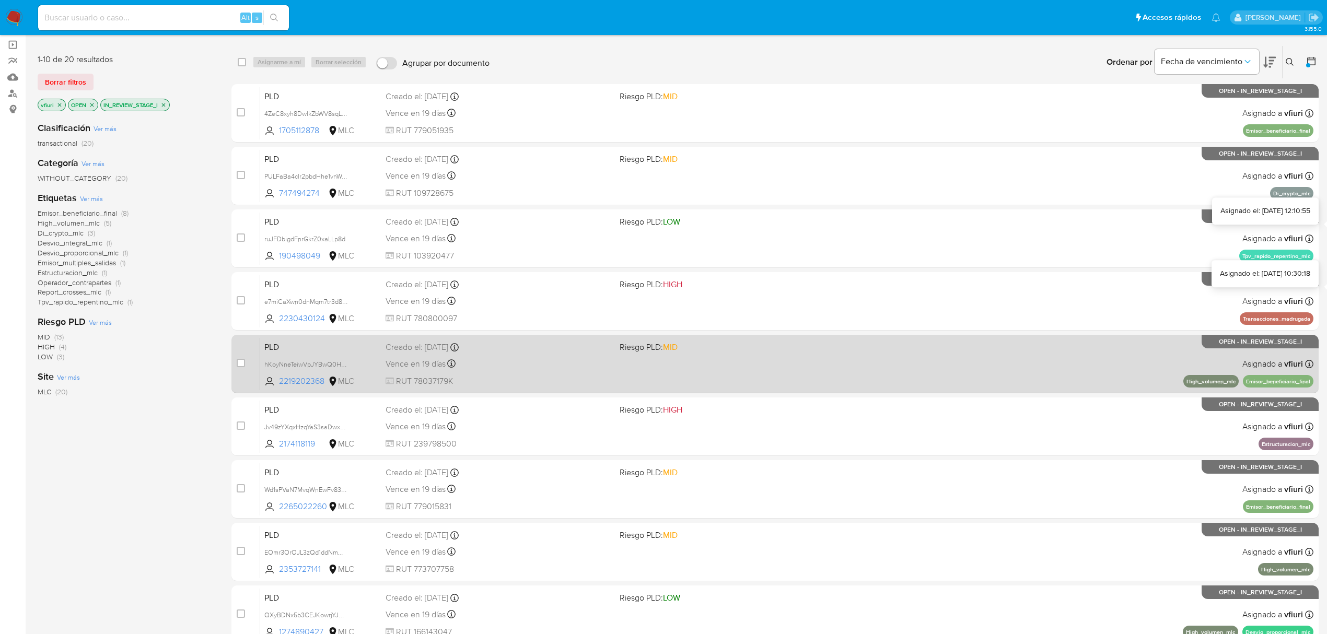
scroll to position [190, 0]
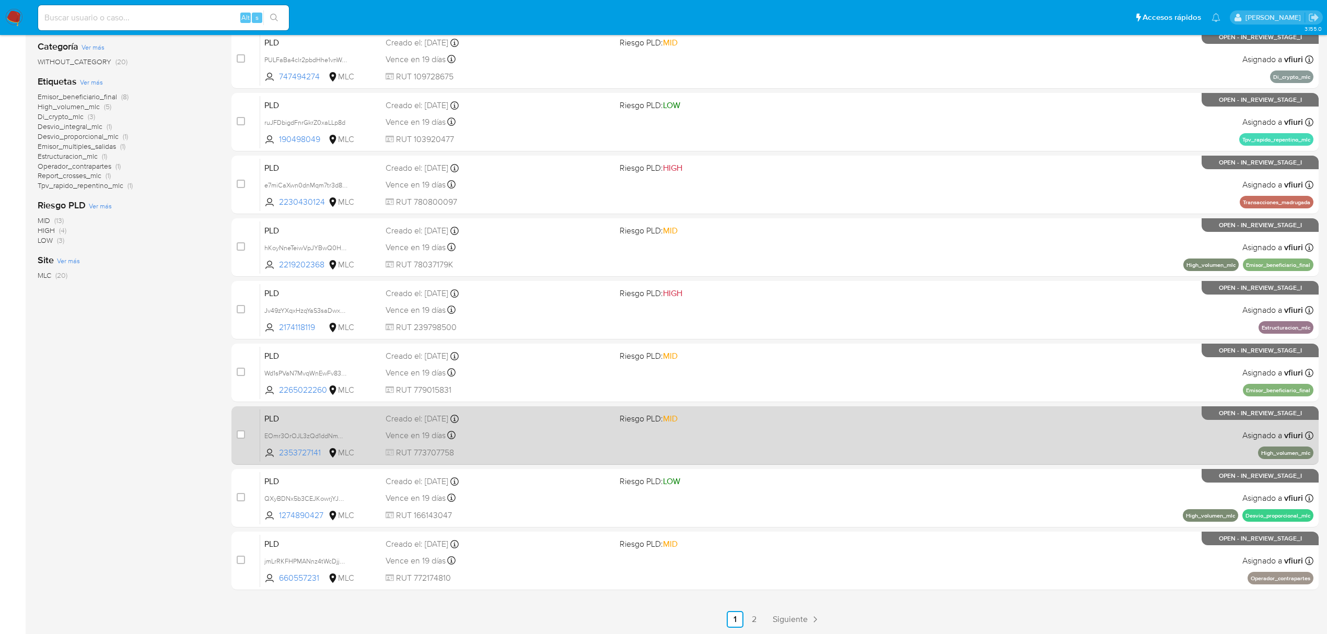
click at [754, 448] on div "PLD EOmr3OrOJL3zQd1ddNmWxVpm 2353727141 MLC Riesgo PLD: MID Creado el: [DATE] C…" at bounding box center [786, 435] width 1053 height 53
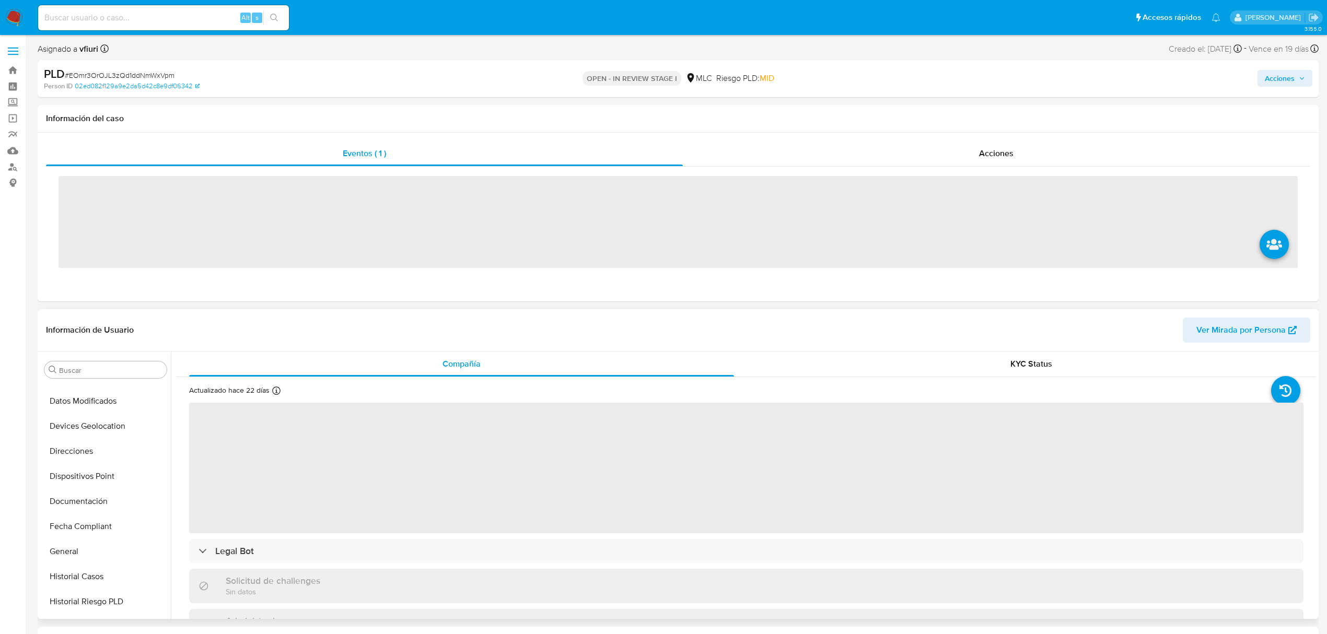
scroll to position [441, 0]
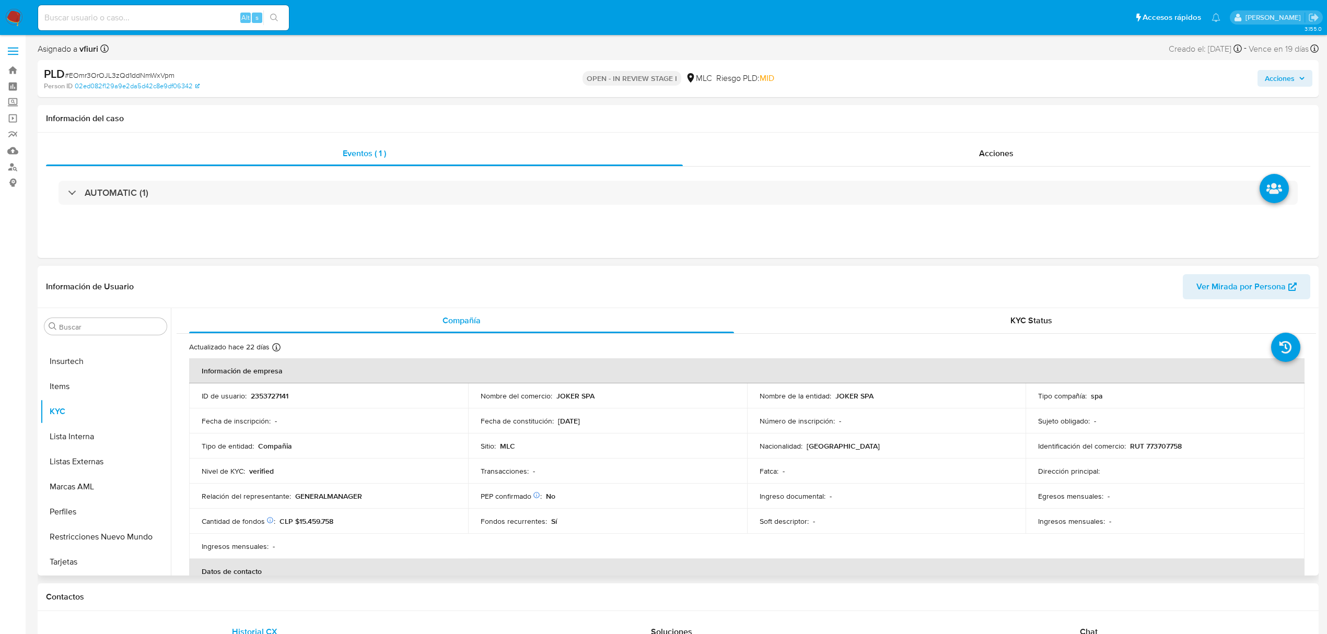
select select "10"
click at [280, 391] on p "2353727141" at bounding box center [270, 395] width 38 height 9
copy p "2353727141"
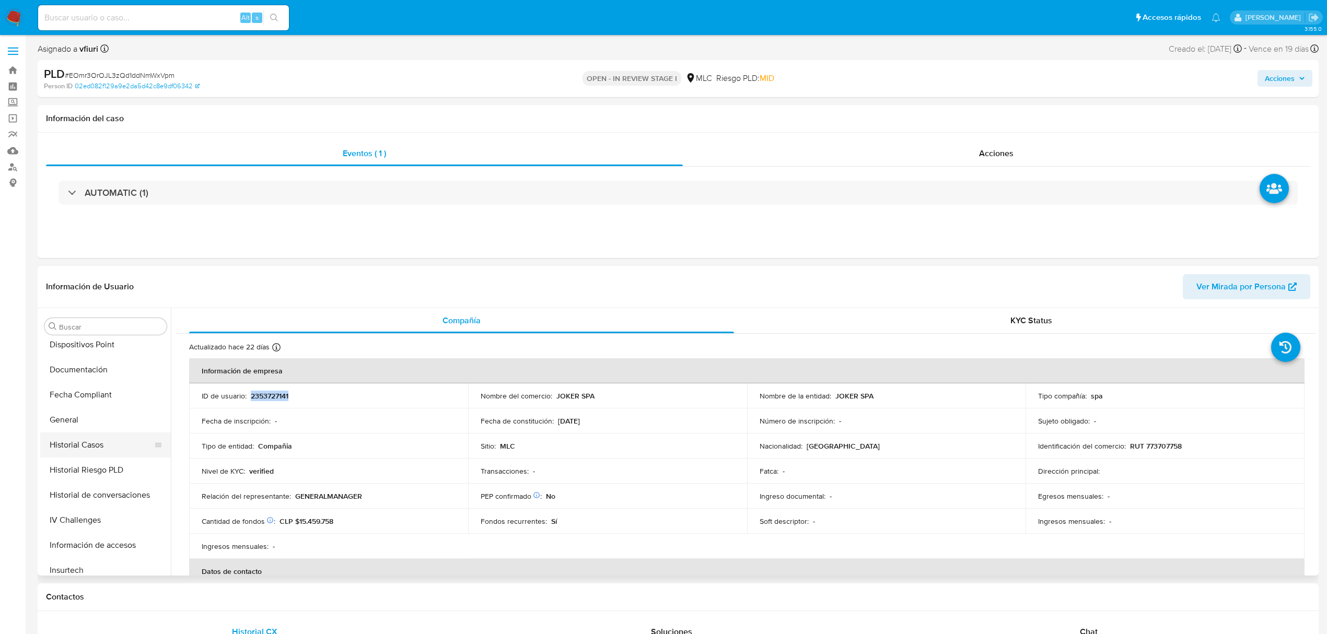
click at [75, 452] on button "Historial Casos" at bounding box center [101, 444] width 122 height 25
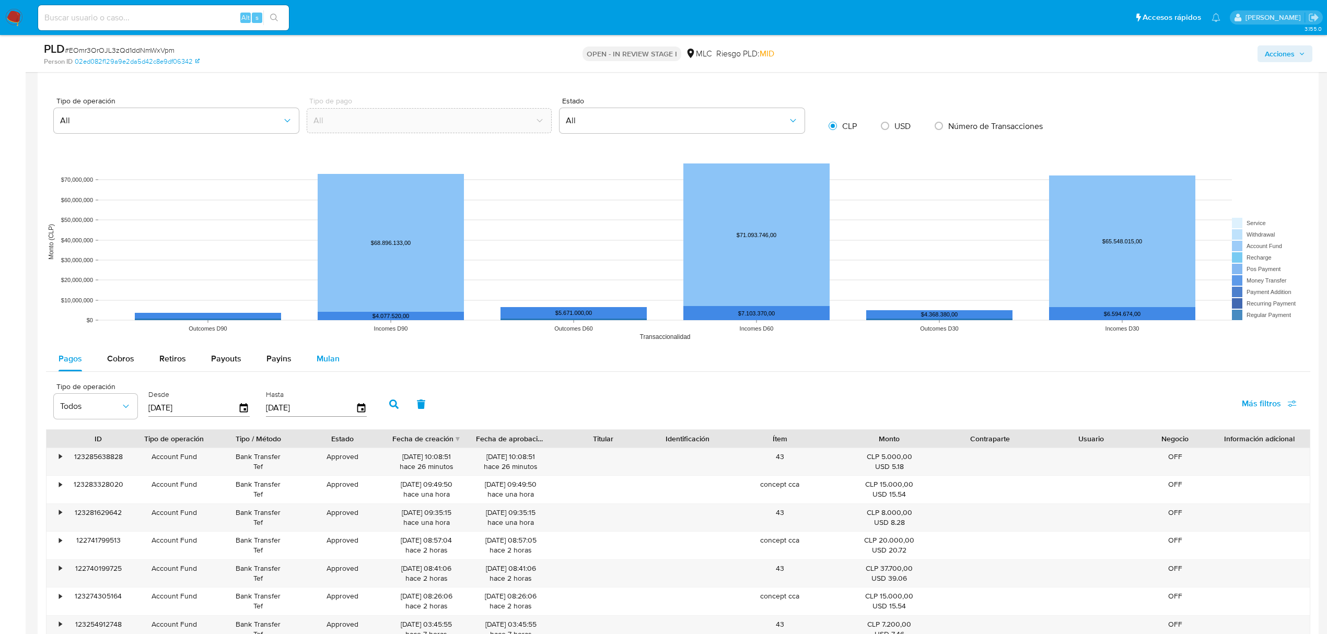
click at [317, 365] on span "Mulan" at bounding box center [328, 359] width 23 height 12
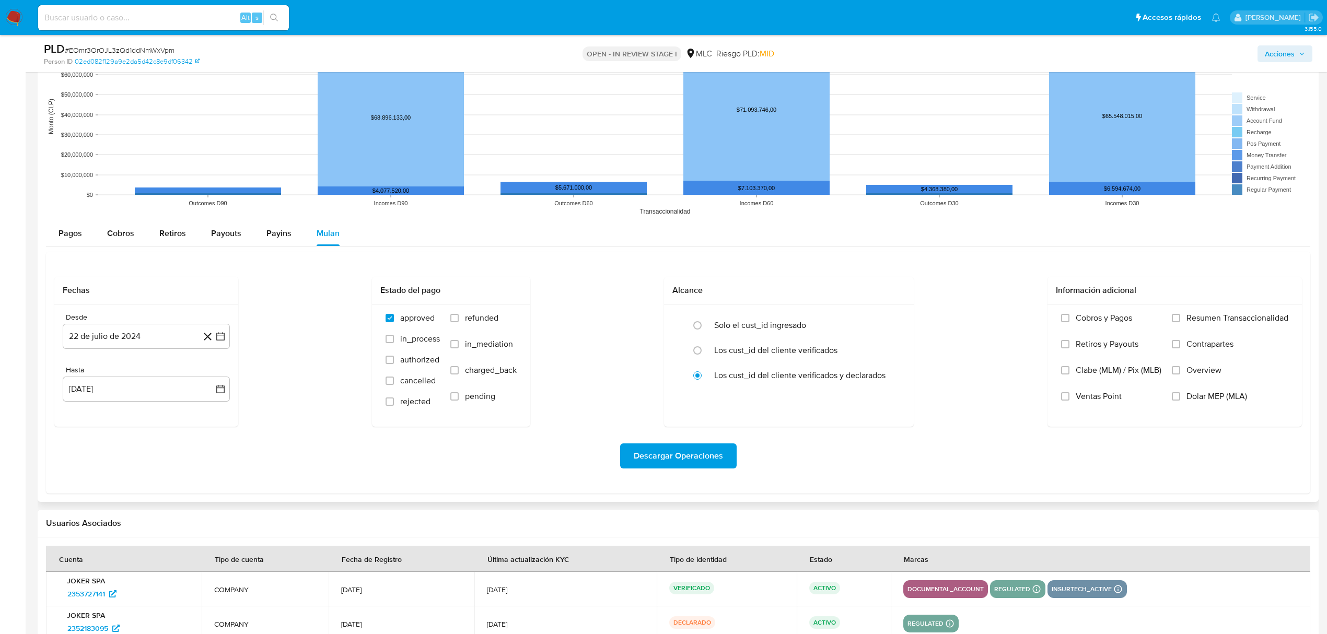
scroll to position [975, 0]
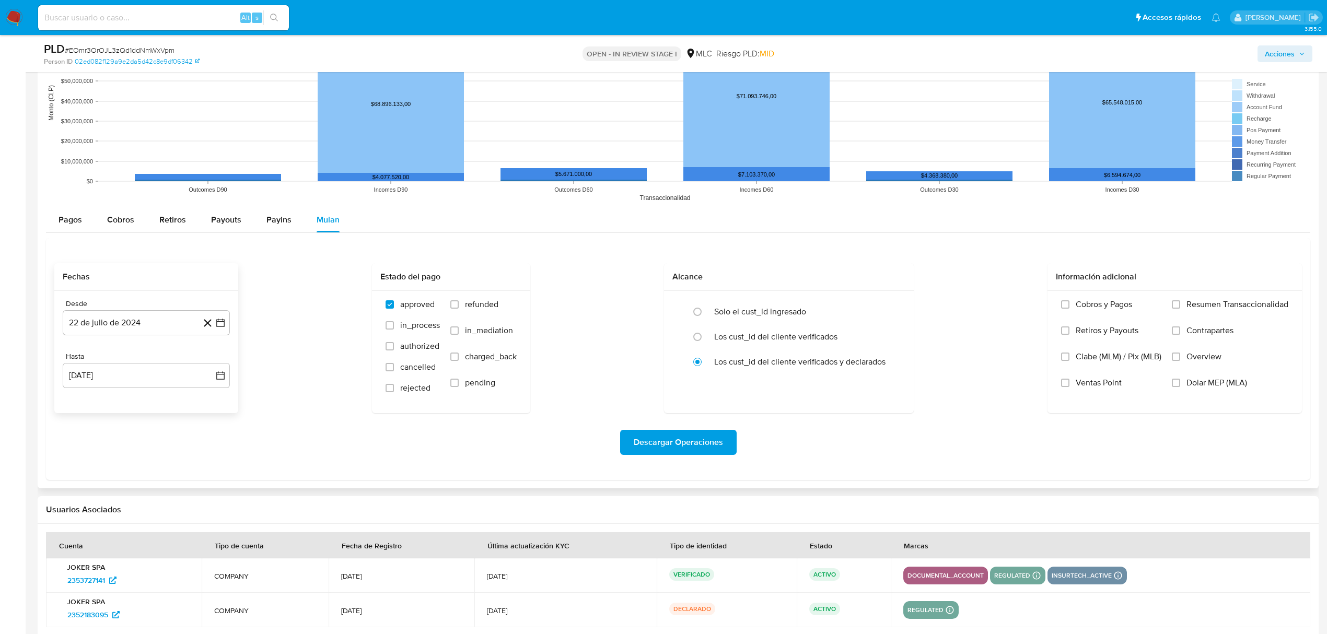
click at [232, 320] on div "Desde [DATE] [DATE] Hasta [DATE][PERSON_NAME] [DATE]" at bounding box center [146, 352] width 184 height 122
click at [226, 321] on button "22 de julio de 2024" at bounding box center [146, 322] width 167 height 25
click at [203, 427] on button "14" at bounding box center [209, 420] width 17 height 17
click at [221, 374] on icon "button" at bounding box center [220, 375] width 8 height 8
click at [216, 318] on button "[DATE]" at bounding box center [146, 322] width 167 height 25
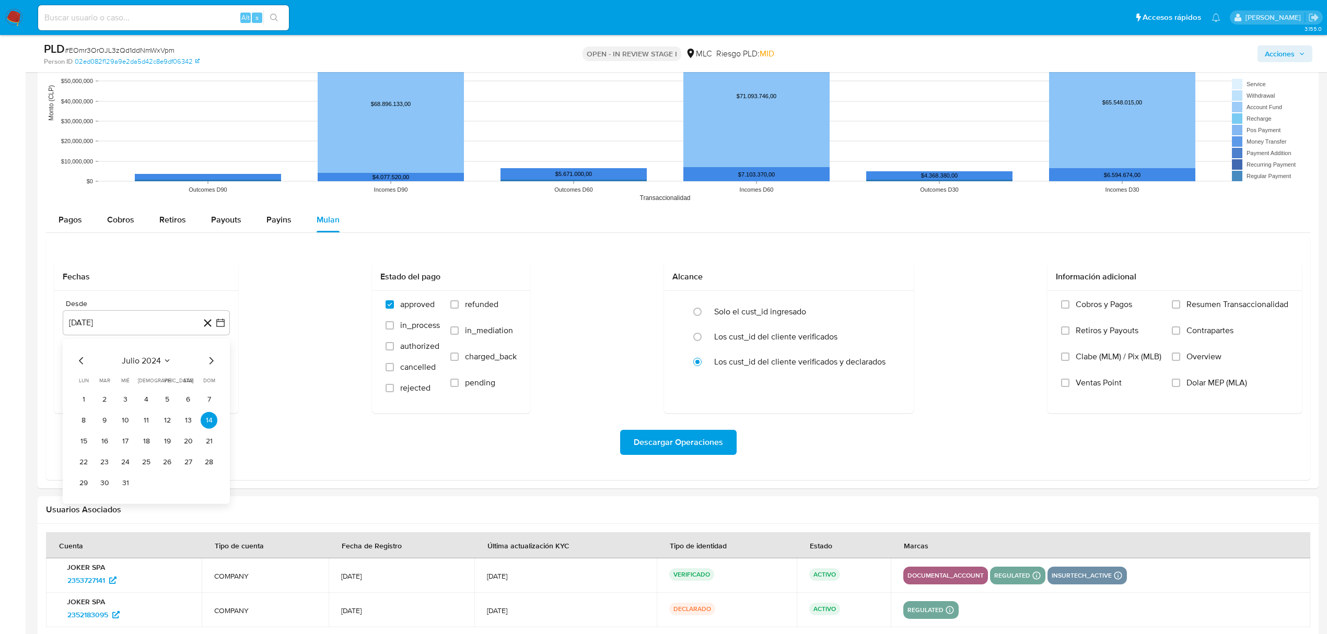
click at [206, 356] on icon "Mes siguiente" at bounding box center [211, 361] width 13 height 13
click at [126, 443] on button "14" at bounding box center [125, 441] width 17 height 17
click at [220, 374] on icon "button" at bounding box center [220, 375] width 8 height 8
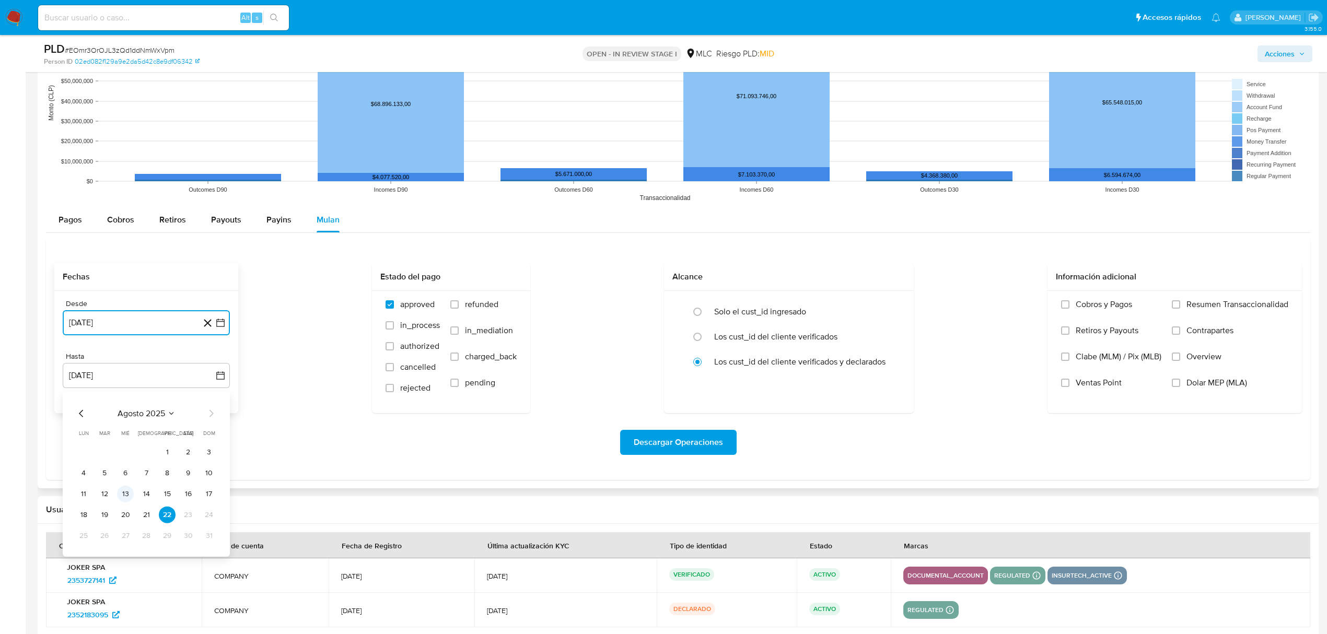
click at [126, 498] on button "13" at bounding box center [125, 494] width 17 height 17
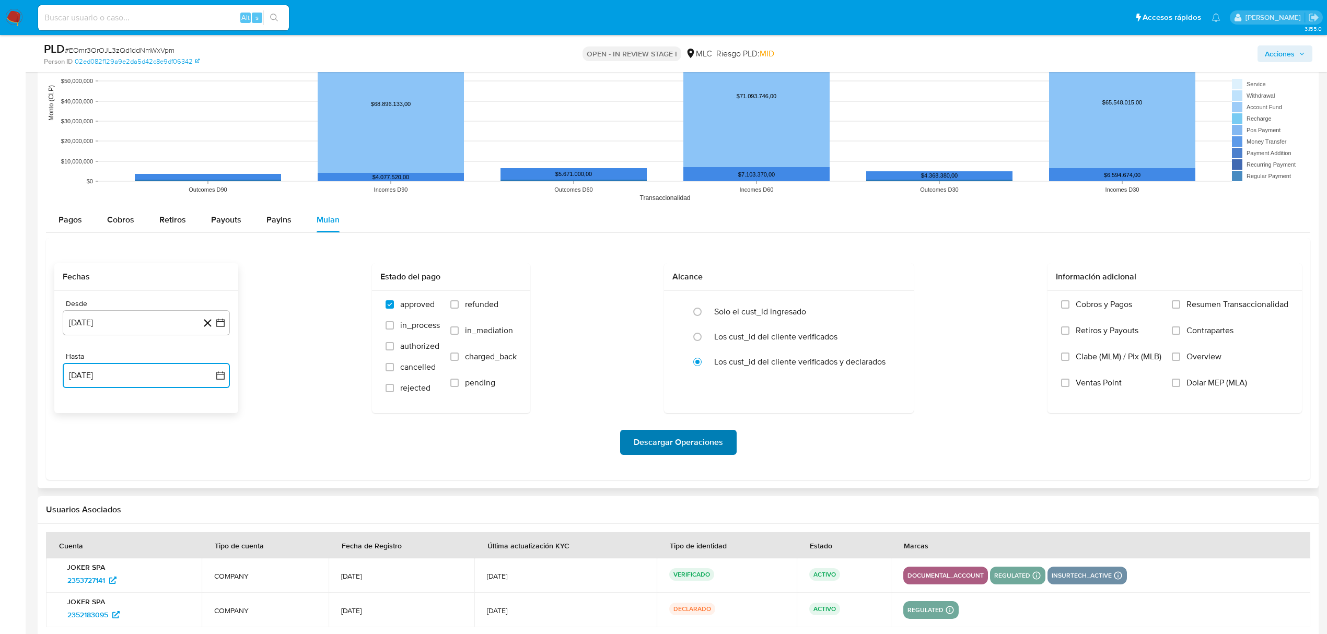
click at [659, 442] on span "Descargar Operaciones" at bounding box center [678, 442] width 89 height 23
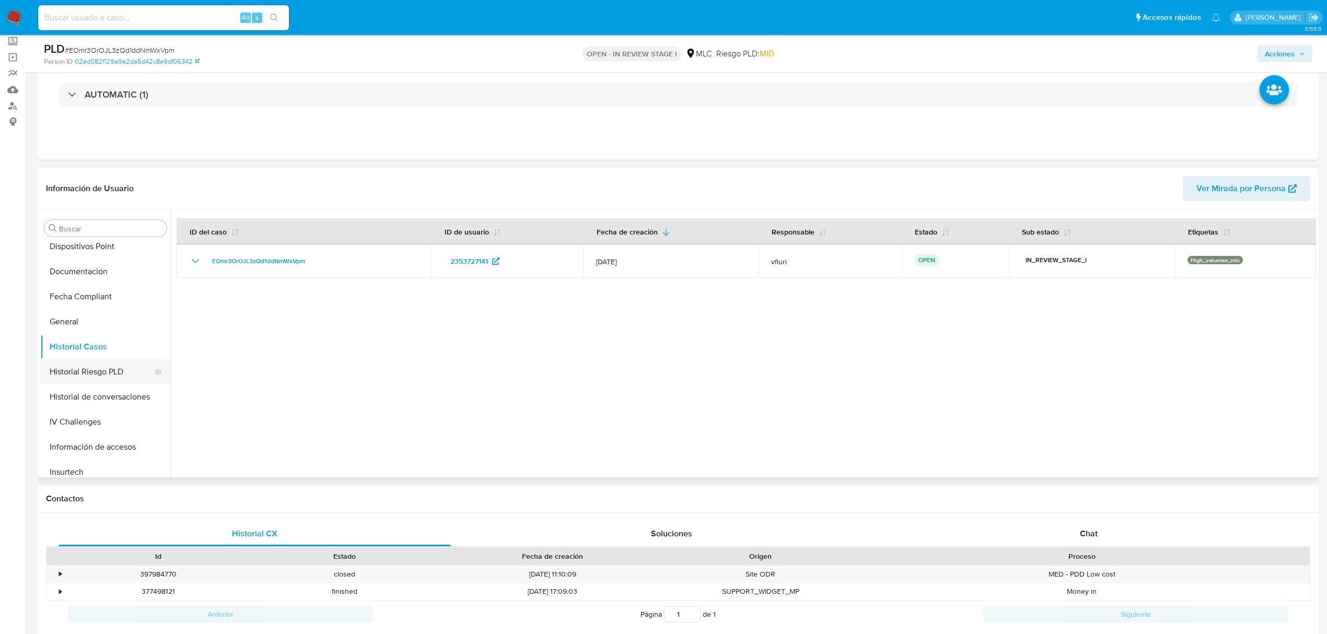
scroll to position [69, 0]
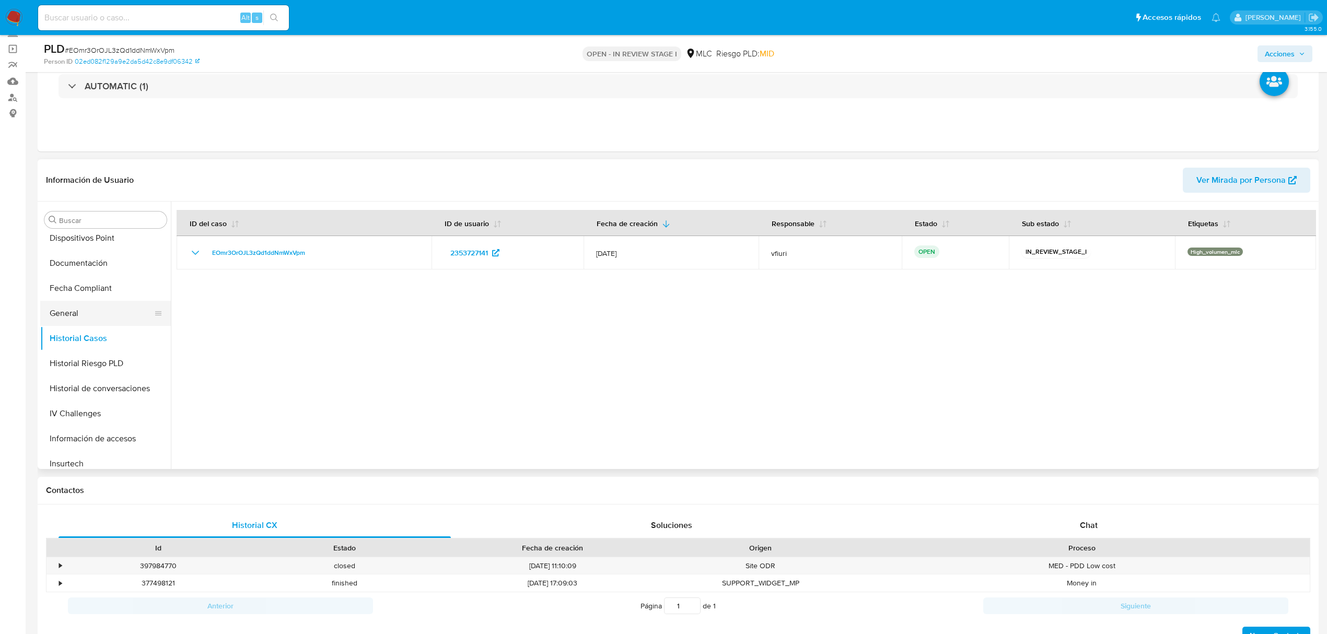
click at [84, 318] on button "General" at bounding box center [101, 313] width 122 height 25
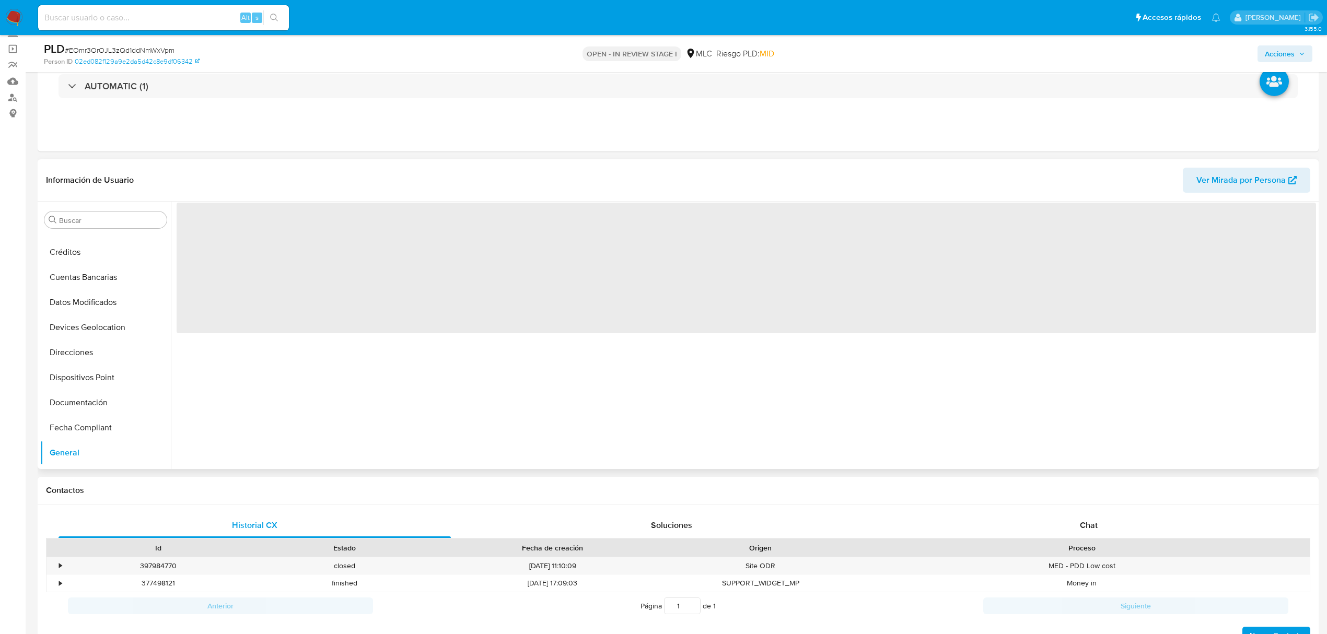
scroll to position [0, 0]
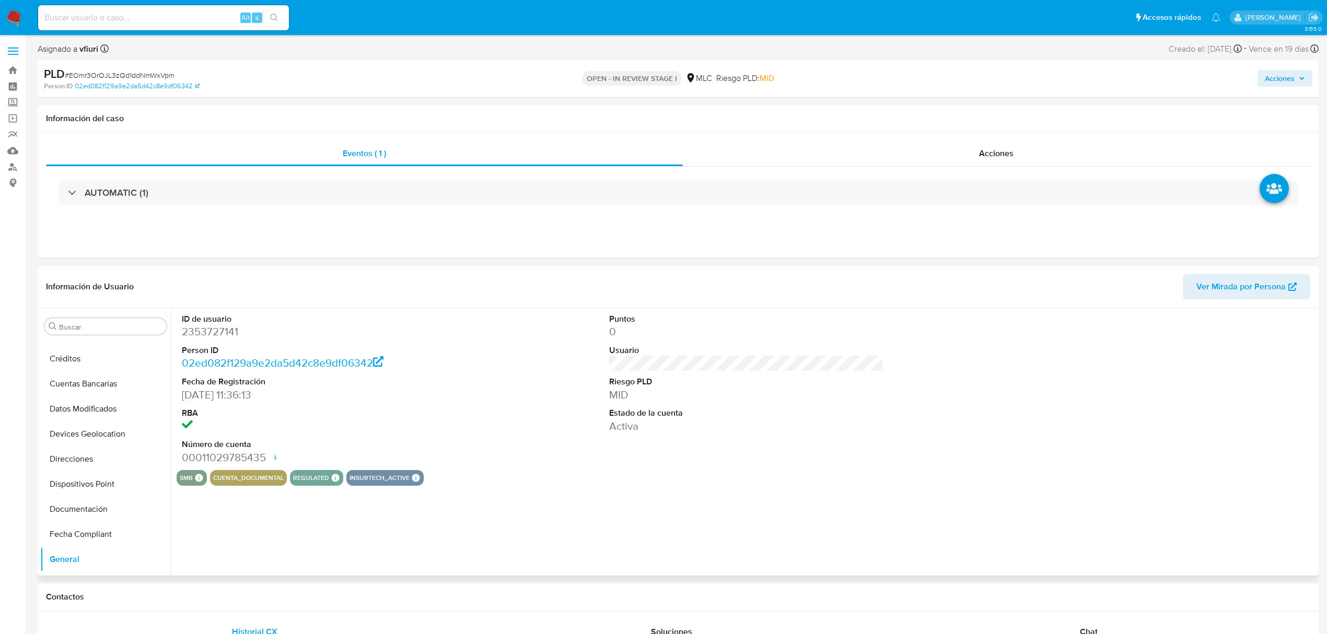
click at [232, 338] on dd "2353727141" at bounding box center [319, 331] width 274 height 15
copy dd "2353727141"
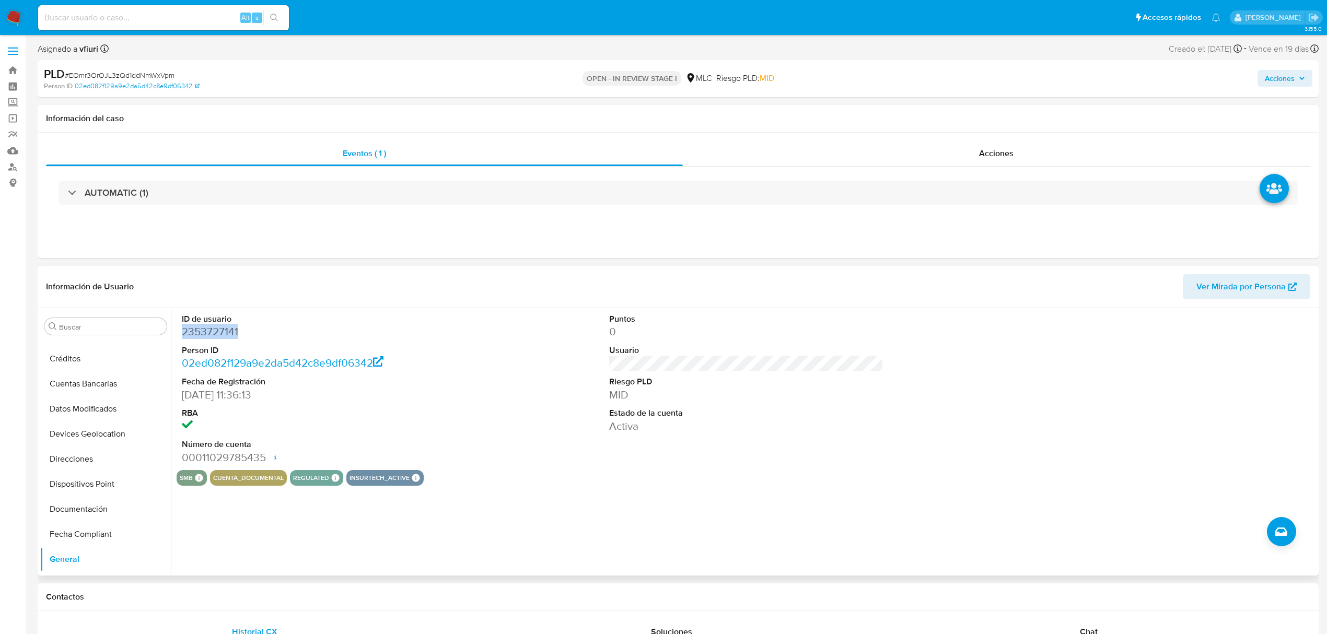
copy dd "2353727141"
click at [130, 70] on span "# EOmr3OrOJL3zQd1ddNmWxVpm" at bounding box center [120, 75] width 110 height 10
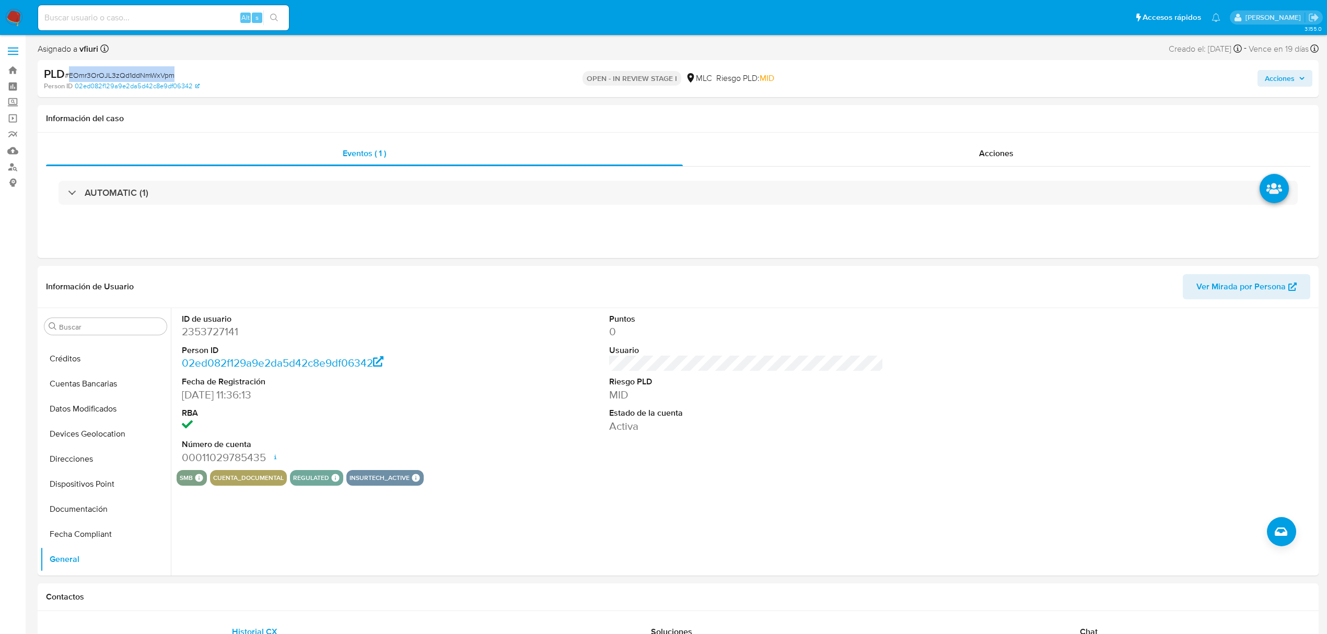
copy span "EOmr3OrOJL3zQd1ddNmWxVpm"
click at [95, 421] on button "KYC" at bounding box center [101, 411] width 122 height 25
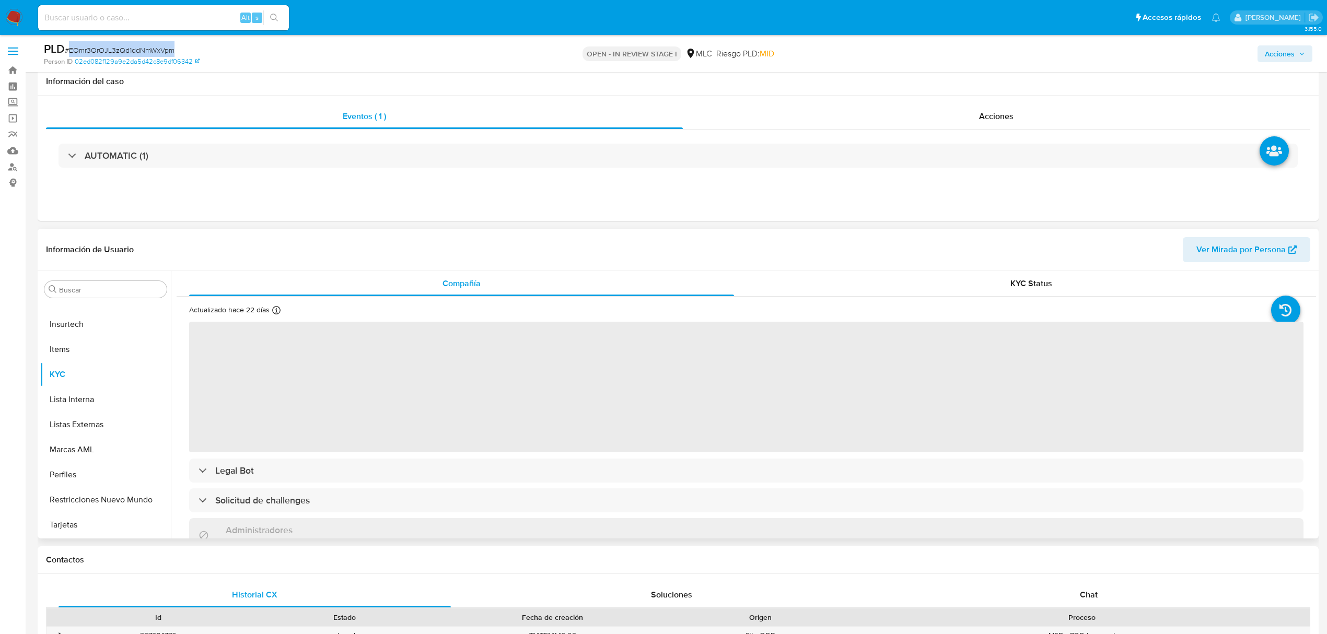
scroll to position [69, 0]
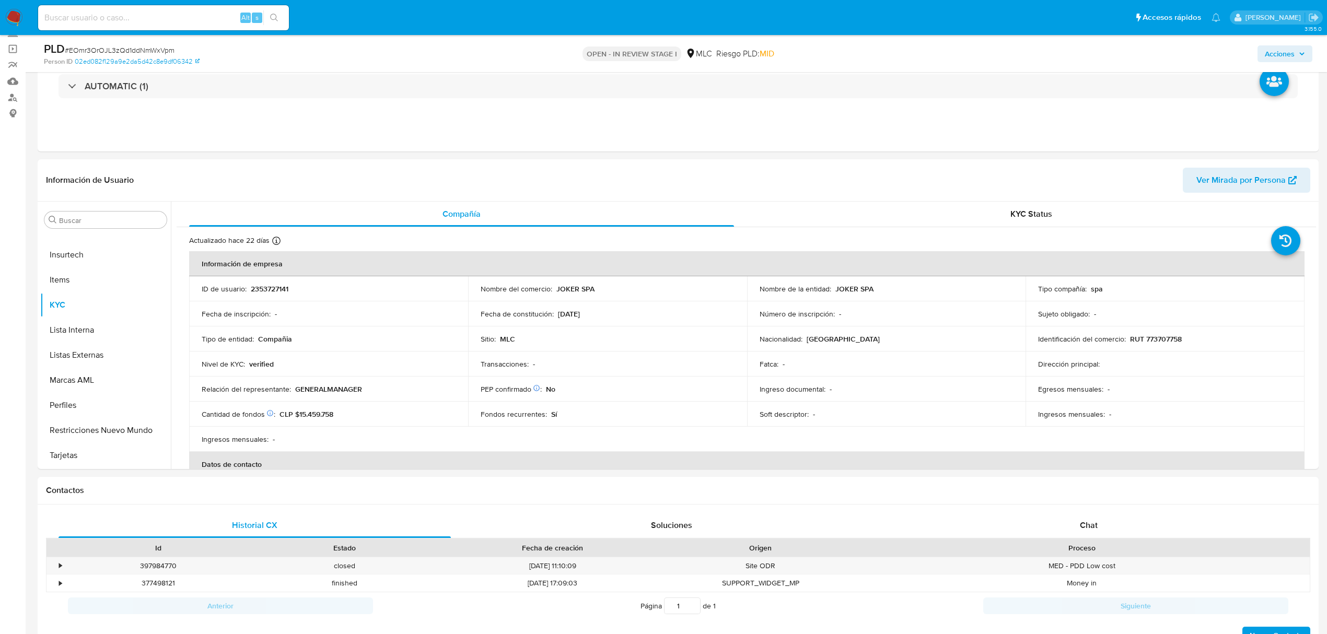
drag, startPoint x: 1317, startPoint y: 272, endPoint x: 1319, endPoint y: 283, distance: 11.8
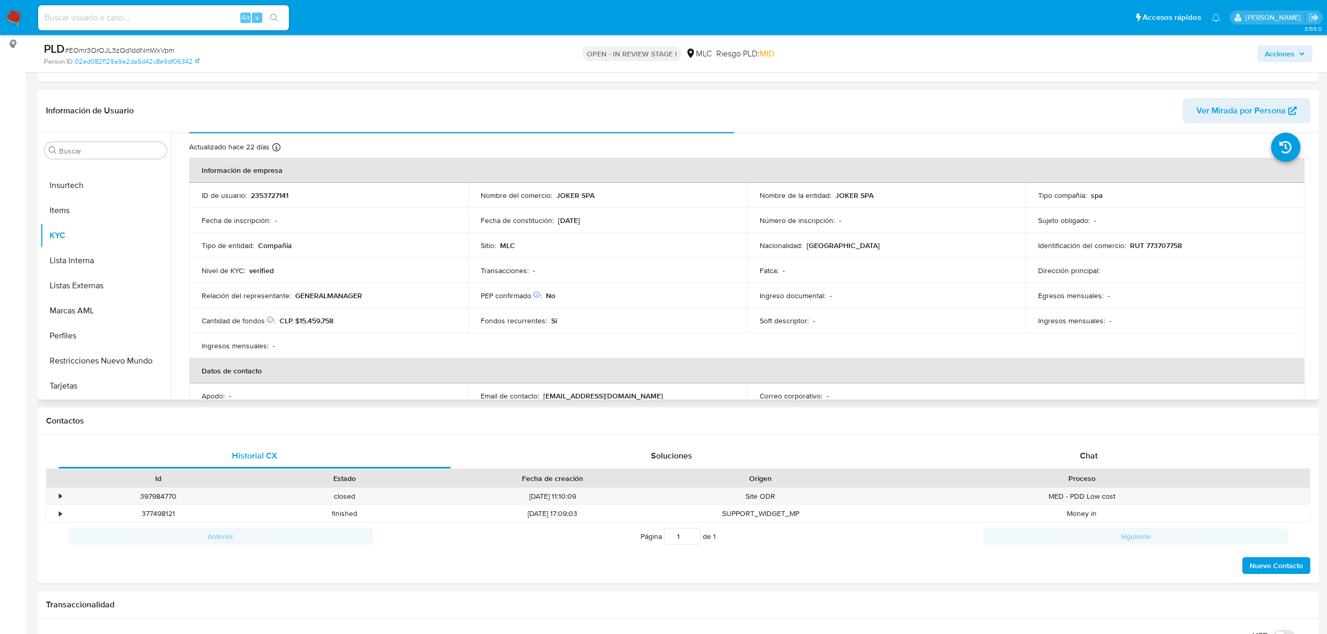
scroll to position [0, 0]
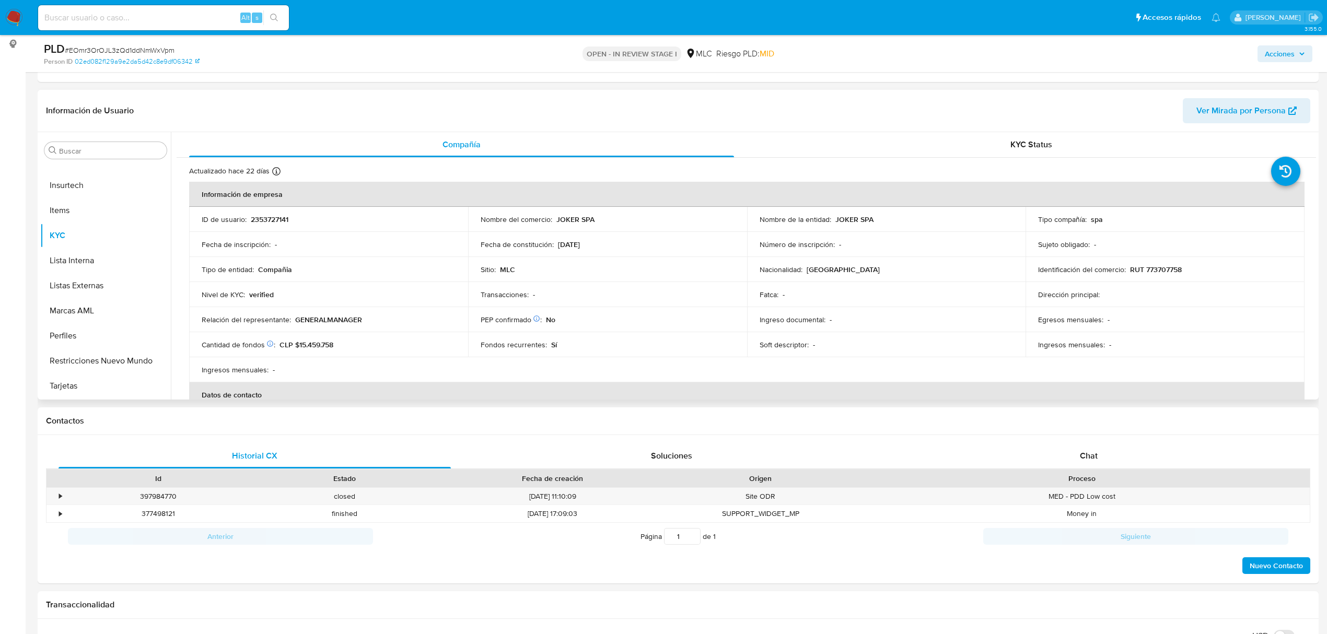
click at [1158, 274] on p "RUT 773707758" at bounding box center [1156, 269] width 52 height 9
copy p "773707758"
click at [86, 248] on button "Cruces y Relaciones" at bounding box center [101, 250] width 122 height 25
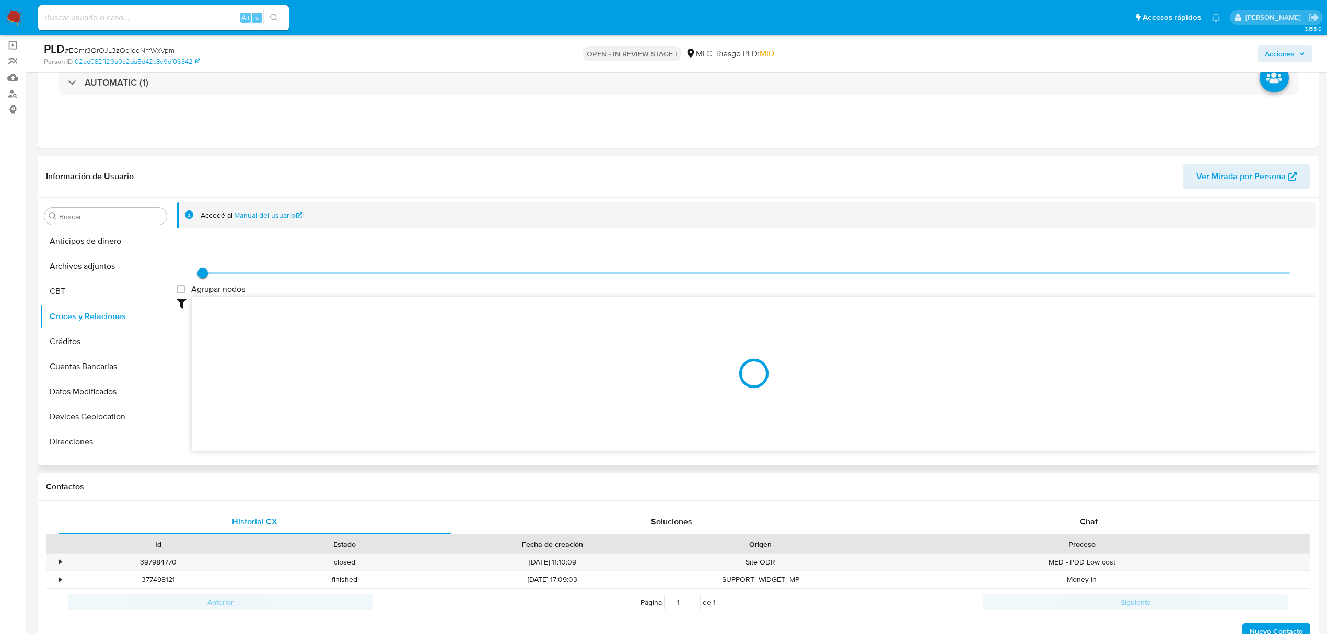
scroll to position [69, 0]
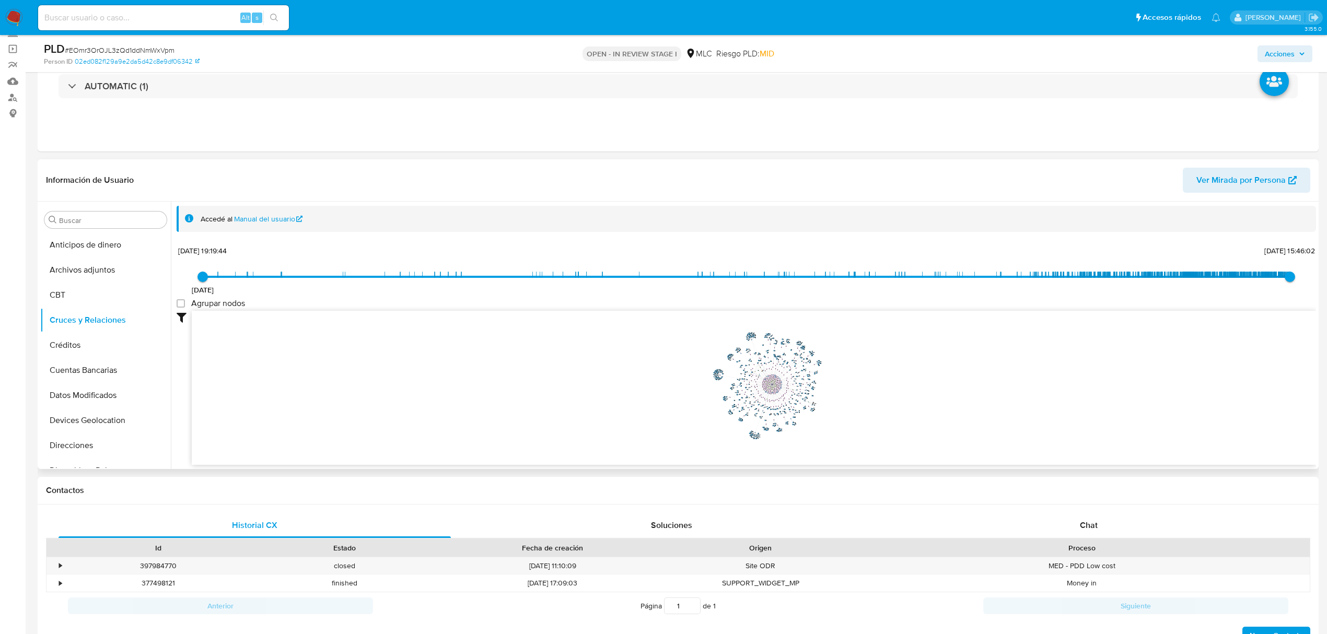
click at [862, 399] on icon "phone-125291ffc6b1ef02b4bc9c90900753d2  phone-a34cee0997a00834eaee8005f24c1f74…" at bounding box center [754, 386] width 1124 height 151
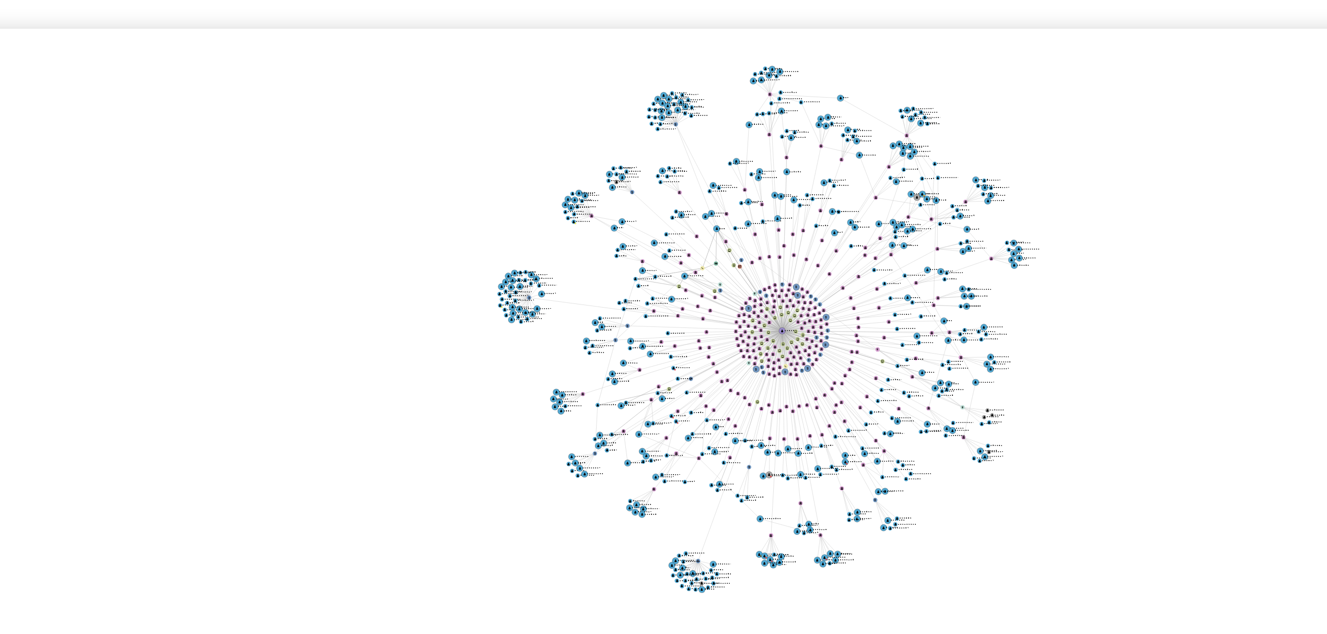
drag, startPoint x: 677, startPoint y: 375, endPoint x: 644, endPoint y: 380, distance: 33.8
click at [644, 380] on icon "phone-125291ffc6b1ef02b4bc9c90900753d2  phone-a34cee0997a00834eaee8005f24c1f74…" at bounding box center [754, 386] width 1124 height 151
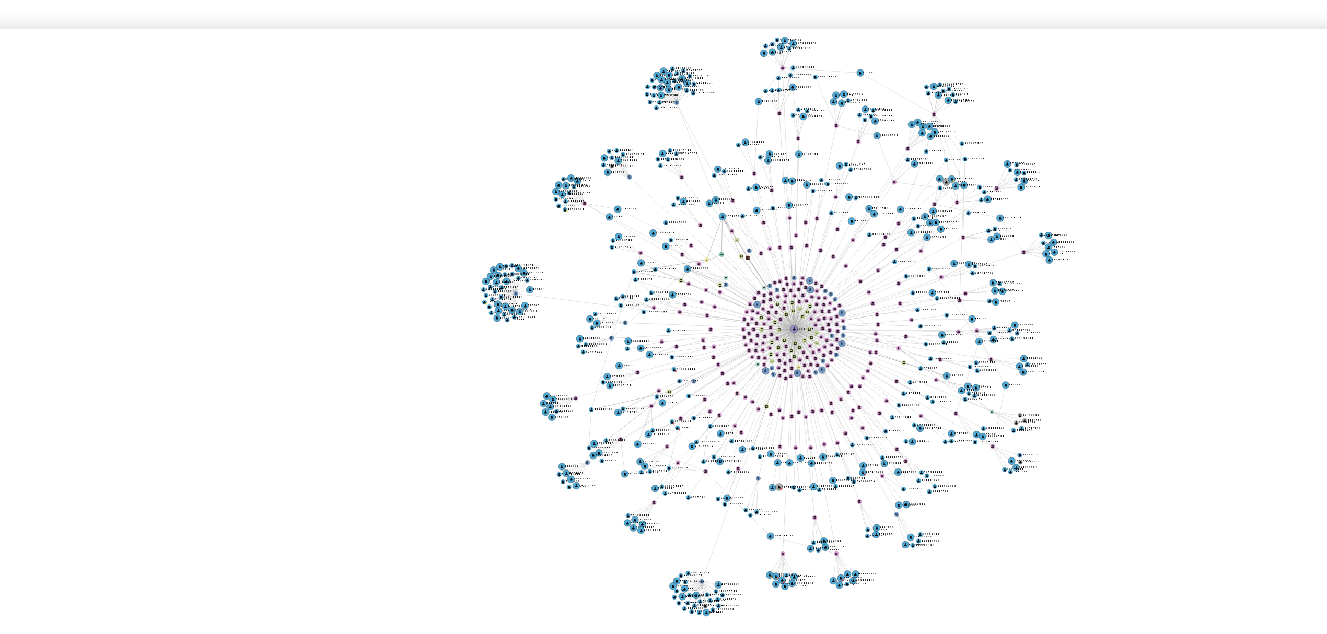
click at [626, 403] on icon "phone-125291ffc6b1ef02b4bc9c90900753d2  phone-a34cee0997a00834eaee8005f24c1f74…" at bounding box center [754, 386] width 1124 height 151
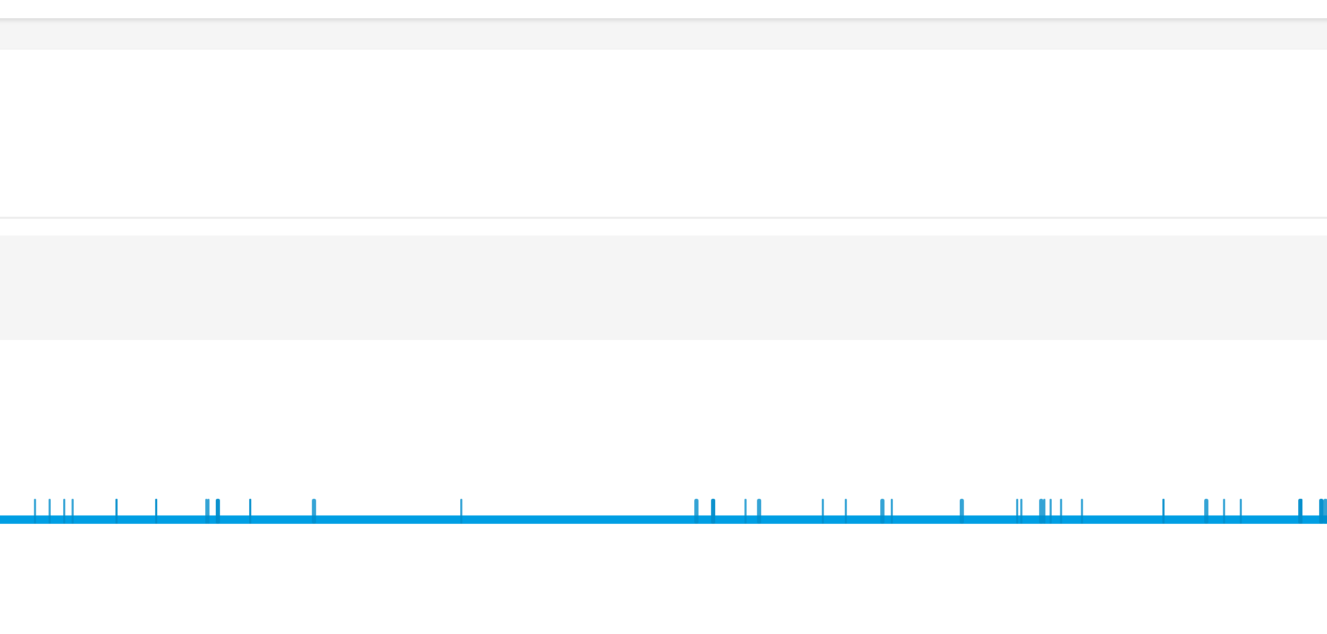
scroll to position [69, 0]
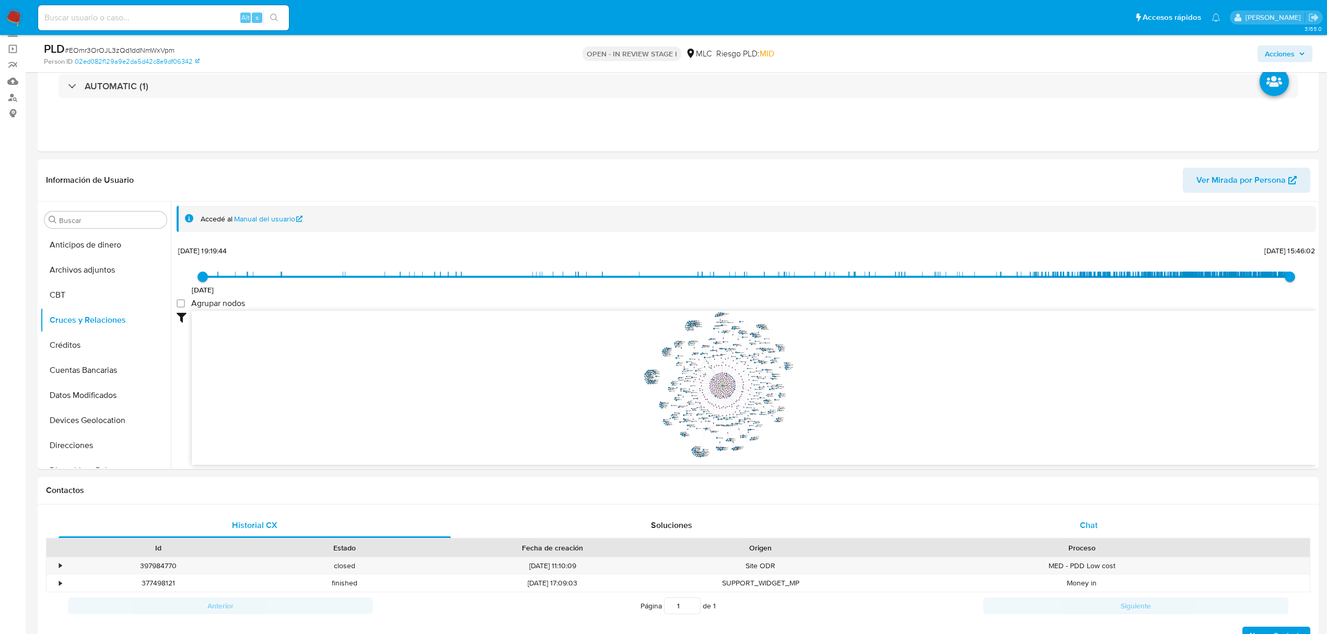
click at [1071, 515] on div "Chat" at bounding box center [1089, 525] width 392 height 25
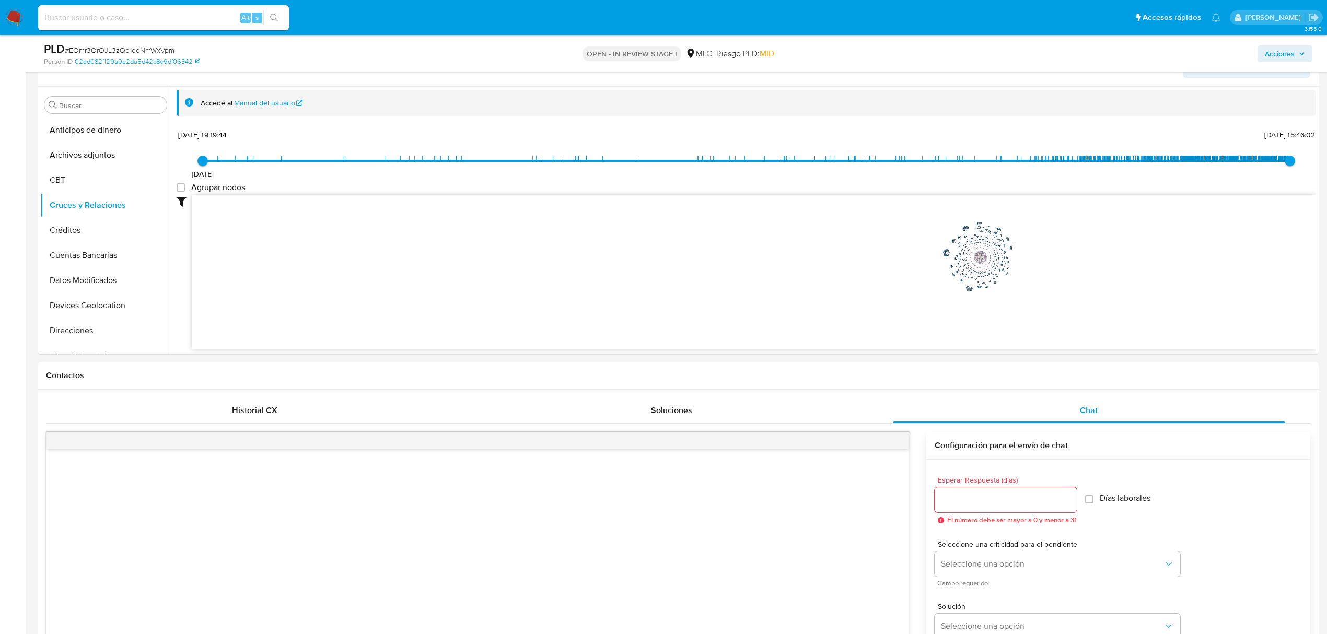
scroll to position [418, 0]
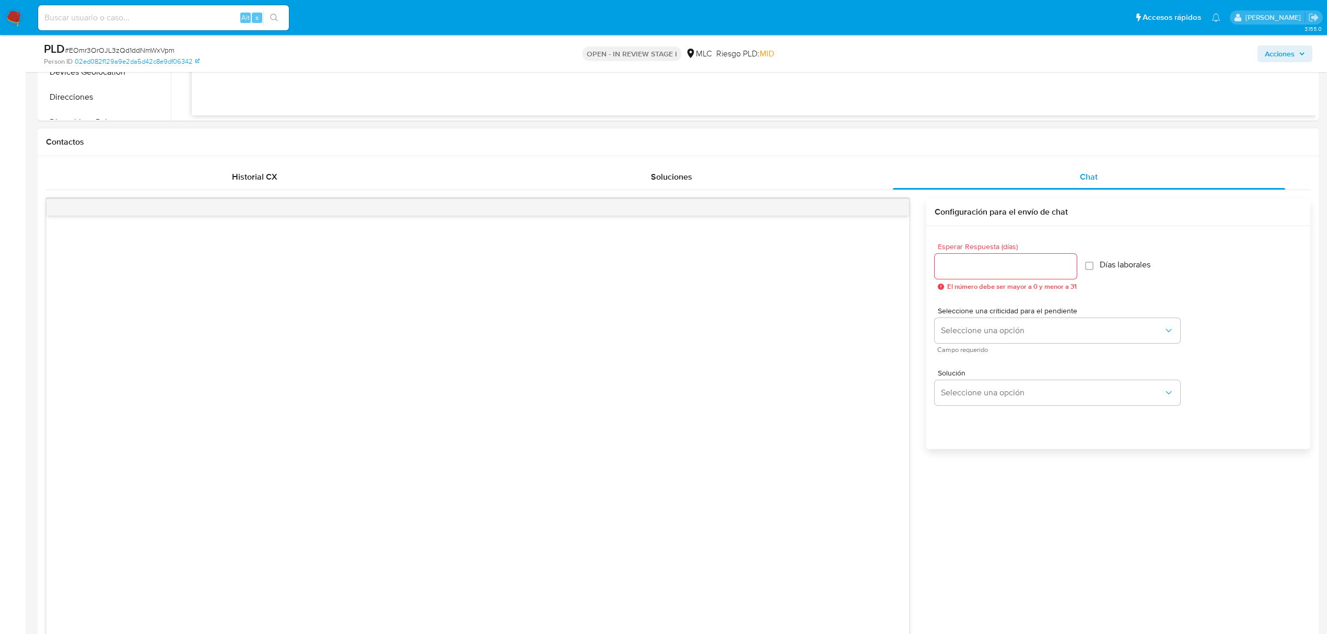
click at [1001, 264] on input "Esperar Respuesta (días)" at bounding box center [1005, 267] width 142 height 14
type input "2"
click at [1003, 328] on span "Seleccione una opción" at bounding box center [1052, 330] width 223 height 10
click at [1003, 337] on div "LOW" at bounding box center [1055, 331] width 229 height 21
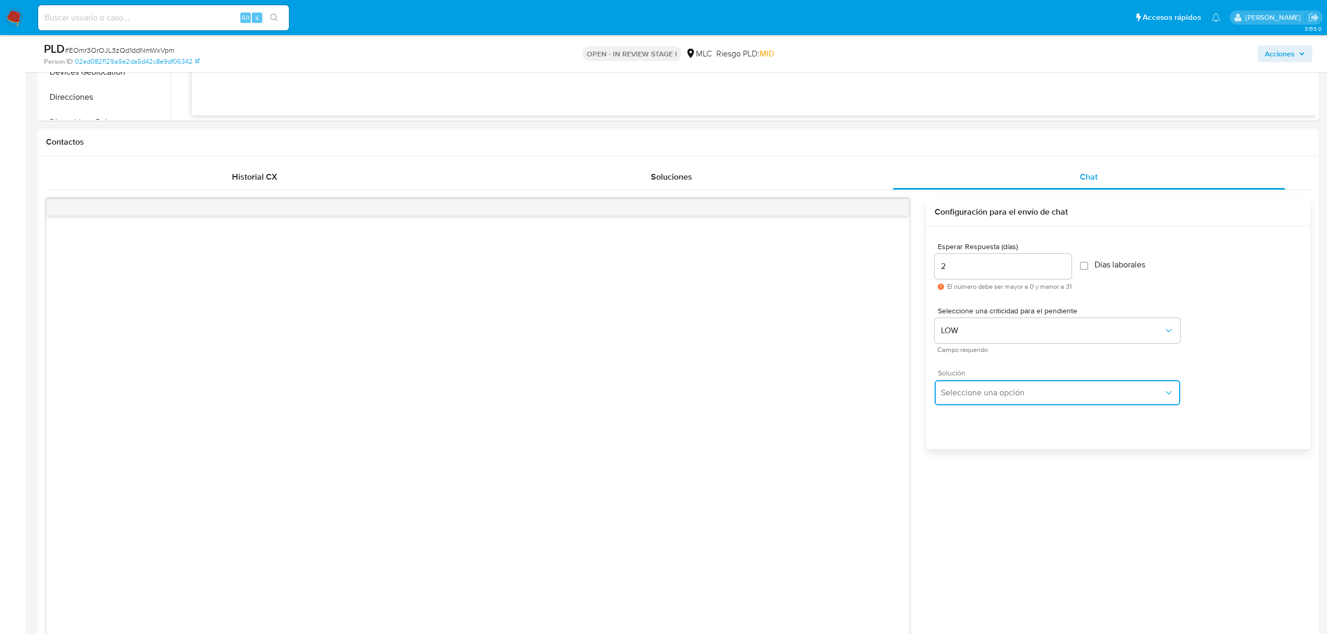
click at [992, 385] on button "Seleccione una opción" at bounding box center [1056, 392] width 245 height 25
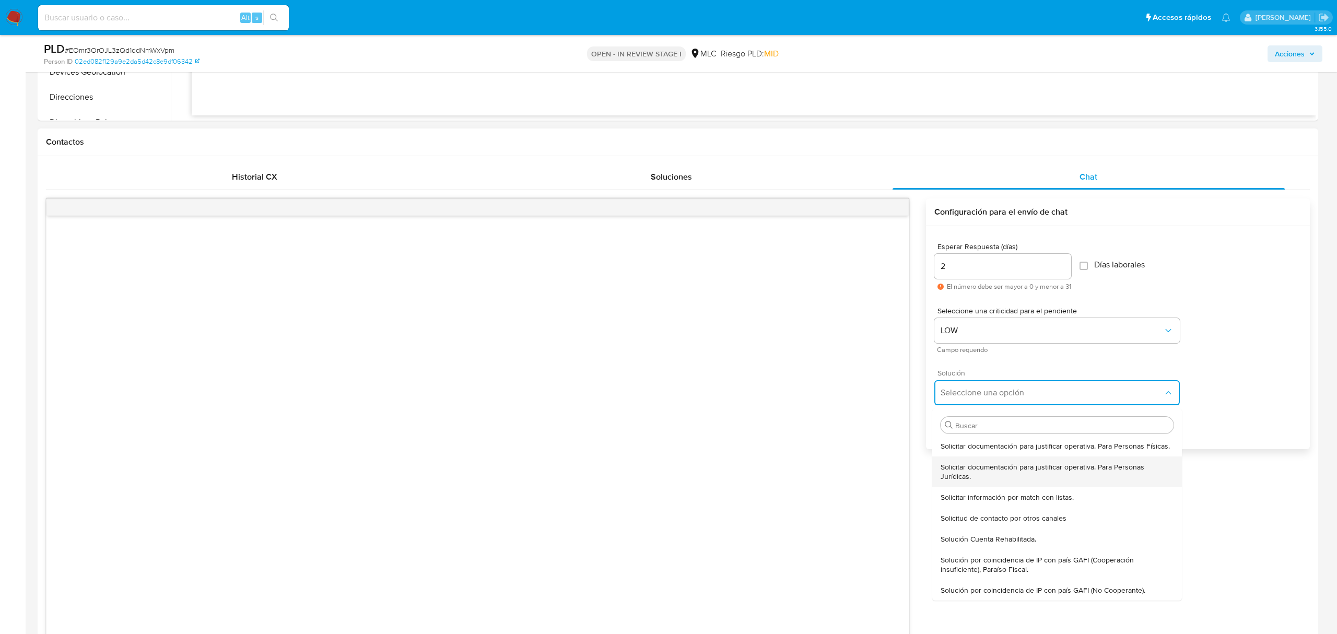
click at [989, 474] on span "Solicitar documentación para justificar operativa. Para Personas Jurídicas." at bounding box center [1057, 471] width 233 height 19
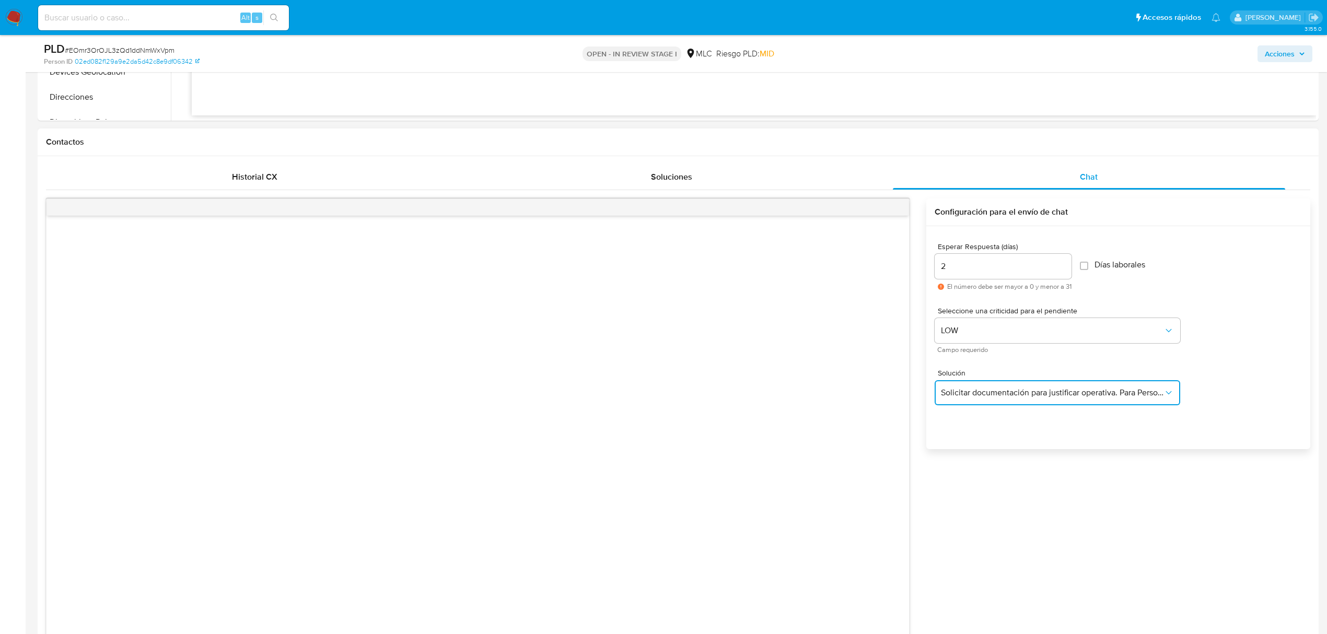
type textarea "Hola ,Te contactamos dado que tu cuenta fue suspendida para una verificación de…"
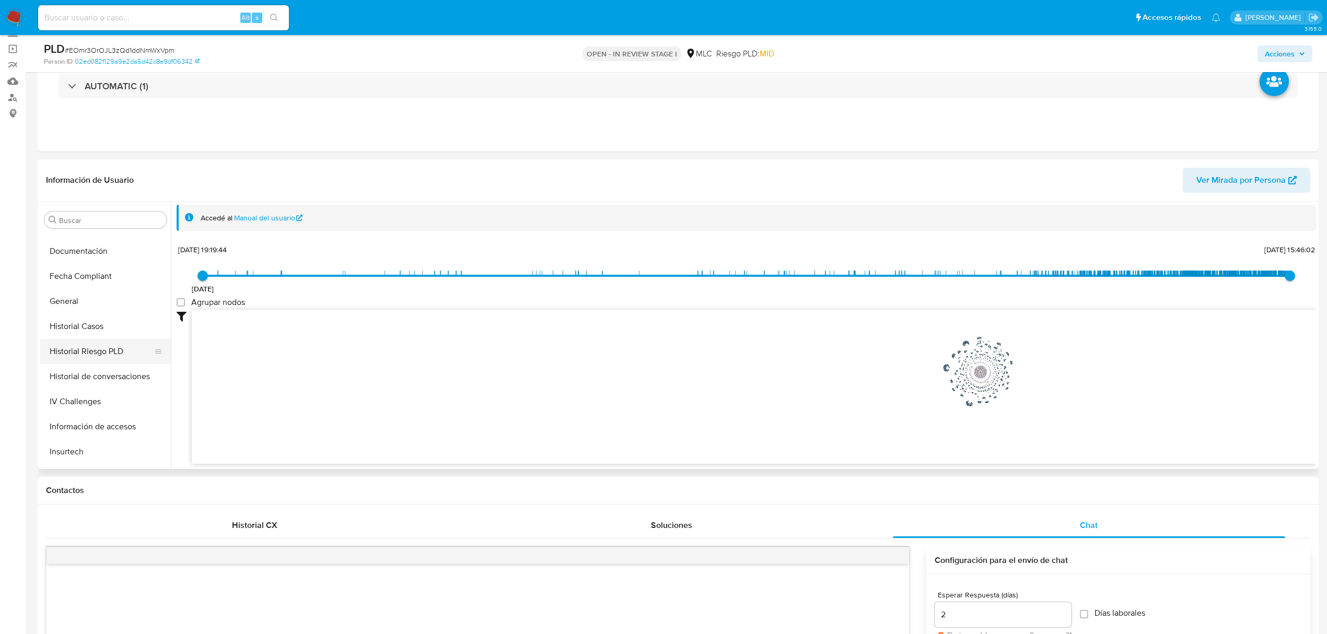
scroll to position [209, 0]
click at [80, 362] on button "Historial Casos" at bounding box center [101, 361] width 122 height 25
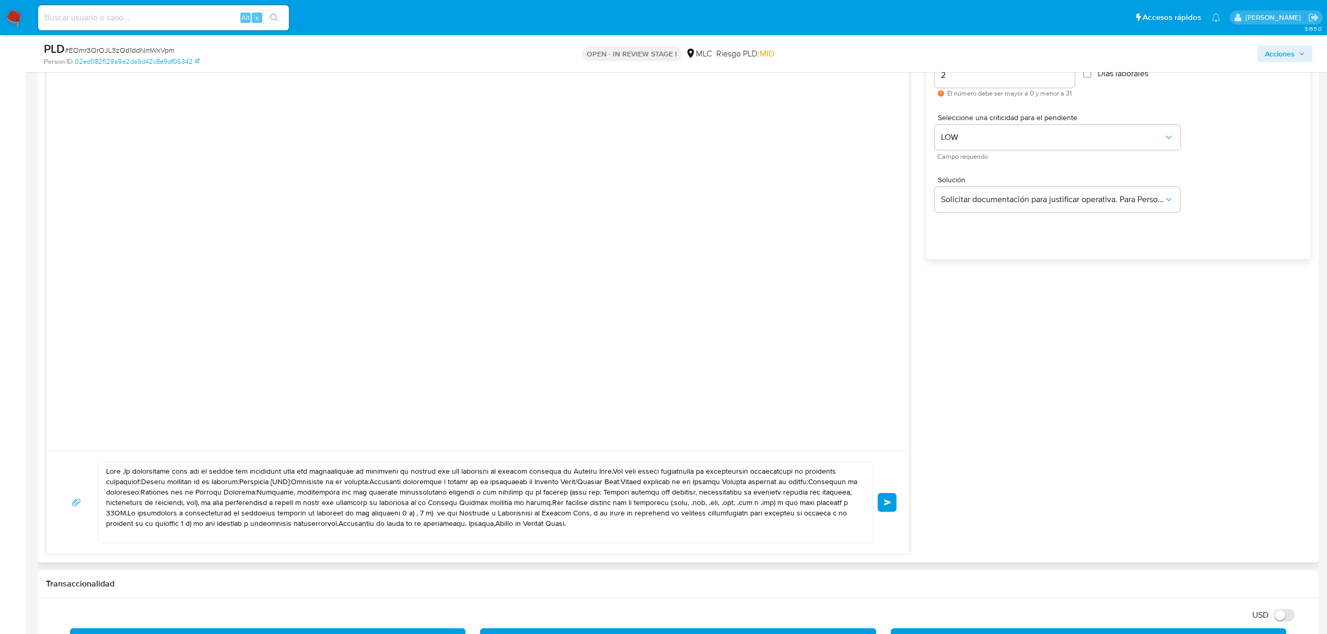
scroll to position [627, 0]
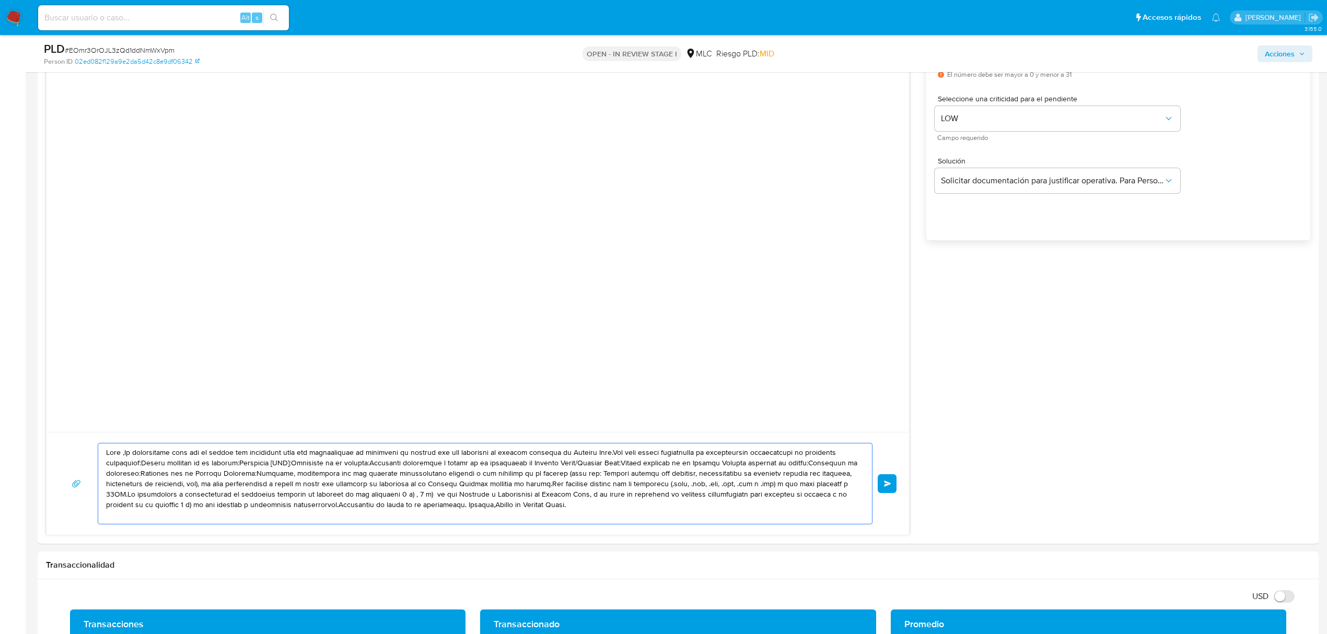
drag, startPoint x: 624, startPoint y: 506, endPoint x: 0, endPoint y: 437, distance: 627.4
click at [0, 437] on section "Bandeja Tablero Screening Búsqueda en Listas Watchlist Herramientas Operaciones…" at bounding box center [663, 584] width 1327 height 2422
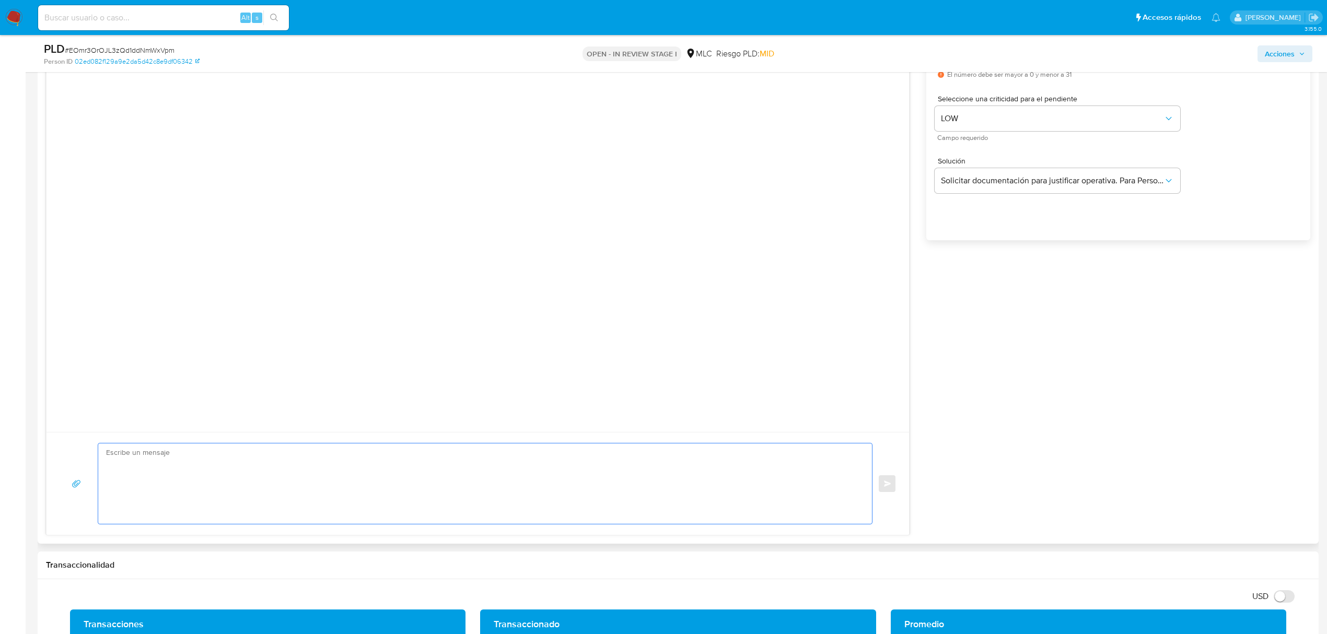
paste textarea "Hola XXX, Te contactamos desde el Equipo de Mercado Pago para verificar tus dat…"
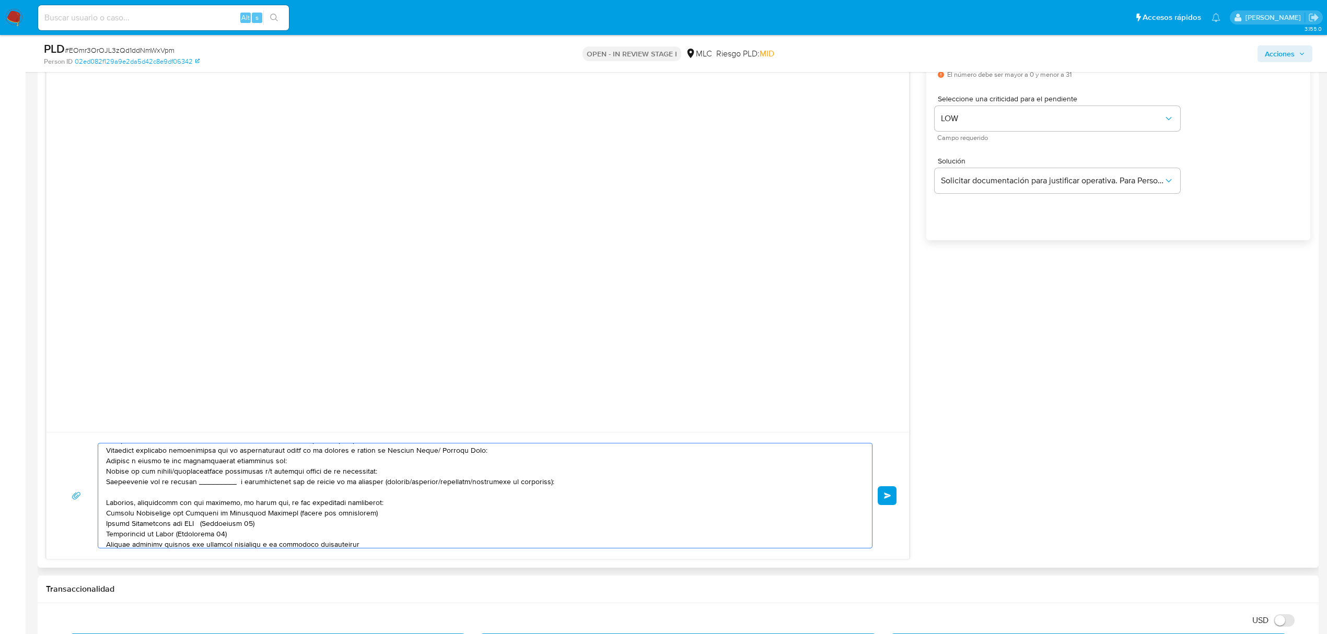
scroll to position [0, 0]
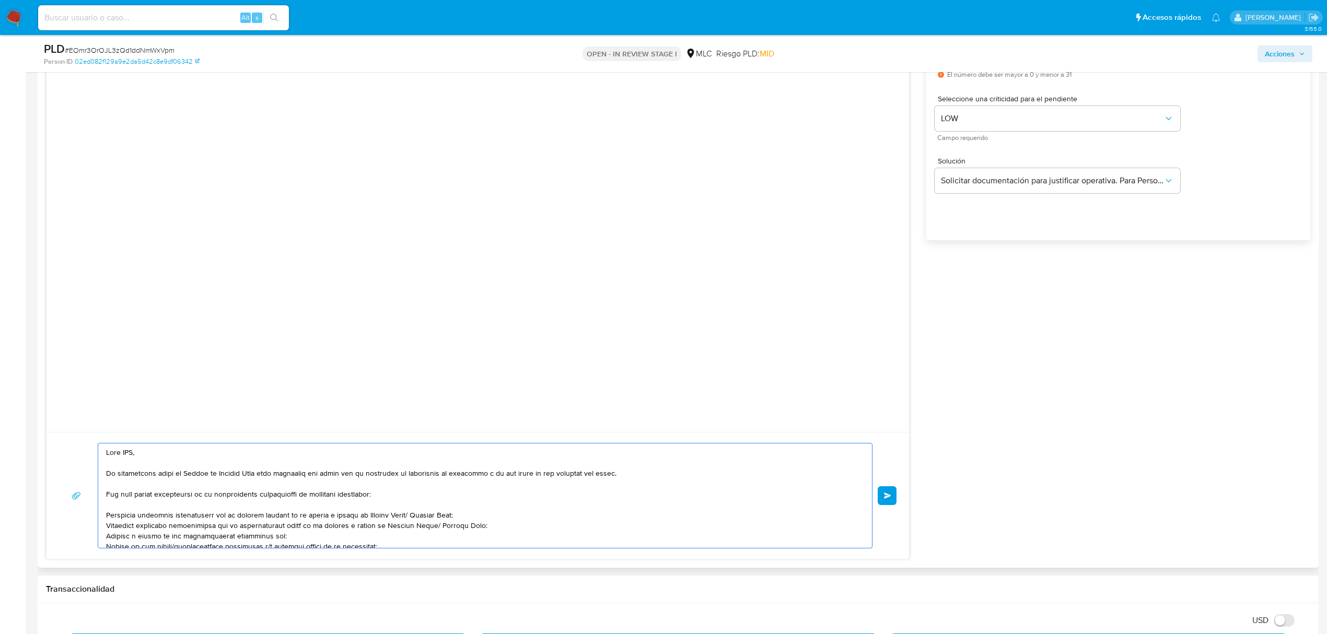
click at [133, 453] on textarea at bounding box center [482, 495] width 753 height 104
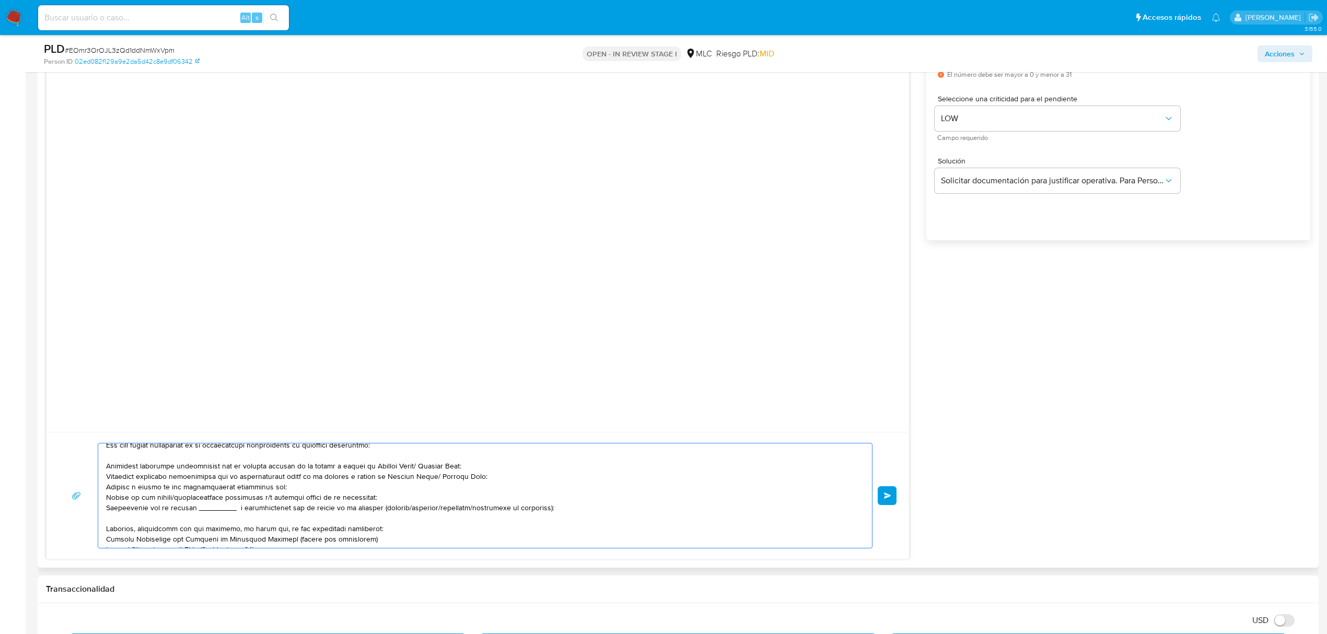
scroll to position [55, 0]
drag, startPoint x: 416, startPoint y: 461, endPoint x: 364, endPoint y: 462, distance: 51.7
click at [364, 462] on textarea at bounding box center [482, 495] width 753 height 104
drag, startPoint x: 496, startPoint y: 471, endPoint x: 101, endPoint y: 469, distance: 394.4
click at [101, 469] on div at bounding box center [482, 495] width 768 height 104
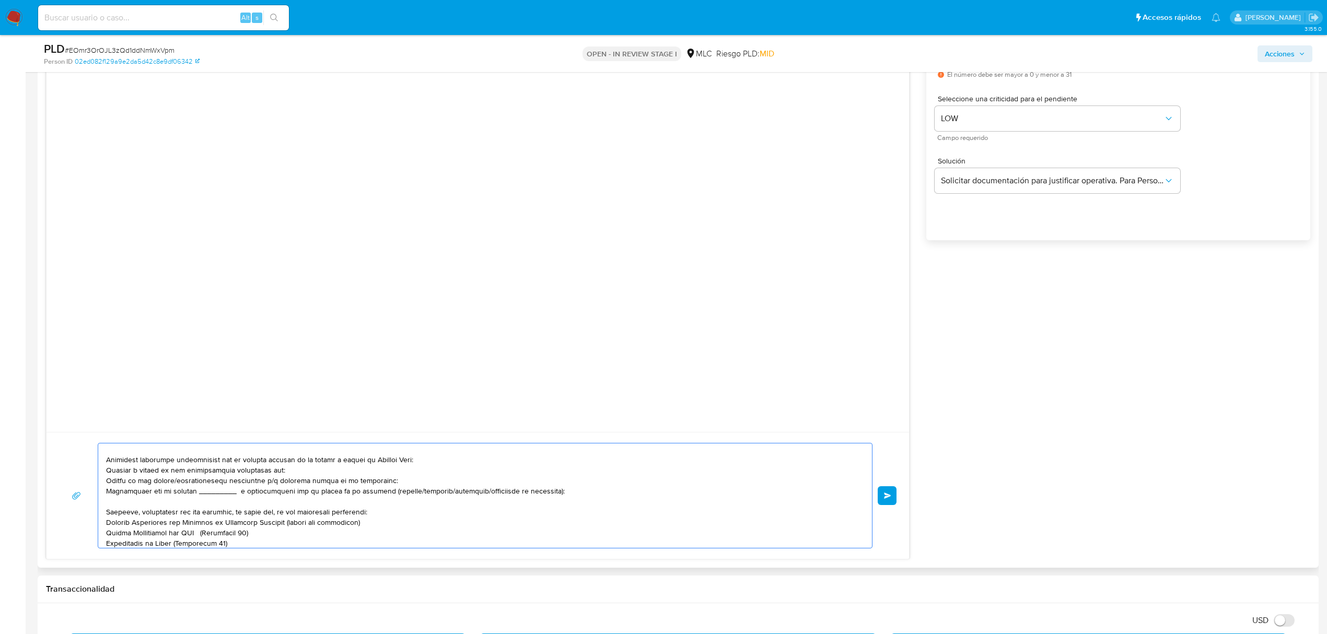
drag, startPoint x: 290, startPoint y: 474, endPoint x: 99, endPoint y: 471, distance: 191.2
click at [99, 471] on div at bounding box center [482, 495] width 768 height 104
click at [268, 484] on textarea at bounding box center [482, 495] width 753 height 104
drag, startPoint x: 560, startPoint y: 496, endPoint x: 55, endPoint y: 495, distance: 505.6
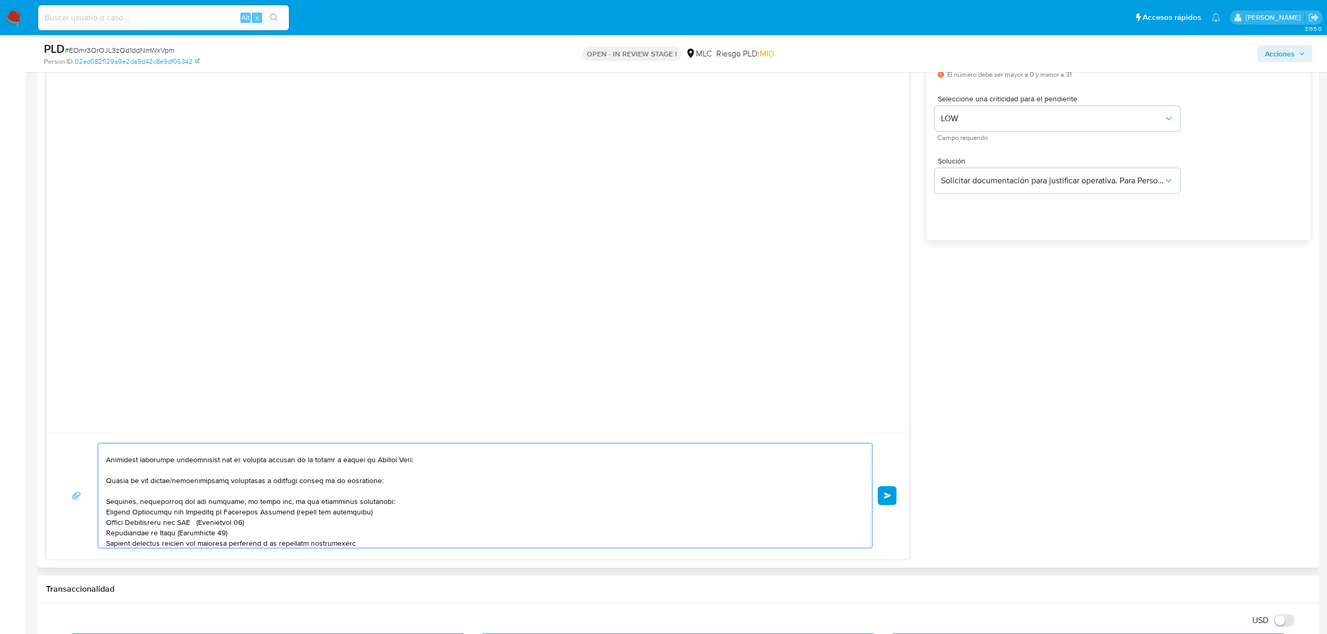
scroll to position [163, 0]
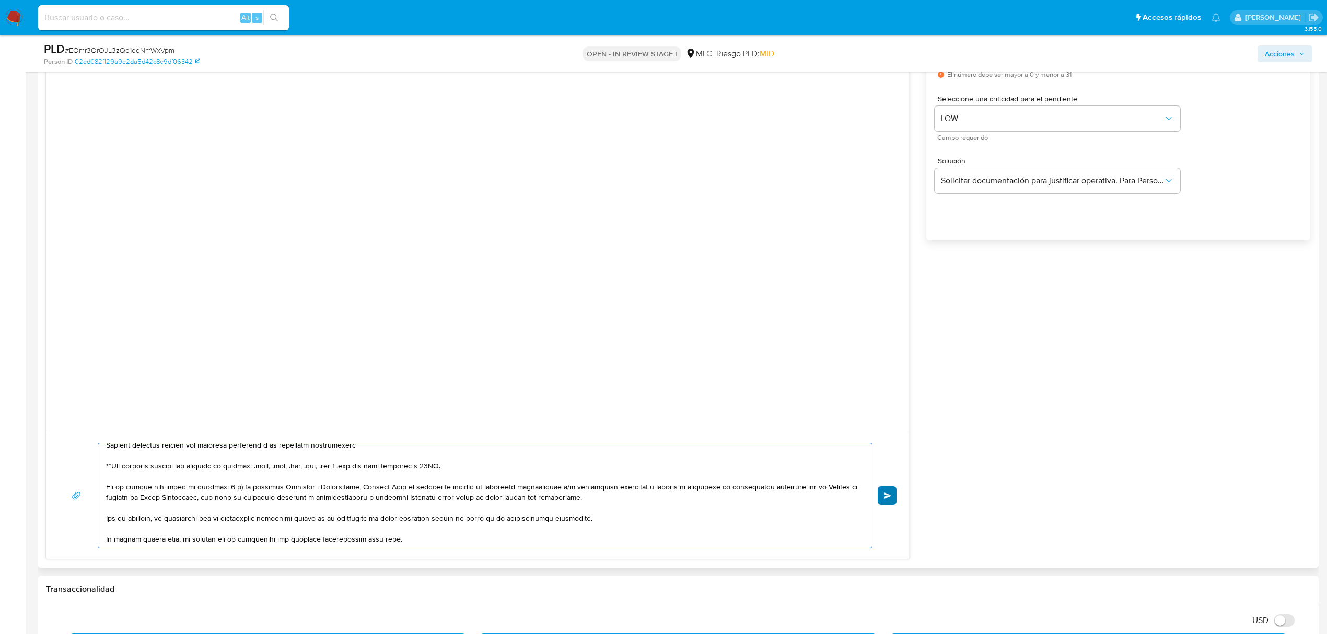
type textarea "Hola , Te contactamos desde el Equipo de Mercado Pago para verificar tus datos …"
click at [891, 491] on button "Enviar" at bounding box center [886, 495] width 19 height 19
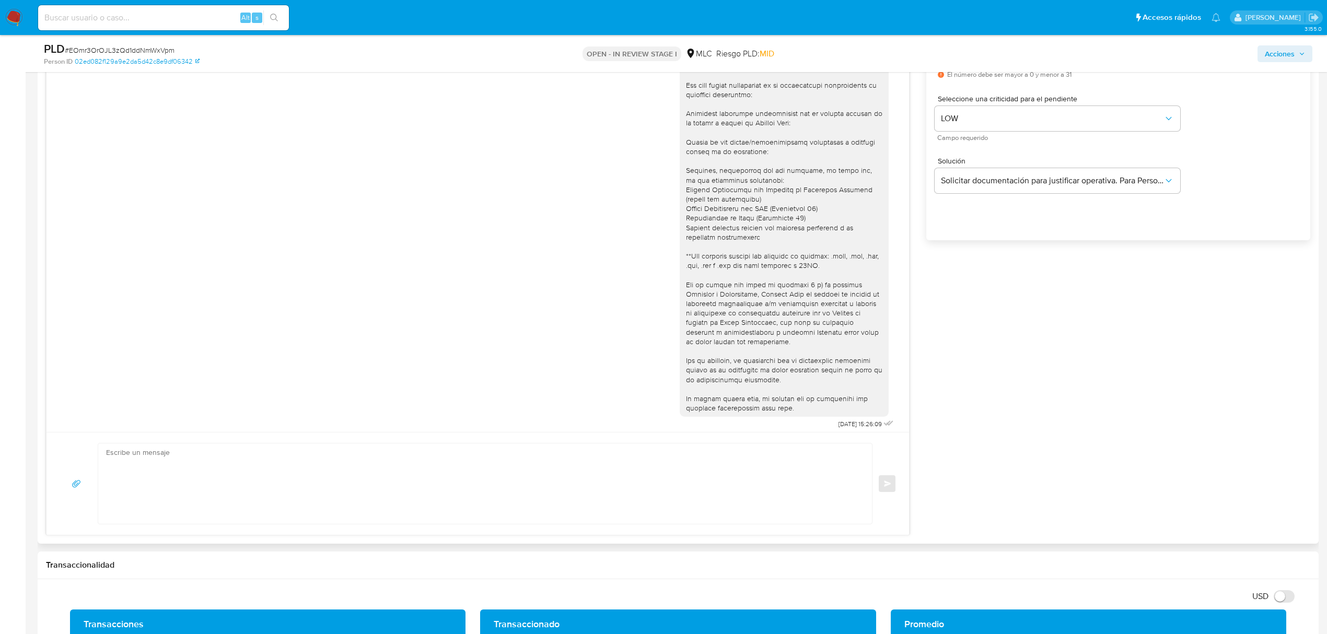
scroll to position [5, 0]
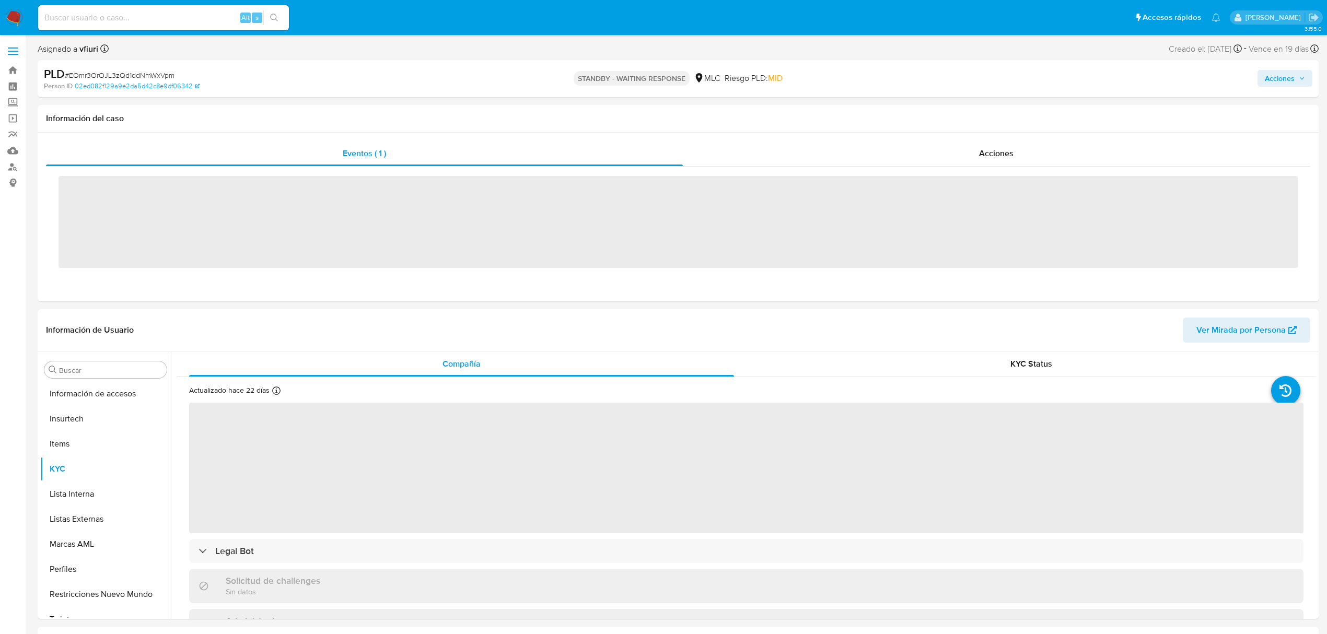
scroll to position [441, 0]
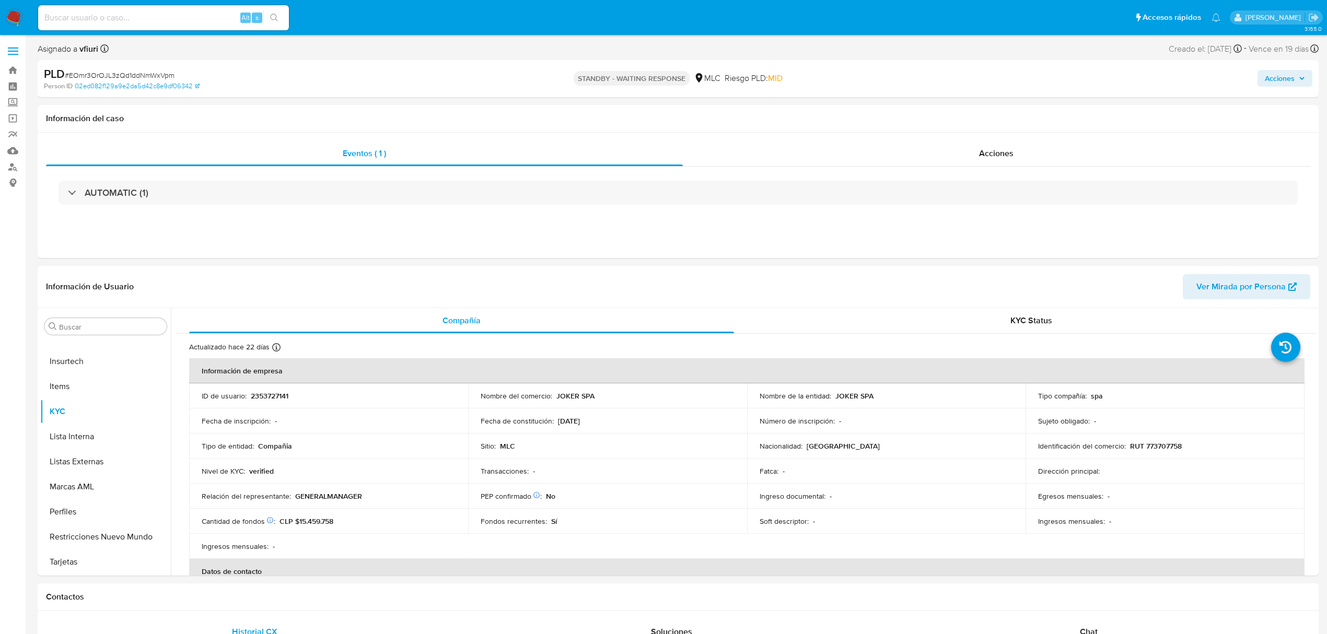
select select "10"
click at [9, 71] on link "Bandeja" at bounding box center [62, 70] width 124 height 16
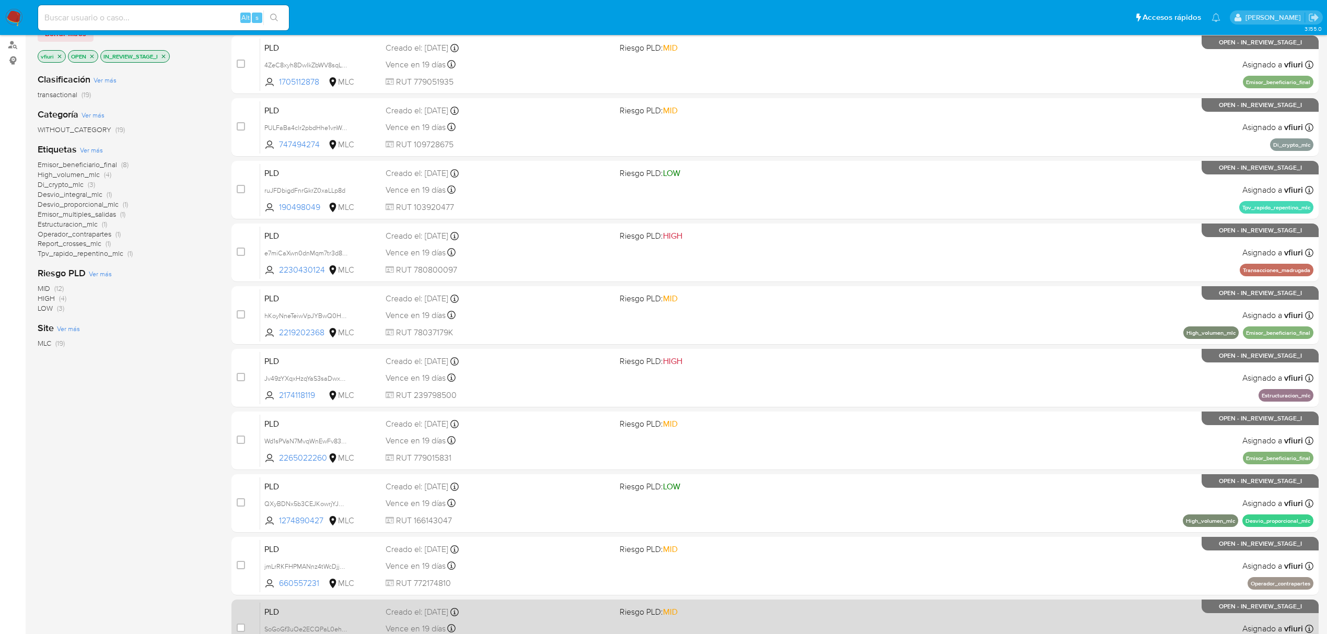
scroll to position [190, 0]
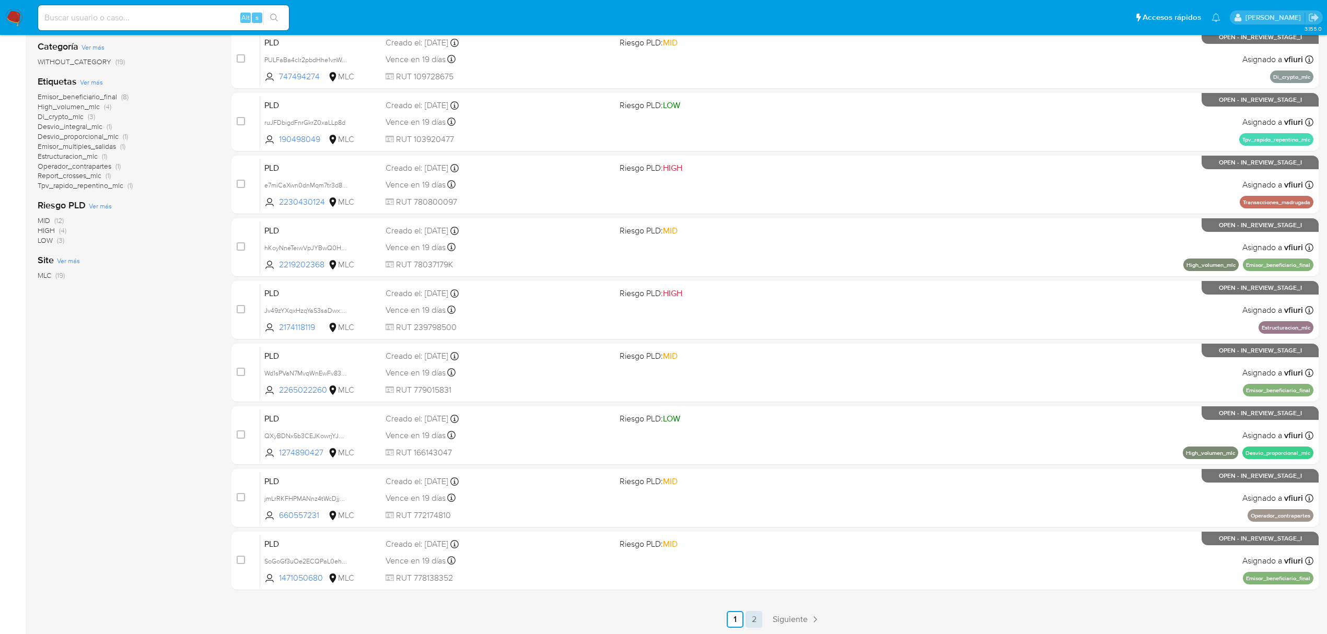
click at [757, 615] on link "2" at bounding box center [753, 619] width 17 height 17
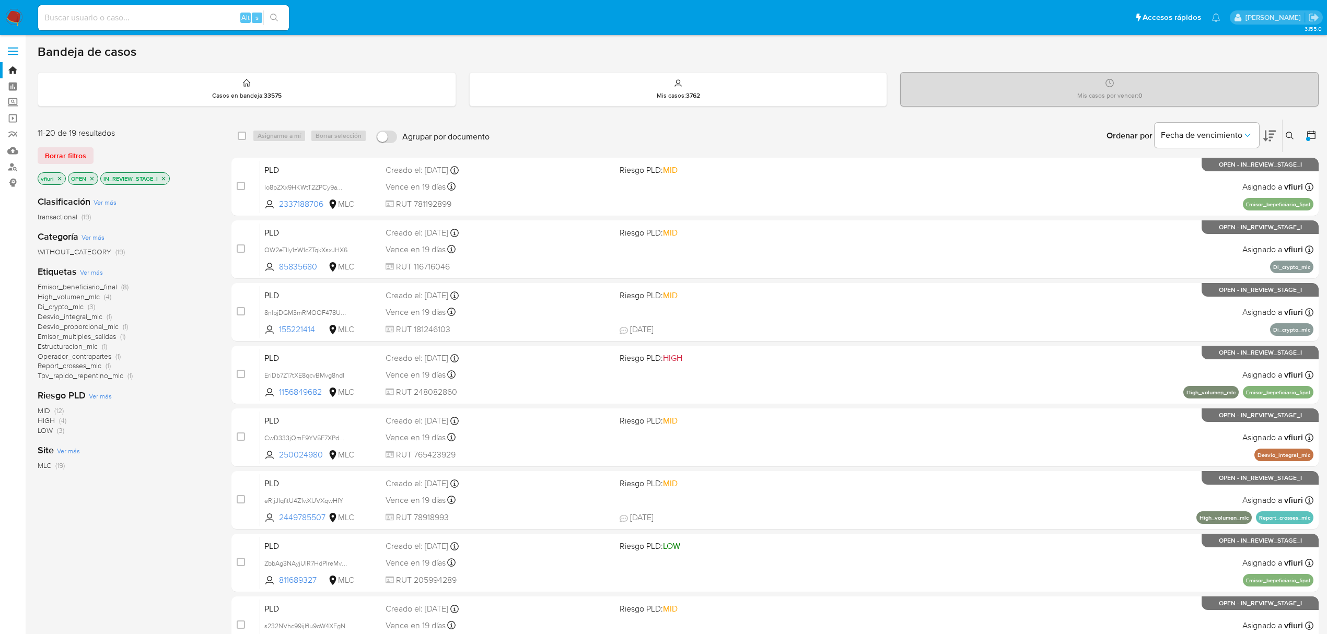
click at [67, 344] on span "Estructuracion_mlc" at bounding box center [68, 346] width 60 height 10
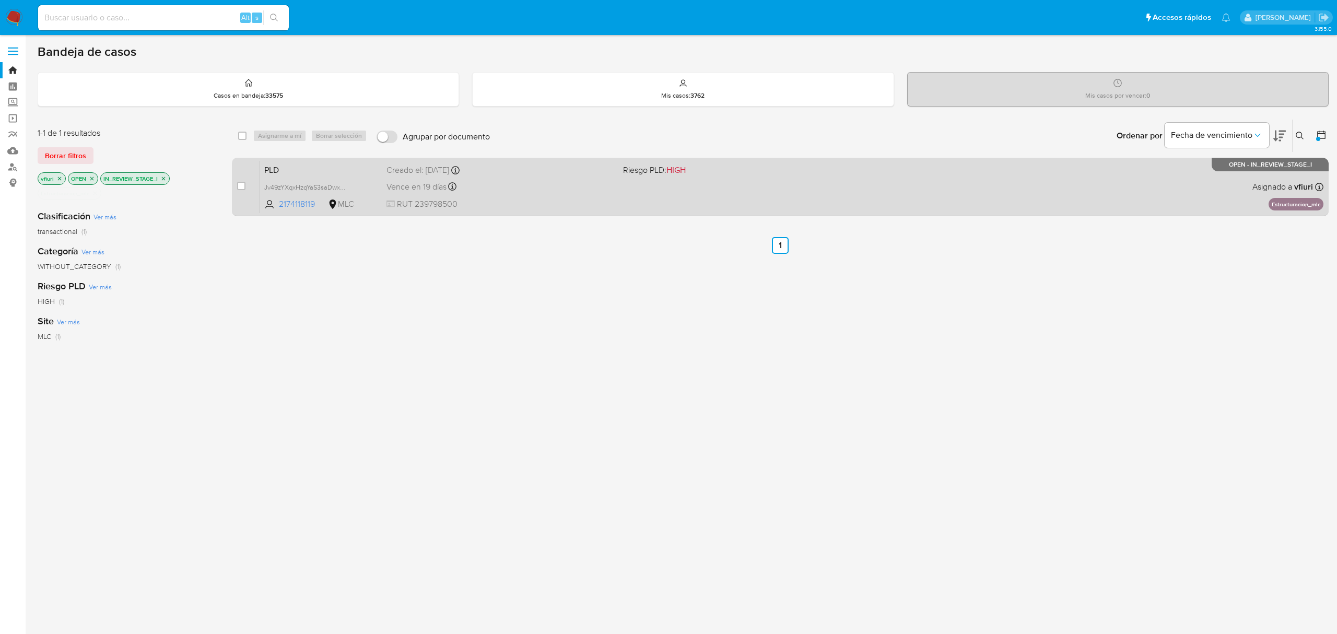
click at [622, 205] on div "PLD Jv49zYXqxHzqYaS3saDwxSza 2174118119 MLC Riesgo PLD: HIGH Creado el: [DATE] …" at bounding box center [791, 186] width 1063 height 53
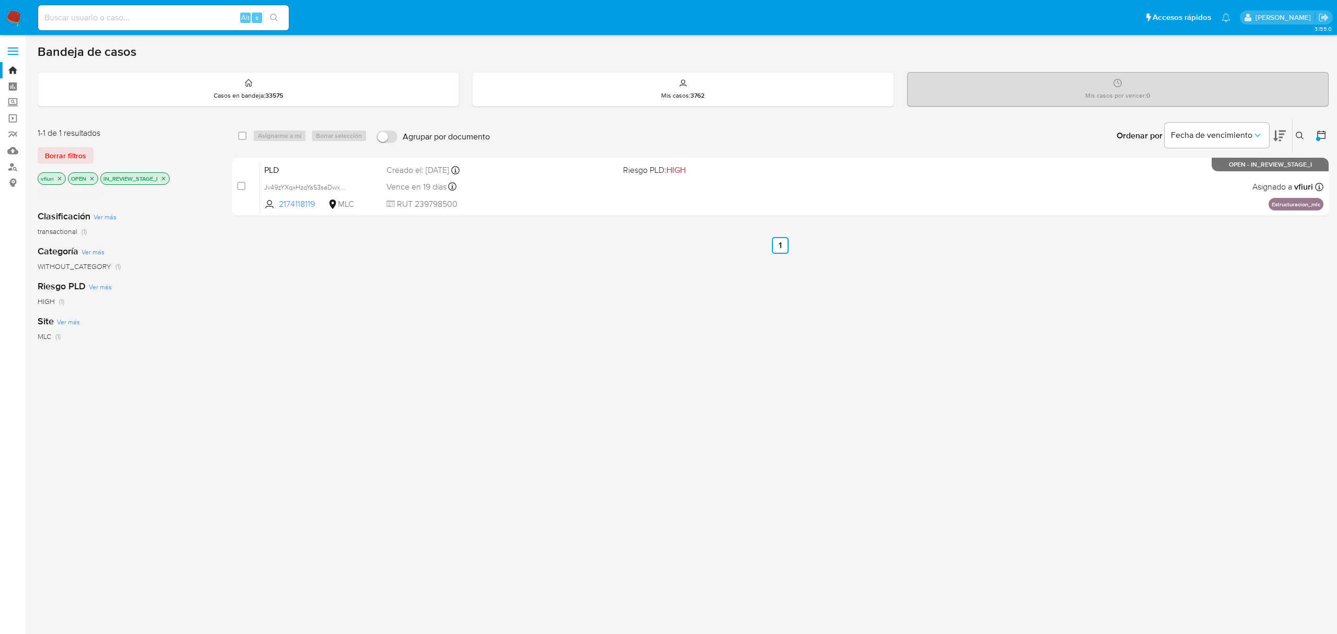
click at [99, 194] on p "Estructuracion_mlc" at bounding box center [69, 193] width 63 height 11
click at [94, 194] on icon "close-filter" at bounding box center [95, 193] width 6 height 6
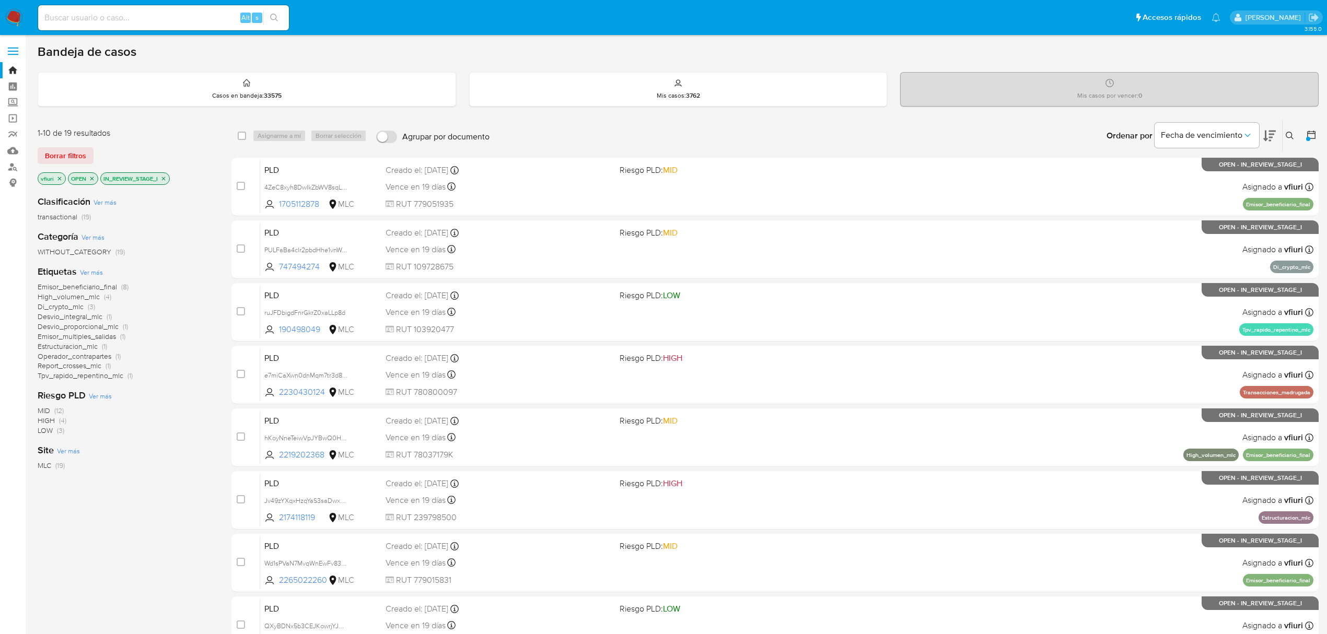
click at [78, 293] on span "High_volumen_mlc" at bounding box center [69, 296] width 62 height 10
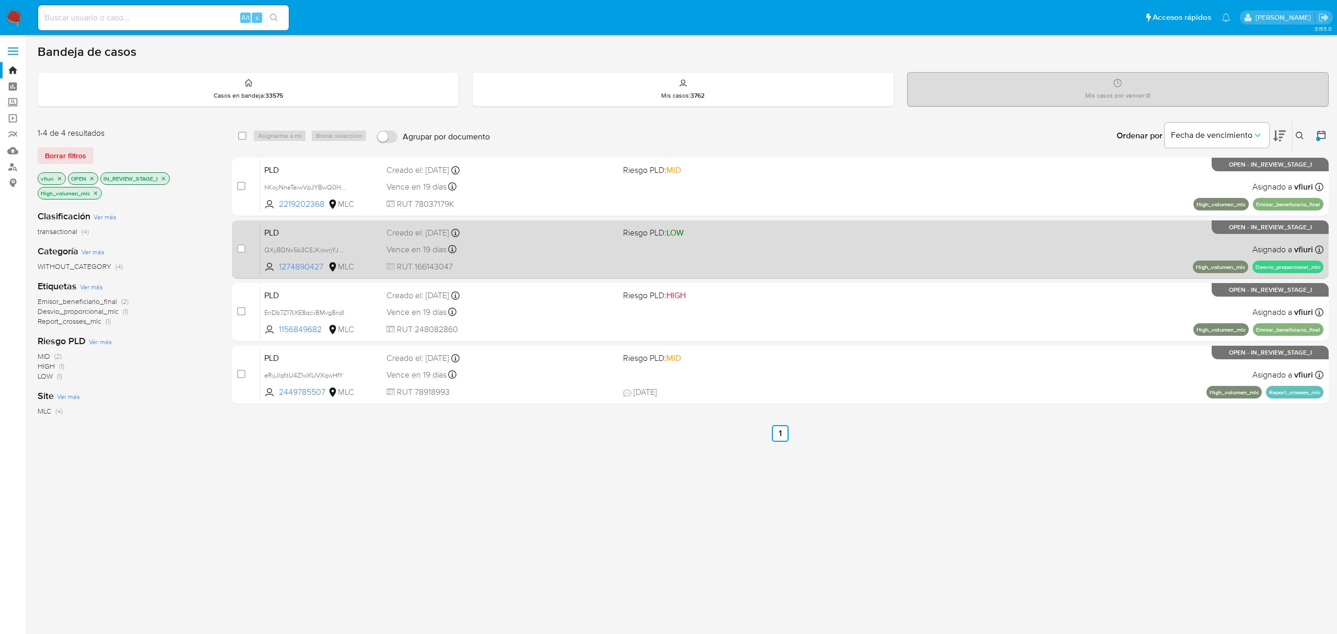
click at [696, 235] on span "Riesgo PLD: LOW" at bounding box center [737, 232] width 228 height 14
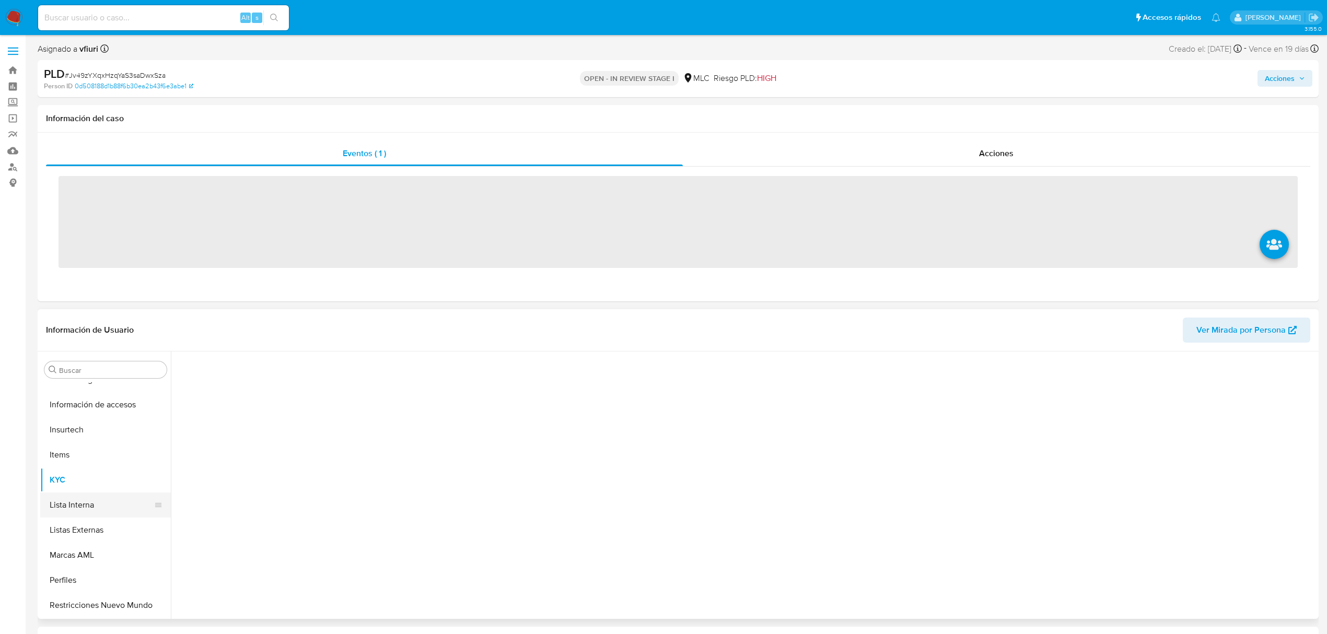
scroll to position [441, 0]
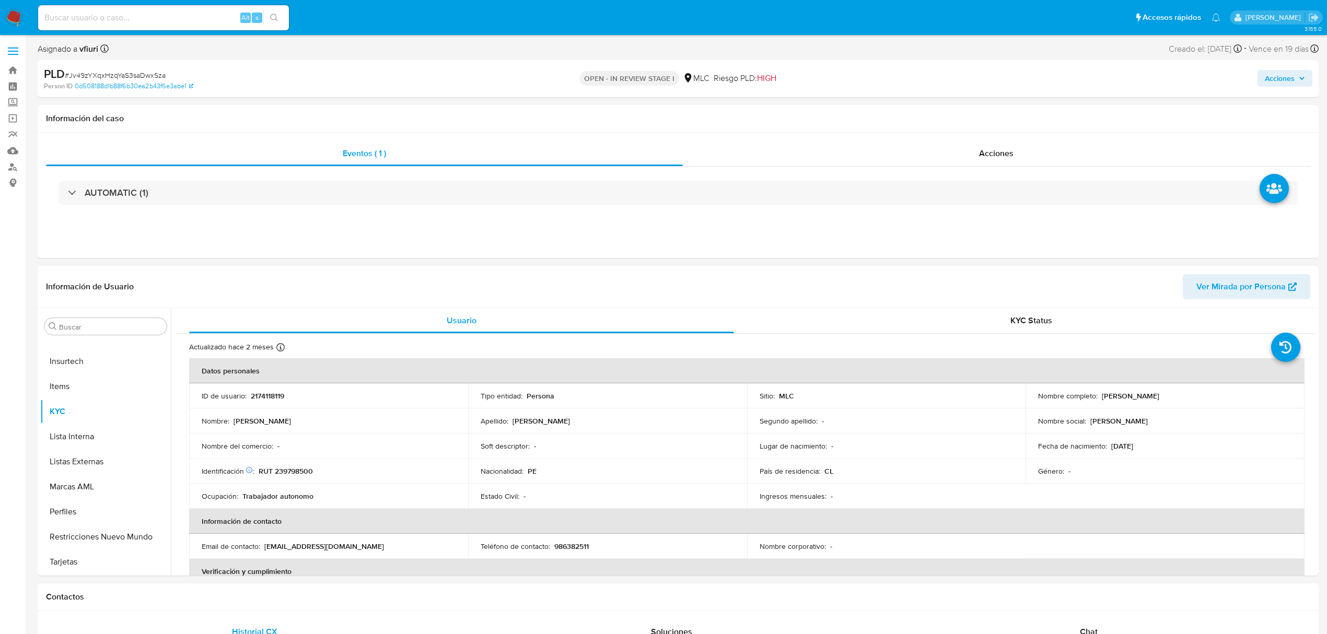
select select "10"
click at [270, 397] on p "2174118119" at bounding box center [267, 395] width 33 height 9
copy p "2174118119"
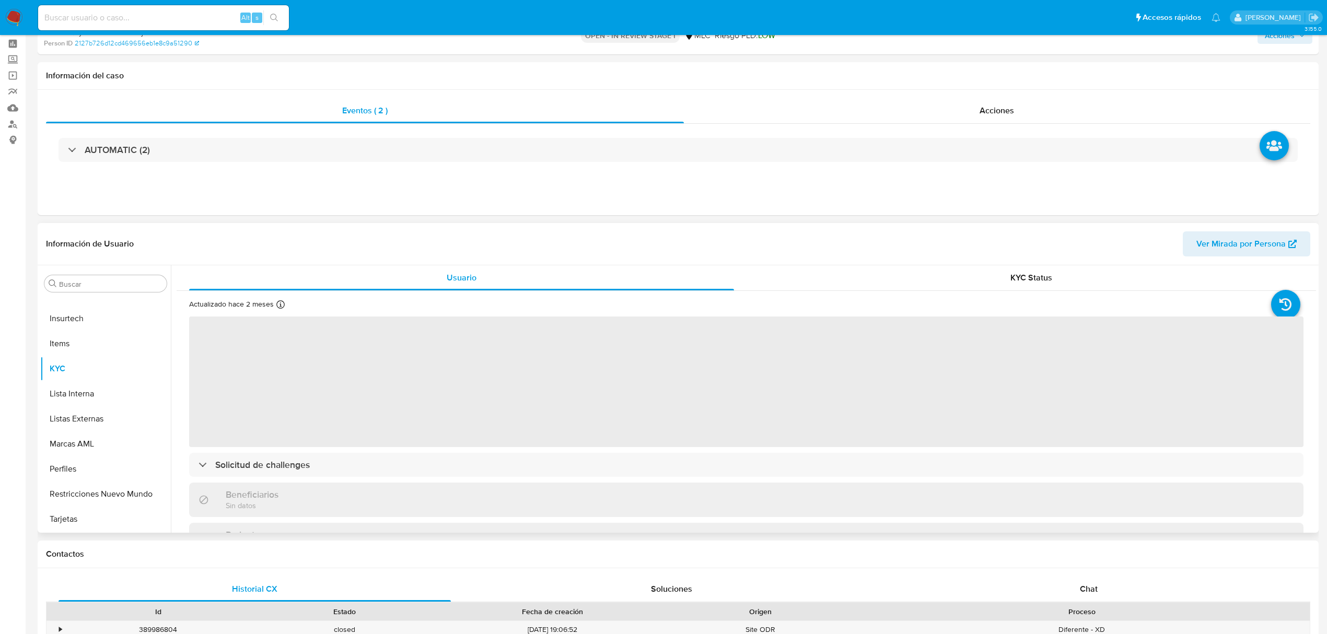
scroll to position [209, 0]
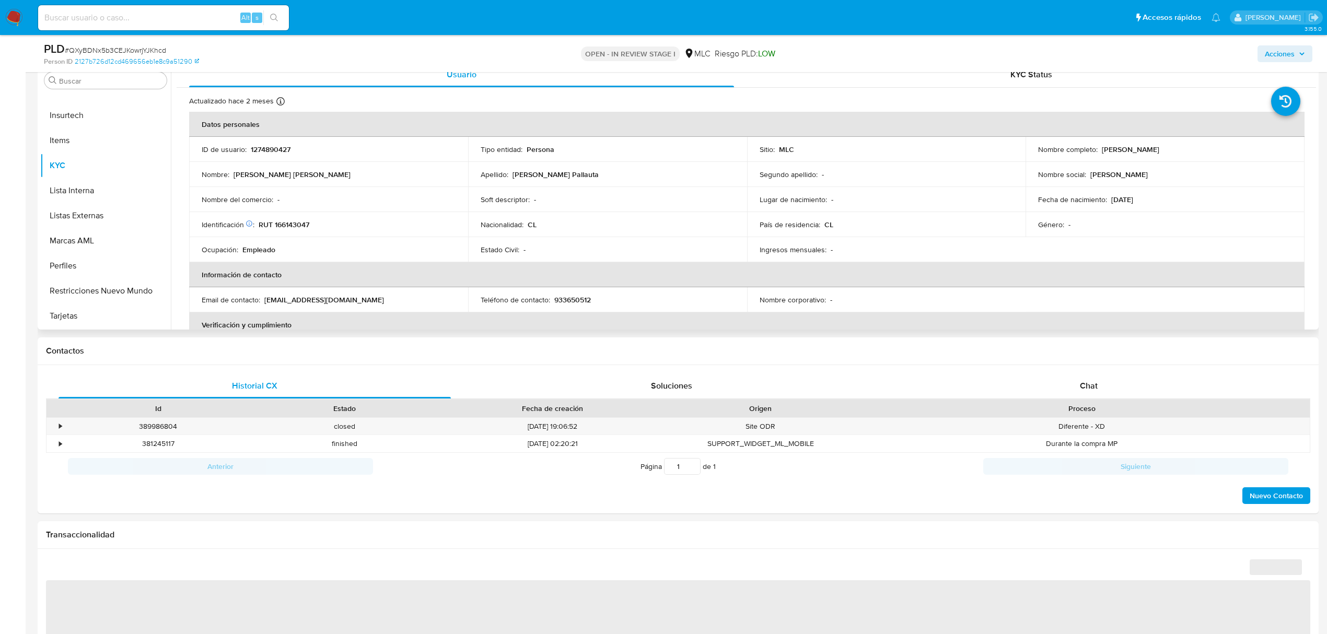
select select "10"
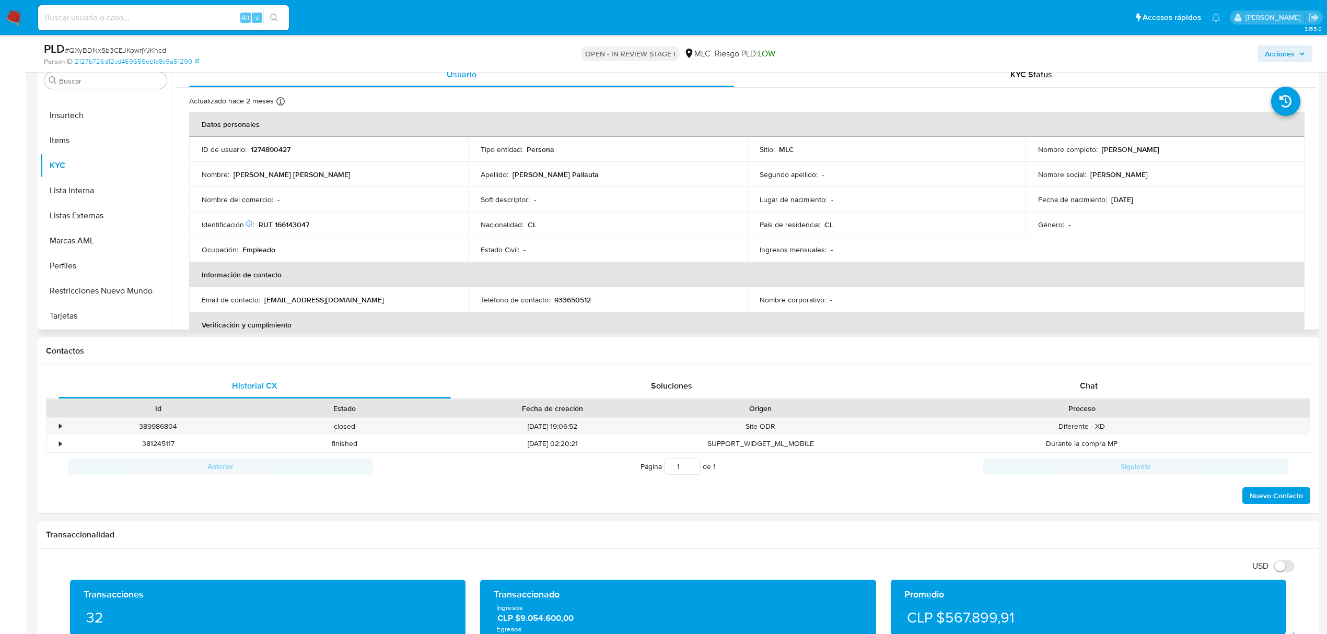
click at [268, 143] on td "ID de usuario : 1274890427" at bounding box center [328, 149] width 279 height 25
copy p "1274890427"
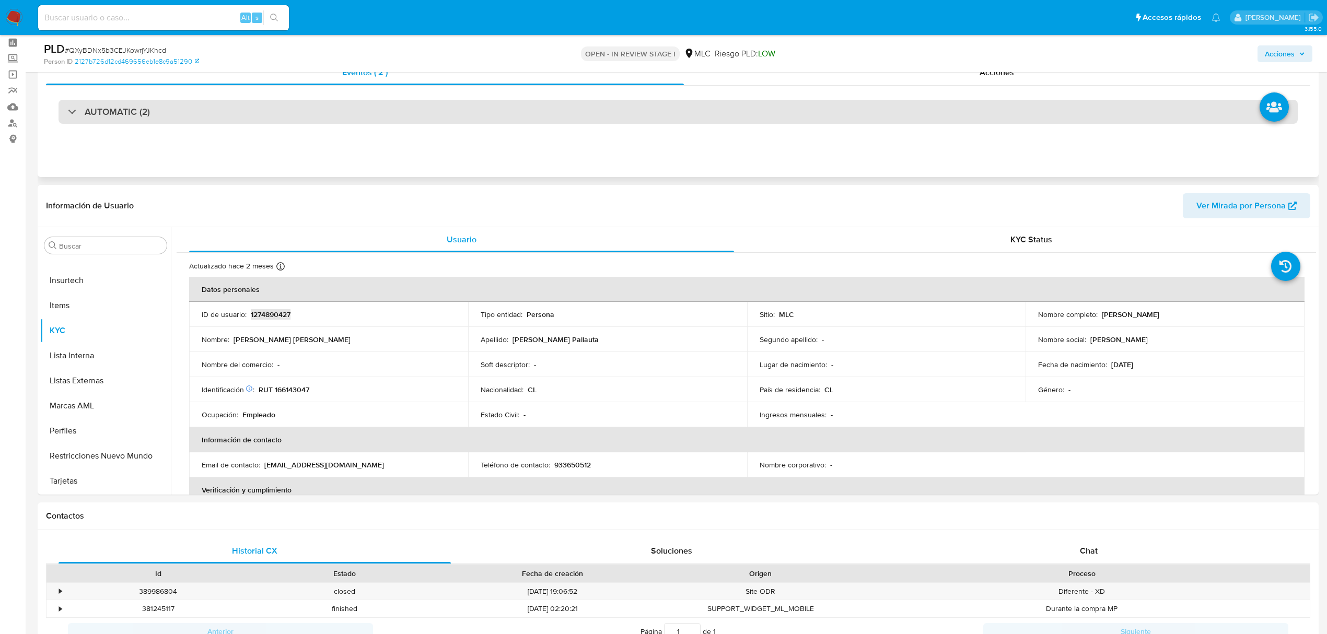
scroll to position [0, 0]
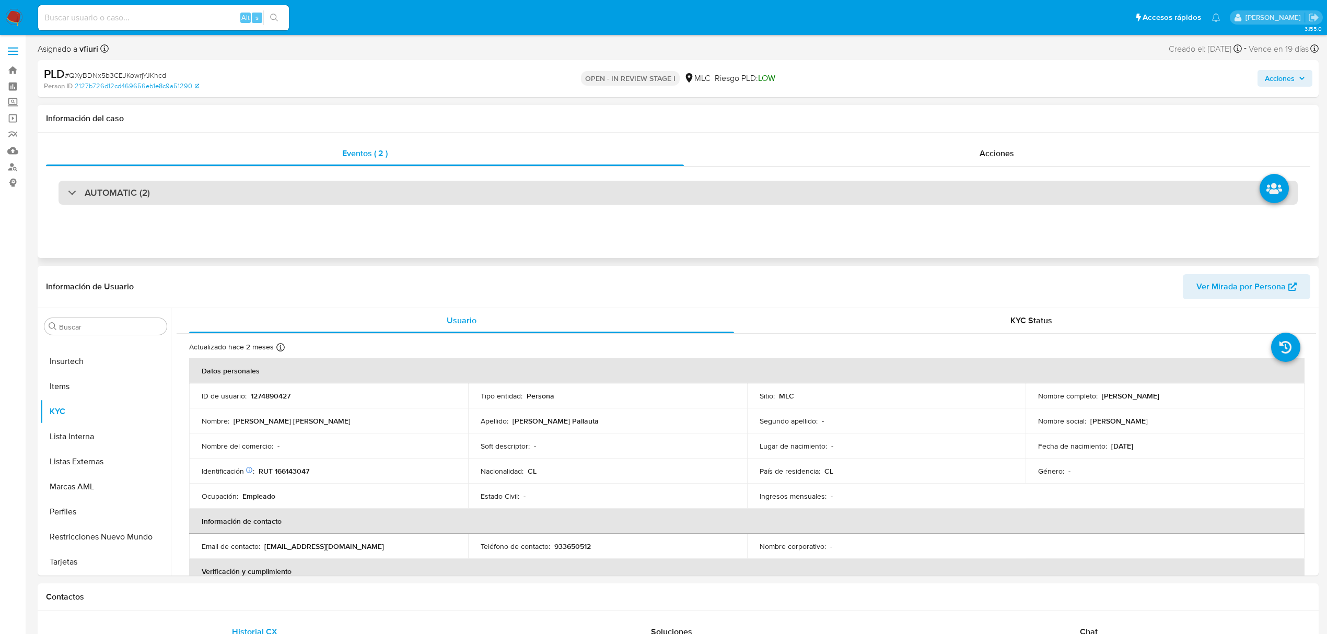
click at [109, 197] on h3 "AUTOMATIC (2)" at bounding box center [117, 192] width 65 height 11
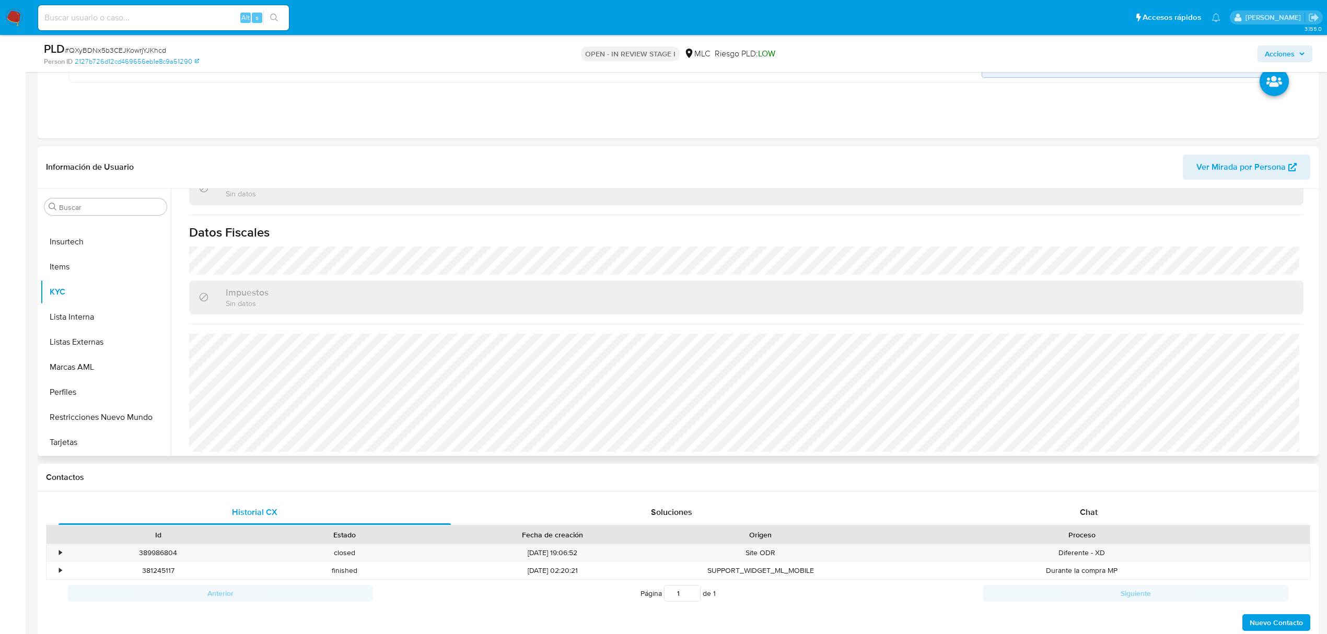
scroll to position [566, 0]
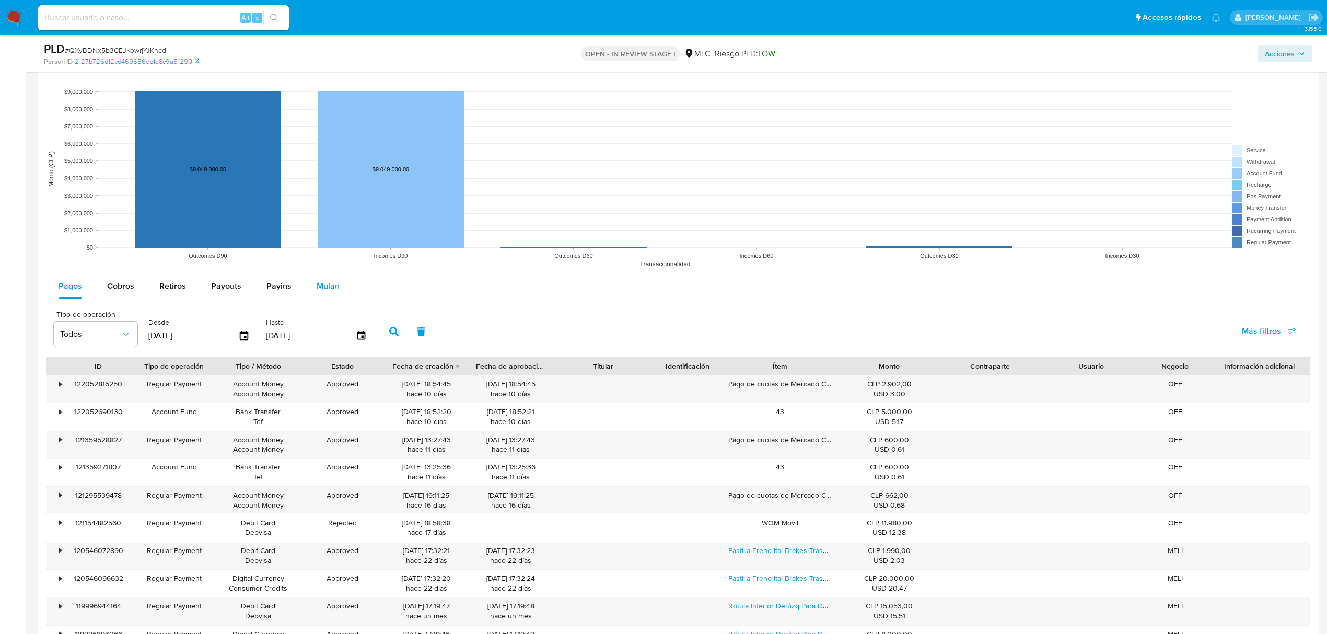
click at [326, 291] on span "Mulan" at bounding box center [328, 286] width 23 height 12
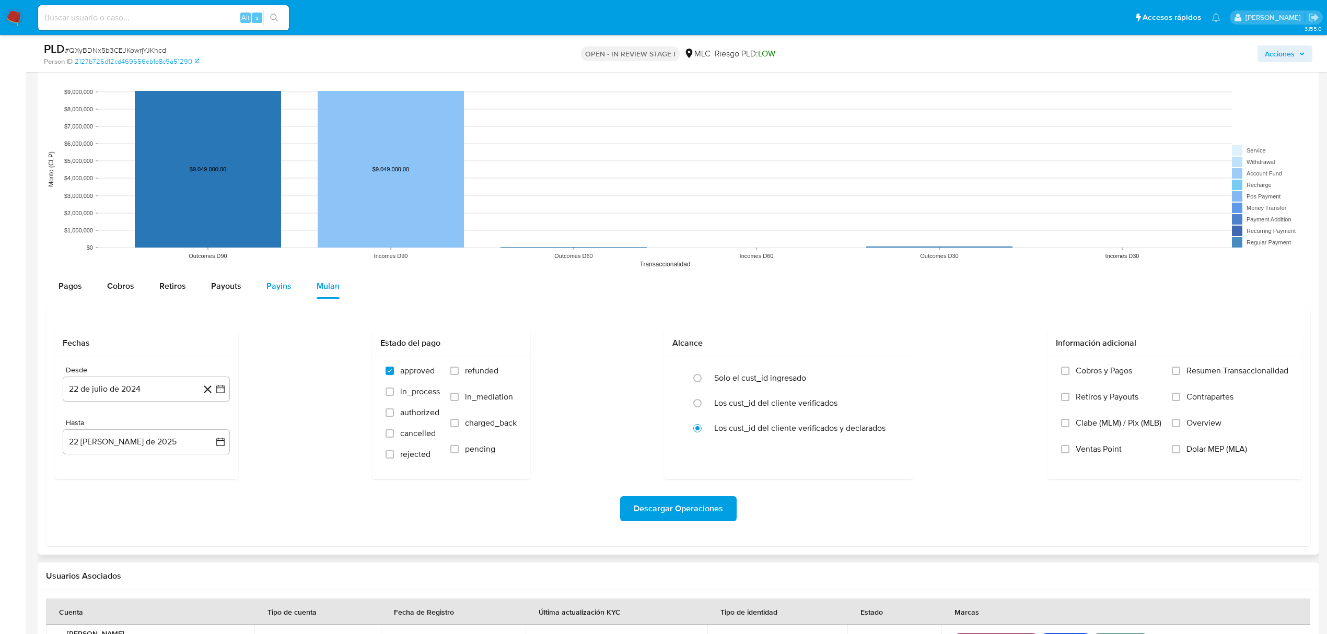
scroll to position [1383, 0]
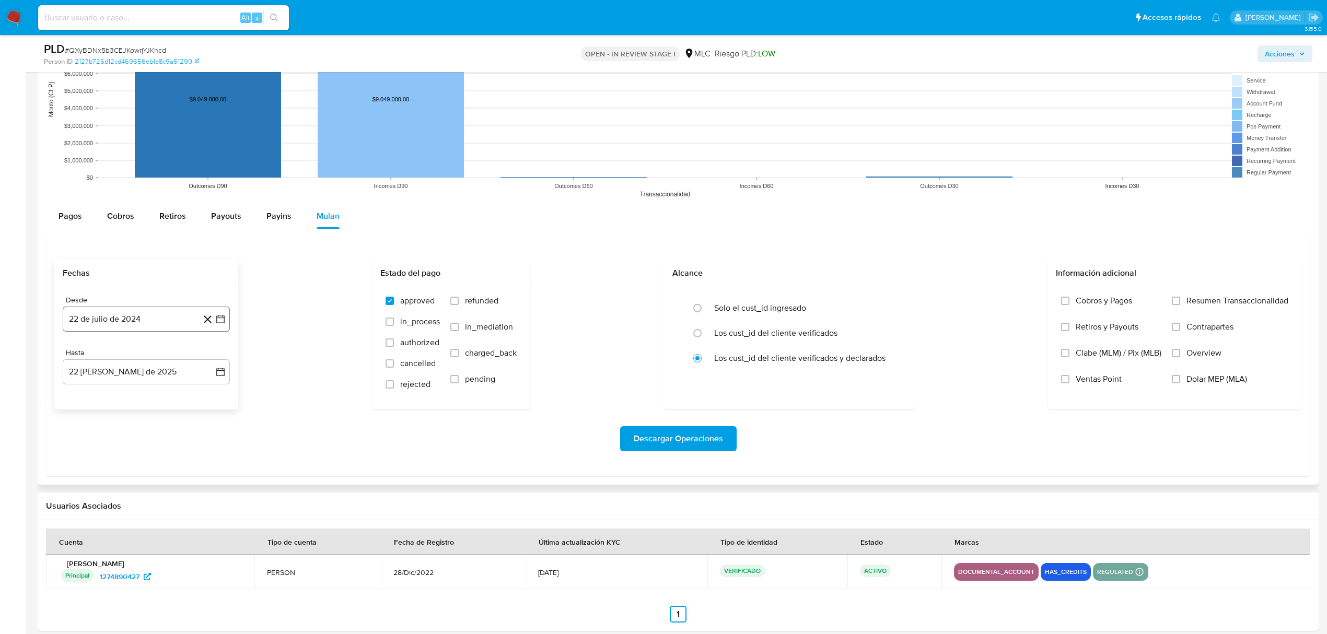
click at [224, 318] on icon "button" at bounding box center [220, 319] width 10 height 10
click at [212, 360] on icon "Mes siguiente" at bounding box center [211, 357] width 4 height 7
click at [103, 440] on button "13" at bounding box center [104, 437] width 17 height 17
click at [231, 318] on div "Desde 13 de agosto de 2024 13-08-2024 Hasta 22 de agosto de 2025 22-08-2025" at bounding box center [146, 348] width 184 height 122
click at [224, 317] on button "13 de agosto de 2024" at bounding box center [146, 319] width 167 height 25
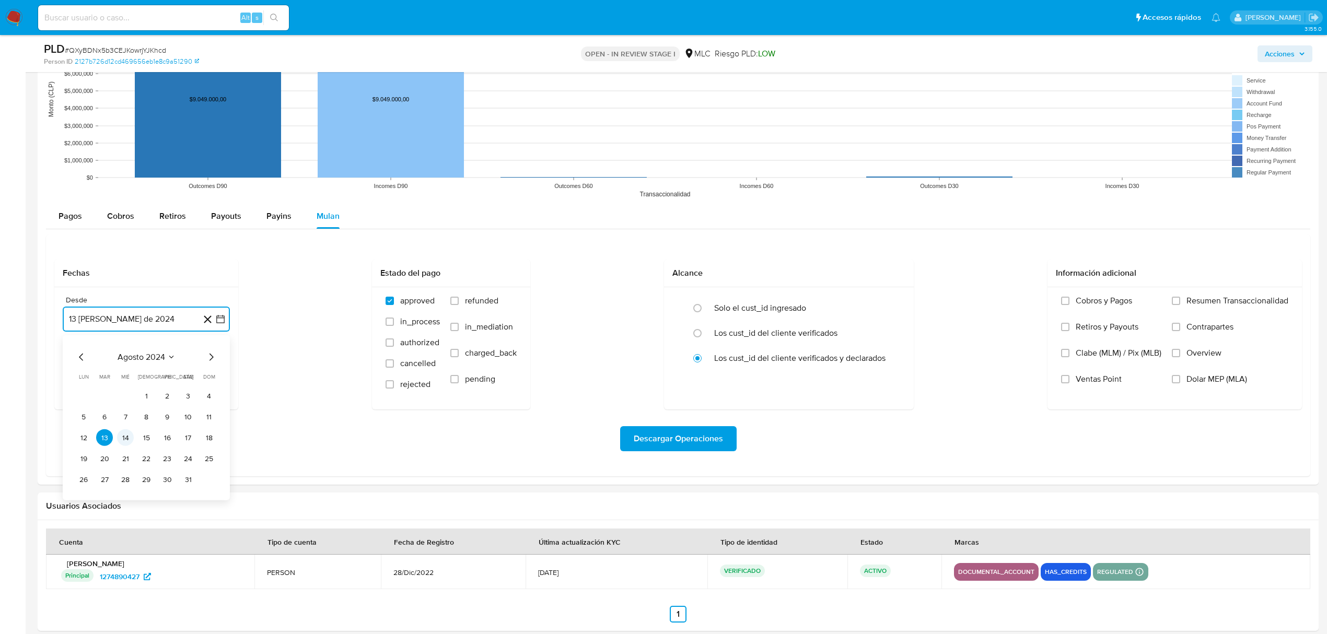
click at [121, 443] on button "14" at bounding box center [125, 437] width 17 height 17
click at [220, 377] on icon "button" at bounding box center [220, 372] width 10 height 10
click at [120, 489] on button "13" at bounding box center [125, 490] width 17 height 17
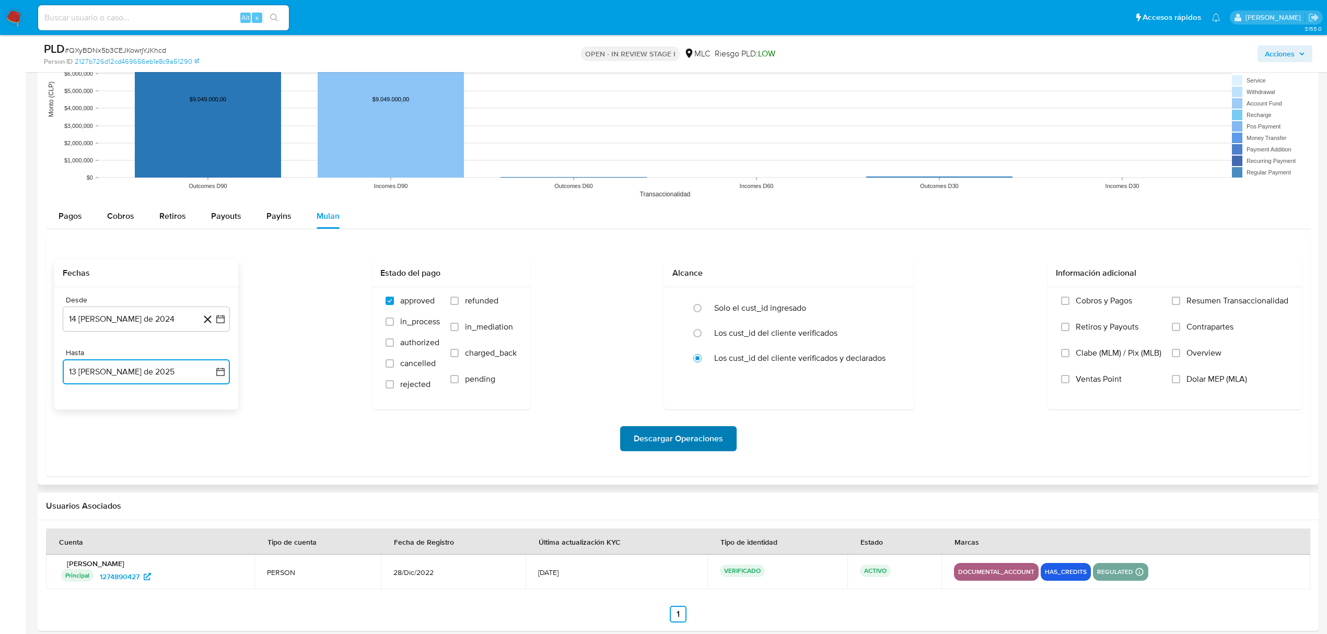
click at [655, 440] on span "Descargar Operaciones" at bounding box center [678, 438] width 89 height 23
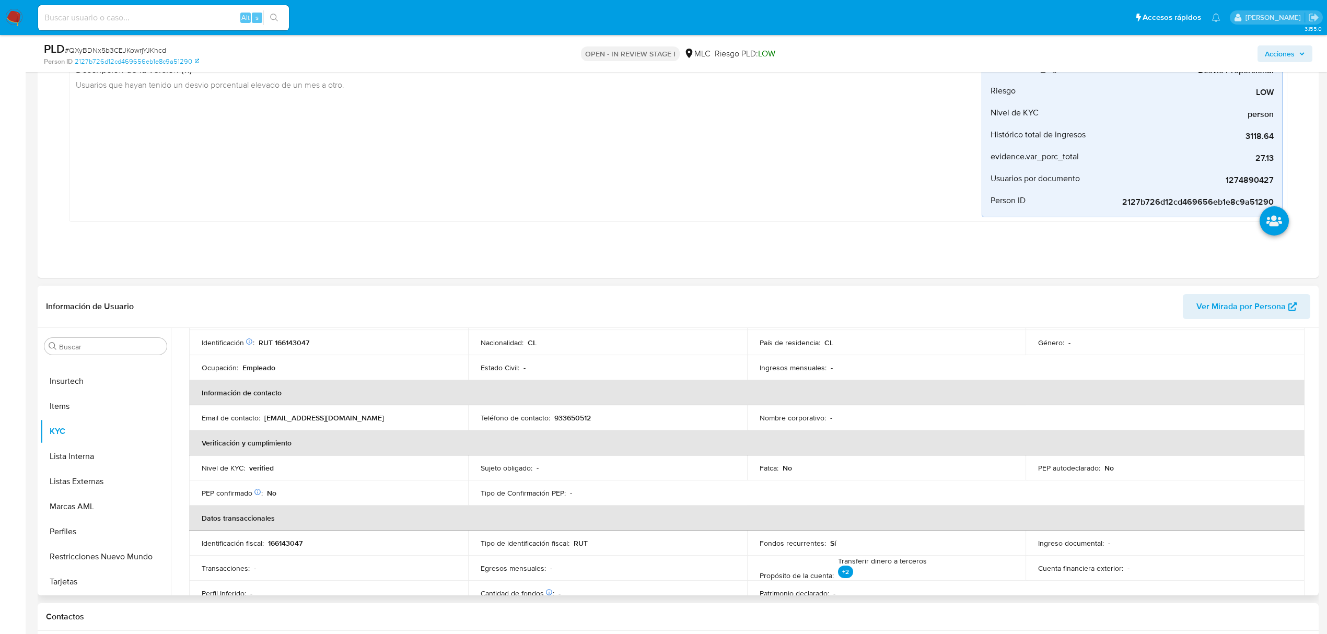
scroll to position [0, 0]
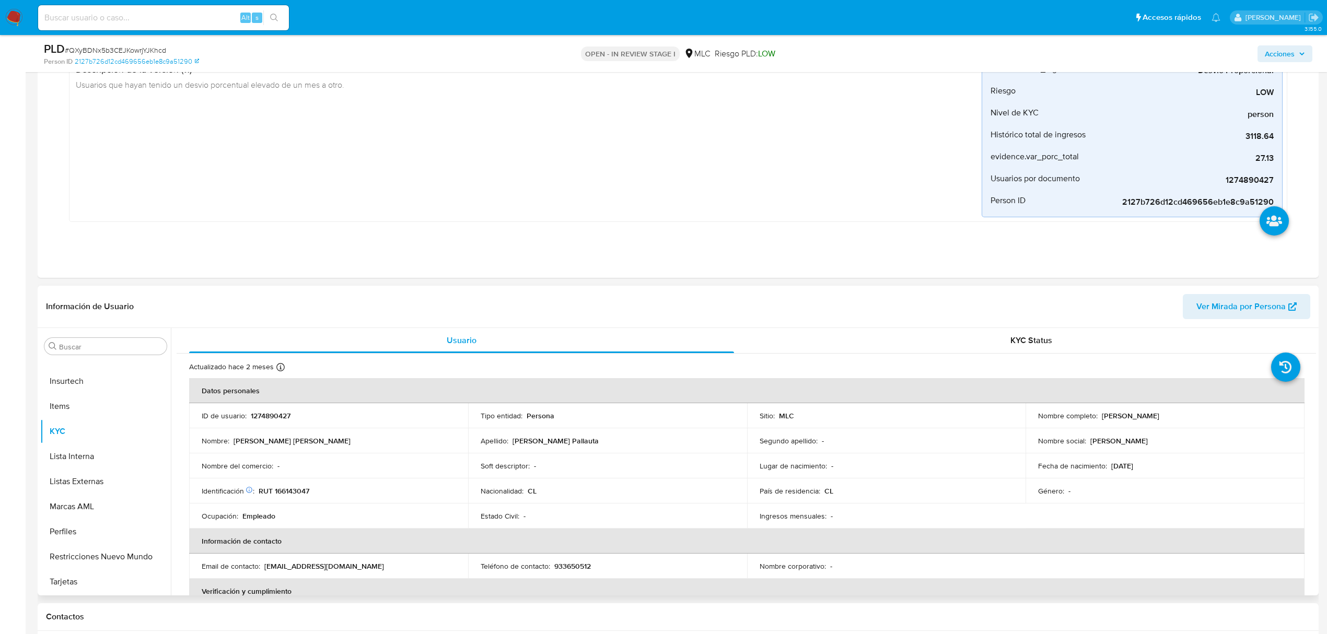
click at [279, 417] on p "1274890427" at bounding box center [271, 415] width 40 height 9
copy p "1274890427"
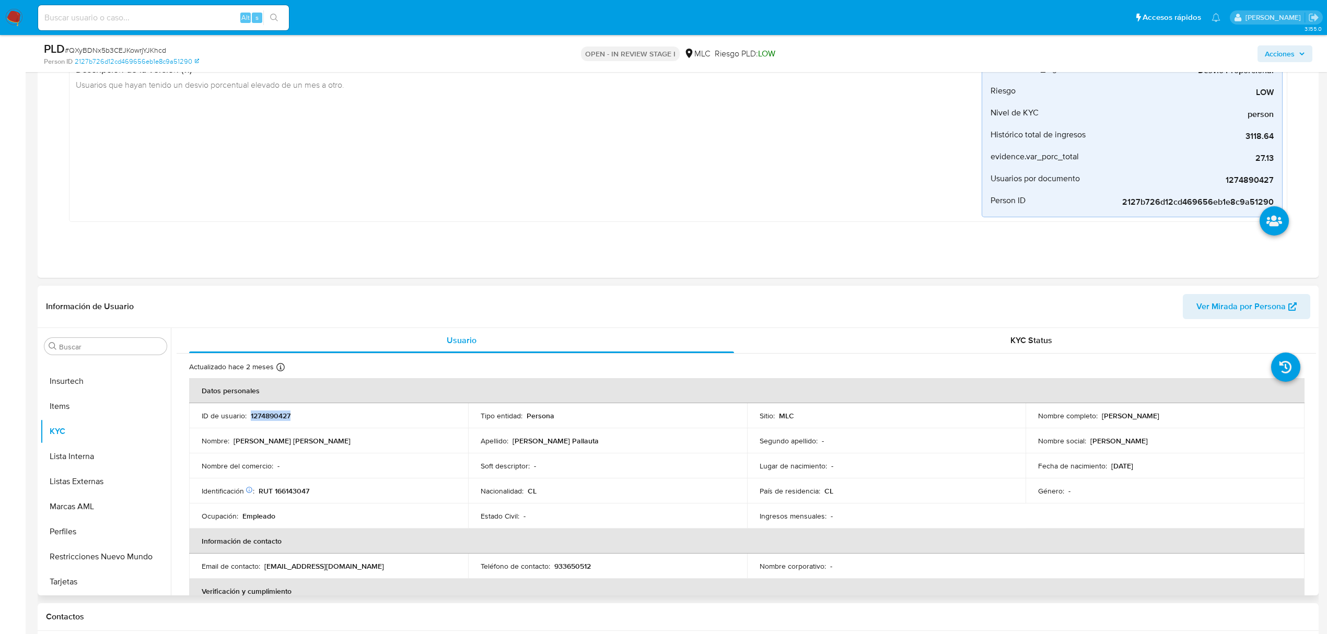
copy p "1274890427"
click at [162, 45] on span "# QXyBDNx5b3CEJKowrjYJKhcd" at bounding box center [115, 50] width 101 height 10
copy span "QXyBDNx5b3CEJKowrjYJKhcd"
click at [72, 441] on button "KYC" at bounding box center [101, 431] width 122 height 25
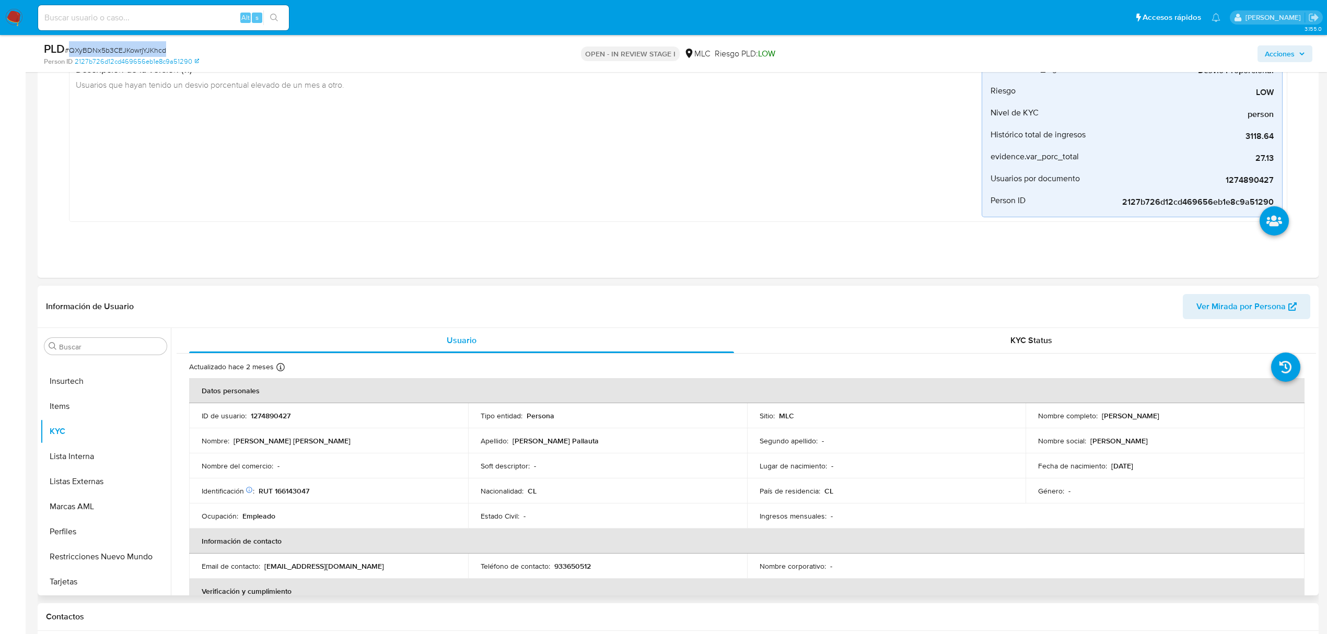
scroll to position [69, 0]
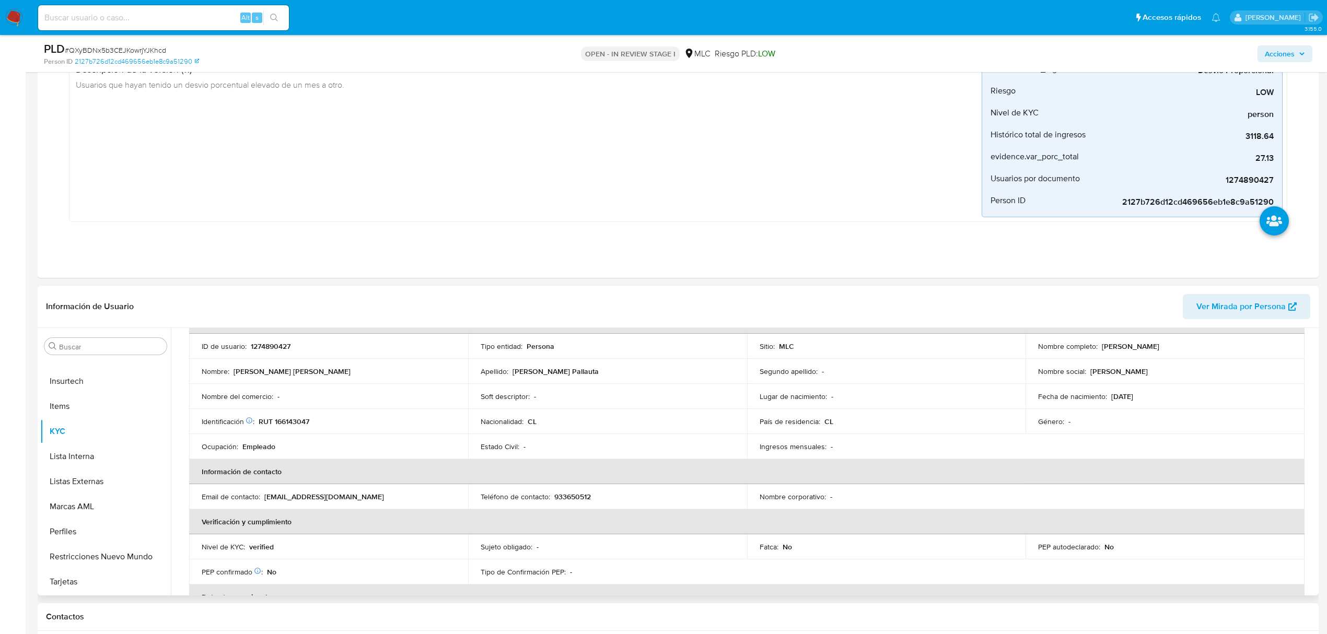
click at [306, 419] on p "RUT 166143047" at bounding box center [284, 421] width 51 height 9
copy p "166143047"
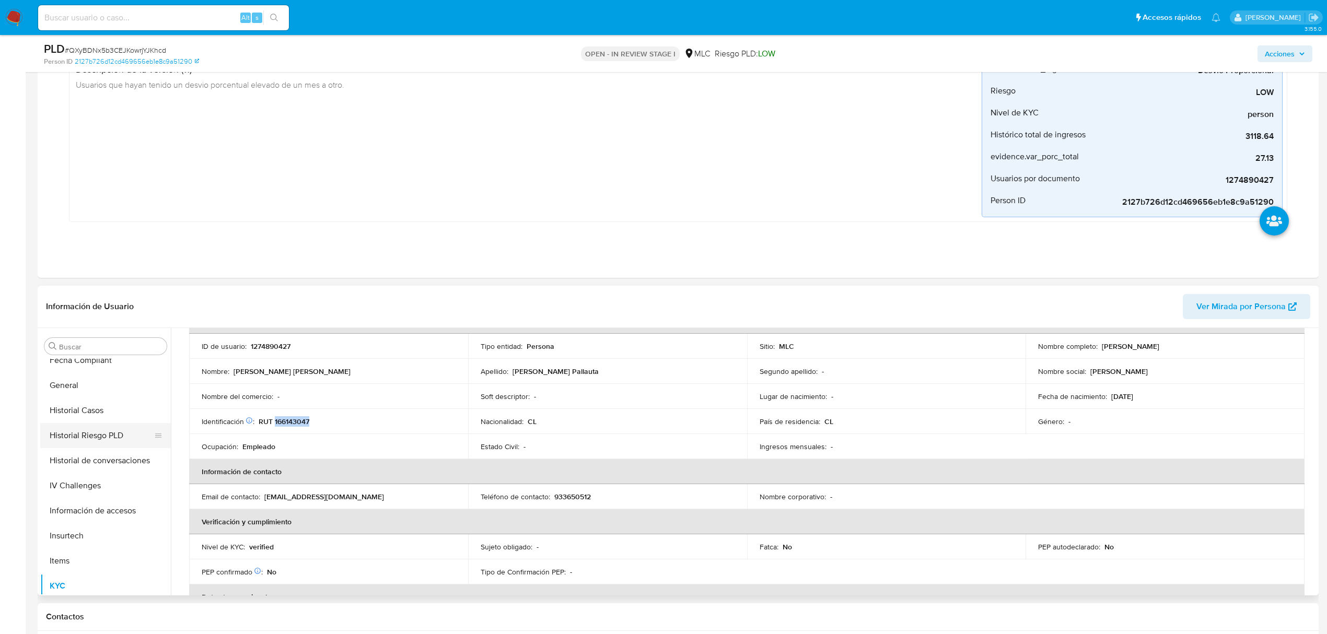
scroll to position [0, 0]
click at [92, 439] on button "Cruces y Relaciones" at bounding box center [101, 446] width 122 height 25
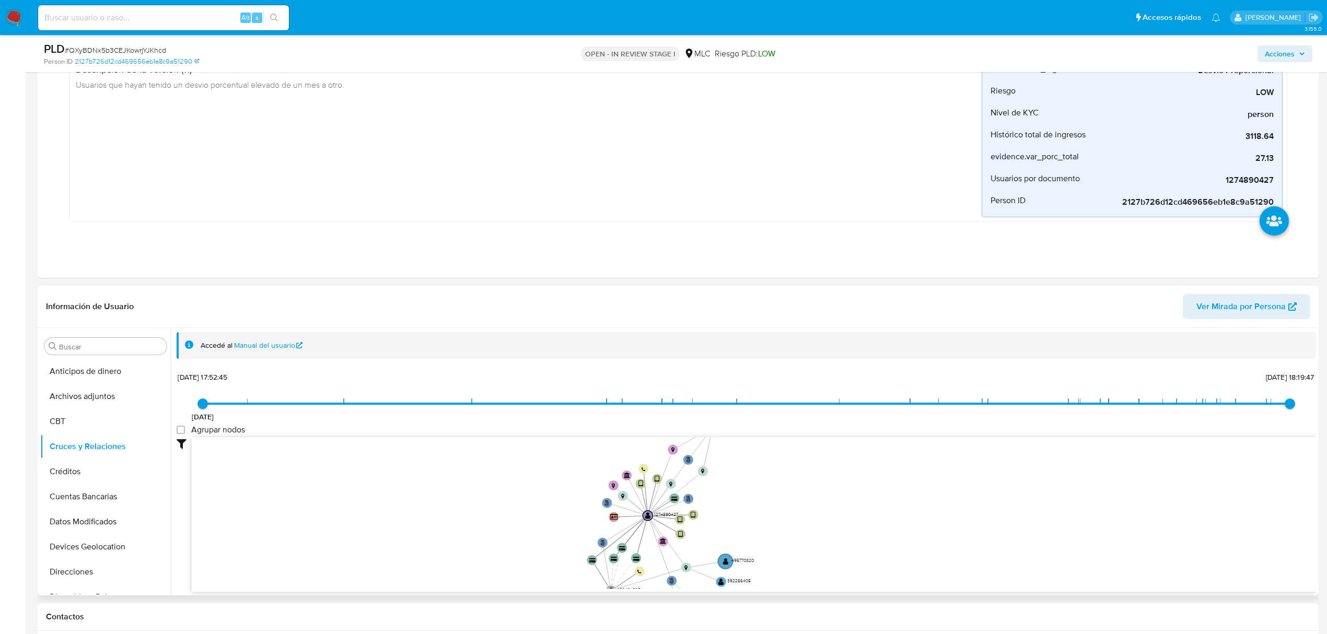
scroll to position [1, 0]
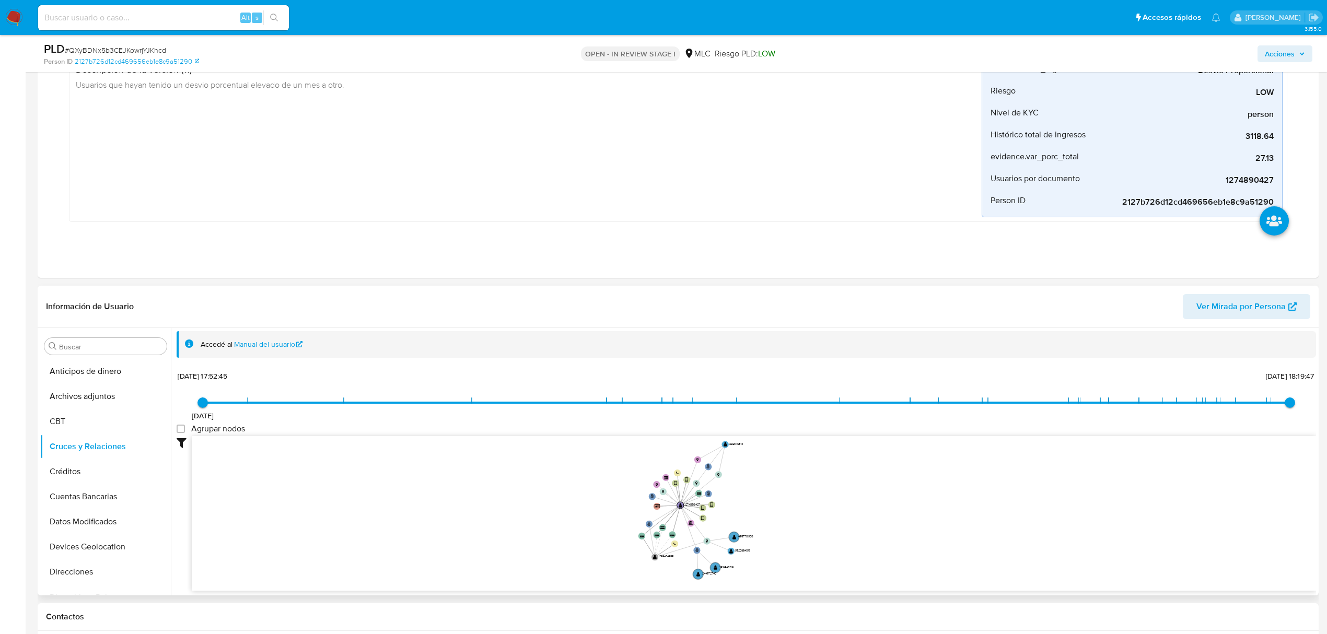
click at [753, 491] on icon "user-1274890427  1274890427 phone-4c87db45ae9c5d2d3d6d44488857b39e  phone-4d0…" at bounding box center [754, 511] width 1124 height 151
drag, startPoint x: 697, startPoint y: 555, endPoint x: 916, endPoint y: 508, distance: 223.8
click at [924, 511] on g "smart_id-9029a5aa7c3846f69c35602e4edb936f " at bounding box center [923, 514] width 7 height 7
click at [840, 519] on icon "user-1274890427  1274890427 phone-4c87db45ae9c5d2d3d6d44488857b39e  phone-4d0…" at bounding box center [754, 511] width 1124 height 151
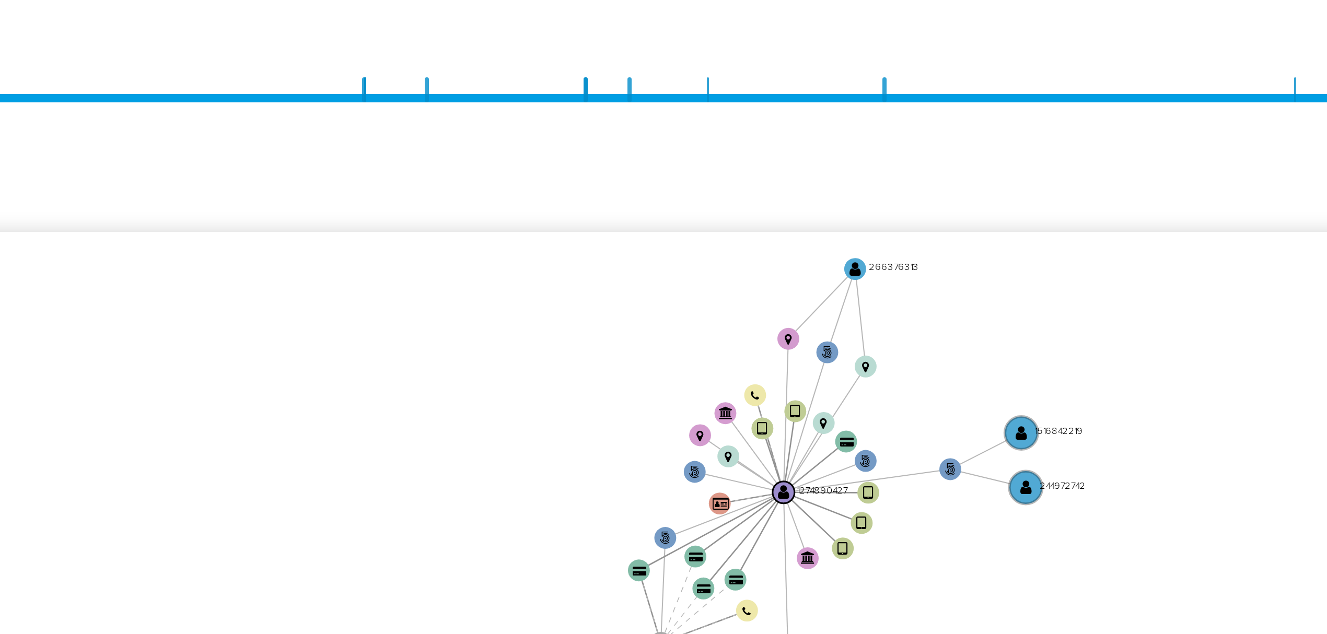
scroll to position [348, 0]
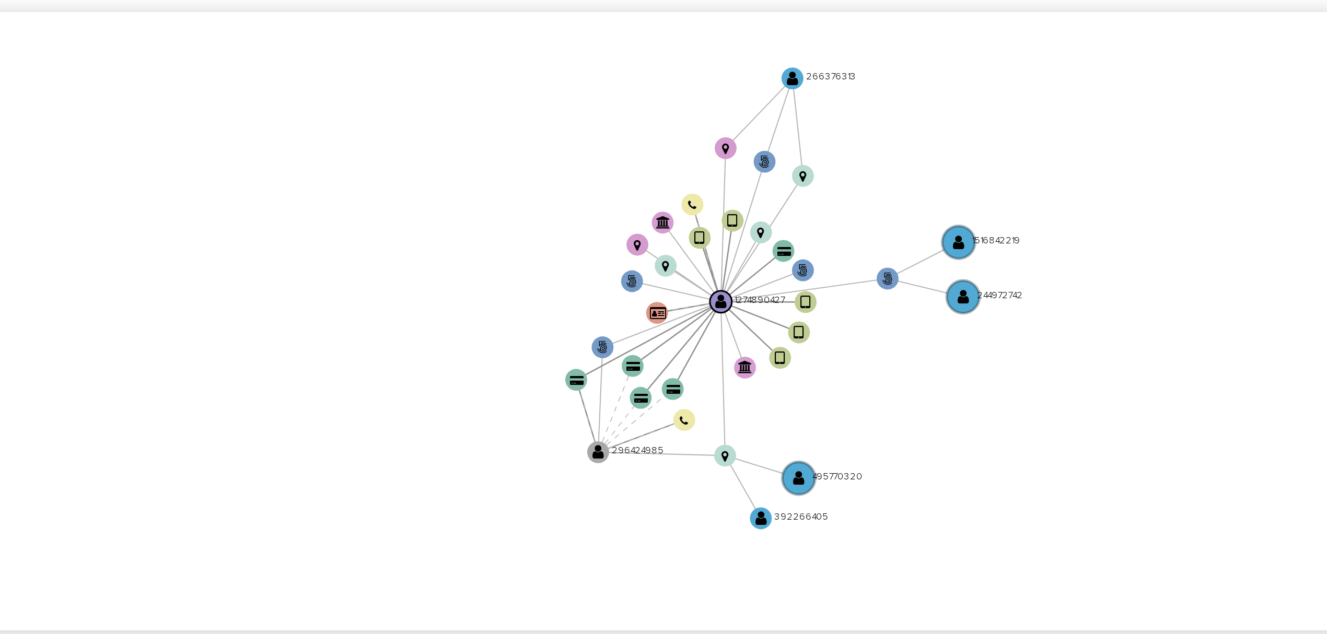
drag, startPoint x: 774, startPoint y: 531, endPoint x: 767, endPoint y: 535, distance: 8.3
click at [767, 535] on icon "user-1274890427  1274890427 phone-4c87db45ae9c5d2d3d6d44488857b39e  phone-4d0…" at bounding box center [754, 511] width 1124 height 151
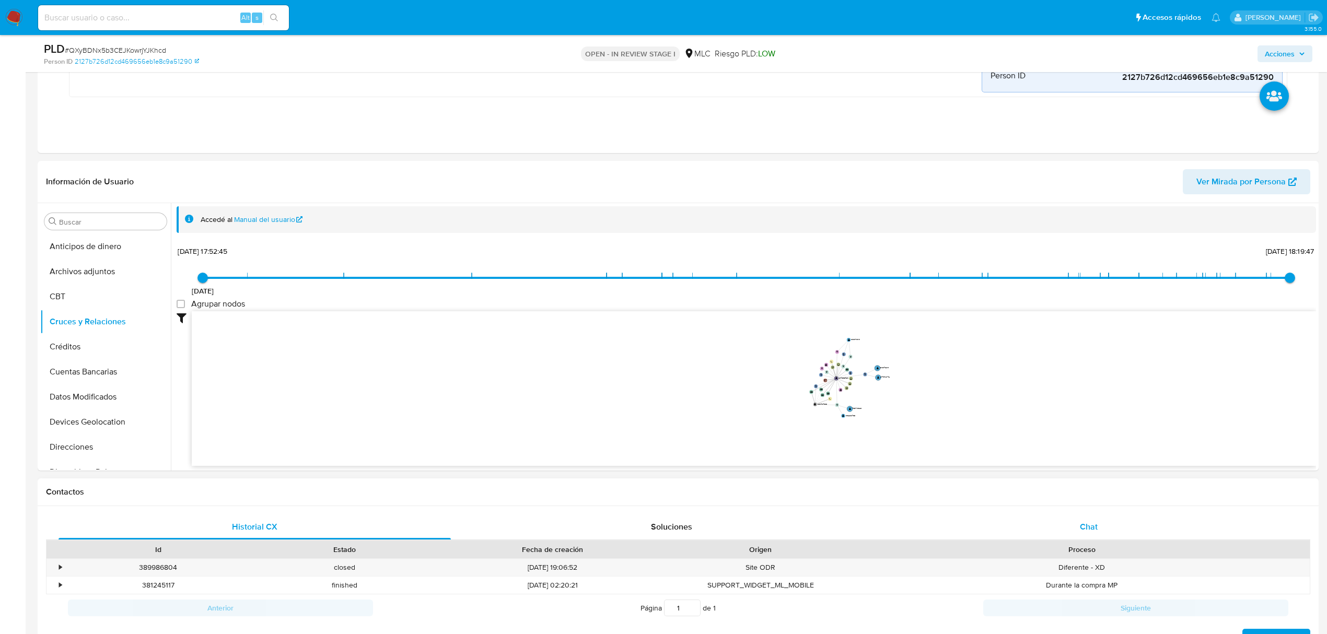
scroll to position [627, 0]
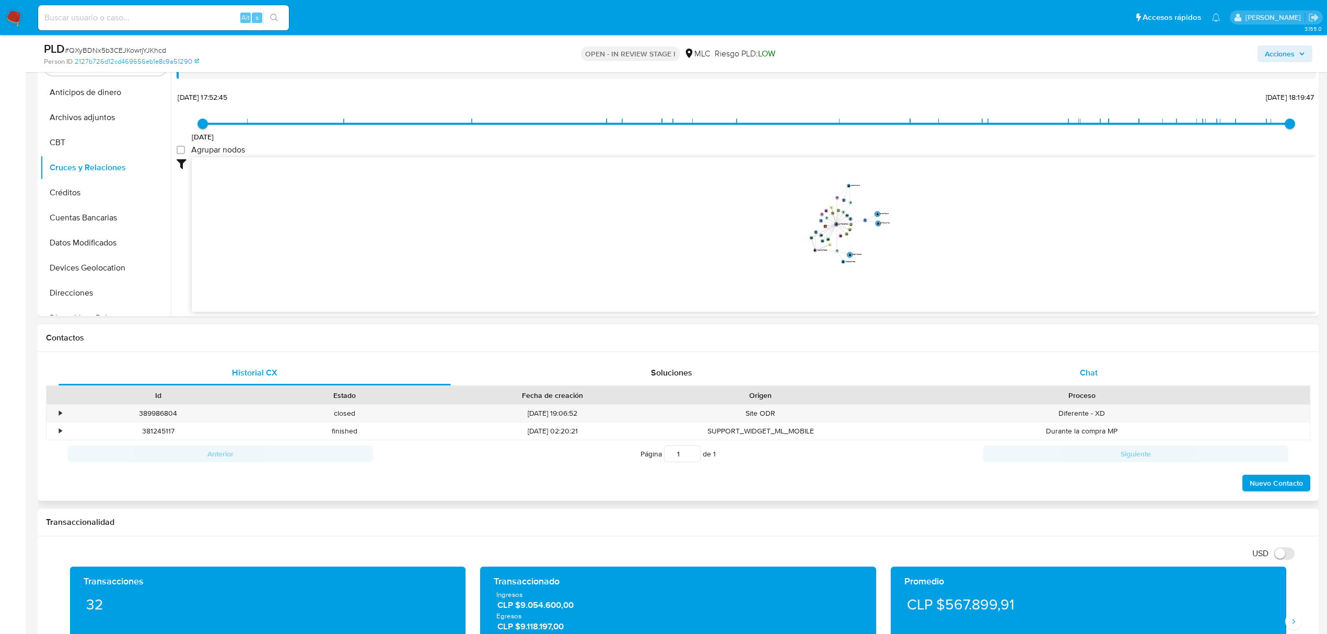
click at [1106, 382] on div "Chat" at bounding box center [1089, 372] width 392 height 25
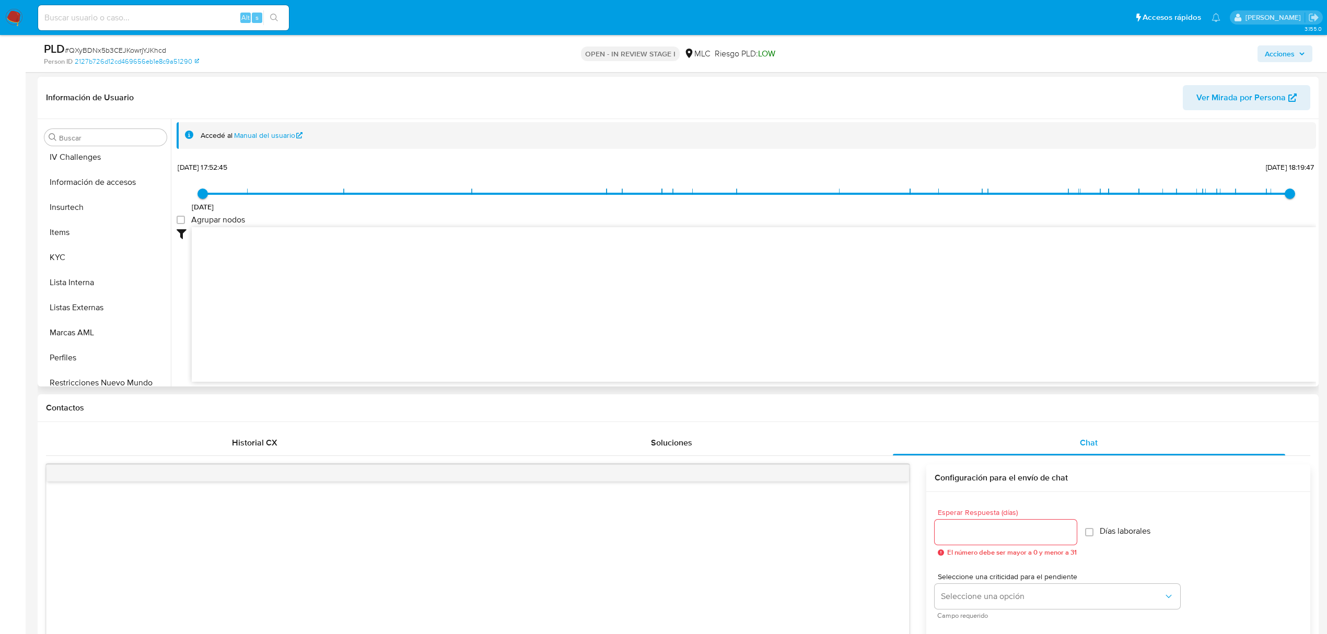
scroll to position [418, 0]
click at [89, 250] on button "KYC" at bounding box center [101, 245] width 122 height 25
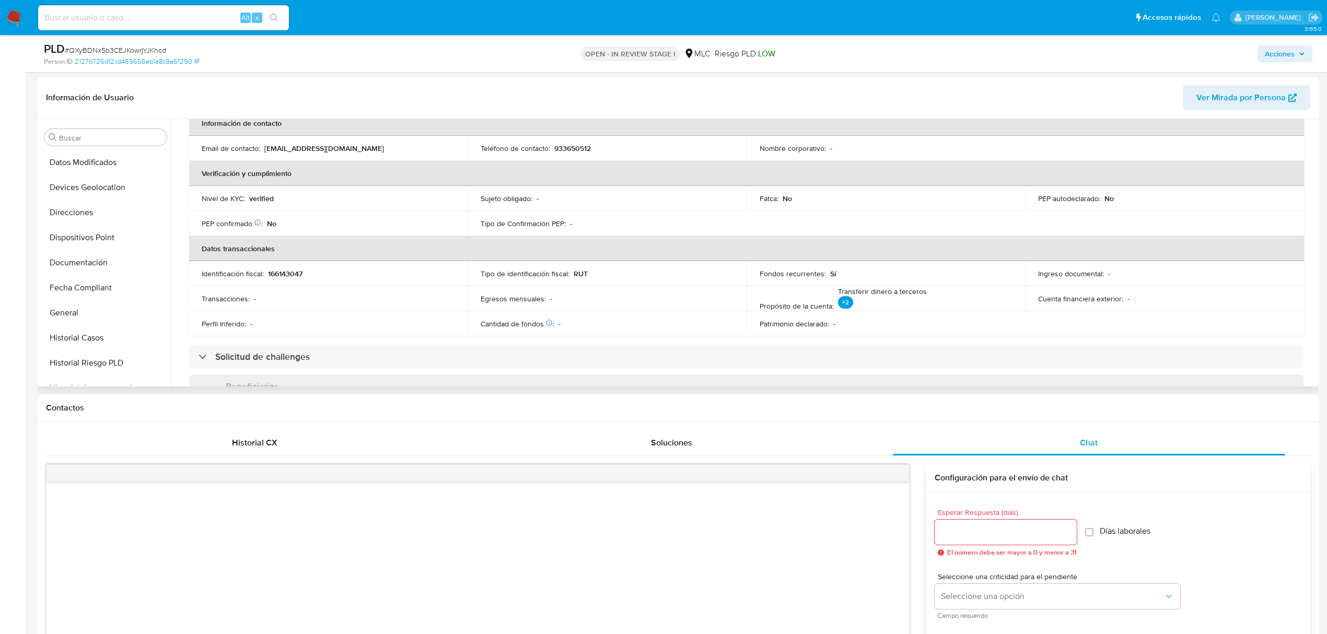
scroll to position [139, 0]
click at [101, 264] on button "Documentación" at bounding box center [105, 274] width 131 height 25
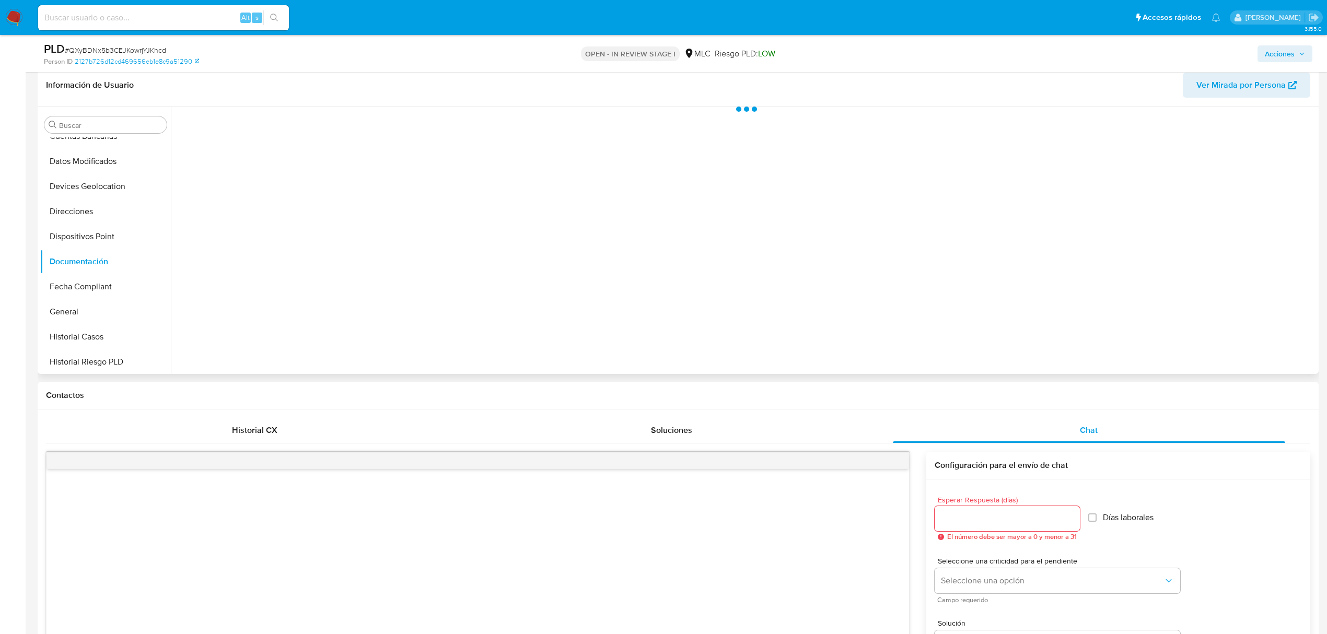
scroll to position [0, 0]
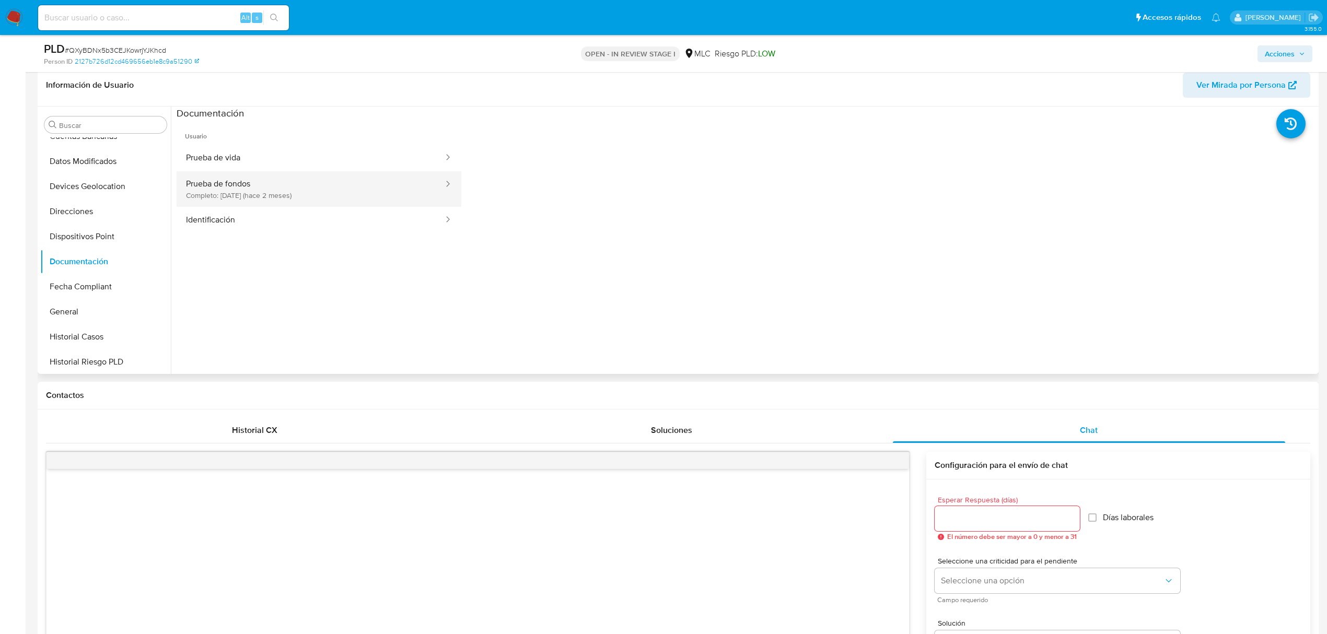
click at [322, 181] on button "Prueba de fondos Completo: 12/06/2025 (hace 2 meses)" at bounding box center [311, 189] width 268 height 36
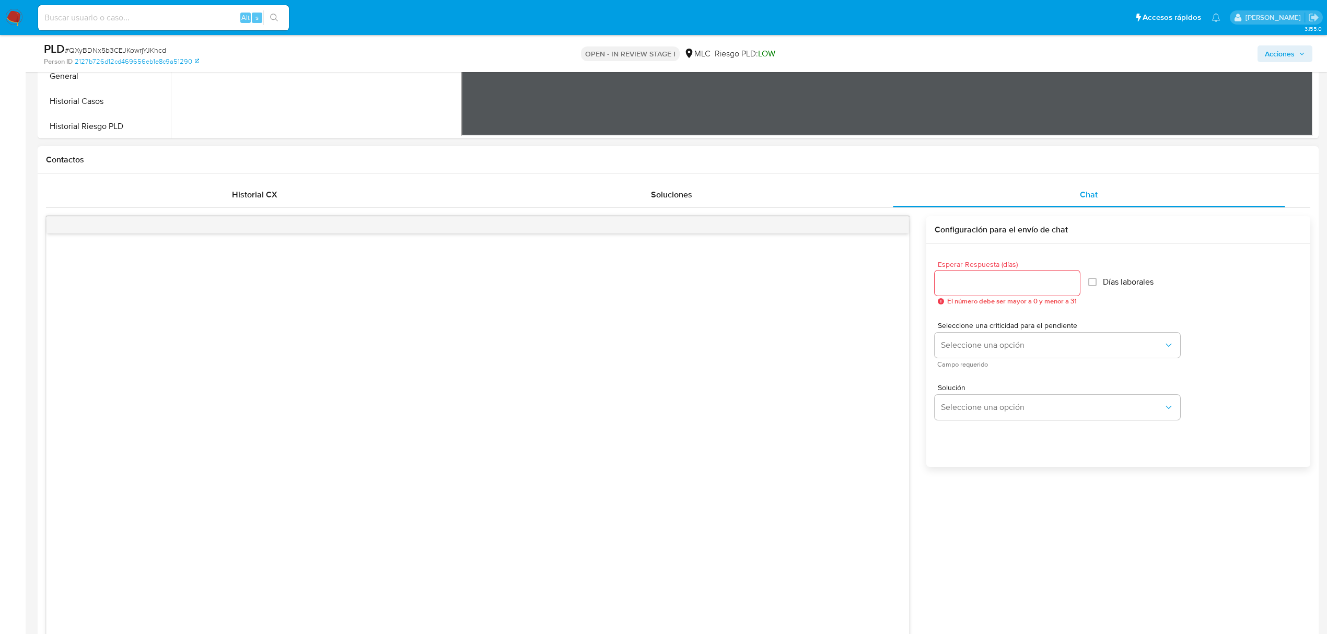
scroll to position [836, 0]
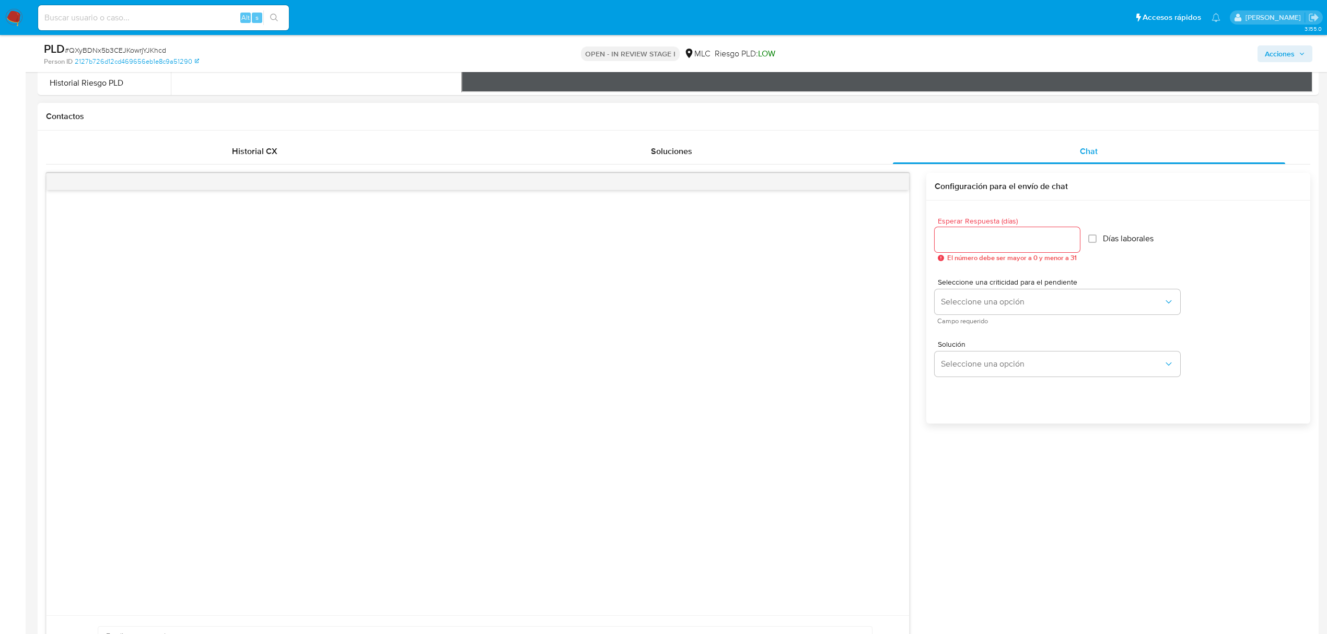
click at [977, 247] on input "Esperar Respuesta (días)" at bounding box center [1006, 240] width 145 height 14
type input "2"
click at [986, 310] on button "Seleccione una opción" at bounding box center [1056, 301] width 245 height 25
click at [986, 310] on div "LOW" at bounding box center [1052, 303] width 223 height 21
click at [989, 356] on button "Seleccione una opción" at bounding box center [1056, 364] width 245 height 25
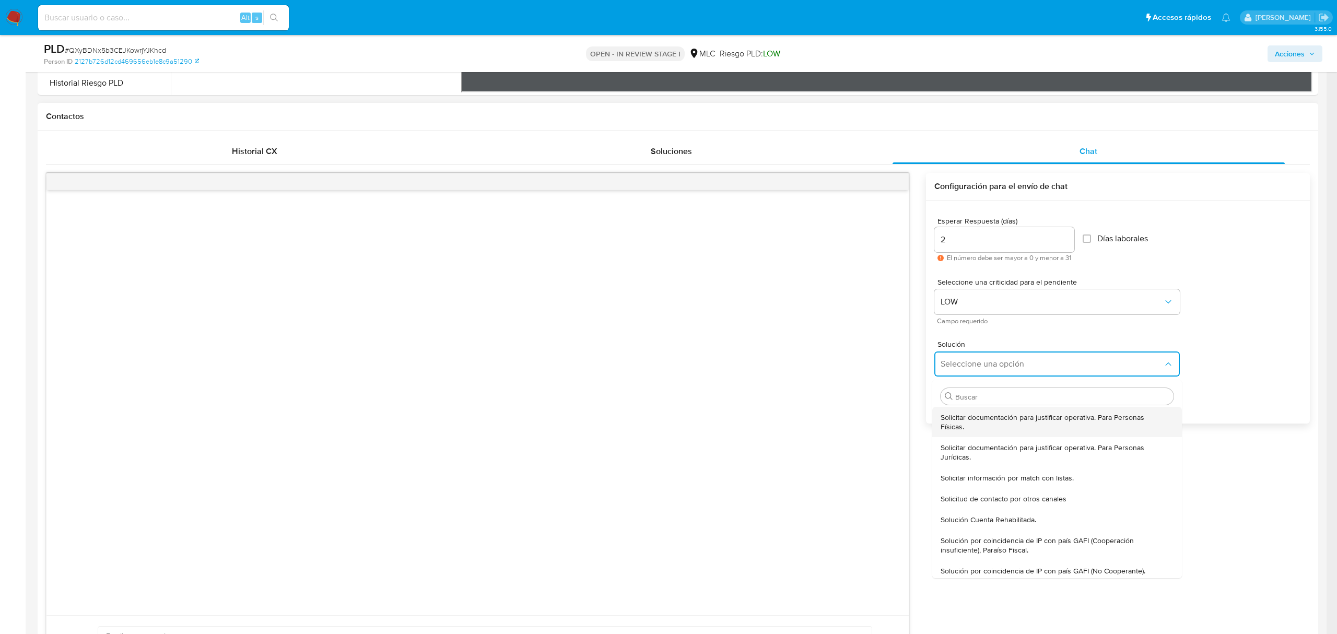
click at [1010, 423] on span "Solicitar documentación para justificar operativa. Para Personas Físicas." at bounding box center [1054, 422] width 227 height 19
type textarea "Hola ,Te contactamos dado que tu cuenta fue suspendida para una verificación de…"
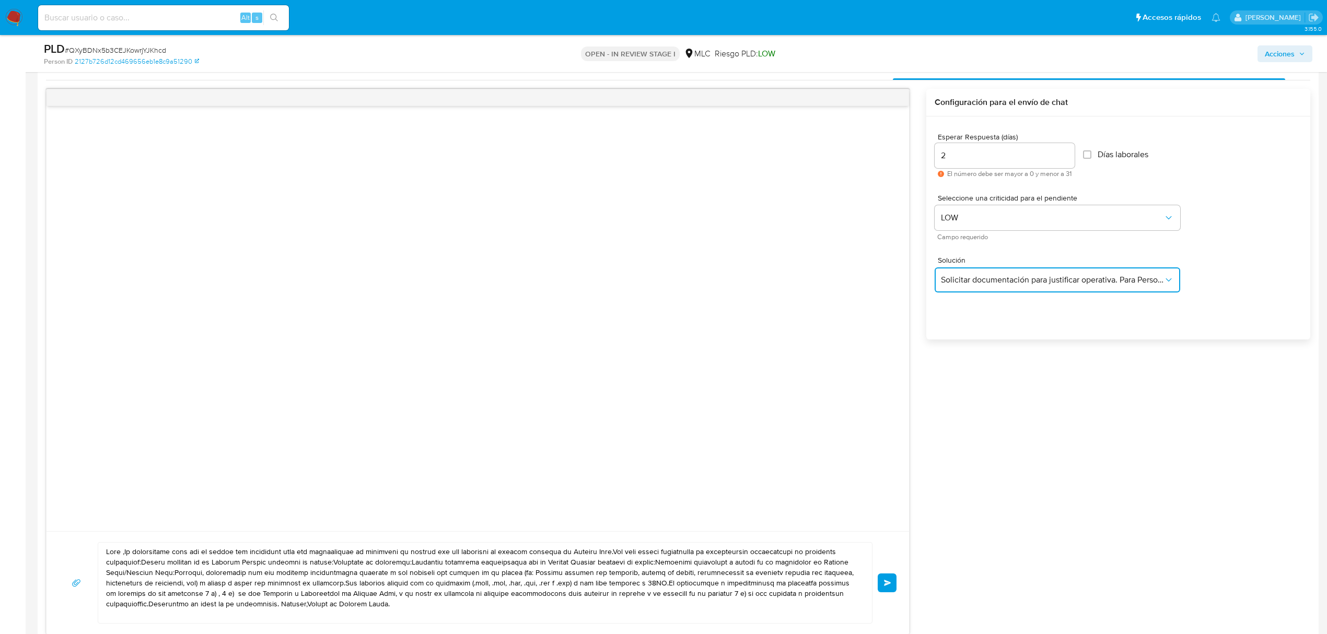
scroll to position [1184, 0]
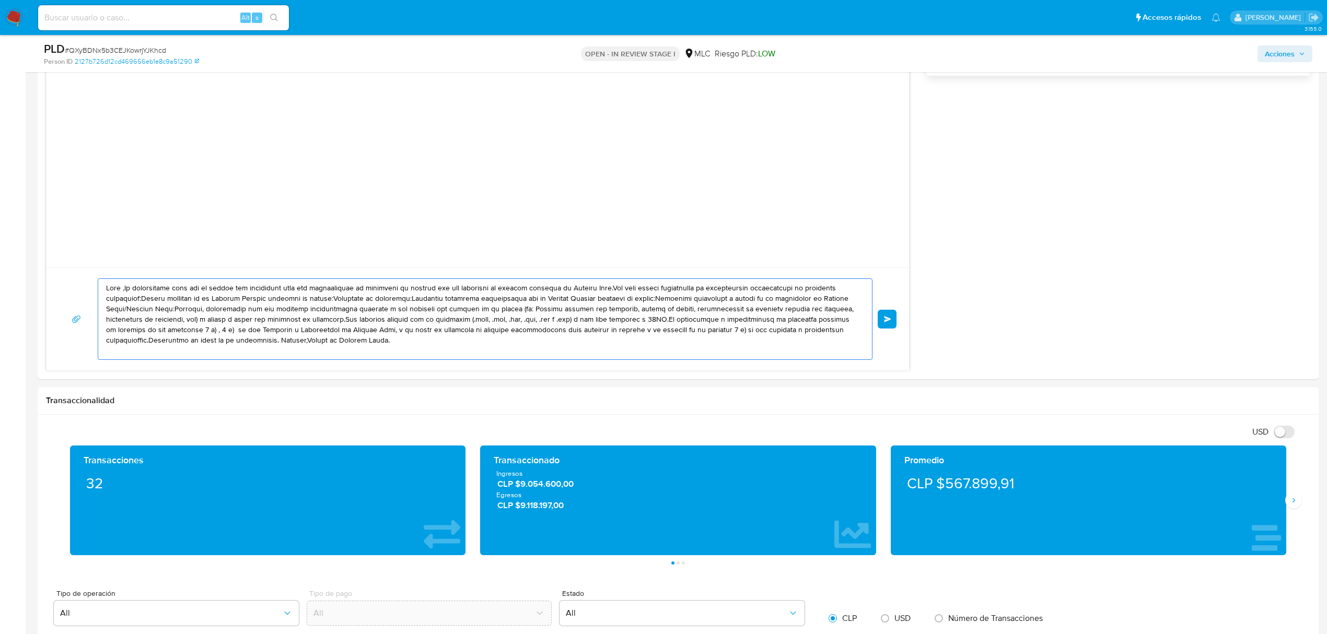
drag, startPoint x: 224, startPoint y: 313, endPoint x: 0, endPoint y: 272, distance: 227.9
click at [0, 272] on section "Bandeja Tablero Screening Búsqueda en Listas Watchlist Herramientas Operaciones…" at bounding box center [663, 206] width 1327 height 2780
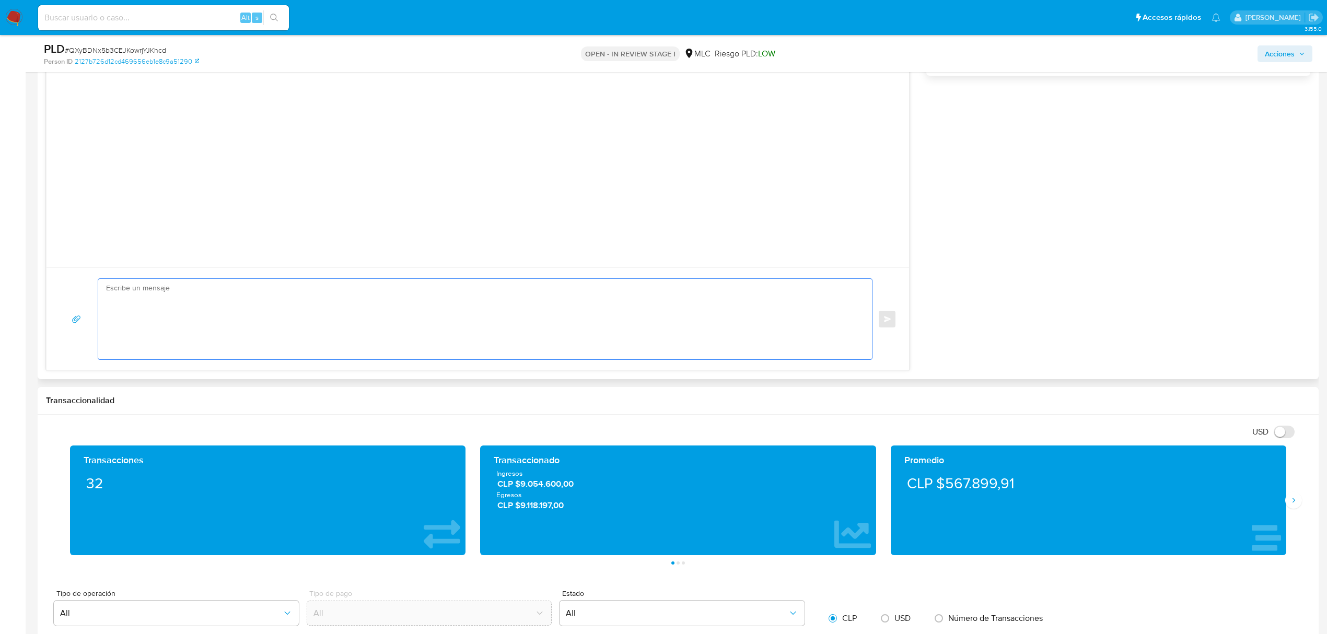
paste textarea "Hola XXX, Te contactamos desde el Equipo de Mercado Pago para verificar tus dat…"
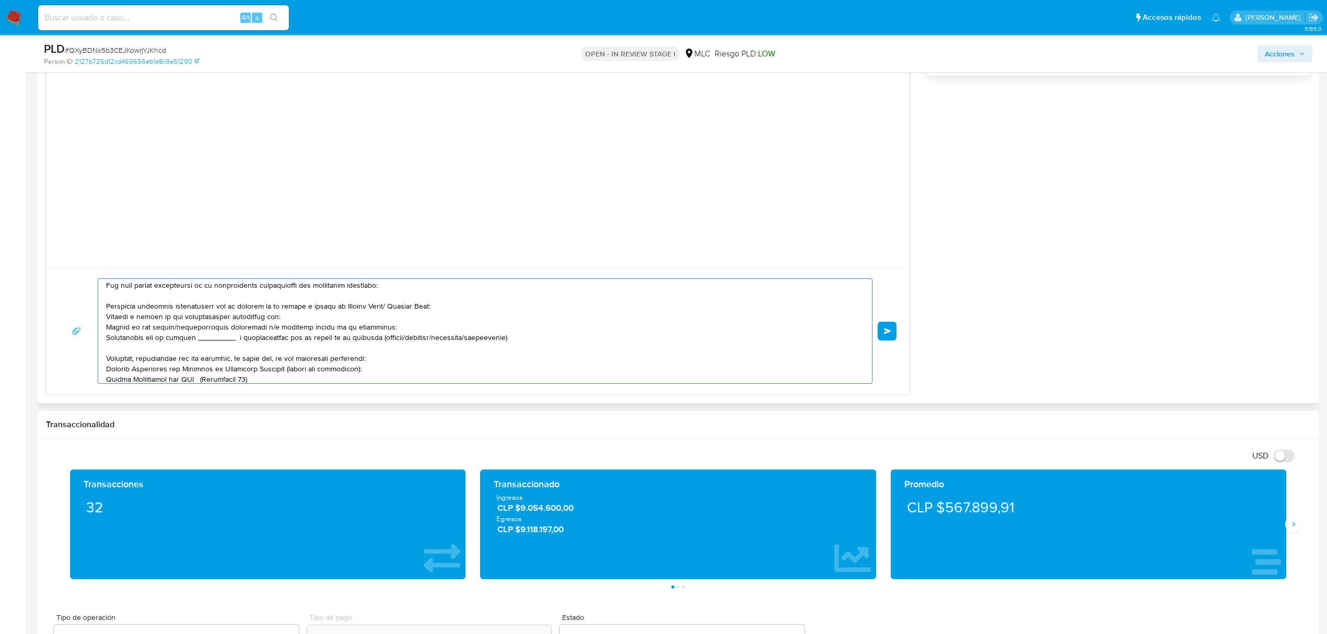
scroll to position [0, 0]
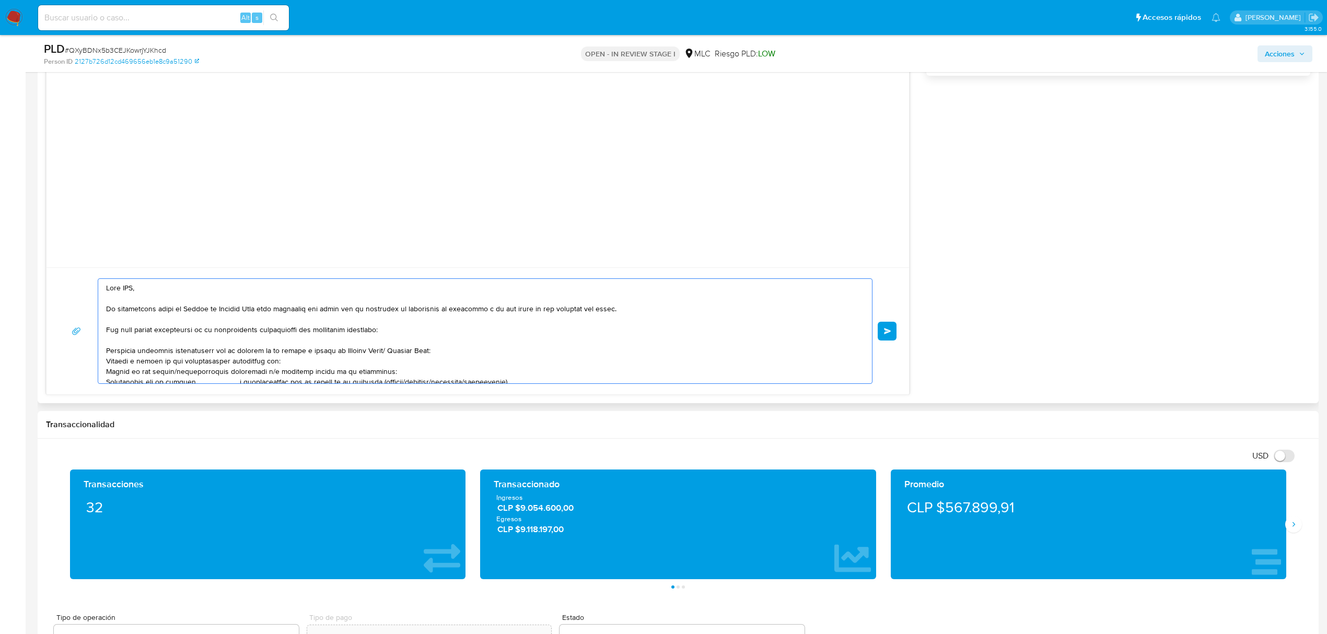
click at [136, 288] on textarea at bounding box center [482, 331] width 753 height 104
click at [130, 292] on textarea at bounding box center [482, 331] width 753 height 104
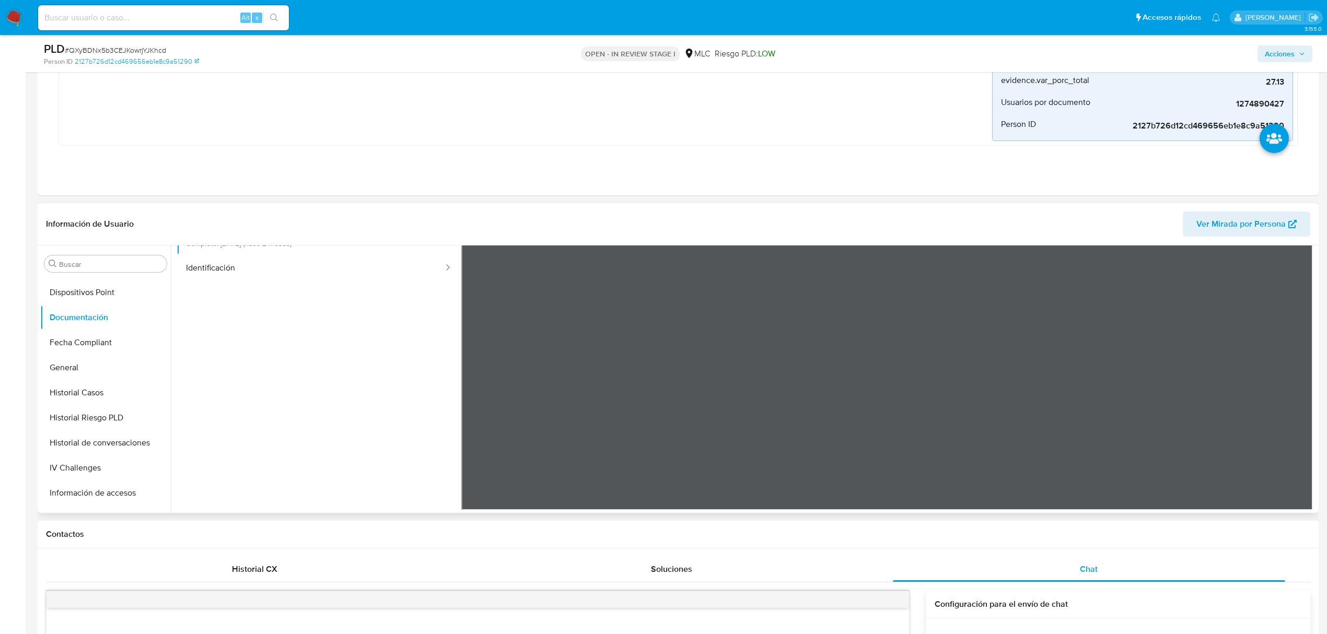
scroll to position [441, 0]
click at [99, 354] on button "KYC" at bounding box center [101, 348] width 122 height 25
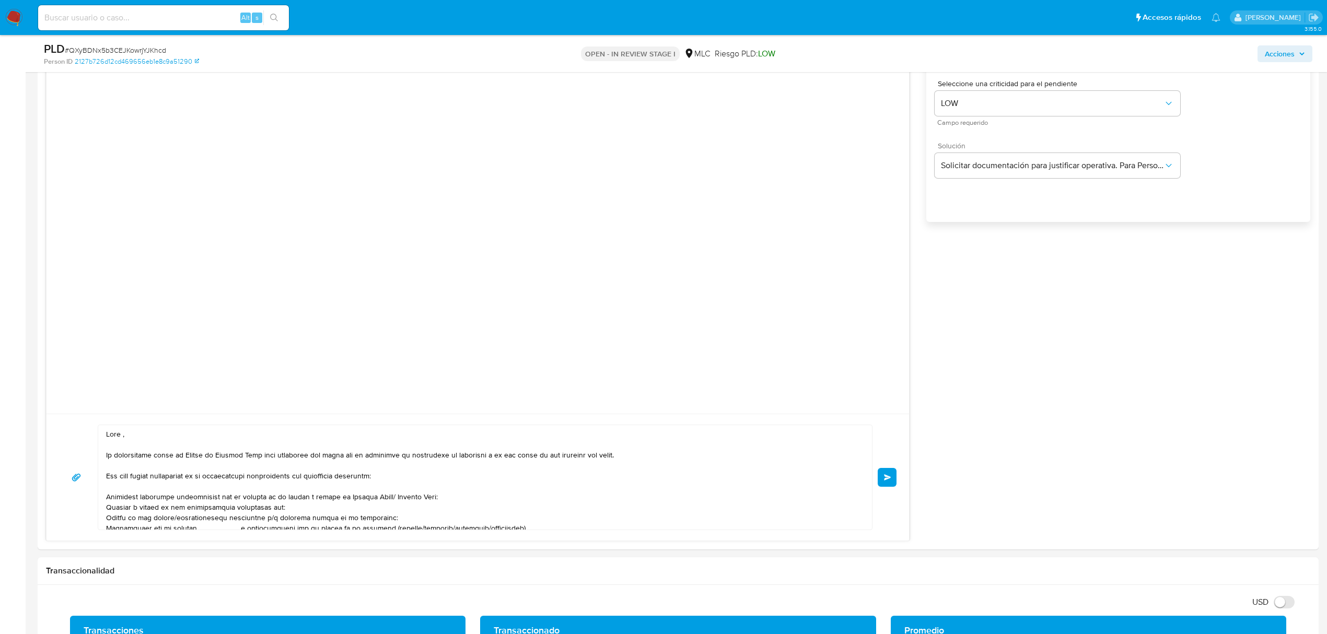
scroll to position [1254, 0]
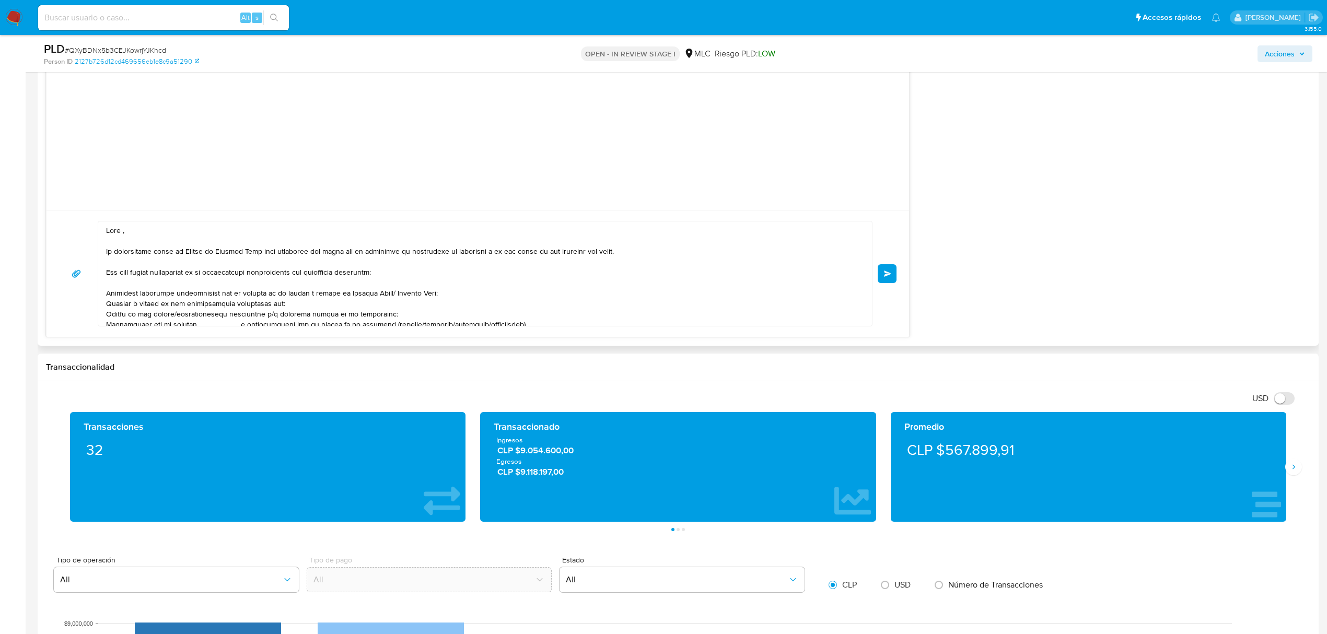
click at [120, 233] on textarea at bounding box center [482, 273] width 753 height 104
click at [123, 233] on textarea at bounding box center [482, 273] width 753 height 104
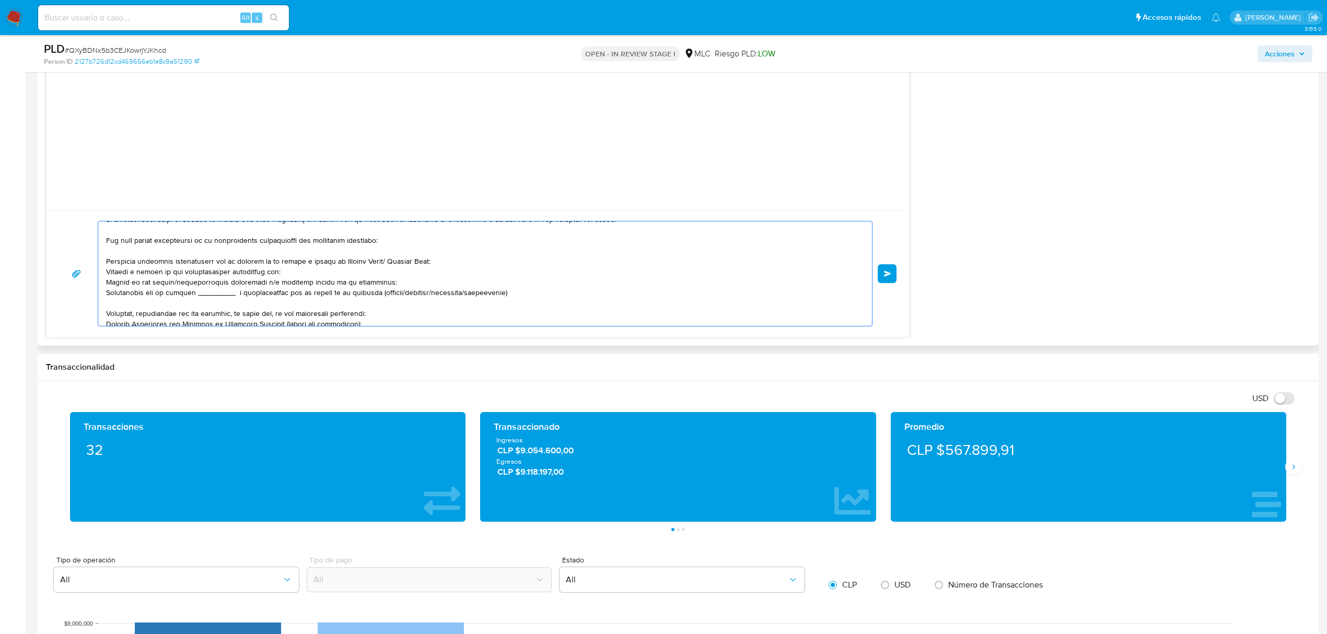
scroll to position [0, 0]
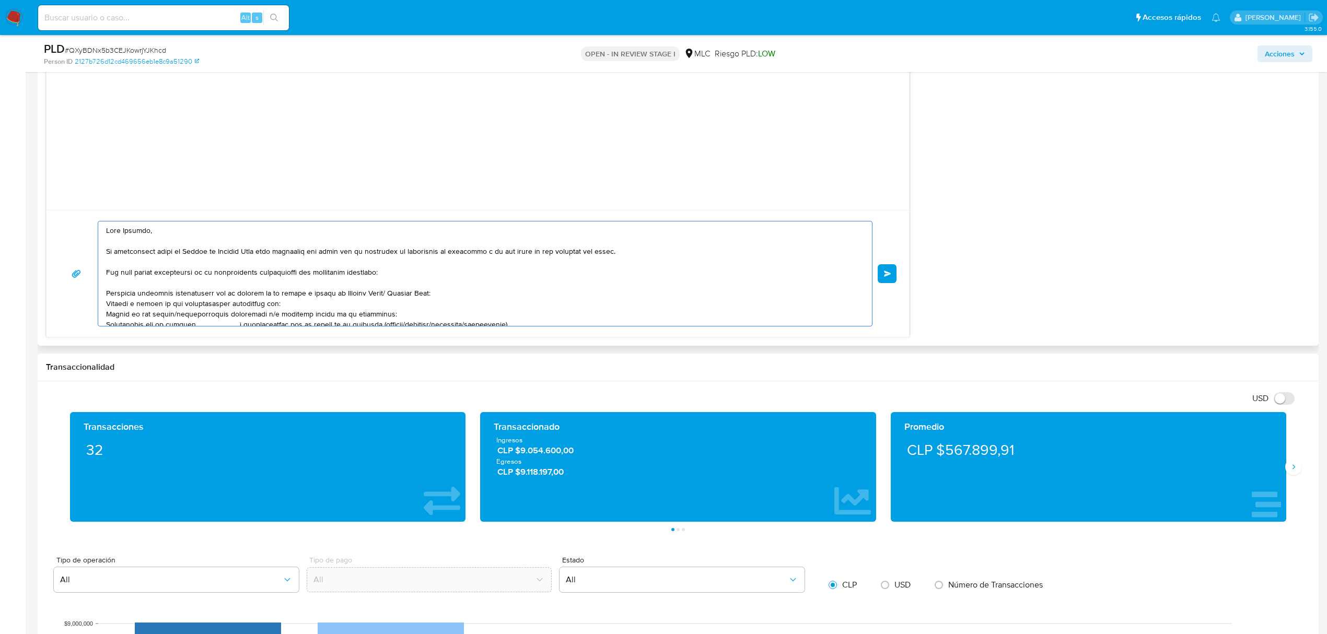
click at [378, 303] on textarea at bounding box center [482, 273] width 753 height 104
click at [383, 297] on textarea at bounding box center [482, 273] width 753 height 104
click at [379, 297] on textarea at bounding box center [482, 273] width 753 height 104
click at [385, 298] on textarea at bounding box center [482, 273] width 753 height 104
drag, startPoint x: 385, startPoint y: 298, endPoint x: 336, endPoint y: 296, distance: 49.1
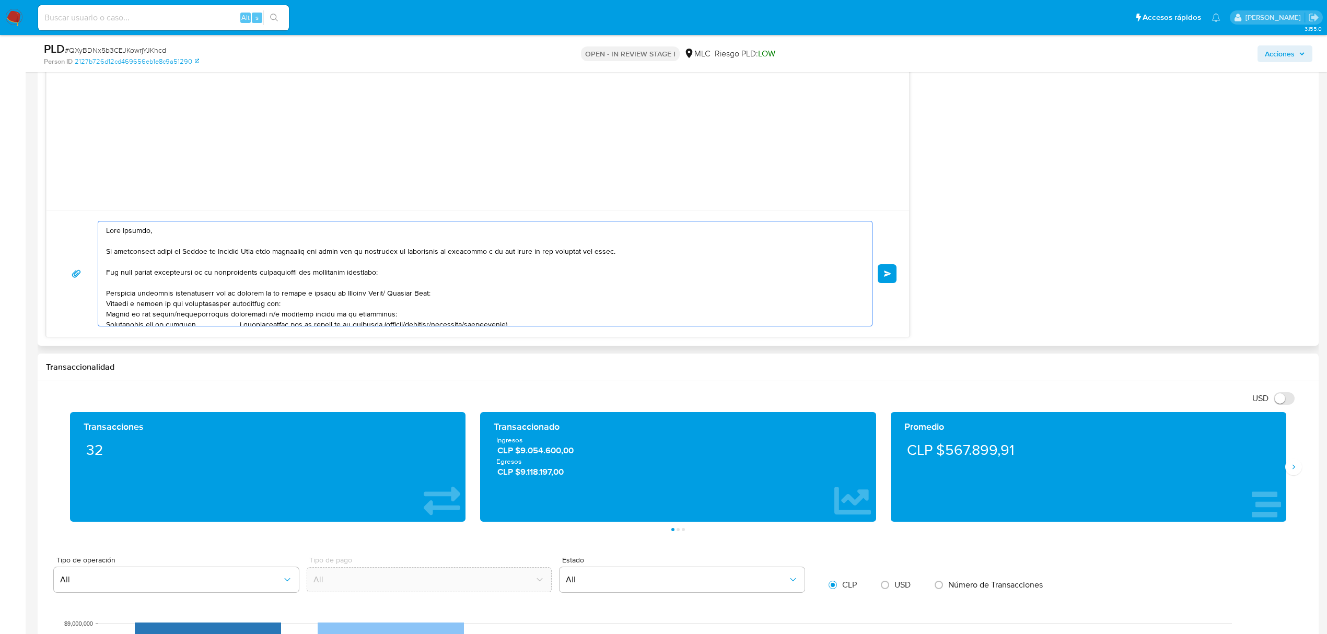
click at [336, 296] on textarea at bounding box center [482, 273] width 753 height 104
drag, startPoint x: 384, startPoint y: 299, endPoint x: 337, endPoint y: 297, distance: 47.6
click at [337, 297] on textarea at bounding box center [482, 273] width 753 height 104
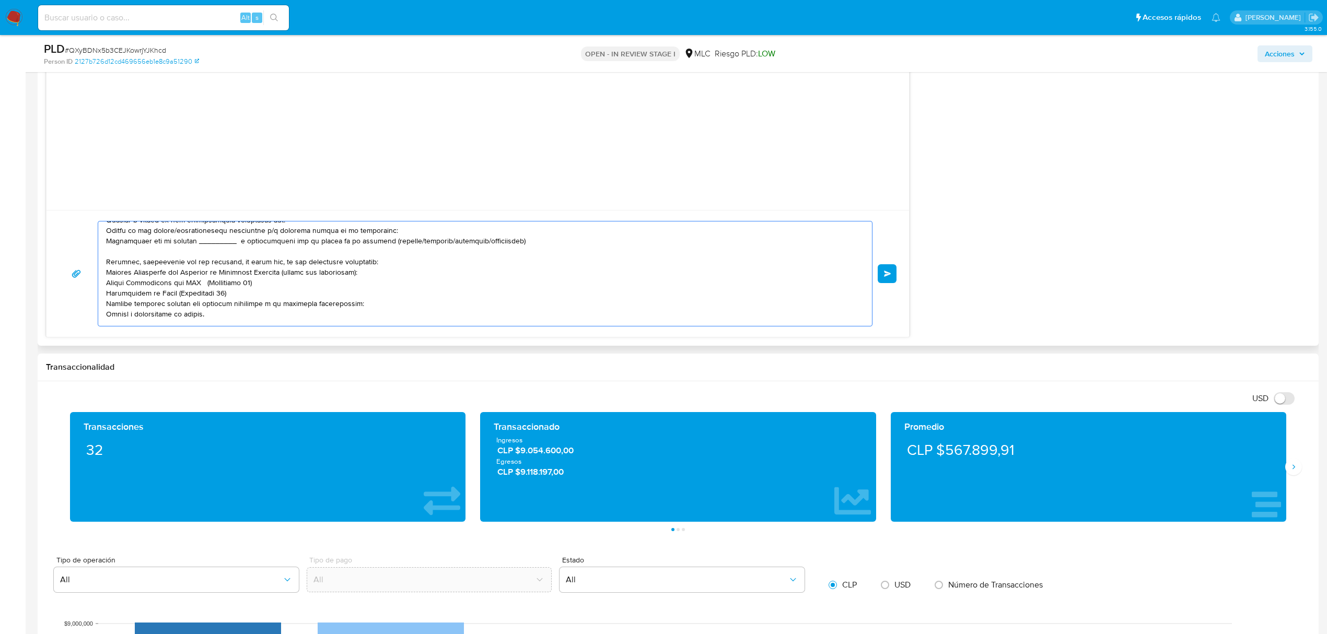
scroll to position [42, 0]
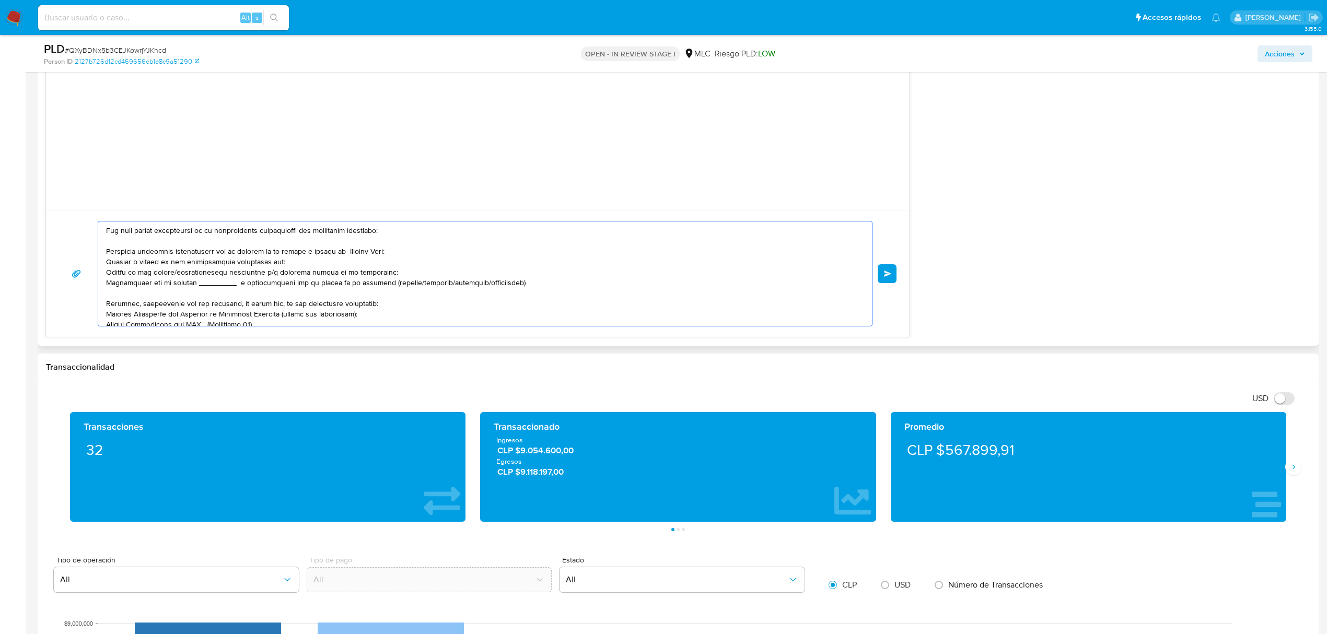
drag, startPoint x: 525, startPoint y: 244, endPoint x: 104, endPoint y: 270, distance: 421.7
click at [104, 270] on div at bounding box center [482, 273] width 768 height 104
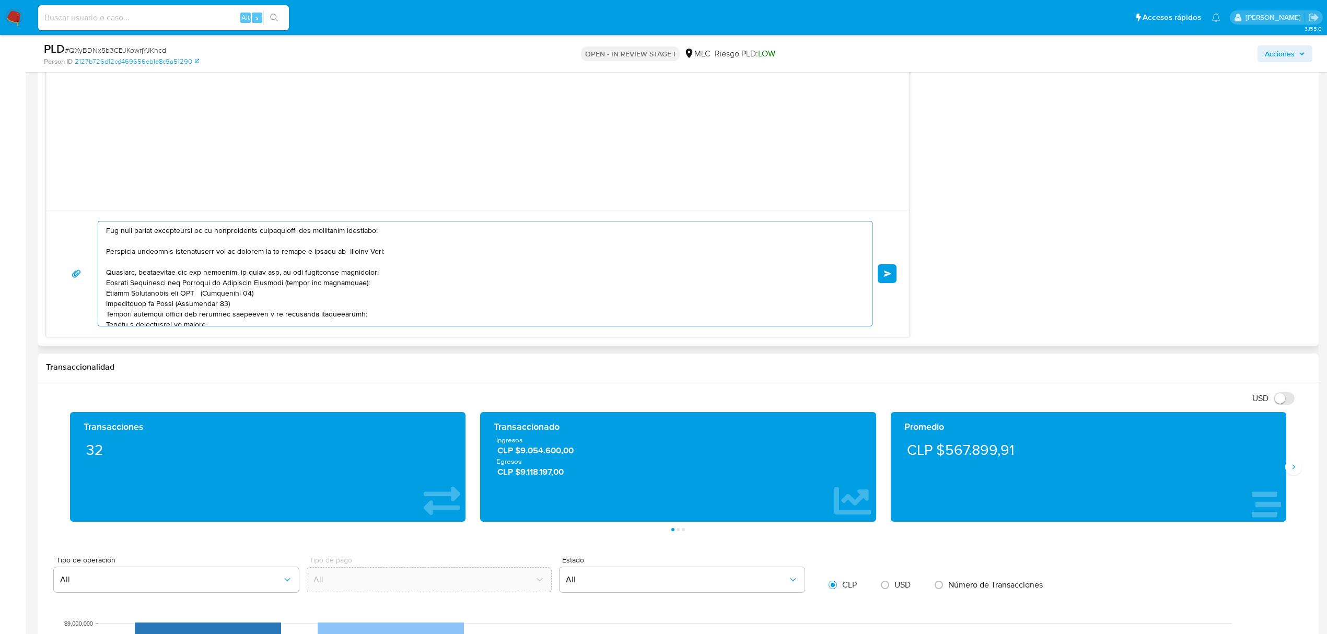
click at [374, 289] on textarea at bounding box center [482, 273] width 753 height 104
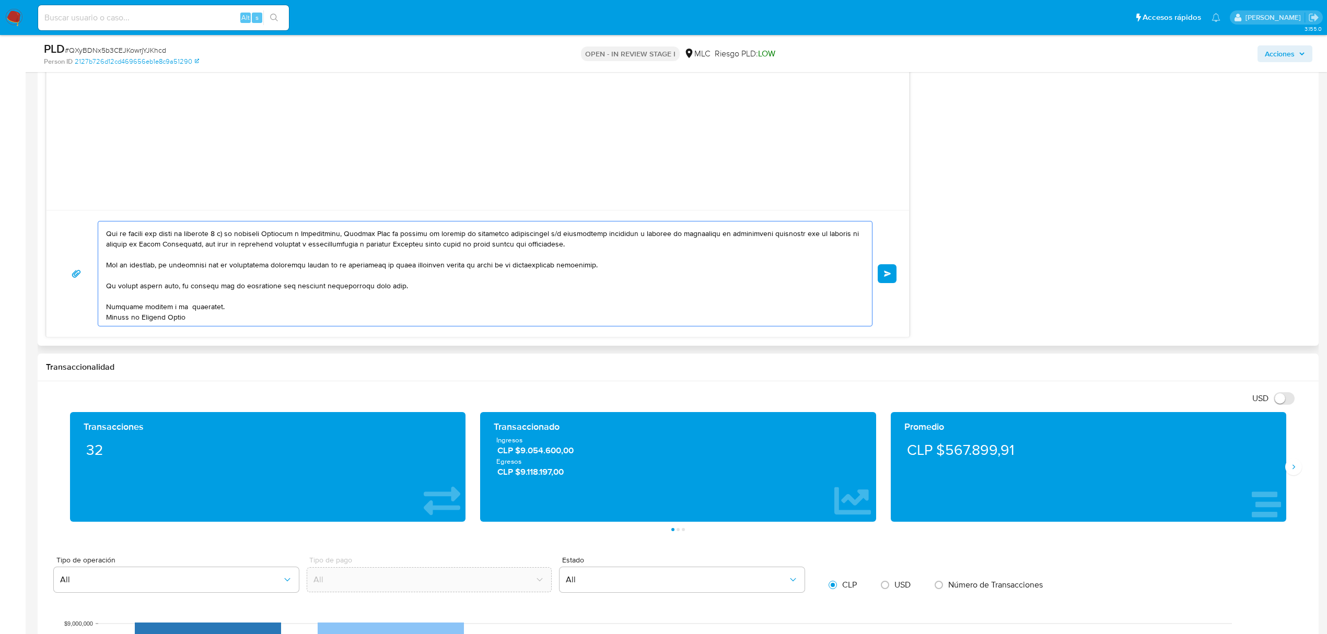
scroll to position [185, 0]
type textarea "Hola Silvana, Te contactamos desde el Equipo de Mercado Pago para verificar tus…"
click at [884, 277] on span "Enviar" at bounding box center [887, 274] width 7 height 6
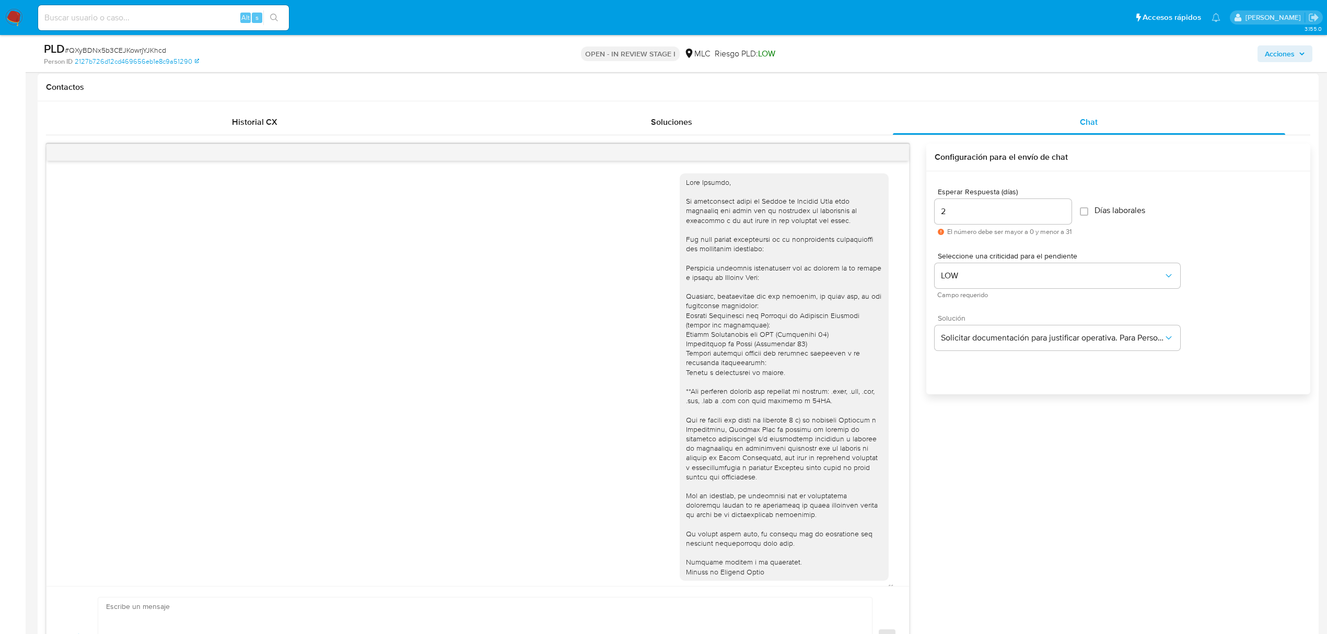
scroll to position [836, 0]
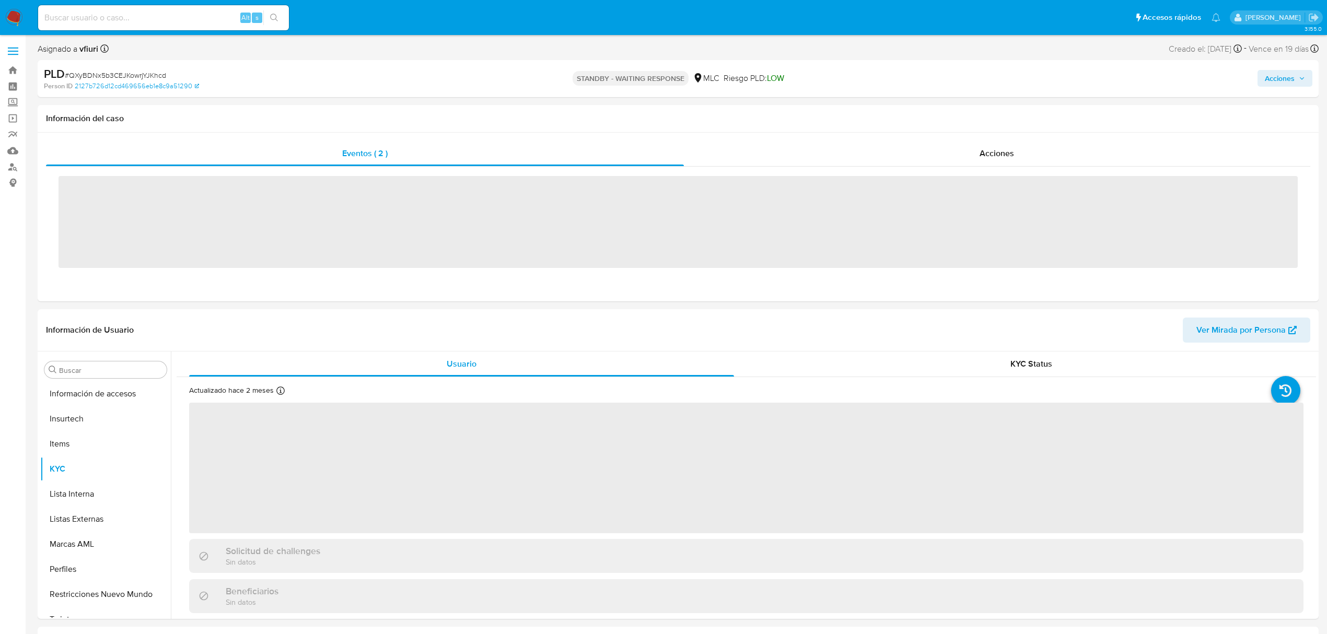
scroll to position [441, 0]
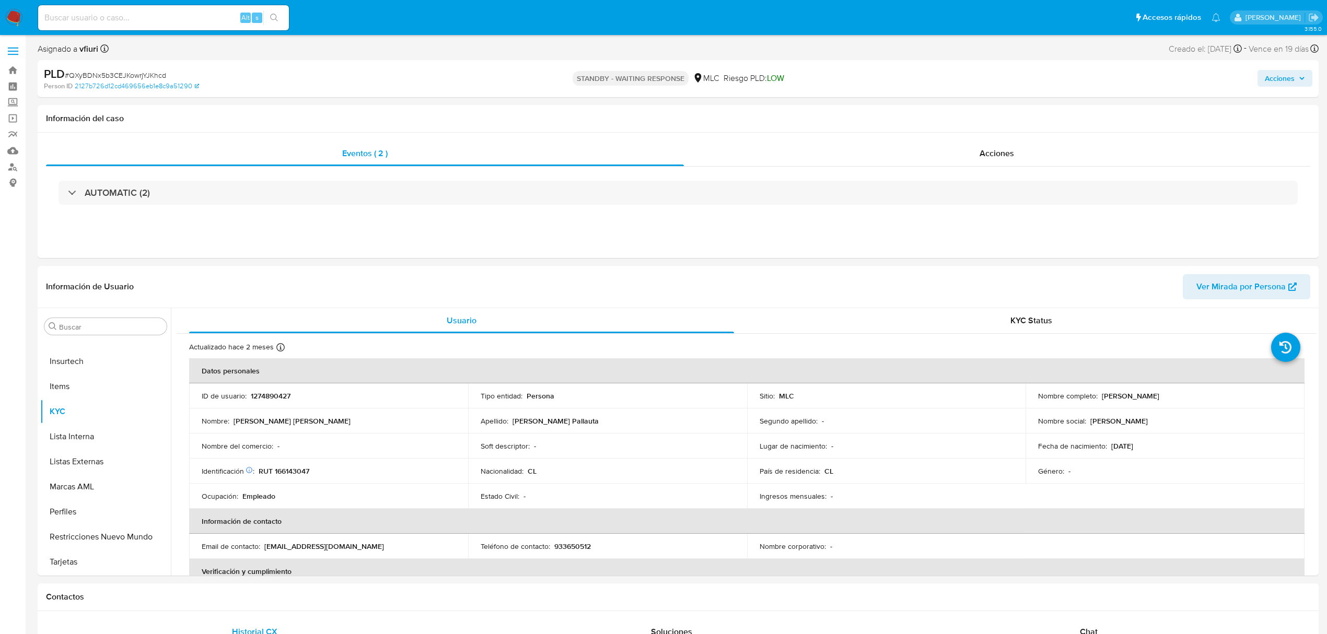
select select "10"
click at [11, 61] on label at bounding box center [13, 51] width 26 height 22
click at [0, 0] on input "checkbox" at bounding box center [0, 0] width 0 height 0
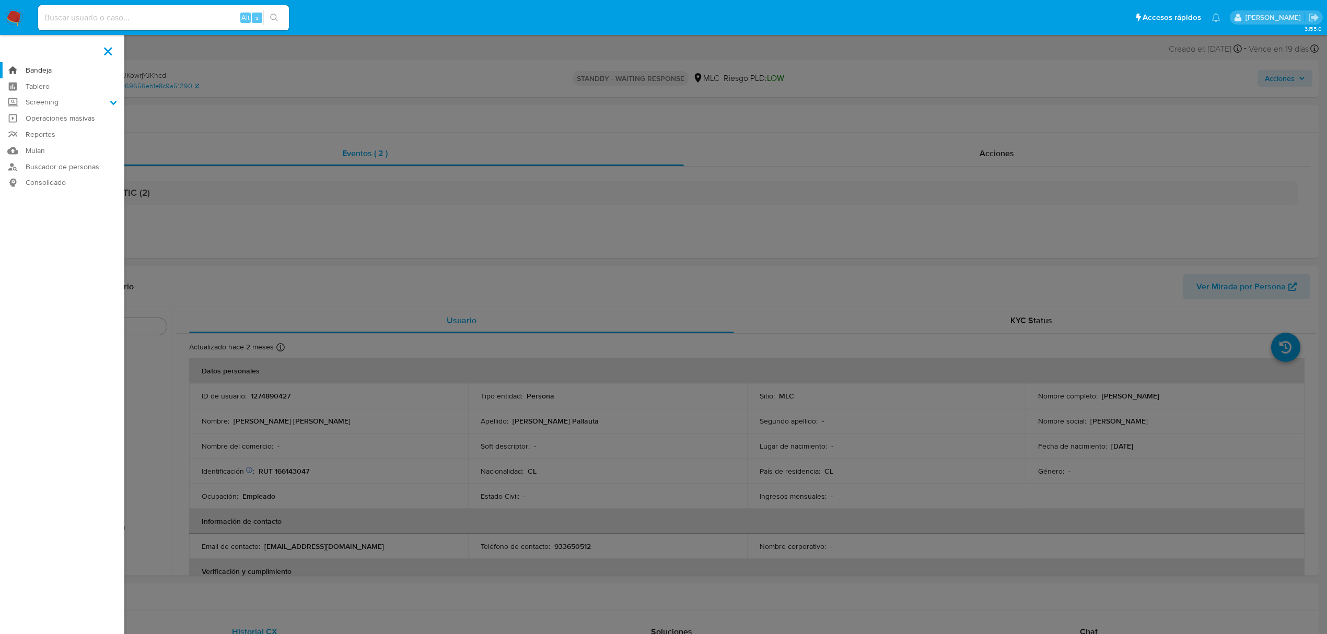
click at [42, 70] on link "Bandeja" at bounding box center [62, 70] width 124 height 16
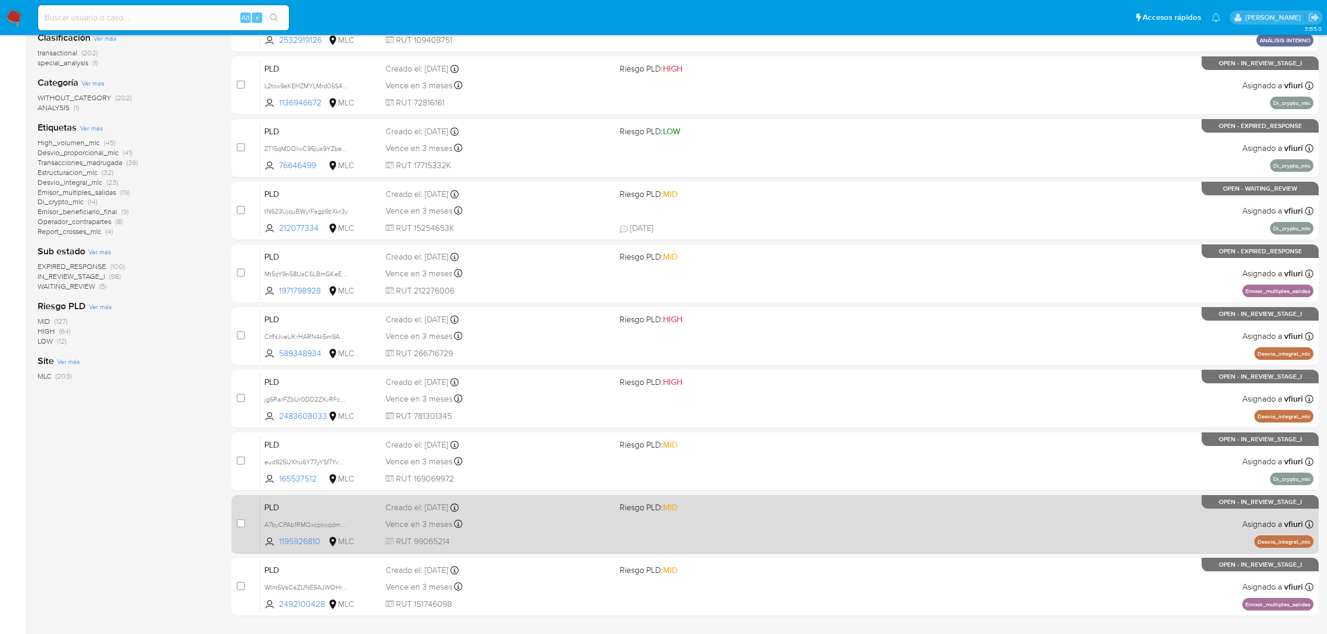
scroll to position [190, 0]
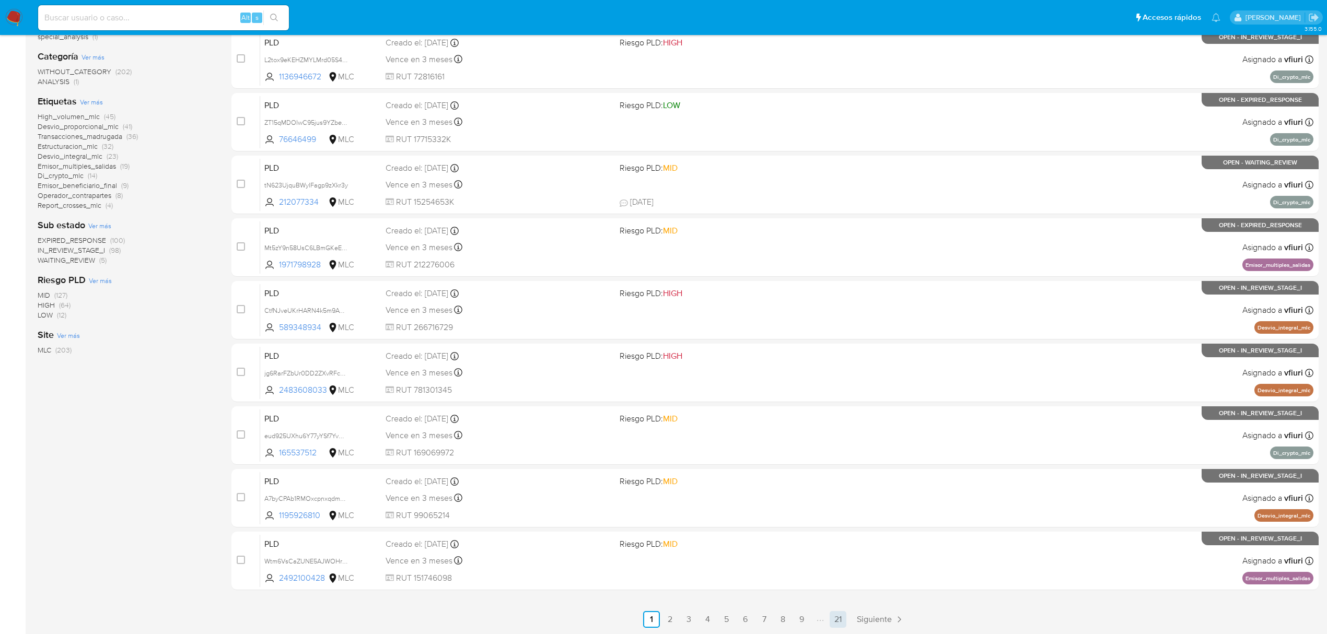
click at [839, 623] on link "21" at bounding box center [837, 619] width 17 height 17
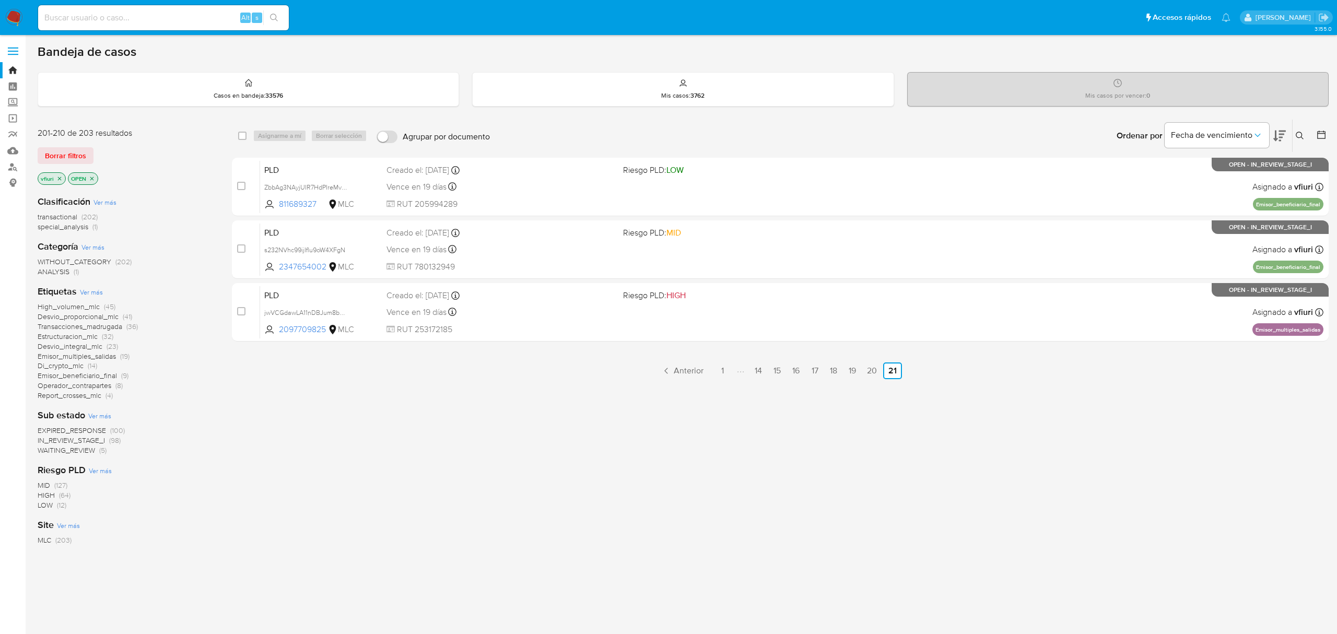
click at [49, 214] on span "transactional" at bounding box center [58, 217] width 40 height 10
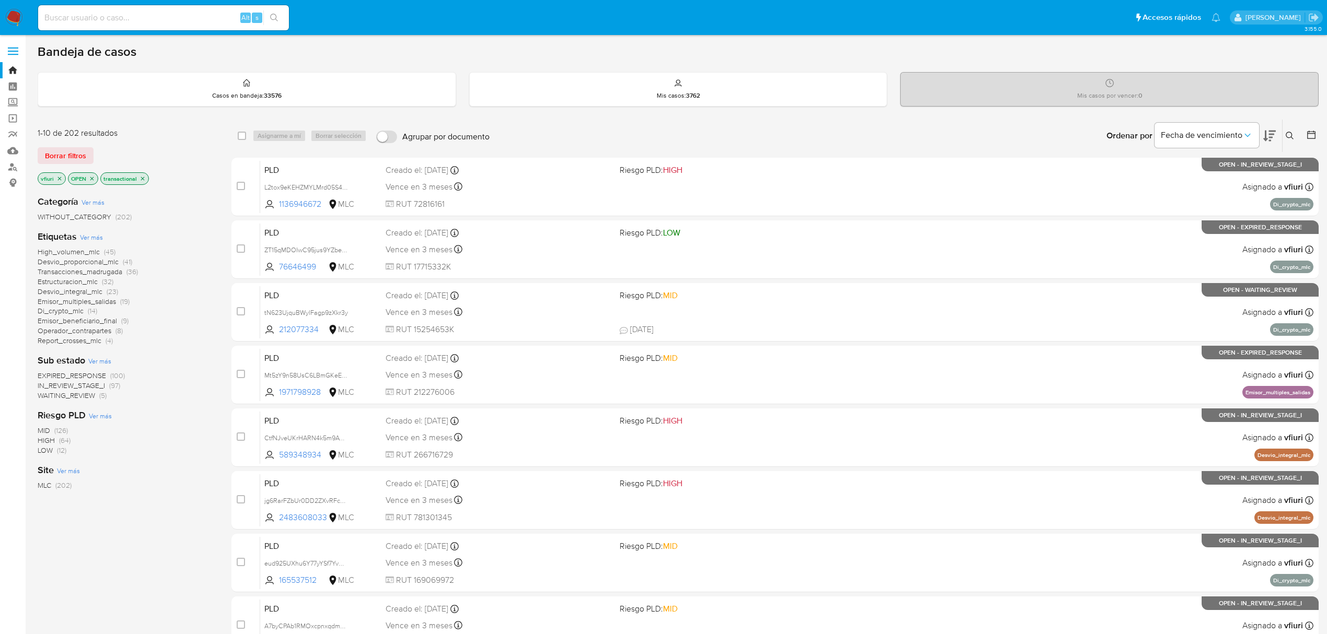
click at [1306, 131] on icon at bounding box center [1311, 135] width 10 height 10
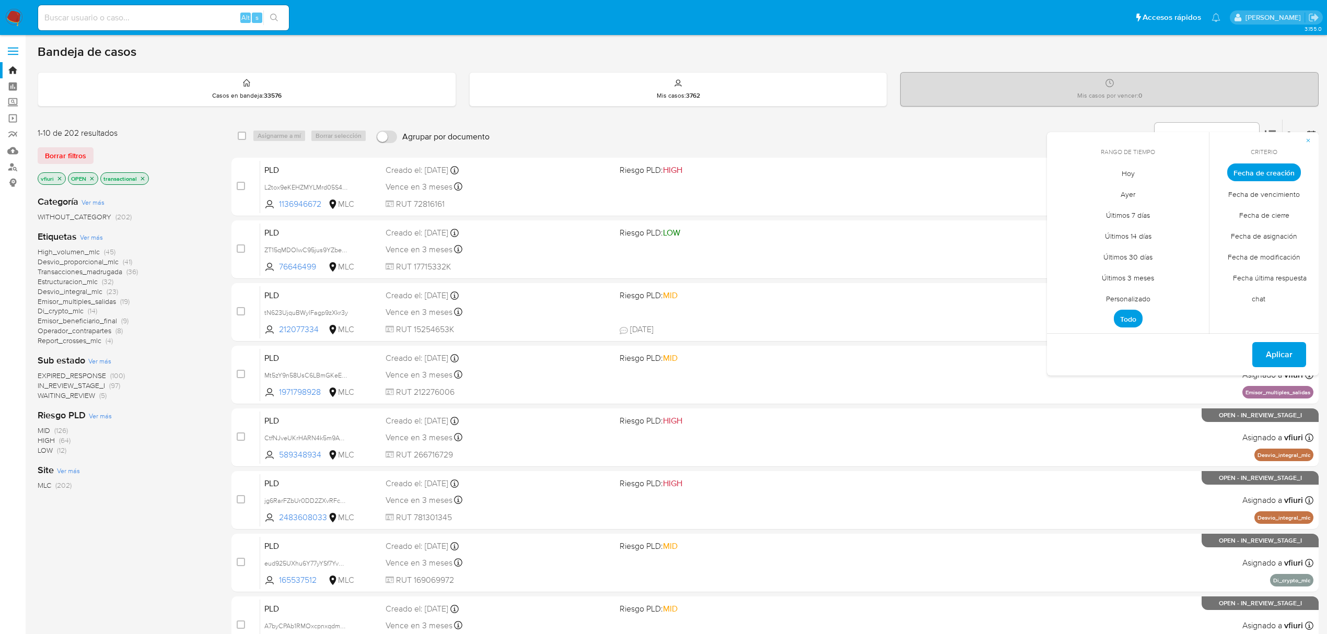
click at [1131, 297] on span "Personalizado" at bounding box center [1128, 298] width 66 height 21
click at [1058, 189] on icon "Mes anterior" at bounding box center [1063, 191] width 13 height 13
click at [1125, 270] on button "12" at bounding box center [1127, 272] width 17 height 17
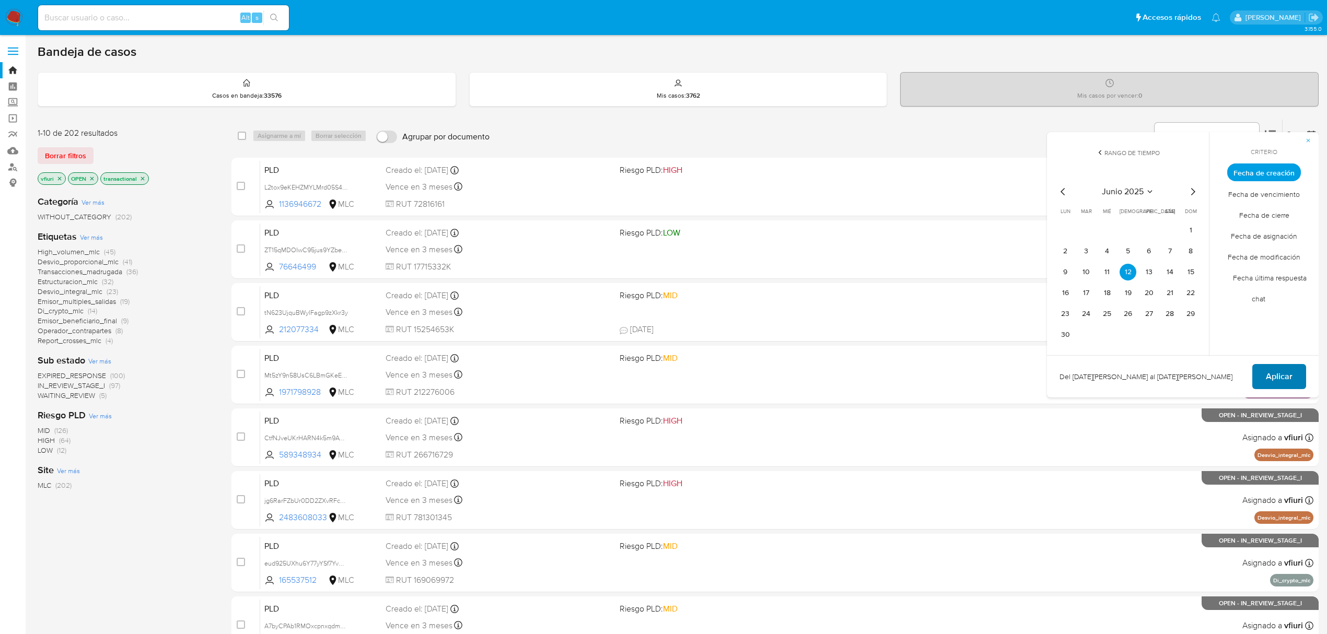
click at [1281, 365] on span "Aplicar" at bounding box center [1279, 376] width 27 height 23
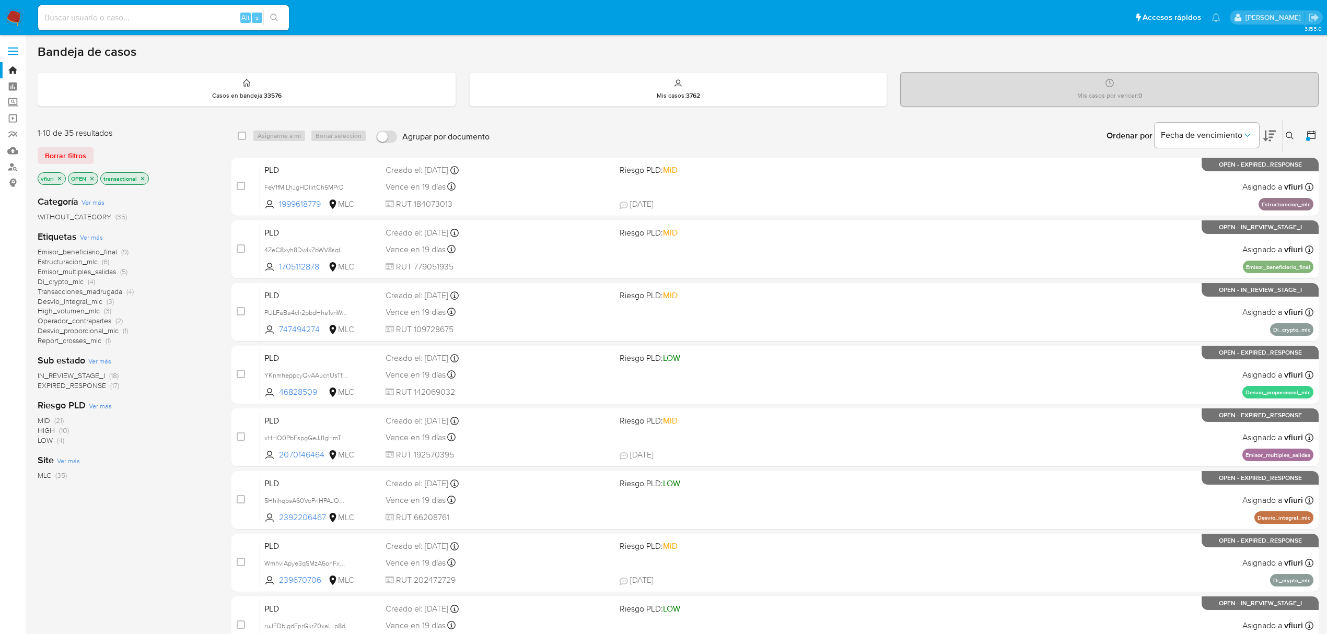
click at [151, 493] on div "Categoría Ver más WITHOUT_CATEGORY (35) Etiquetas Ver más Emisor_beneficiario_f…" at bounding box center [126, 364] width 177 height 355
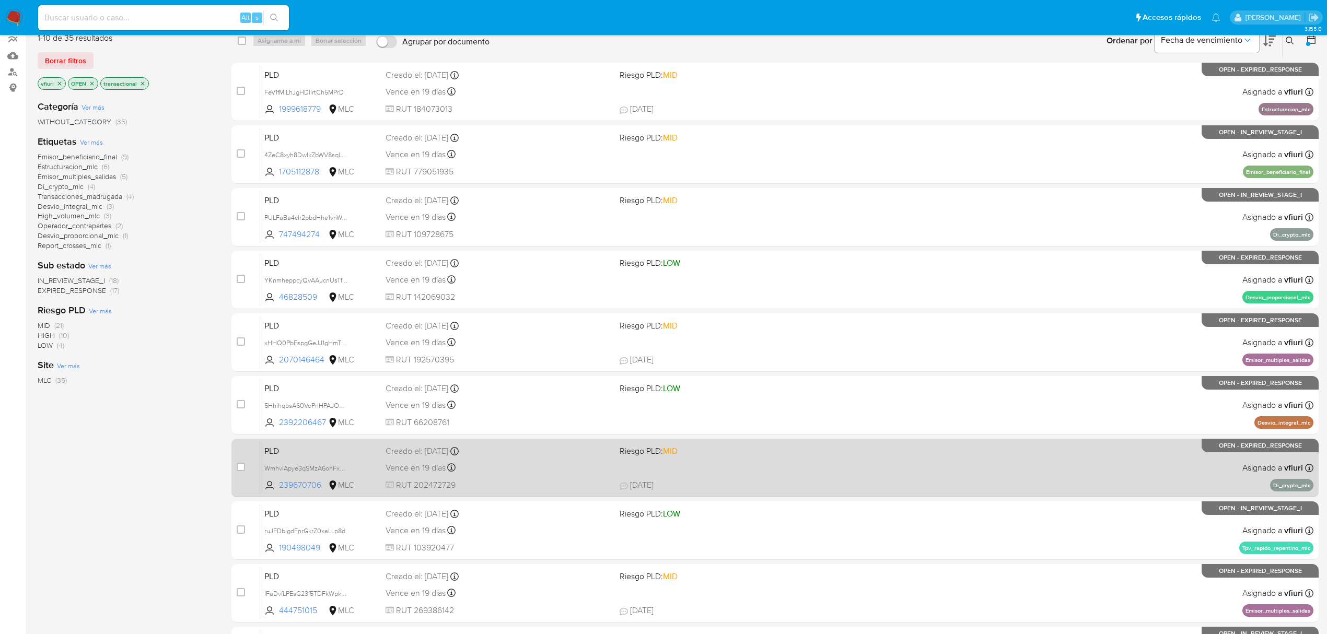
scroll to position [190, 0]
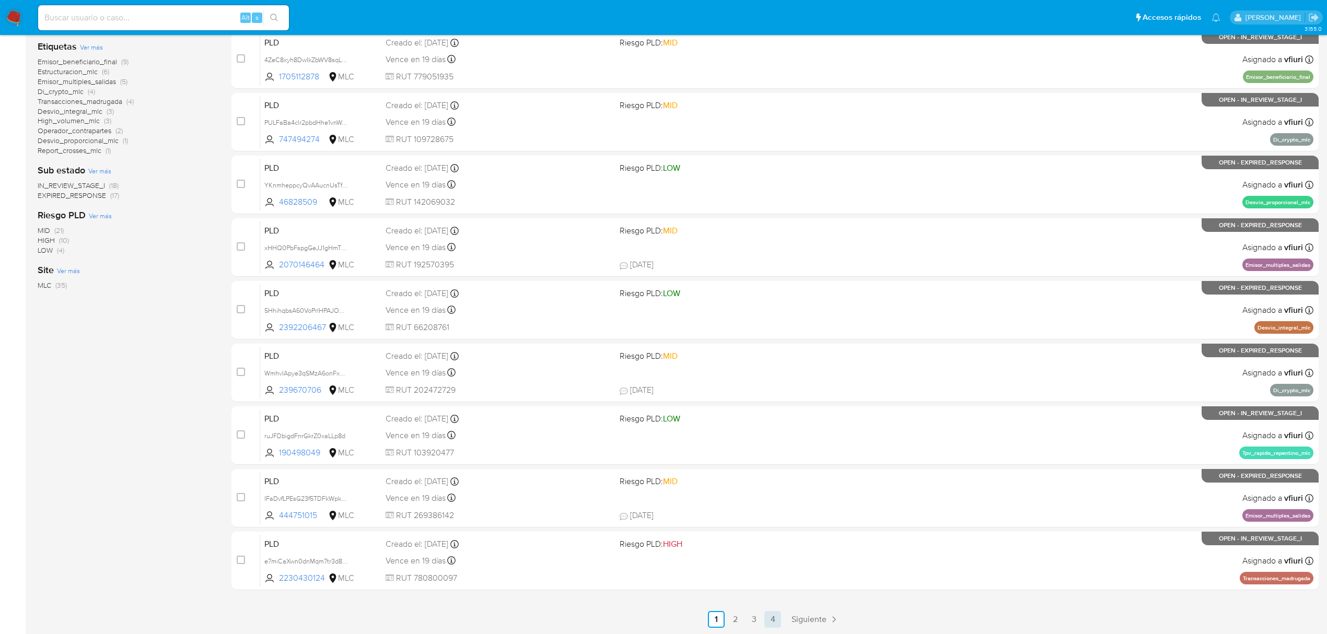
click at [778, 615] on link "4" at bounding box center [772, 619] width 17 height 17
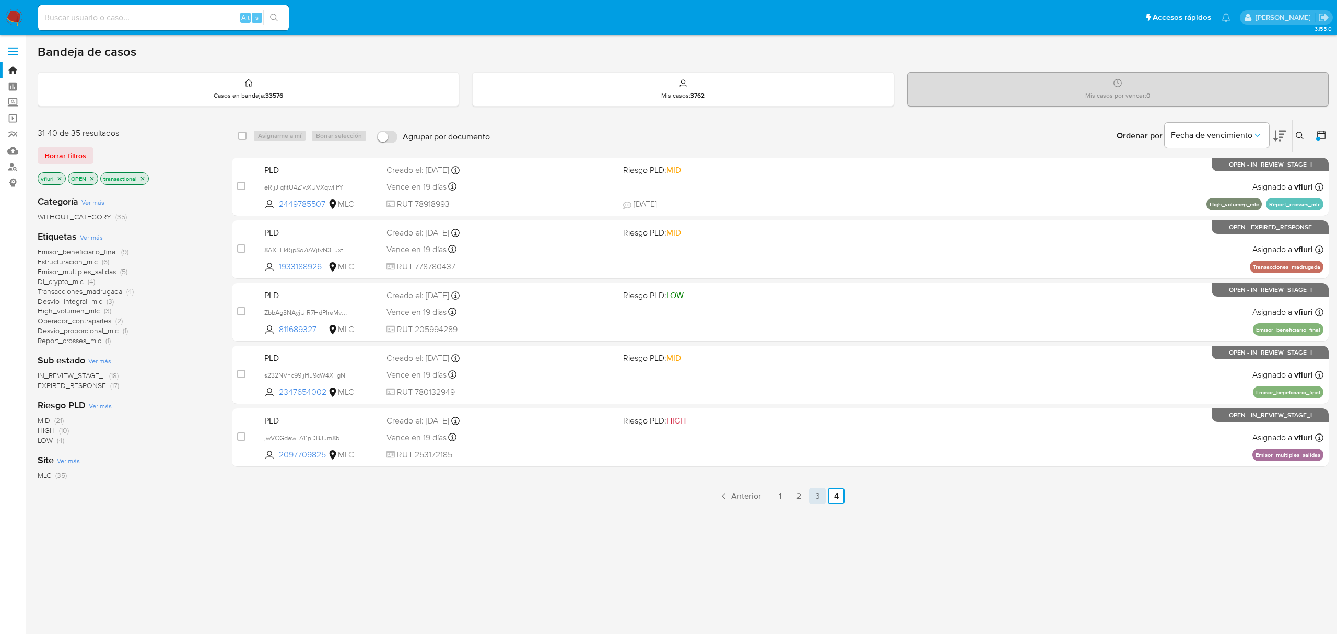
click at [819, 498] on link "3" at bounding box center [817, 496] width 17 height 17
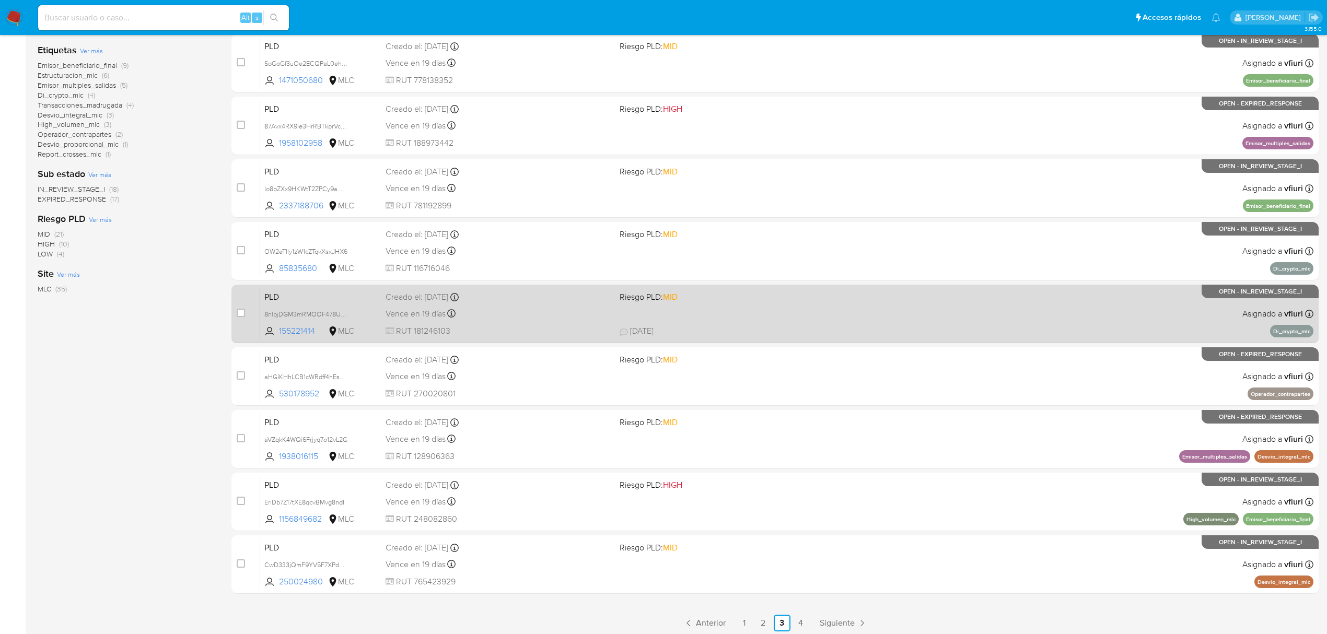
scroll to position [190, 0]
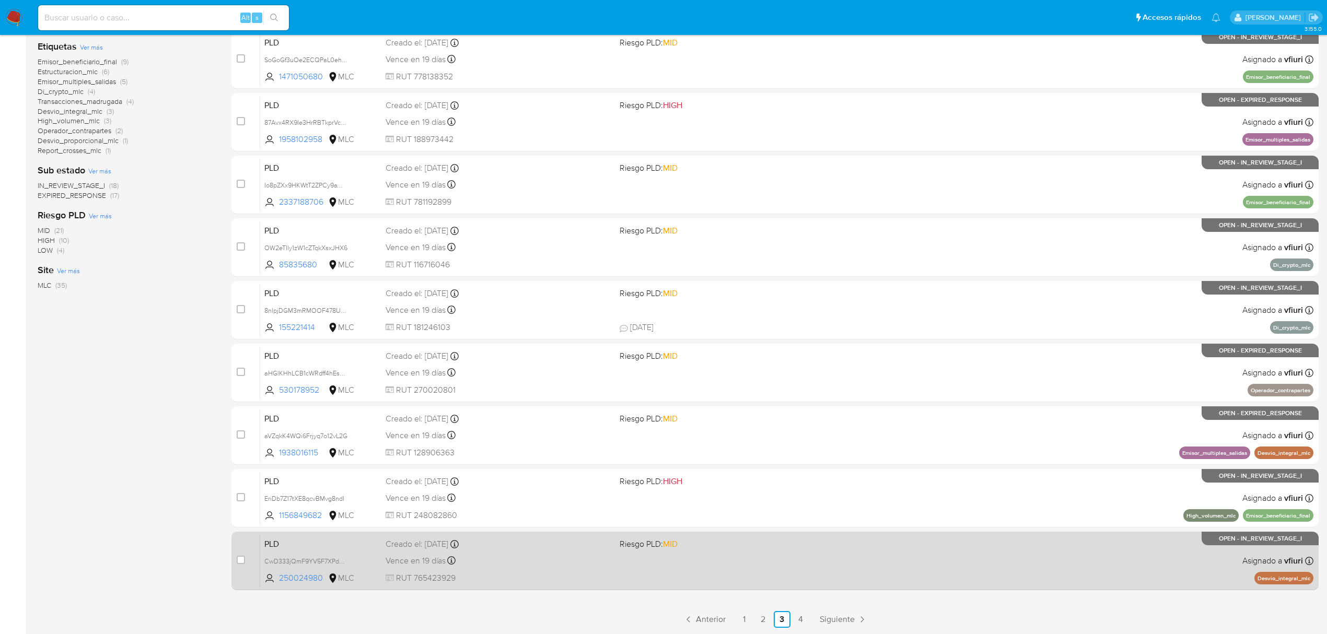
click at [606, 579] on span "RUT 765423929" at bounding box center [498, 577] width 226 height 11
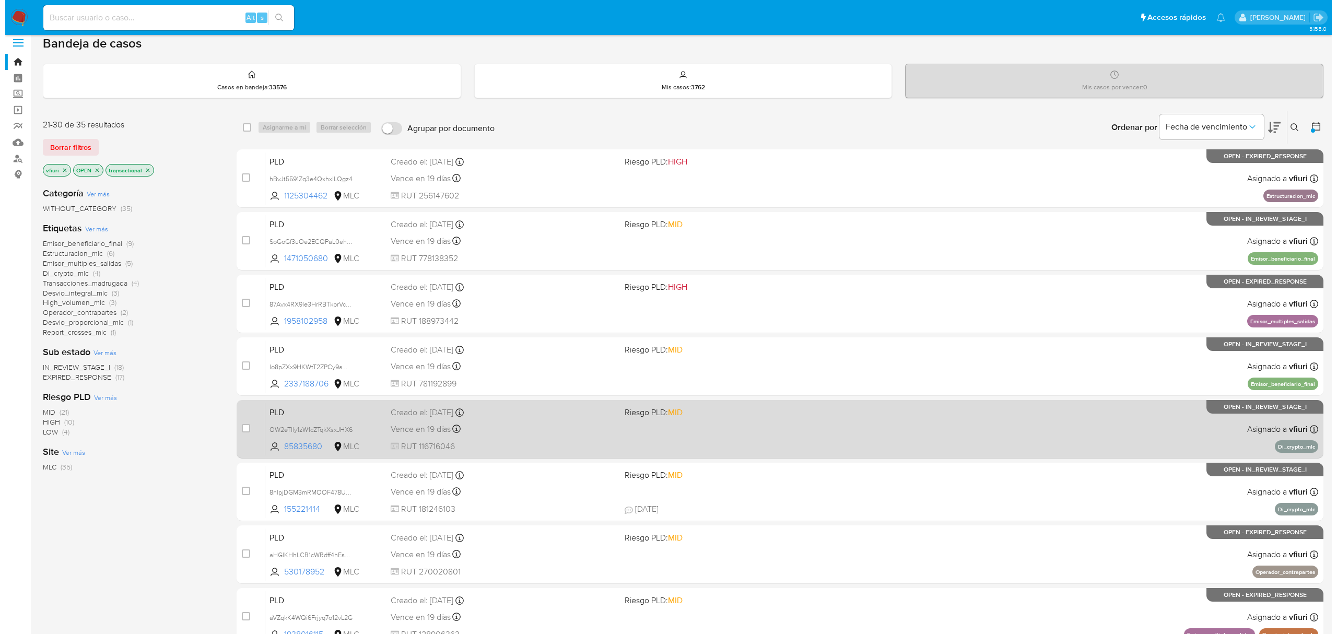
scroll to position [0, 0]
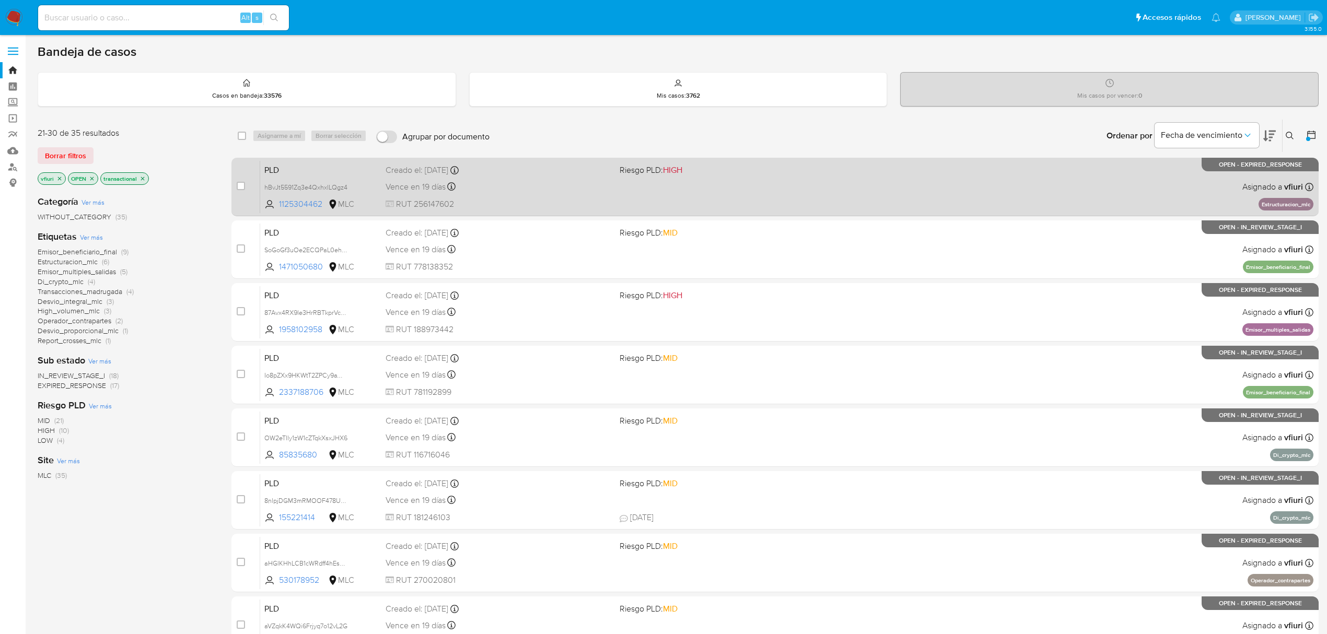
click at [980, 199] on div "PLD hBvJt5591Zq3e4QxhxlLQgz4 1125304462 MLC Riesgo PLD: HIGH Creado el: [DATE] …" at bounding box center [786, 186] width 1053 height 53
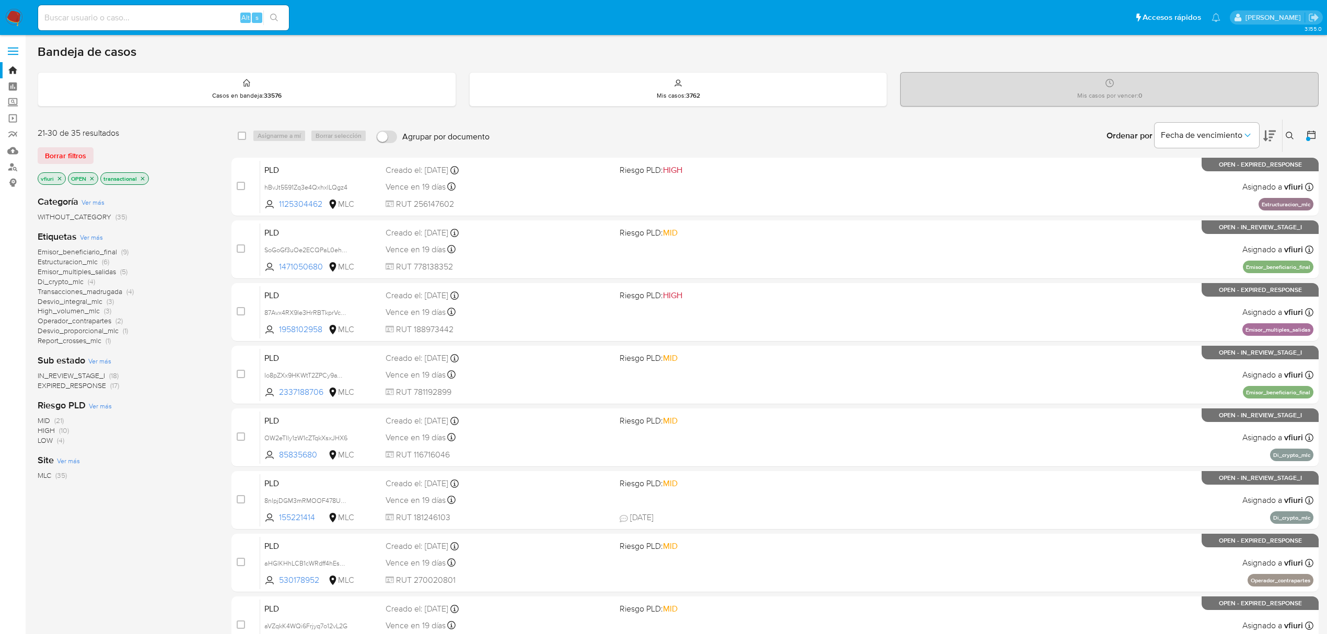
click at [55, 331] on span "Desvio_proporcional_mlc" at bounding box center [78, 330] width 81 height 10
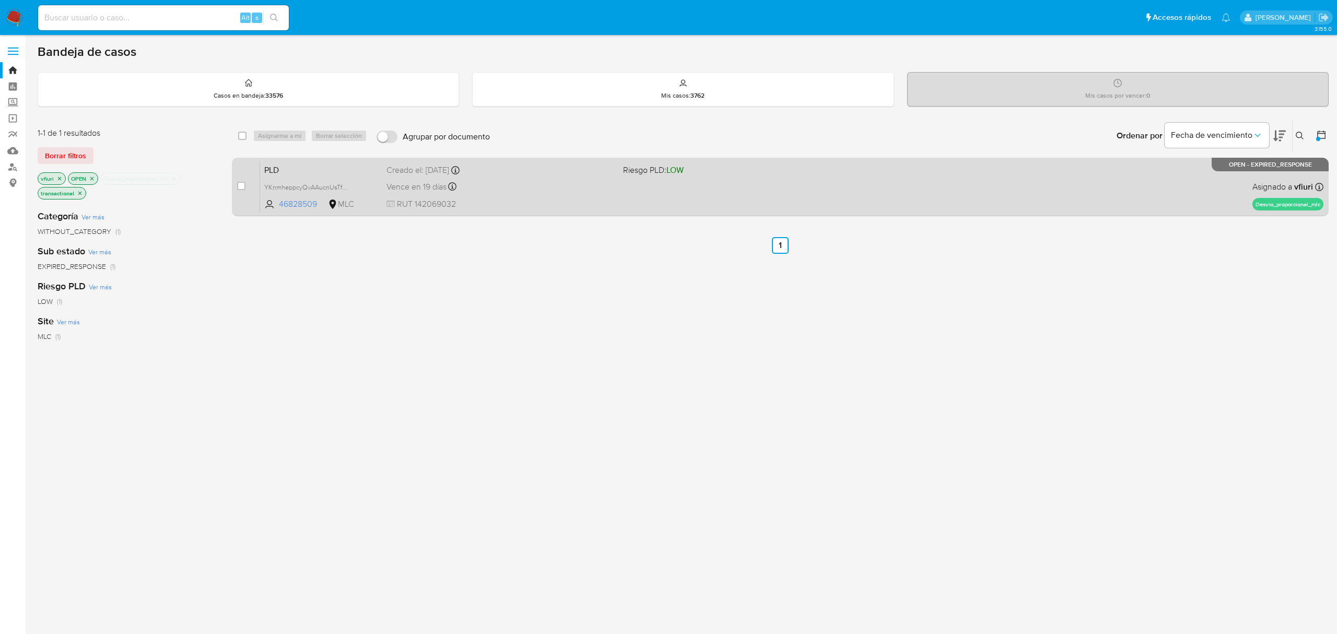
click at [584, 174] on div "Creado el: 12/06/2025 Creado el: 12/06/2025 06:08:59" at bounding box center [501, 170] width 228 height 11
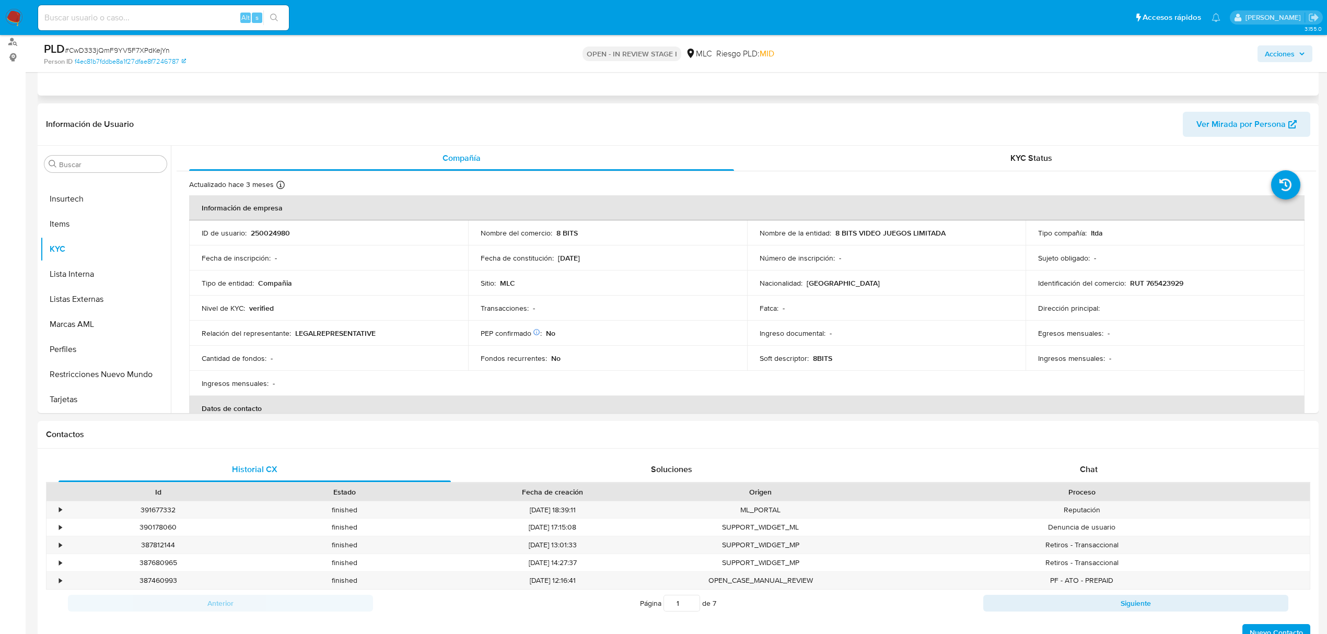
scroll to position [139, 0]
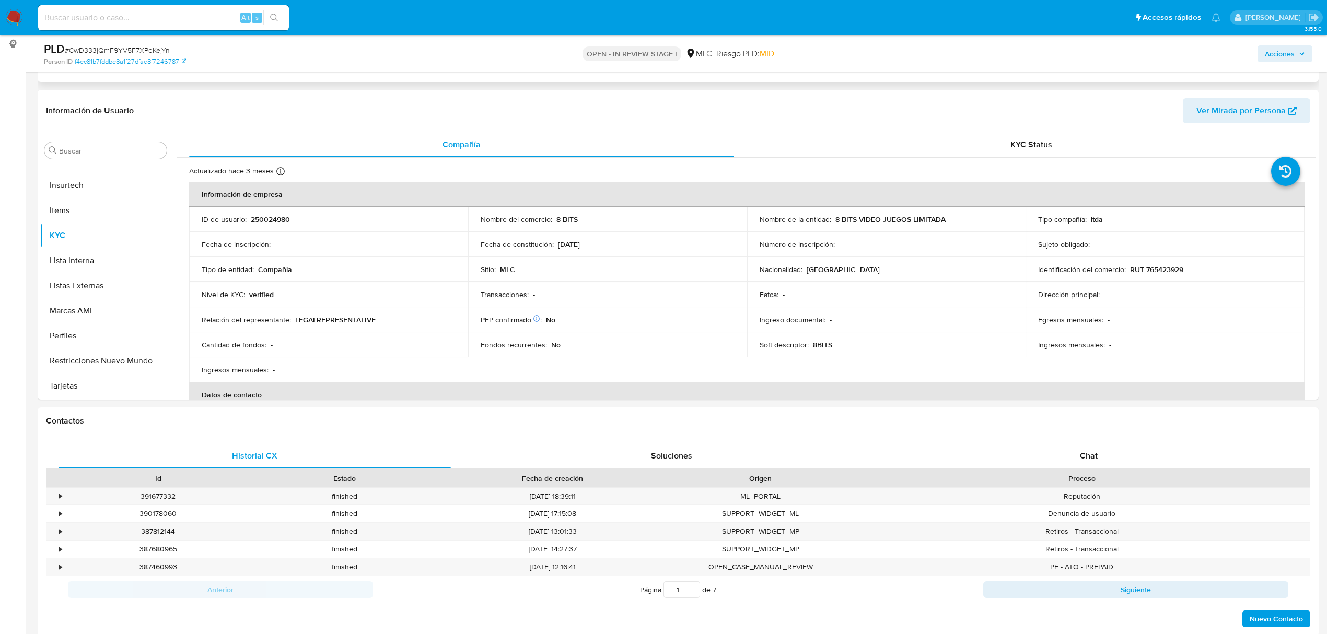
select select "10"
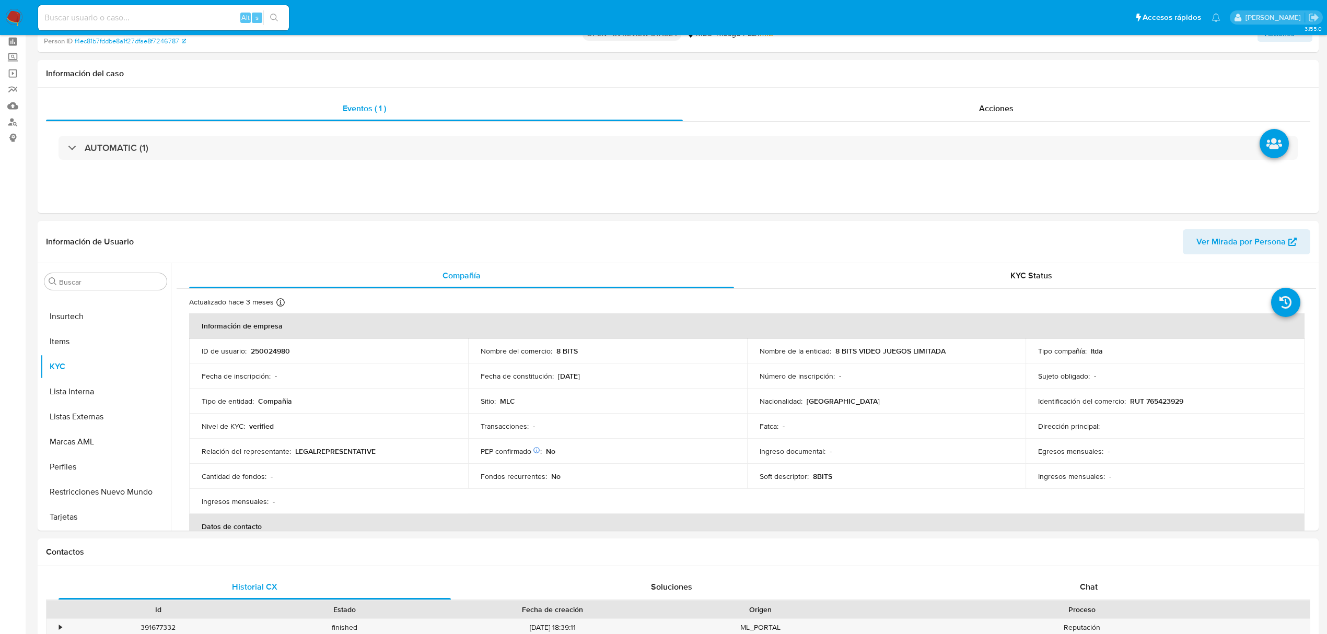
scroll to position [0, 0]
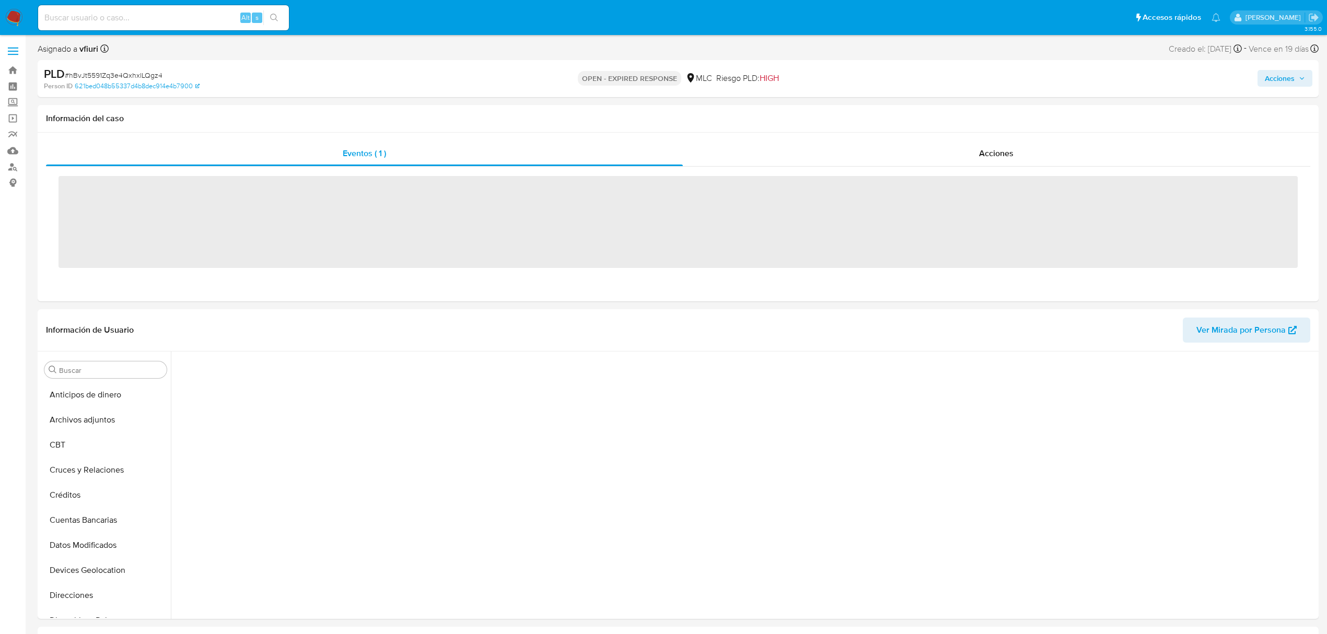
scroll to position [262, 0]
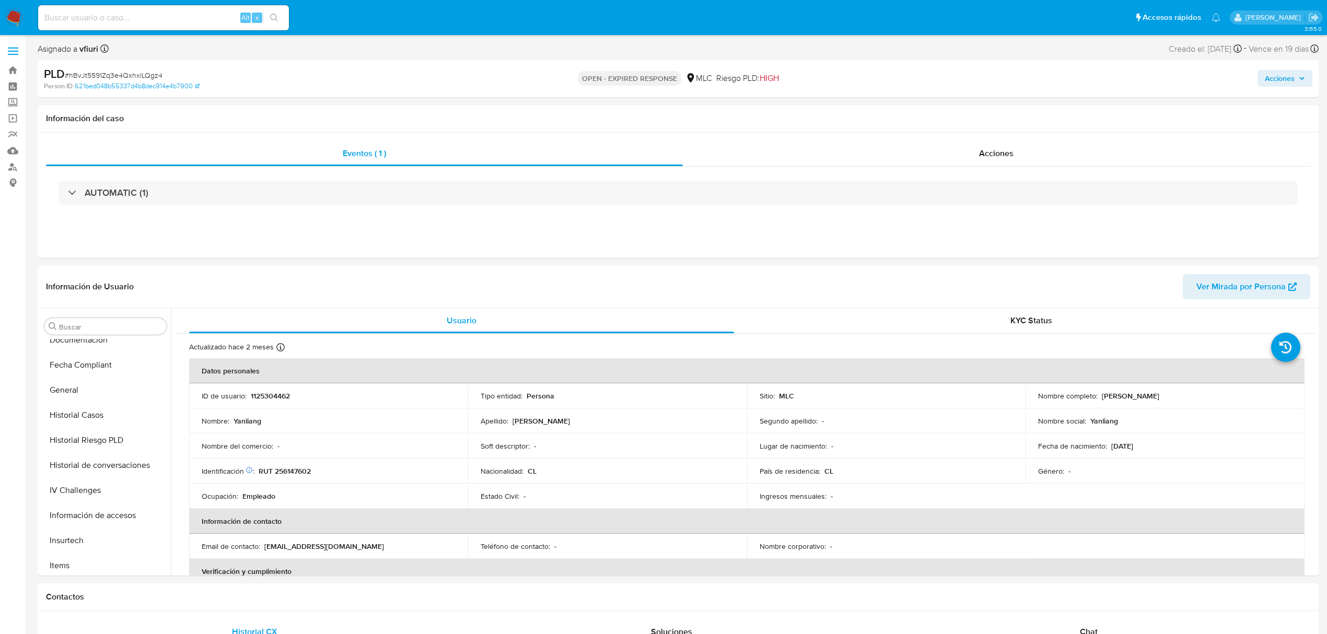
select select "10"
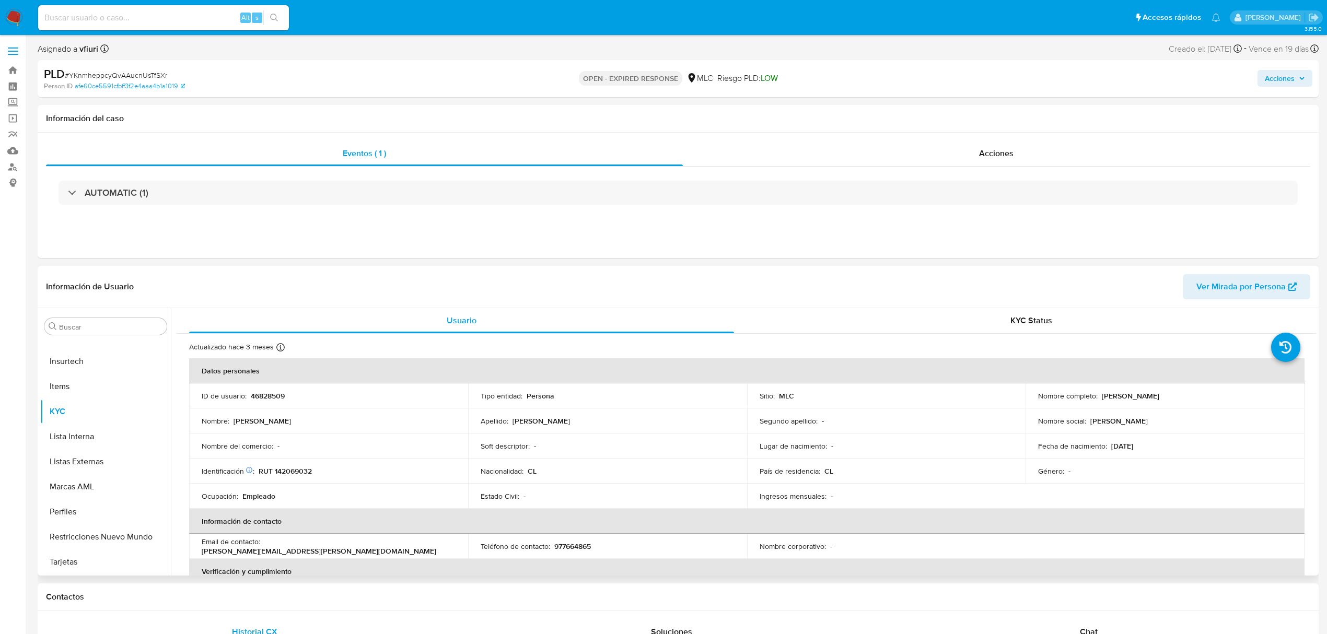
select select "10"
click at [267, 396] on p "46828509" at bounding box center [268, 395] width 34 height 9
copy p "46828509"
click at [257, 397] on p "46828509" at bounding box center [268, 395] width 34 height 9
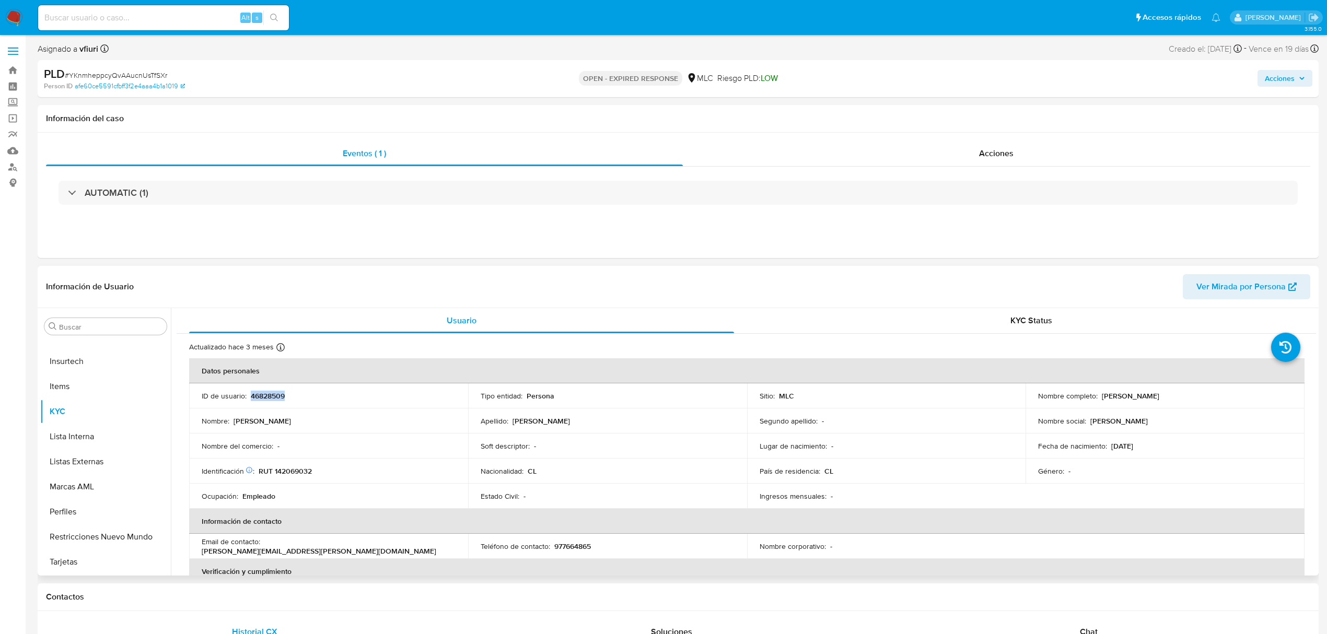
click at [257, 397] on p "46828509" at bounding box center [268, 395] width 34 height 9
copy p "46828509"
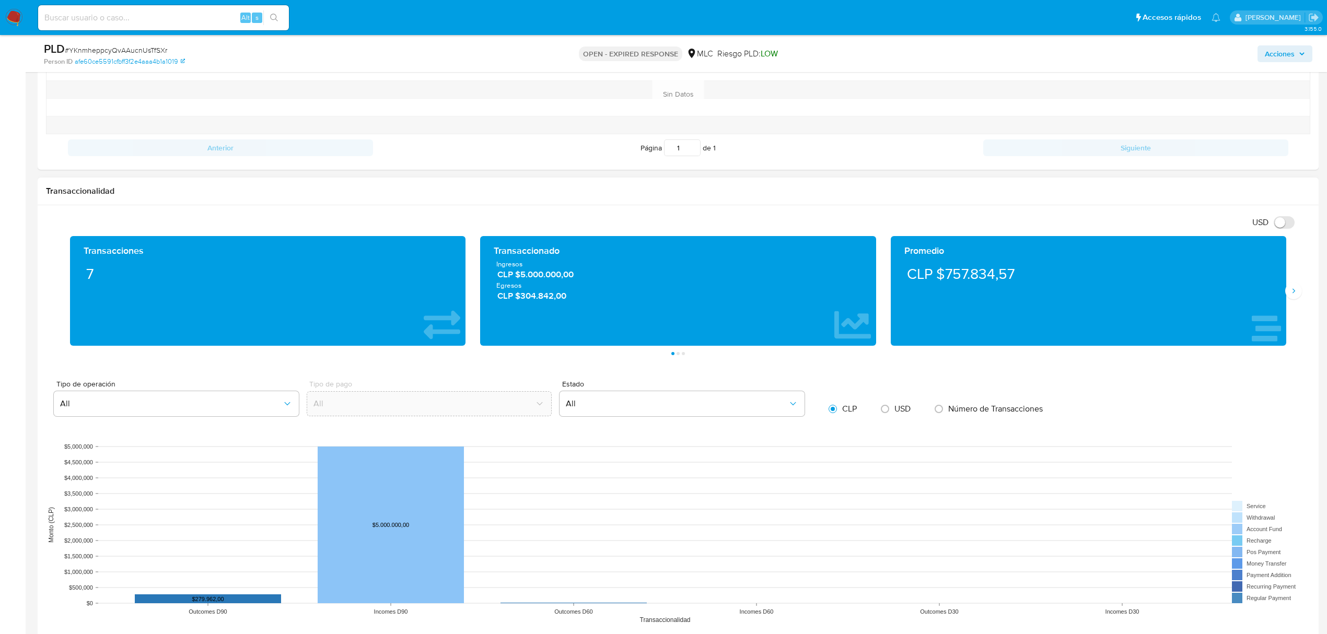
scroll to position [836, 0]
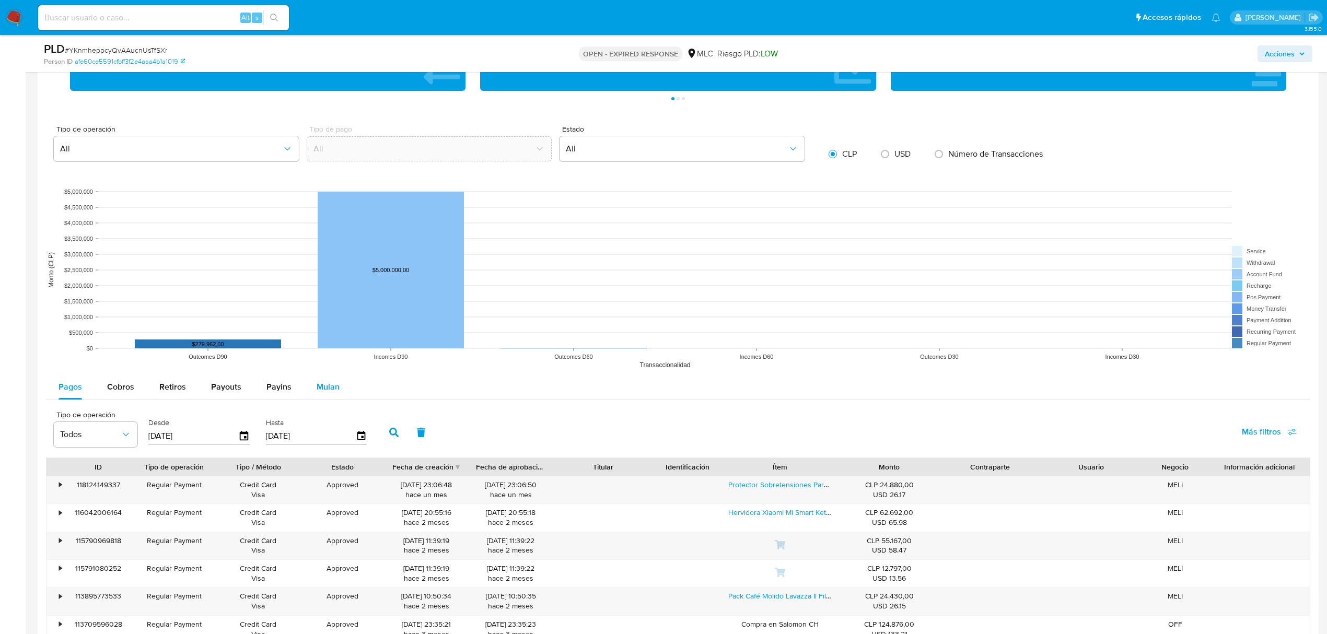
click at [321, 387] on span "Mulan" at bounding box center [328, 387] width 23 height 12
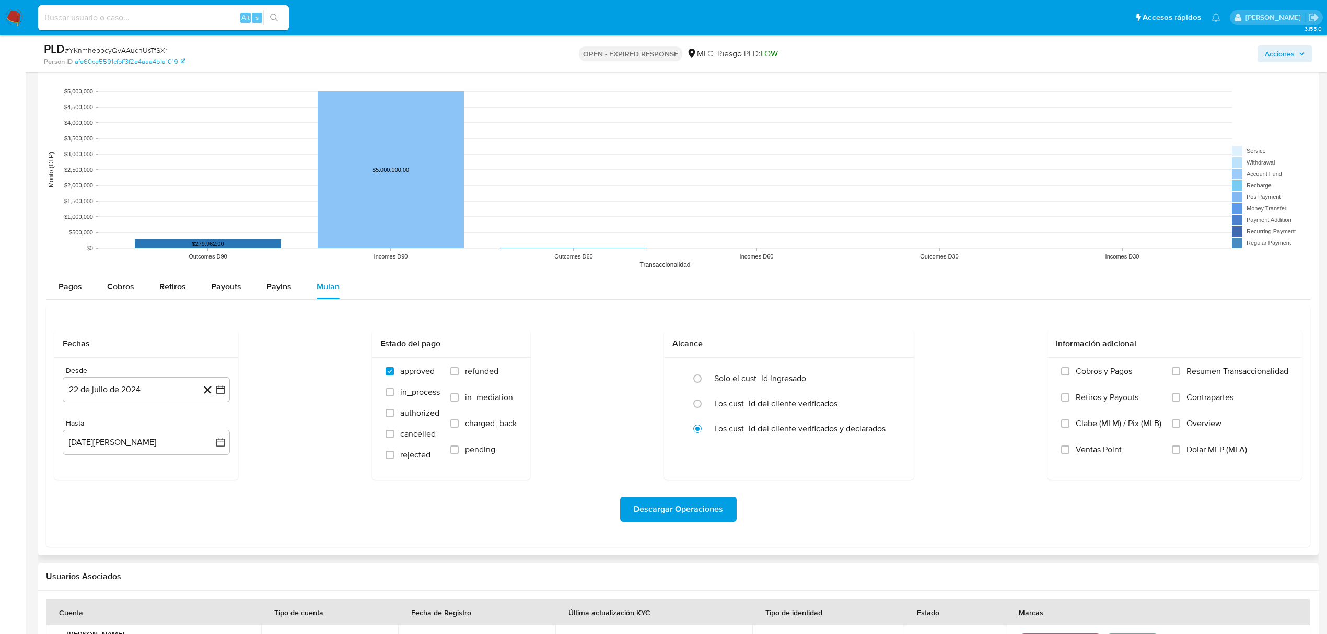
scroll to position [975, 0]
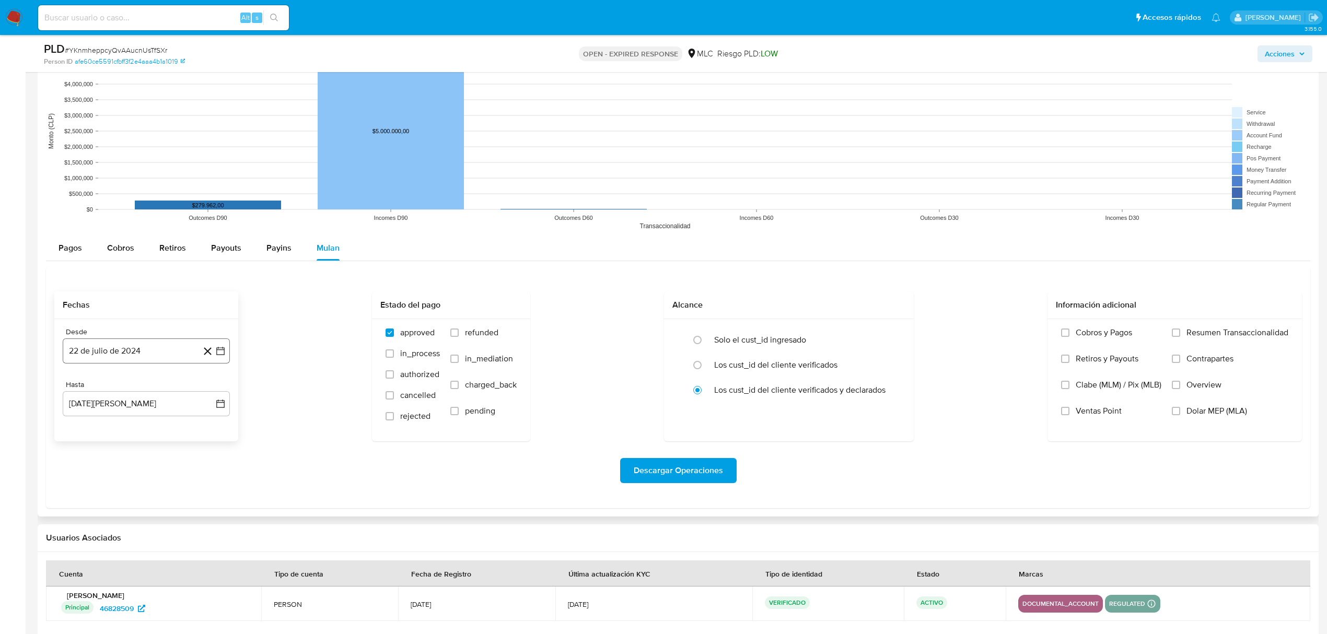
click at [224, 352] on icon "button" at bounding box center [220, 351] width 8 height 8
click at [214, 388] on icon "Mes siguiente" at bounding box center [211, 388] width 13 height 13
click at [88, 395] on div "septiembre 2024" at bounding box center [146, 388] width 142 height 13
click at [84, 394] on icon "Mes anterior" at bounding box center [81, 388] width 13 height 13
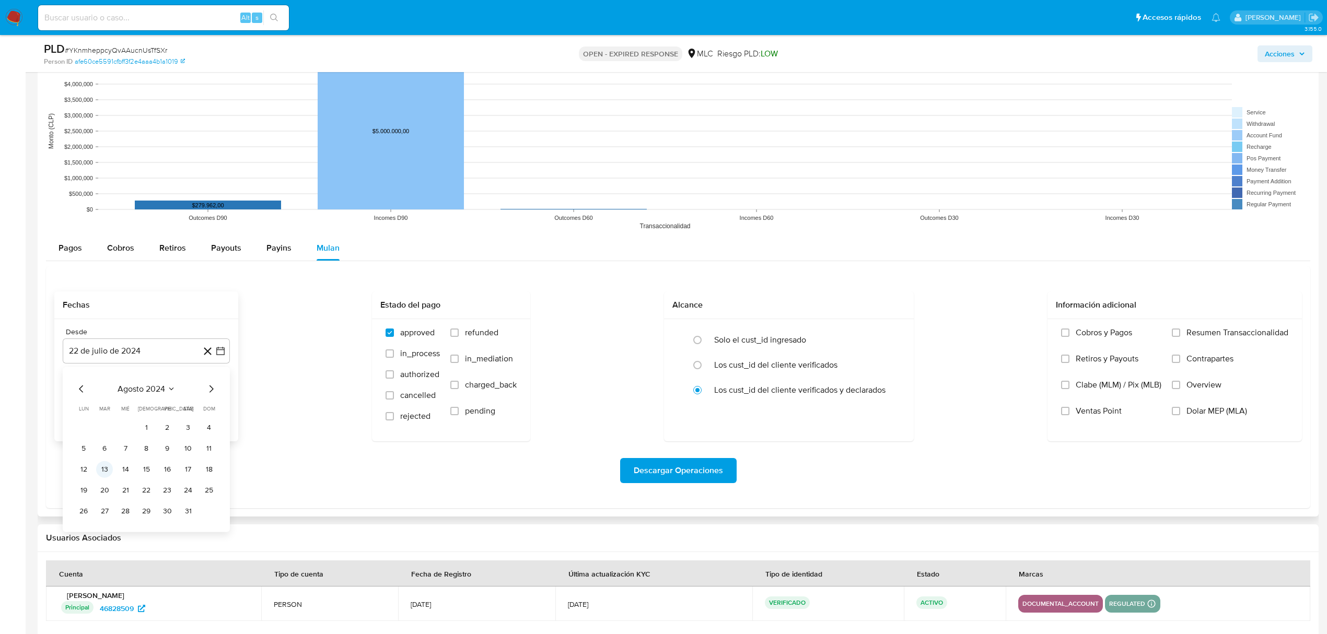
click at [106, 475] on button "13" at bounding box center [104, 469] width 17 height 17
click at [224, 407] on icon "button" at bounding box center [220, 404] width 10 height 10
click at [223, 348] on icon "button" at bounding box center [220, 351] width 10 height 10
click at [124, 472] on button "14" at bounding box center [125, 469] width 17 height 17
click at [220, 403] on icon "button" at bounding box center [220, 404] width 8 height 8
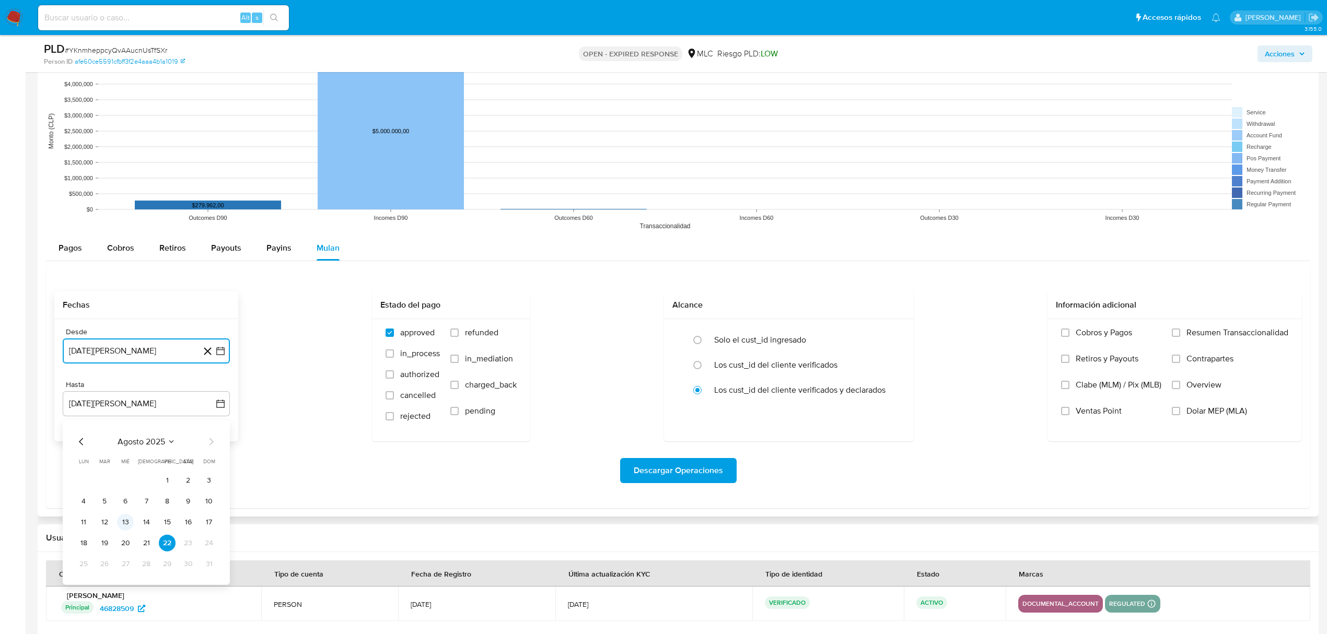
click at [126, 523] on button "13" at bounding box center [125, 521] width 17 height 17
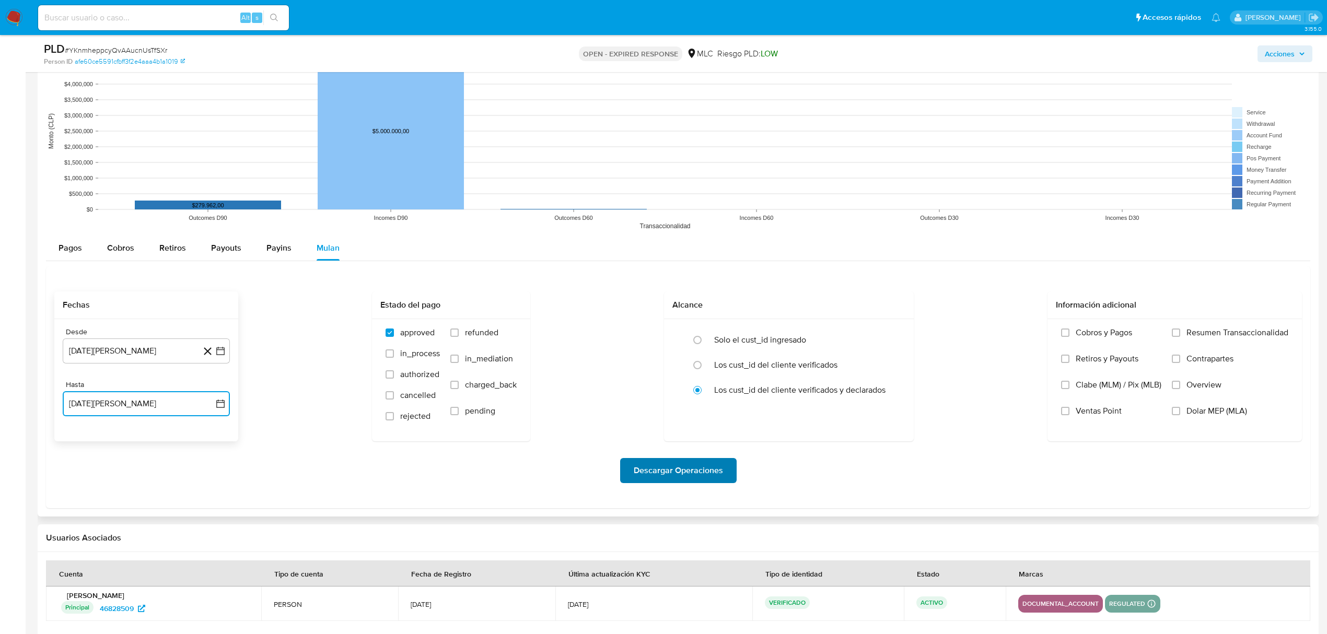
click at [648, 468] on span "Descargar Operaciones" at bounding box center [678, 470] width 89 height 23
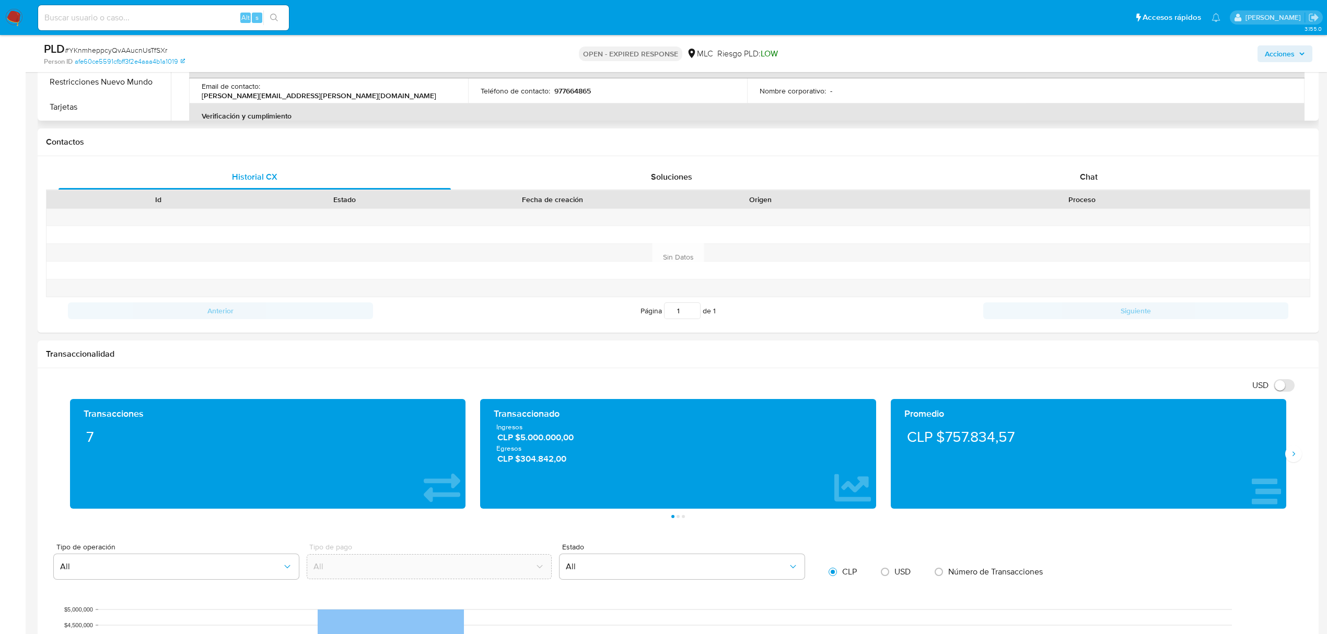
scroll to position [0, 0]
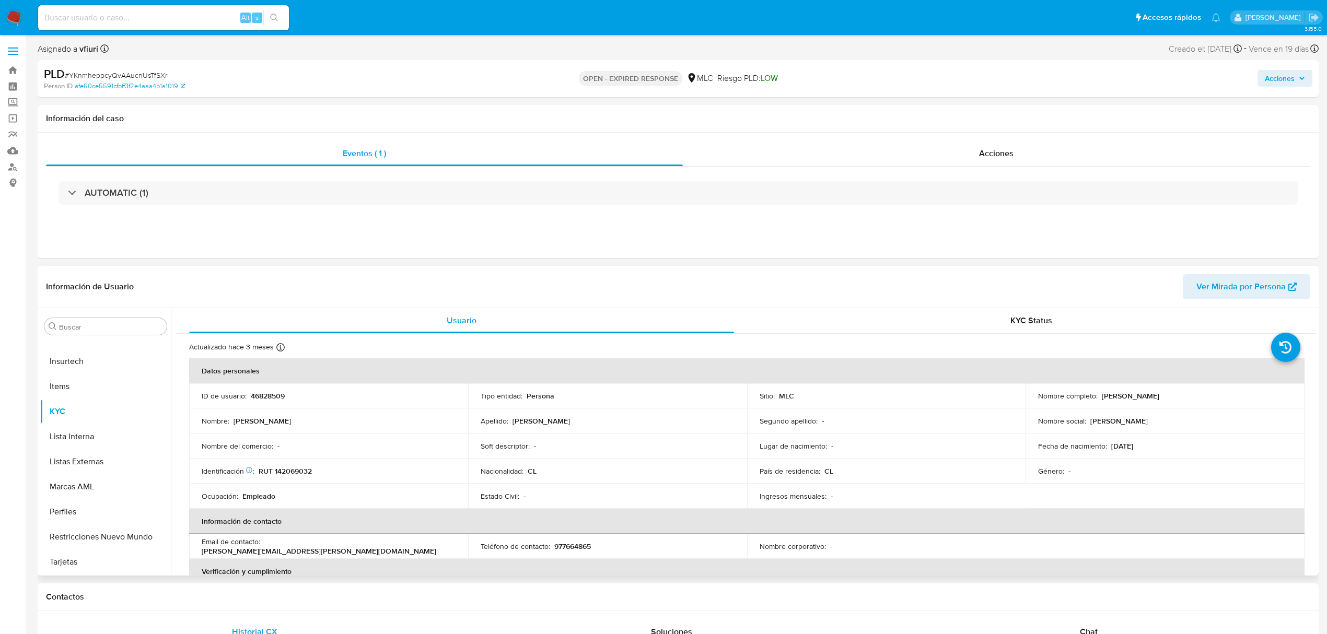
click at [274, 400] on p "46828509" at bounding box center [268, 395] width 34 height 9
copy p "46828509"
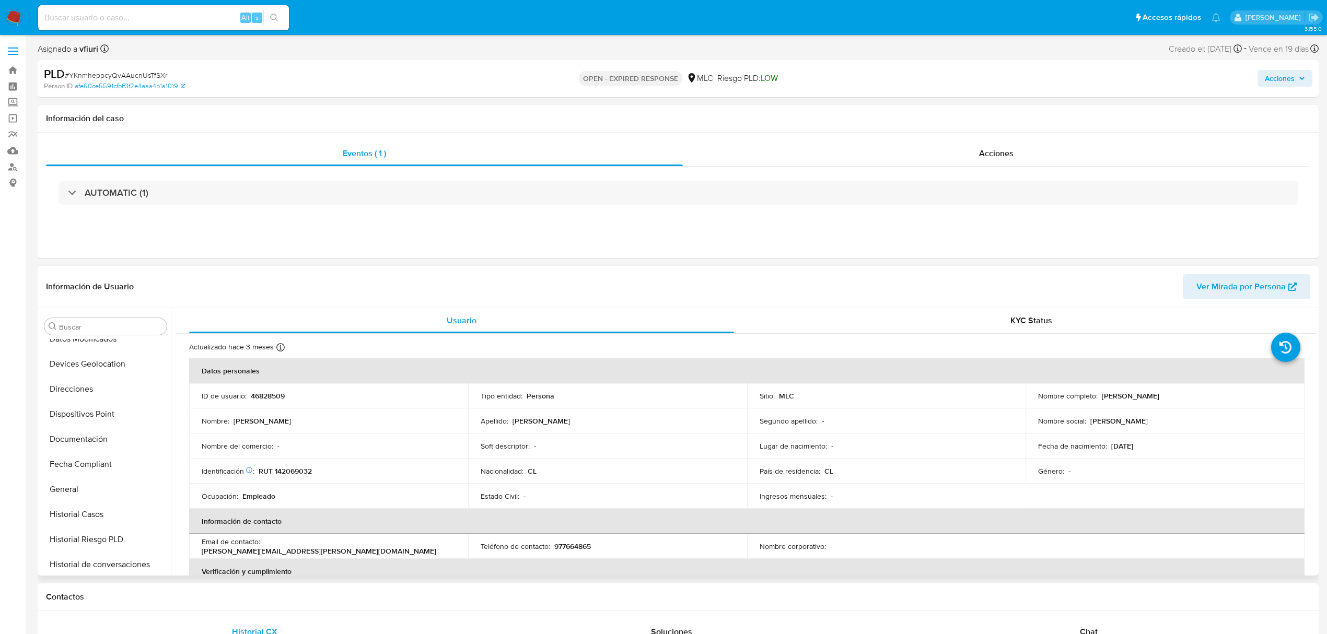
click at [251, 397] on p "46828509" at bounding box center [268, 395] width 34 height 9
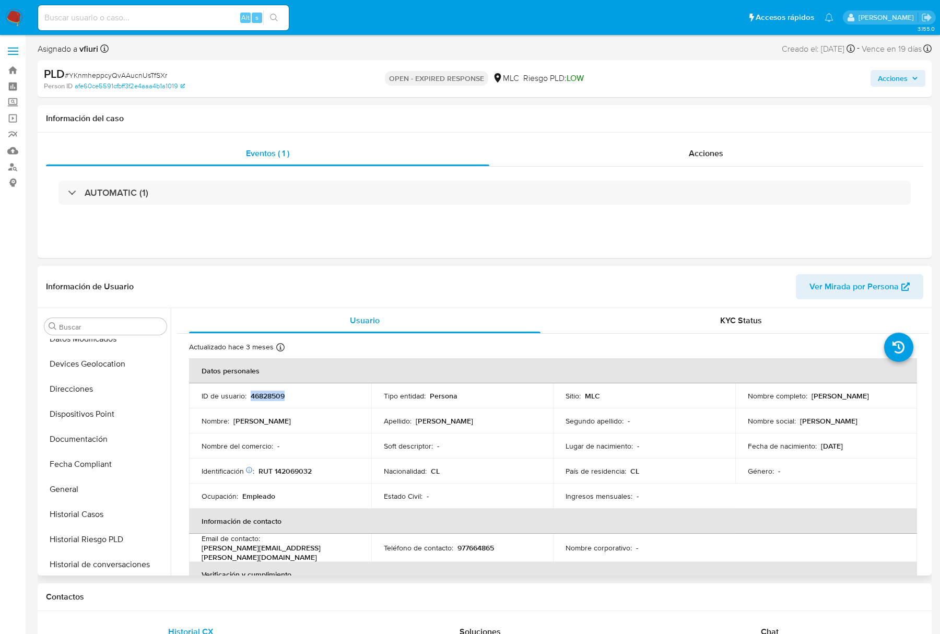
click at [251, 397] on p "46828509" at bounding box center [268, 395] width 34 height 9
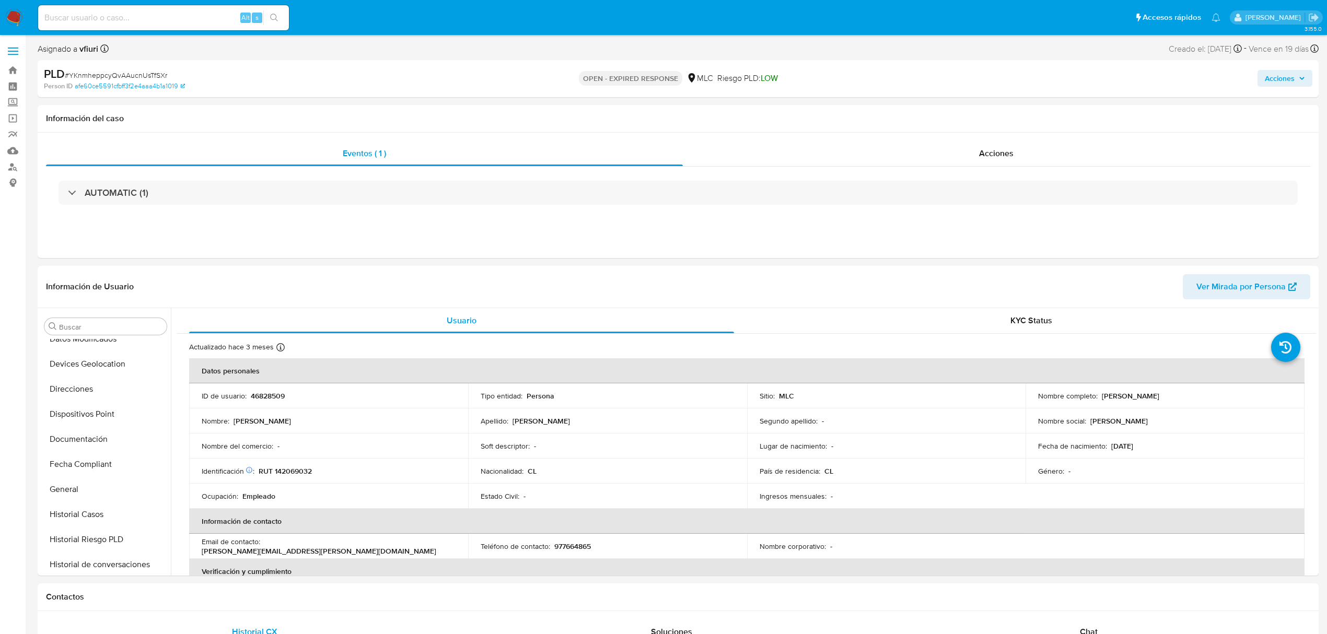
click at [263, 395] on p "46828509" at bounding box center [268, 395] width 34 height 9
copy p "46828509"
